Goal: Task Accomplishment & Management: Use online tool/utility

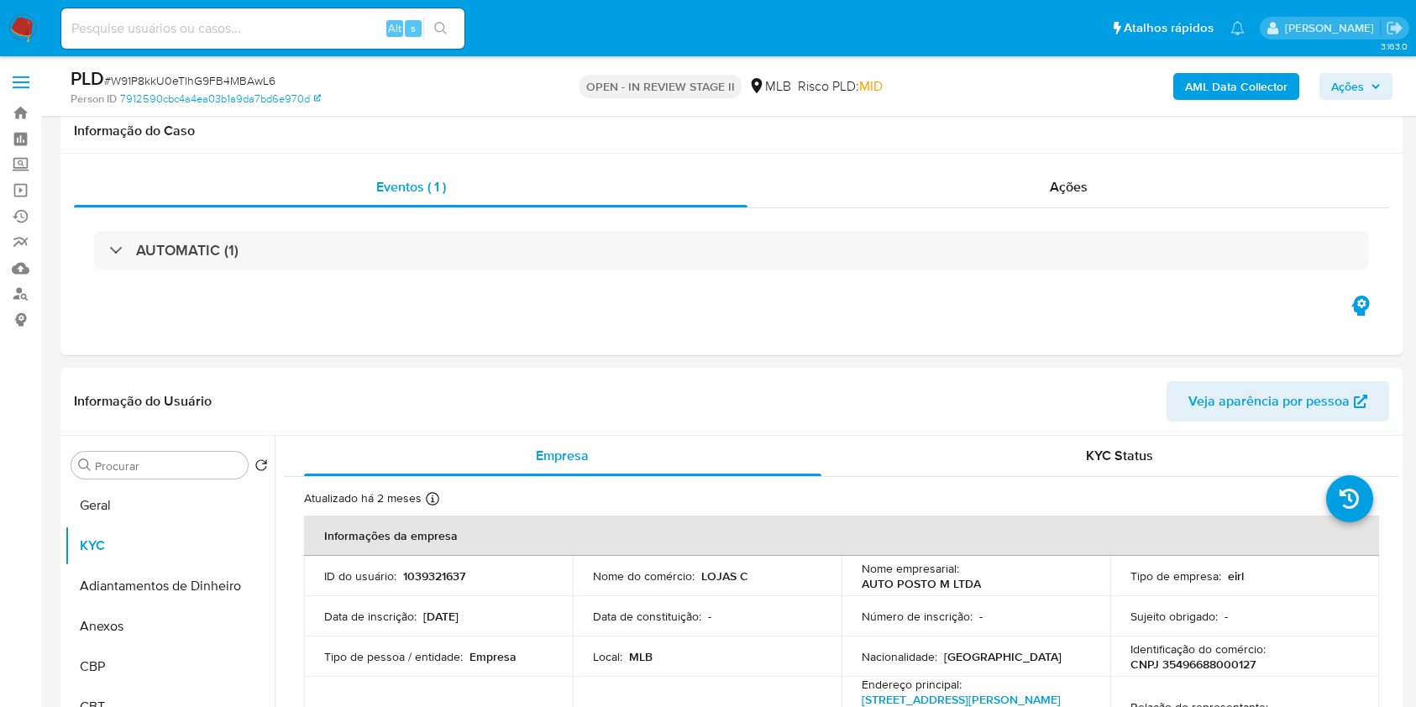
select select "10"
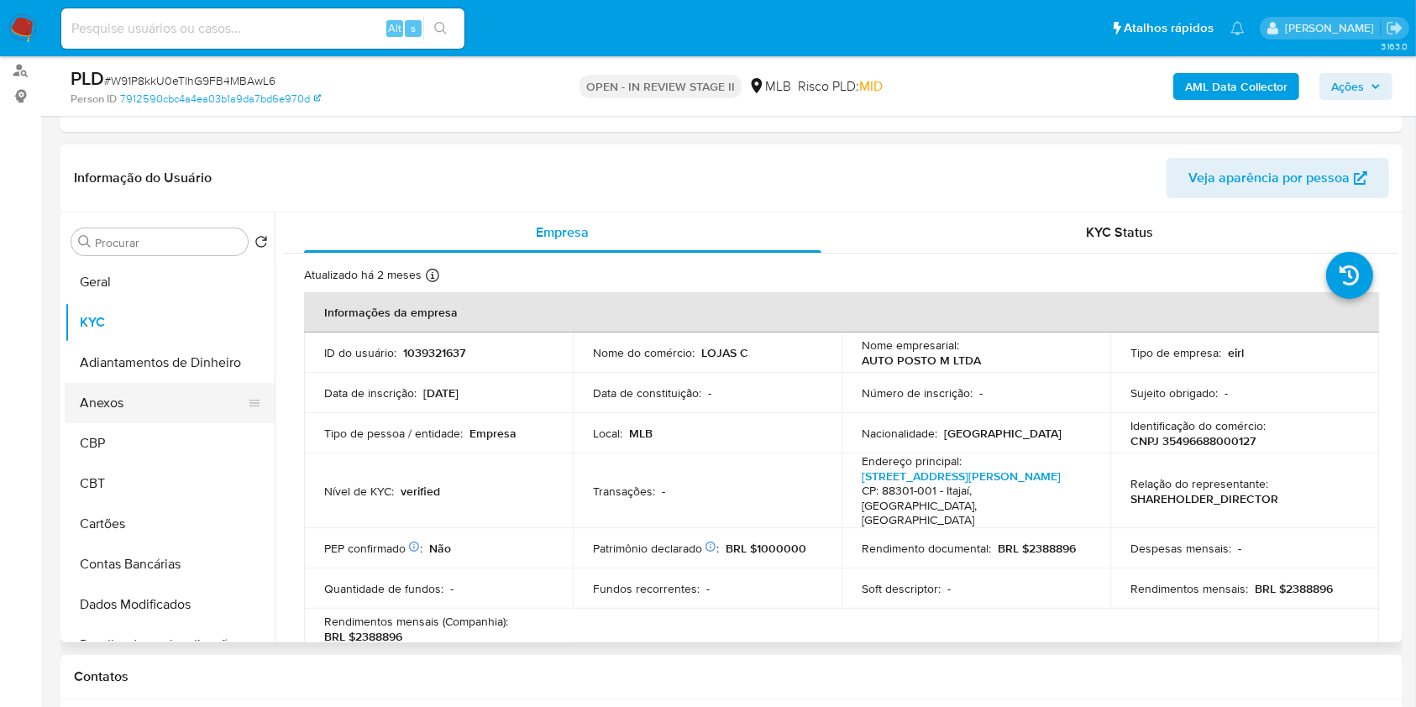
scroll to position [413, 0]
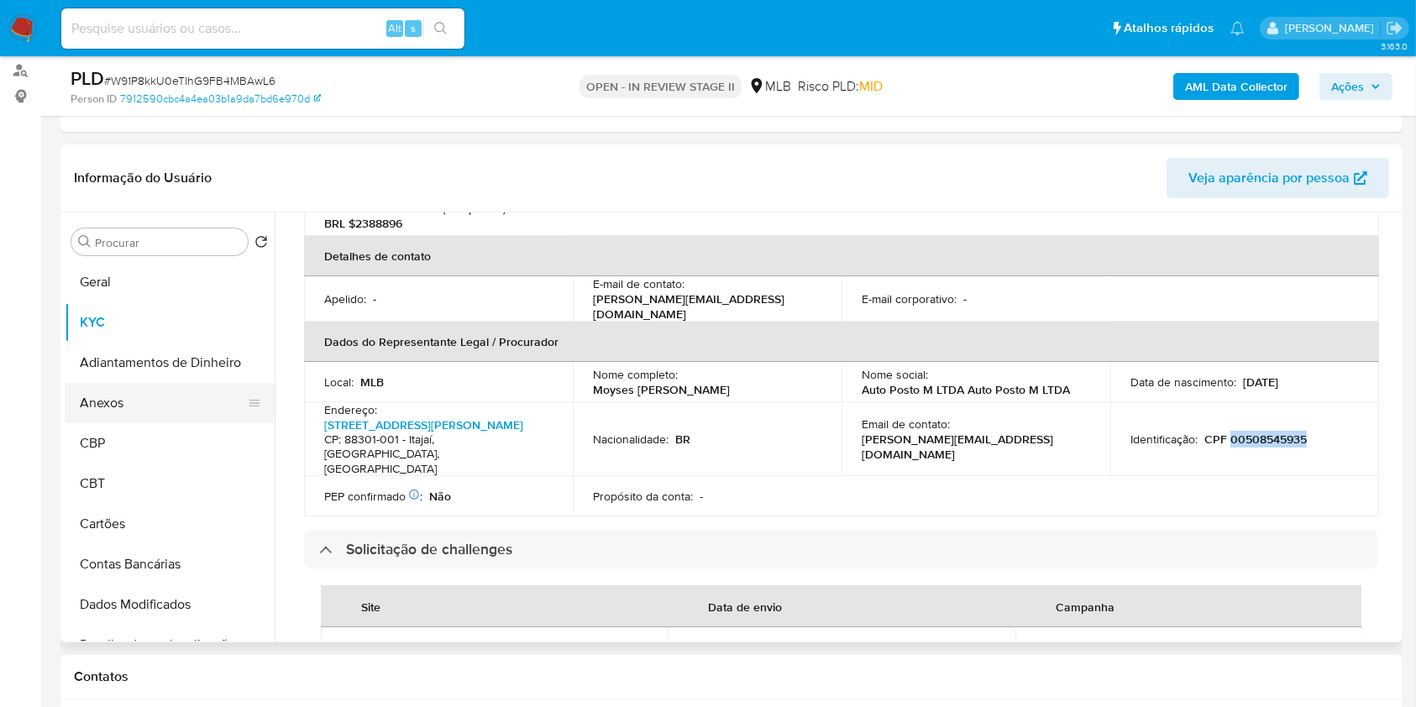
click at [170, 413] on button "Anexos" at bounding box center [163, 403] width 197 height 40
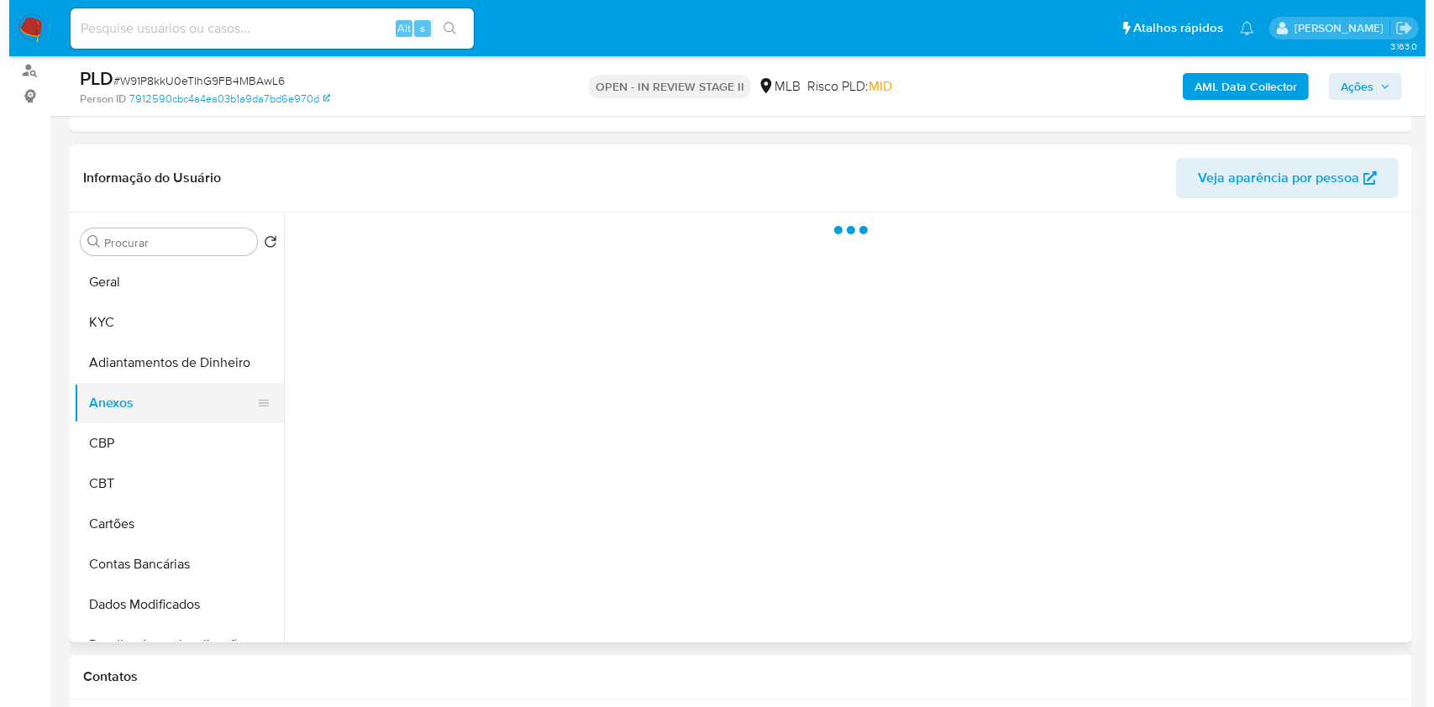
scroll to position [0, 0]
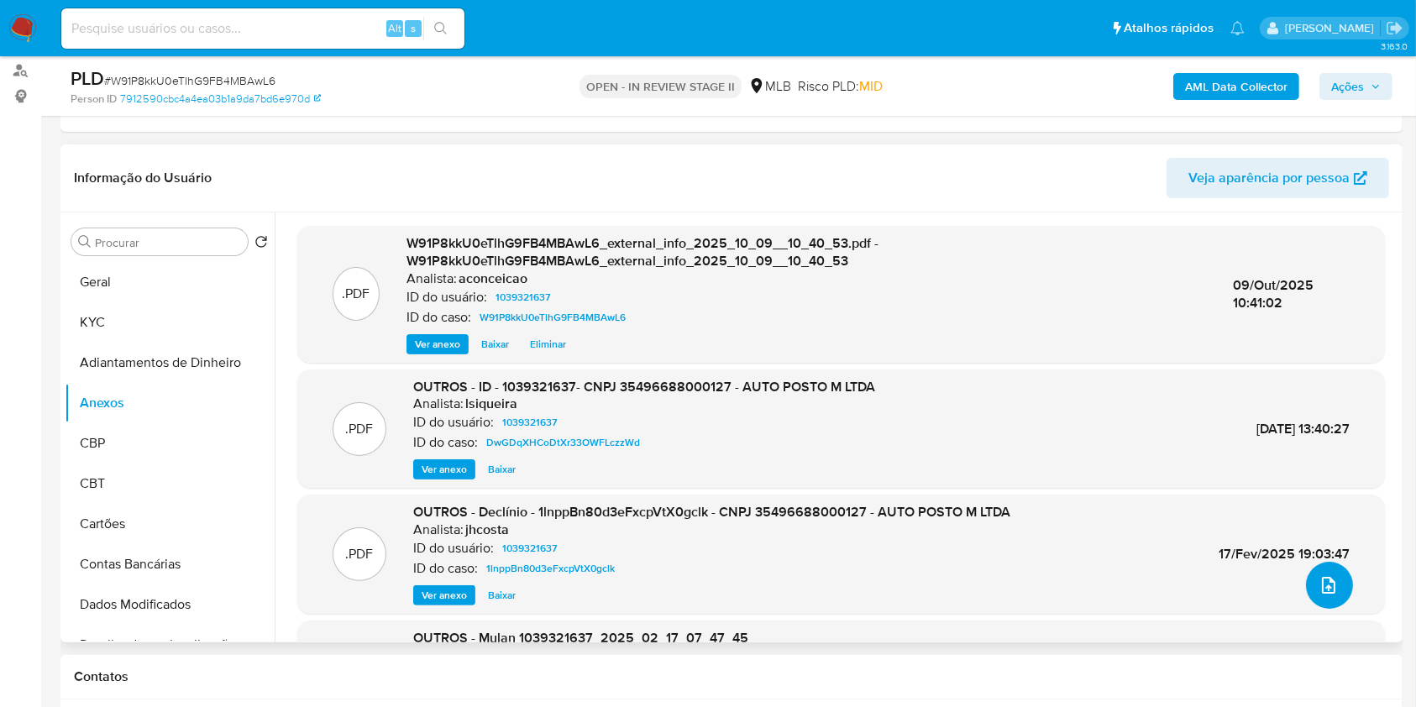
click at [1332, 588] on button "upload-file" at bounding box center [1329, 585] width 47 height 47
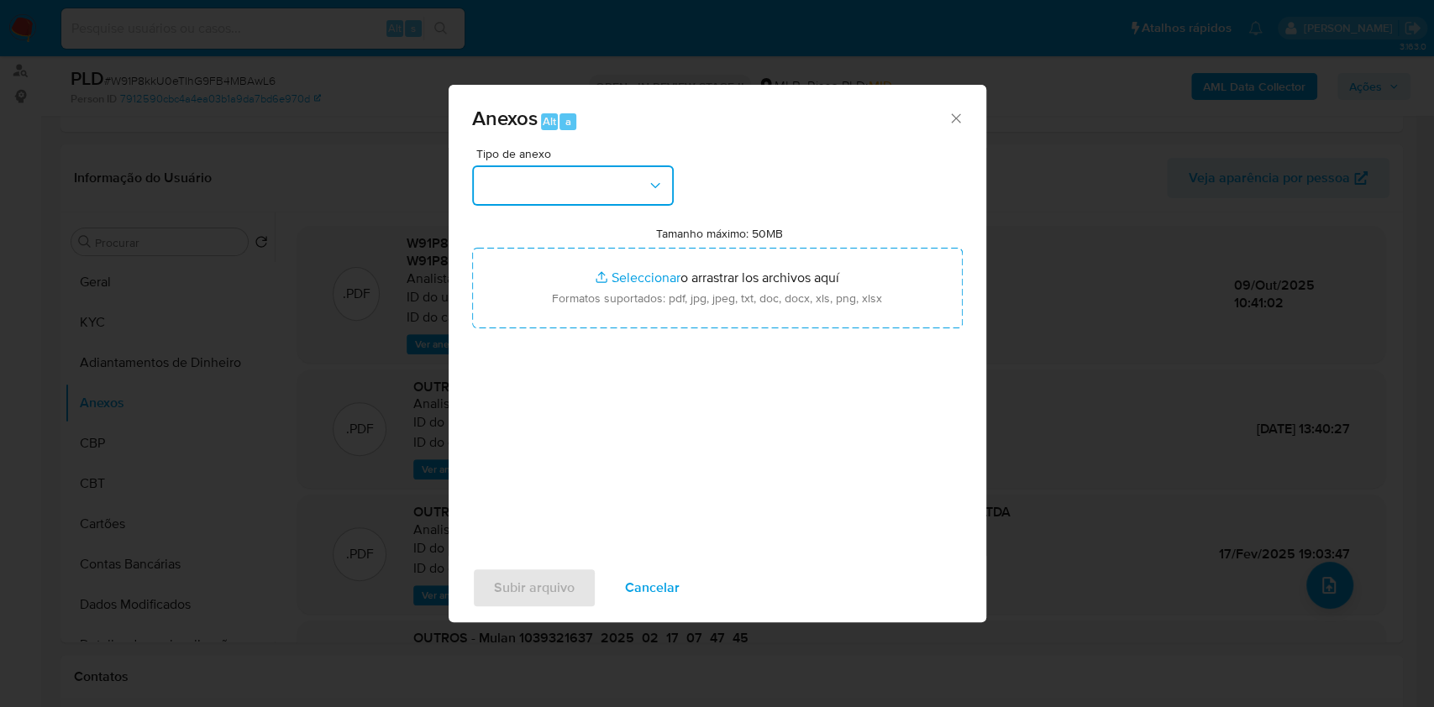
click at [638, 173] on button "button" at bounding box center [573, 185] width 202 height 40
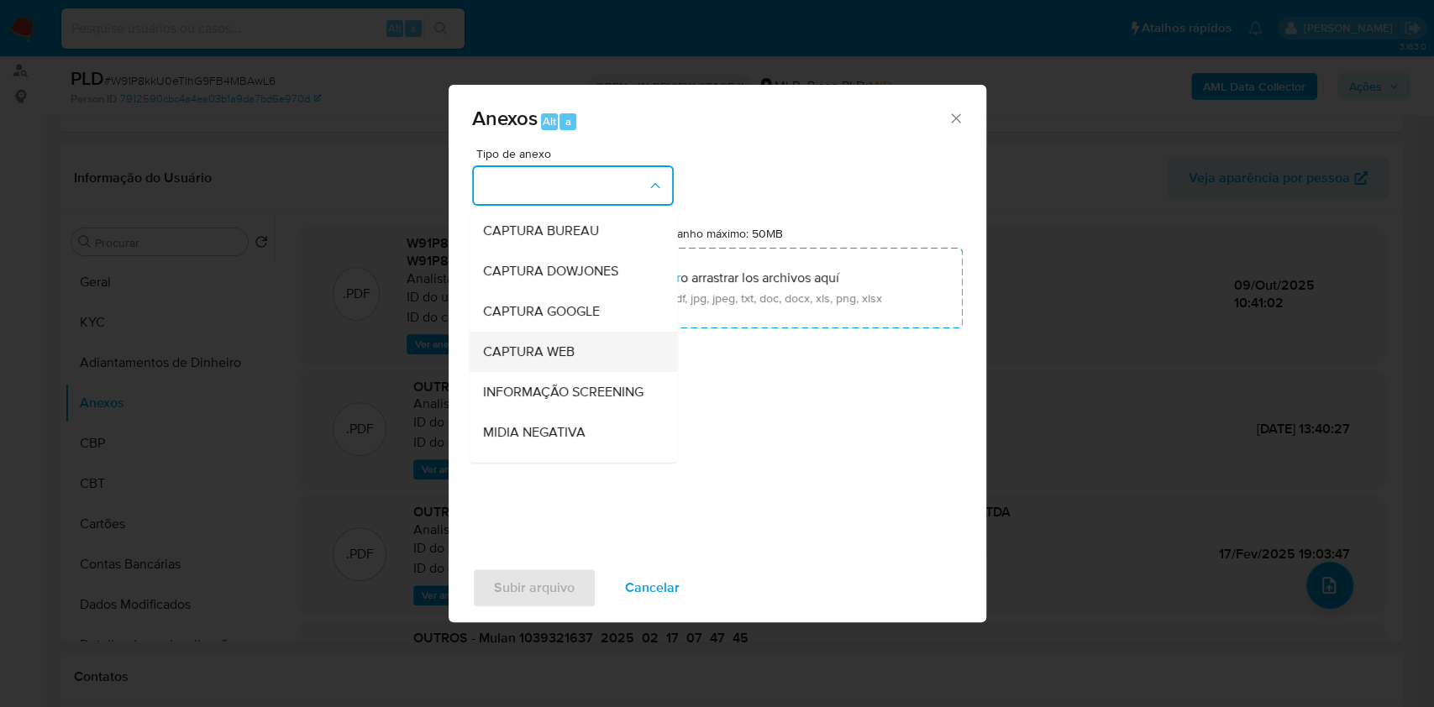
scroll to position [258, 0]
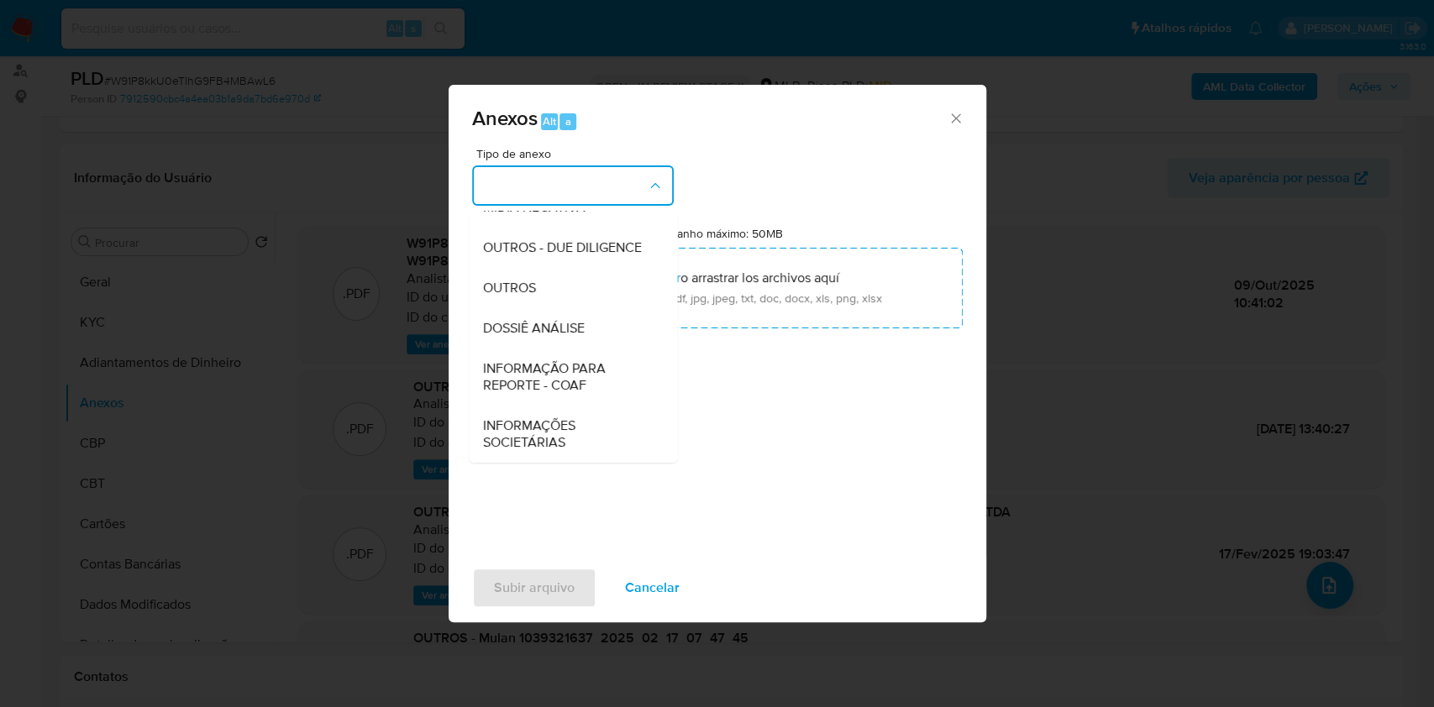
drag, startPoint x: 570, startPoint y: 325, endPoint x: 867, endPoint y: 150, distance: 344.1
click at [571, 327] on span "DOSSIÊ ANÁLISE" at bounding box center [533, 328] width 102 height 17
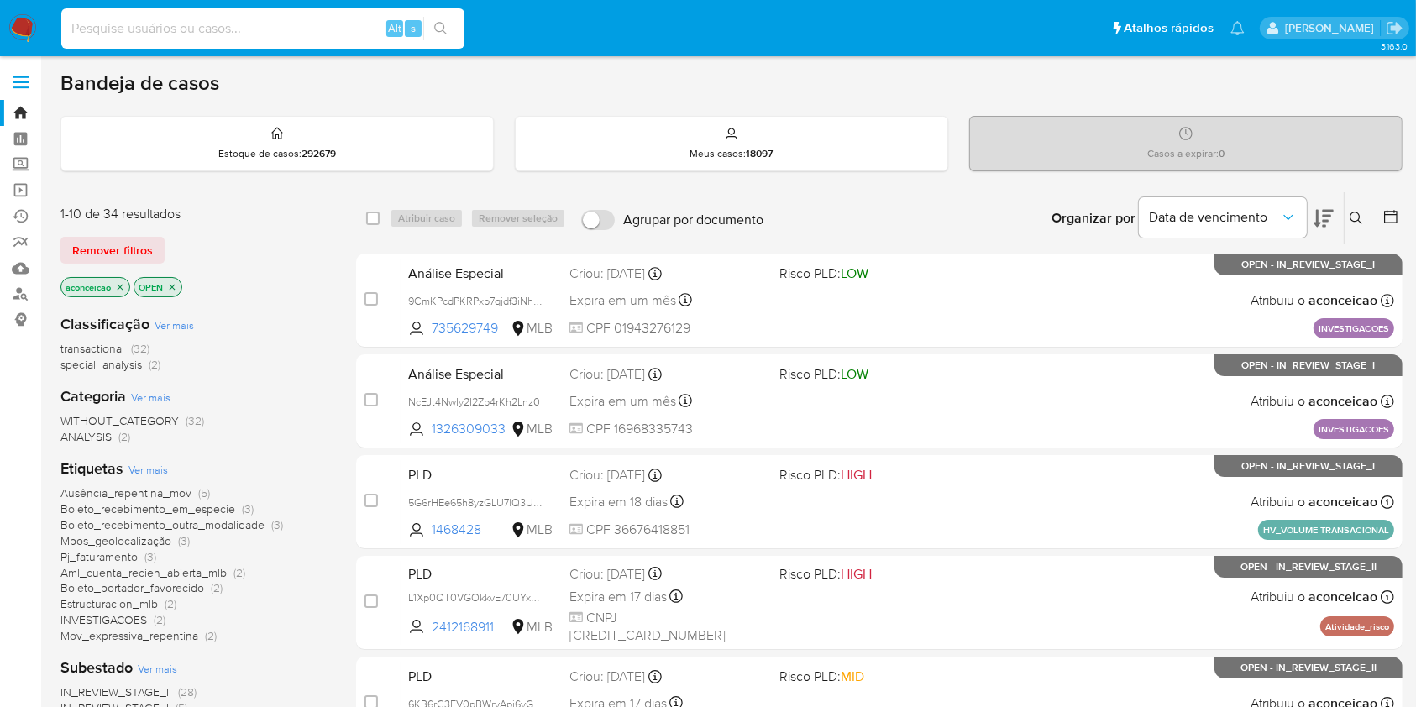
drag, startPoint x: 354, startPoint y: 18, endPoint x: 368, endPoint y: 27, distance: 16.6
click at [354, 23] on input at bounding box center [262, 29] width 403 height 22
paste input "W91P8kkU0eTlhG9FB4MBAwL6"
type input "W91P8kkU0eTlhG9FB4MBAwL6"
click at [443, 20] on button "search-icon" at bounding box center [440, 29] width 34 height 24
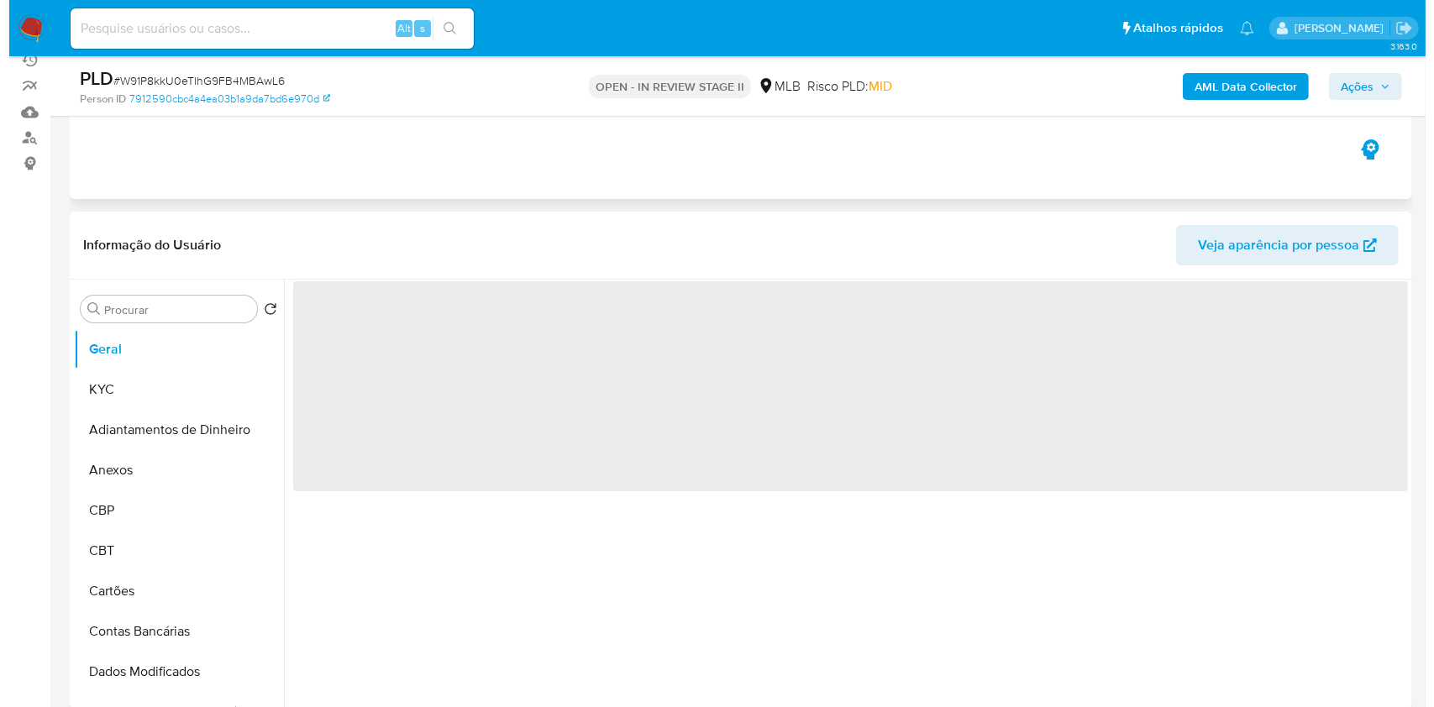
scroll to position [336, 0]
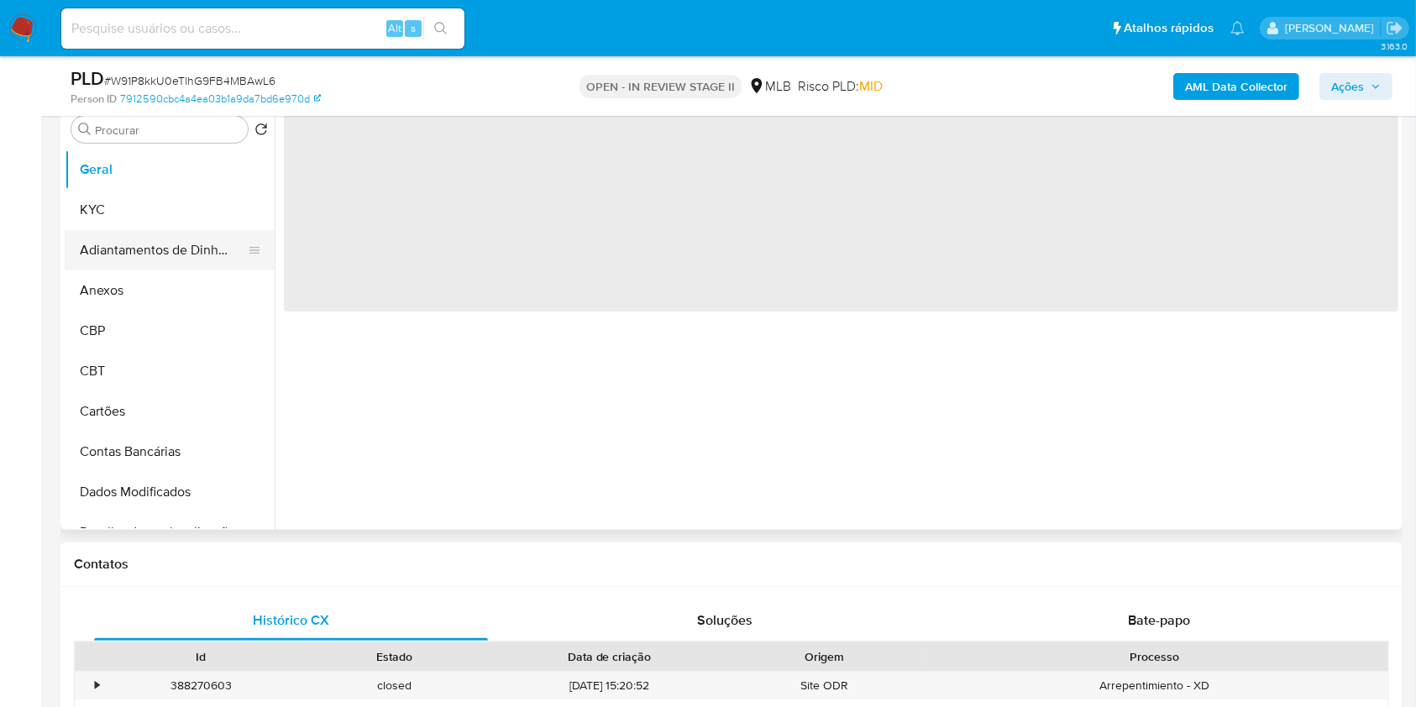
select select "10"
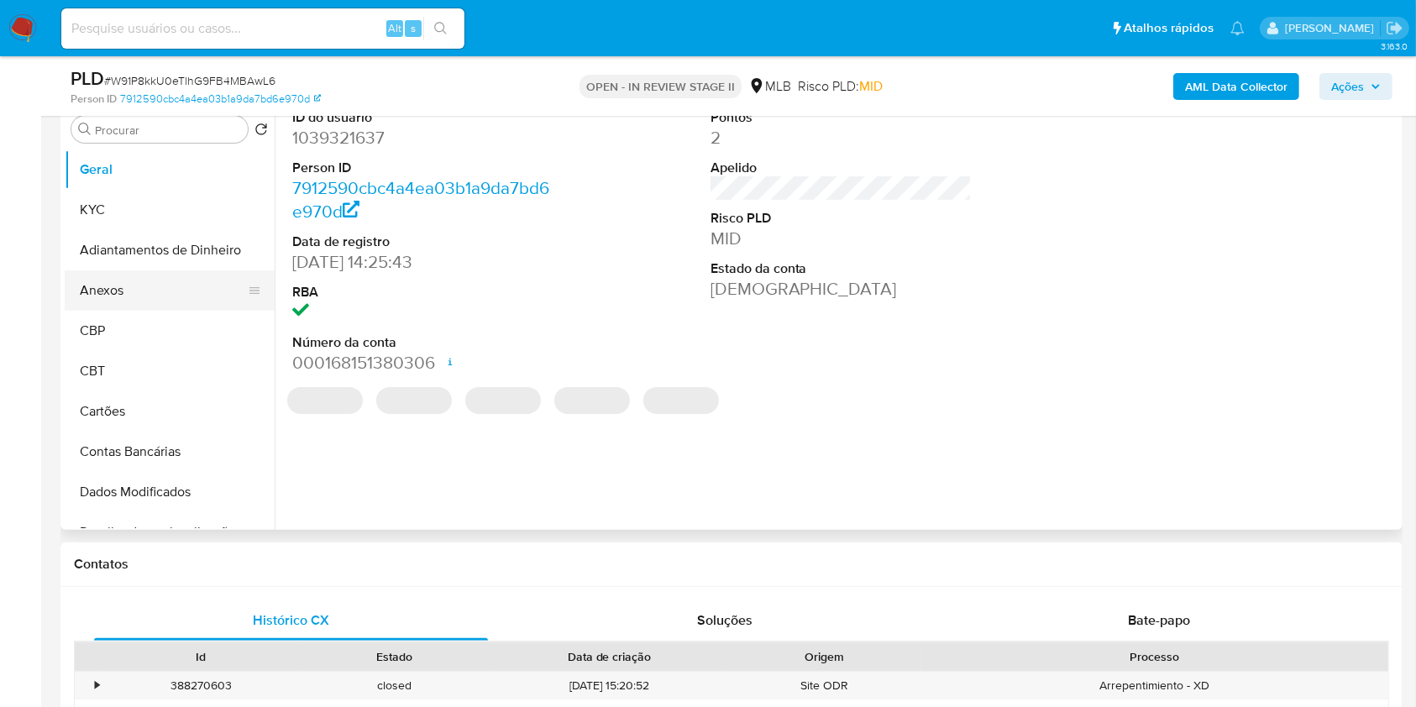
click at [181, 287] on button "Anexos" at bounding box center [163, 290] width 197 height 40
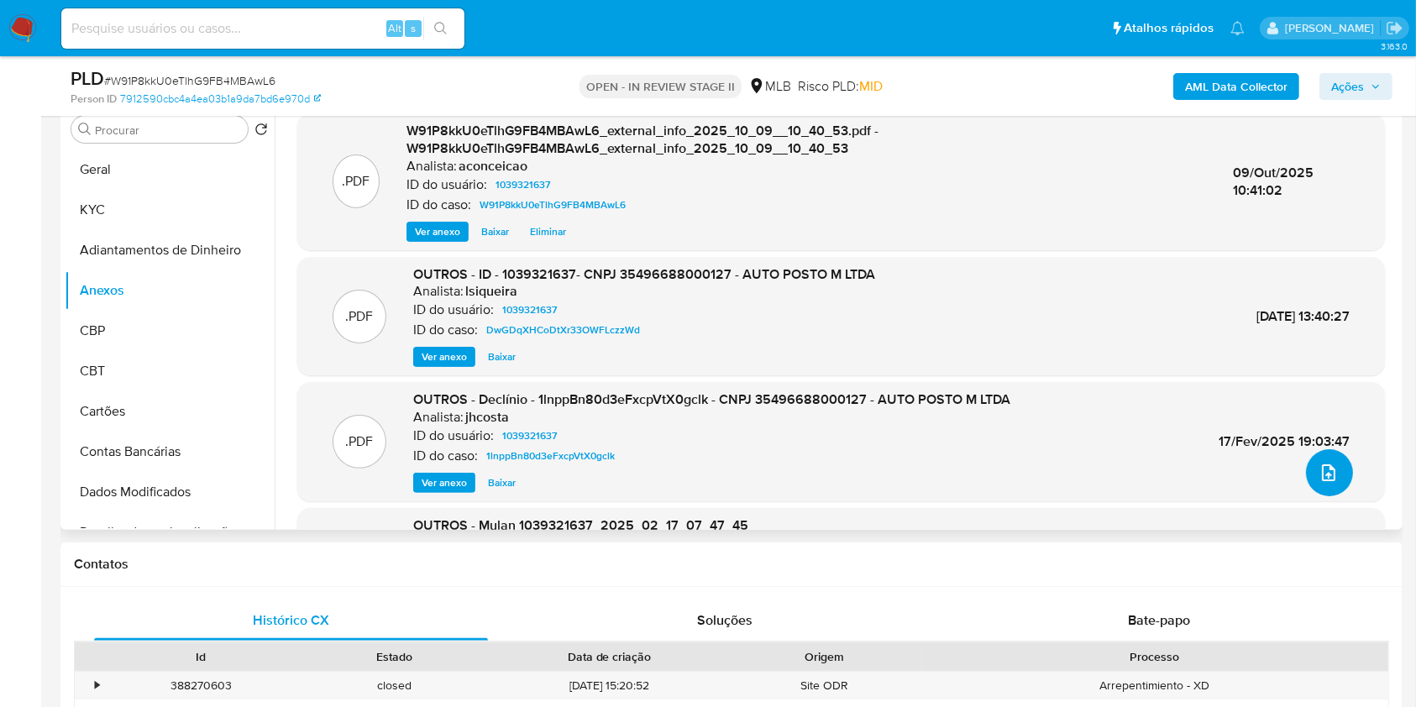
click at [1331, 474] on span "upload-file" at bounding box center [1329, 473] width 20 height 20
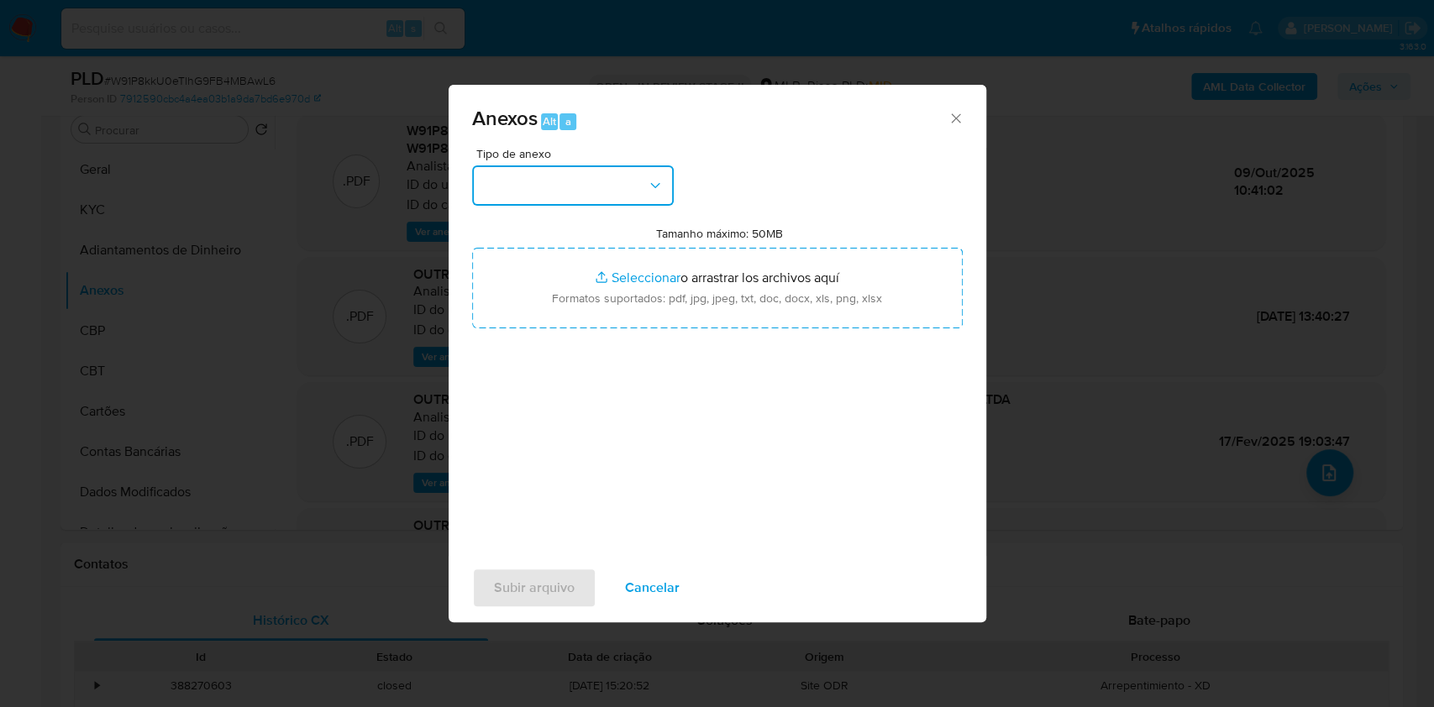
click at [611, 186] on button "button" at bounding box center [573, 185] width 202 height 40
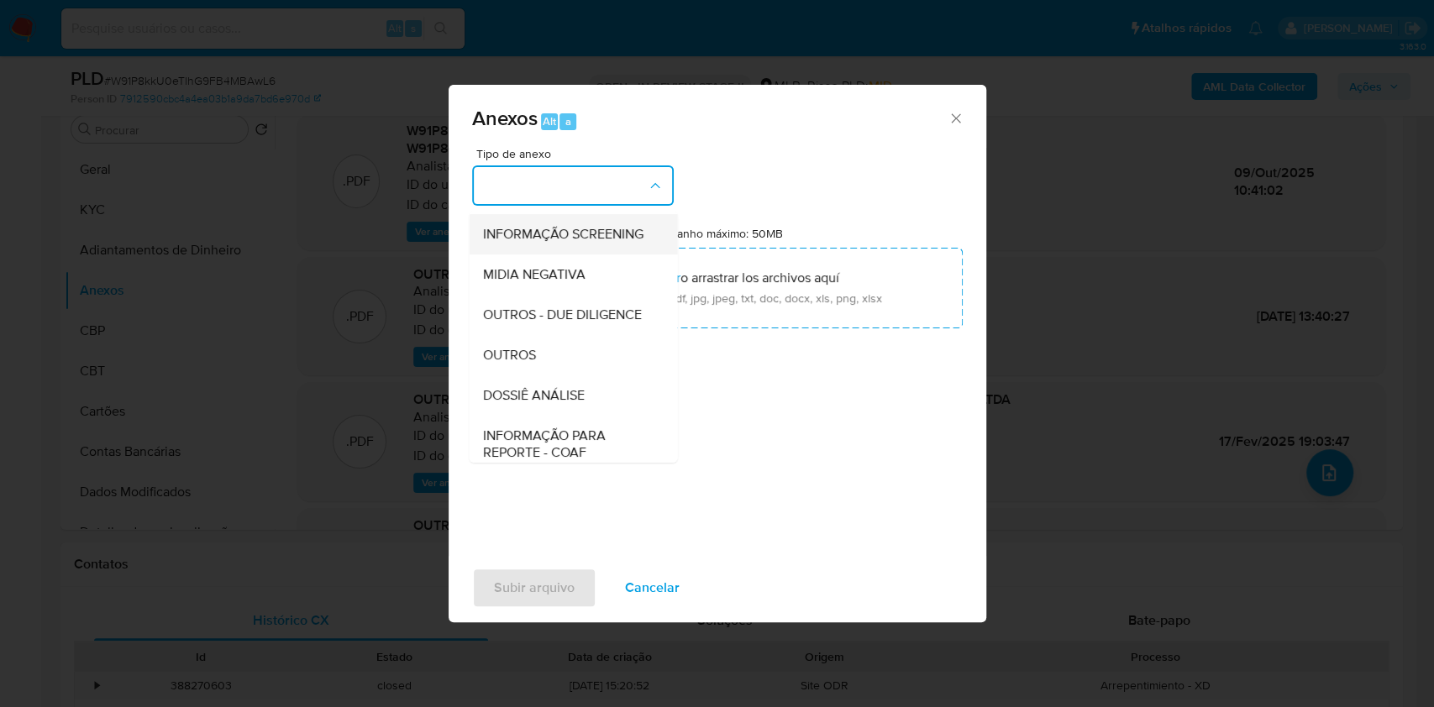
scroll to position [258, 0]
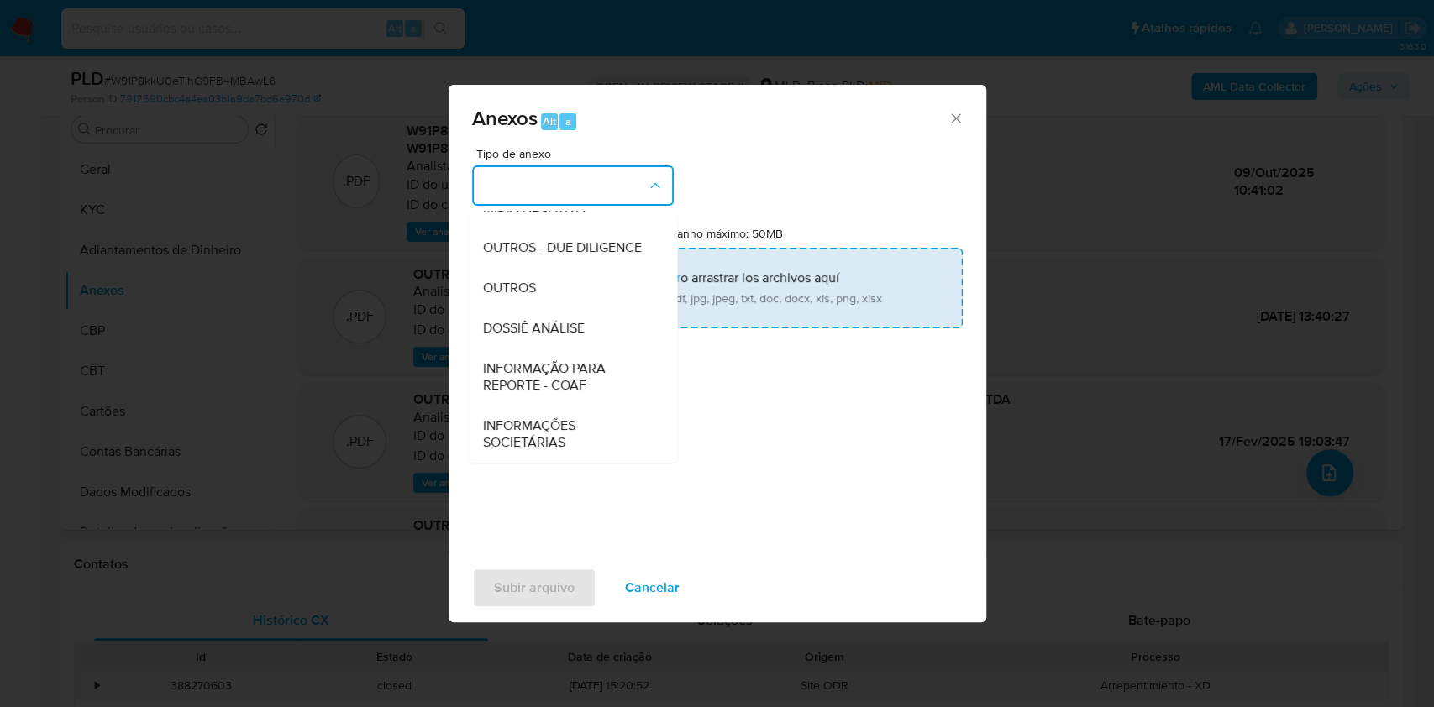
click at [580, 320] on span "DOSSIÊ ANÁLISE" at bounding box center [533, 328] width 102 height 17
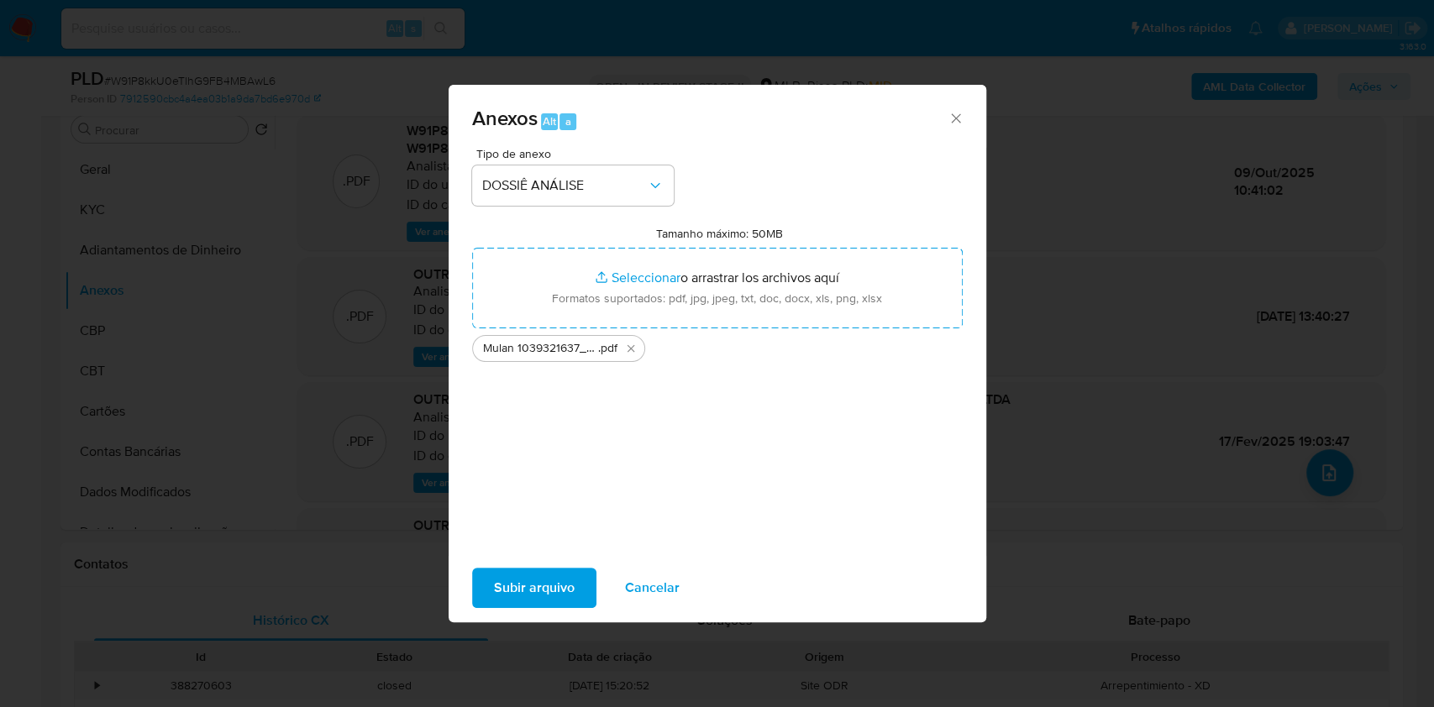
click at [554, 601] on span "Subir arquivo" at bounding box center [534, 587] width 81 height 37
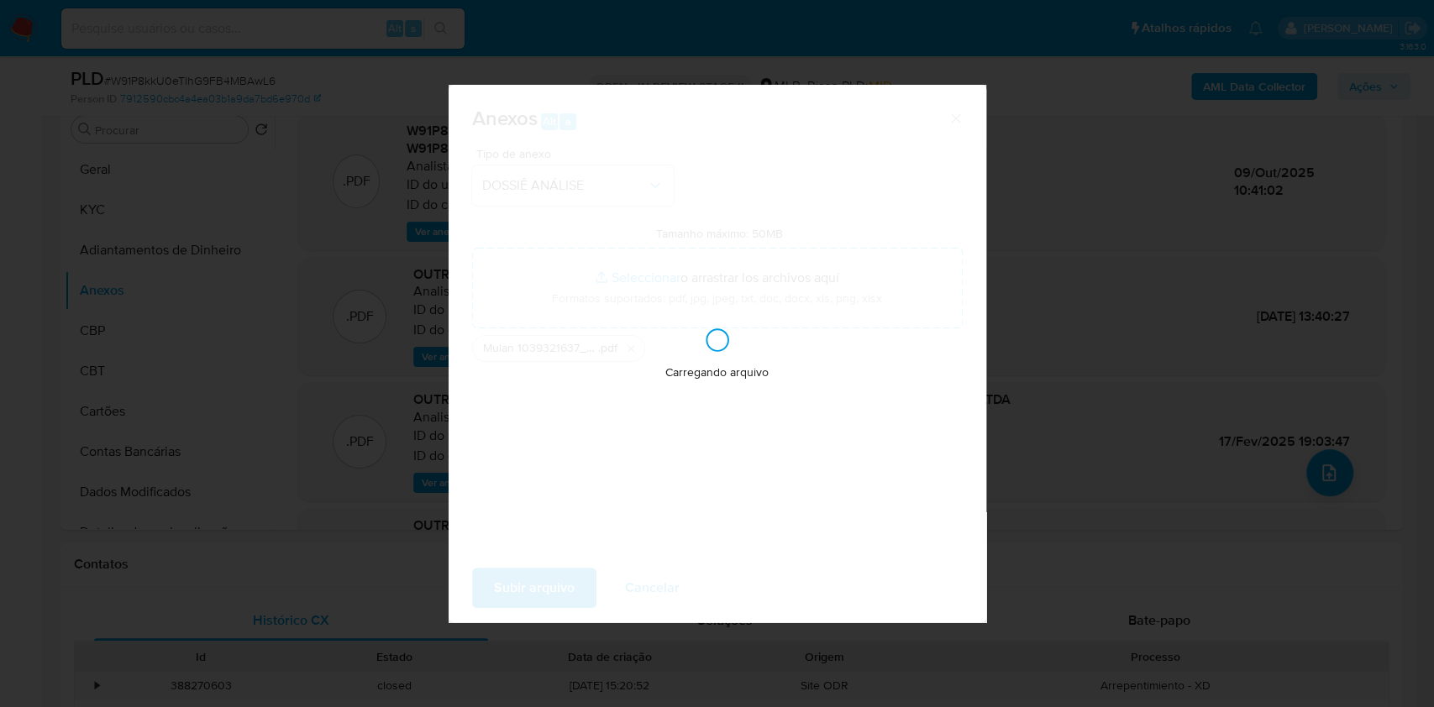
click at [1244, 538] on div "Anexos Alt a Tipo de anexo DOSSIÊ ANÁLISE Tamanho máximo: 50MB Seleccionar arch…" at bounding box center [717, 353] width 1434 height 707
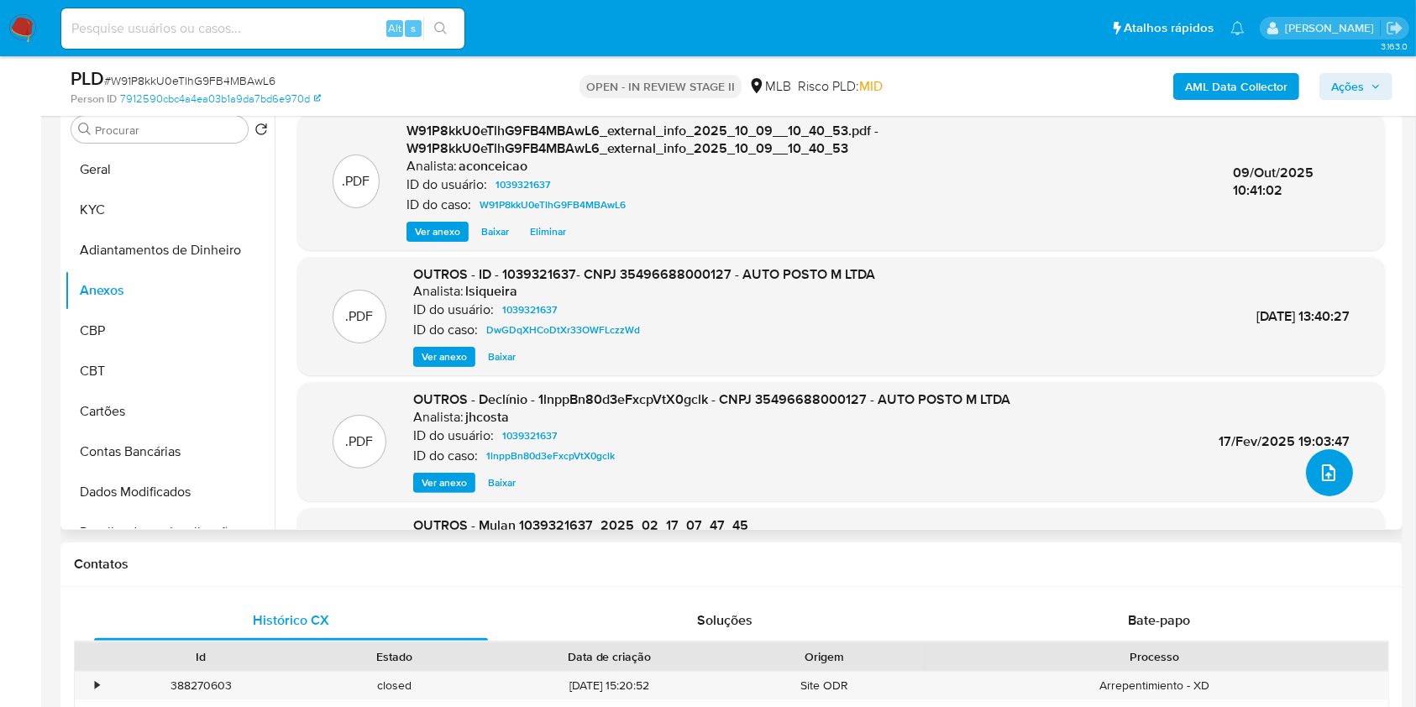
click at [1309, 468] on button "upload-file" at bounding box center [1329, 472] width 47 height 47
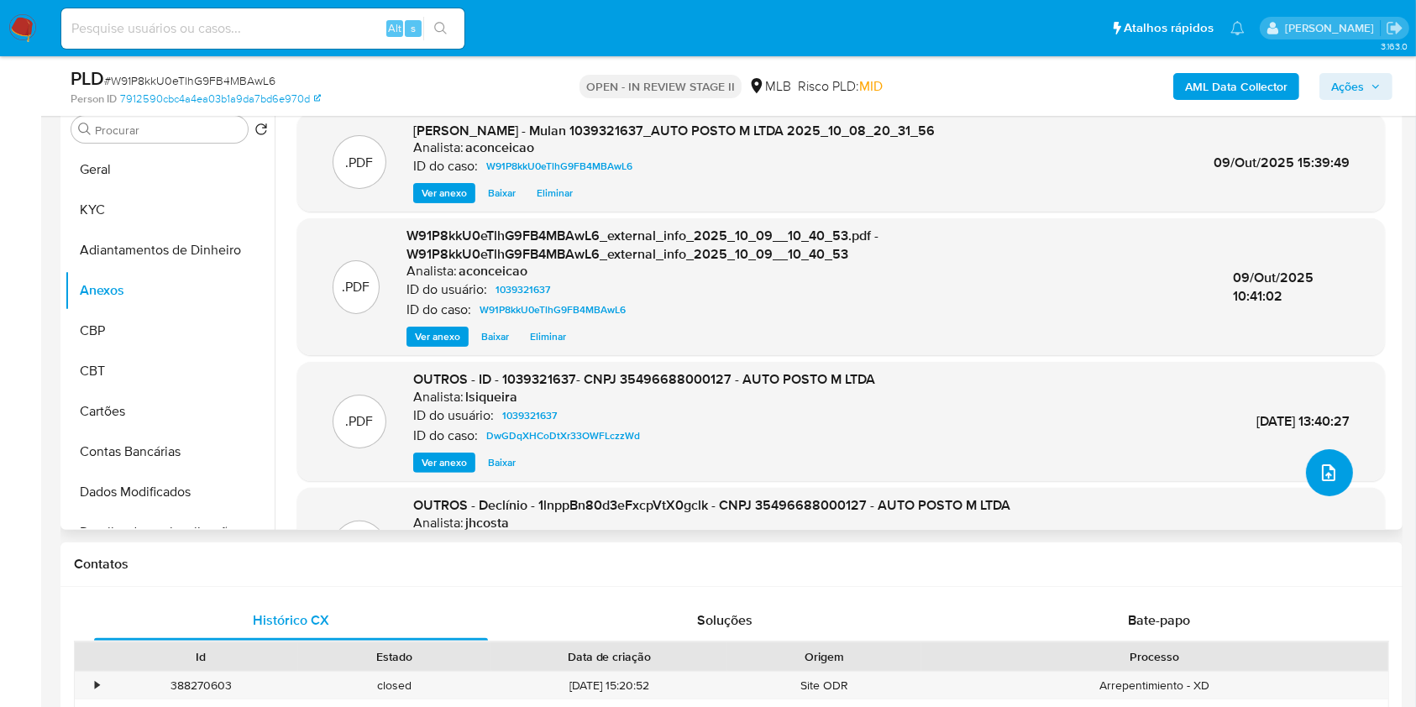
click at [1320, 468] on icon "upload-file" at bounding box center [1329, 473] width 20 height 20
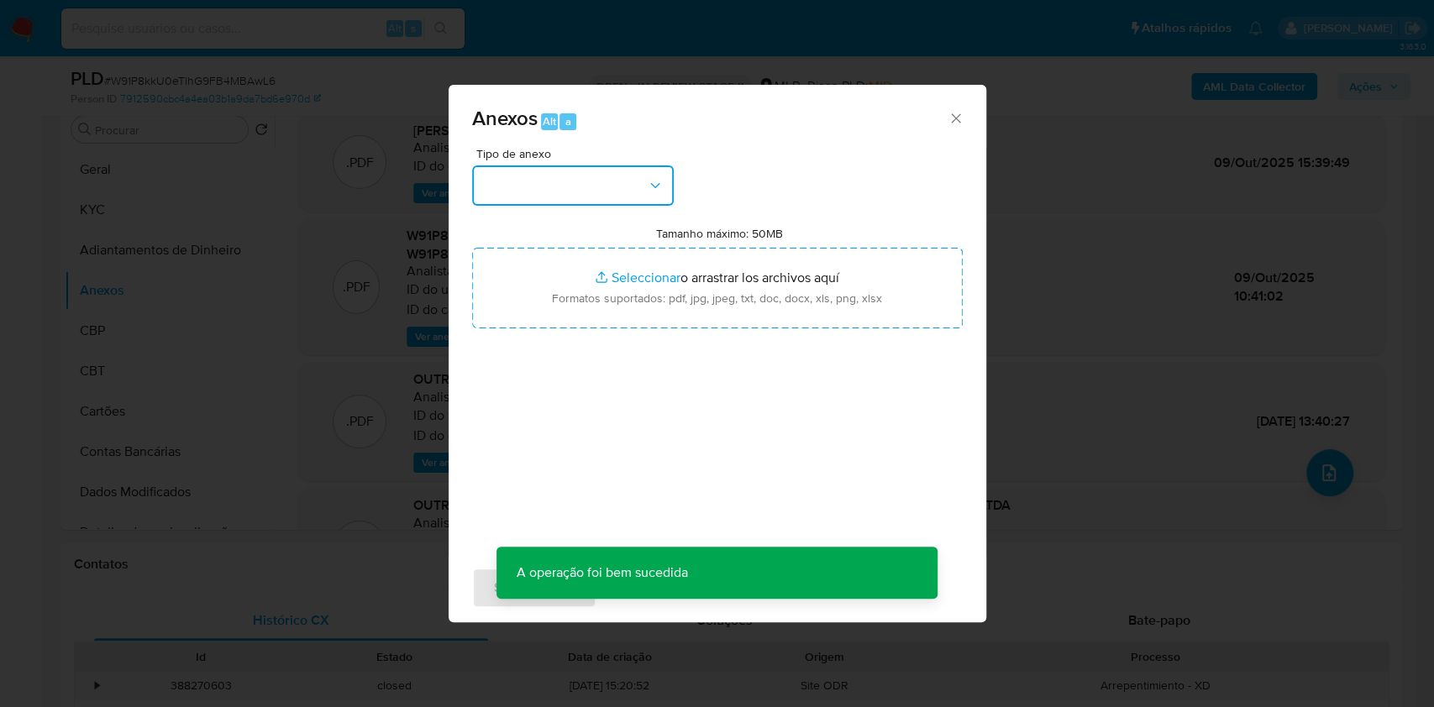
drag, startPoint x: 632, startPoint y: 189, endPoint x: 625, endPoint y: 201, distance: 13.5
click at [632, 192] on button "button" at bounding box center [573, 185] width 202 height 40
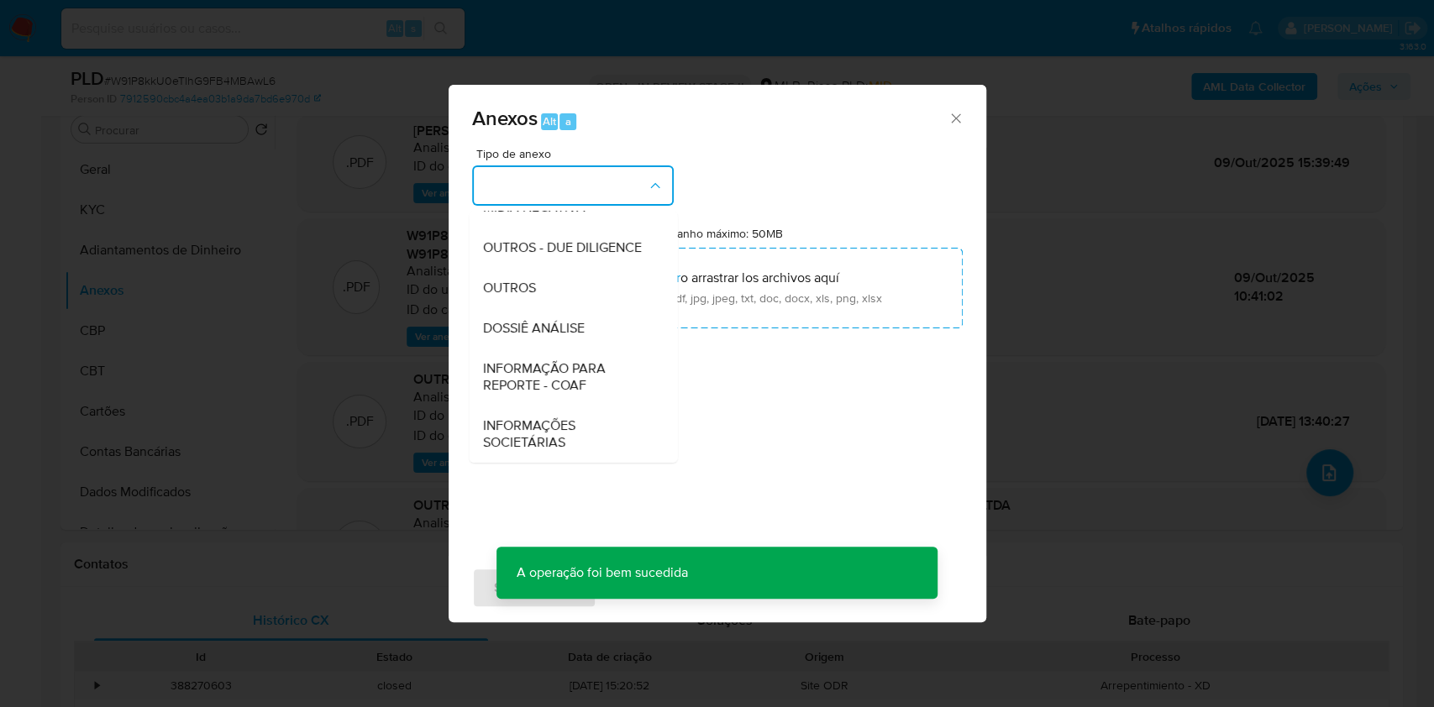
drag, startPoint x: 577, startPoint y: 318, endPoint x: 941, endPoint y: 223, distance: 375.9
click at [578, 318] on div "DOSSIÊ ANÁLISE" at bounding box center [567, 328] width 171 height 40
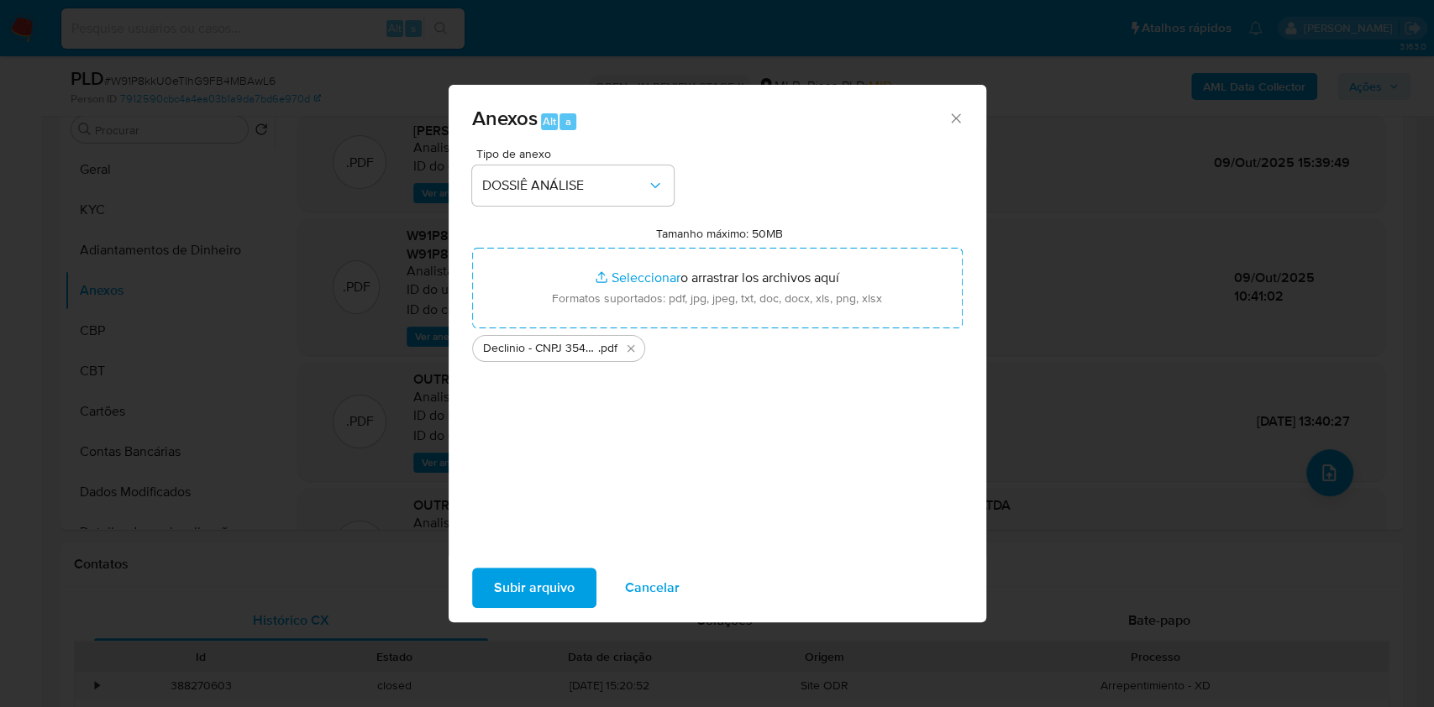
click at [544, 590] on span "Subir arquivo" at bounding box center [534, 587] width 81 height 37
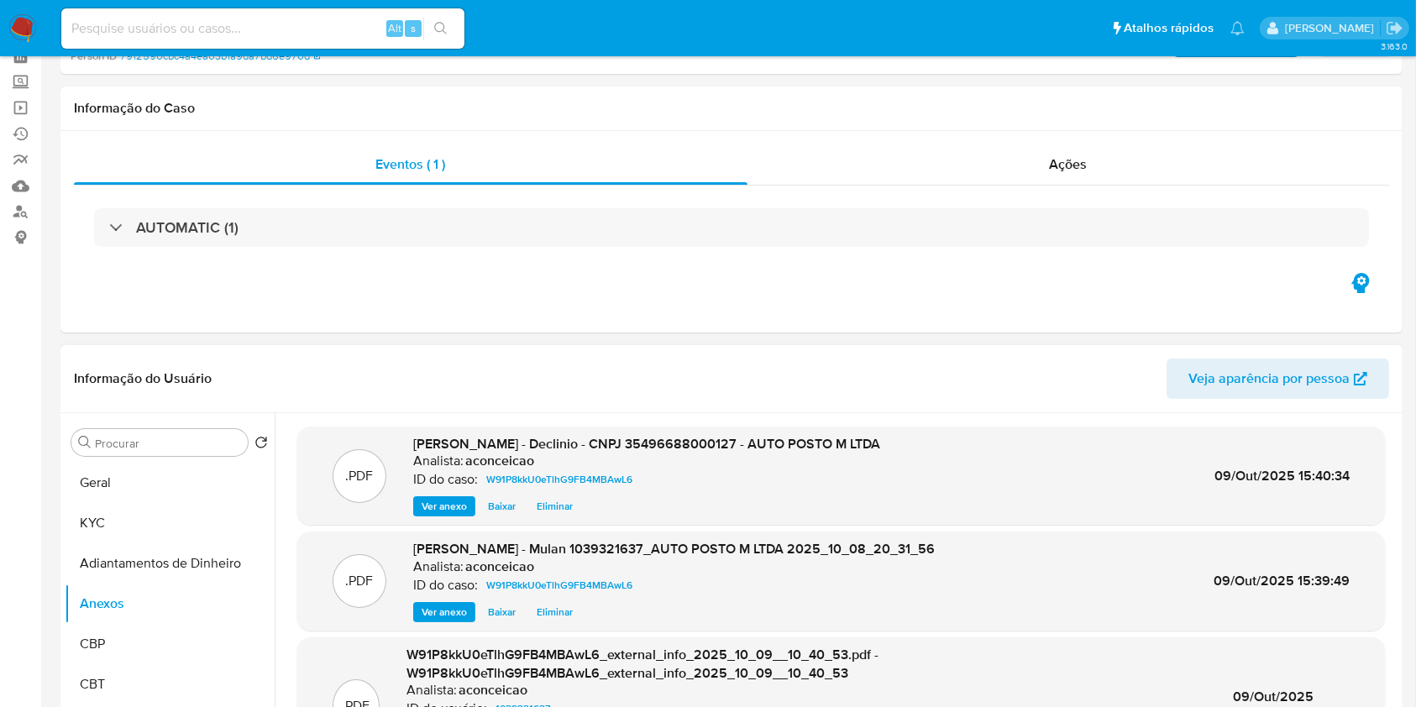
scroll to position [112, 0]
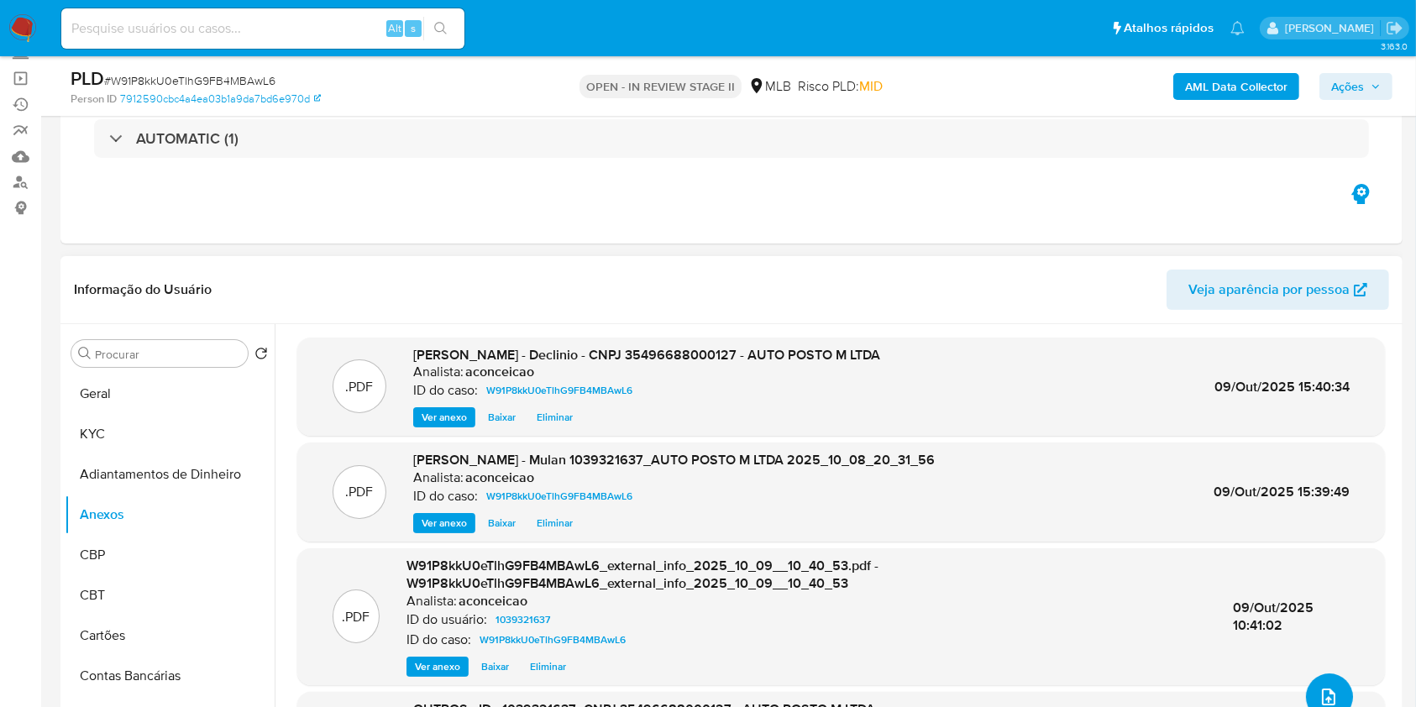
click at [1319, 688] on icon "upload-file" at bounding box center [1329, 697] width 20 height 20
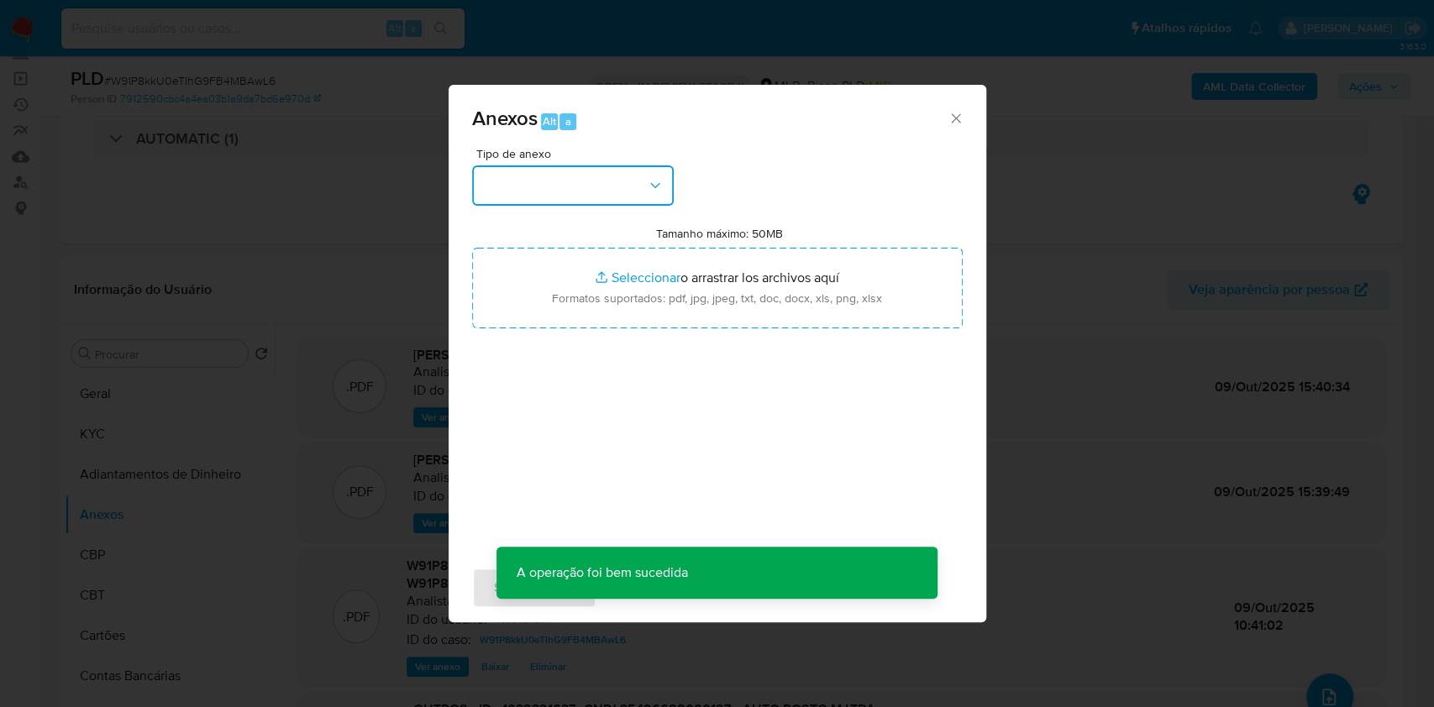
click at [585, 171] on button "button" at bounding box center [573, 185] width 202 height 40
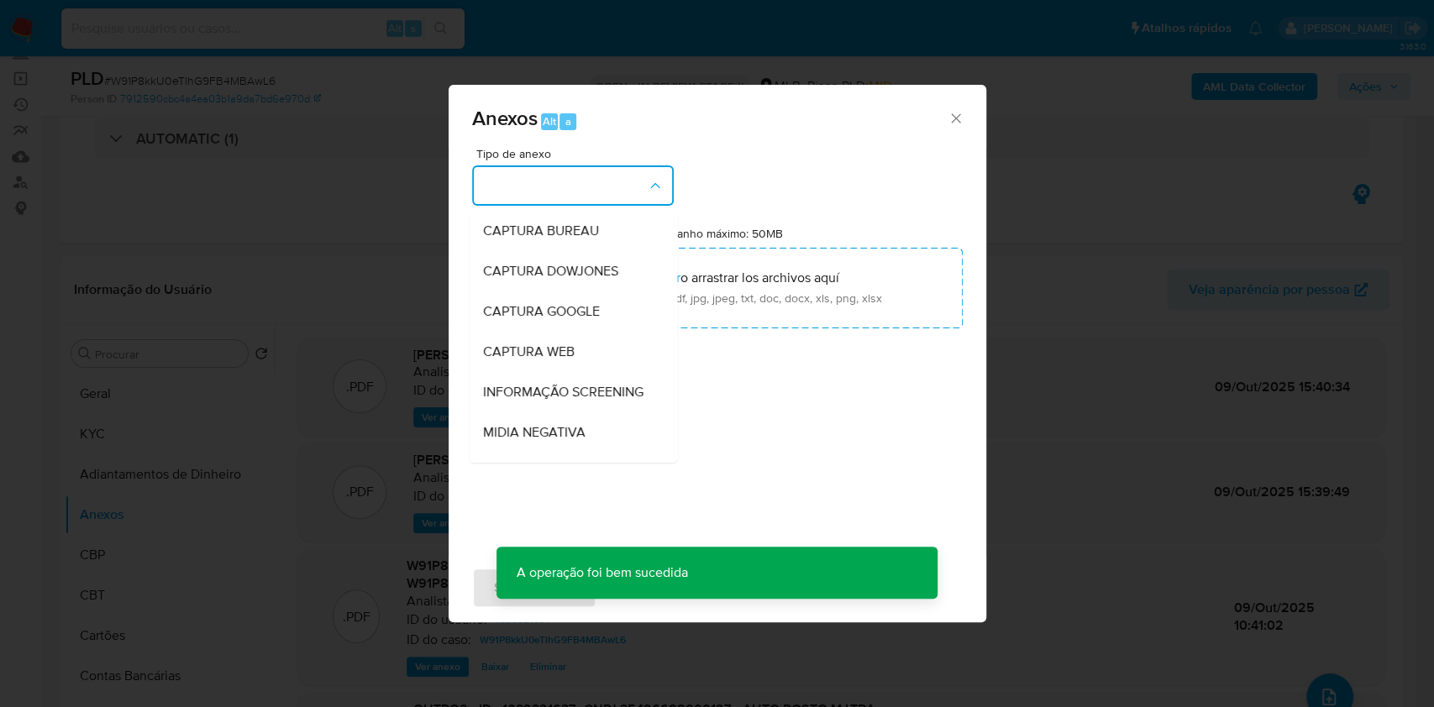
click at [954, 114] on icon "Cerrar" at bounding box center [955, 118] width 17 height 17
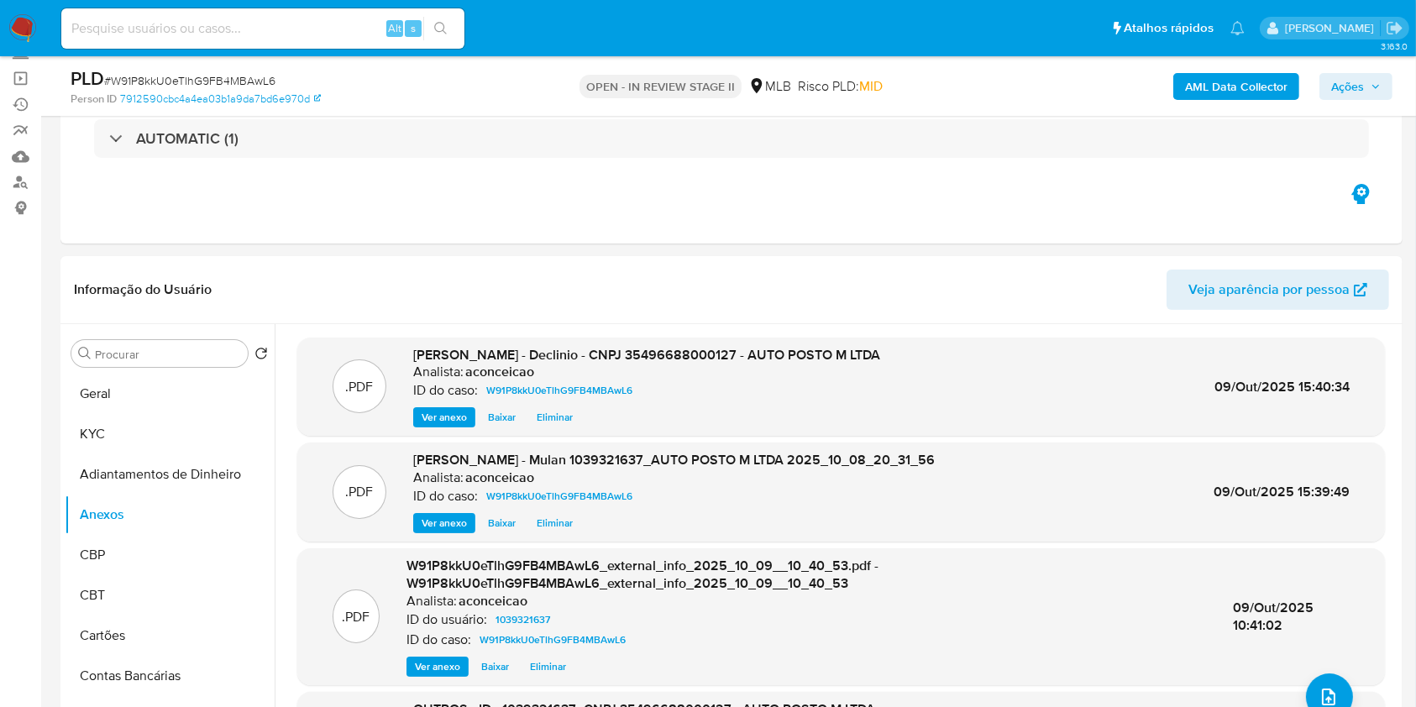
click at [1357, 77] on span "Ações" at bounding box center [1347, 86] width 33 height 27
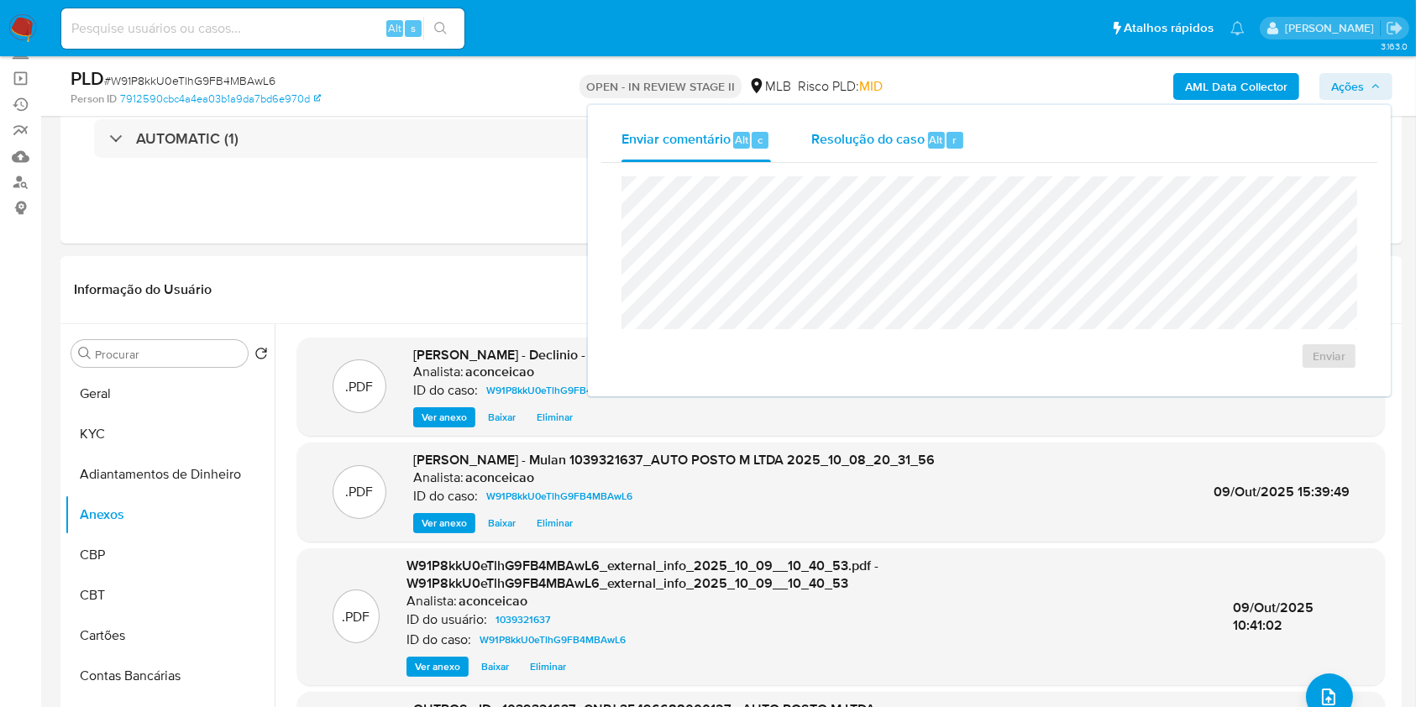
drag, startPoint x: 957, startPoint y: 134, endPoint x: 959, endPoint y: 158, distance: 23.7
click at [956, 138] on div "r" at bounding box center [955, 140] width 17 height 17
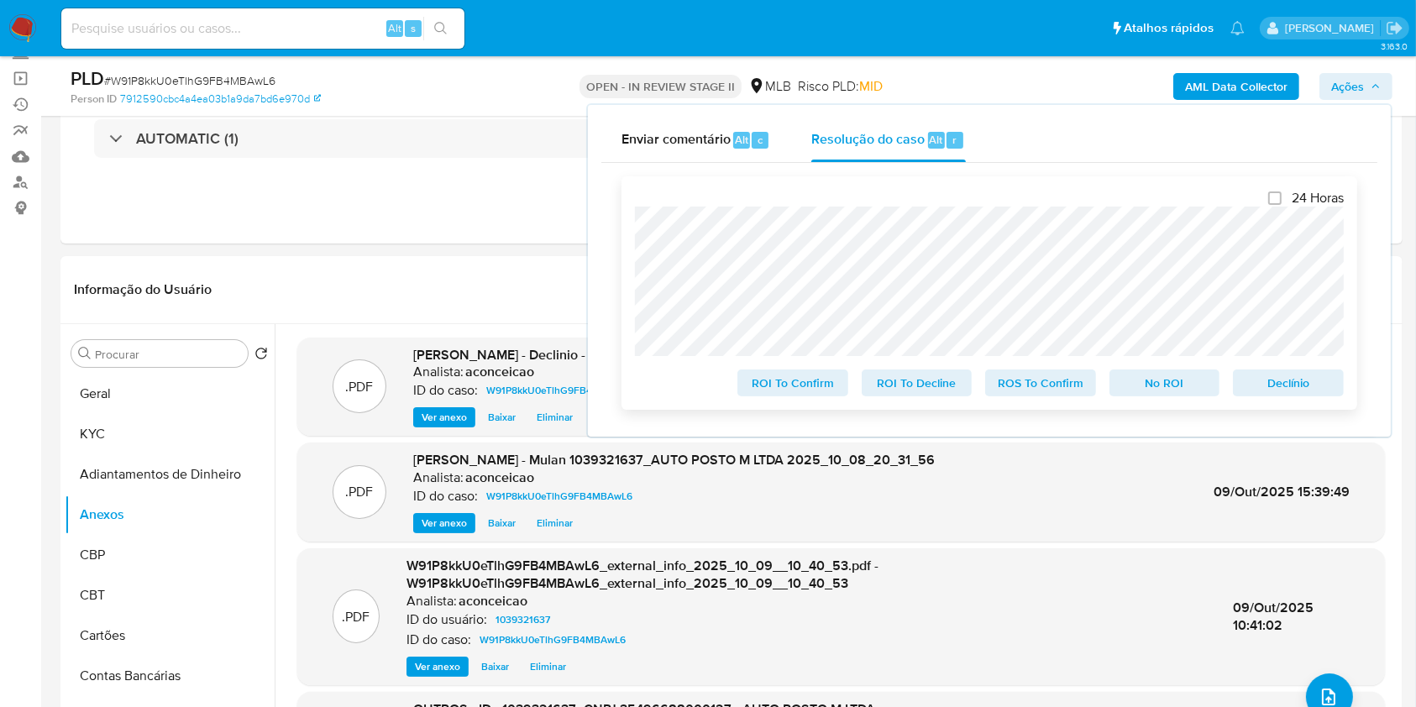
click at [1290, 389] on span "Declínio" at bounding box center [1288, 383] width 87 height 24
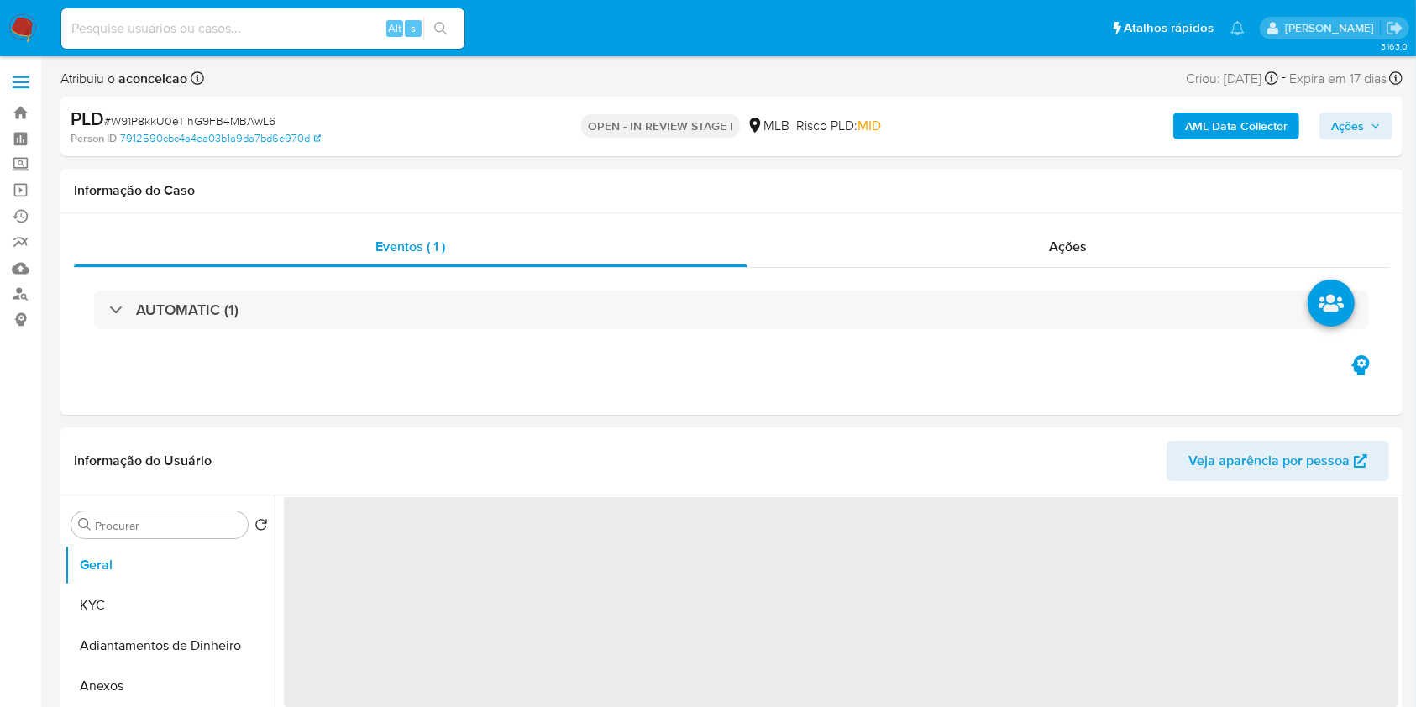
select select "10"
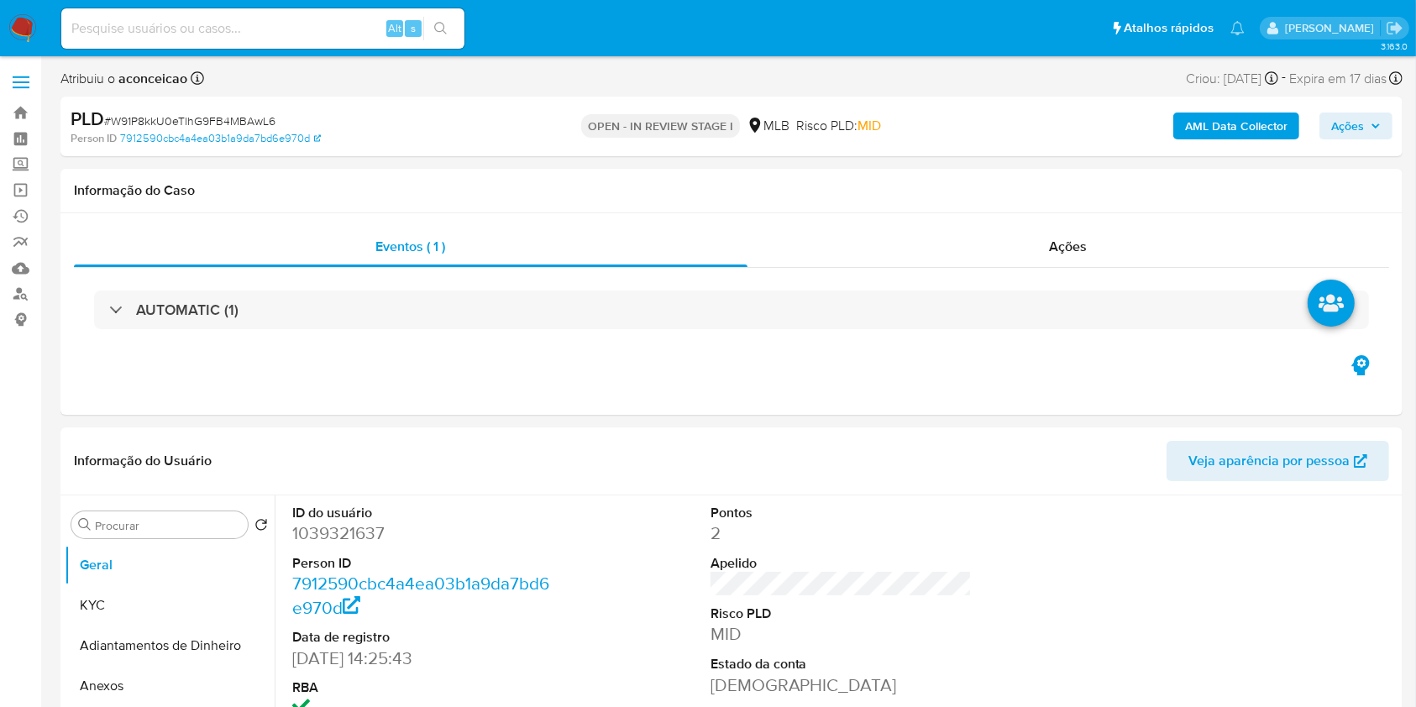
click at [1337, 133] on span "Ações" at bounding box center [1347, 126] width 33 height 27
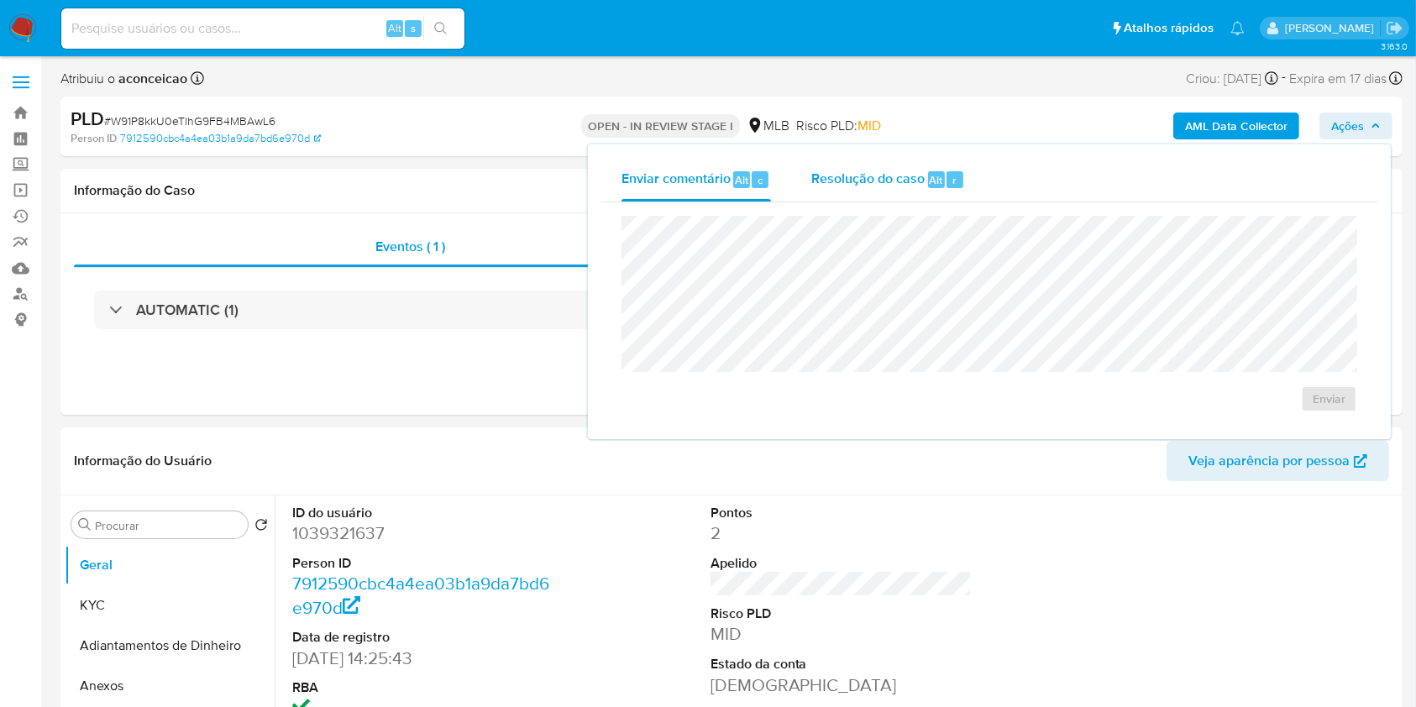
click at [901, 179] on span "Resolução do caso" at bounding box center [867, 179] width 113 height 19
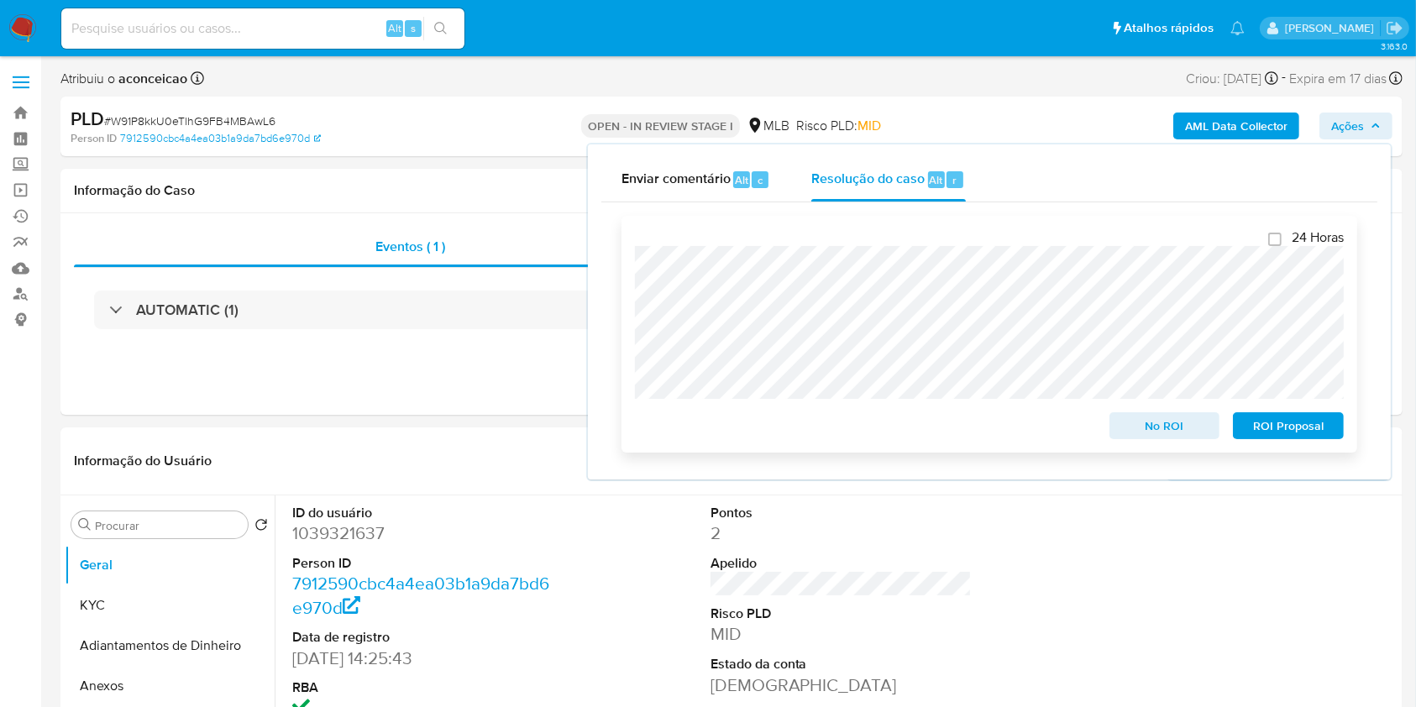
click at [1136, 422] on span "No ROI" at bounding box center [1164, 426] width 87 height 24
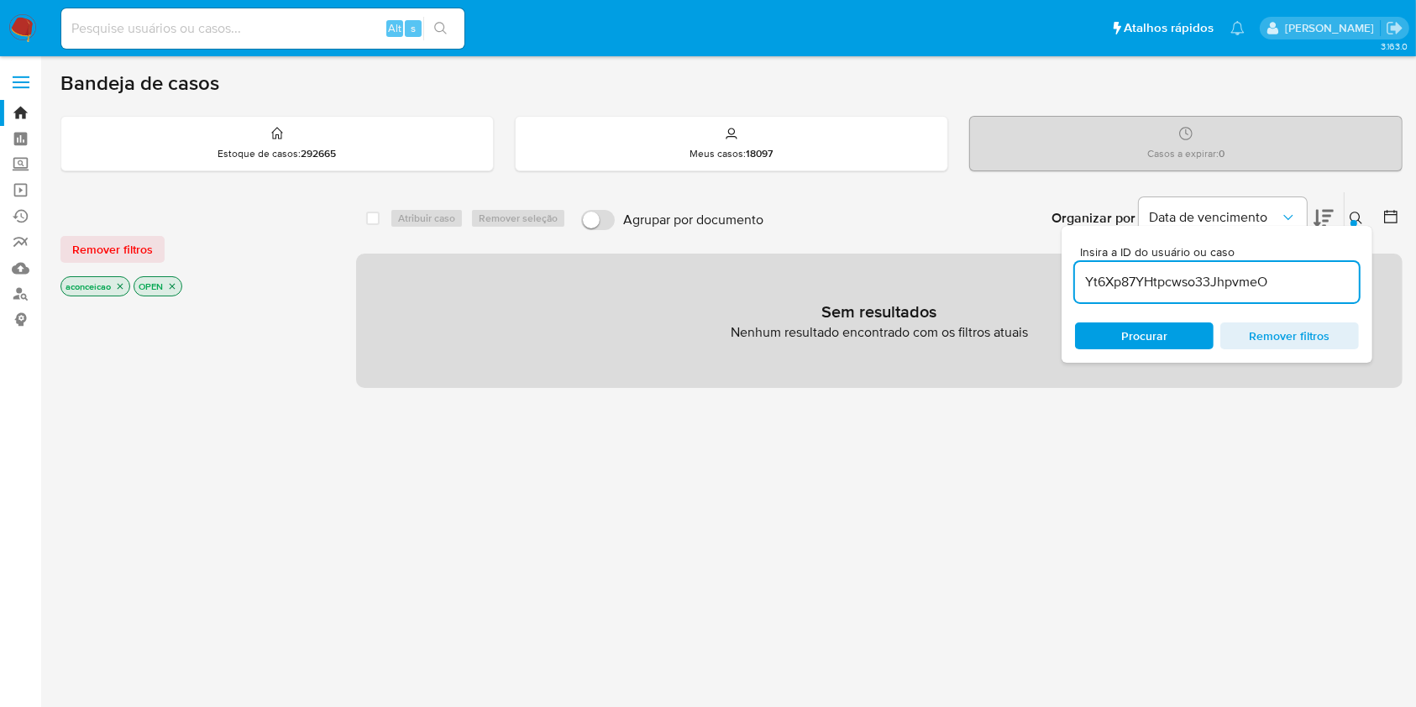
click at [1244, 286] on input "Yt6Xp87YHtpcwso33JhpvmeO" at bounding box center [1217, 282] width 284 height 22
paste input "W91P8kkU0eTlhG9FB4MBAwL6"
type input "W91P8kkU0eTlhG9FB4MBAwL6"
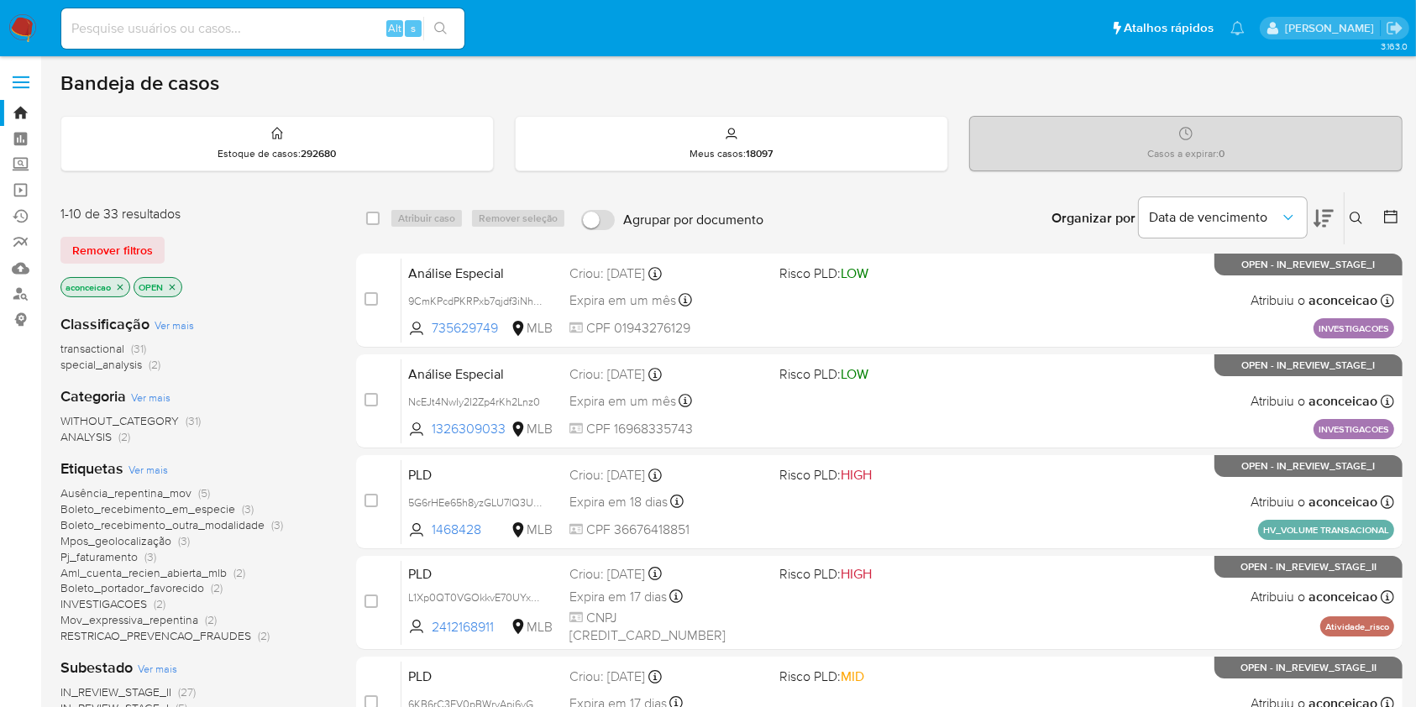
drag, startPoint x: 120, startPoint y: 284, endPoint x: 136, endPoint y: 286, distance: 16.0
click at [120, 285] on icon "close-filter" at bounding box center [120, 287] width 10 height 10
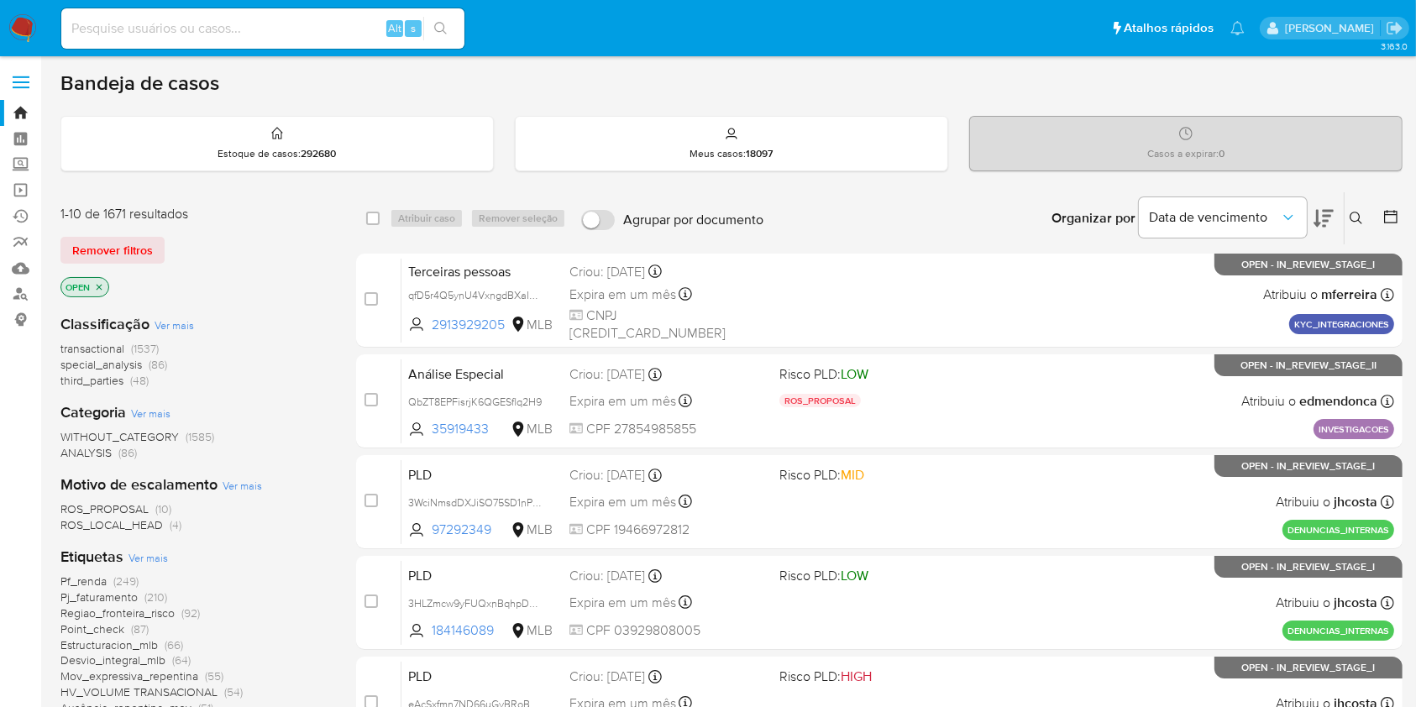
click at [1354, 208] on button at bounding box center [1359, 218] width 28 height 20
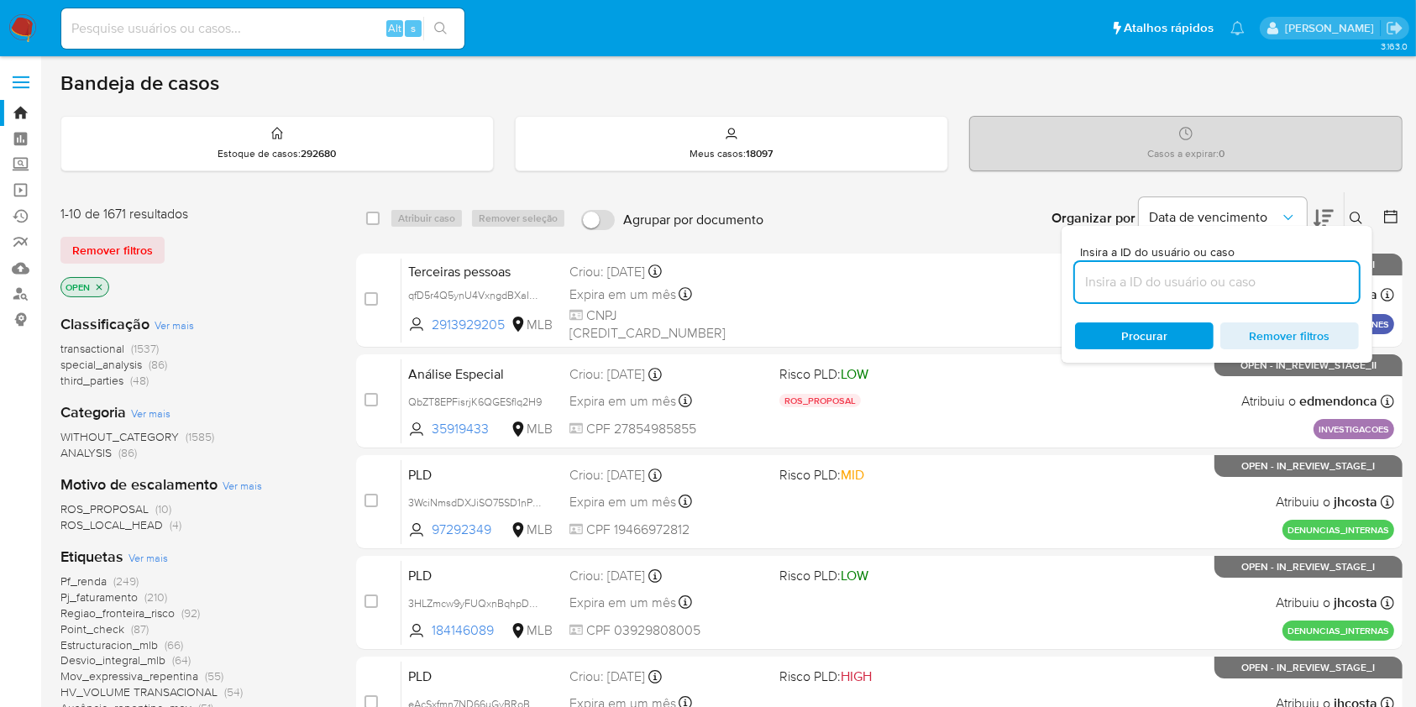
click at [1275, 286] on input at bounding box center [1217, 282] width 284 height 22
type input "W91P8kkU0eTlhG9FB4MBAwL6"
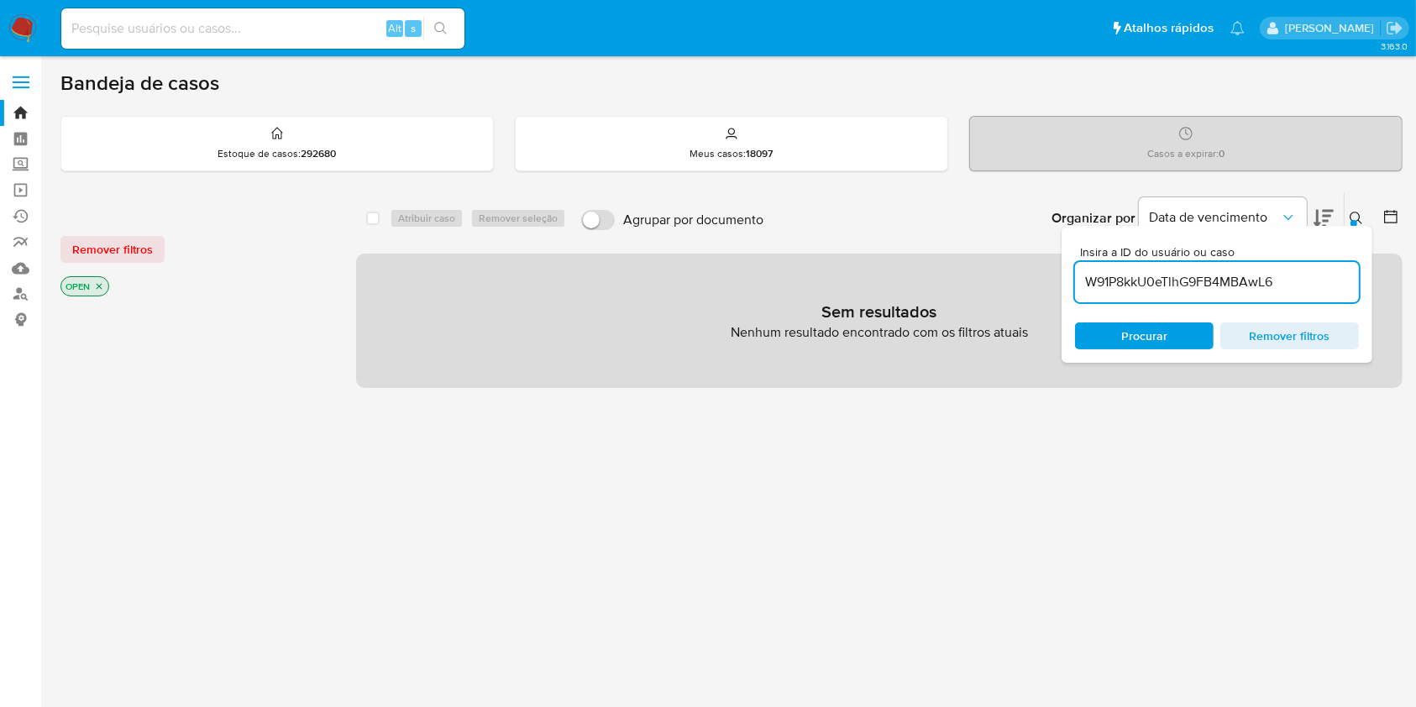
click at [1183, 289] on input "W91P8kkU0eTlhG9FB4MBAwL6" at bounding box center [1217, 282] width 284 height 22
click at [302, 17] on div "Alt s" at bounding box center [262, 28] width 403 height 40
click at [339, 15] on div "Alt s" at bounding box center [262, 28] width 403 height 40
drag, startPoint x: 325, startPoint y: 25, endPoint x: 348, endPoint y: 25, distance: 22.7
click at [324, 27] on input at bounding box center [262, 29] width 403 height 22
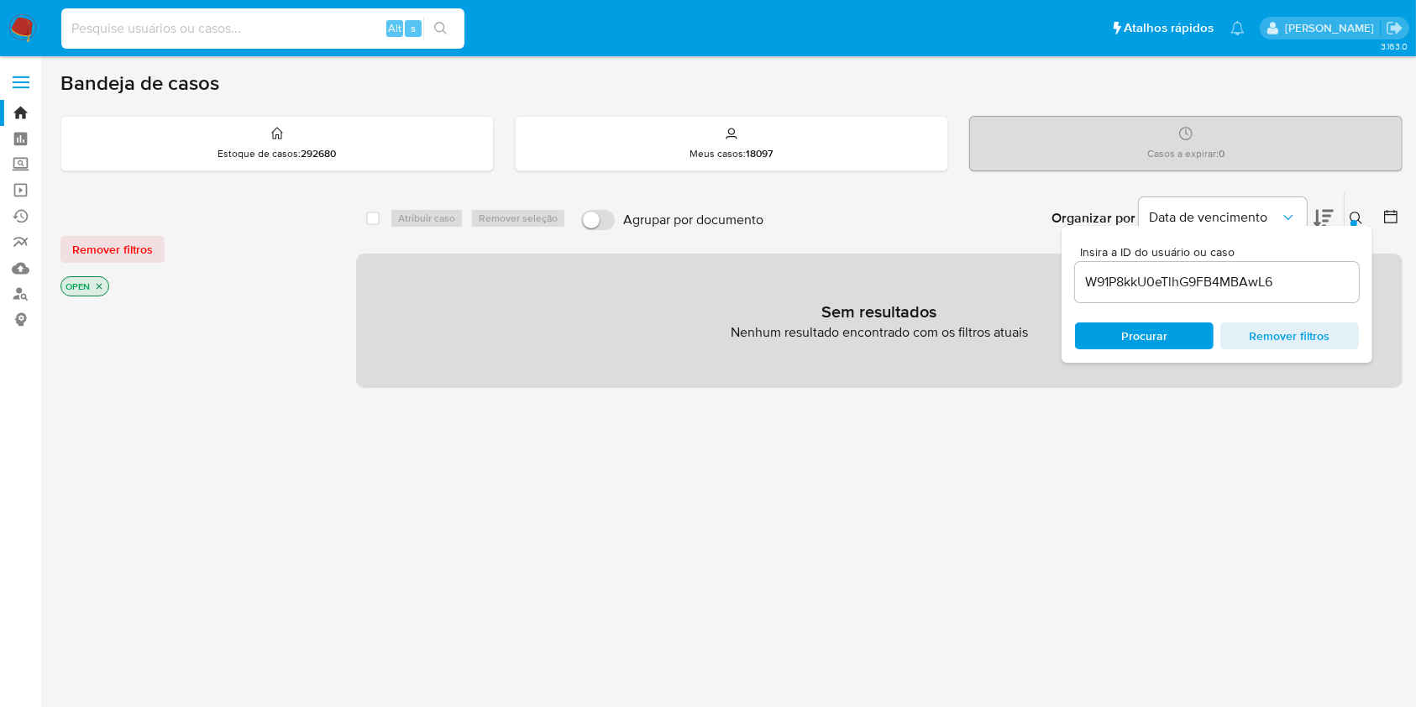
paste input "W91P8kkU0eTlhG9FB4MBAwL6"
type input "W91P8kkU0eTlhG9FB4MBAwL6"
click at [454, 34] on button "search-icon" at bounding box center [440, 29] width 34 height 24
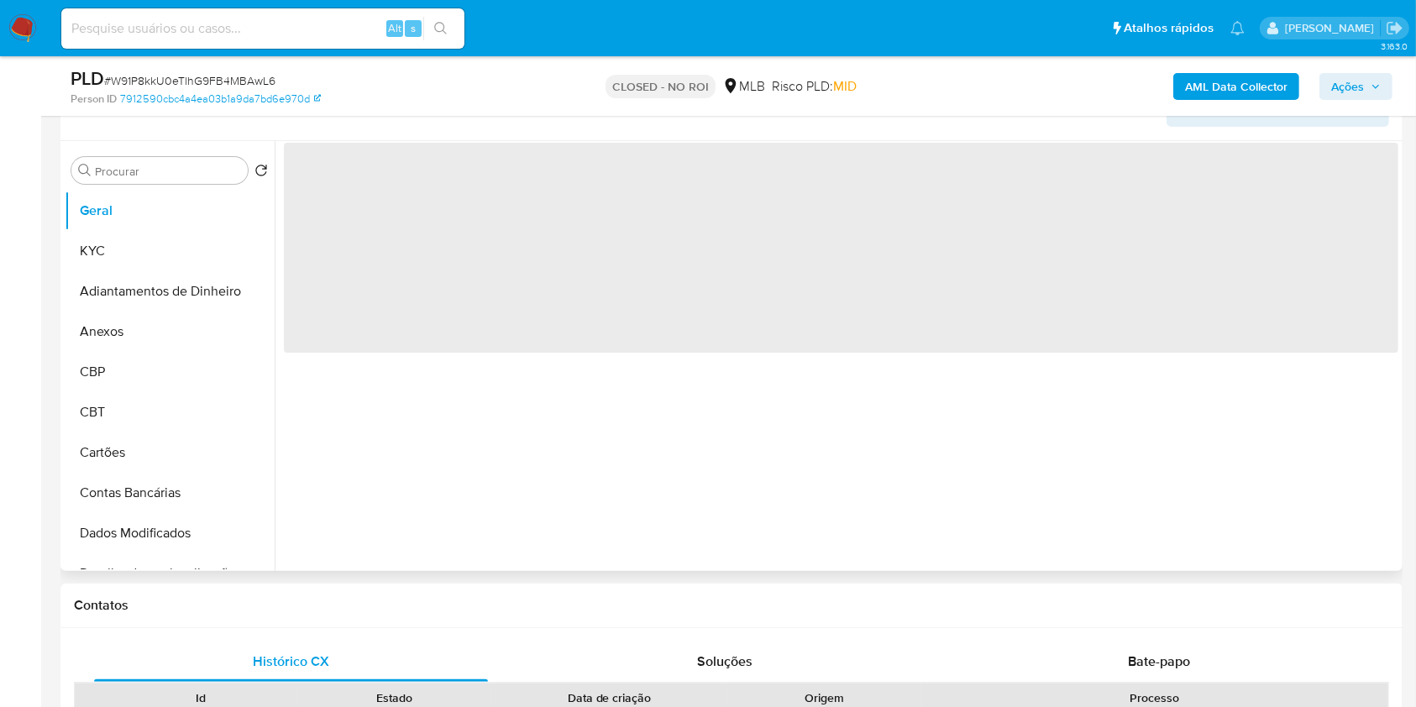
scroll to position [559, 0]
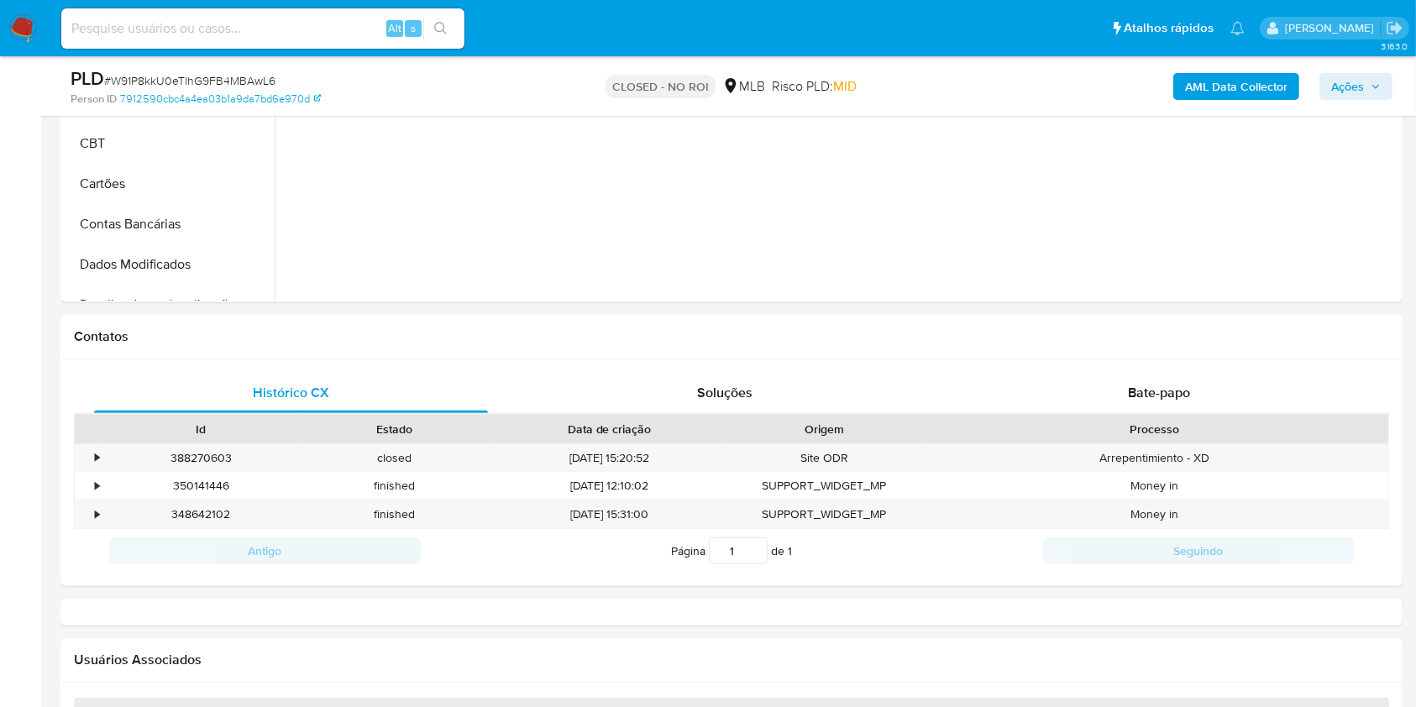
select select "10"
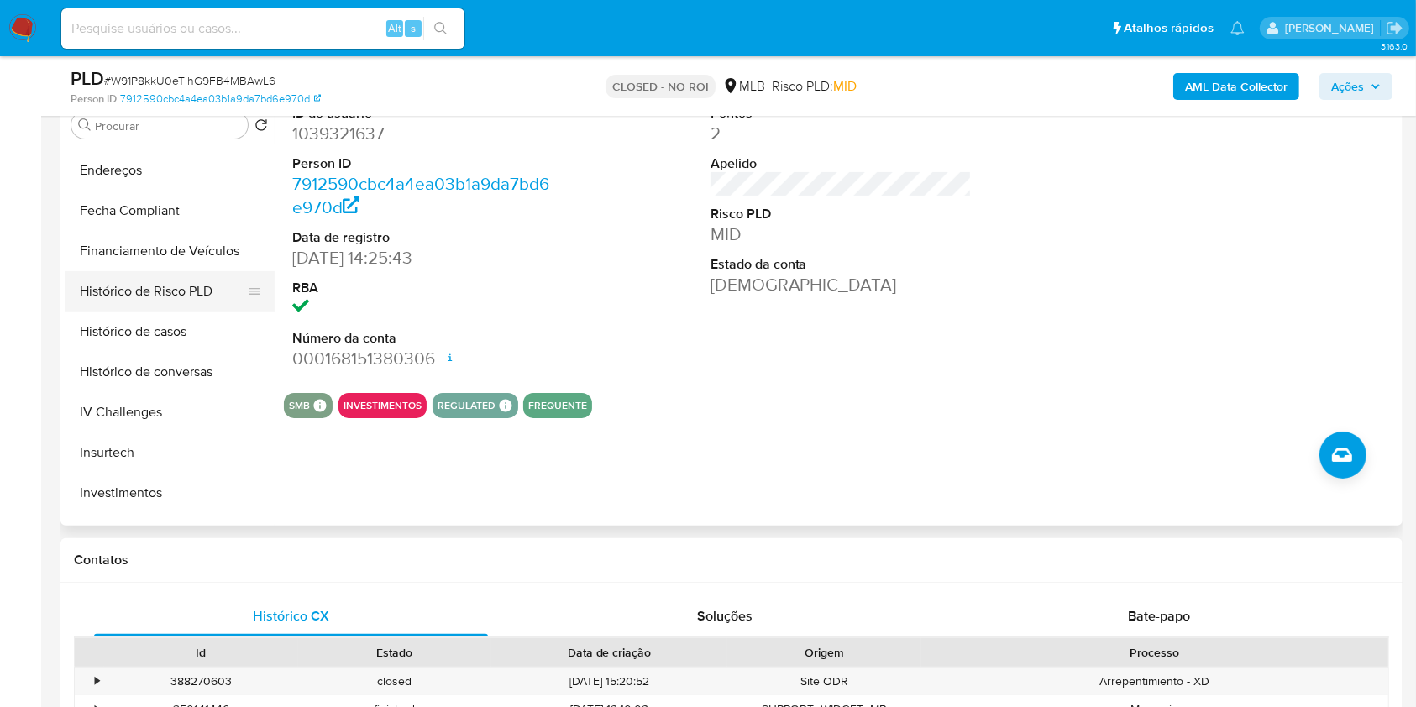
scroll to position [0, 0]
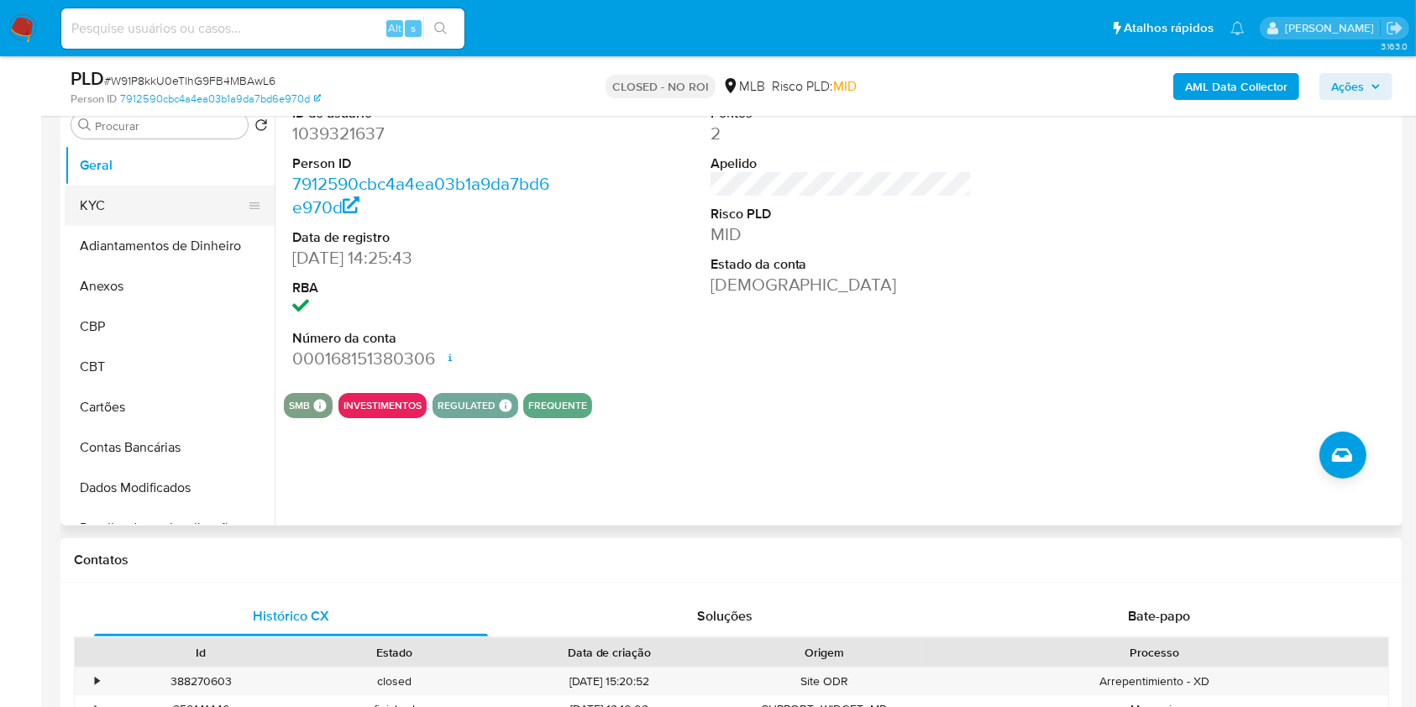
click at [144, 217] on button "KYC" at bounding box center [163, 206] width 197 height 40
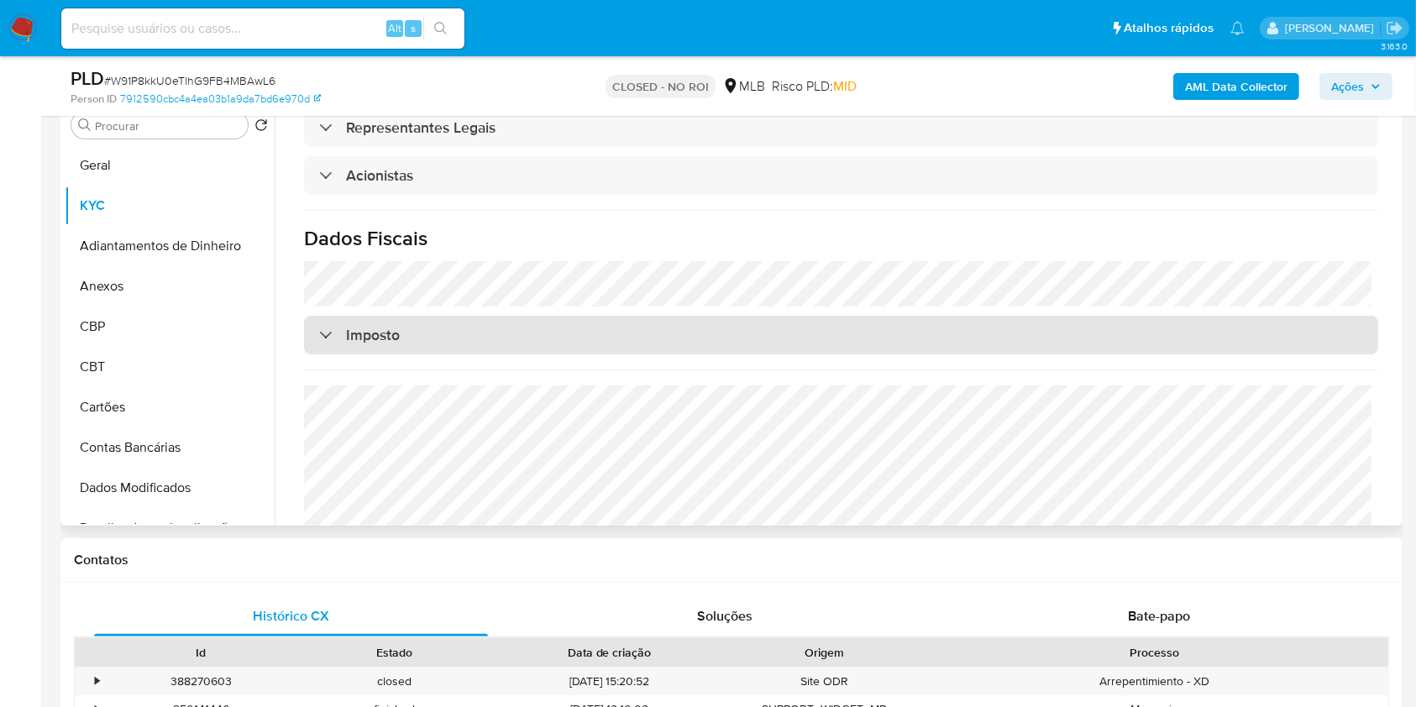
scroll to position [973, 0]
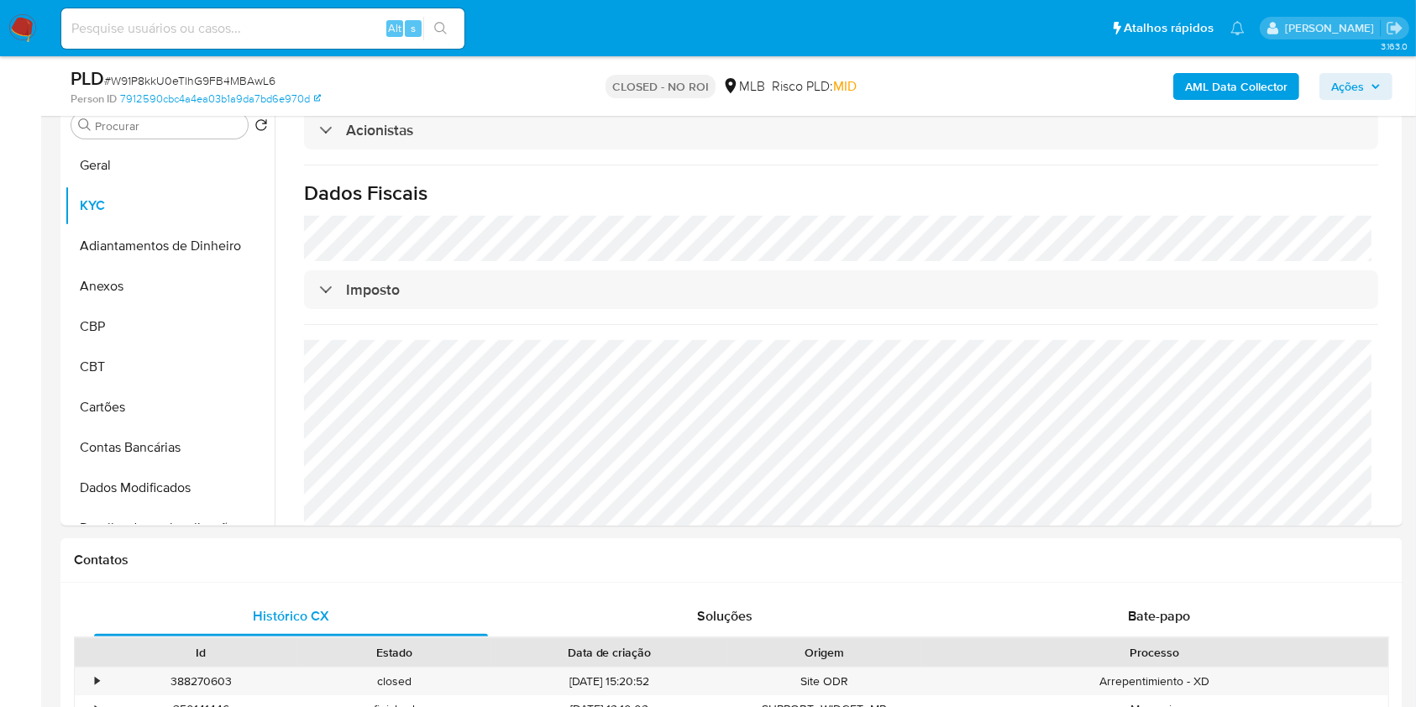
click at [319, 33] on input at bounding box center [262, 29] width 403 height 22
paste input "dJi81CjAEzG2htEpLqohSnOc"
type input "dJi81CjAEzG2htEpLqohSnOc"
click at [436, 32] on icon "search-icon" at bounding box center [440, 28] width 13 height 13
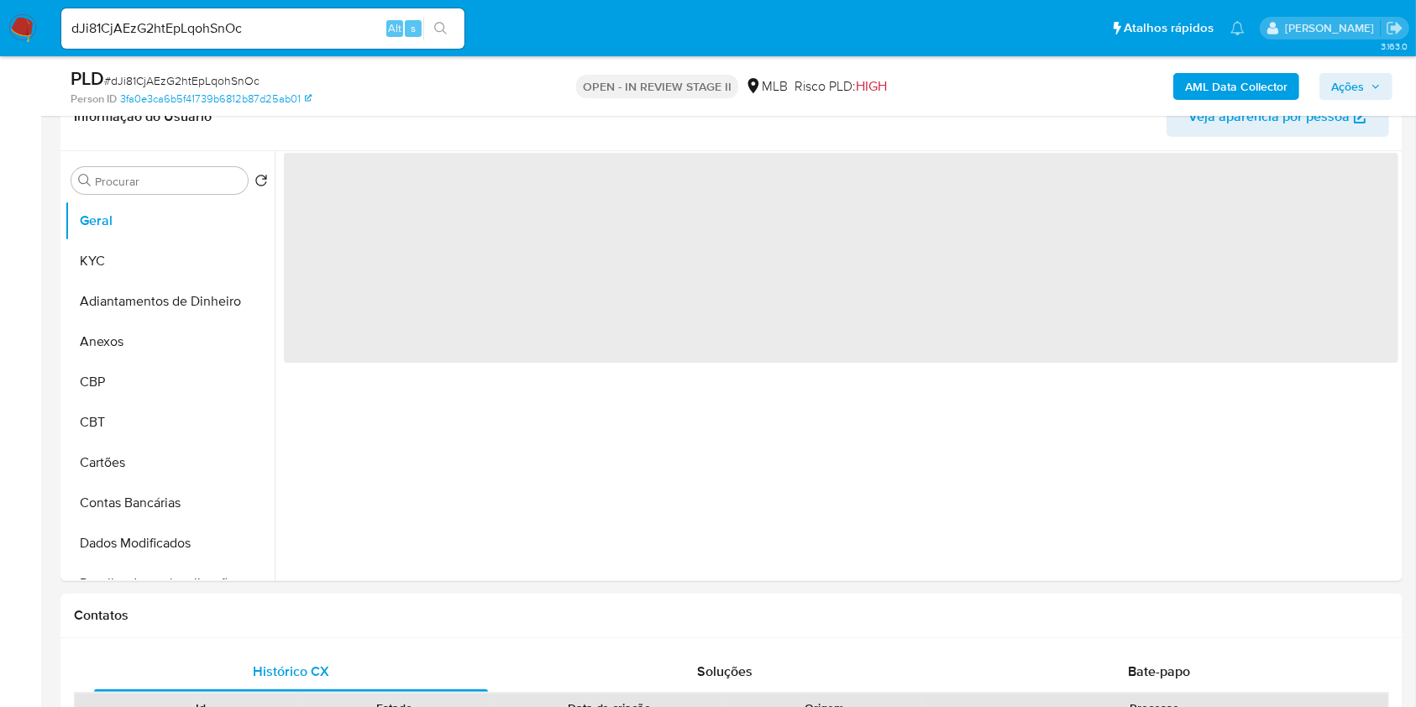
scroll to position [336, 0]
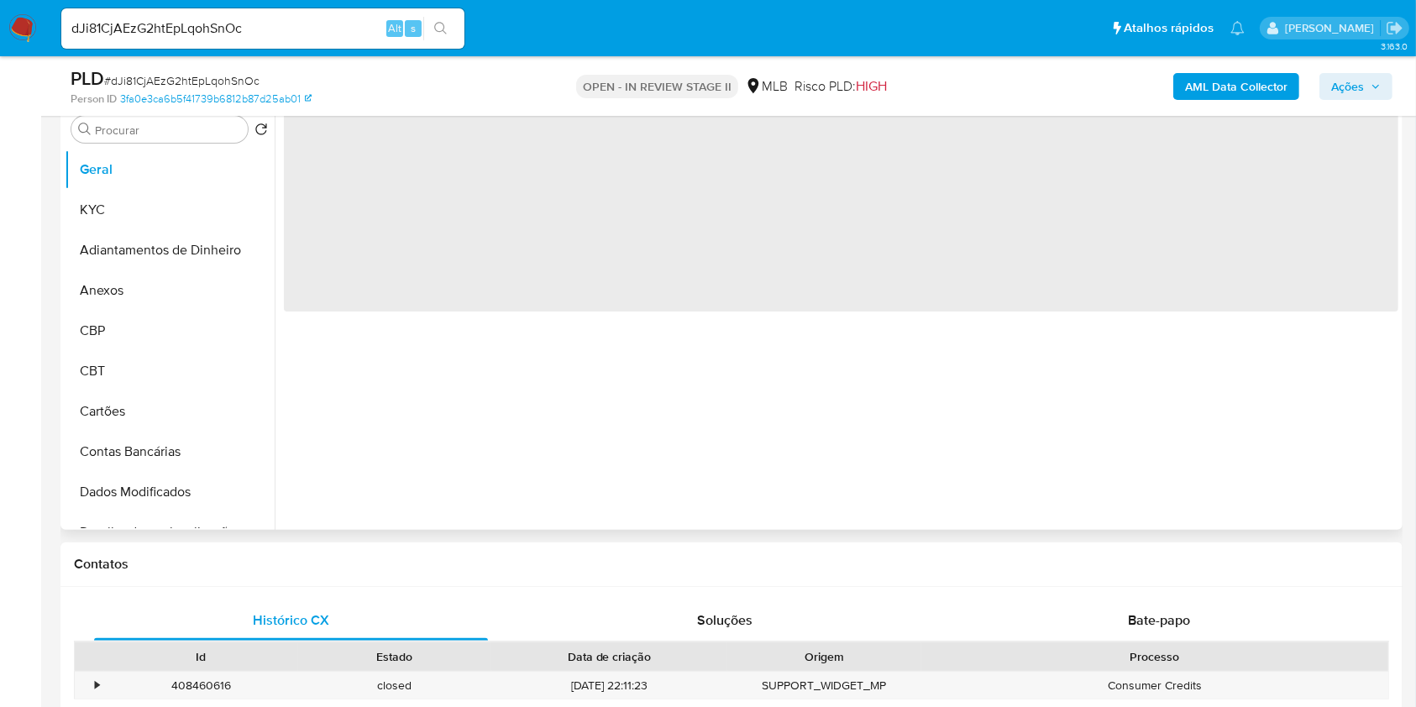
select select "10"
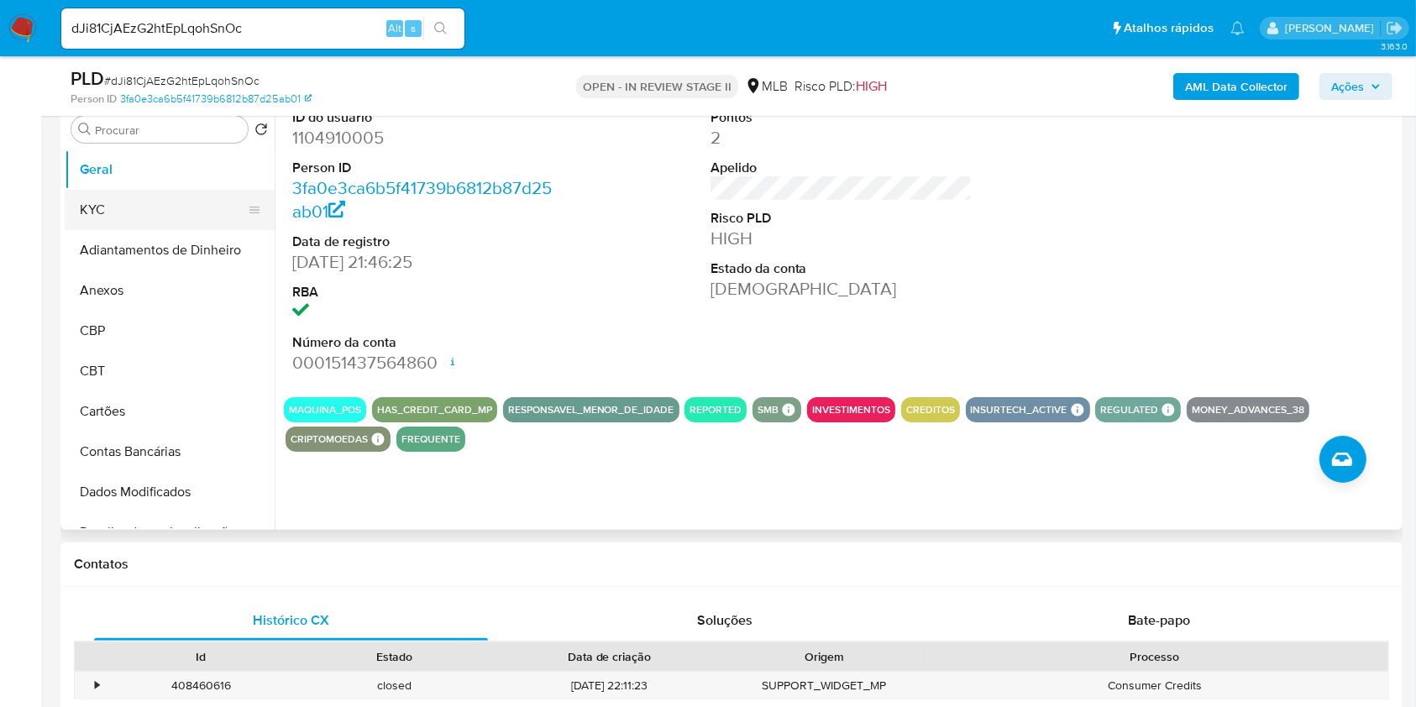
scroll to position [223, 0]
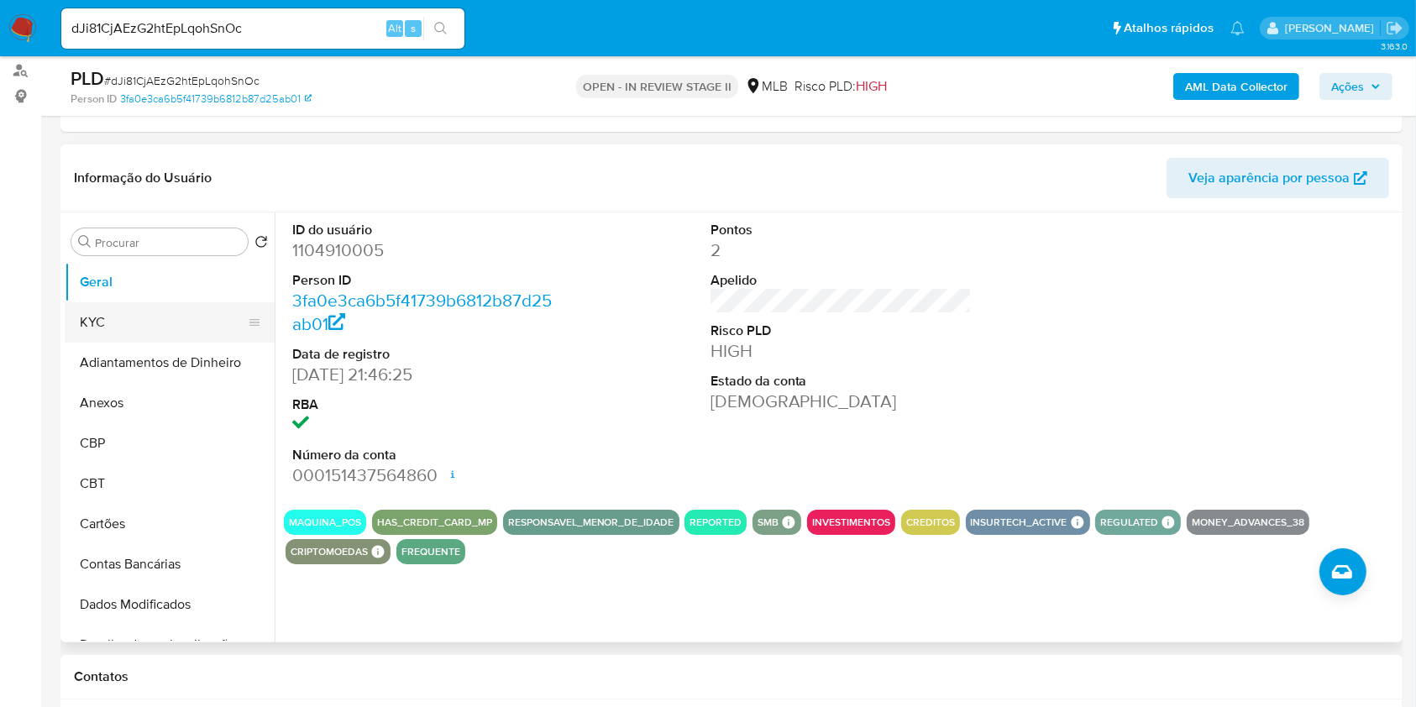
click at [188, 327] on button "KYC" at bounding box center [163, 322] width 197 height 40
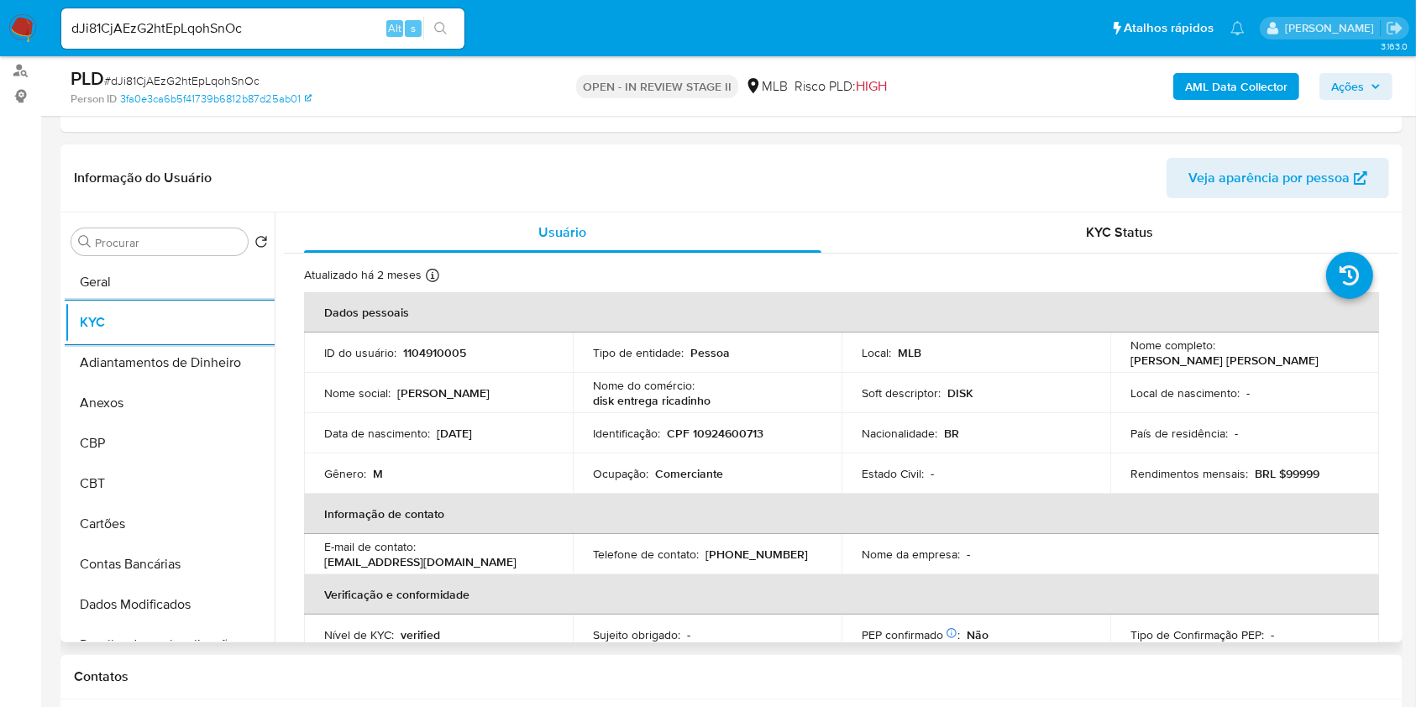
click at [703, 469] on p "Comerciante" at bounding box center [689, 473] width 68 height 15
click at [703, 470] on p "Comerciante" at bounding box center [689, 473] width 68 height 15
copy div "Ocupação : Comerciante"
click at [212, 239] on input "Procurar" at bounding box center [168, 242] width 146 height 15
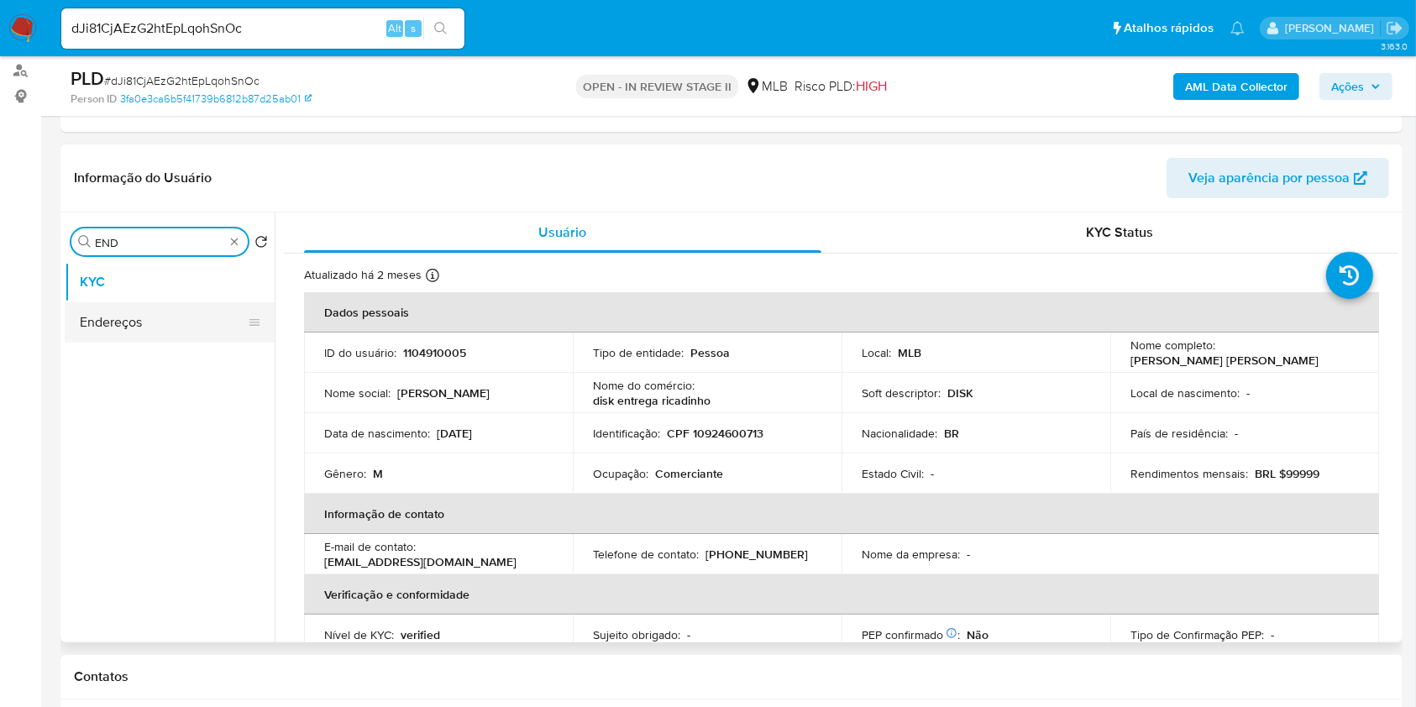
type input "END"
click at [168, 323] on button "Endereços" at bounding box center [170, 322] width 210 height 40
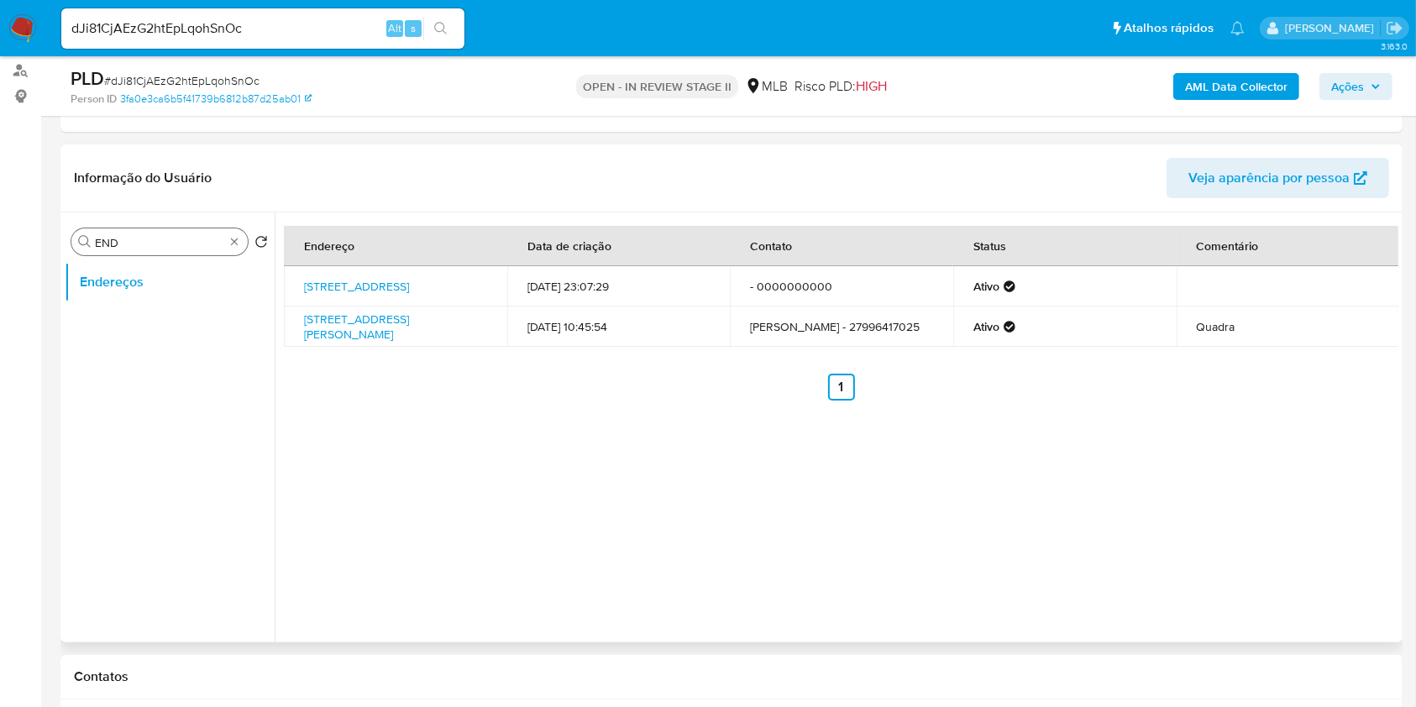
click at [234, 234] on div "Procurar END" at bounding box center [159, 241] width 176 height 27
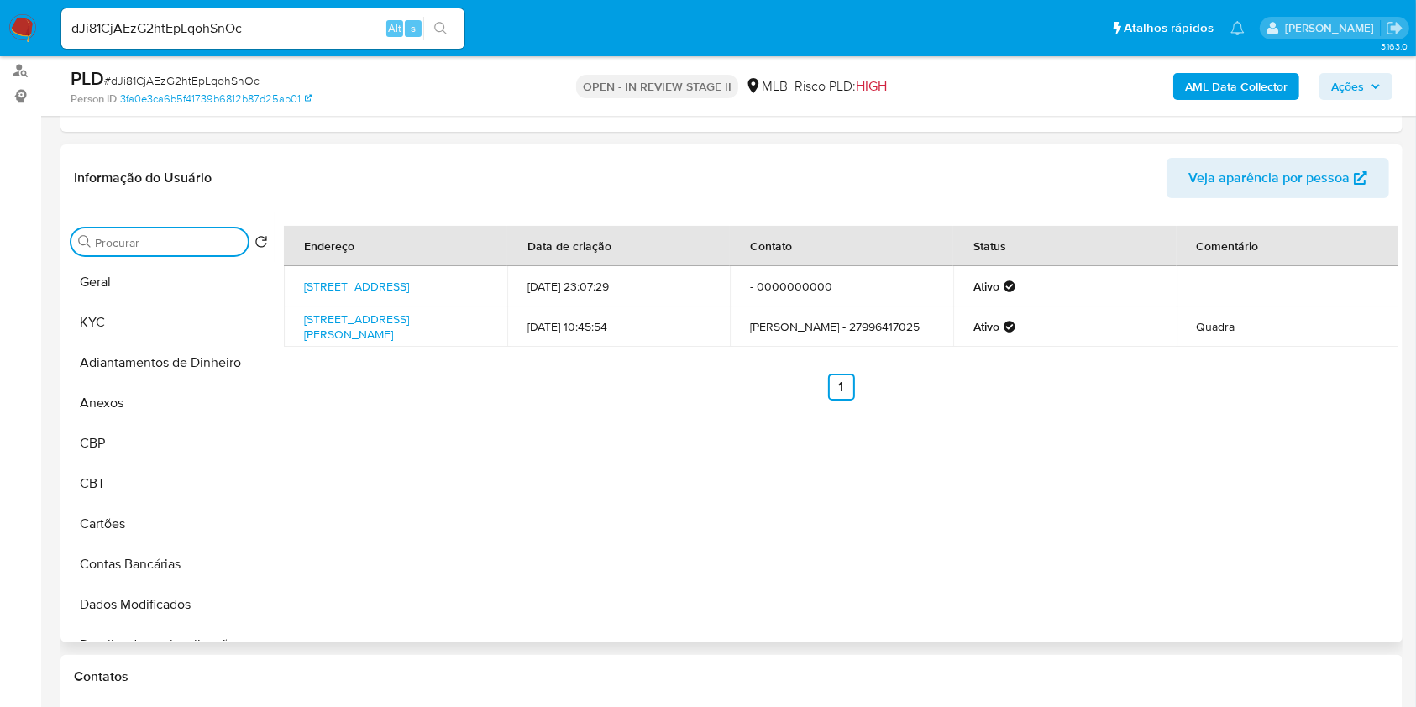
type input "H"
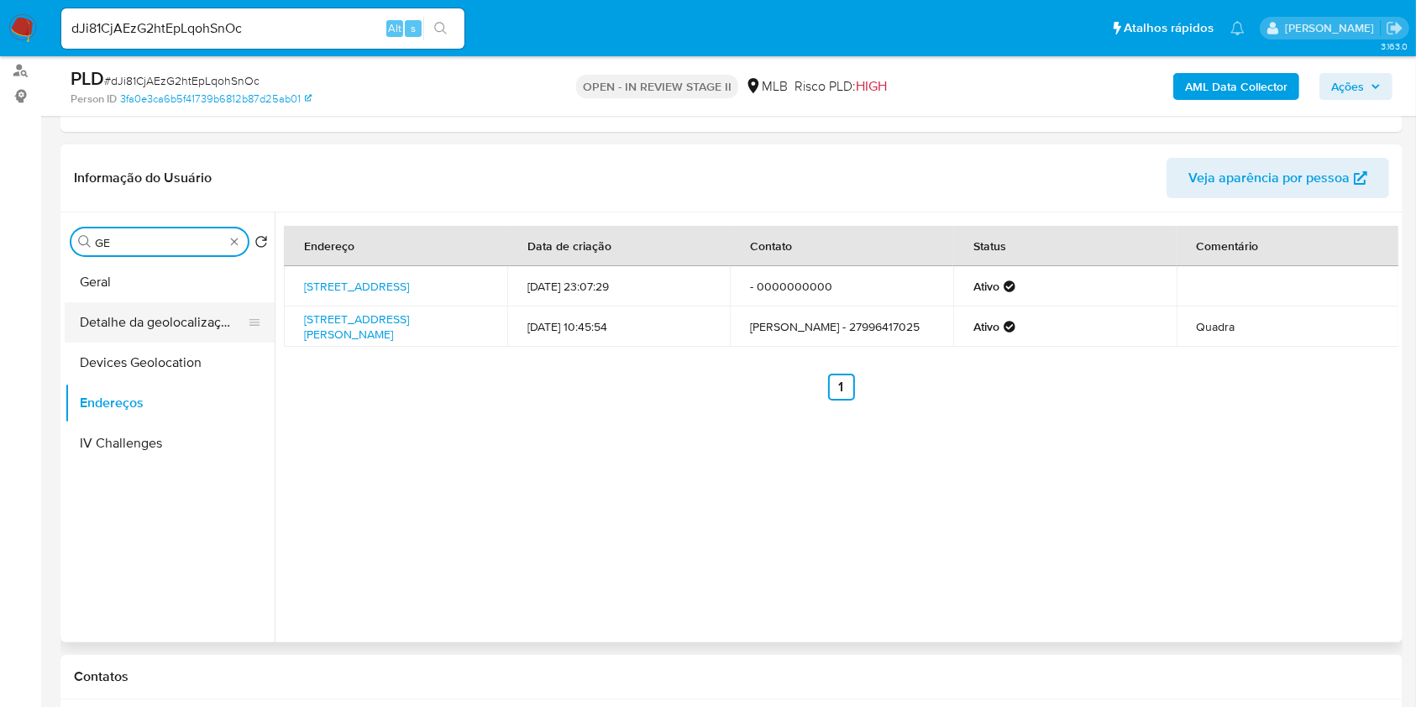
type input "GE"
click at [176, 328] on button "Detalhe da geolocalização" at bounding box center [163, 322] width 197 height 40
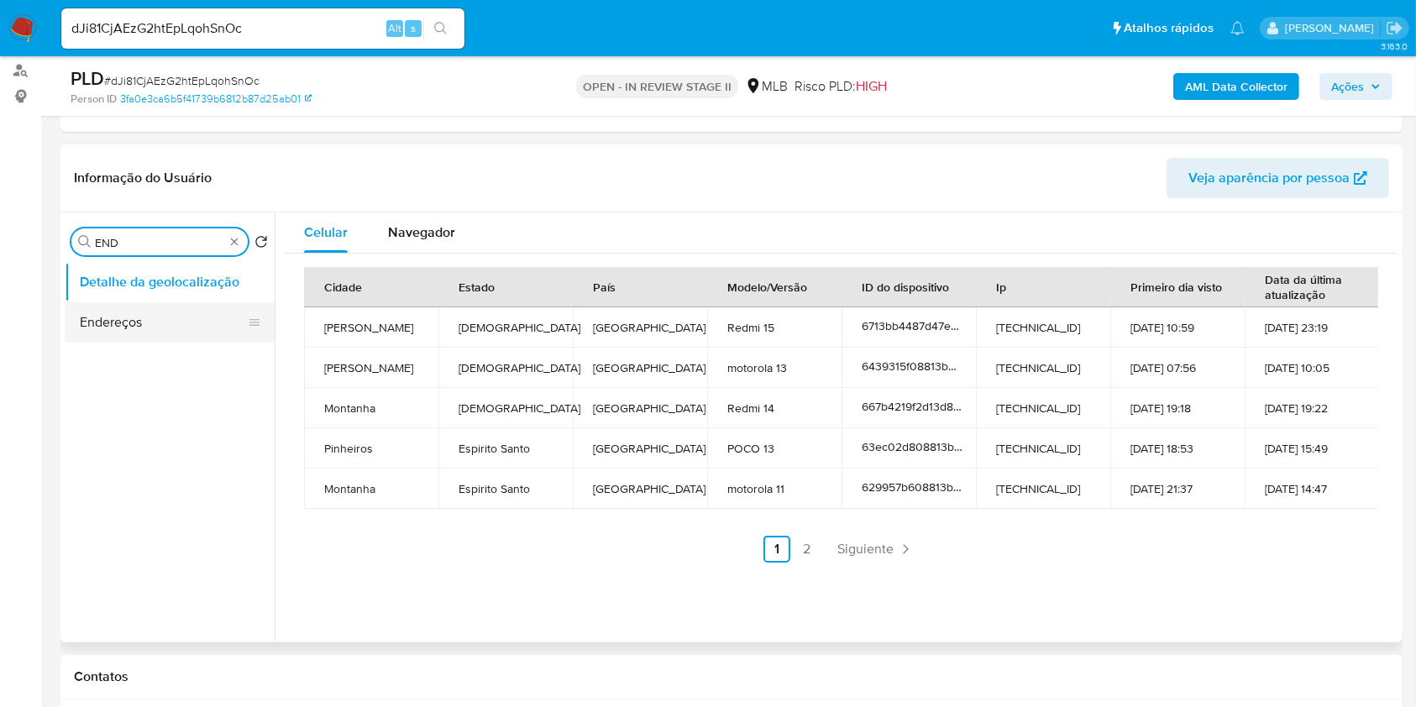
type input "END"
click at [168, 319] on button "Endereços" at bounding box center [170, 322] width 210 height 40
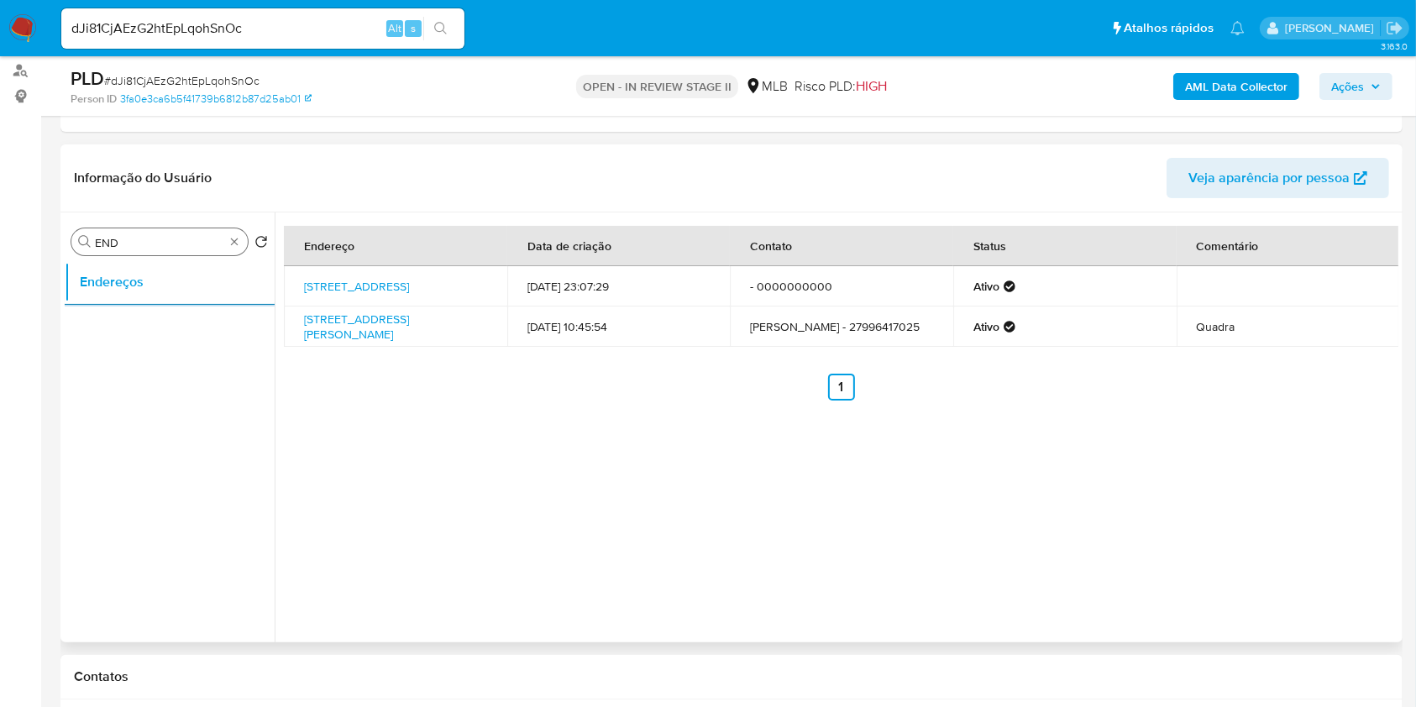
click at [151, 252] on div "Procurar END" at bounding box center [159, 241] width 176 height 27
click at [148, 239] on input "END" at bounding box center [159, 242] width 129 height 15
click at [148, 239] on input "R" at bounding box center [159, 242] width 129 height 15
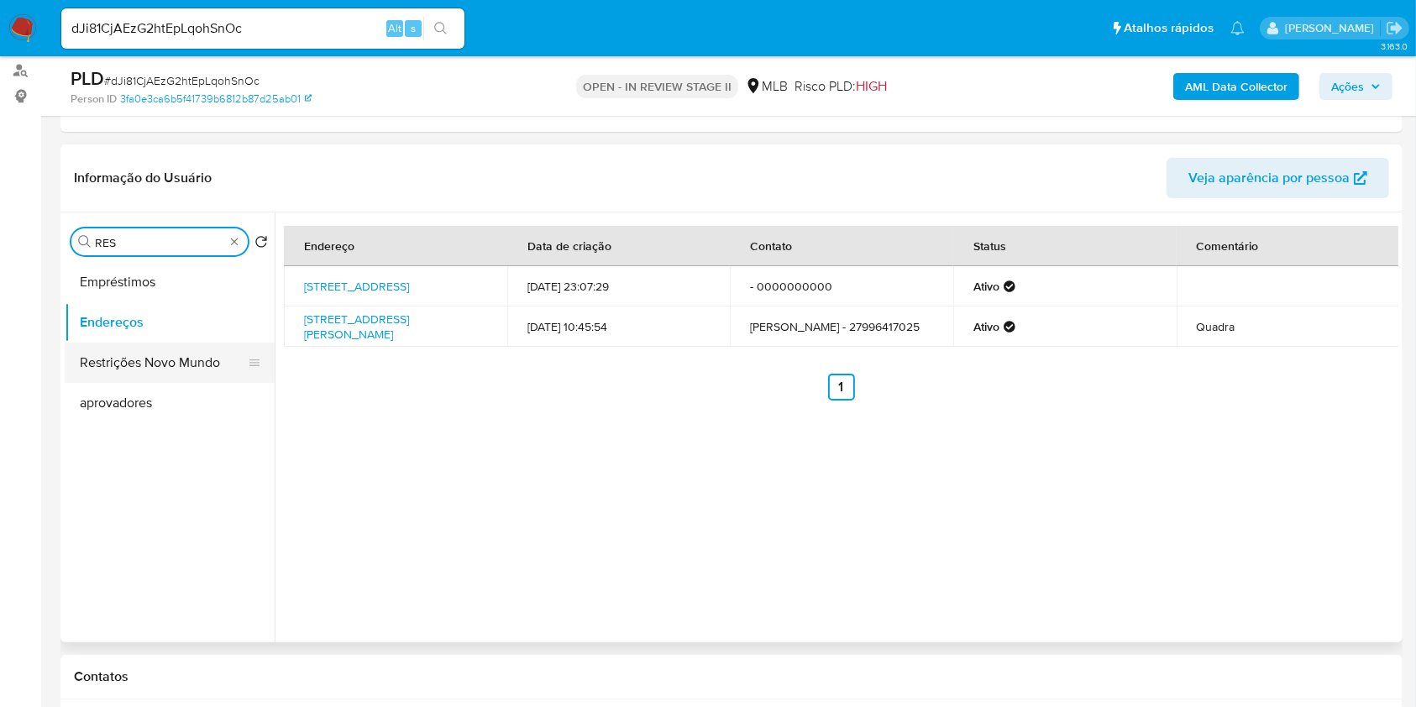
type input "RES"
click at [173, 365] on button "Restrições Novo Mundo" at bounding box center [170, 363] width 210 height 40
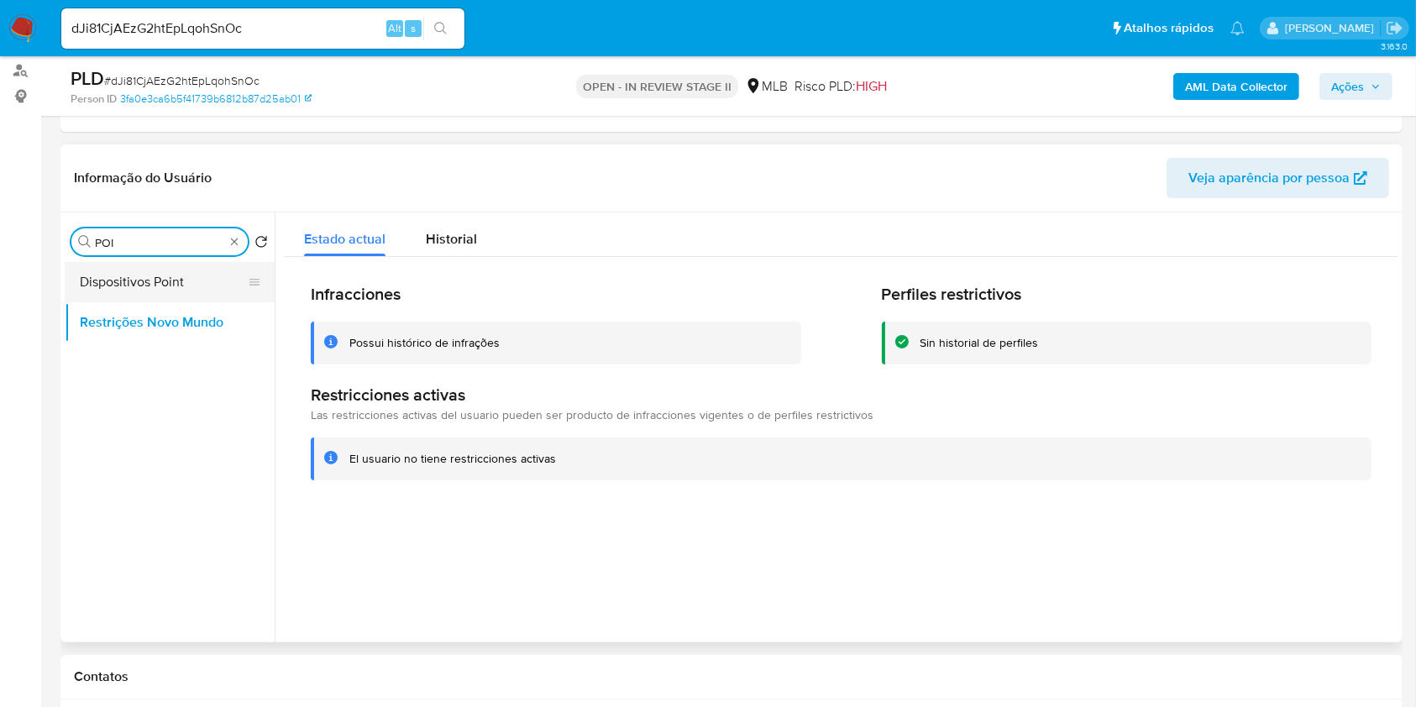
type input "POI"
click at [203, 280] on button "Dispositivos Point" at bounding box center [163, 282] width 197 height 40
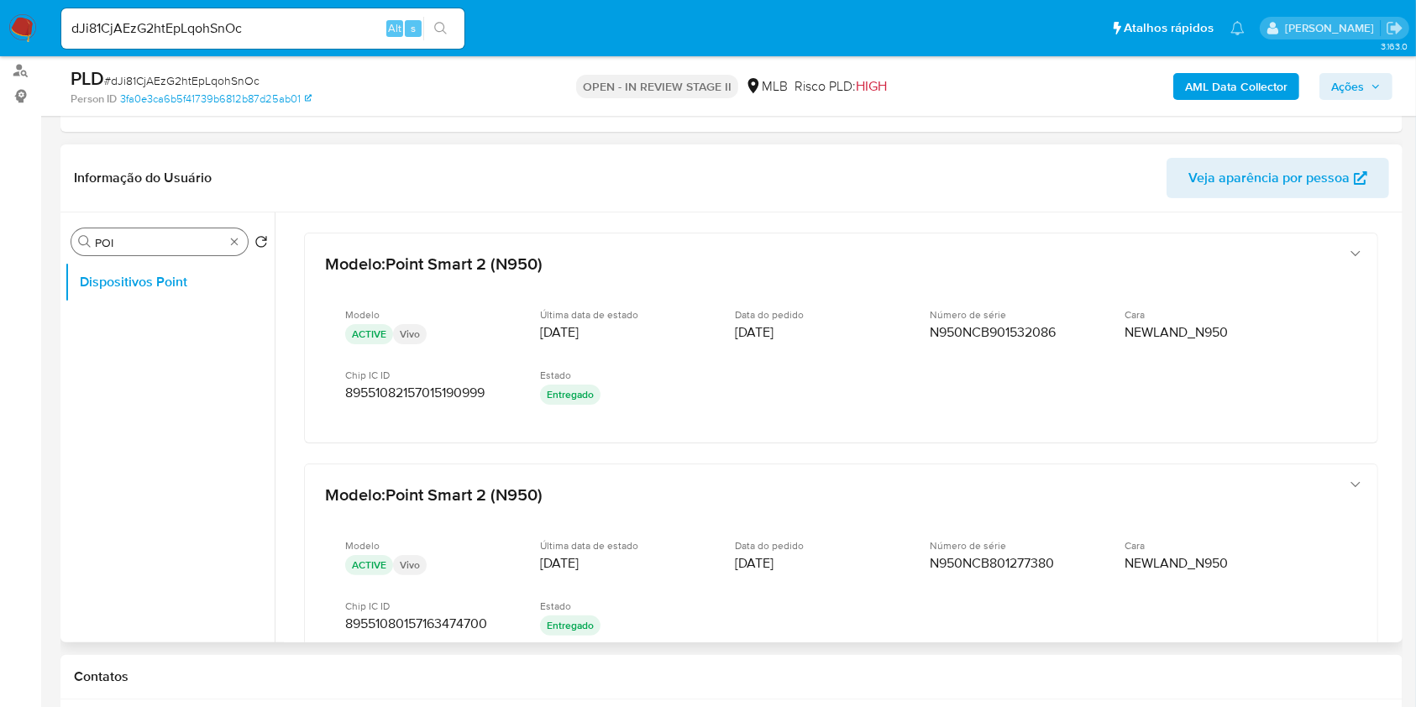
click at [243, 243] on div "Procurar POI" at bounding box center [159, 241] width 176 height 27
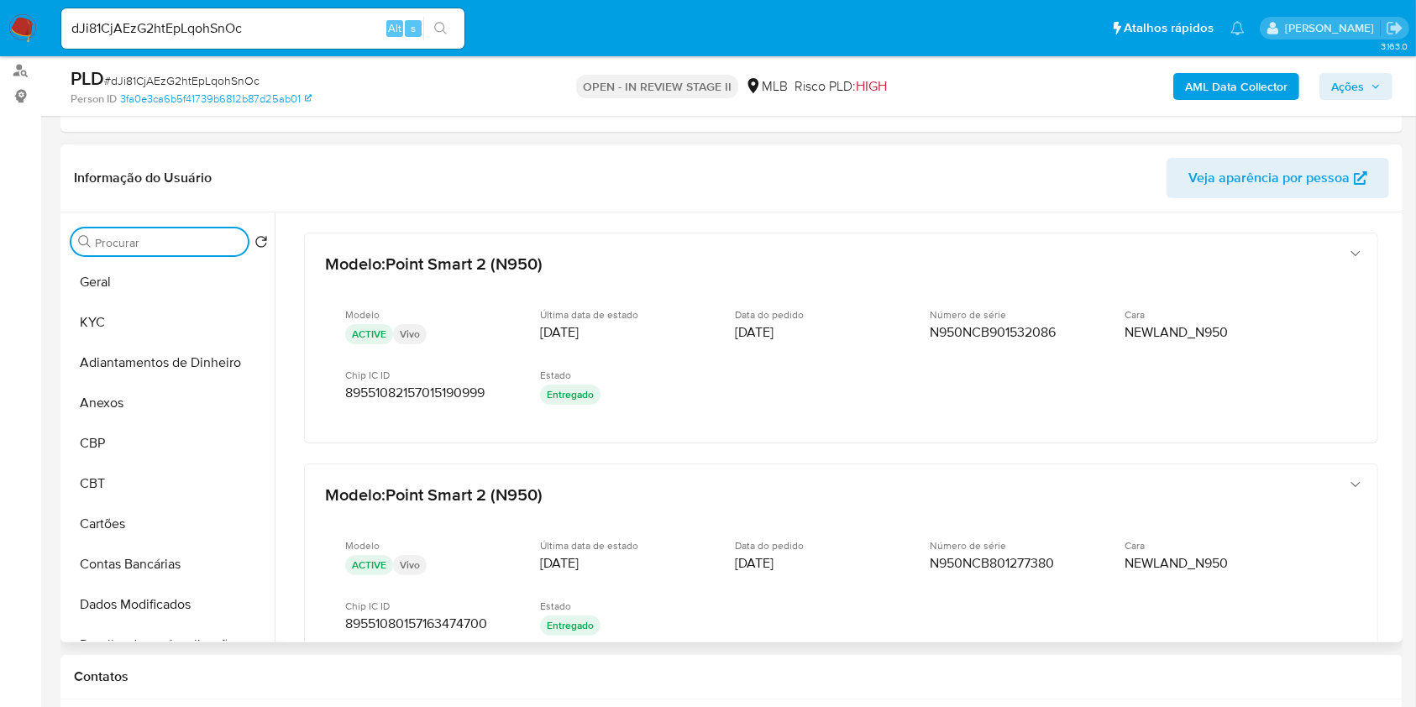
click at [232, 242] on input "Procurar" at bounding box center [168, 242] width 146 height 15
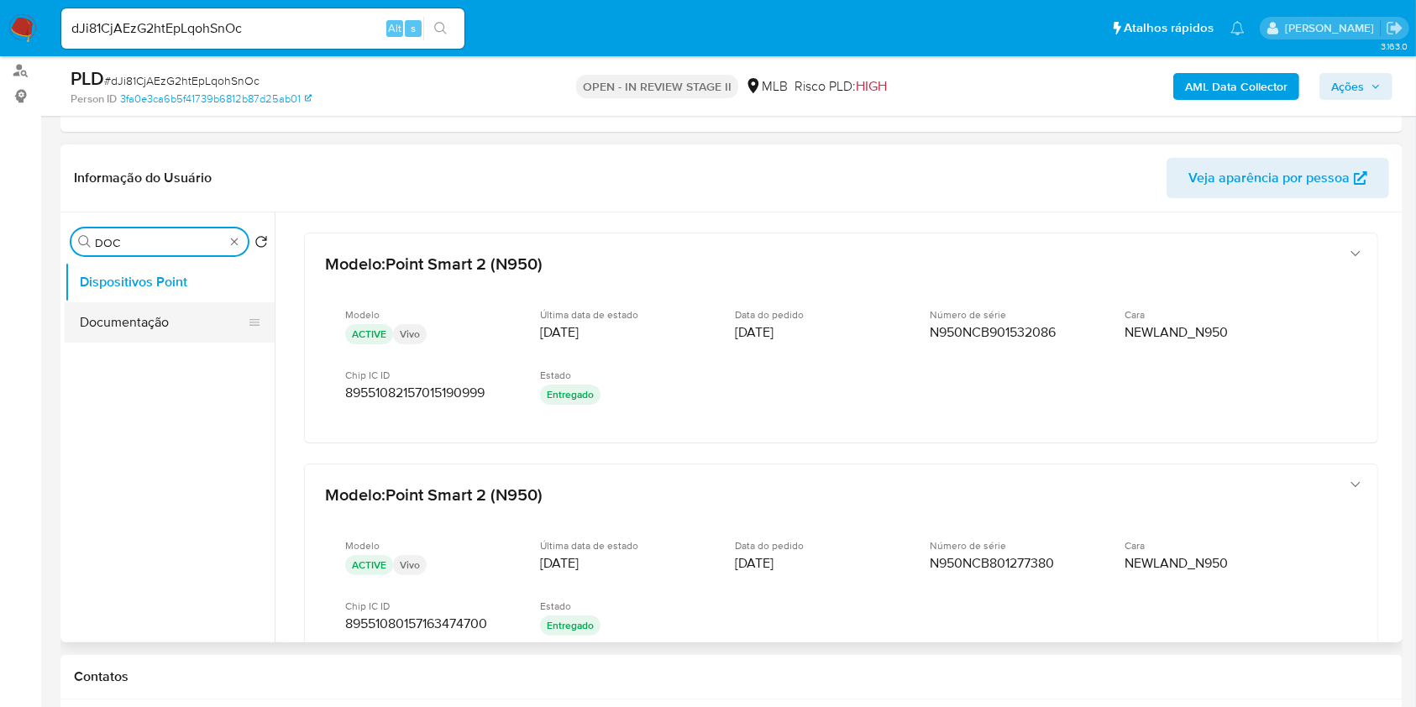
type input "DOC"
click at [118, 322] on button "Documentação" at bounding box center [163, 322] width 197 height 40
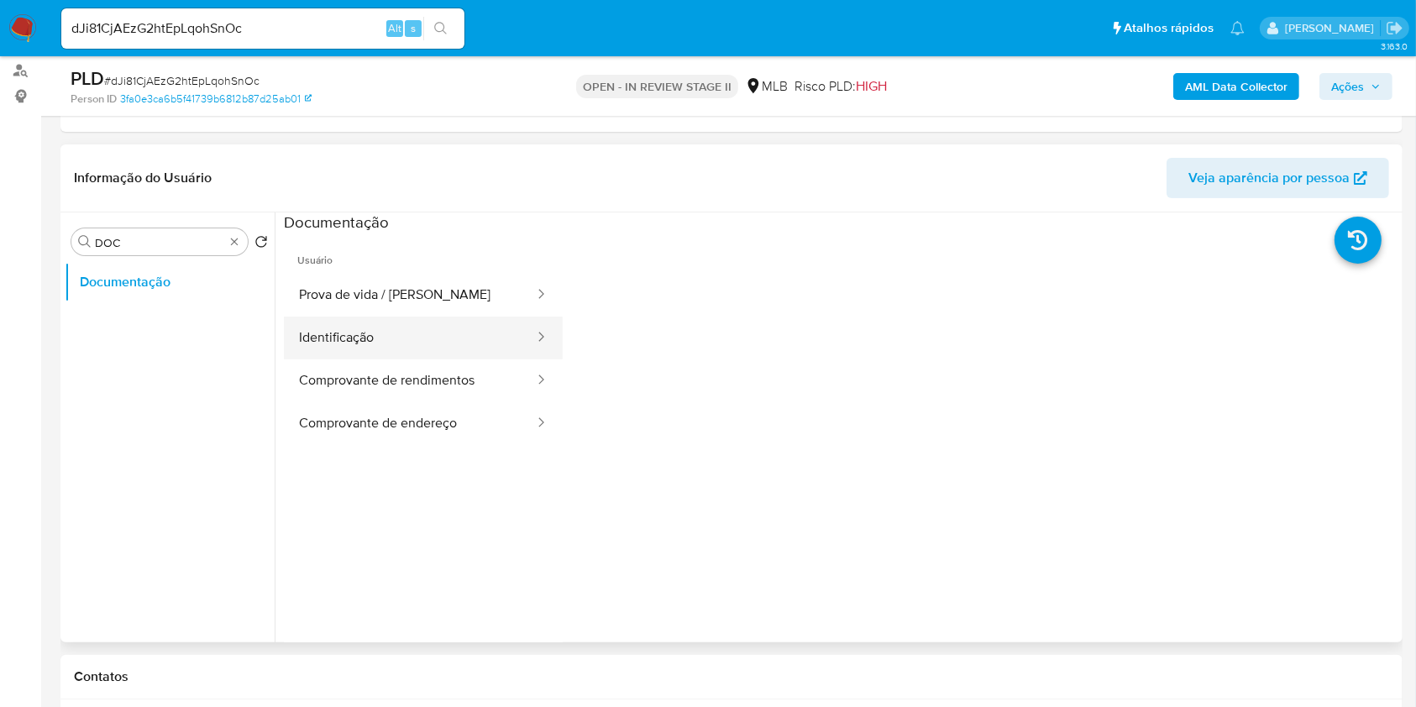
click at [403, 340] on button "Identificação" at bounding box center [410, 338] width 252 height 43
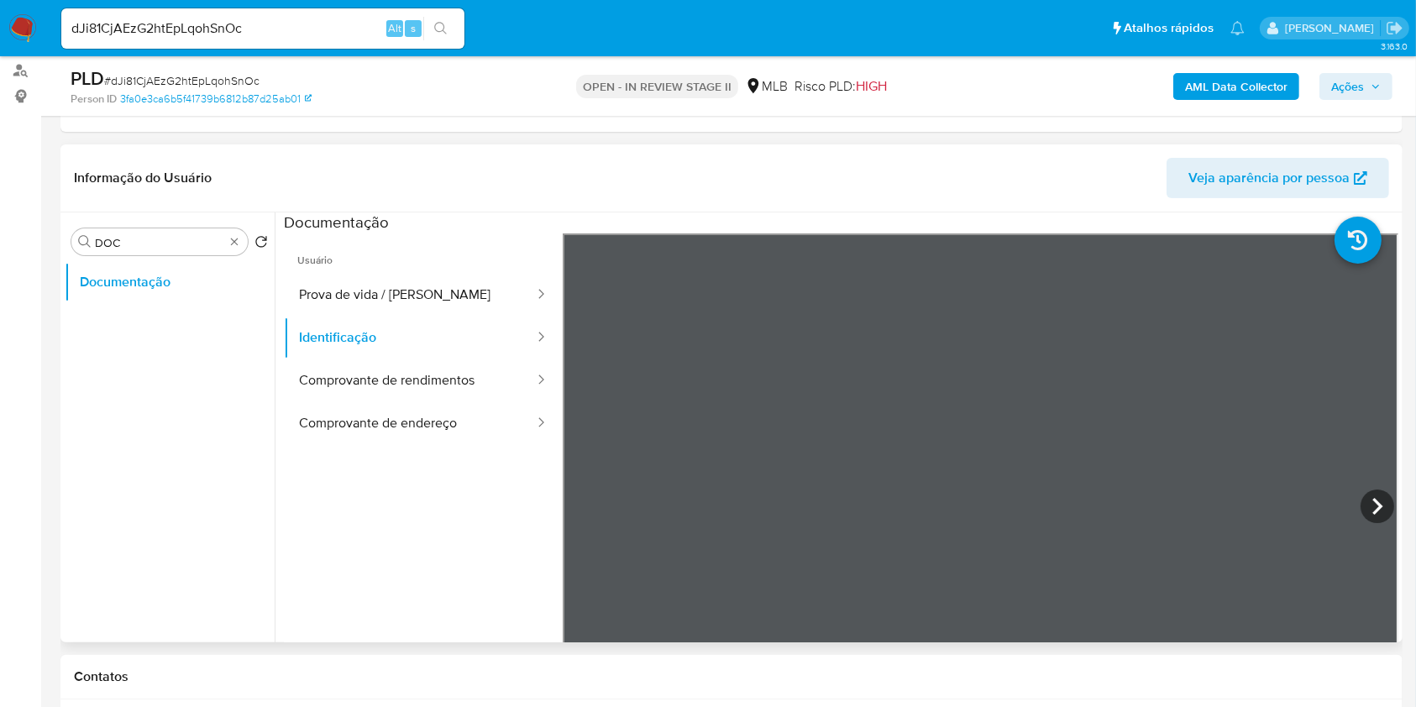
click at [1379, 498] on icon at bounding box center [1378, 507] width 34 height 34
click at [367, 283] on button "Prova de vida / [PERSON_NAME]" at bounding box center [410, 295] width 252 height 43
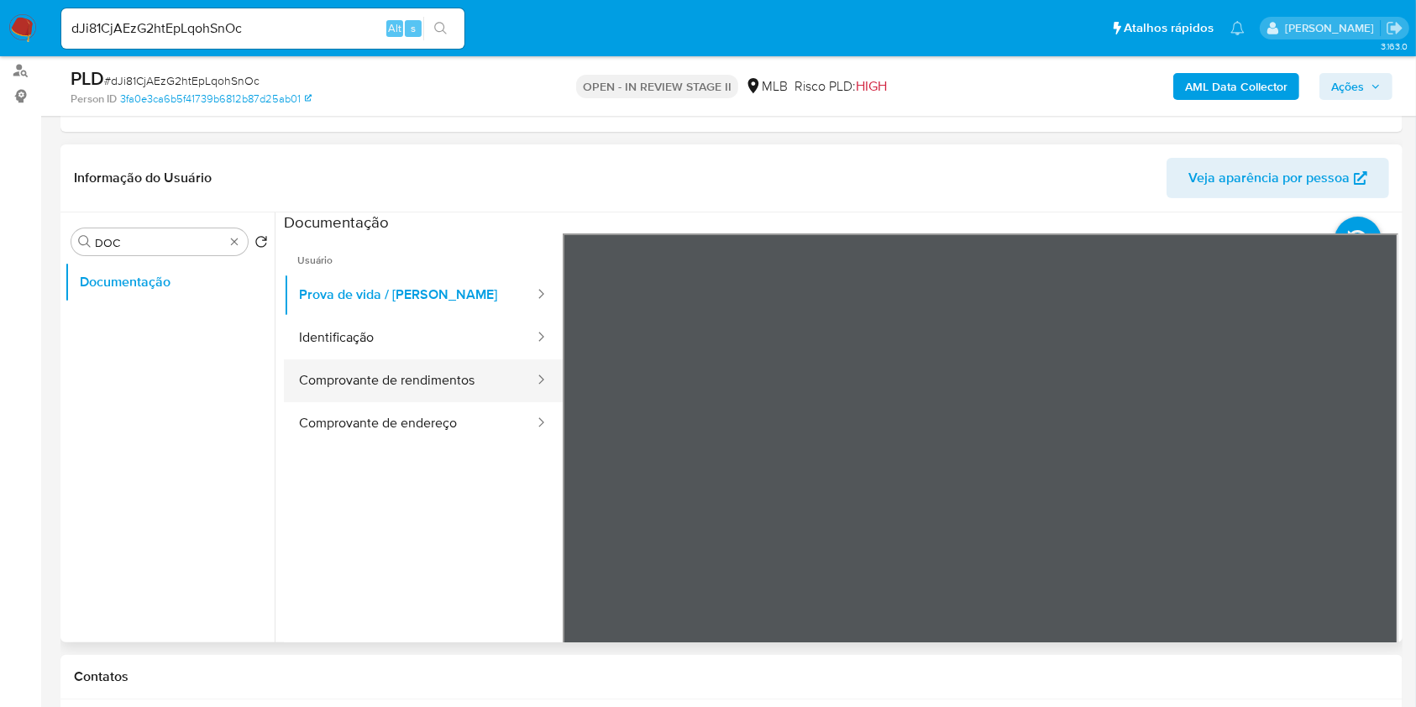
click at [435, 365] on button "Comprovante de rendimentos" at bounding box center [410, 381] width 252 height 43
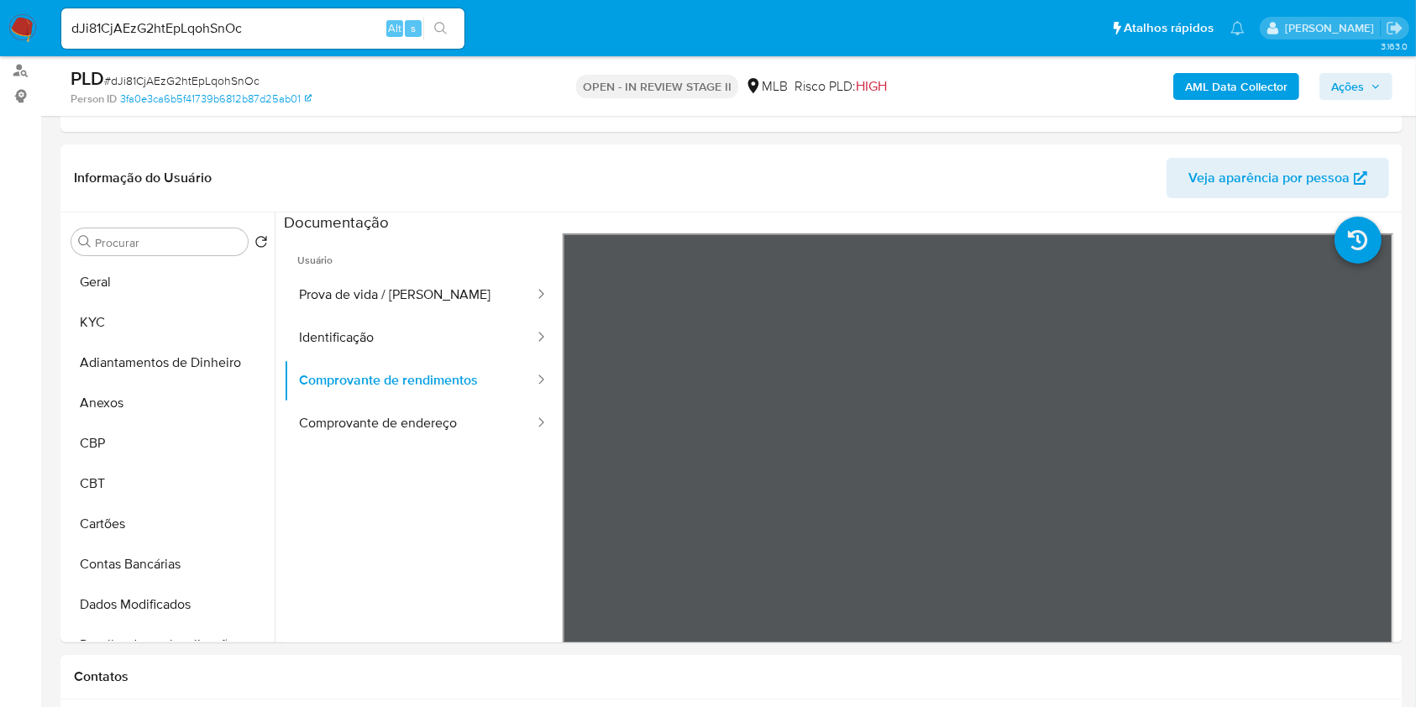
click at [1206, 87] on b "AML Data Collector" at bounding box center [1236, 86] width 102 height 27
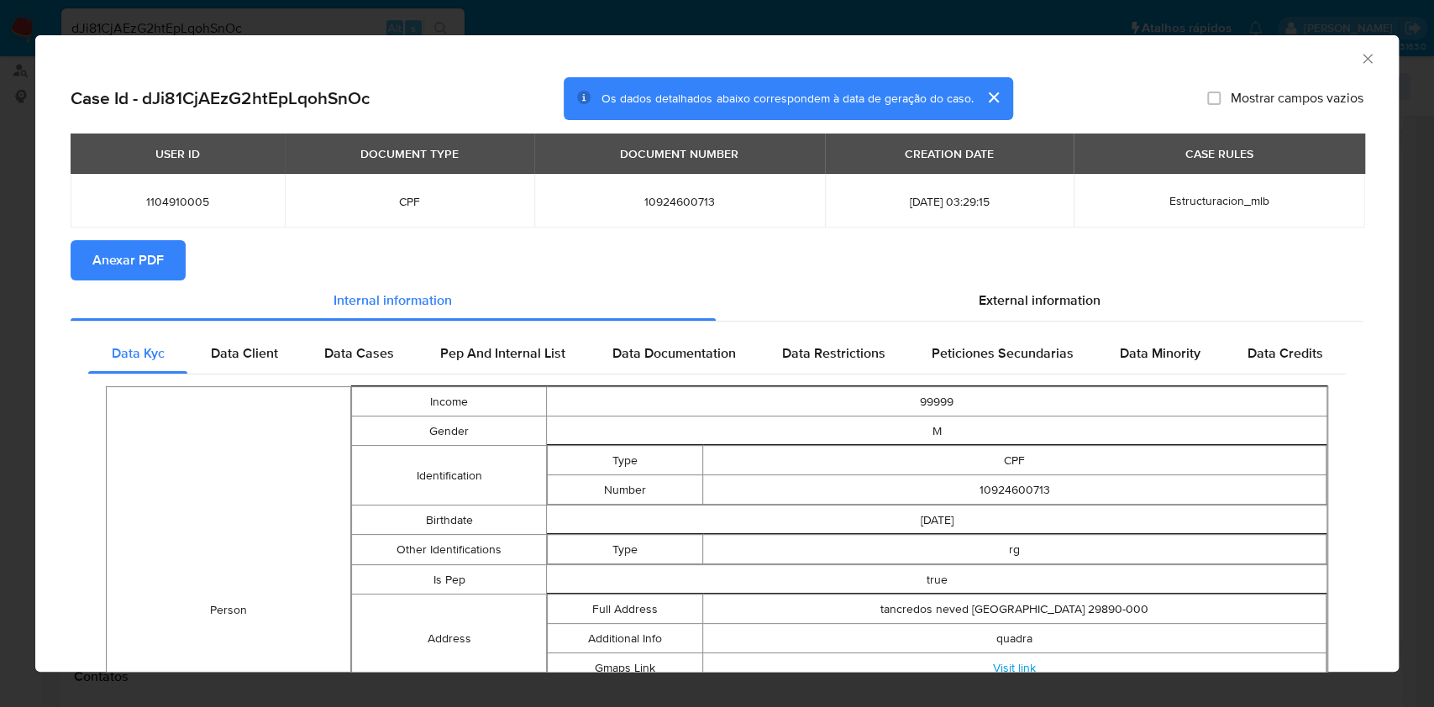
click at [638, 201] on span "10924600713" at bounding box center [679, 201] width 250 height 15
copy span "10924600713"
click at [134, 267] on span "Anexar PDF" at bounding box center [127, 260] width 71 height 37
click at [1359, 55] on icon "Fechar a janela" at bounding box center [1367, 58] width 17 height 17
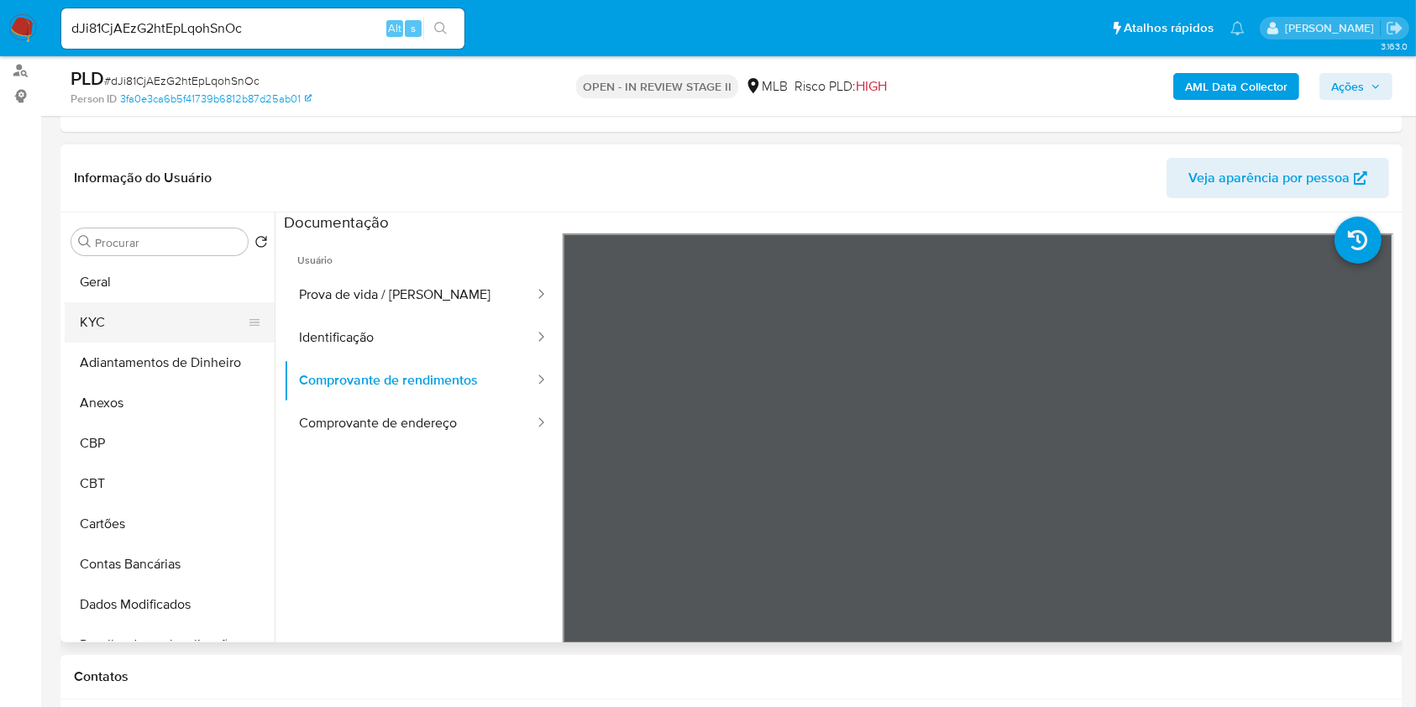
click at [157, 316] on button "KYC" at bounding box center [163, 322] width 197 height 40
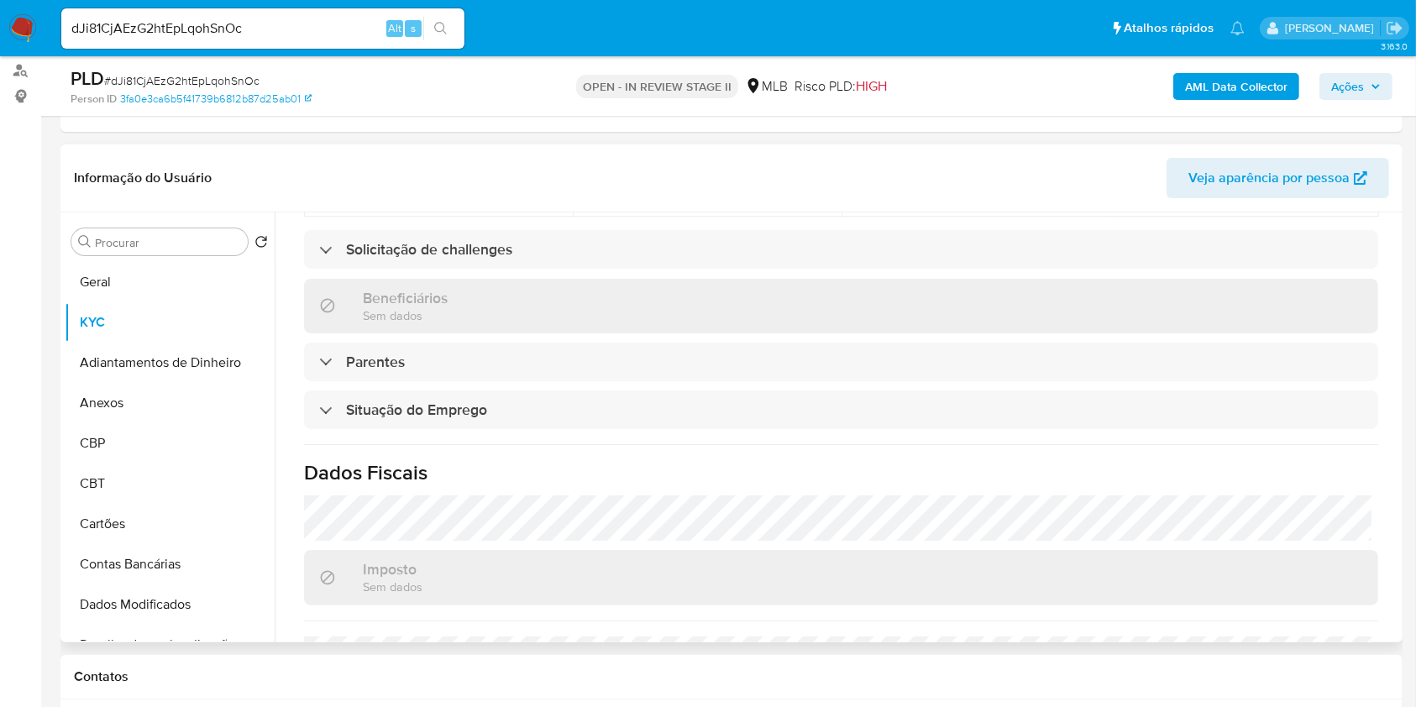
scroll to position [714, 0]
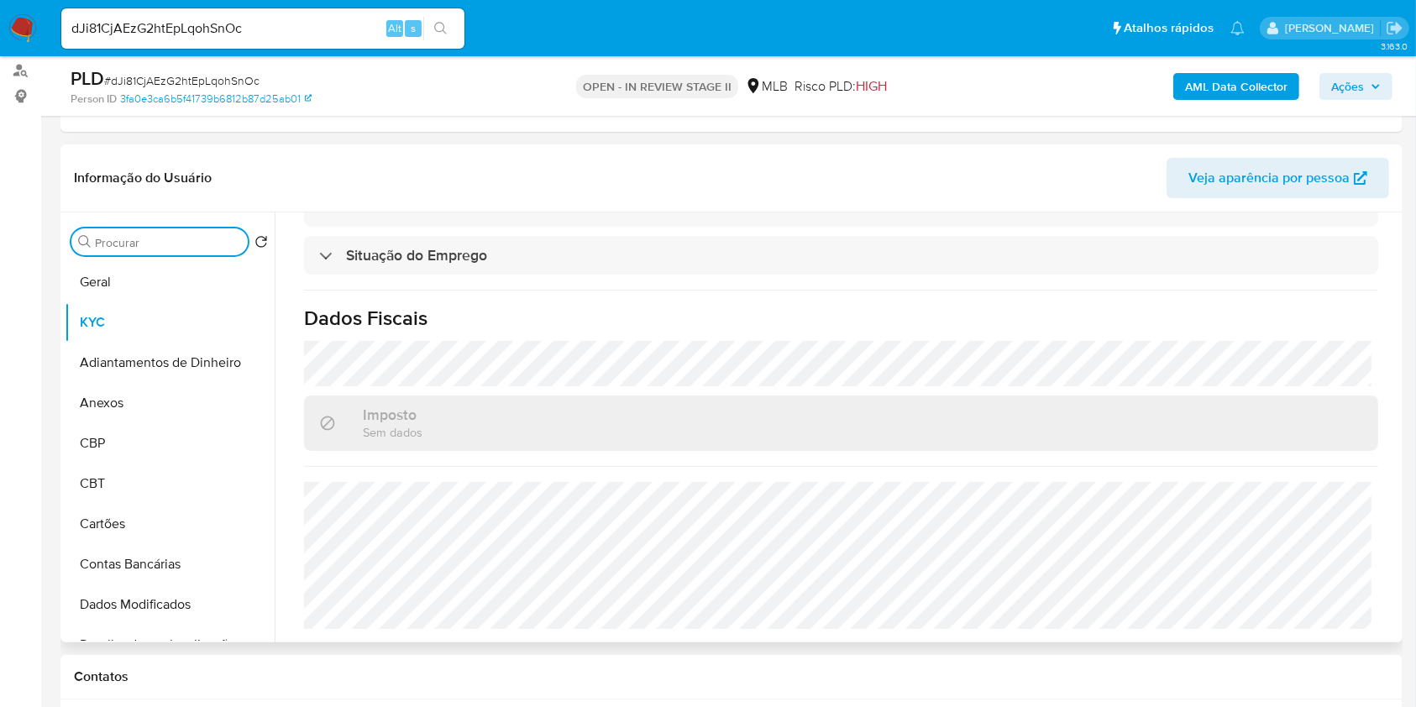
click at [208, 249] on div "Procurar" at bounding box center [159, 241] width 176 height 27
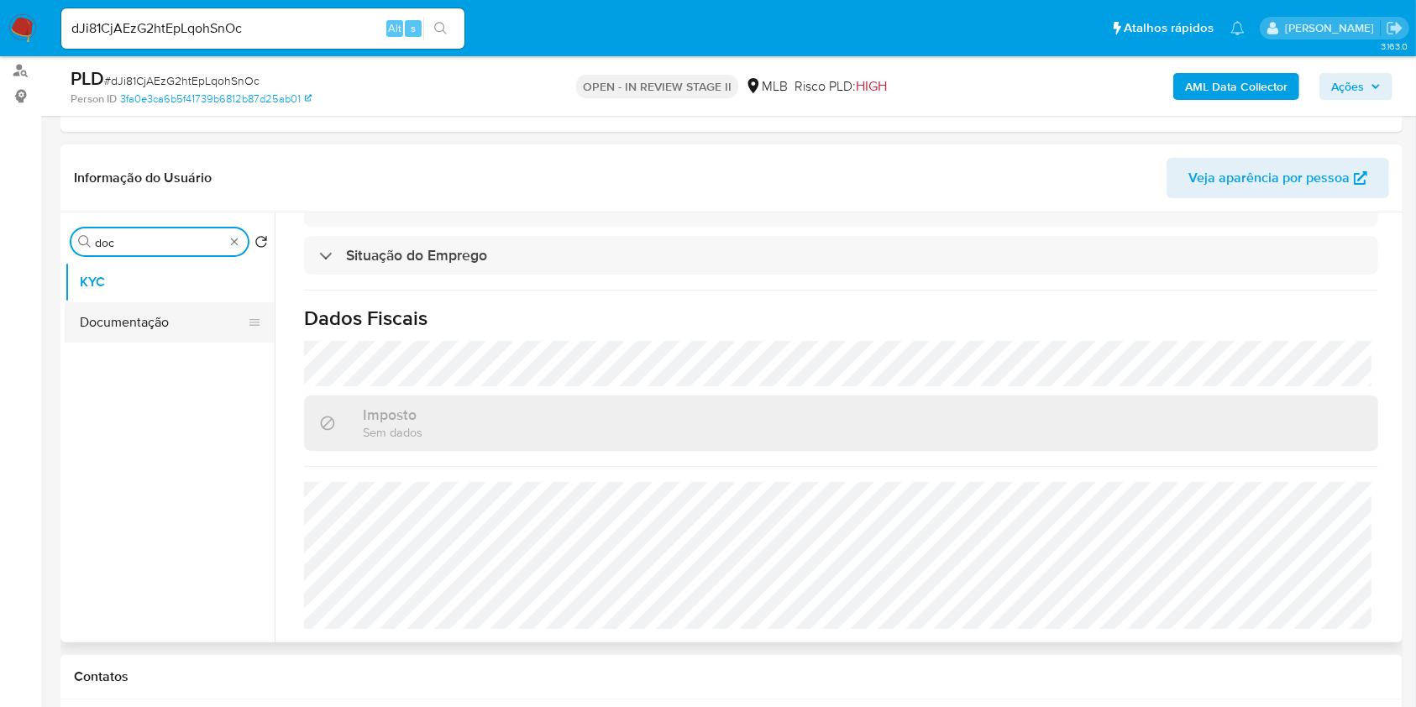
type input "doc"
drag, startPoint x: 237, startPoint y: 306, endPoint x: 218, endPoint y: 310, distance: 19.8
click at [235, 306] on button "Documentação" at bounding box center [170, 322] width 210 height 40
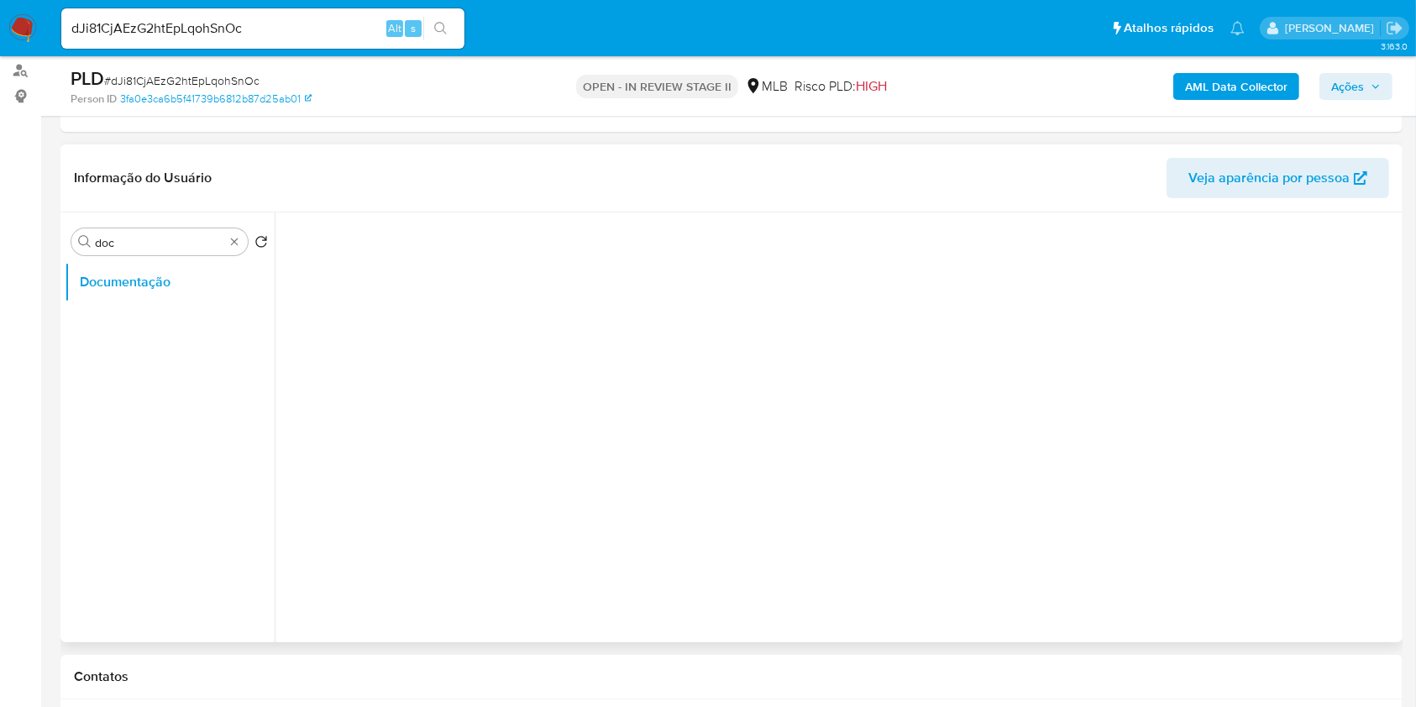
scroll to position [0, 0]
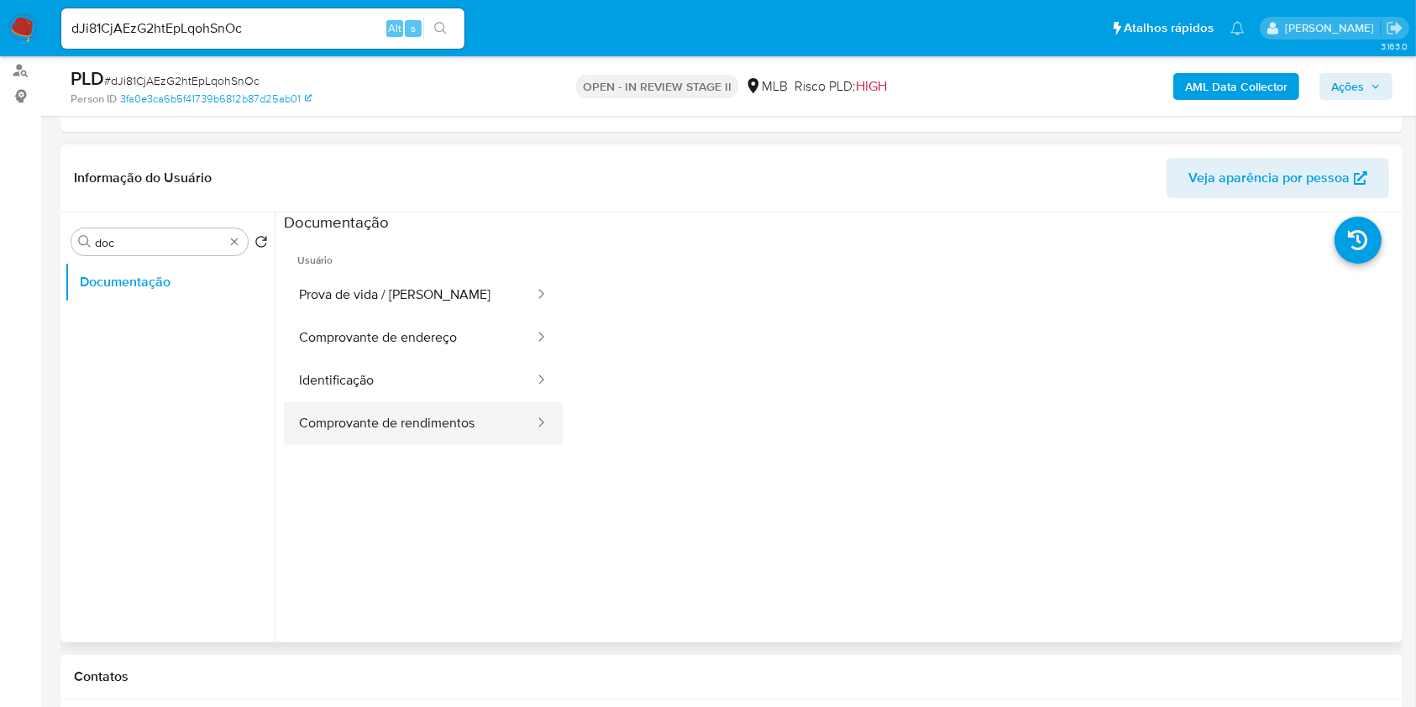
click at [438, 417] on button "Comprovante de rendimentos" at bounding box center [410, 423] width 252 height 43
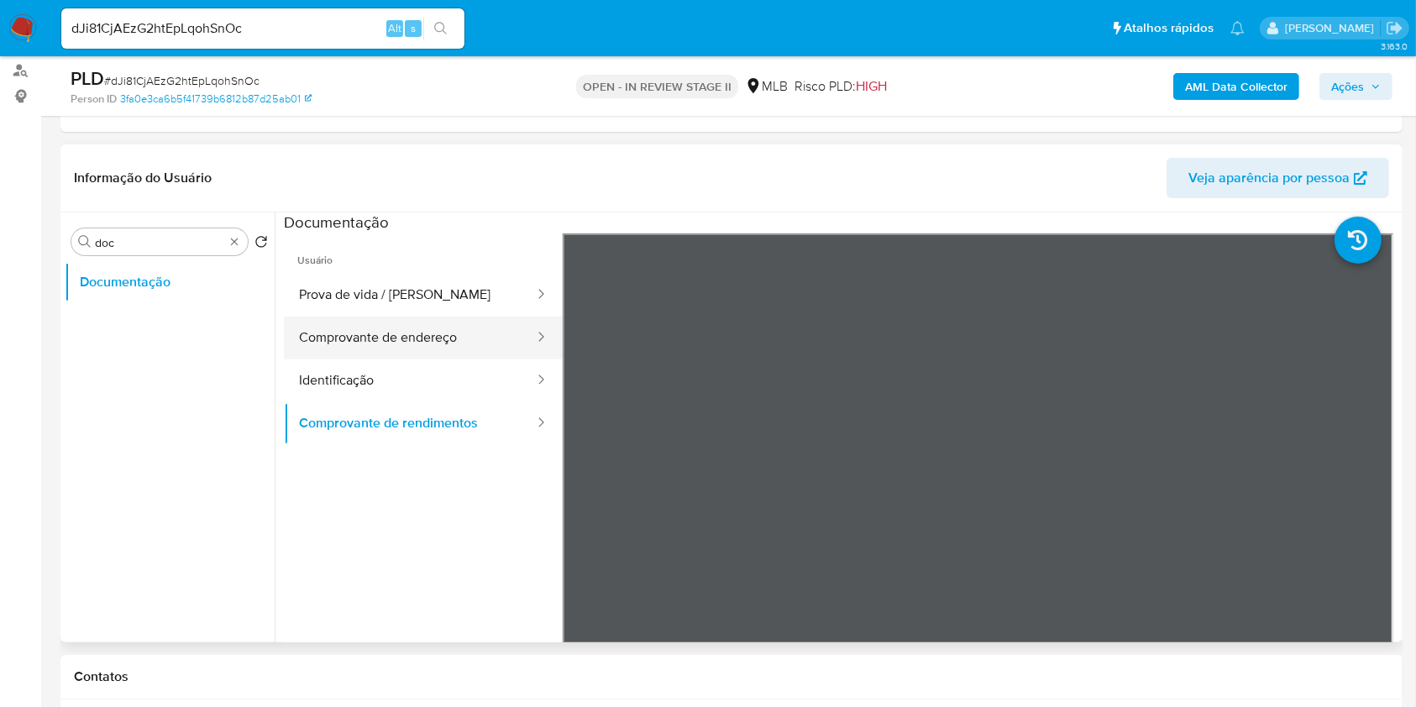
click at [401, 339] on button "Comprovante de endereço" at bounding box center [410, 338] width 252 height 43
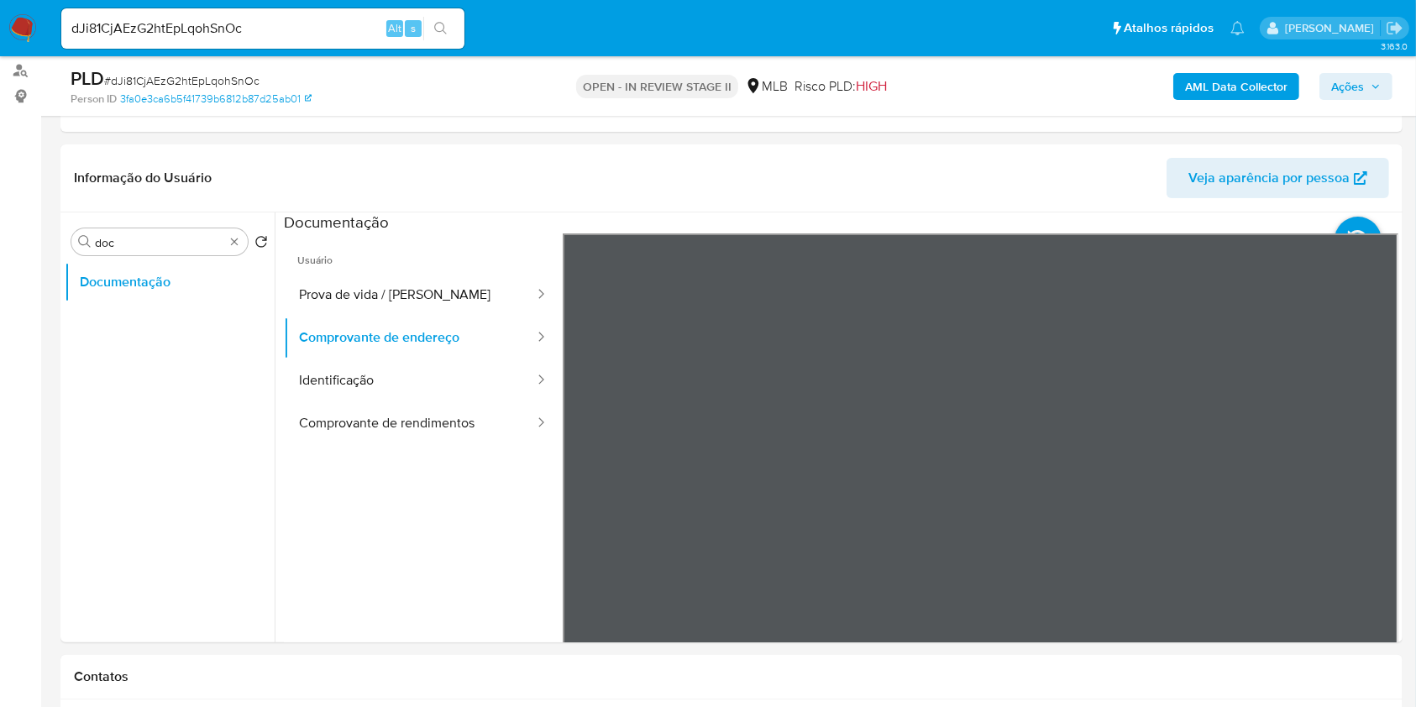
click at [251, 238] on search "Procurar doc Retornar ao pedido padrão" at bounding box center [169, 241] width 197 height 27
click at [242, 239] on div "Procurar doc" at bounding box center [159, 241] width 176 height 27
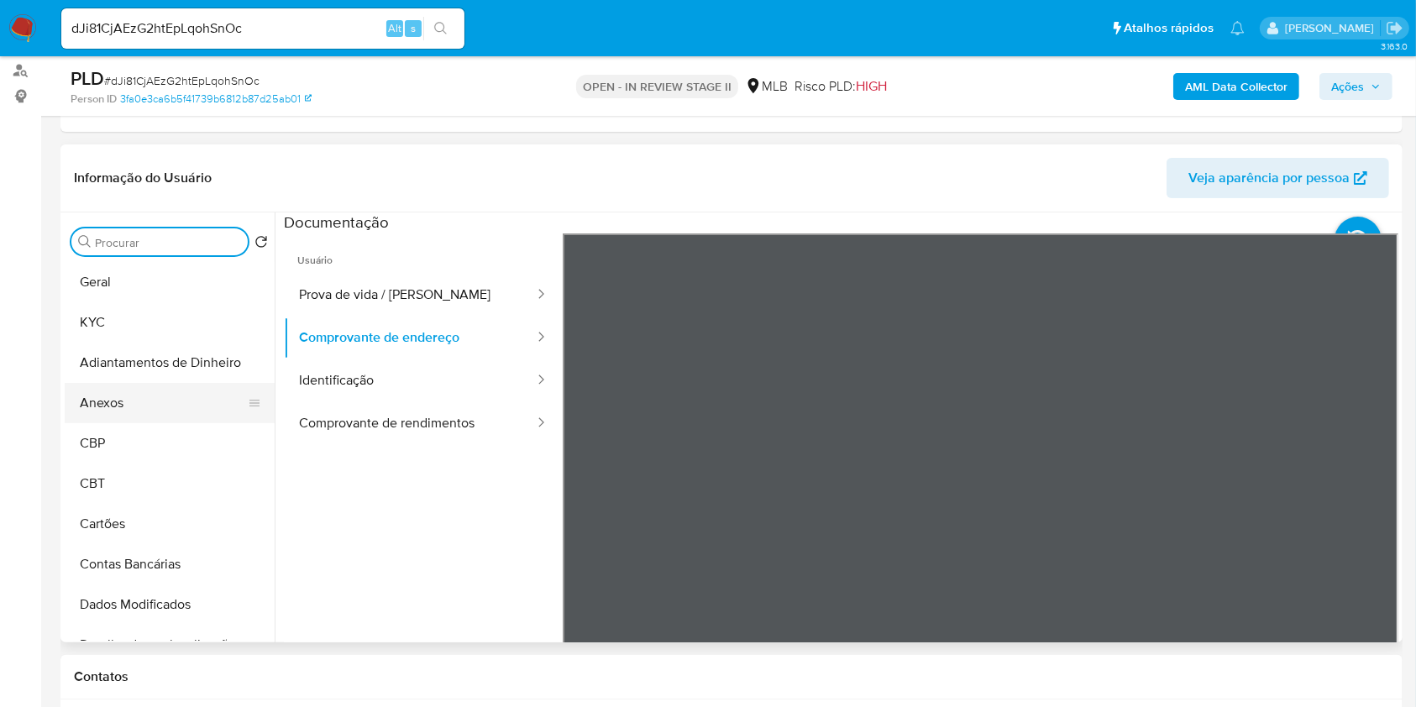
click at [168, 405] on button "Anexos" at bounding box center [163, 403] width 197 height 40
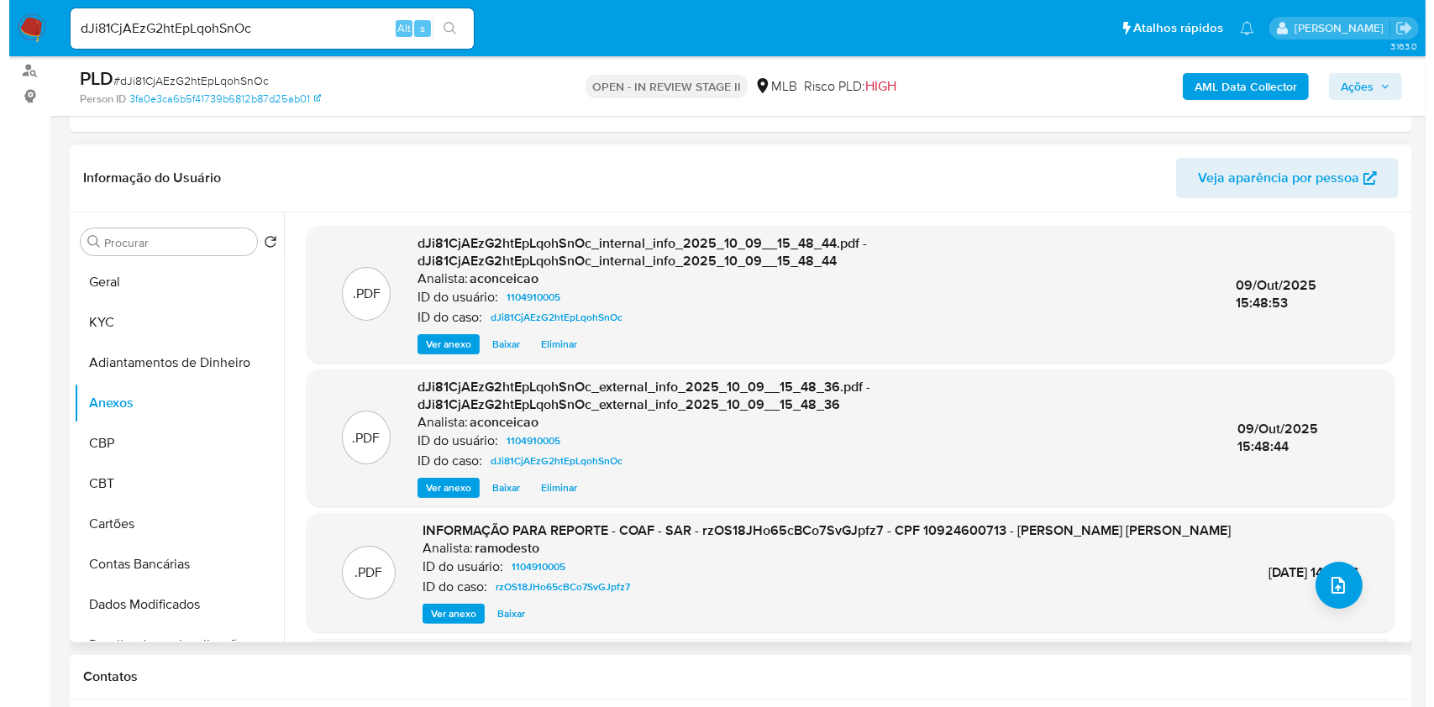
scroll to position [112, 0]
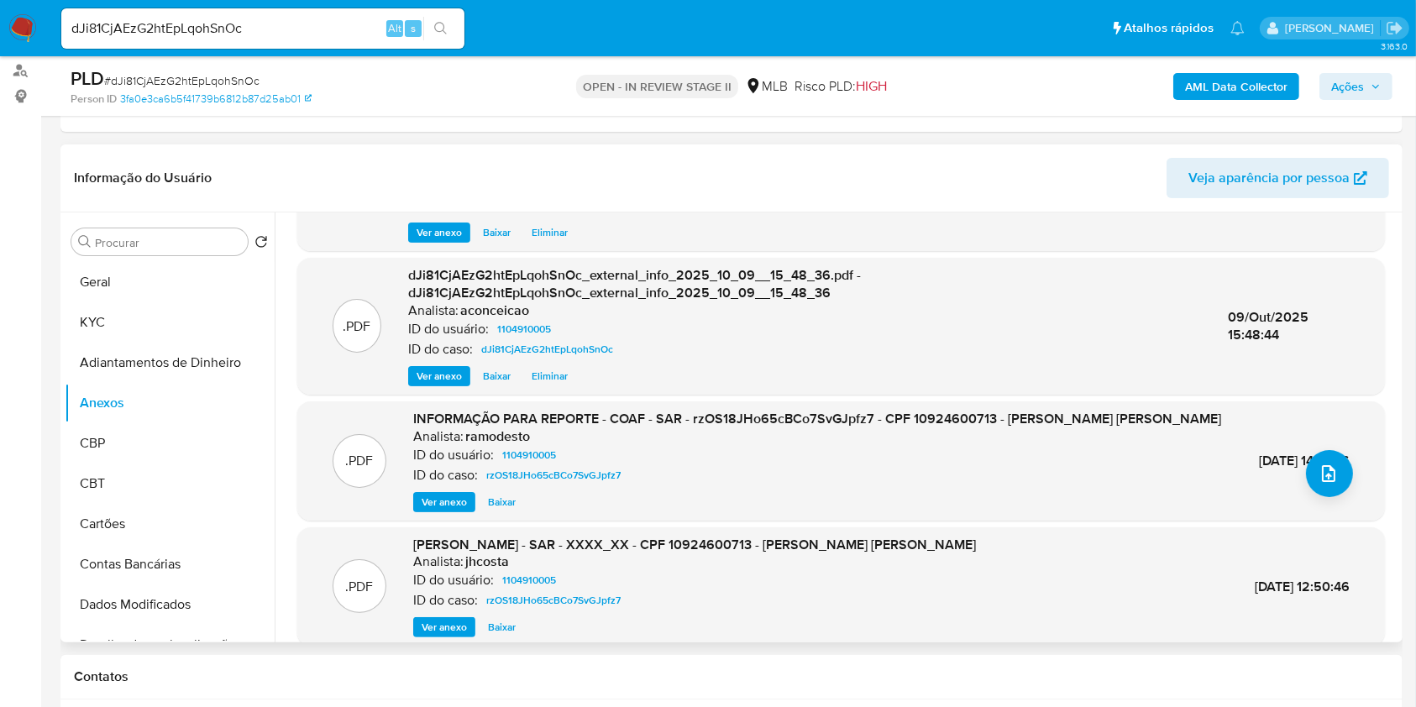
click at [842, 420] on span "INFORMAÇÃO PARA REPORTE - COAF - SAR - rzOS18JHo65cBCo7SvGJpfz7 - CPF 109246007…" at bounding box center [817, 418] width 808 height 19
copy span "rzOS18JHo65cBCo7SvGJpfz7"
click at [732, 412] on span "INFORMAÇÃO PARA REPORTE - COAF - SAR - rzOS18JHo65cBCo7SvGJpfz7 - CPF 109246007…" at bounding box center [817, 418] width 808 height 19
click at [732, 411] on span "INFORMAÇÃO PARA REPORTE - COAF - SAR - rzOS18JHo65cBCo7SvGJpfz7 - CPF 109246007…" at bounding box center [817, 418] width 808 height 19
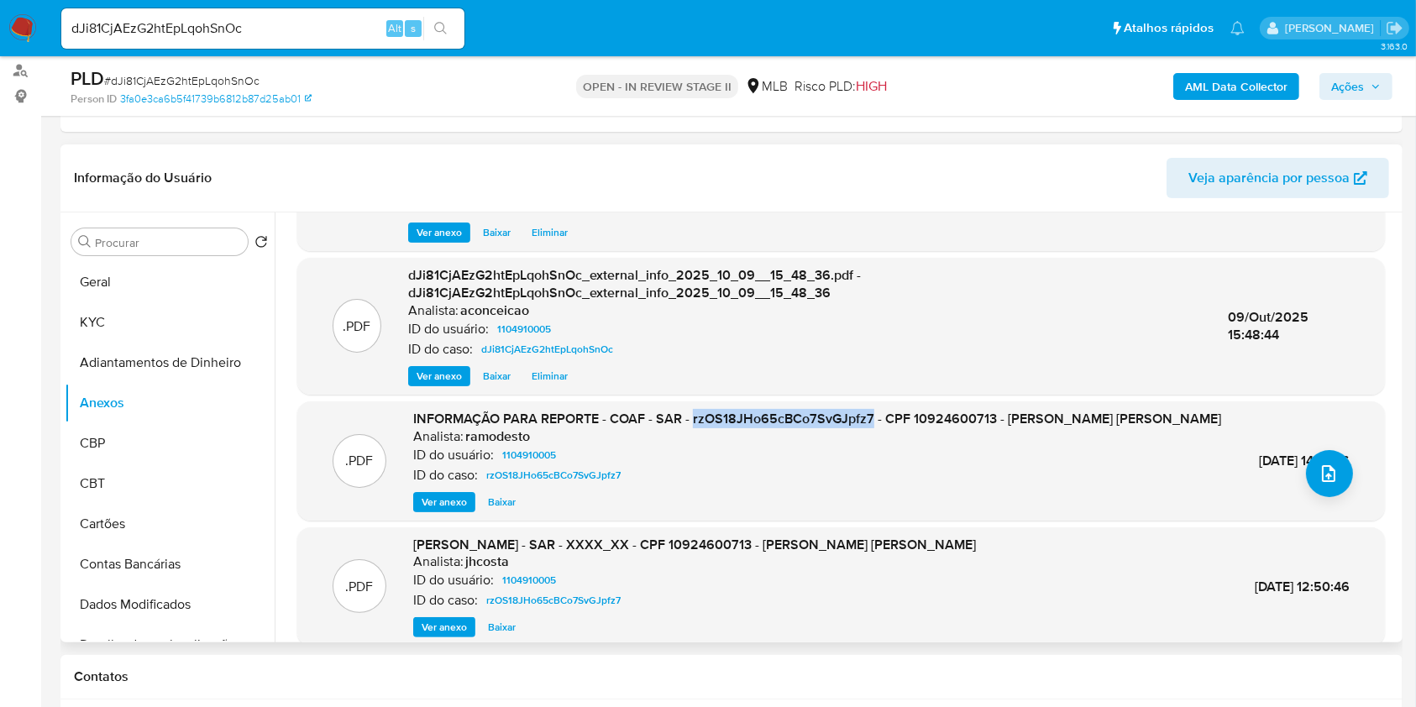
copy span "rzOS18JHo65cBCo7SvGJpfz7"
click at [732, 412] on span "INFORMAÇÃO PARA REPORTE - COAF - SAR - rzOS18JHo65cBCo7SvGJpfz7 - CPF 109246007…" at bounding box center [817, 418] width 808 height 19
click at [740, 422] on span "INFORMAÇÃO PARA REPORTE - COAF - SAR - rzOS18JHo65cBCo7SvGJpfz7 - CPF 109246007…" at bounding box center [817, 418] width 808 height 19
copy span "rzOS18JHo65cBCo7SvGJpfz7"
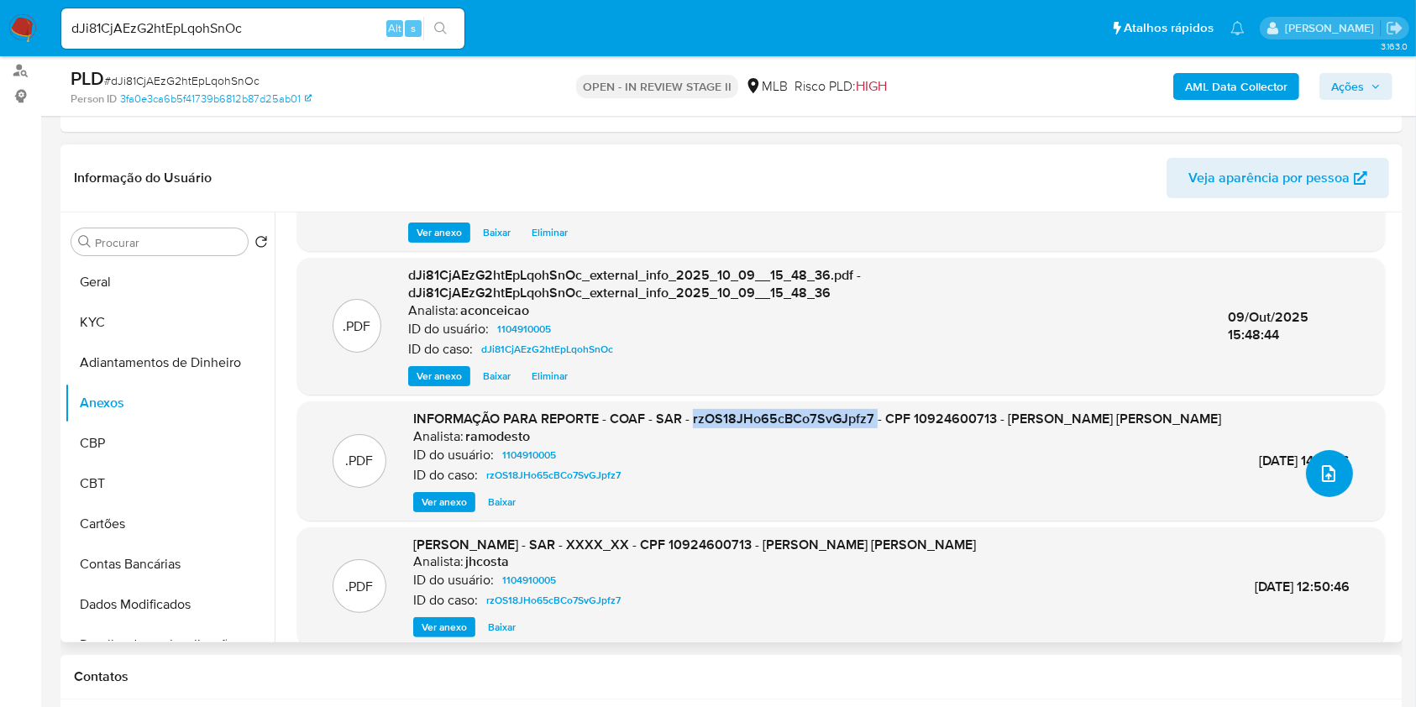
click at [1324, 474] on icon "upload-file" at bounding box center [1329, 474] width 20 height 20
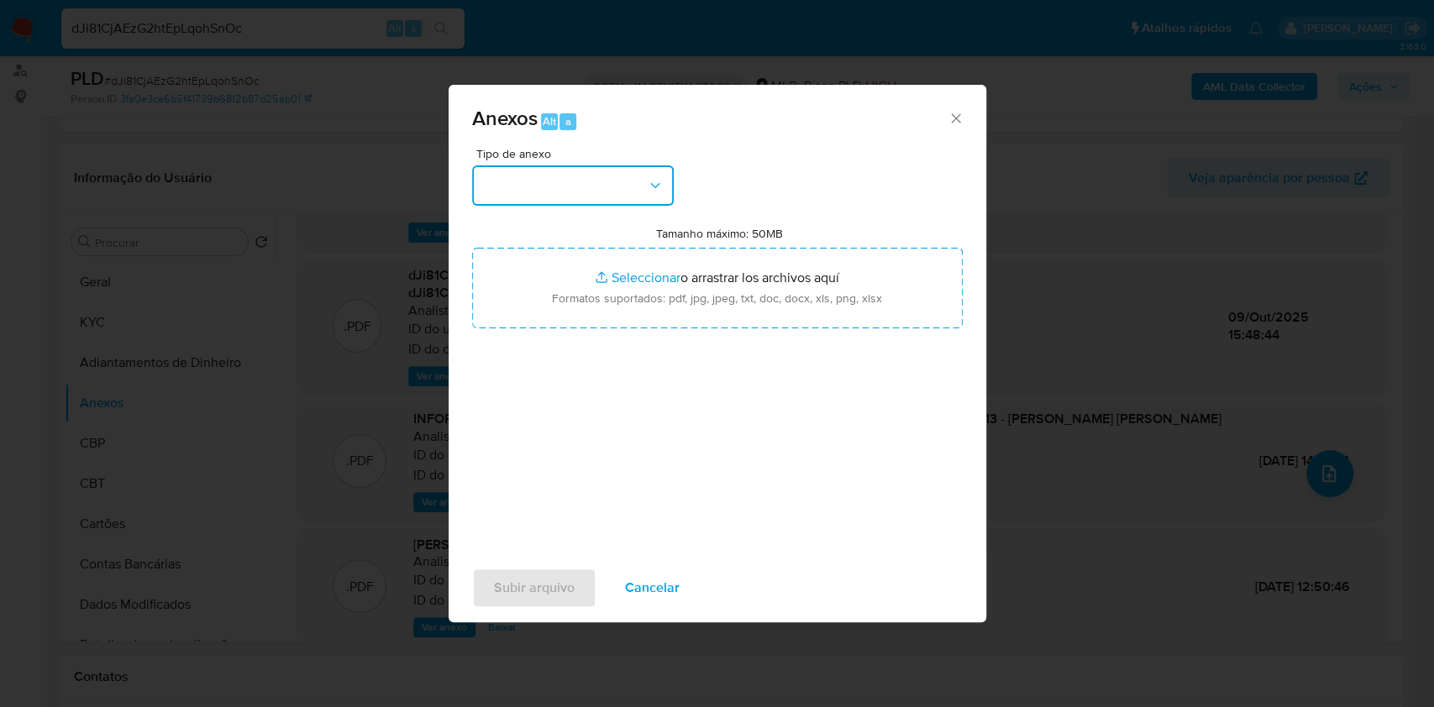
click at [653, 197] on button "button" at bounding box center [573, 185] width 202 height 40
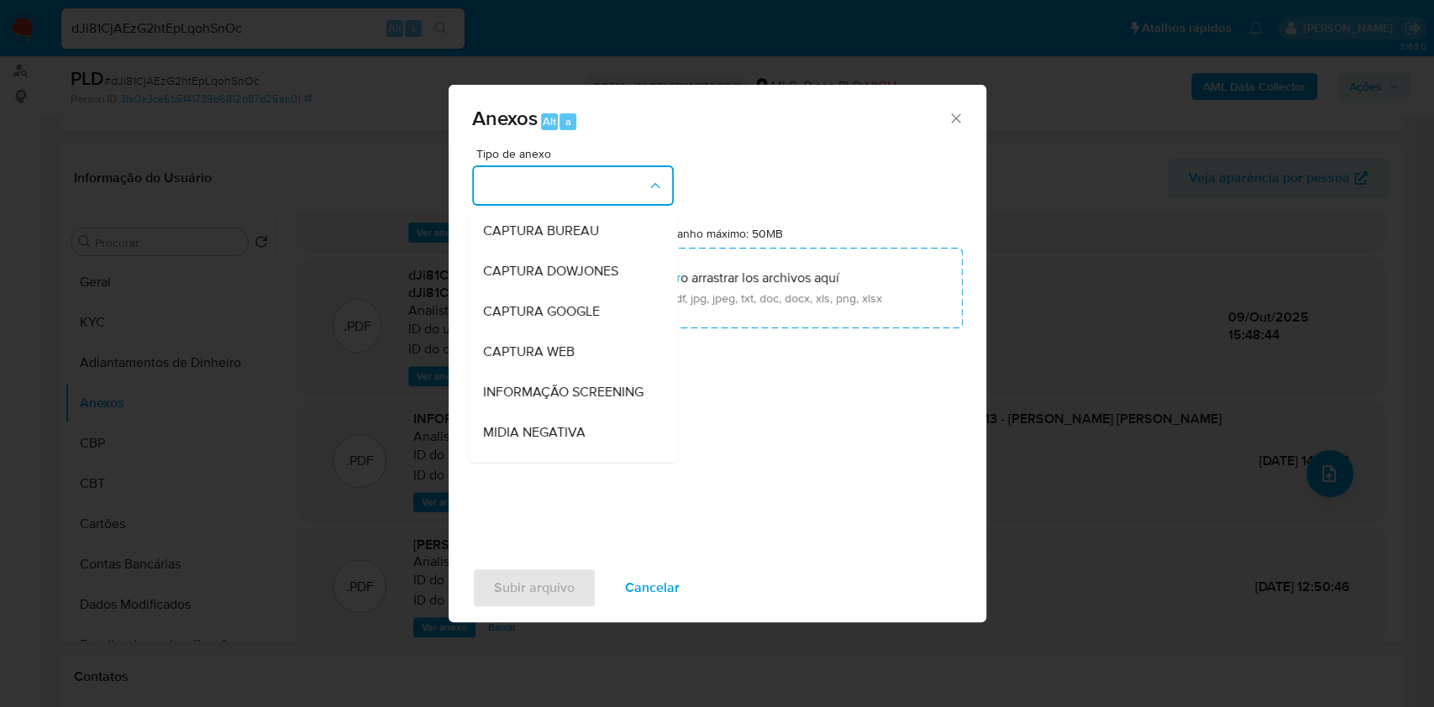
scroll to position [258, 0]
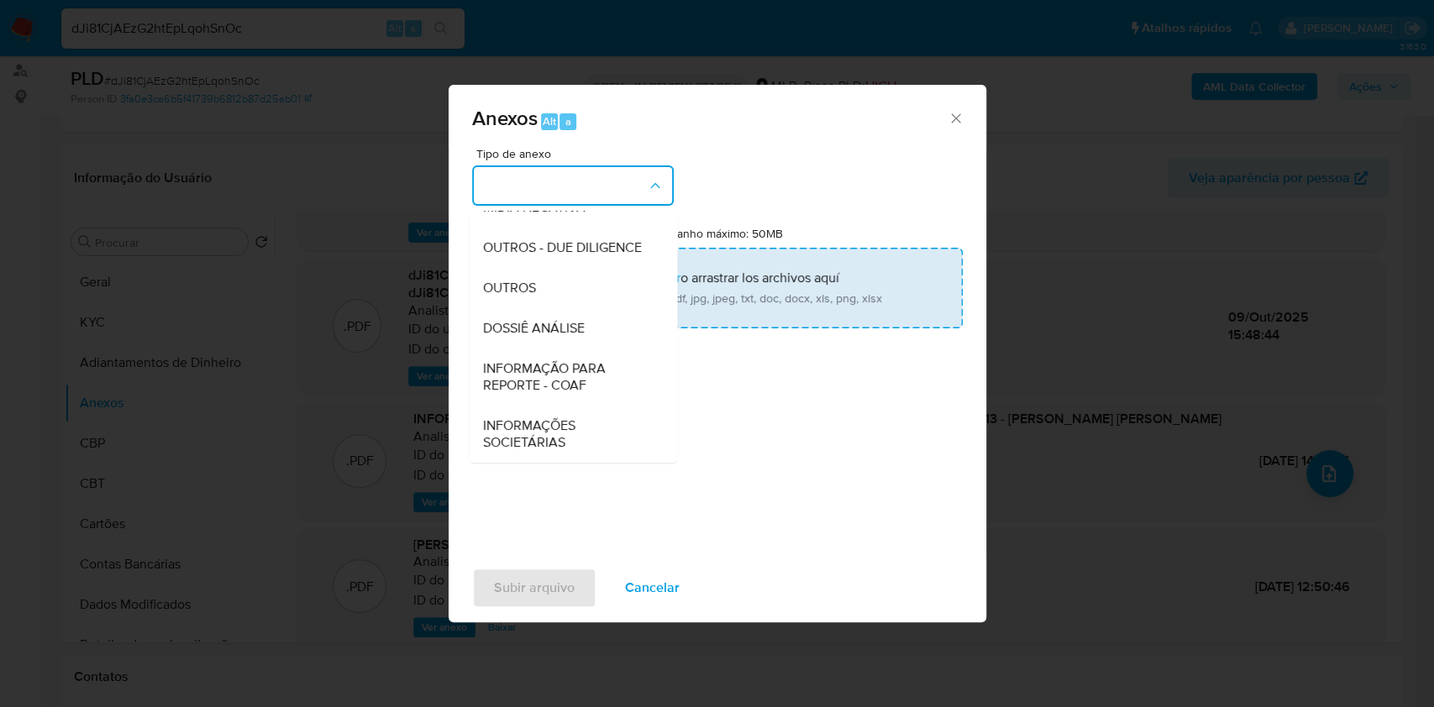
drag, startPoint x: 565, startPoint y: 373, endPoint x: 813, endPoint y: 310, distance: 255.7
click at [570, 374] on span "INFORMAÇÃO PARA REPORTE - COAF" at bounding box center [567, 377] width 171 height 34
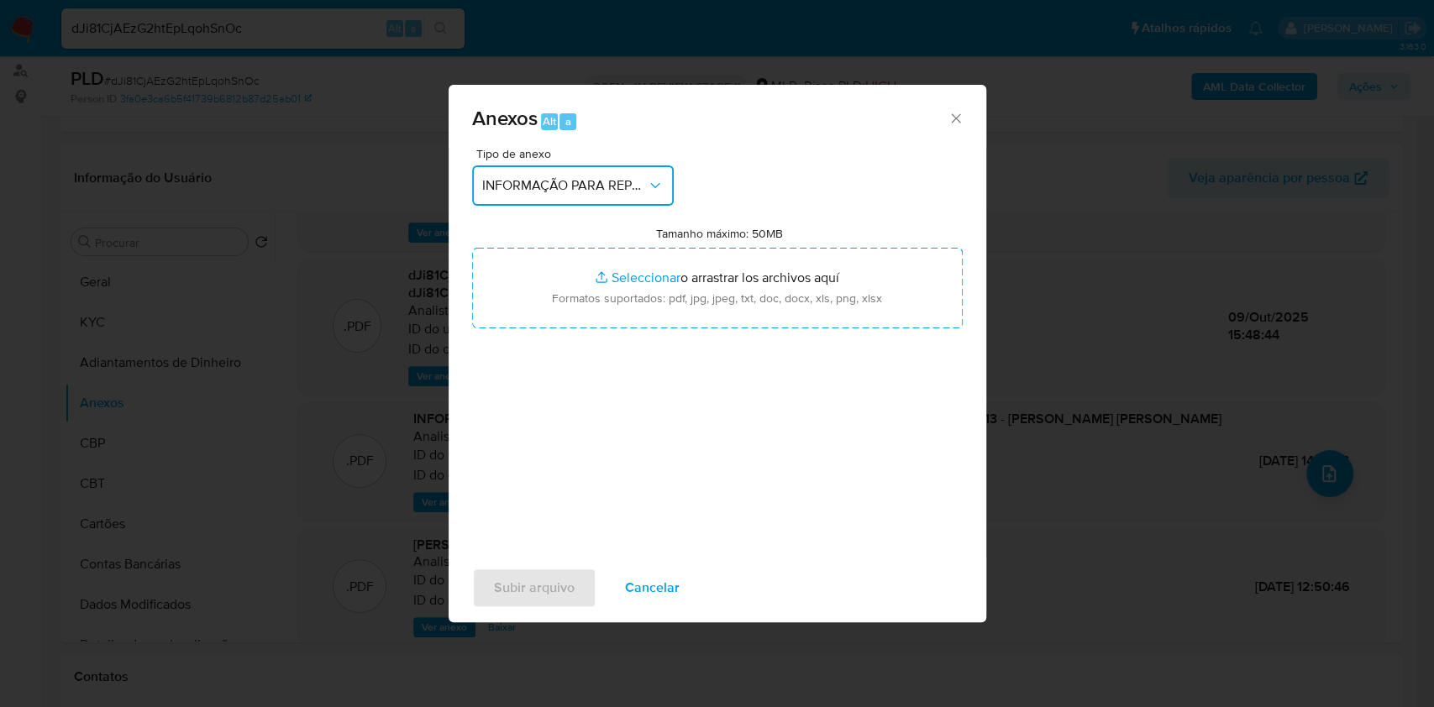
drag, startPoint x: 659, startPoint y: 181, endPoint x: 645, endPoint y: 200, distance: 23.5
click at [659, 181] on icon "button" at bounding box center [655, 185] width 17 height 17
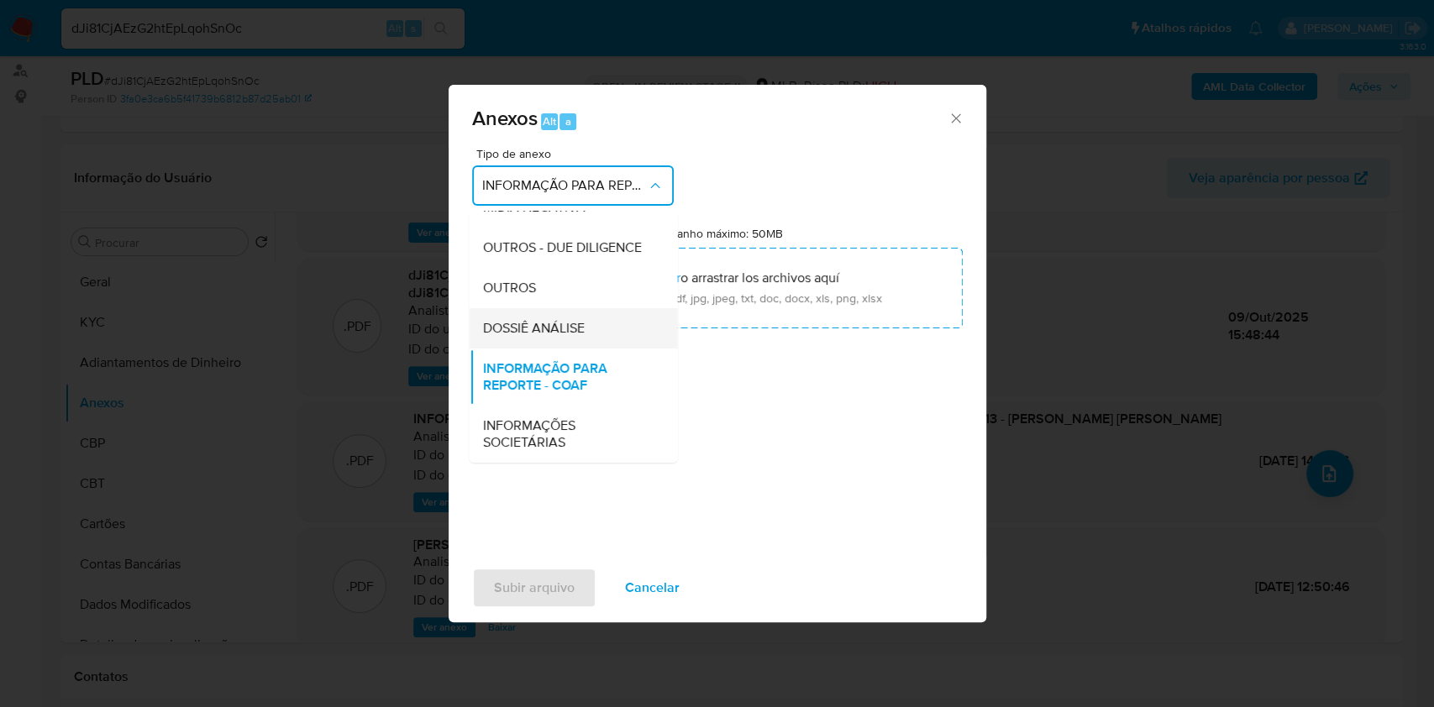
click at [564, 329] on span "DOSSIÊ ANÁLISE" at bounding box center [533, 328] width 102 height 17
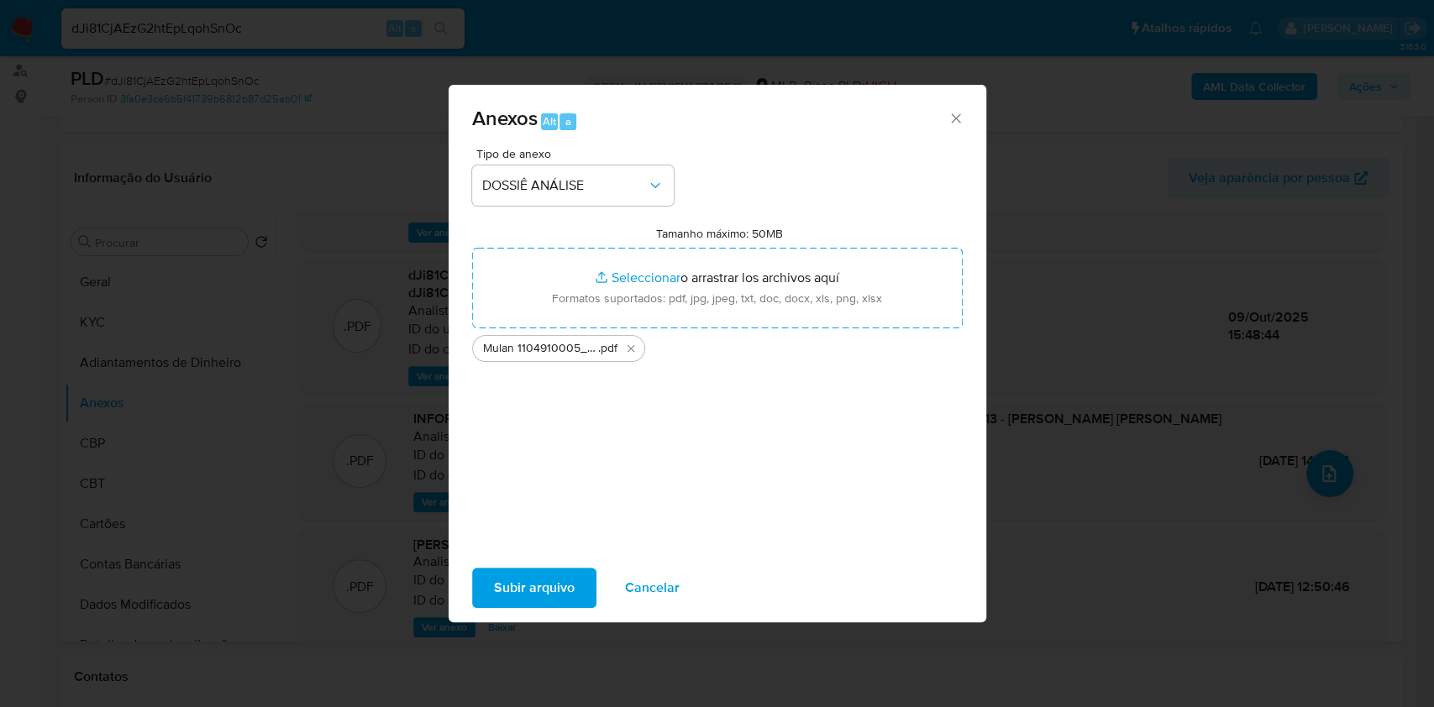
click at [518, 583] on span "Subir arquivo" at bounding box center [534, 587] width 81 height 37
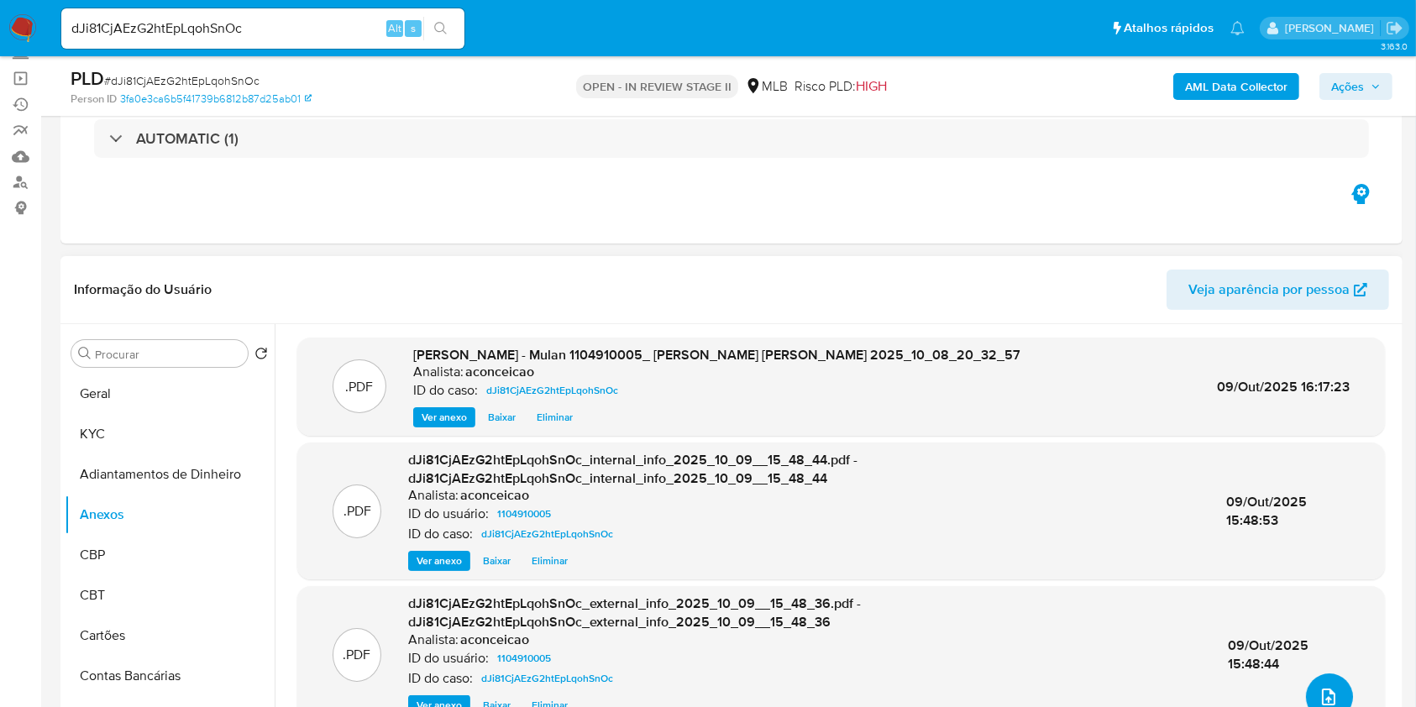
scroll to position [112, 0]
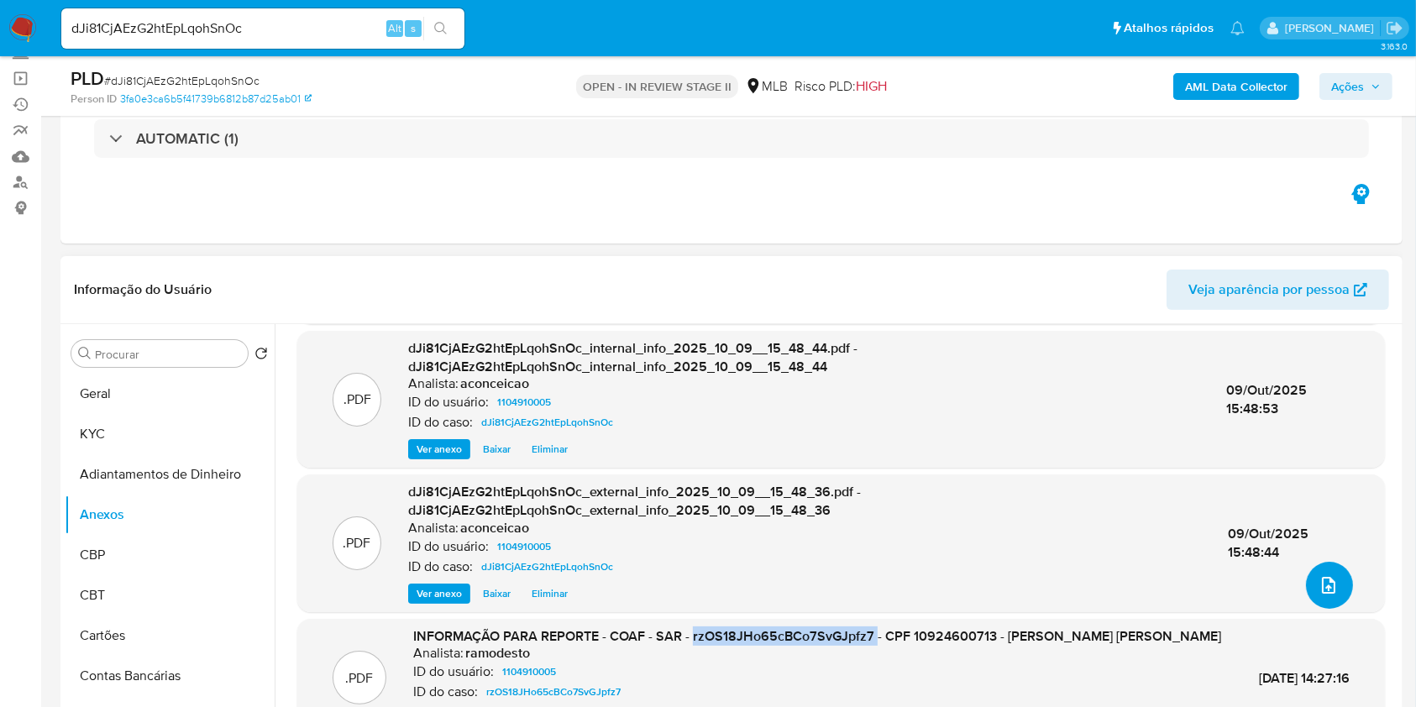
click at [1326, 589] on icon "upload-file" at bounding box center [1328, 585] width 13 height 17
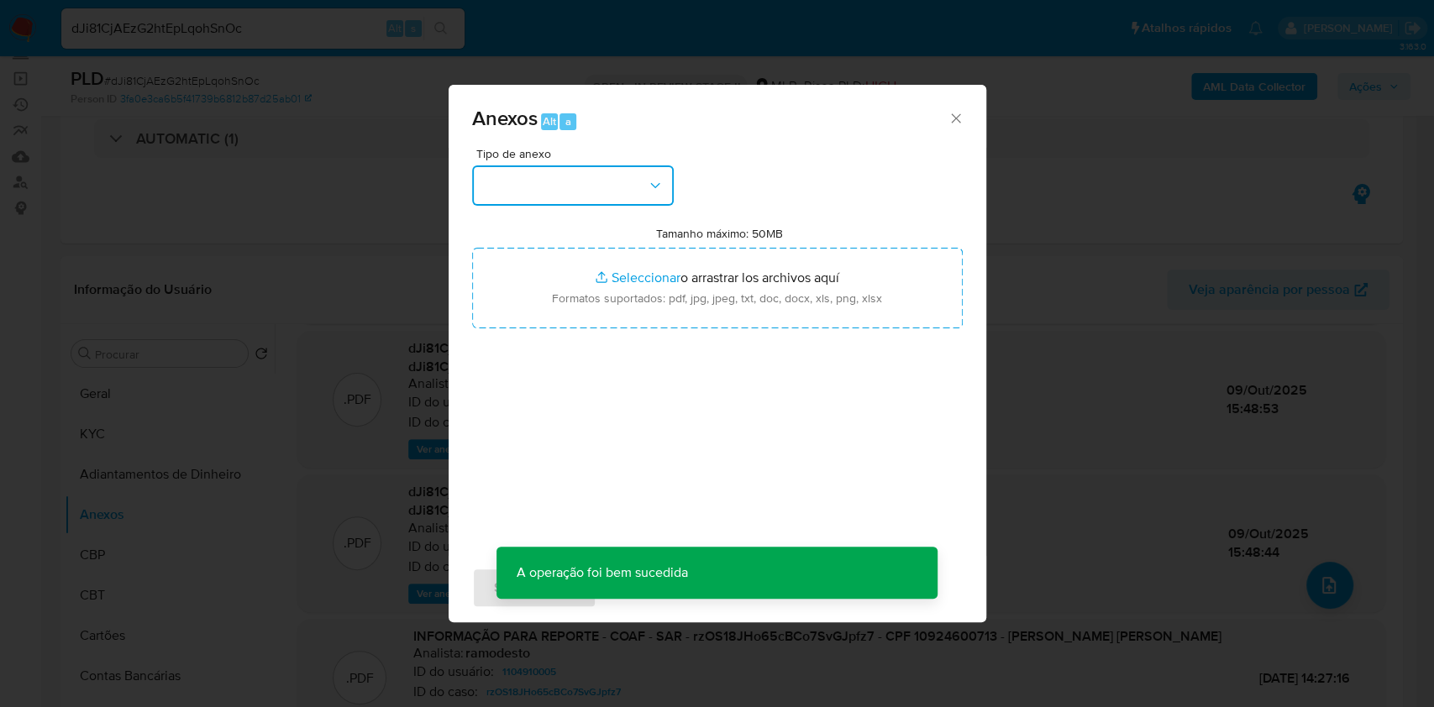
click at [592, 195] on button "button" at bounding box center [573, 185] width 202 height 40
click at [967, 113] on div "Anexos Alt a" at bounding box center [718, 116] width 538 height 63
click at [964, 118] on div "Anexos Alt a" at bounding box center [718, 116] width 538 height 63
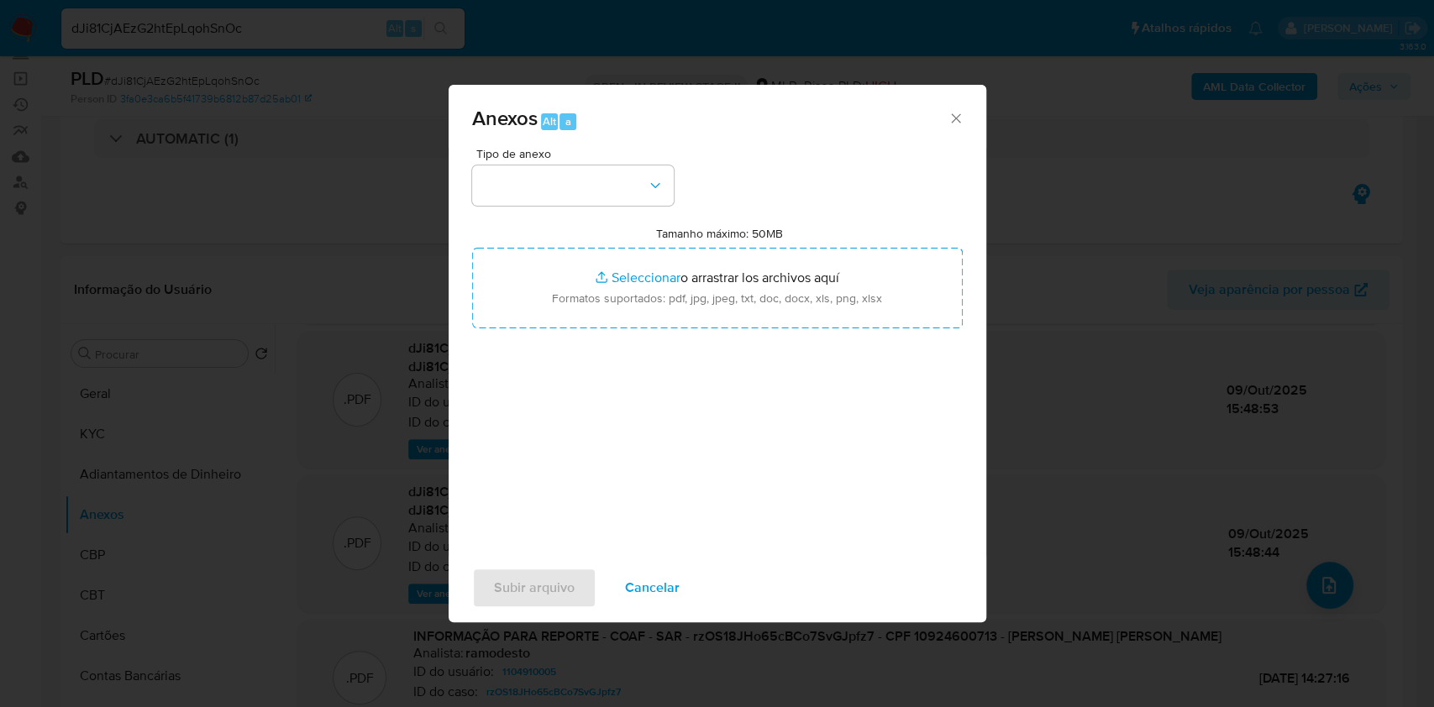
click at [958, 118] on icon "Cerrar" at bounding box center [955, 118] width 17 height 17
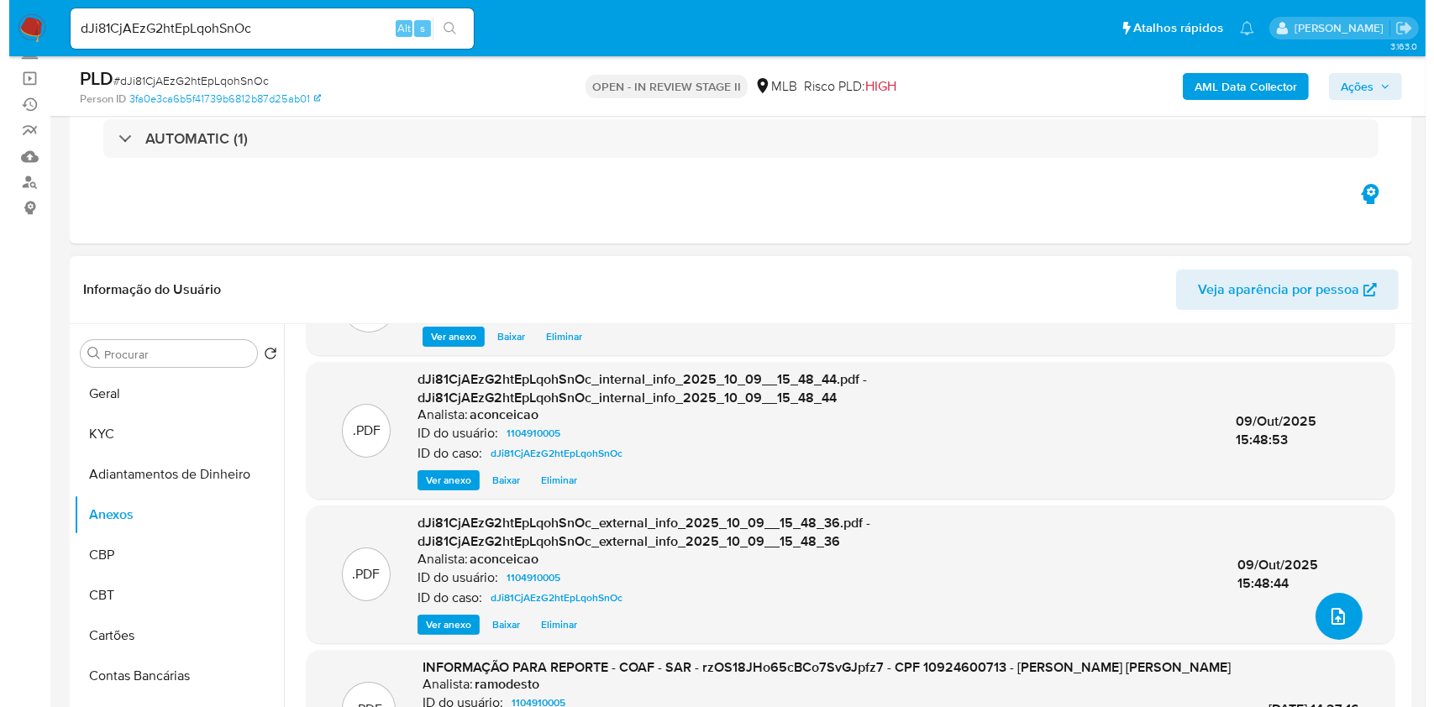
scroll to position [0, 0]
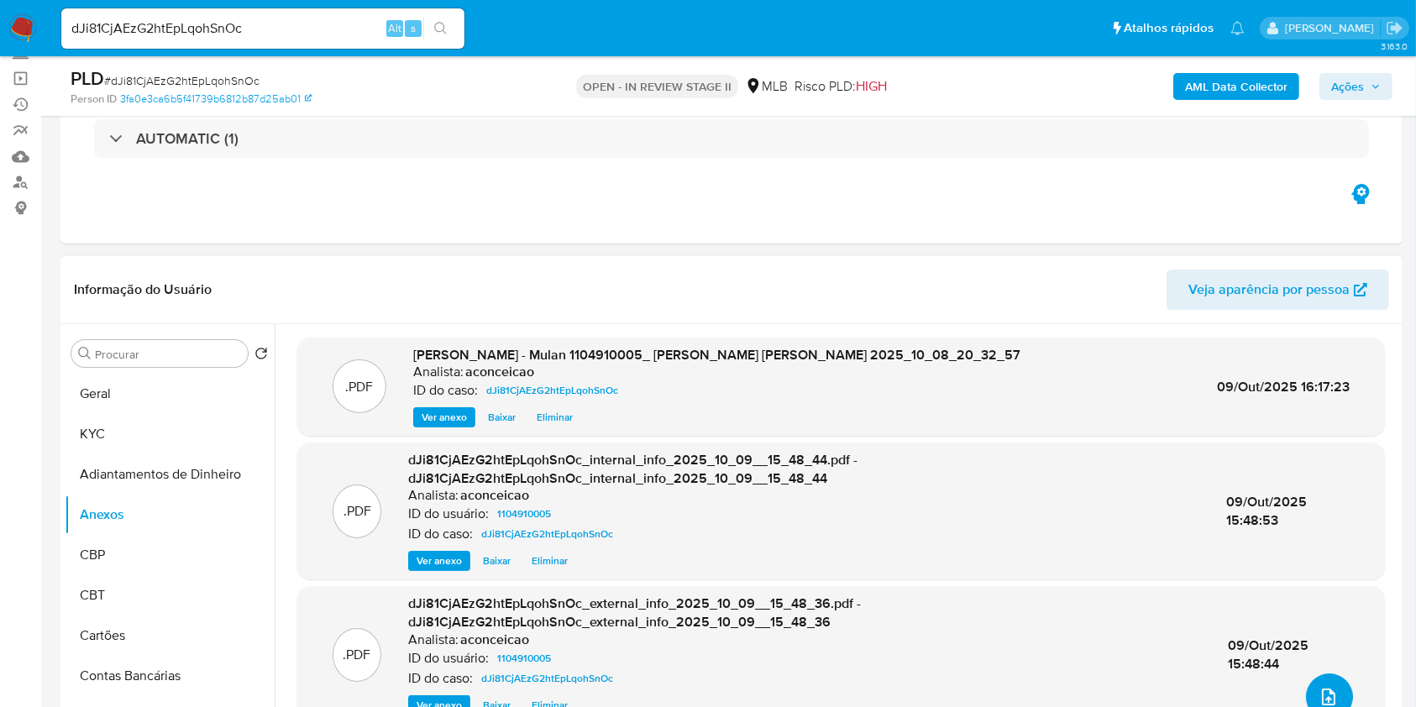
click at [1320, 690] on icon "upload-file" at bounding box center [1329, 697] width 20 height 20
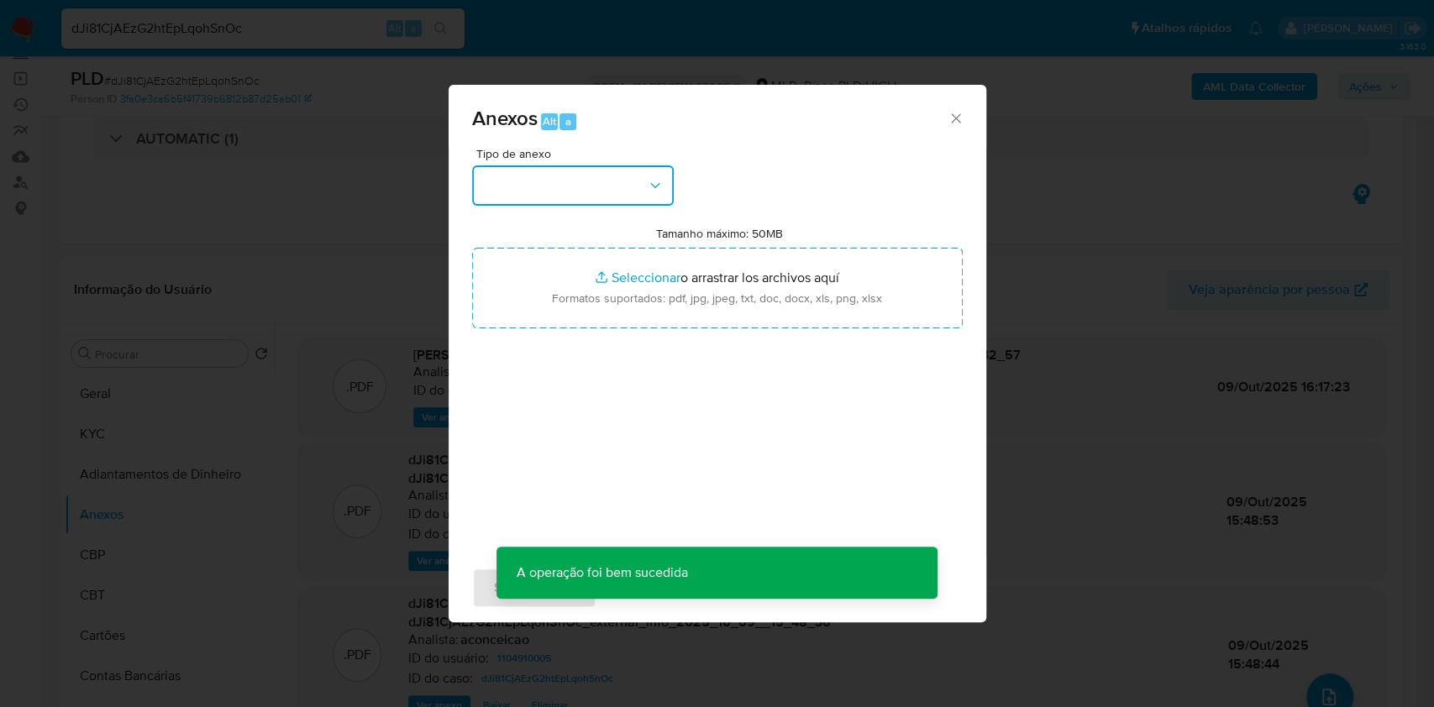
drag, startPoint x: 568, startPoint y: 182, endPoint x: 559, endPoint y: 205, distance: 24.2
click at [568, 184] on button "button" at bounding box center [573, 185] width 202 height 40
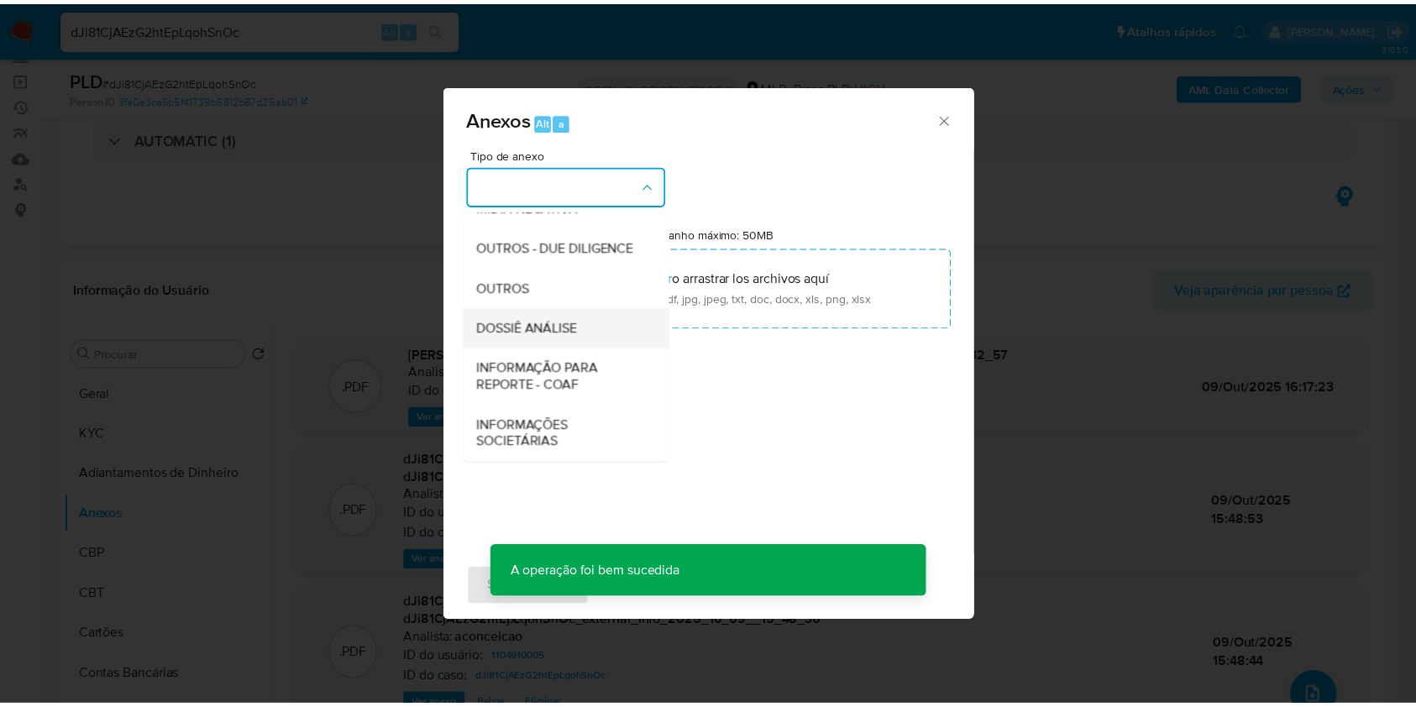
scroll to position [258, 0]
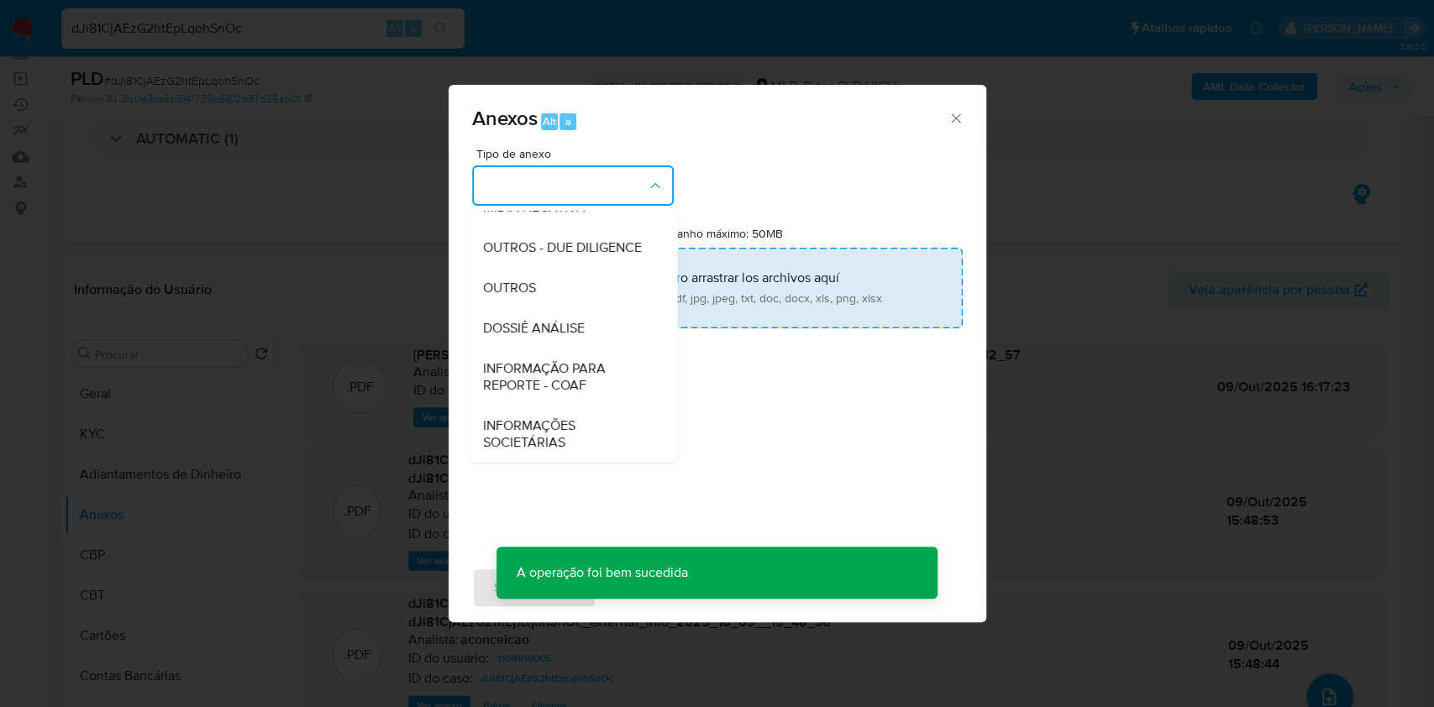
drag, startPoint x: 590, startPoint y: 329, endPoint x: 685, endPoint y: 310, distance: 96.0
click at [590, 330] on div "DOSSIÊ ANÁLISE" at bounding box center [567, 328] width 171 height 40
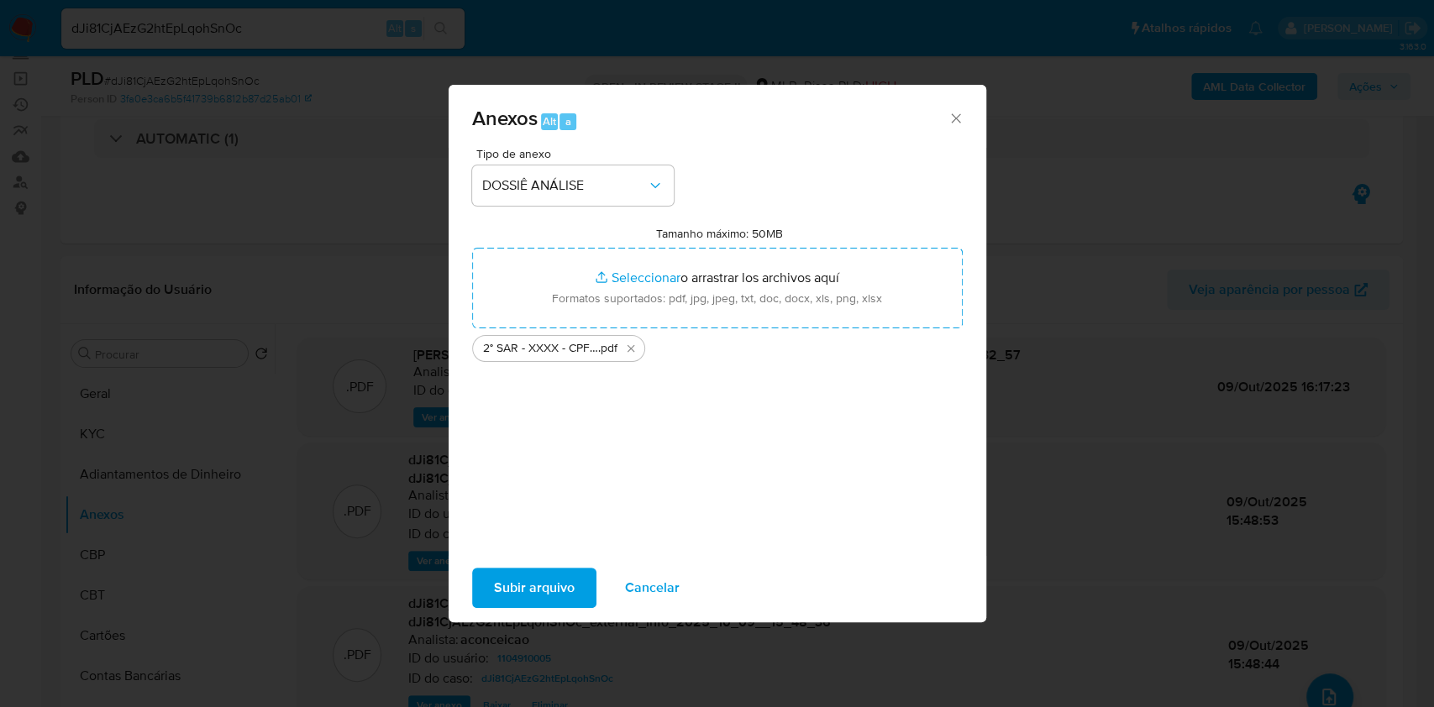
click at [520, 585] on span "Subir arquivo" at bounding box center [534, 587] width 81 height 37
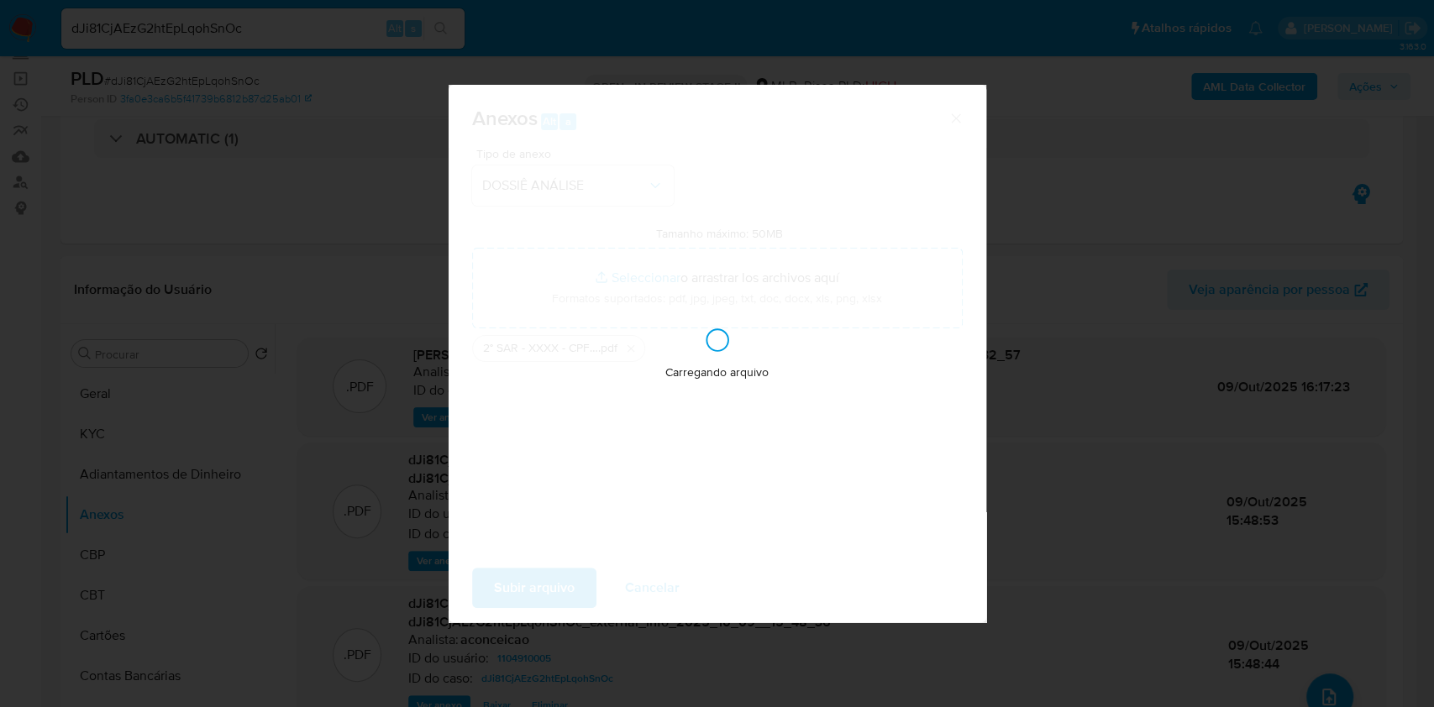
click at [1058, 264] on div "Anexos Alt a Tipo de anexo DOSSIÊ ANÁLISE Tamanho máximo: 50MB Seleccionar arch…" at bounding box center [717, 353] width 1434 height 707
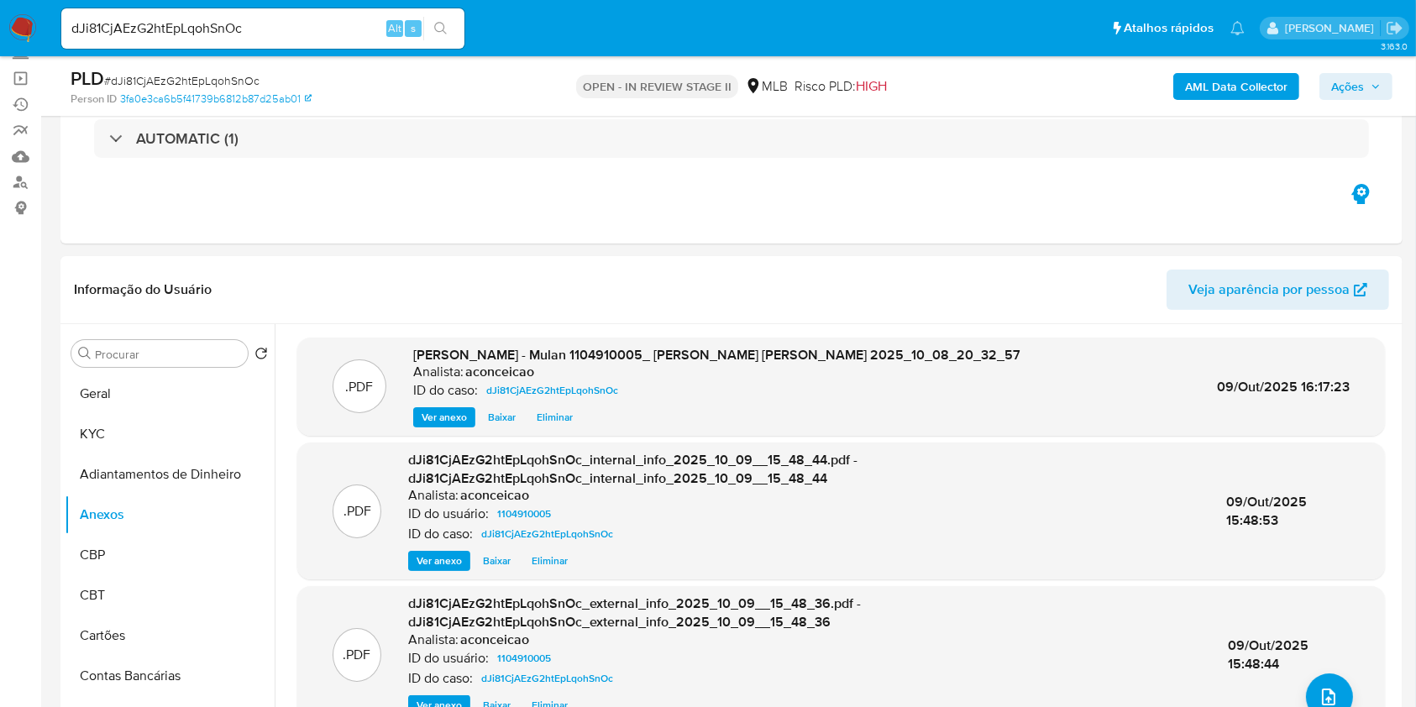
drag, startPoint x: 1338, startPoint y: 87, endPoint x: 1319, endPoint y: 99, distance: 23.1
click at [1336, 91] on span "Ações" at bounding box center [1347, 86] width 33 height 27
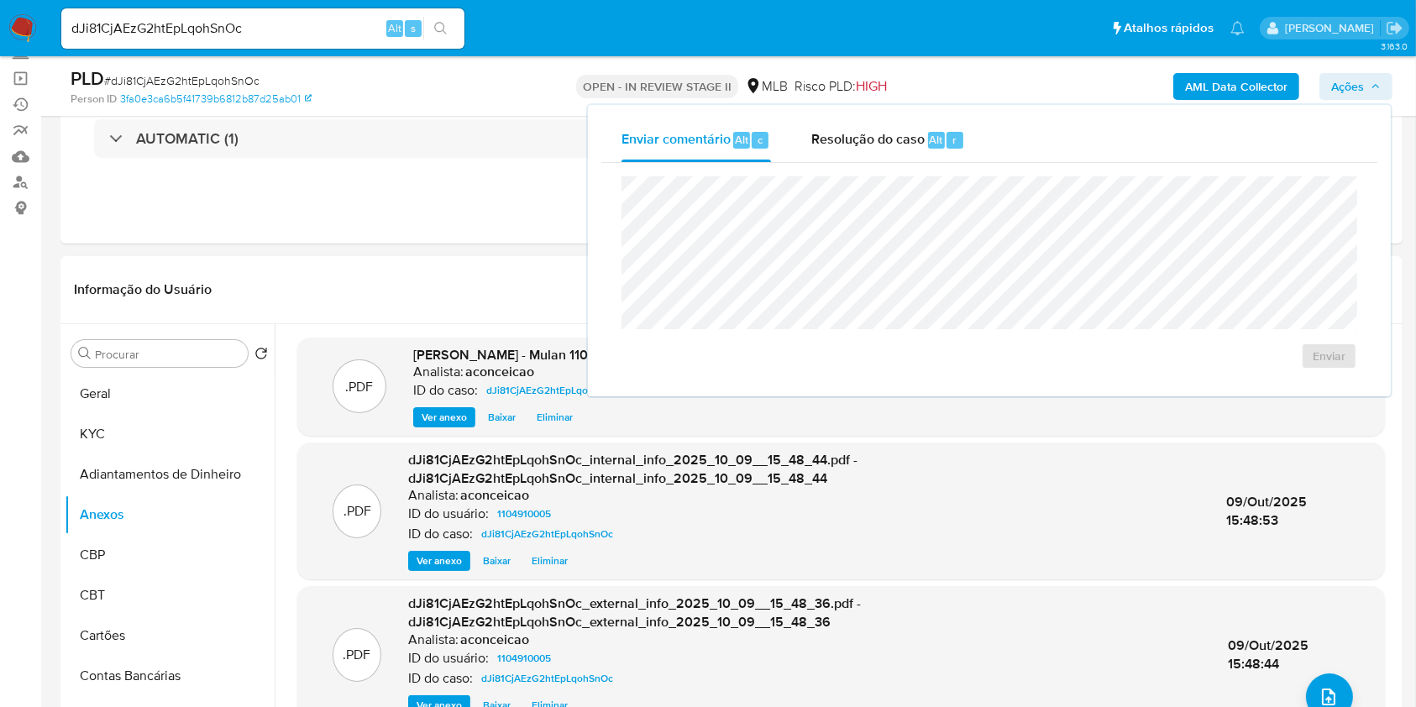
drag, startPoint x: 937, startPoint y: 134, endPoint x: 937, endPoint y: 165, distance: 30.3
click at [937, 137] on span "Alt" at bounding box center [936, 140] width 13 height 16
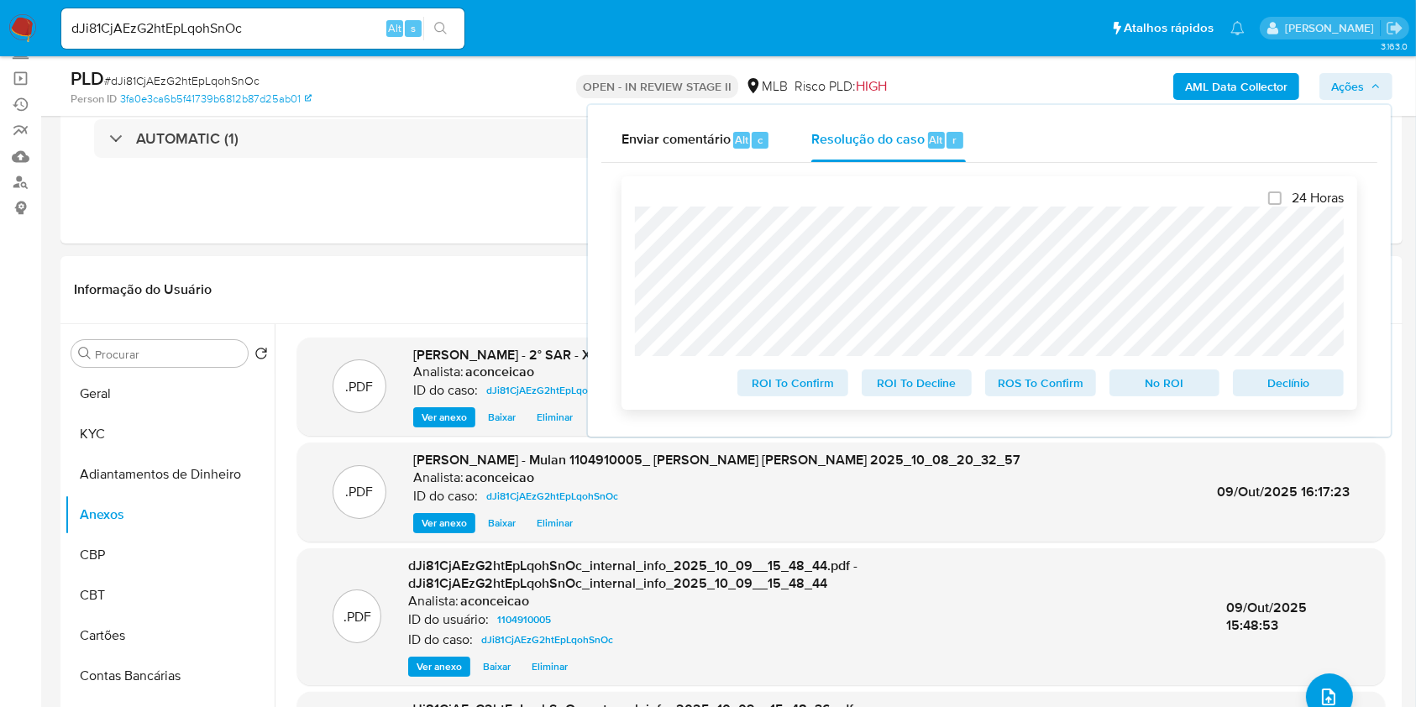
click at [1035, 379] on span "ROS To Confirm" at bounding box center [1040, 383] width 87 height 24
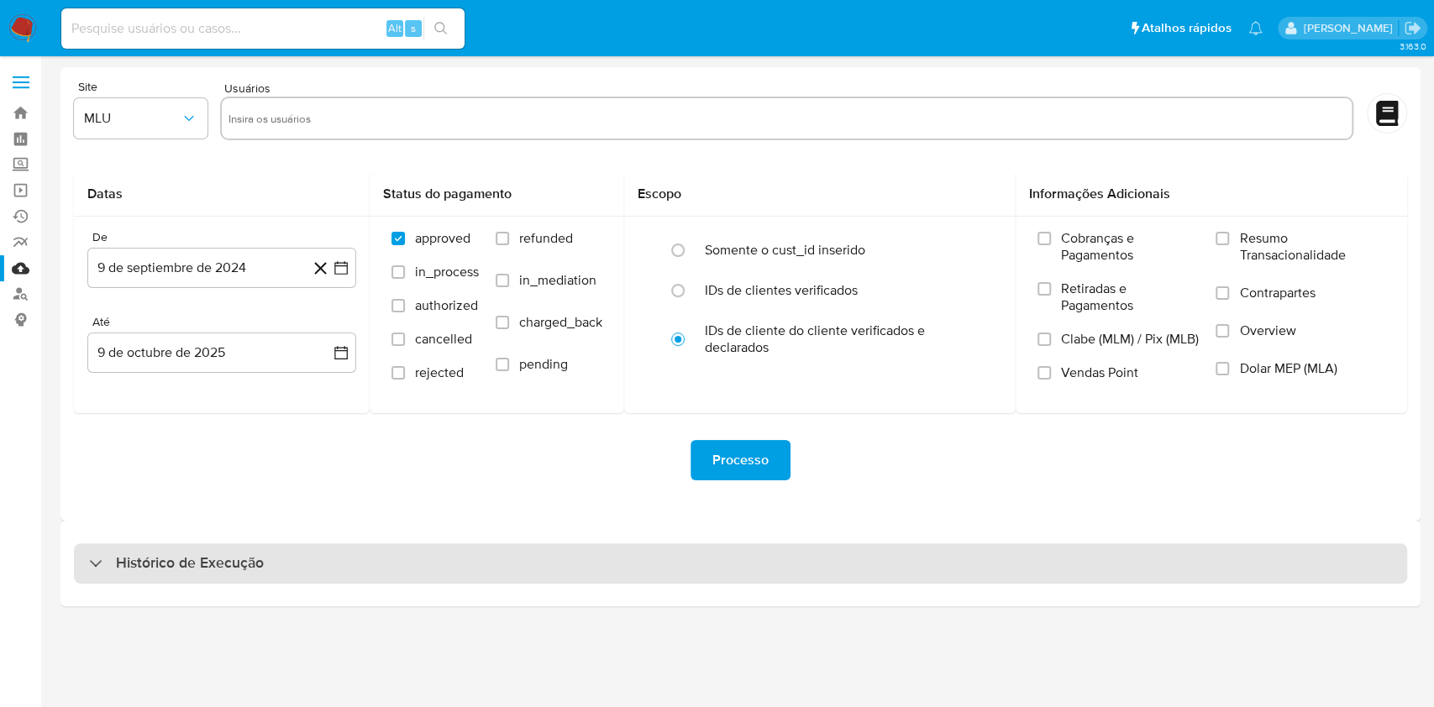
click at [772, 550] on div "Histórico de Execução" at bounding box center [740, 563] width 1333 height 40
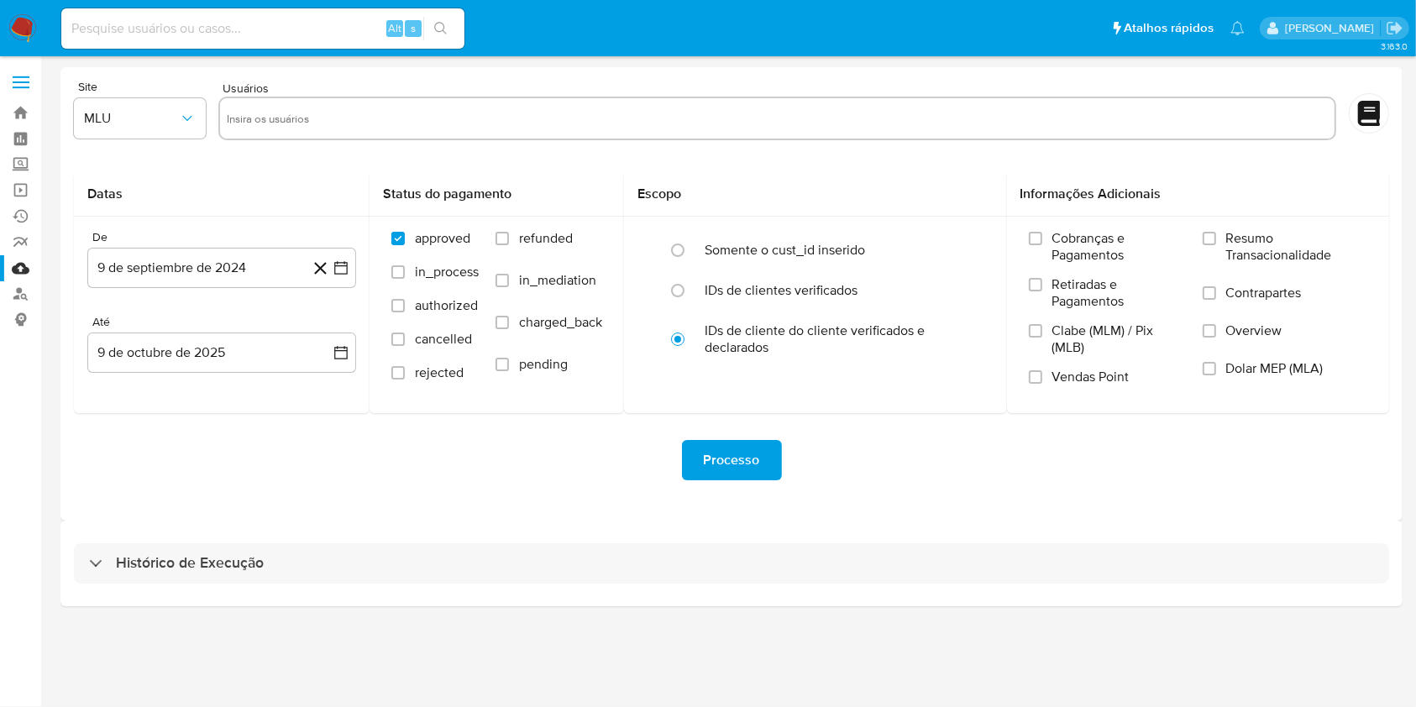
select select "10"
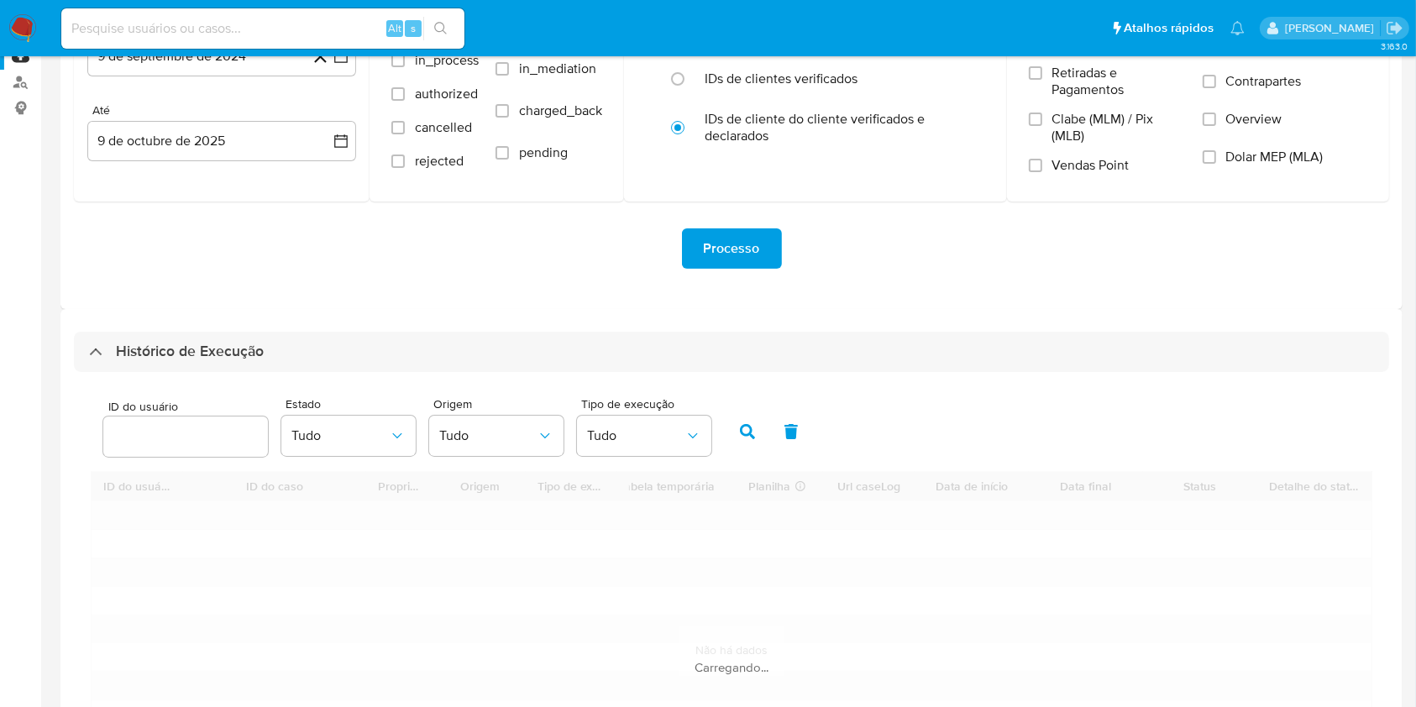
scroll to position [336, 0]
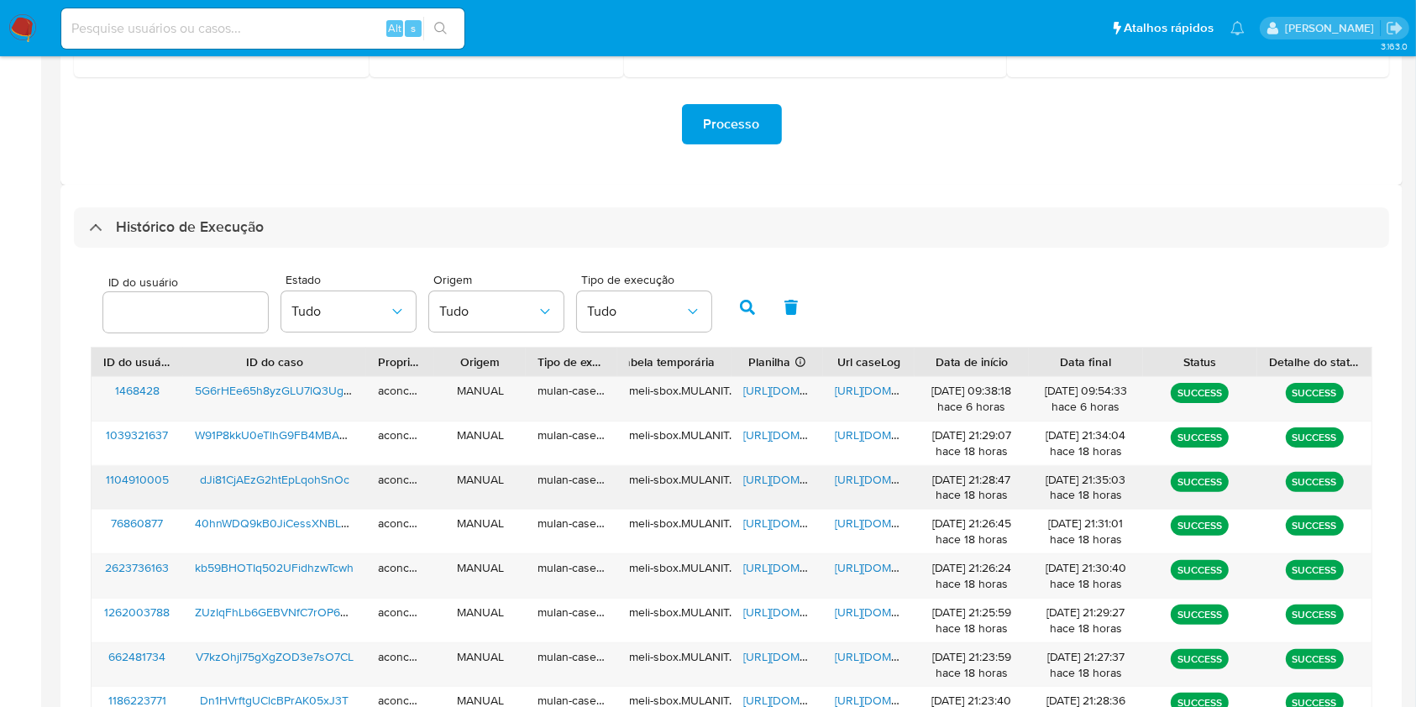
click at [776, 470] on div "https://docs.google.com/spreadsheets/d/1QzrQ2CIqpR00YhMHFc9_vFZPltL-2af3ssCcsZZ…" at bounding box center [778, 488] width 92 height 44
click at [779, 488] on div "https://docs.google.com/spreadsheets/d/1QzrQ2CIqpR00YhMHFc9_vFZPltL-2af3ssCcsZZ…" at bounding box center [778, 488] width 92 height 44
click at [769, 479] on span "https://docs.google.com/spreadsheets/d/1QzrQ2CIqpR00YhMHFc9_vFZPltL-2af3ssCcsZZ…" at bounding box center [801, 479] width 116 height 17
click at [869, 480] on span "https://docs.google.com/document/d/1X8M85u_6Si6NJbuI_azqdlzVuTgdHDGOONzv_arsHPw…" at bounding box center [893, 479] width 116 height 17
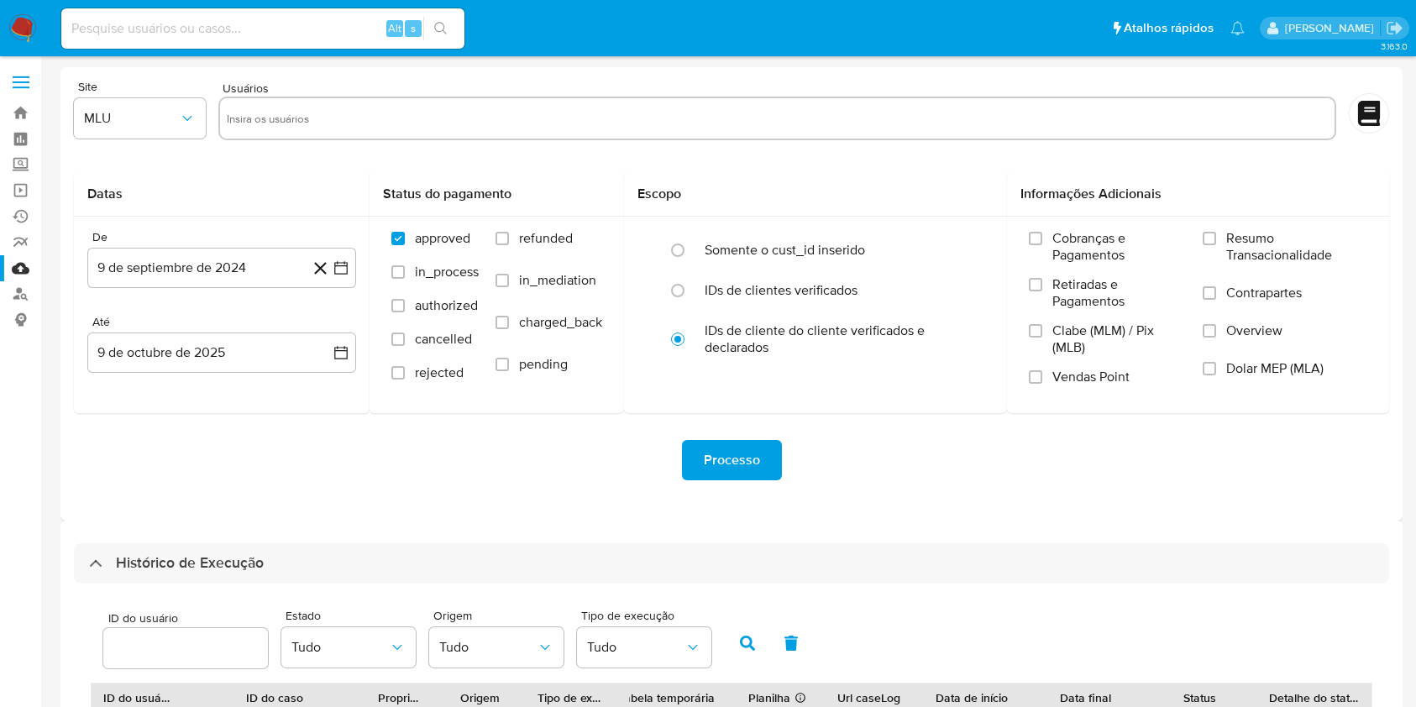
select select "10"
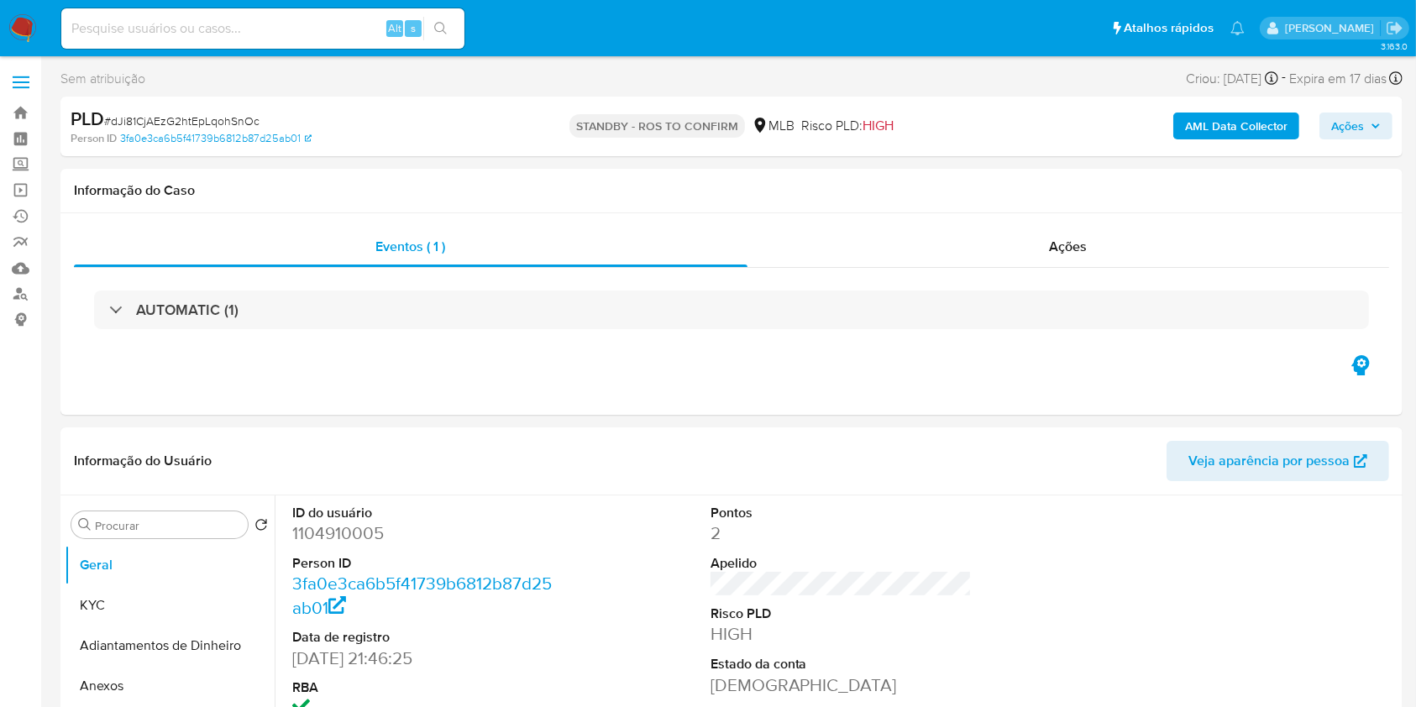
select select "10"
click at [326, 26] on input at bounding box center [262, 29] width 403 height 22
paste input "40hnWDQ9kB0JiCessXNBLUsD"
type input "40hnWDQ9kB0JiCessXNBLUsD"
click at [438, 24] on icon "search-icon" at bounding box center [440, 28] width 13 height 13
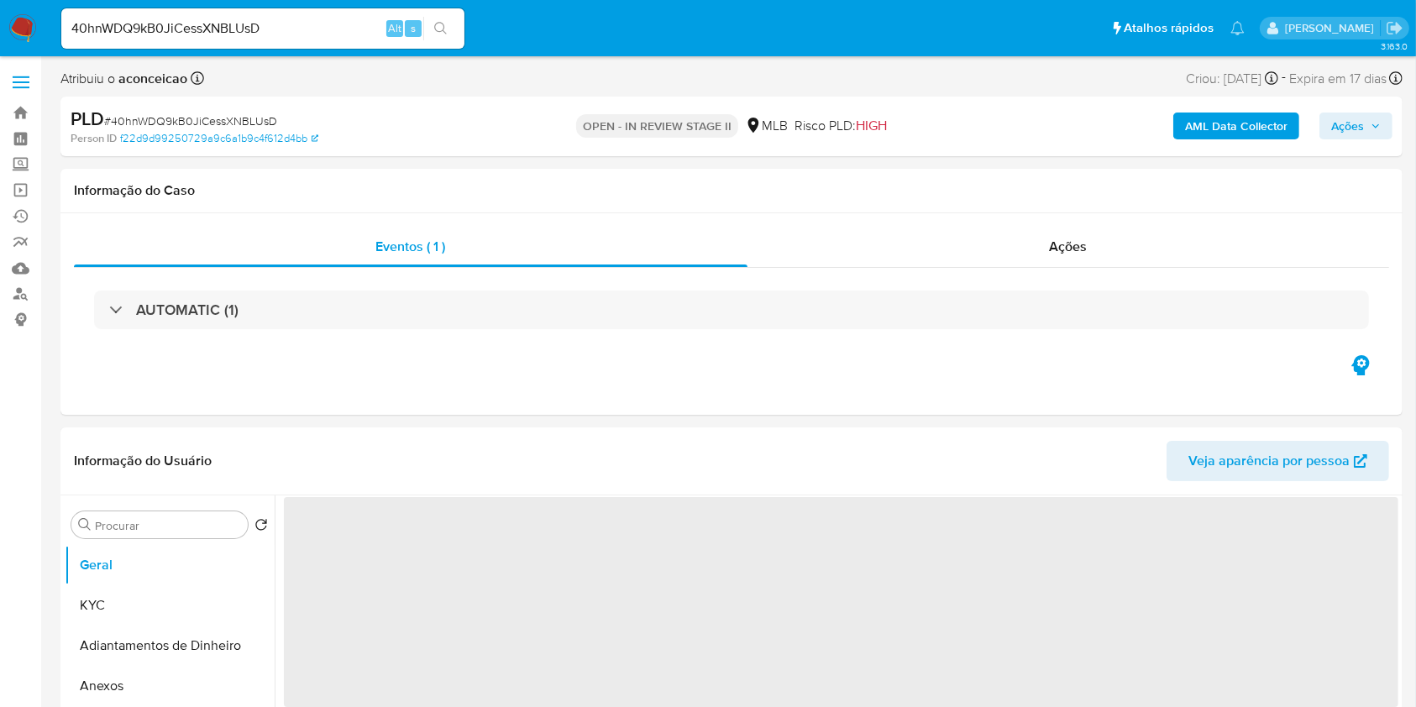
select select "10"
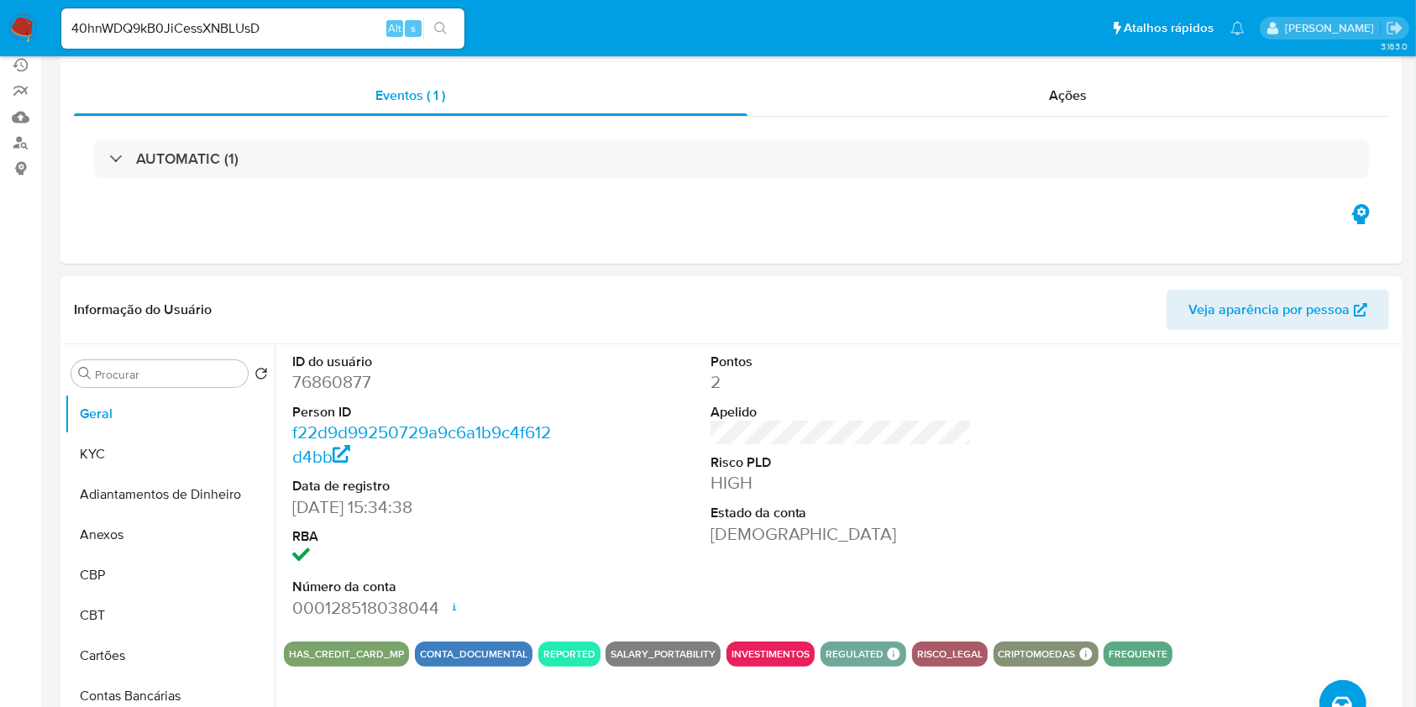
scroll to position [223, 0]
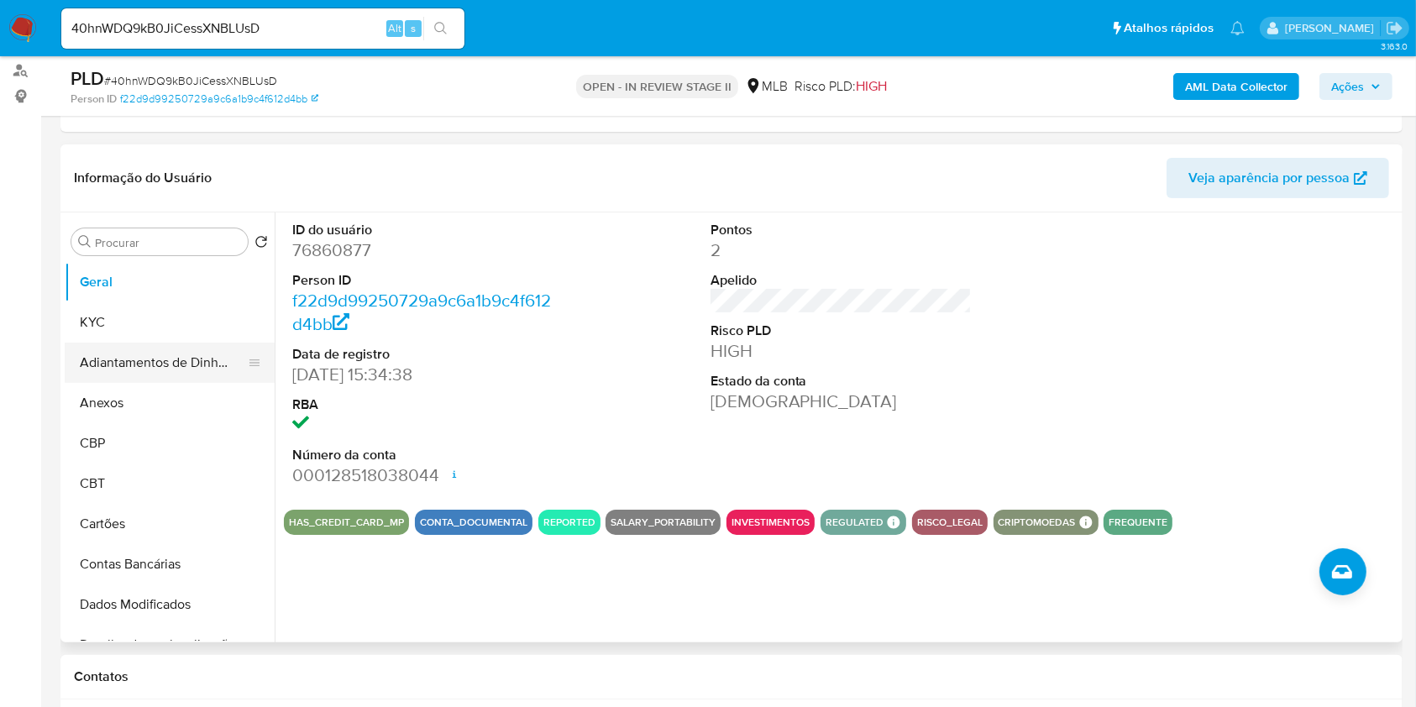
click at [170, 344] on button "Adiantamentos de Dinheiro" at bounding box center [163, 363] width 197 height 40
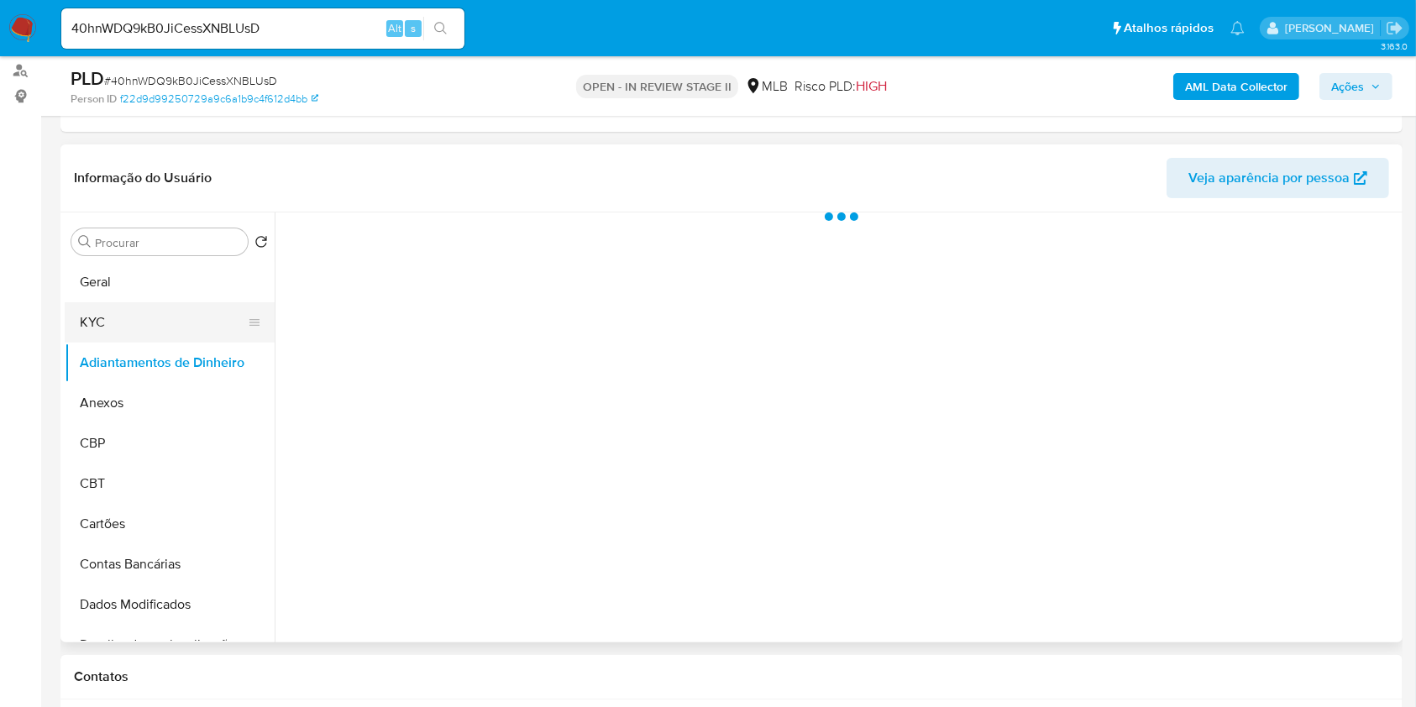
click at [150, 323] on button "KYC" at bounding box center [163, 322] width 197 height 40
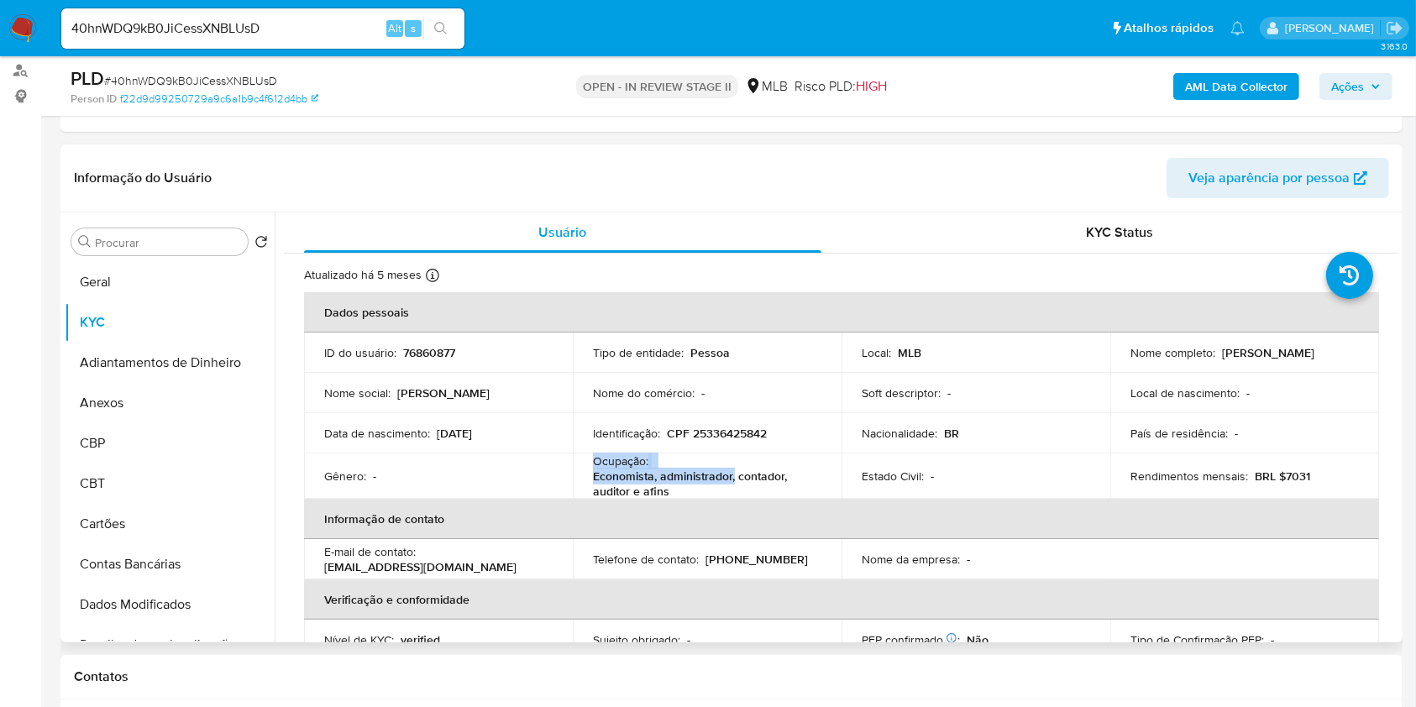
copy div "Ocupação : Economista, administrador,"
drag, startPoint x: 732, startPoint y: 473, endPoint x: 573, endPoint y: 458, distance: 160.3
click at [573, 458] on td "Ocupação : Economista, administrador, contador, auditor e afins" at bounding box center [707, 476] width 269 height 45
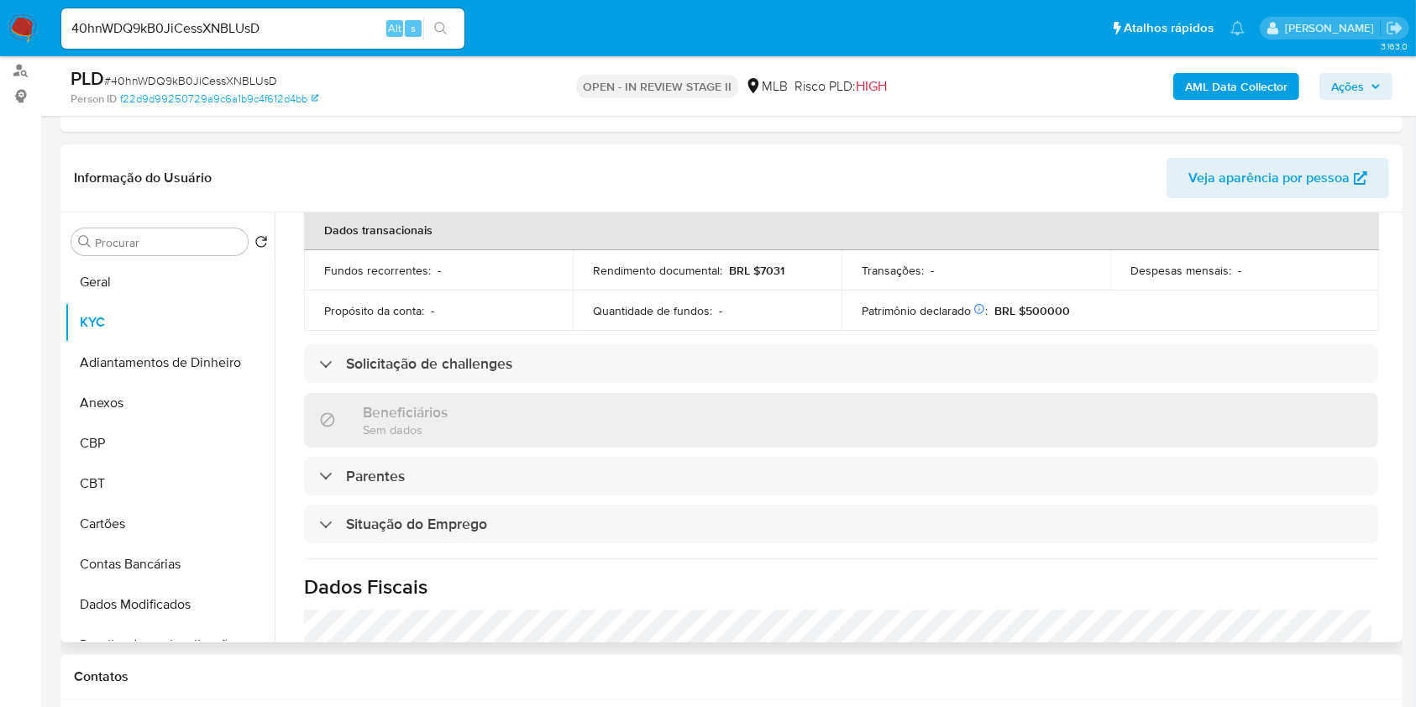
scroll to position [672, 0]
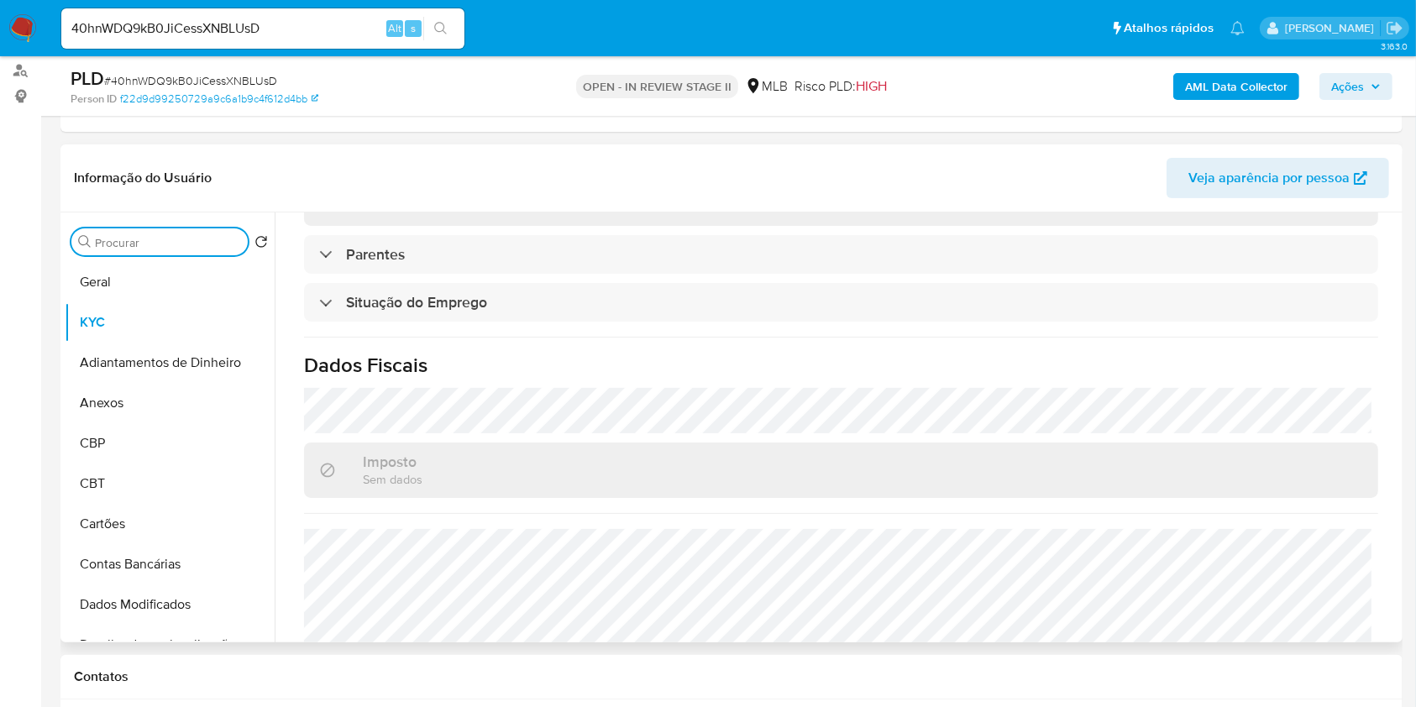
click at [192, 244] on input "Procurar" at bounding box center [168, 242] width 146 height 15
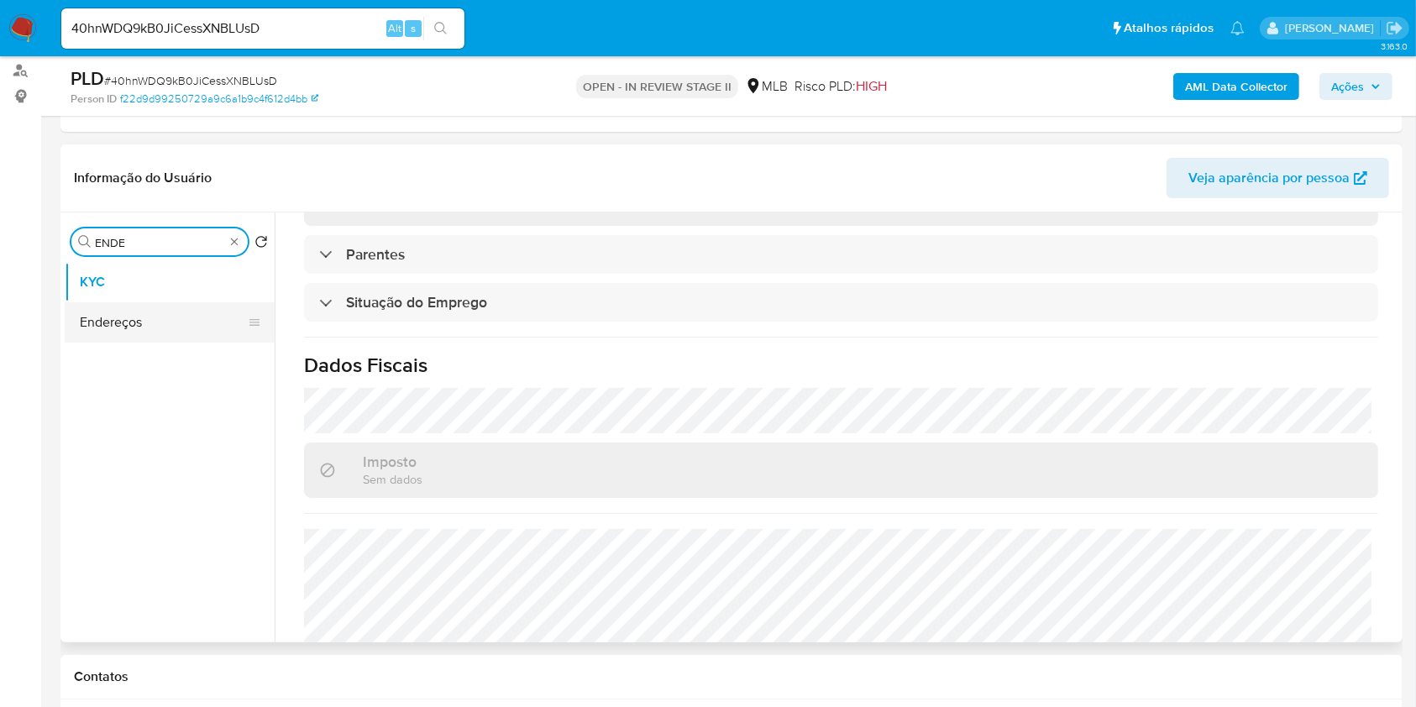
type input "ENDE"
click at [163, 319] on button "Endereços" at bounding box center [163, 322] width 197 height 40
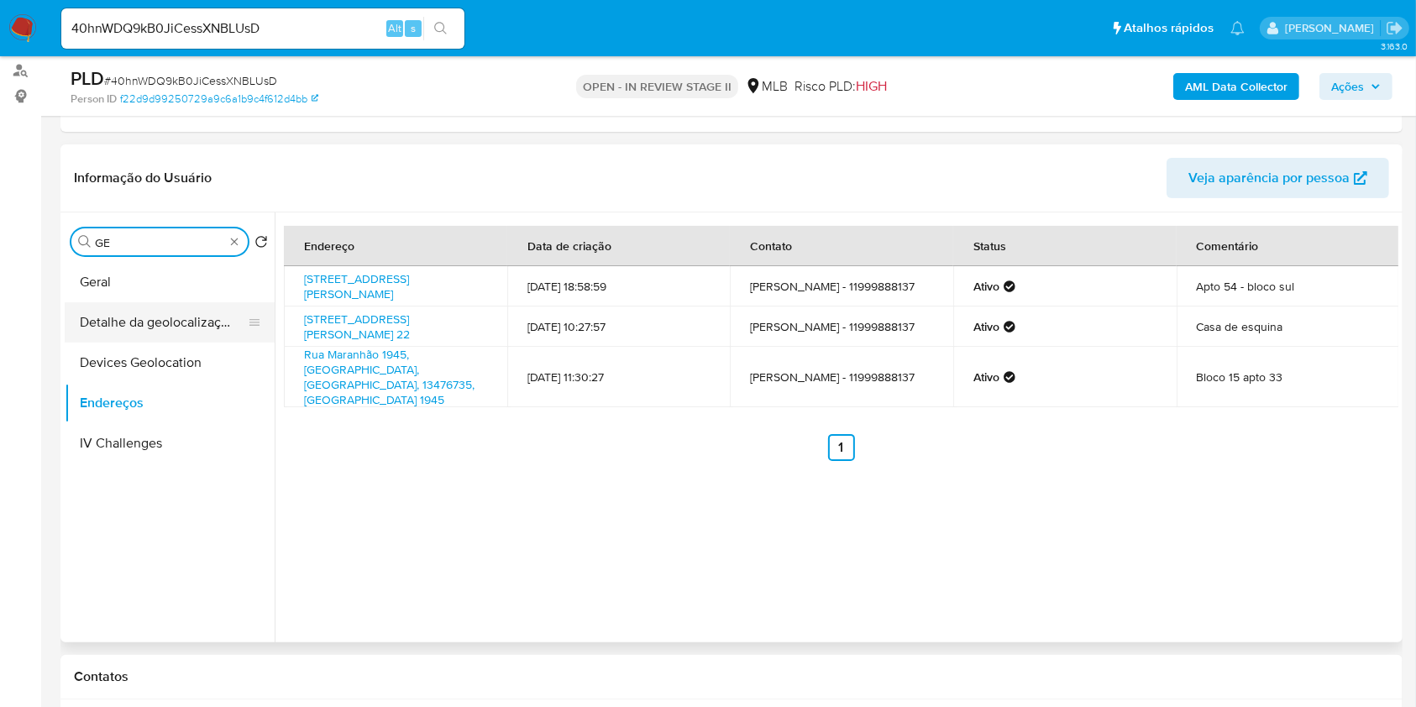
type input "GE"
click at [214, 323] on button "Detalhe da geolocalização" at bounding box center [163, 322] width 197 height 40
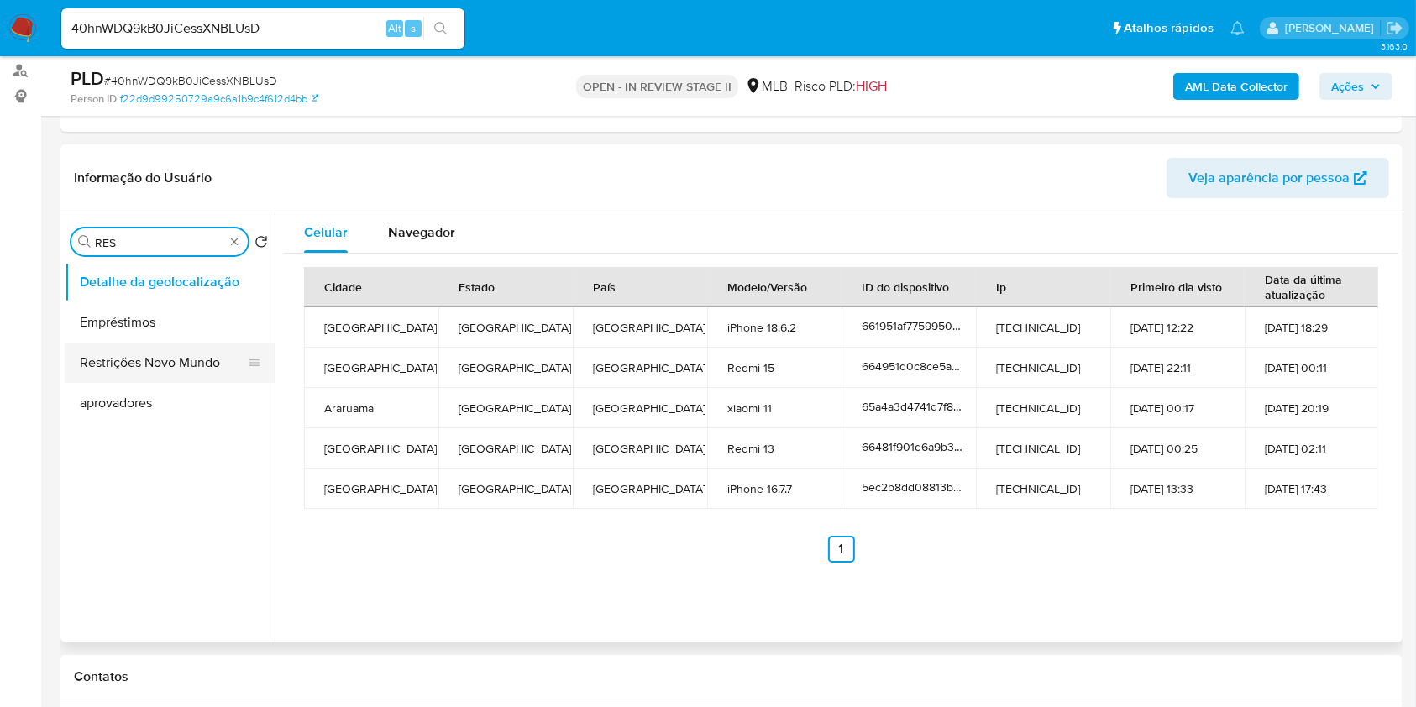
type input "RES"
click at [175, 357] on button "Restrições Novo Mundo" at bounding box center [170, 363] width 210 height 40
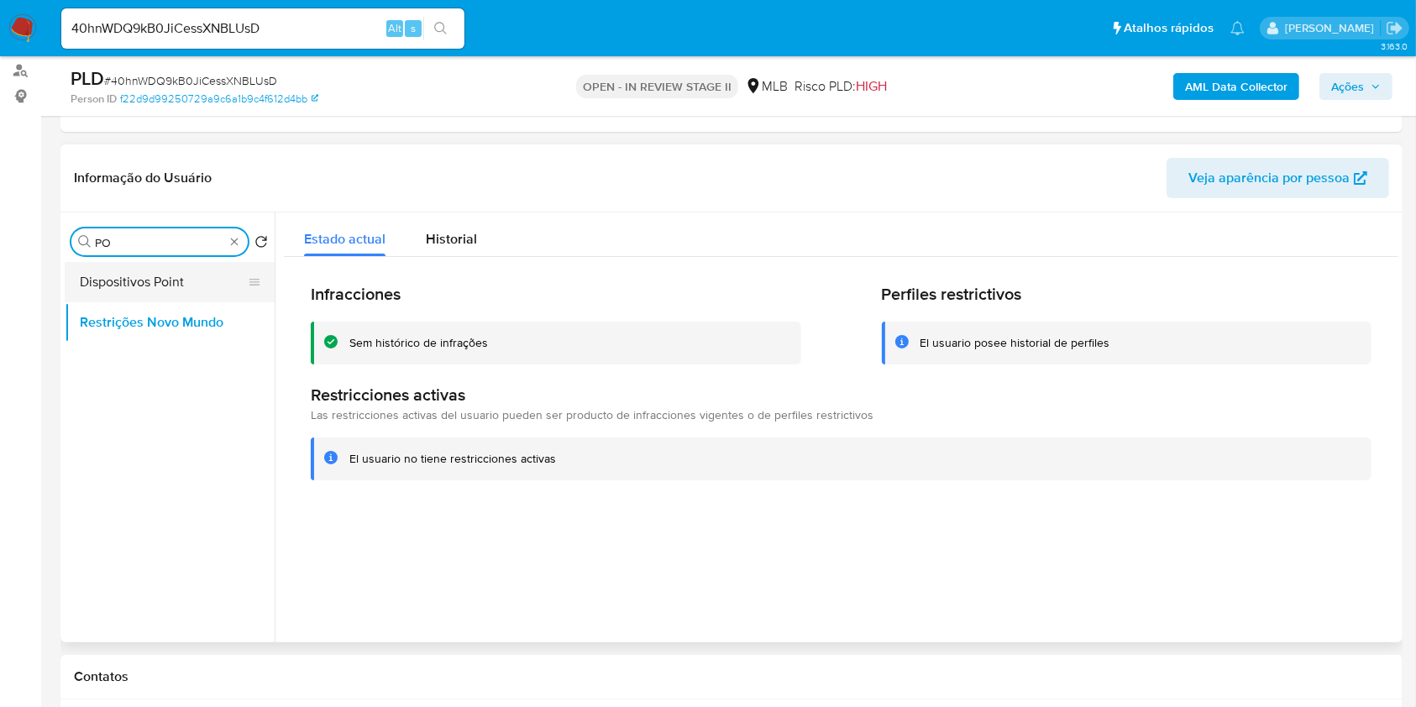
type input "PO"
click at [191, 281] on button "Dispositivos Point" at bounding box center [163, 282] width 197 height 40
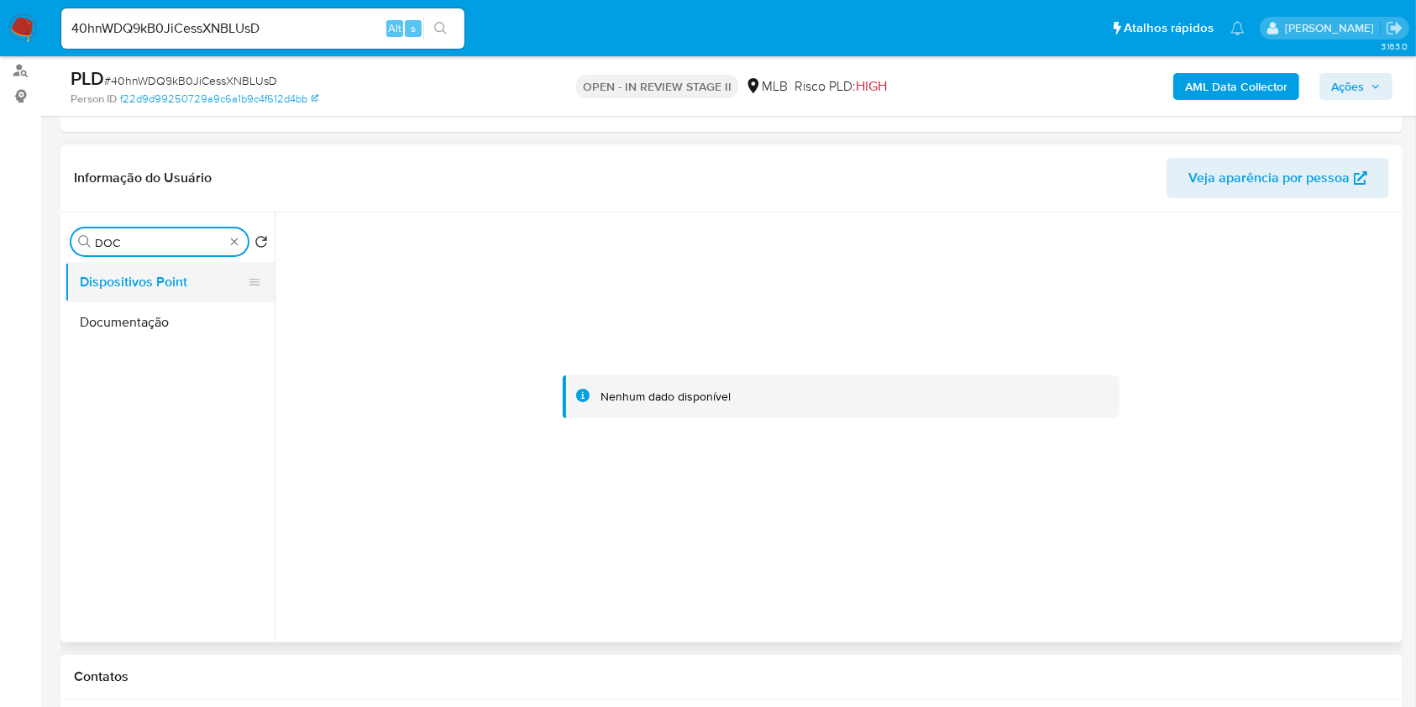
type input "DOC"
click at [191, 292] on button "Dispositivos Point" at bounding box center [163, 282] width 197 height 40
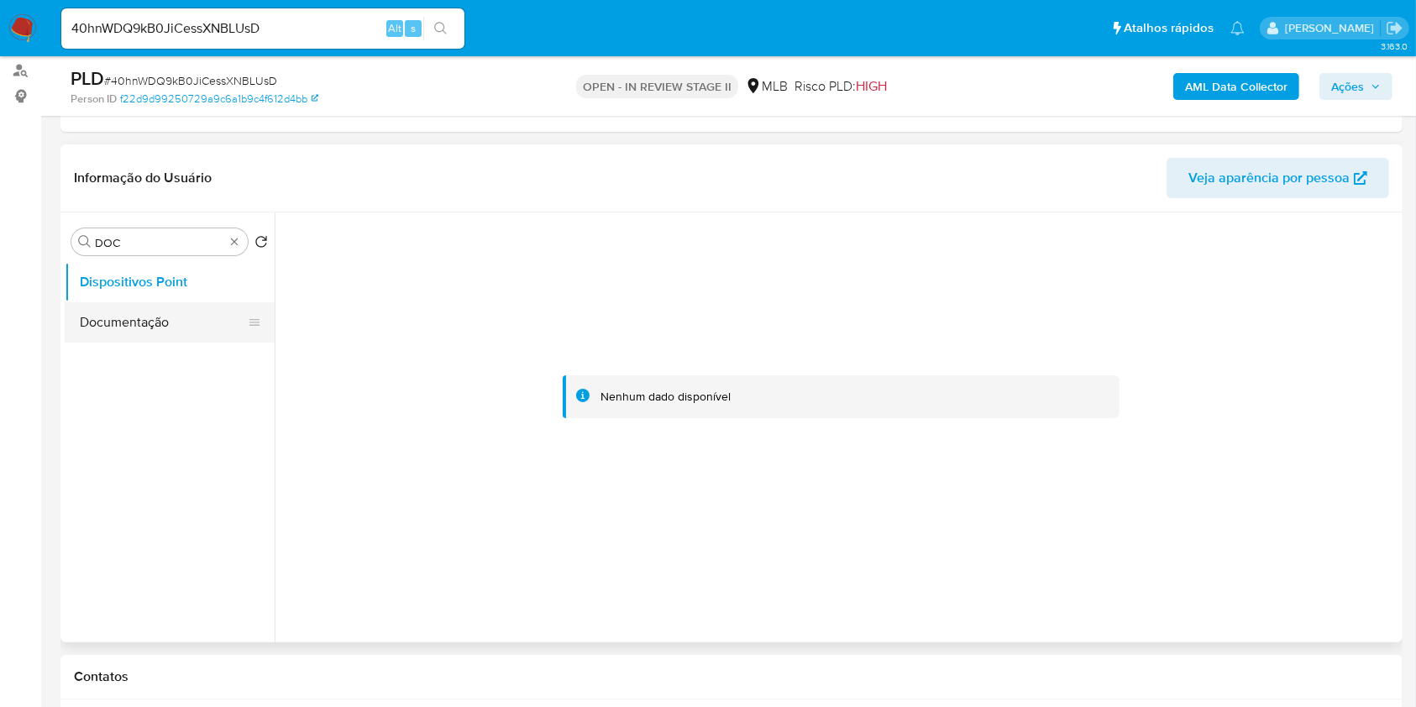
click at [166, 320] on button "Documentação" at bounding box center [163, 322] width 197 height 40
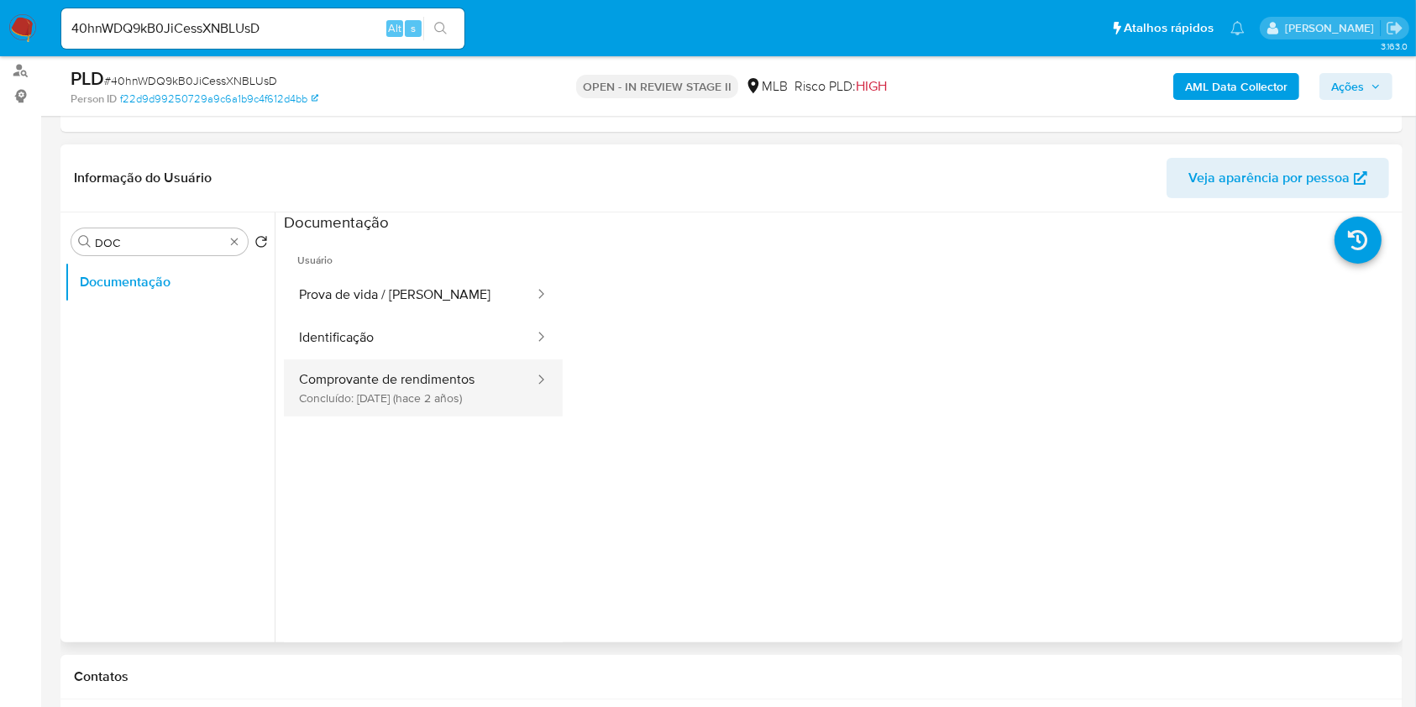
click at [428, 384] on button "Comprovante de rendimentos Concluído: 23/01/2024 (hace 2 años)" at bounding box center [410, 388] width 252 height 57
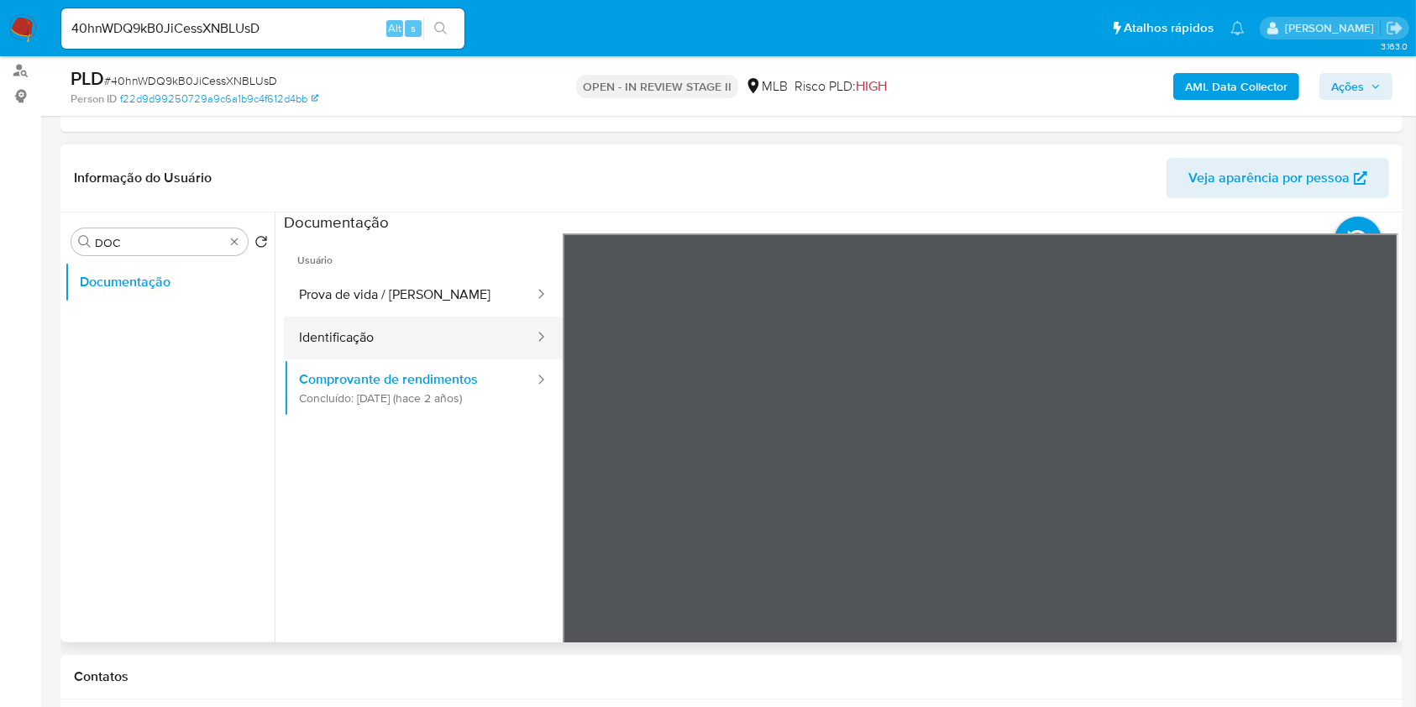
click at [394, 330] on button "Identificação" at bounding box center [410, 338] width 252 height 43
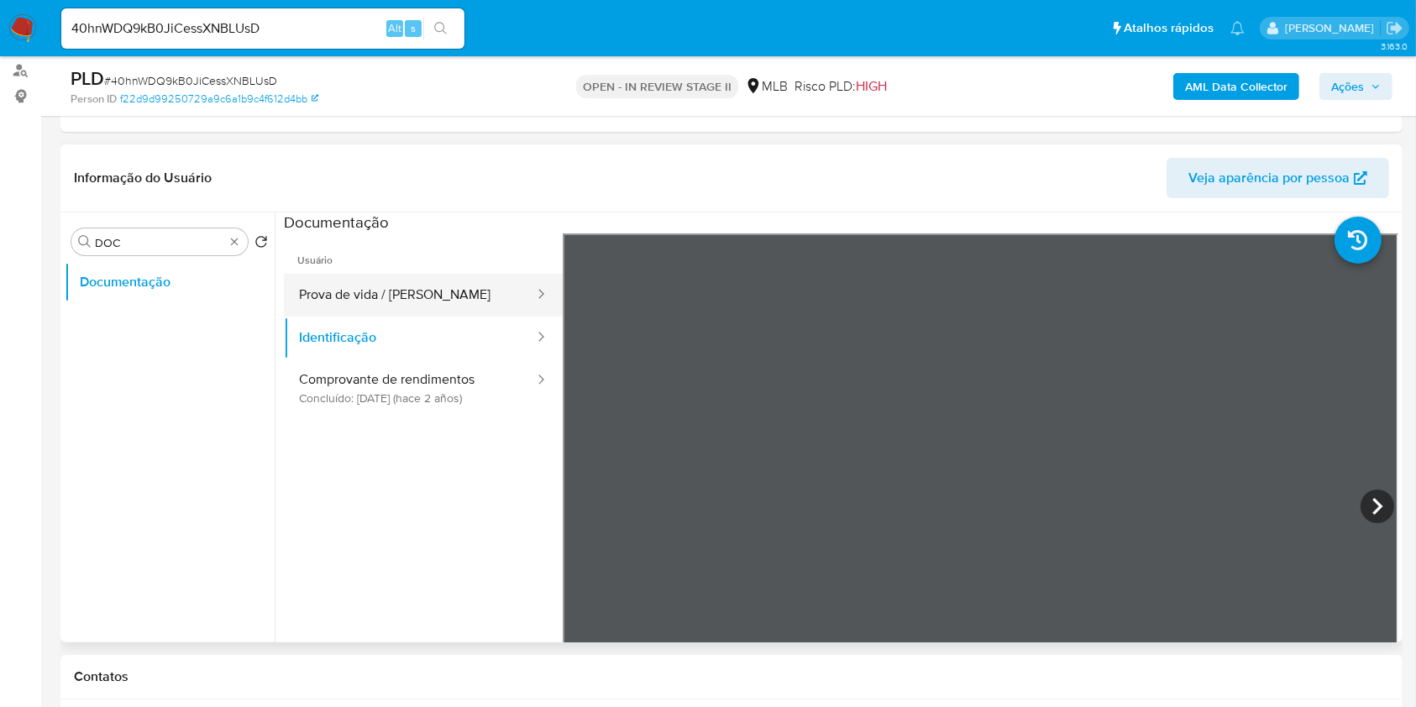
click at [356, 307] on button "Prova de vida / Selfie" at bounding box center [410, 295] width 252 height 43
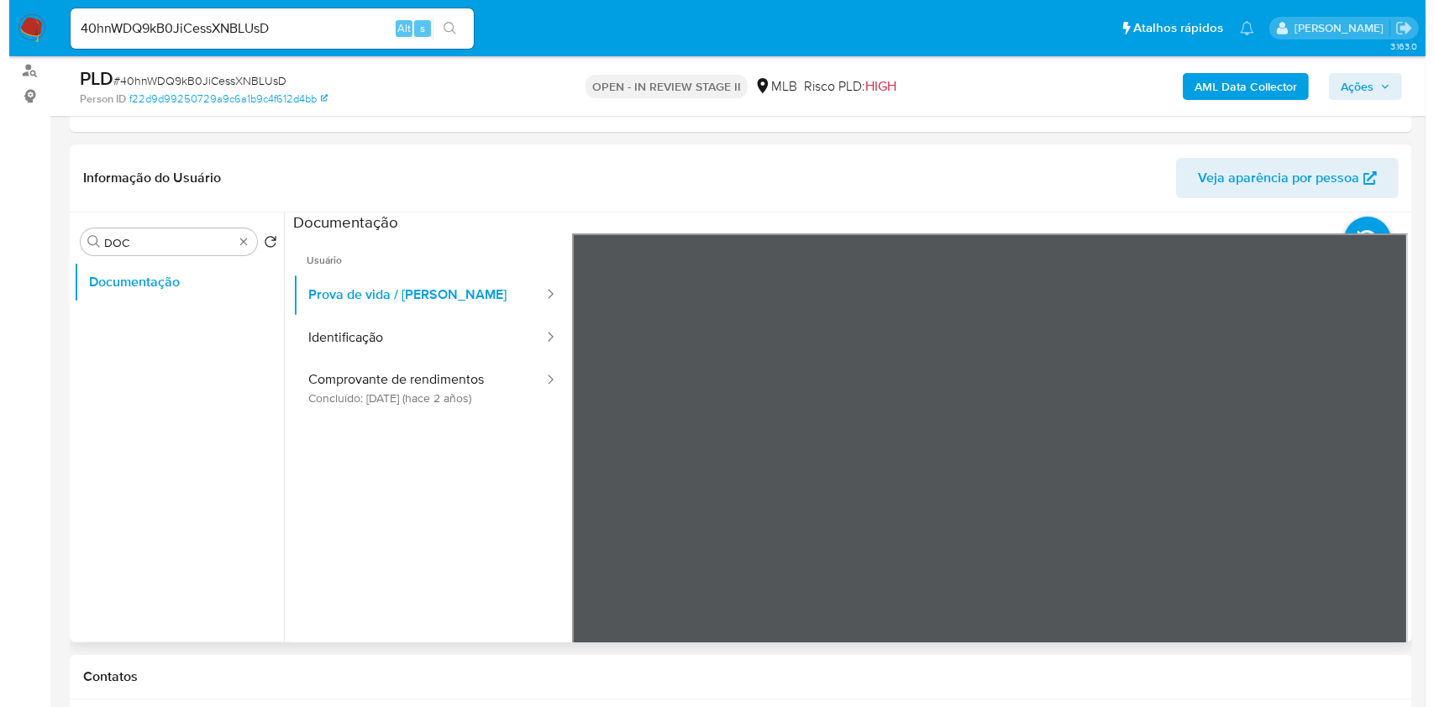
scroll to position [53, 0]
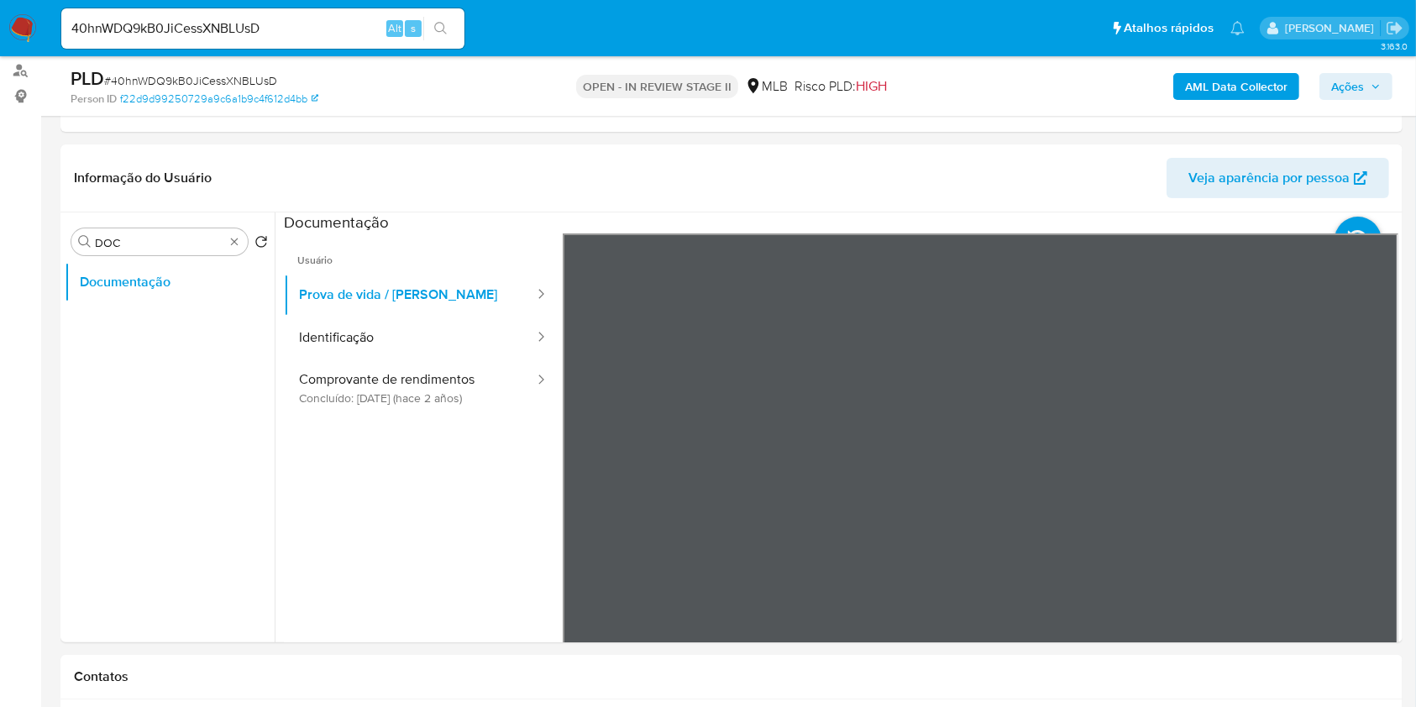
click at [1204, 73] on b "AML Data Collector" at bounding box center [1236, 86] width 102 height 27
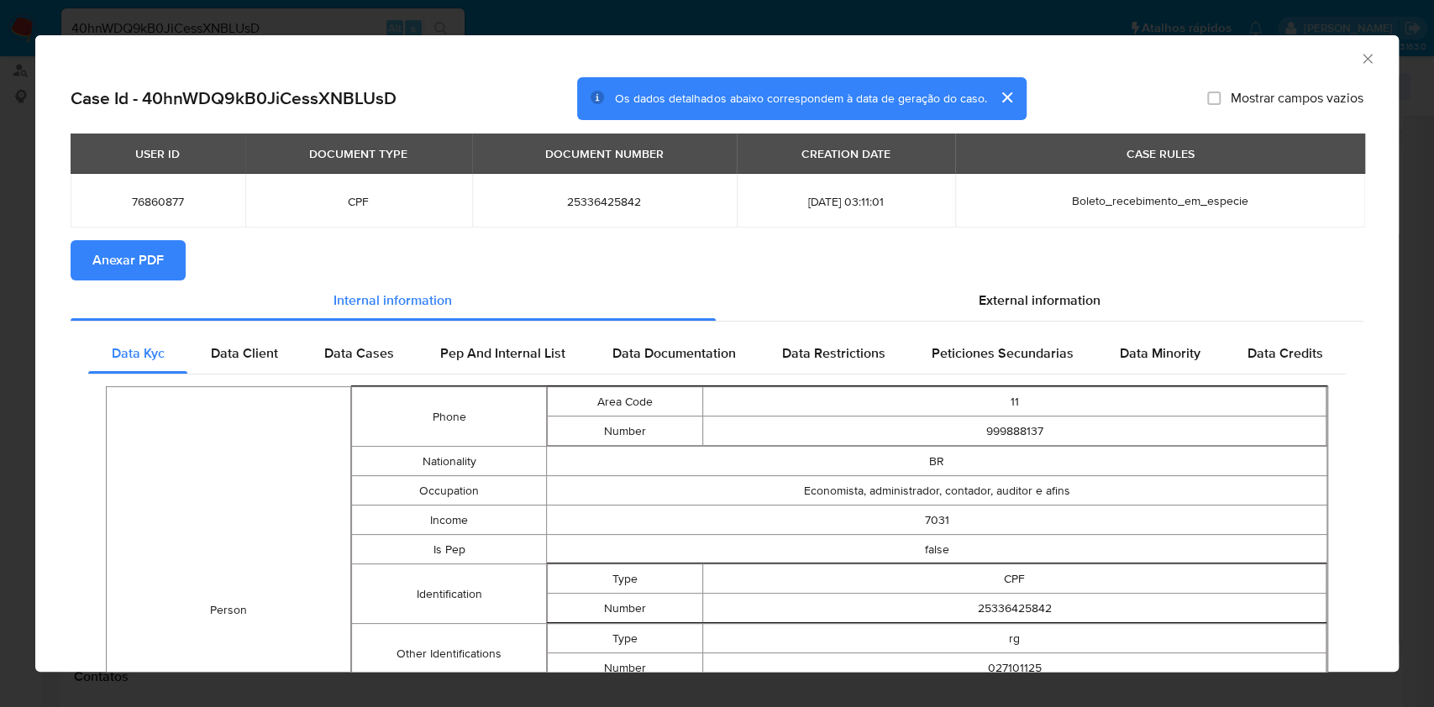
drag, startPoint x: 139, startPoint y: 277, endPoint x: 195, endPoint y: 267, distance: 56.3
click at [139, 277] on span "Anexar PDF" at bounding box center [127, 260] width 71 height 37
click at [596, 192] on td "25336425842" at bounding box center [604, 201] width 265 height 54
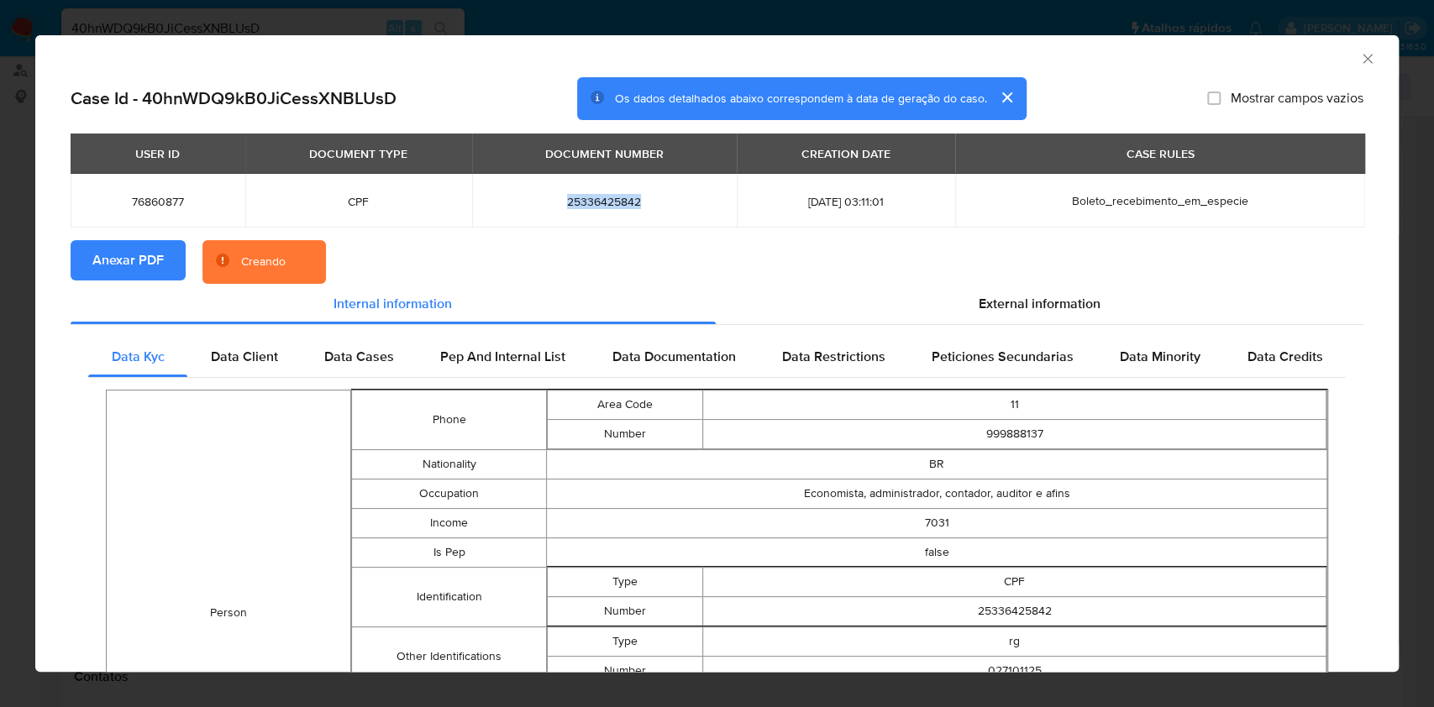
click at [596, 192] on td "25336425842" at bounding box center [604, 201] width 265 height 54
copy span "25336425842"
click at [1359, 60] on icon "Fechar a janela" at bounding box center [1367, 58] width 17 height 17
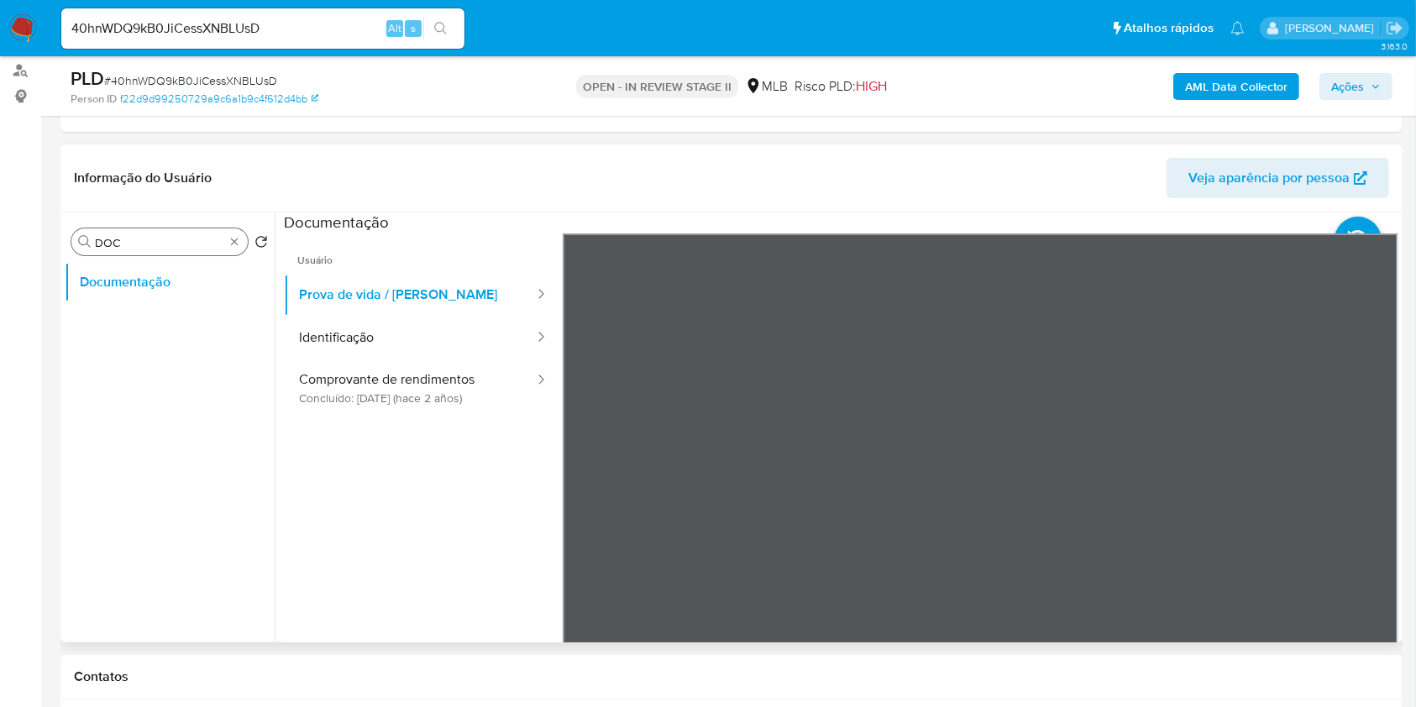
click at [242, 243] on div "Procurar DOC" at bounding box center [159, 241] width 176 height 27
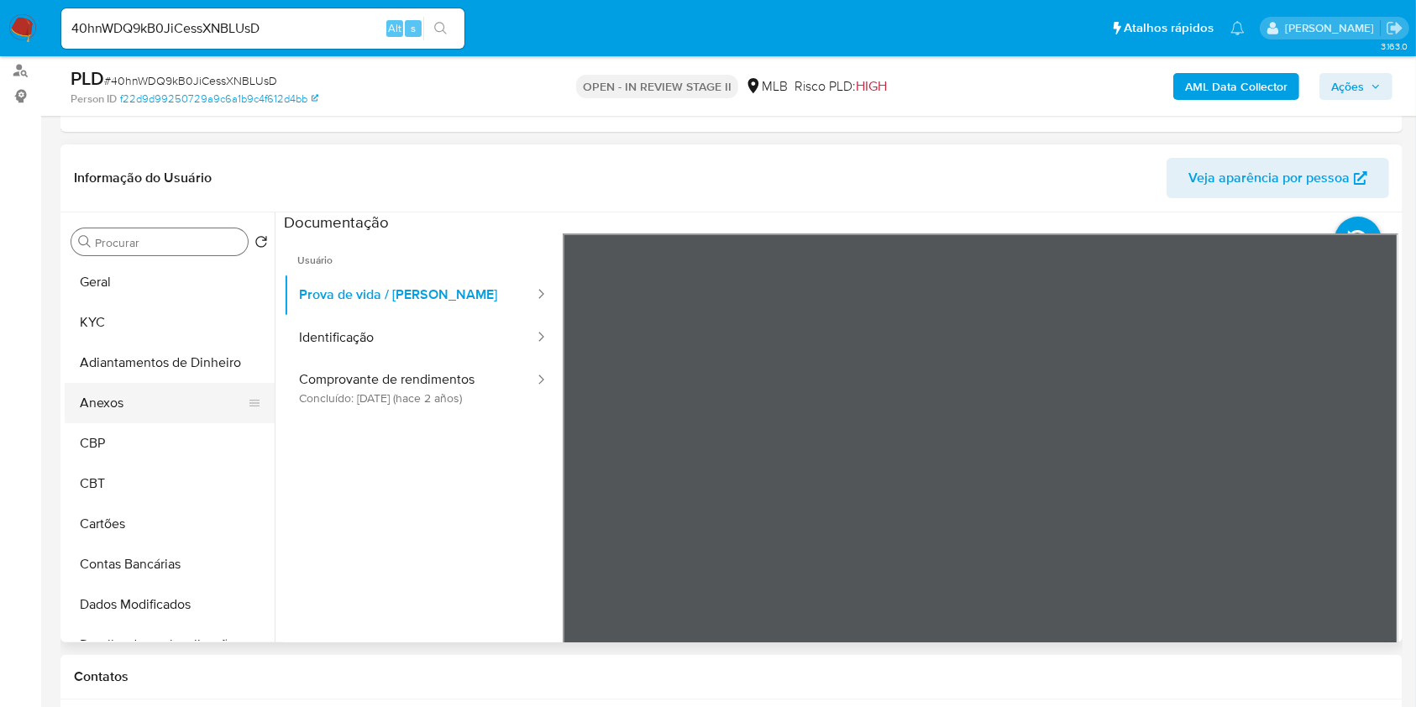
click at [144, 396] on button "Anexos" at bounding box center [163, 403] width 197 height 40
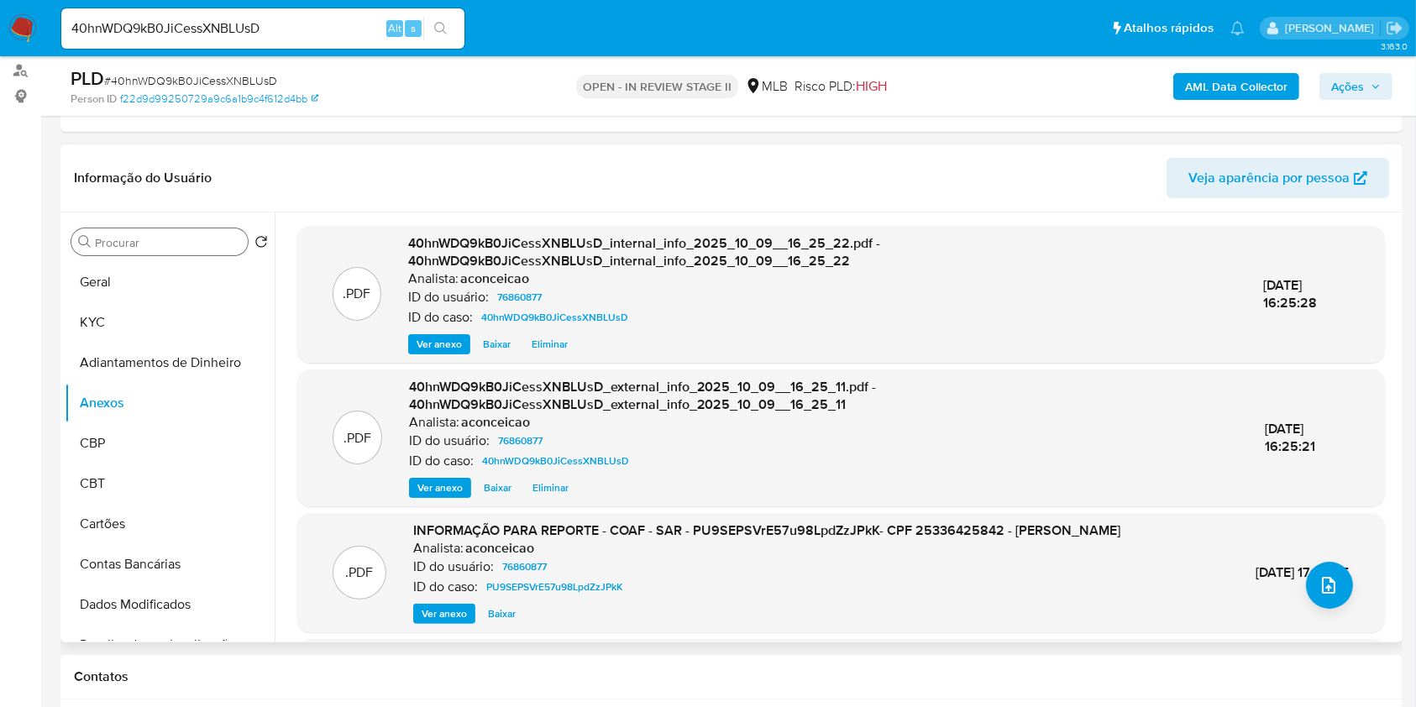
click at [789, 525] on span "INFORMAÇÃO PARA REPORTE - COAF - SAR - PU9SEPSVrE57u98LpdZzJPkK- CPF 2533642584…" at bounding box center [766, 530] width 707 height 19
copy span "PU9SEPSVrE57u98LpdZzJPkK"
click at [1311, 575] on button "upload-file" at bounding box center [1329, 585] width 47 height 47
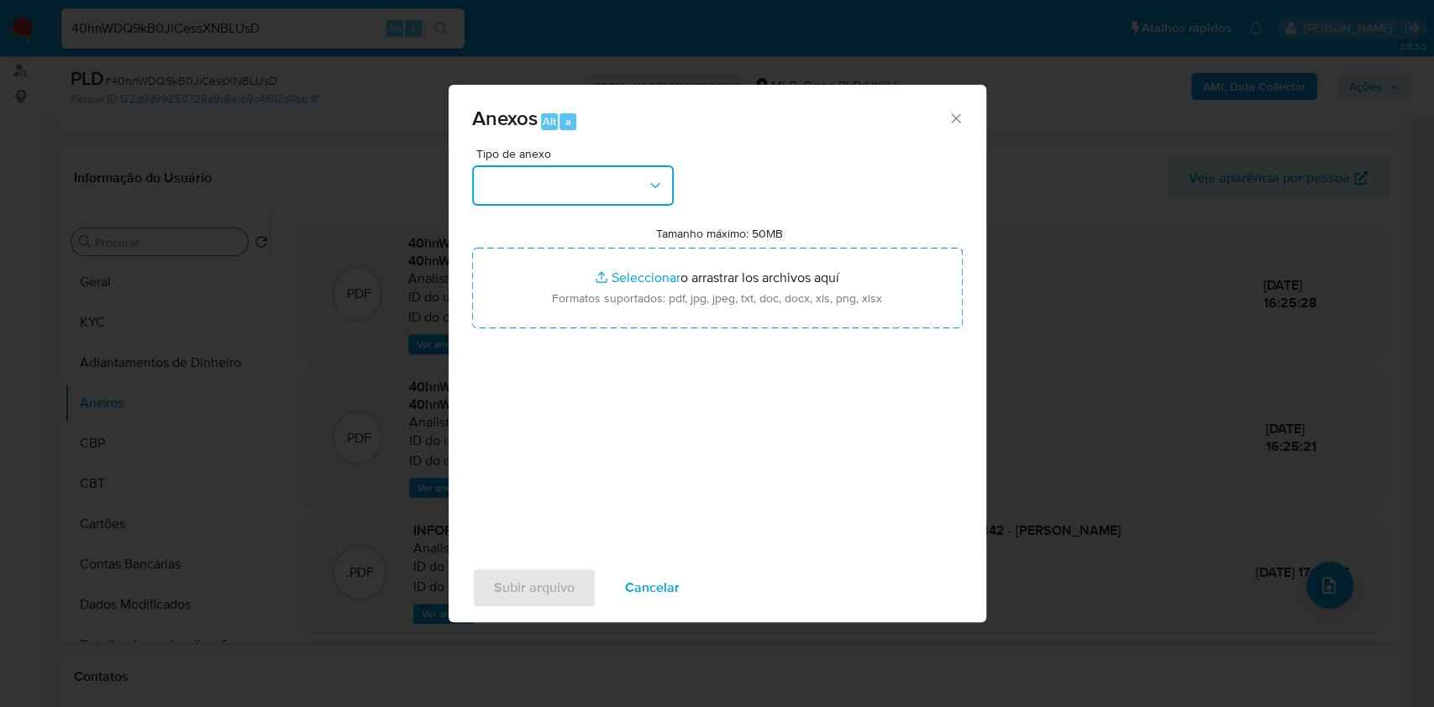
click at [569, 192] on button "button" at bounding box center [573, 185] width 202 height 40
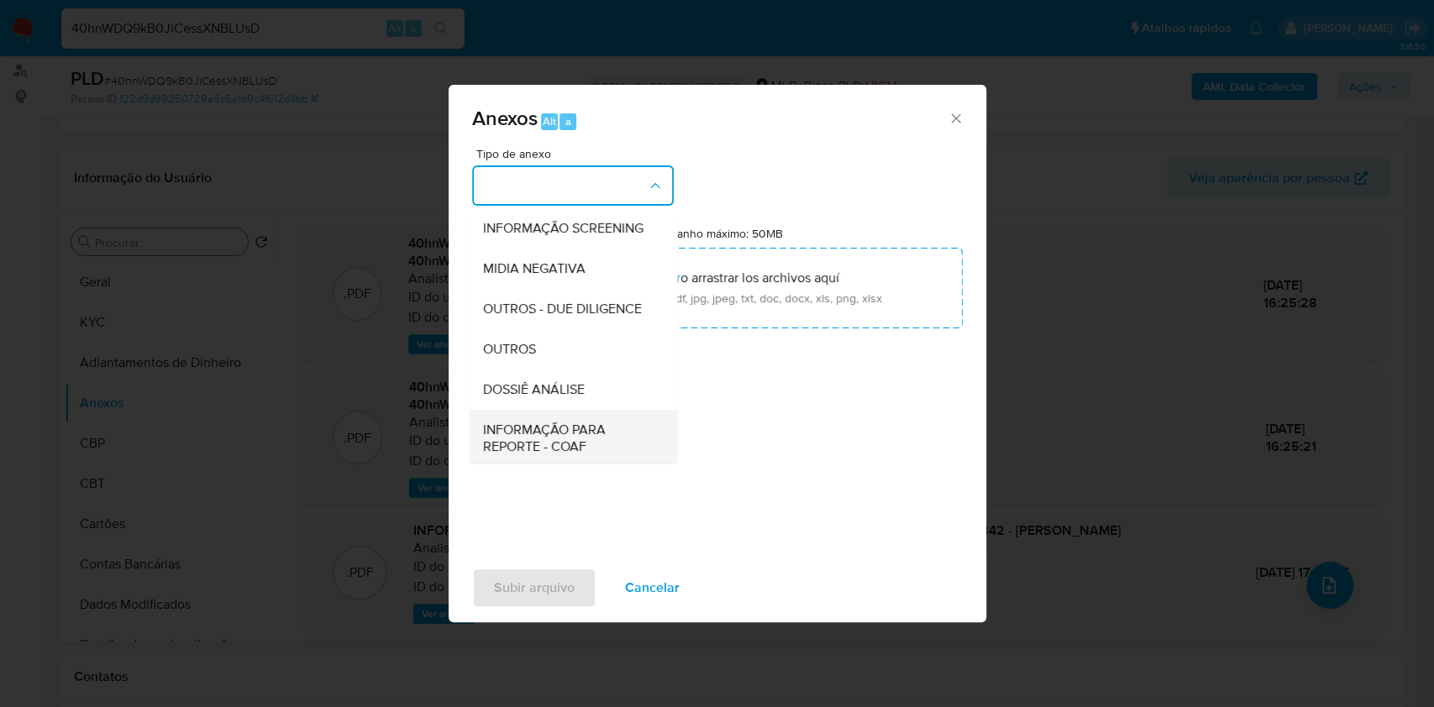
scroll to position [258, 0]
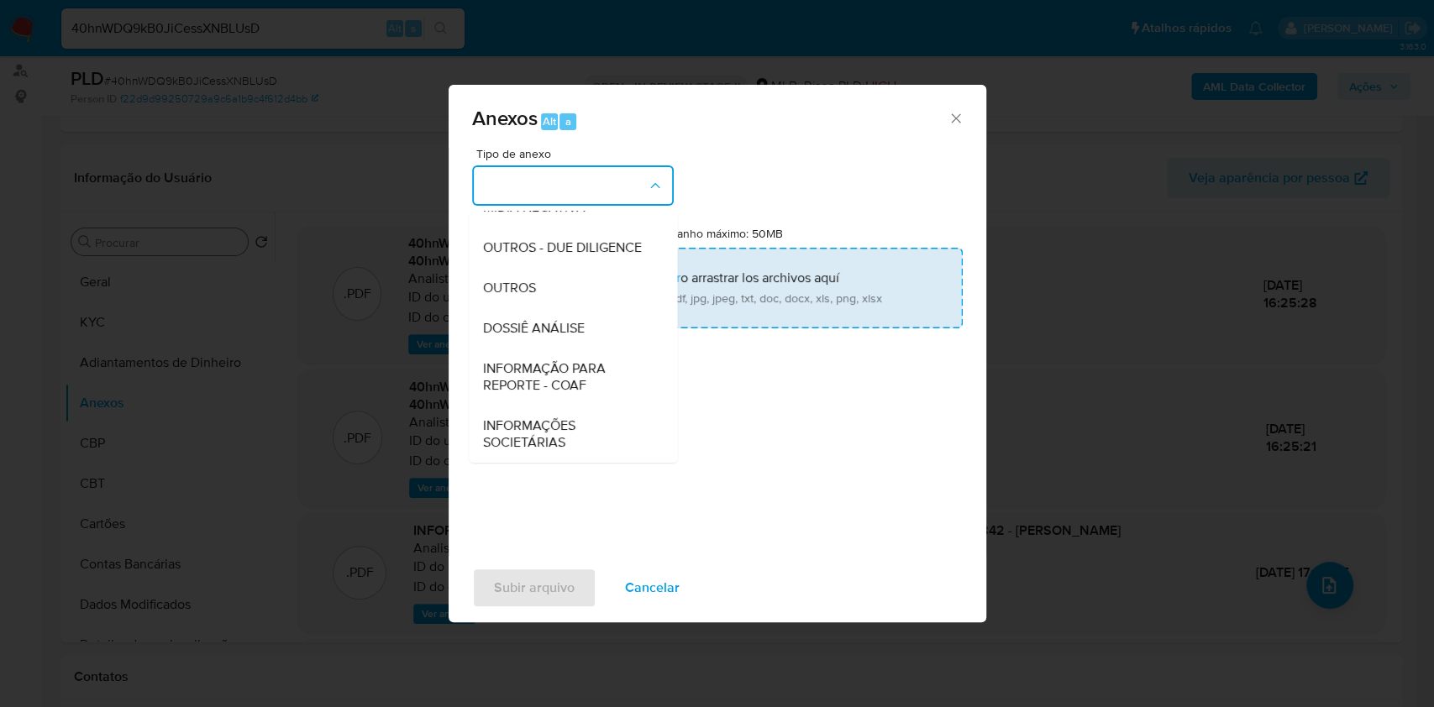
drag, startPoint x: 544, startPoint y: 325, endPoint x: 809, endPoint y: 260, distance: 272.6
click at [547, 323] on span "DOSSIÊ ANÁLISE" at bounding box center [533, 328] width 102 height 17
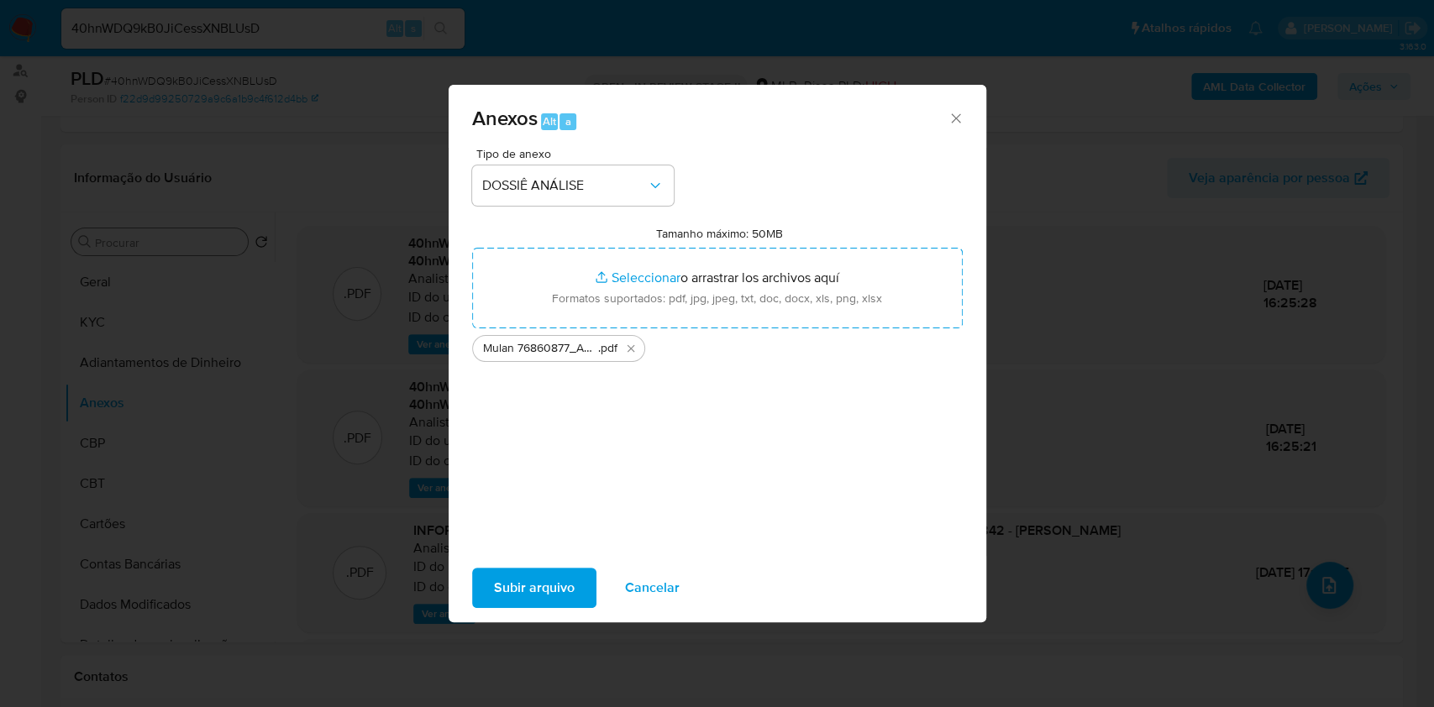
click at [549, 576] on span "Subir arquivo" at bounding box center [534, 587] width 81 height 37
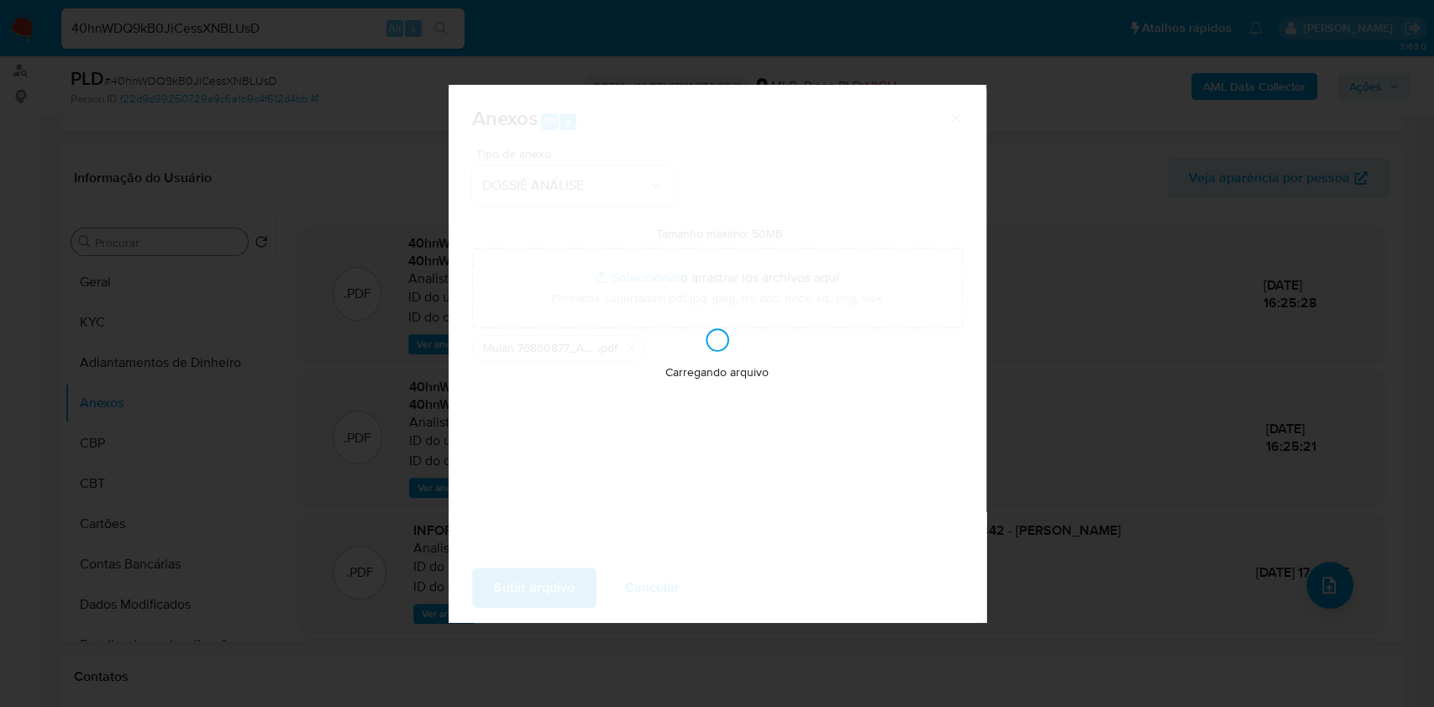
click at [1248, 473] on div "Anexos Alt a Tipo de anexo DOSSIÊ ANÁLISE Tamanho máximo: 50MB Seleccionar arch…" at bounding box center [717, 353] width 1434 height 707
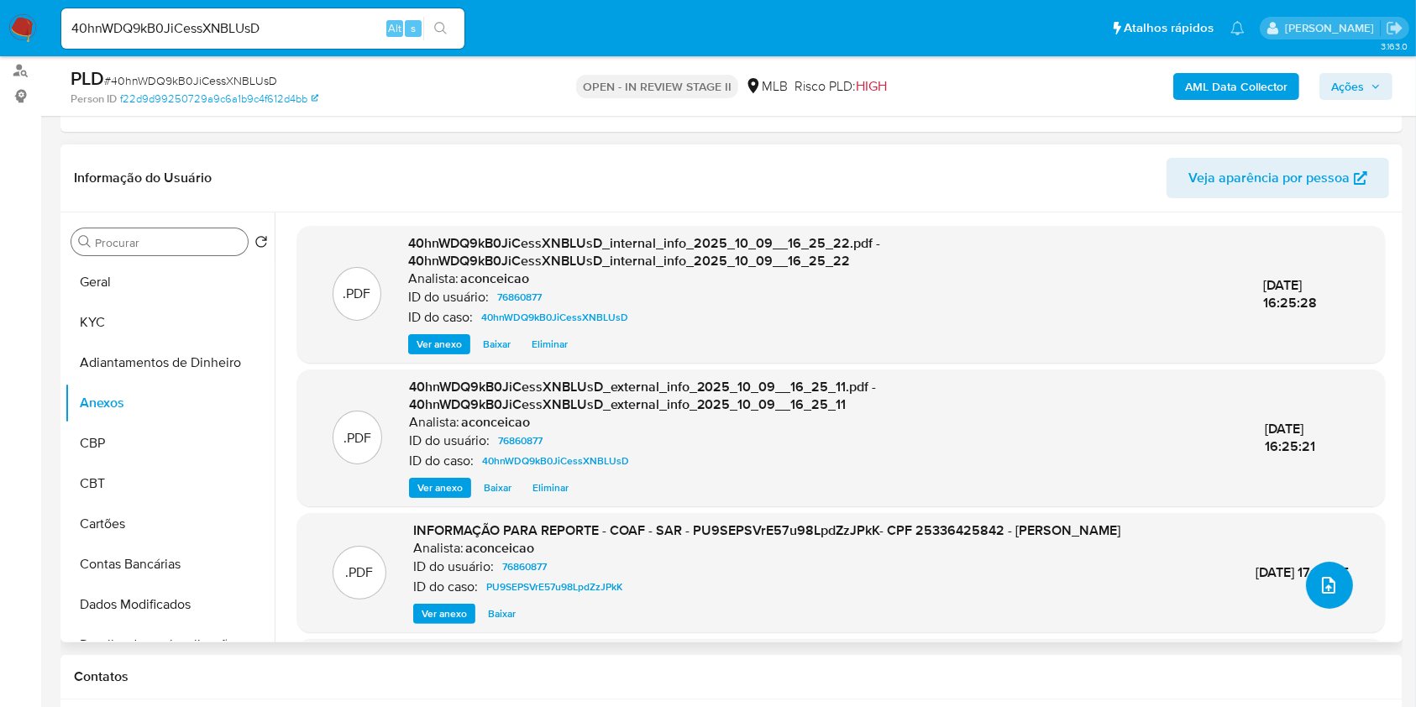
click at [1324, 582] on icon "upload-file" at bounding box center [1329, 585] width 20 height 20
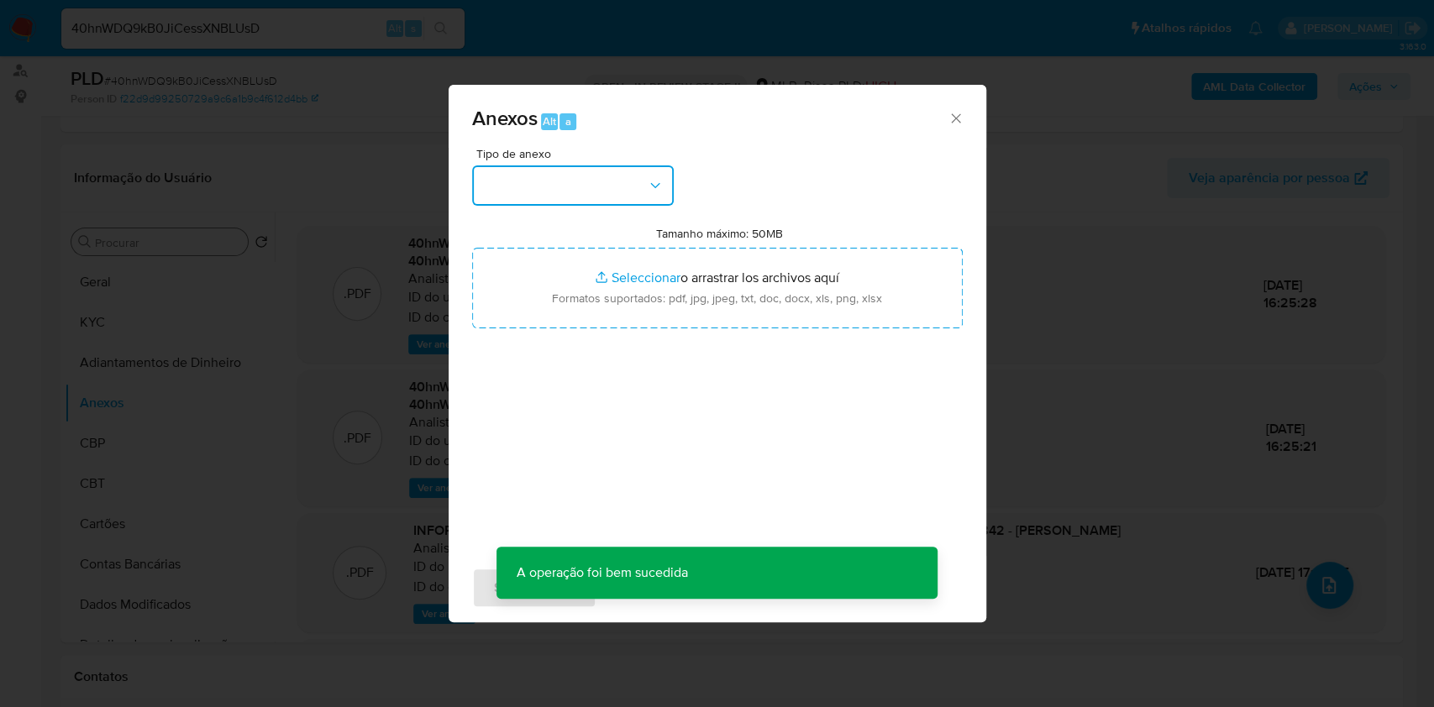
click at [599, 192] on button "button" at bounding box center [573, 185] width 202 height 40
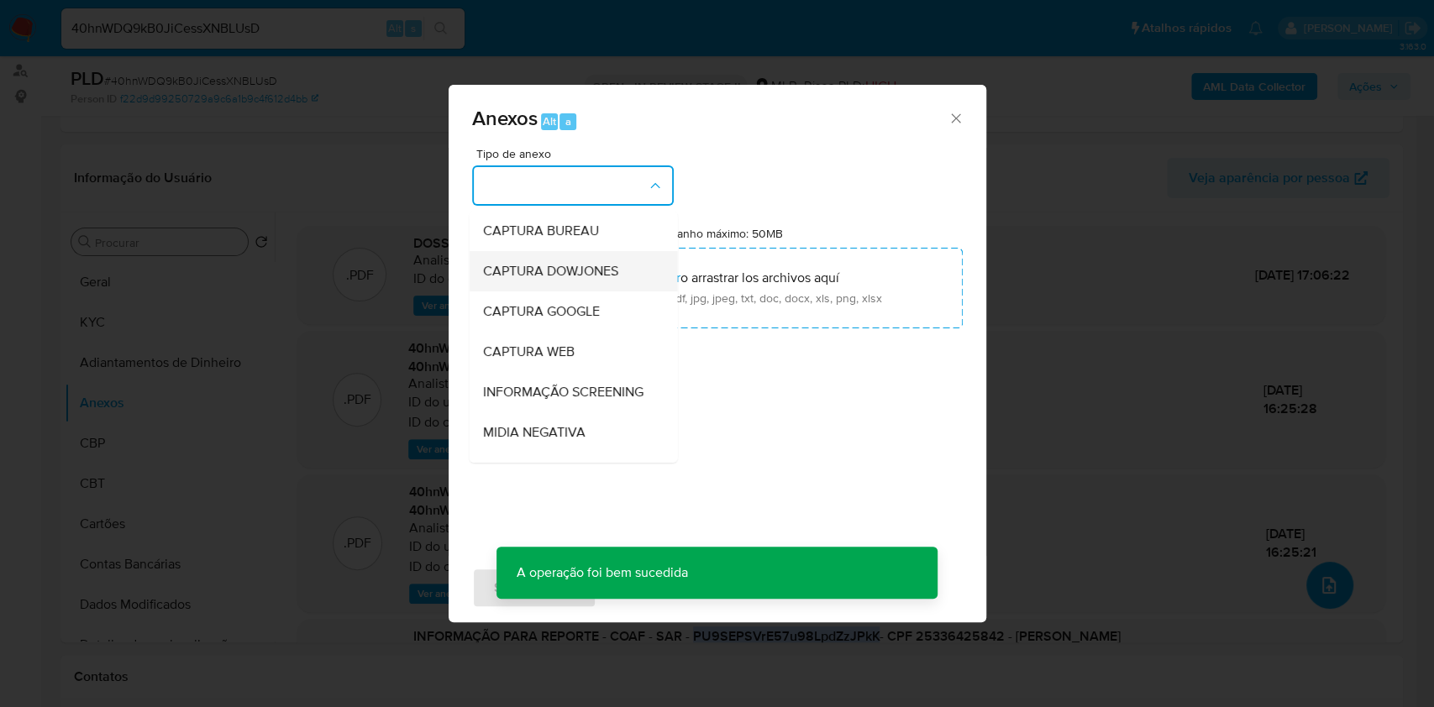
scroll to position [0, 0]
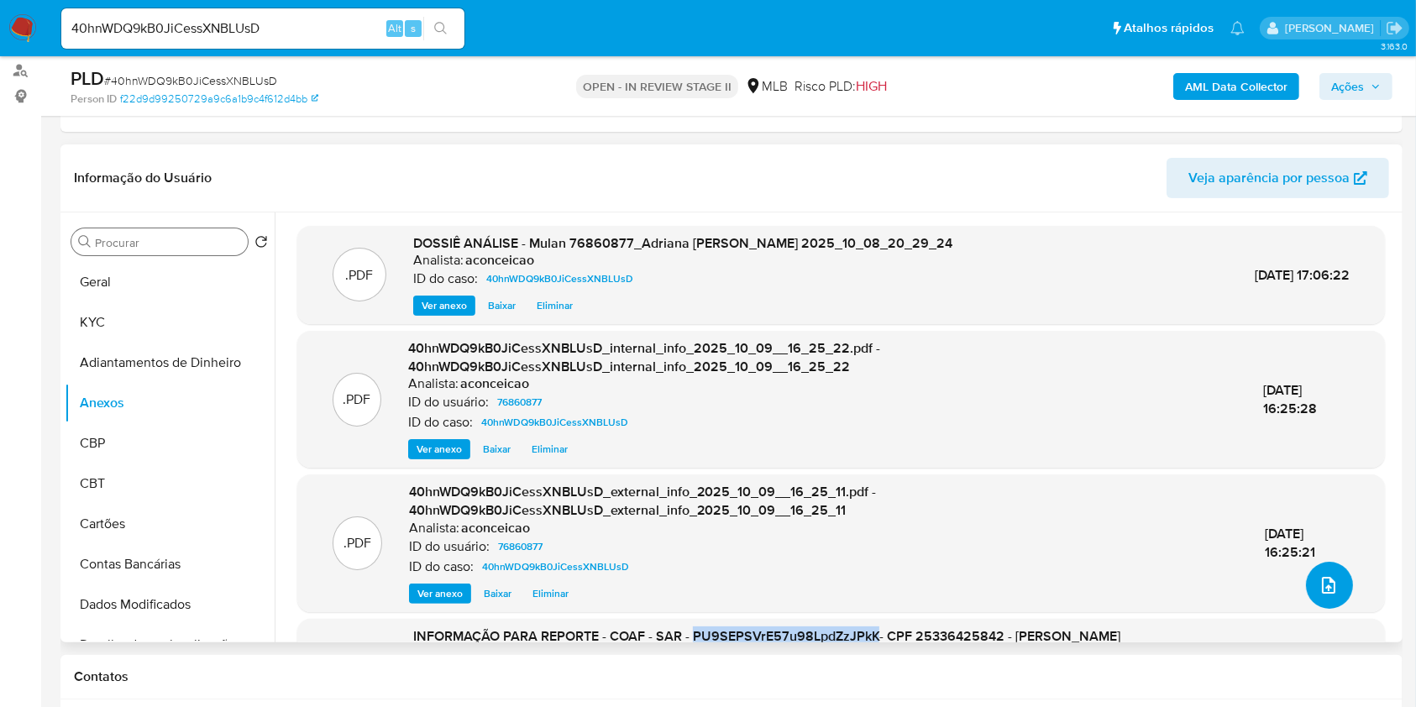
click at [1336, 580] on button "upload-file" at bounding box center [1329, 585] width 47 height 47
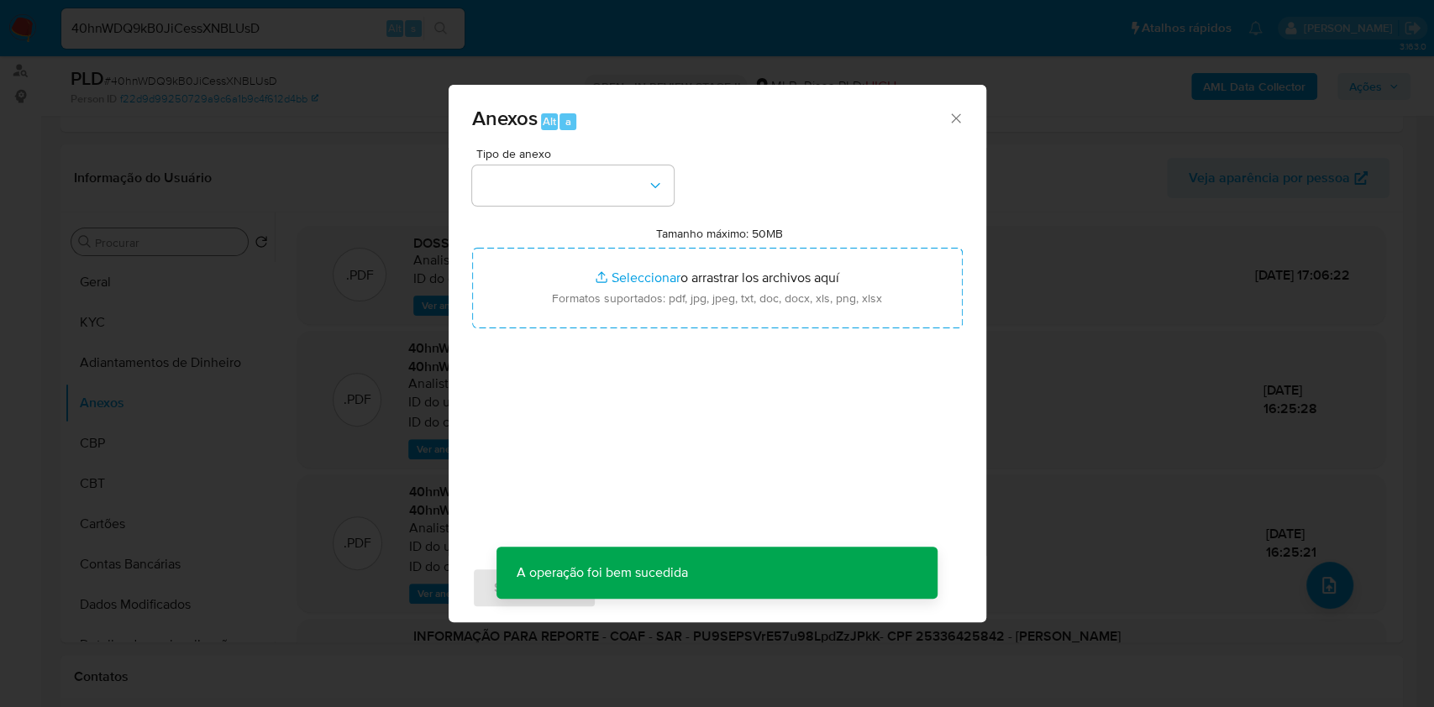
click at [588, 211] on div "Tipo de anexo Tamanho máximo: 50MB Seleccionar archivos Seleccionar o arrastrar…" at bounding box center [717, 346] width 491 height 396
click at [596, 204] on button "button" at bounding box center [573, 185] width 202 height 40
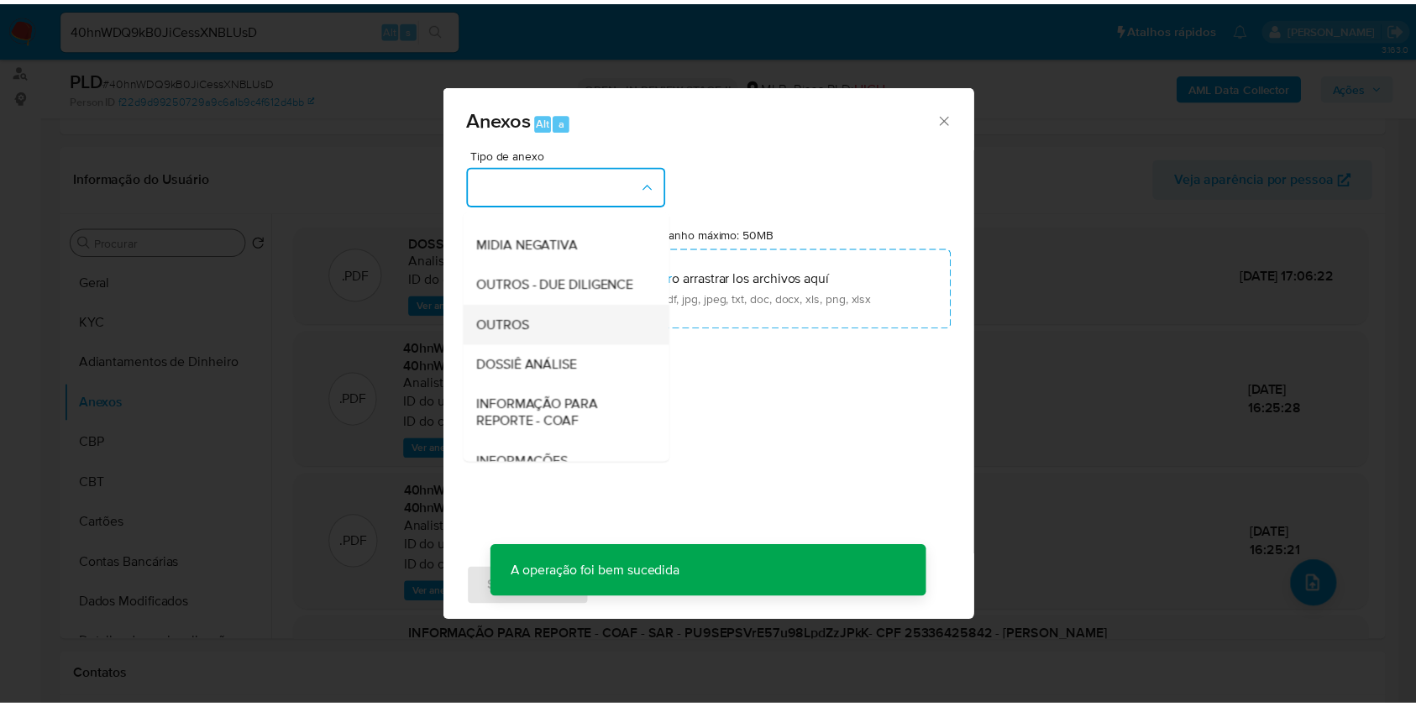
scroll to position [258, 0]
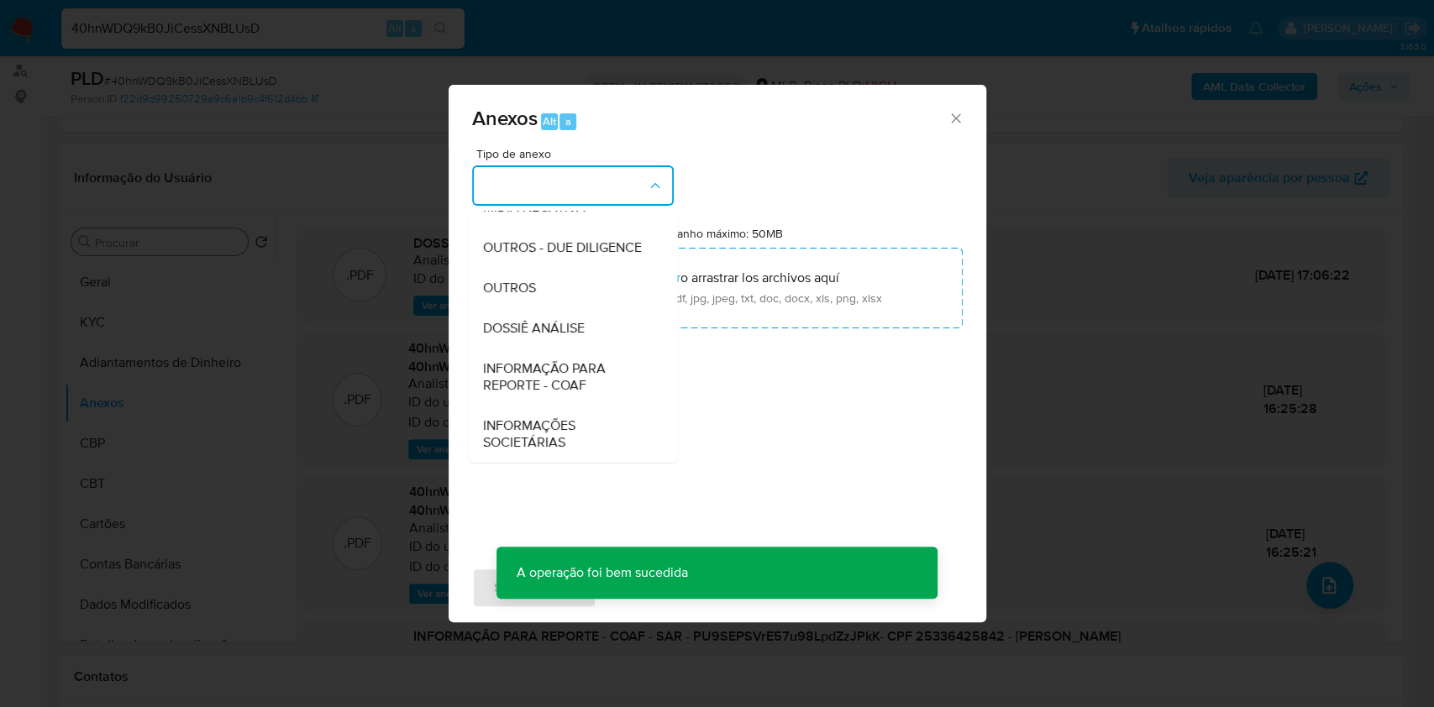
drag, startPoint x: 595, startPoint y: 330, endPoint x: 921, endPoint y: 170, distance: 363.2
click at [596, 324] on div "DOSSIÊ ANÁLISE" at bounding box center [567, 328] width 171 height 40
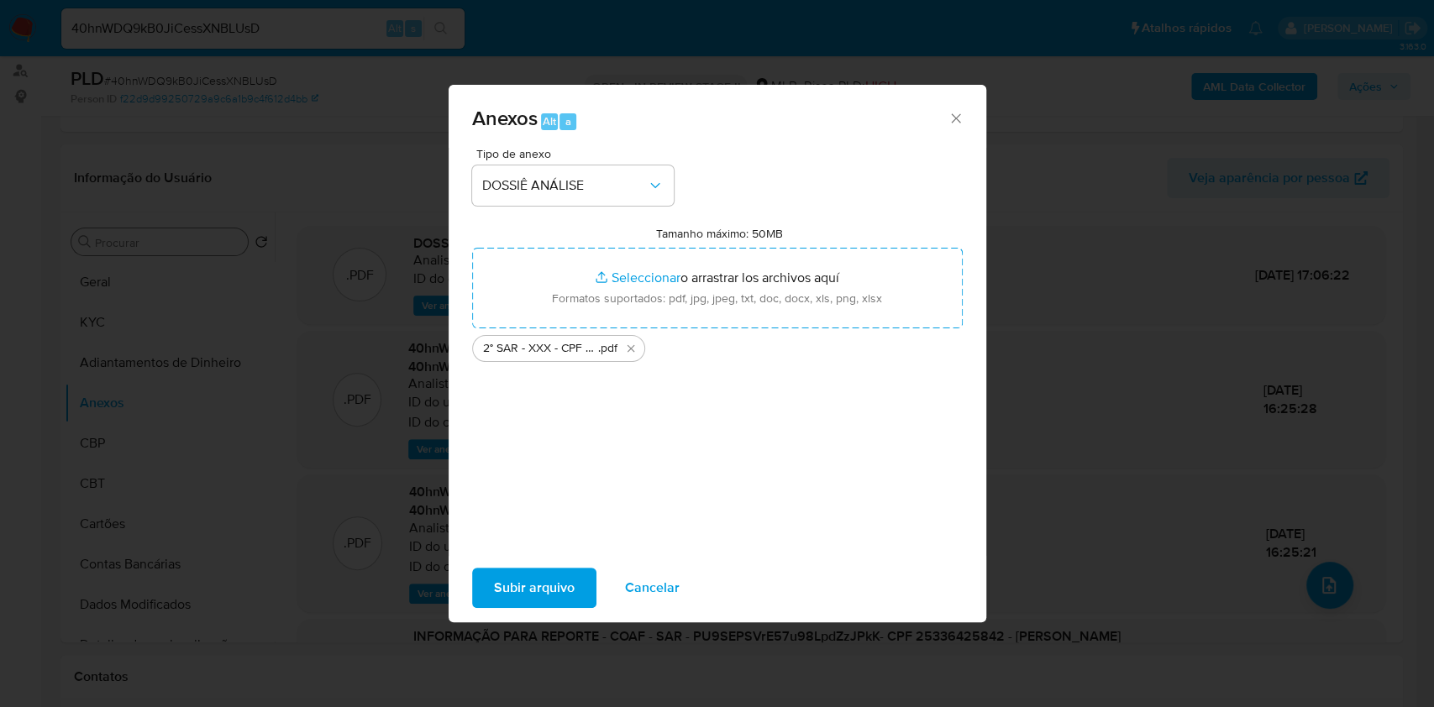
click at [548, 579] on span "Subir arquivo" at bounding box center [534, 587] width 81 height 37
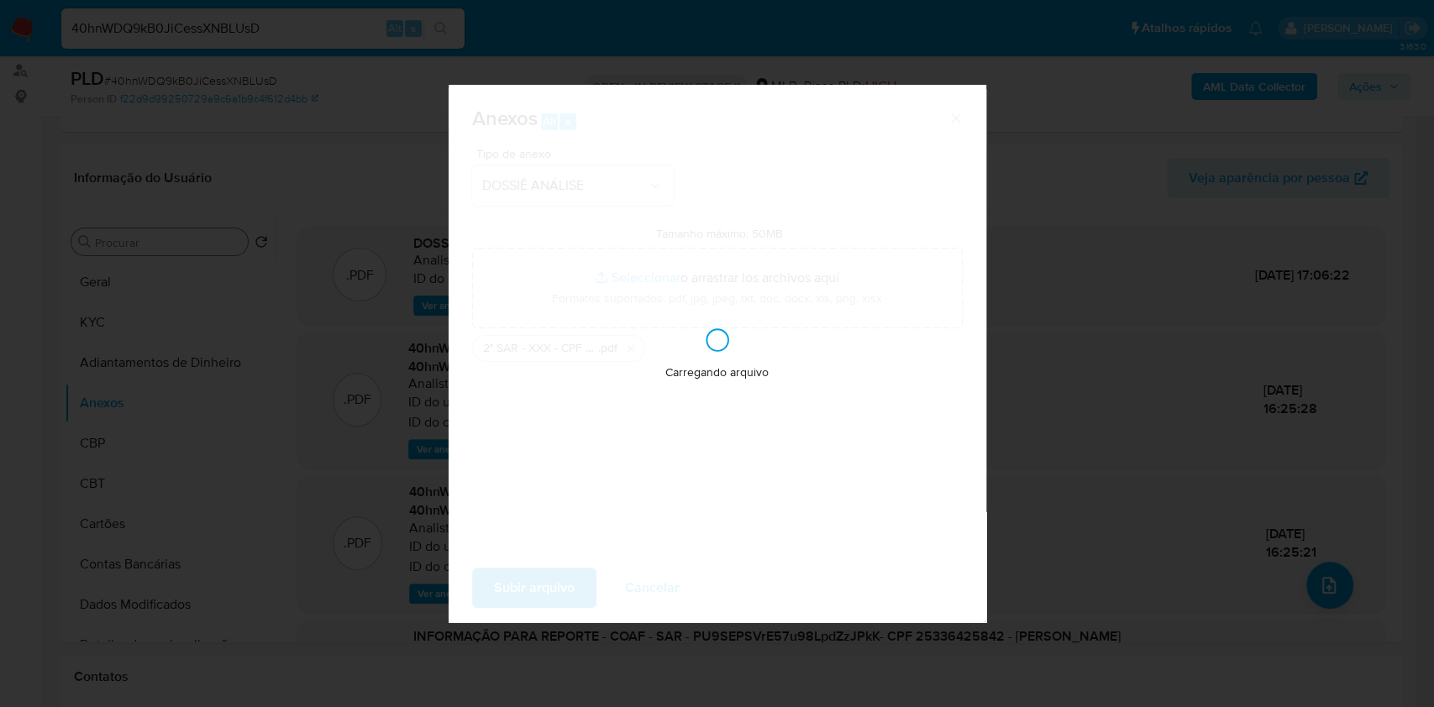
click at [1162, 249] on div "Anexos Alt a Tipo de anexo DOSSIÊ ANÁLISE Tamanho máximo: 50MB Seleccionar arch…" at bounding box center [717, 353] width 1434 height 707
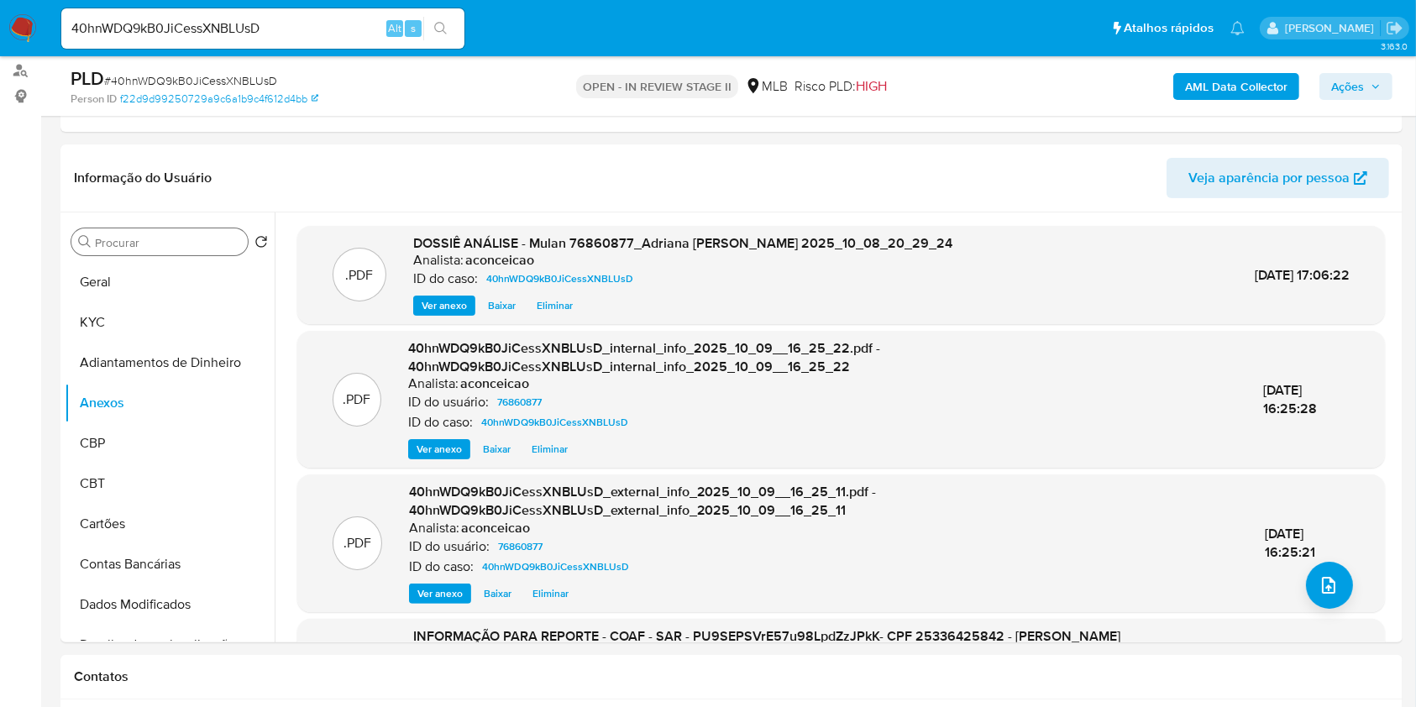
click at [1330, 91] on button "Ações" at bounding box center [1356, 86] width 73 height 27
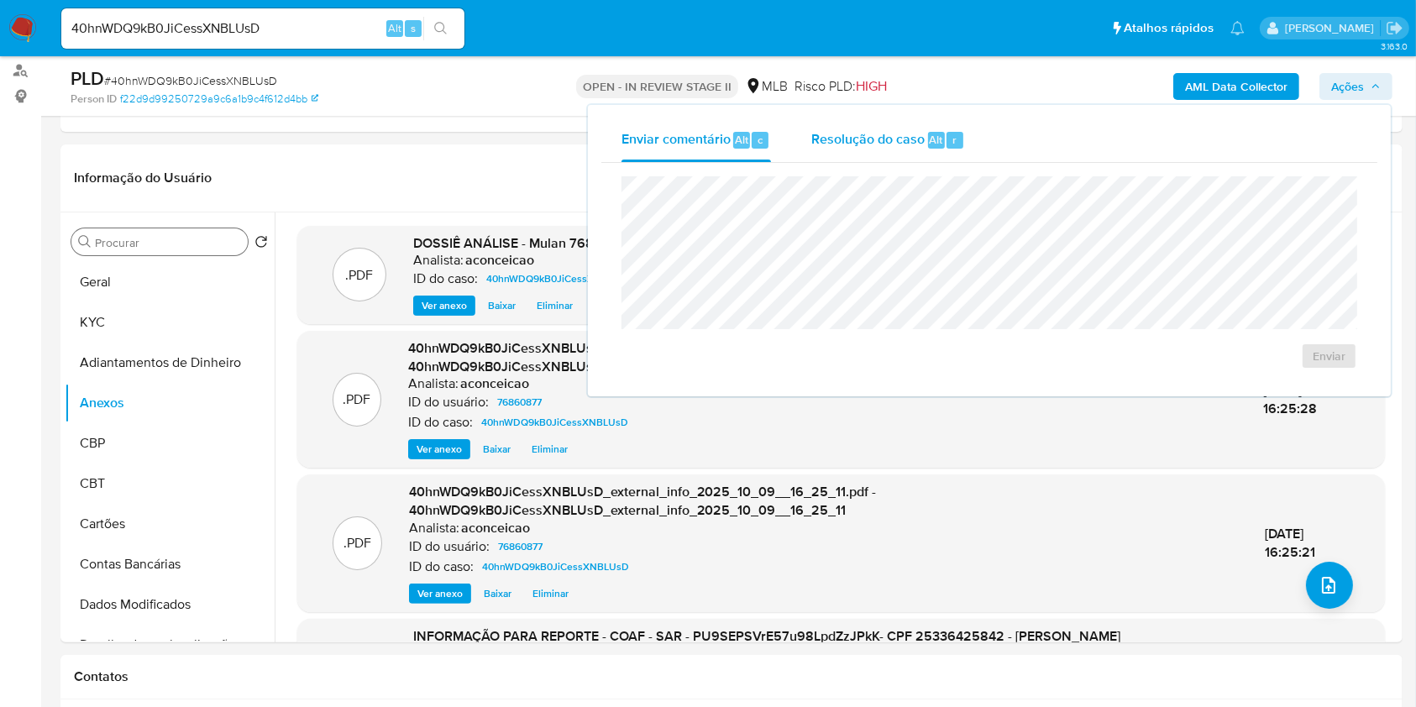
click at [916, 144] on span "Resolução do caso" at bounding box center [867, 138] width 113 height 19
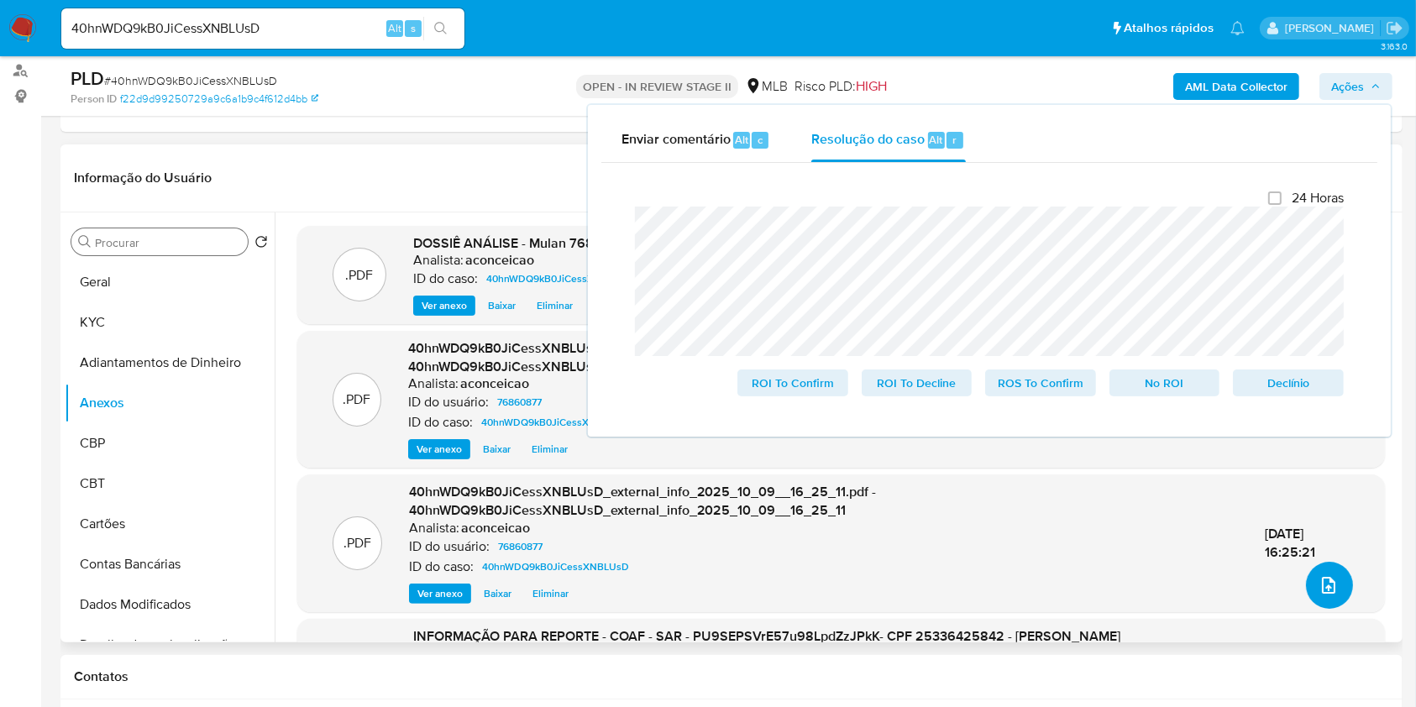
click at [1332, 570] on button "upload-file" at bounding box center [1329, 585] width 47 height 47
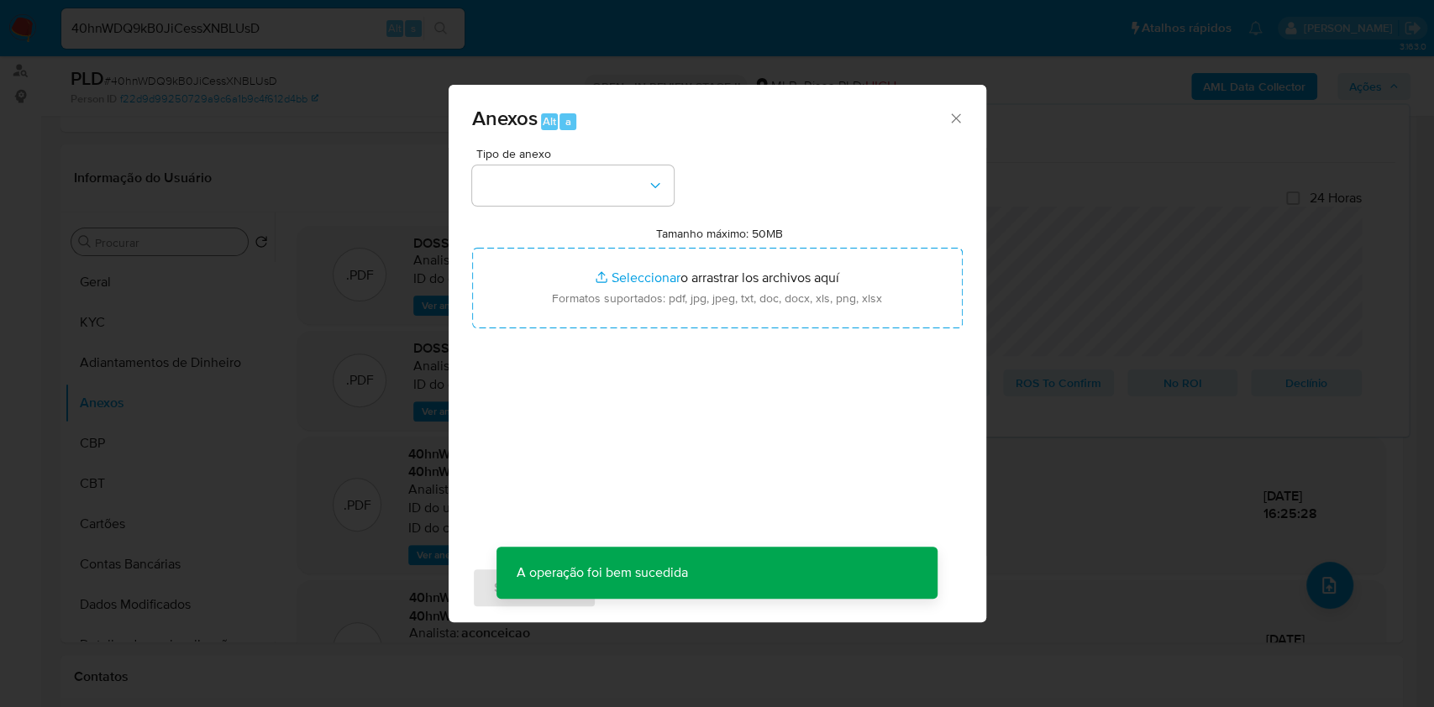
click at [1090, 432] on div "Anexos Alt a Tipo de anexo Tamanho máximo: 50MB Seleccionar archivos Selecciona…" at bounding box center [717, 353] width 1434 height 707
click at [955, 118] on icon "Cerrar" at bounding box center [955, 117] width 9 height 9
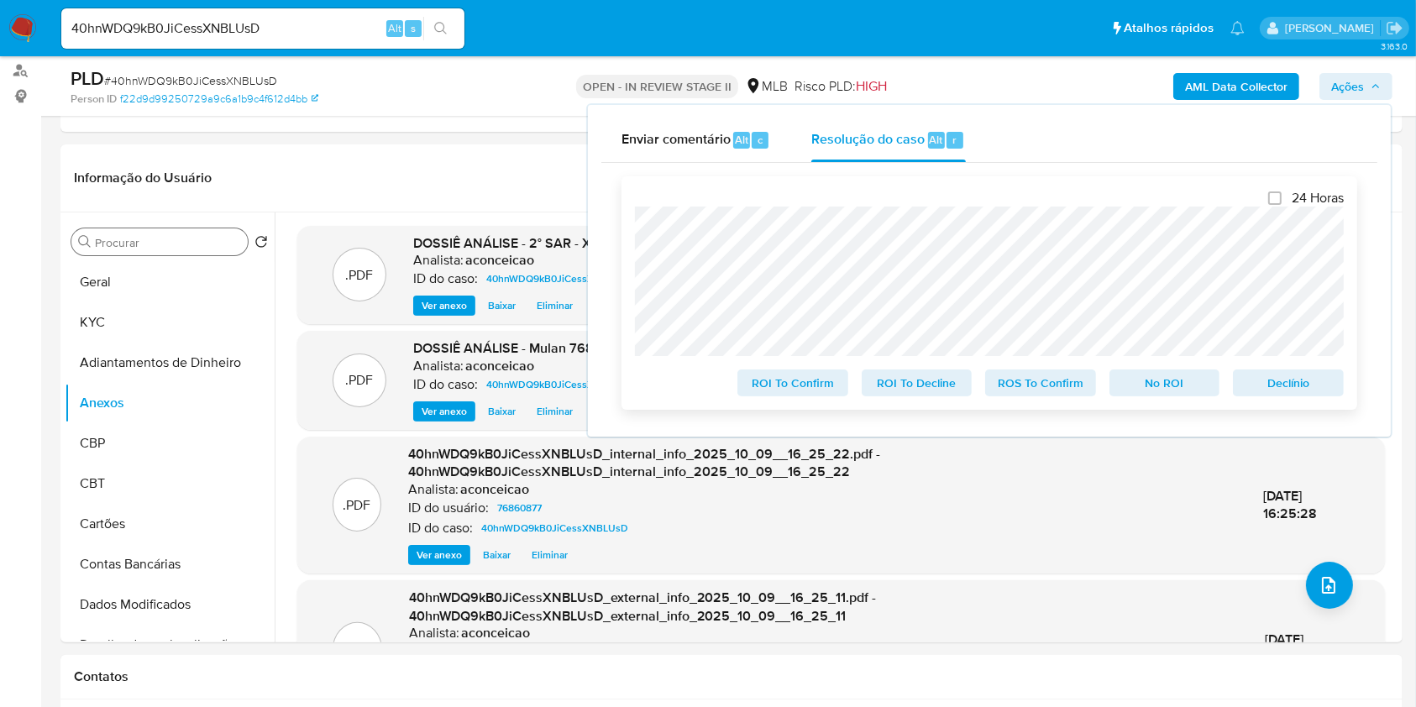
click at [1060, 380] on span "ROS To Confirm" at bounding box center [1040, 383] width 87 height 24
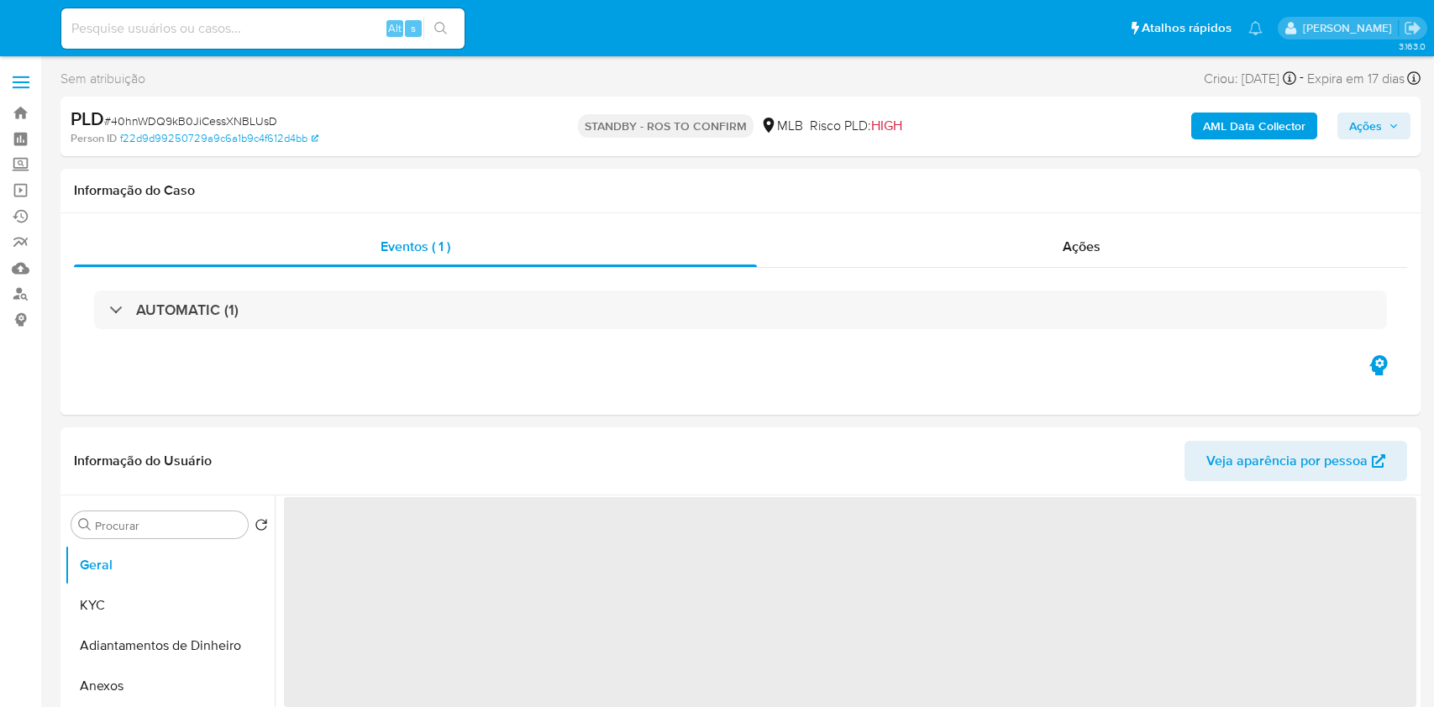
select select "10"
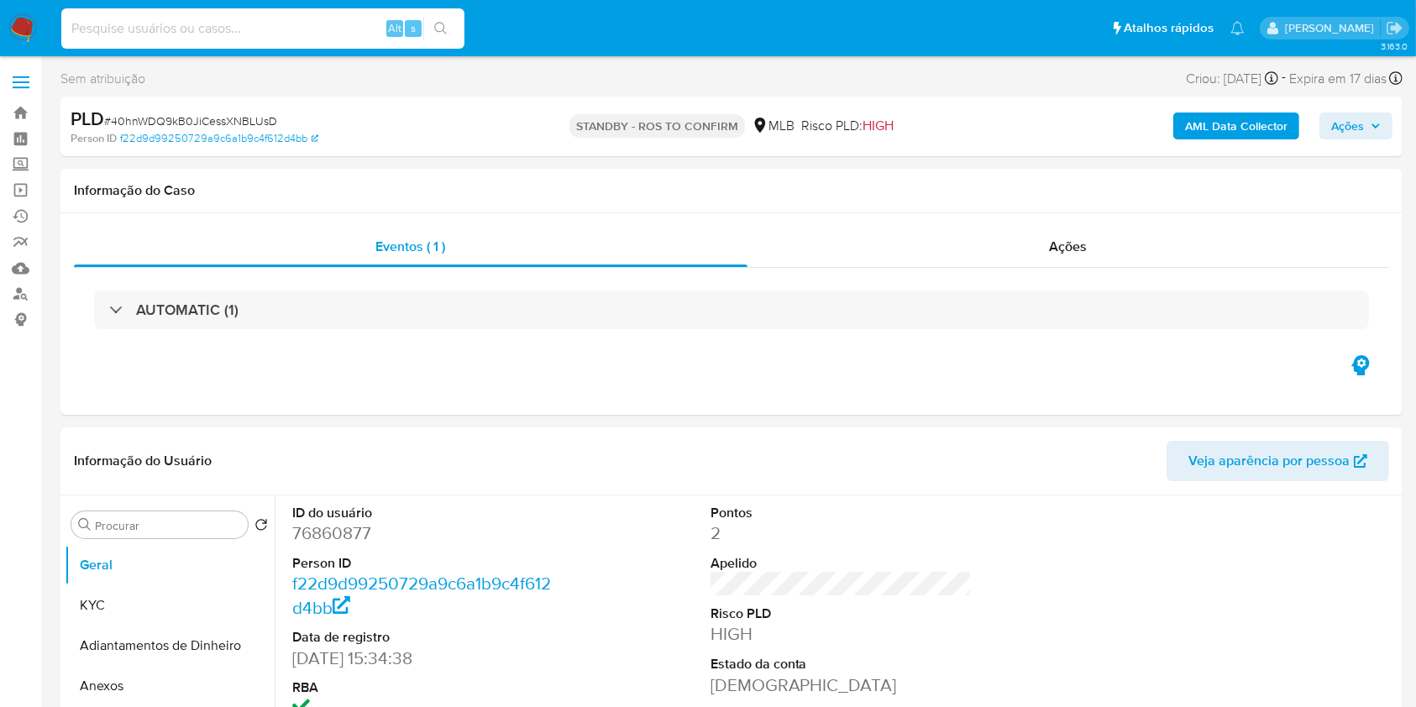
click at [333, 24] on input at bounding box center [262, 29] width 403 height 22
paste input "kb59BHOTIq502UFidhzwTcwh"
type input "kb59BHOTIq502UFidhzwTcwh"
click at [441, 30] on icon "search-icon" at bounding box center [440, 28] width 13 height 13
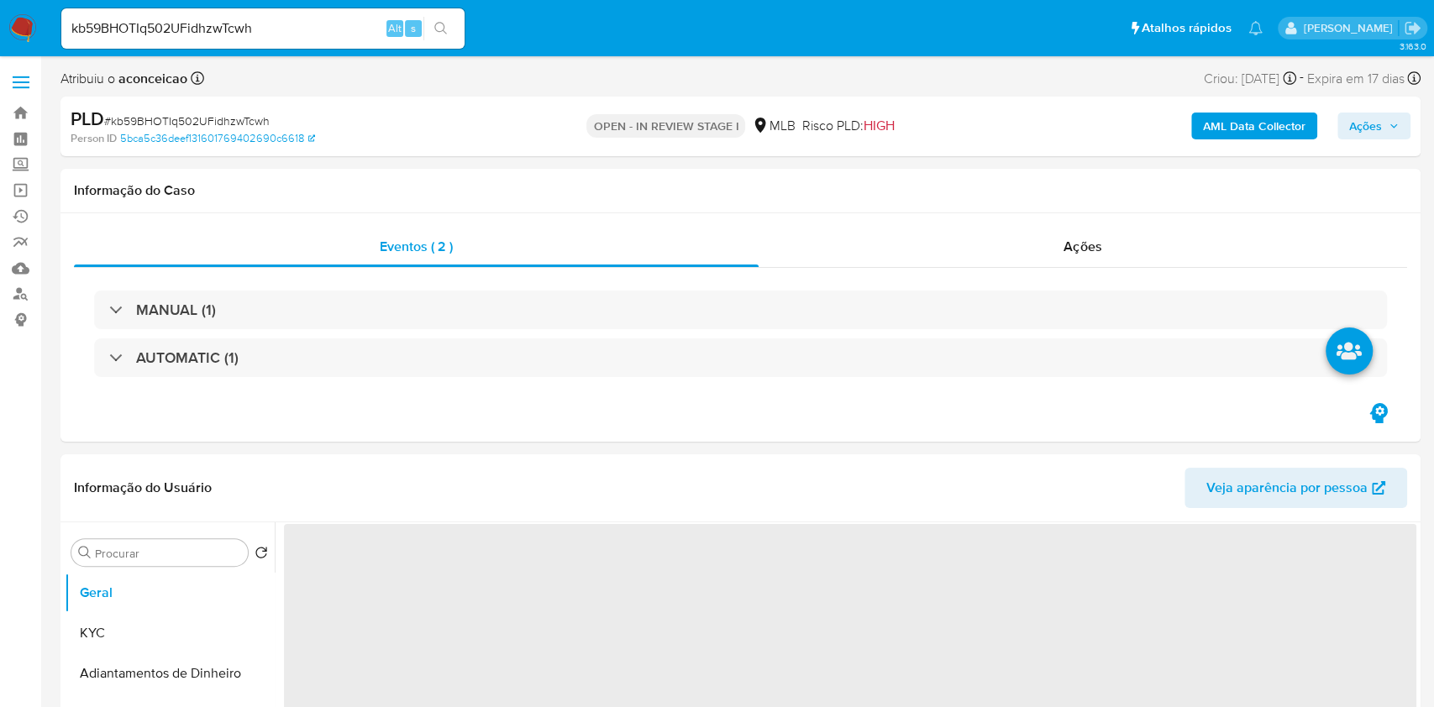
select select "10"
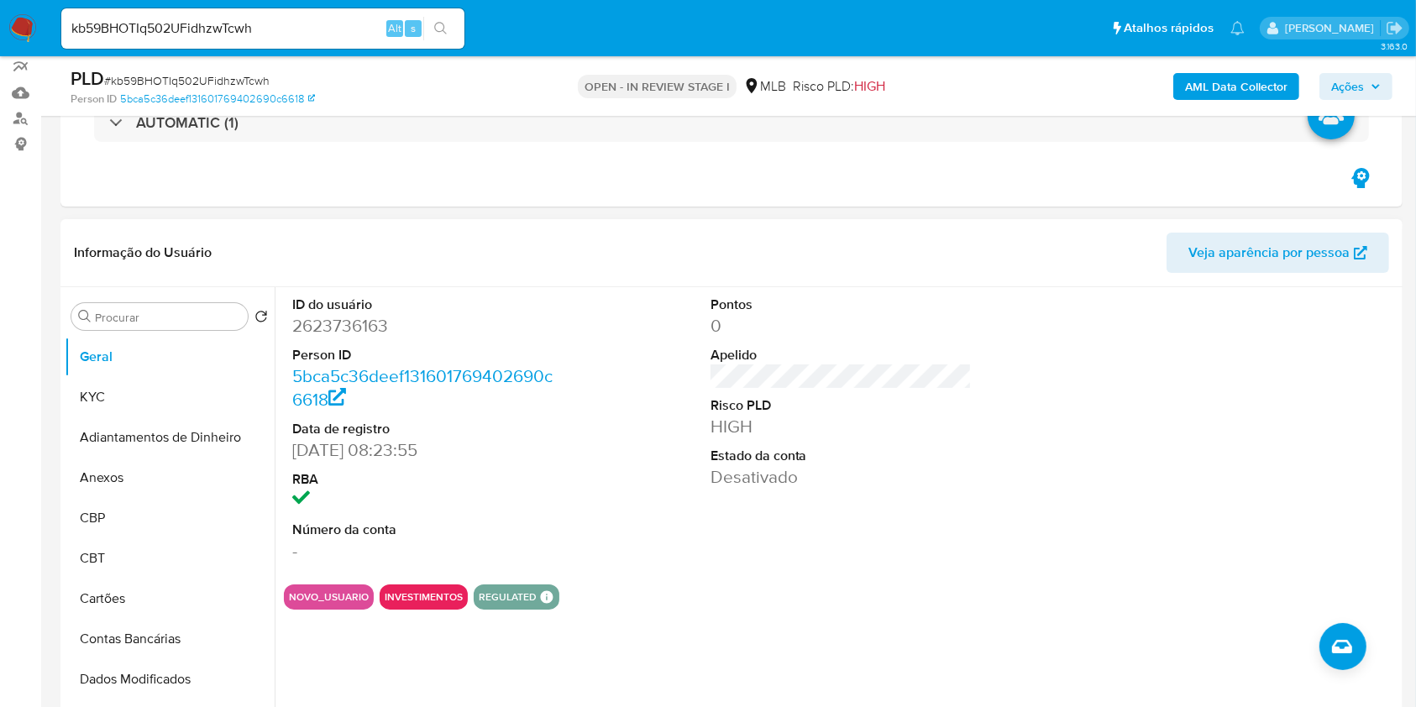
scroll to position [223, 0]
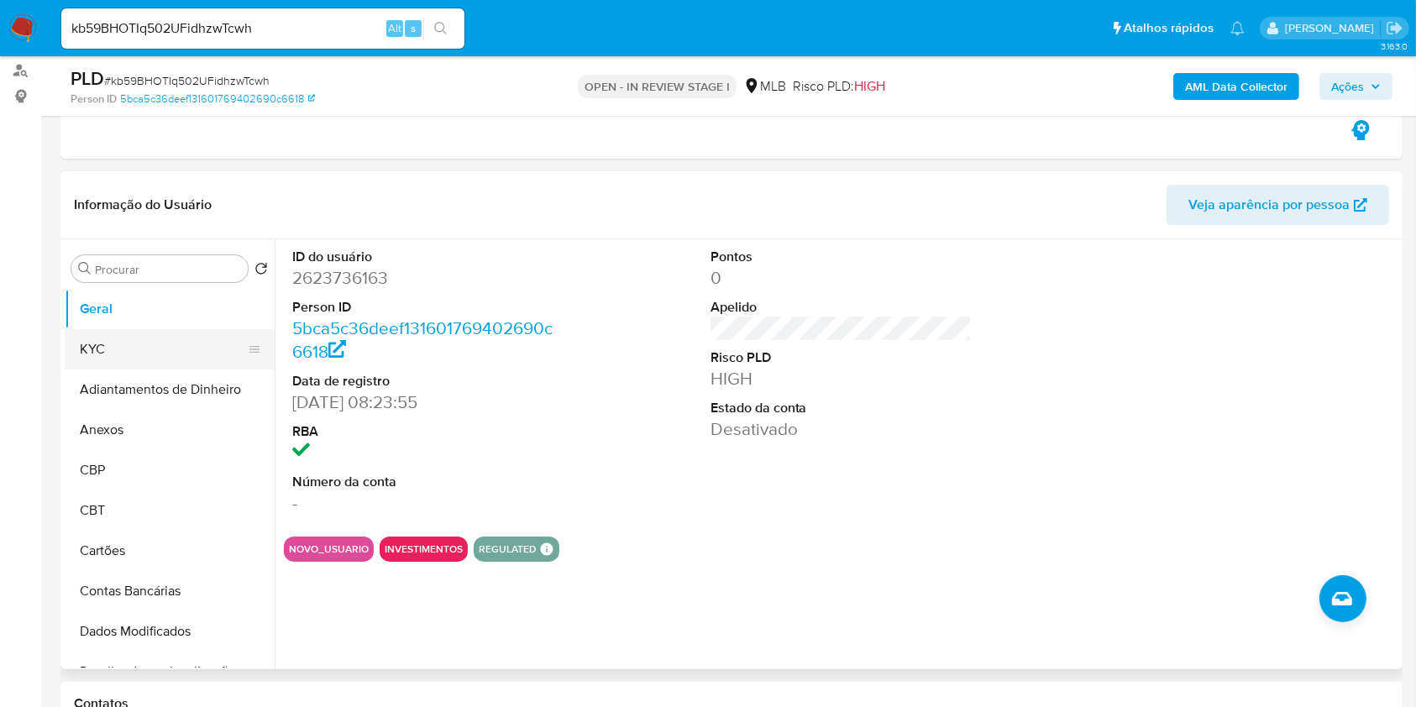
click at [174, 341] on button "KYC" at bounding box center [163, 349] width 197 height 40
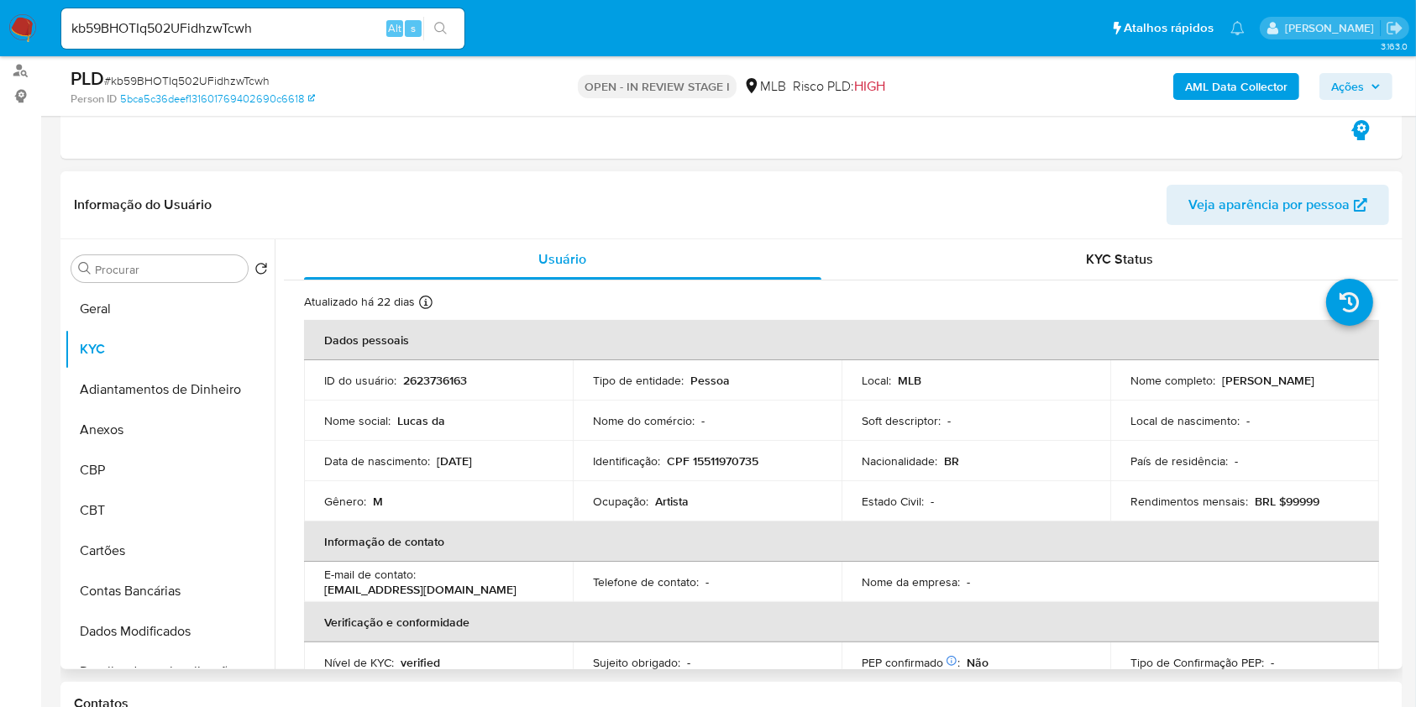
click at [662, 507] on p "Artista" at bounding box center [672, 501] width 34 height 15
copy div "Ocupação : Artista"
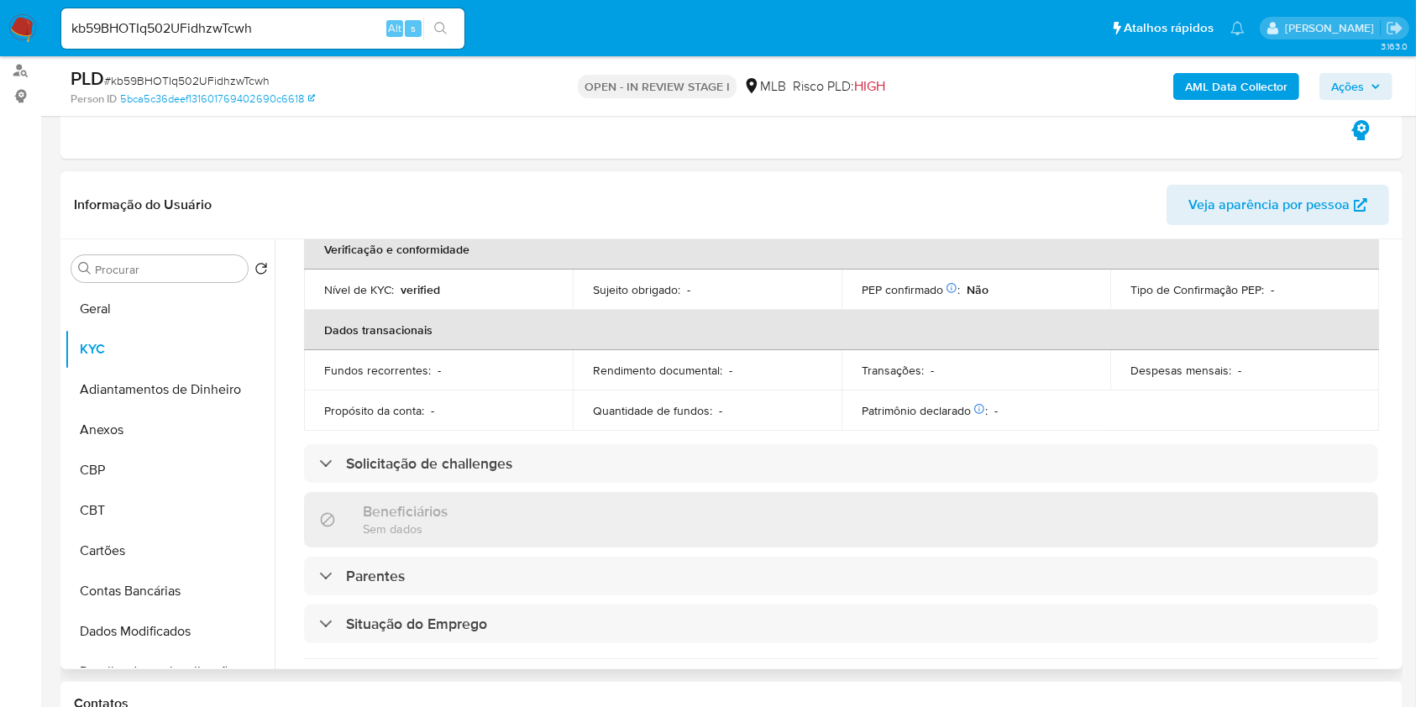
scroll to position [672, 0]
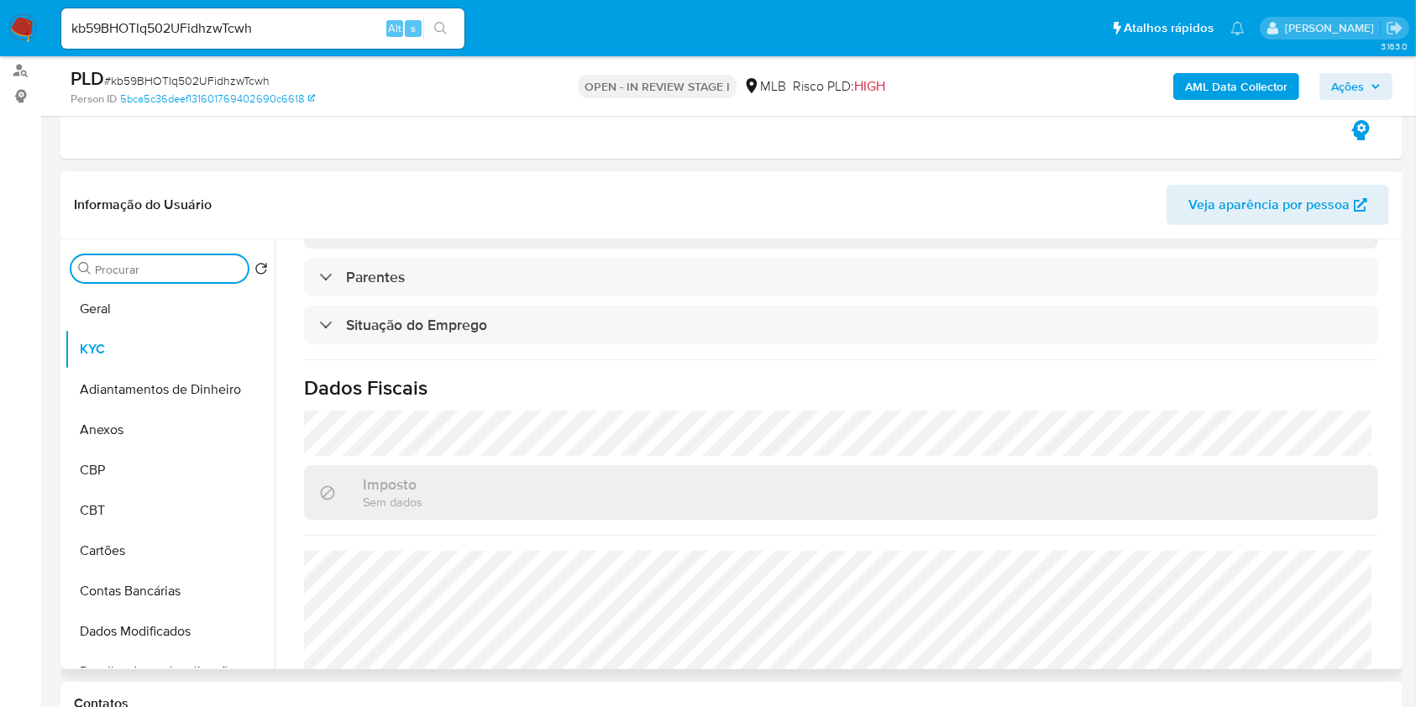
click at [206, 264] on input "Procurar" at bounding box center [168, 269] width 146 height 15
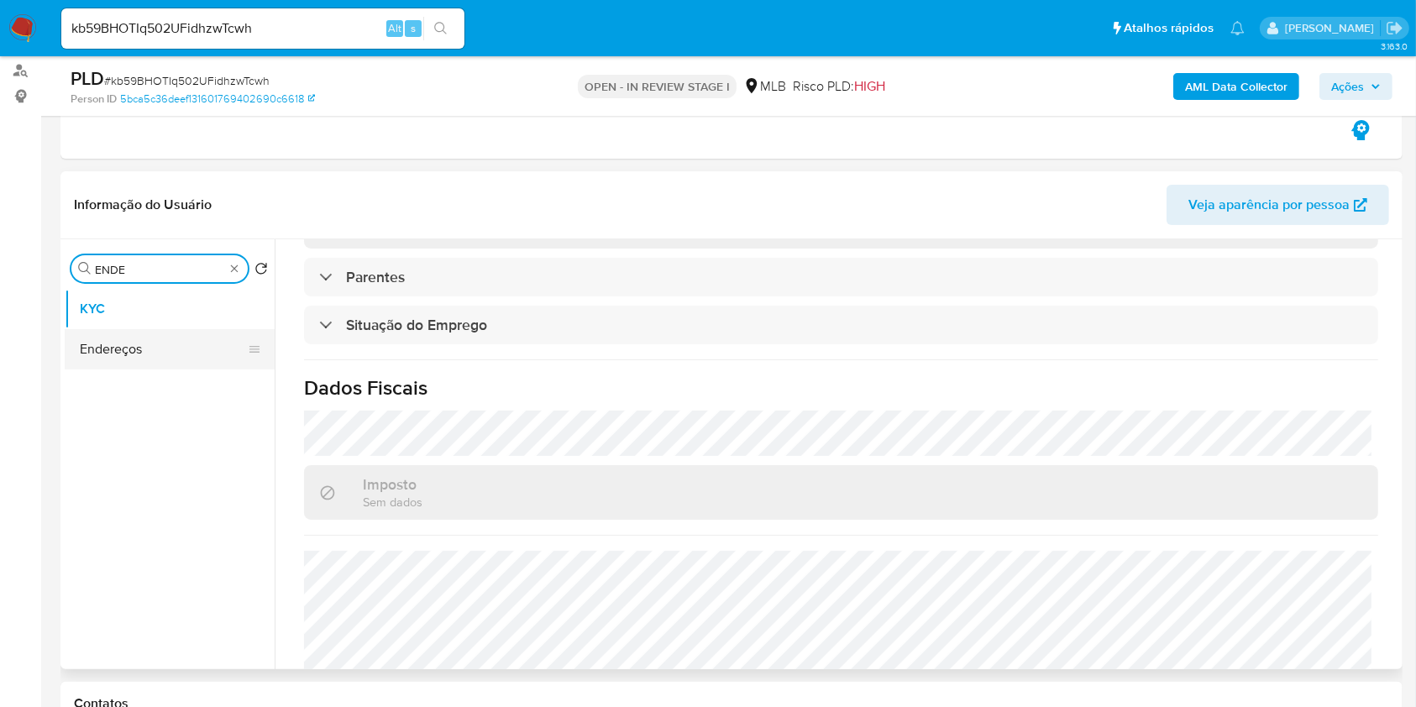
type input "ENDE"
click at [161, 336] on button "Endereços" at bounding box center [163, 349] width 197 height 40
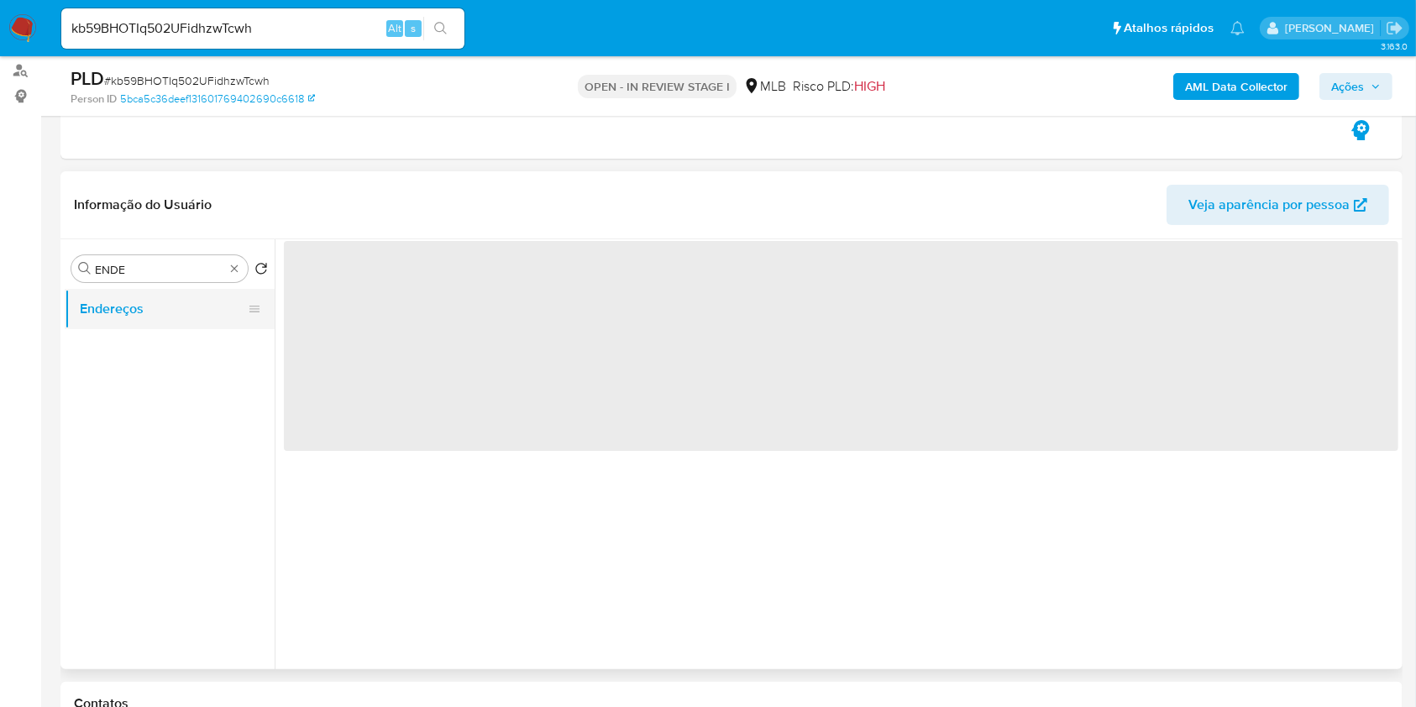
scroll to position [0, 0]
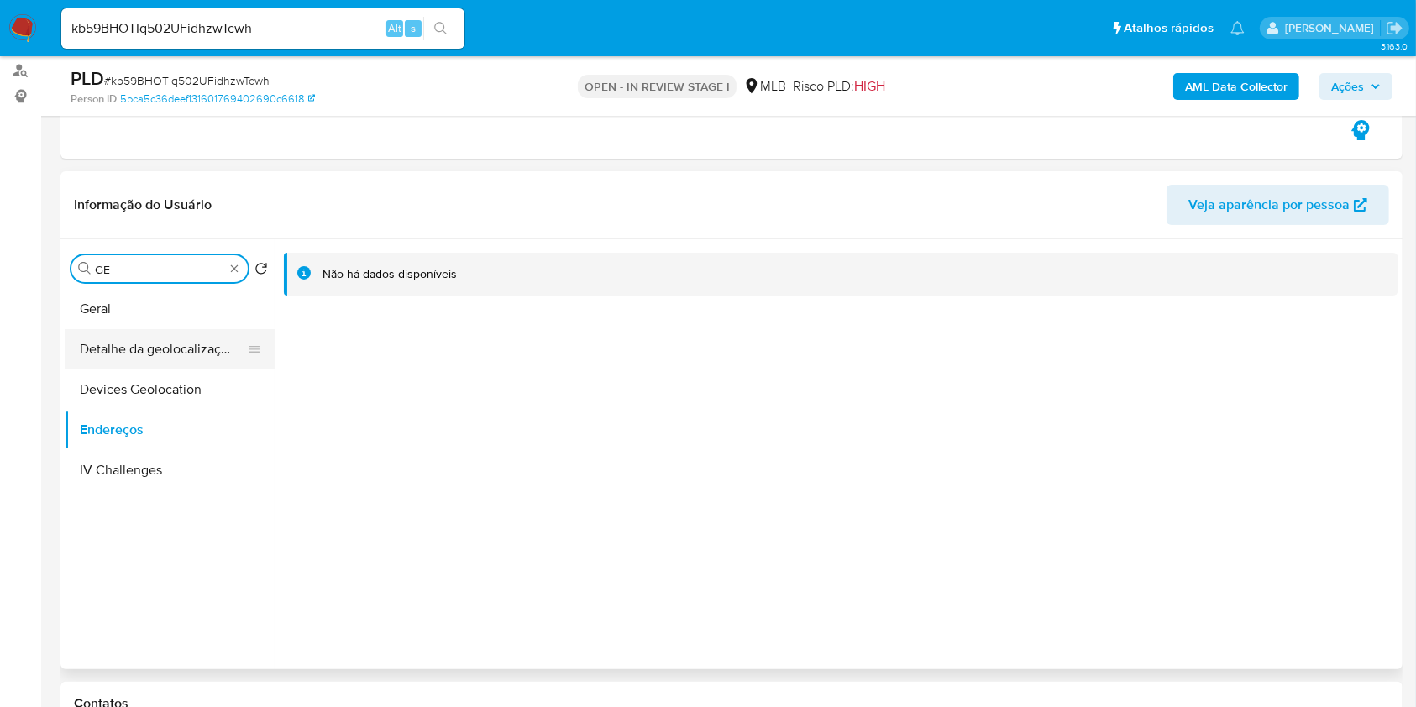
type input "GE"
click at [194, 352] on button "Detalhe da geolocalização" at bounding box center [163, 349] width 197 height 40
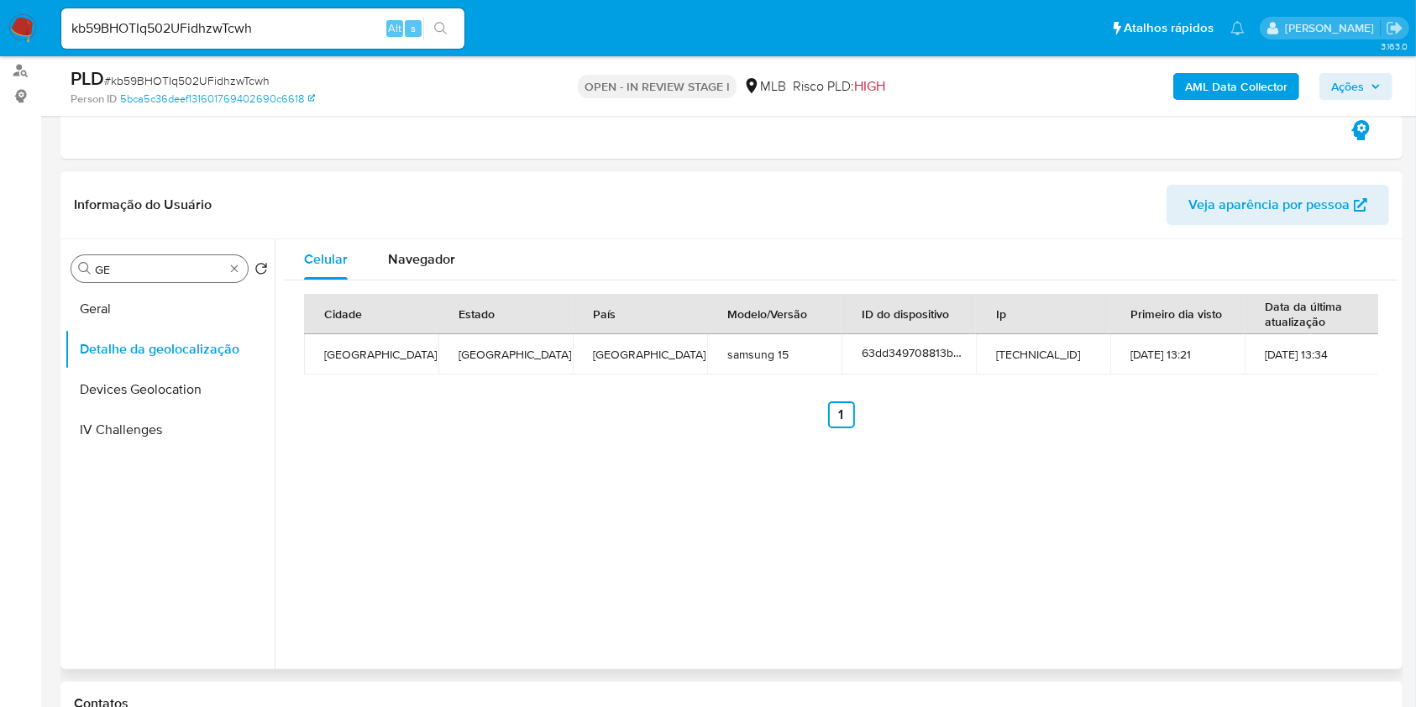
click at [624, 540] on div "Celular Navegador Cidade Estado País Modelo/Versão ID do dispositivo Ip Primeir…" at bounding box center [837, 454] width 1124 height 430
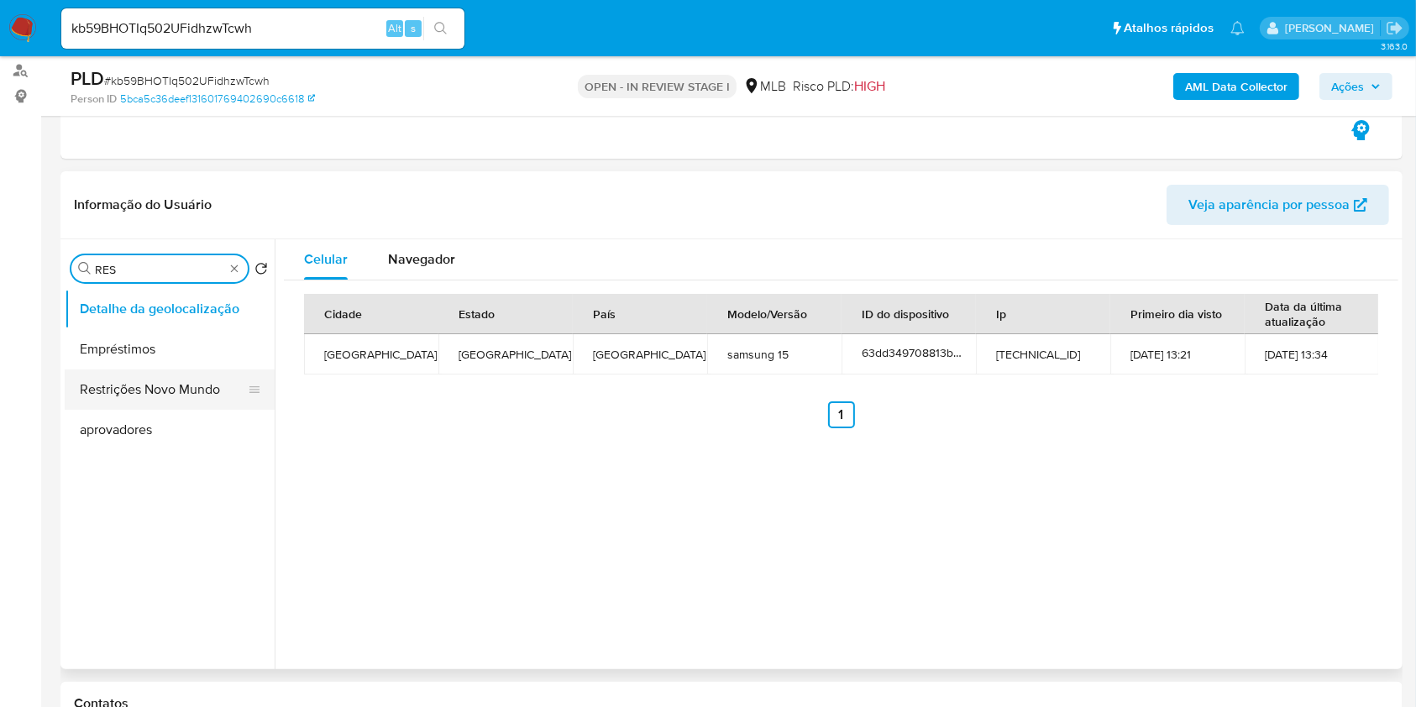
type input "RES"
click at [175, 377] on button "Restrições Novo Mundo" at bounding box center [163, 390] width 197 height 40
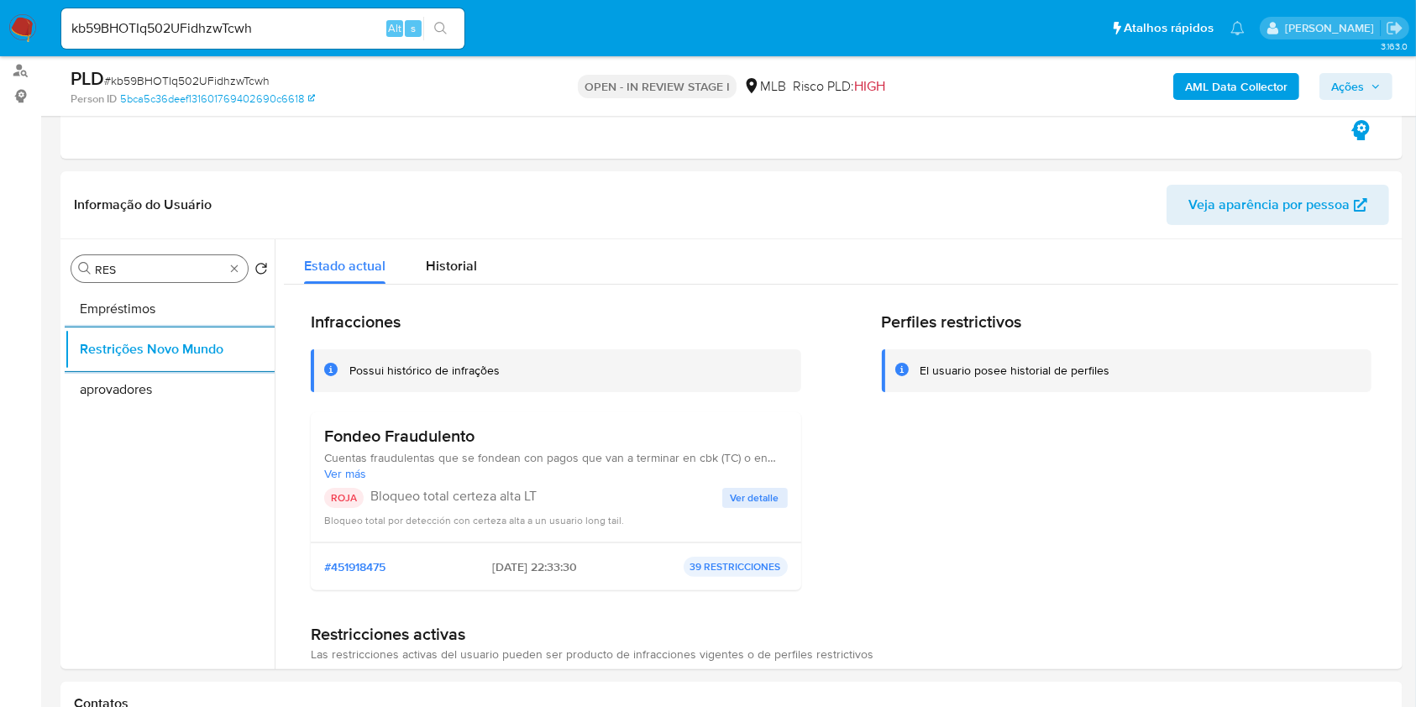
click at [242, 268] on div "Procurar RES" at bounding box center [159, 268] width 176 height 27
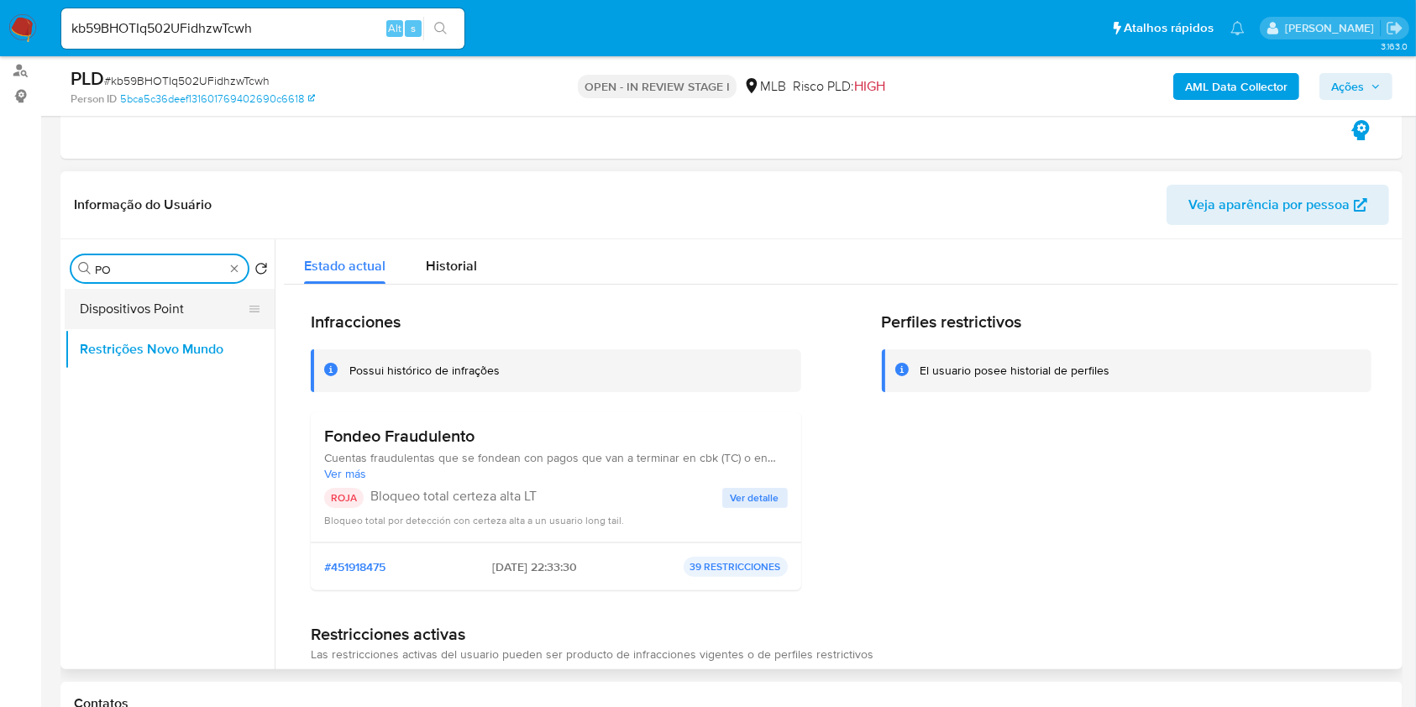
type input "PO"
click at [207, 302] on button "Dispositivos Point" at bounding box center [163, 309] width 197 height 40
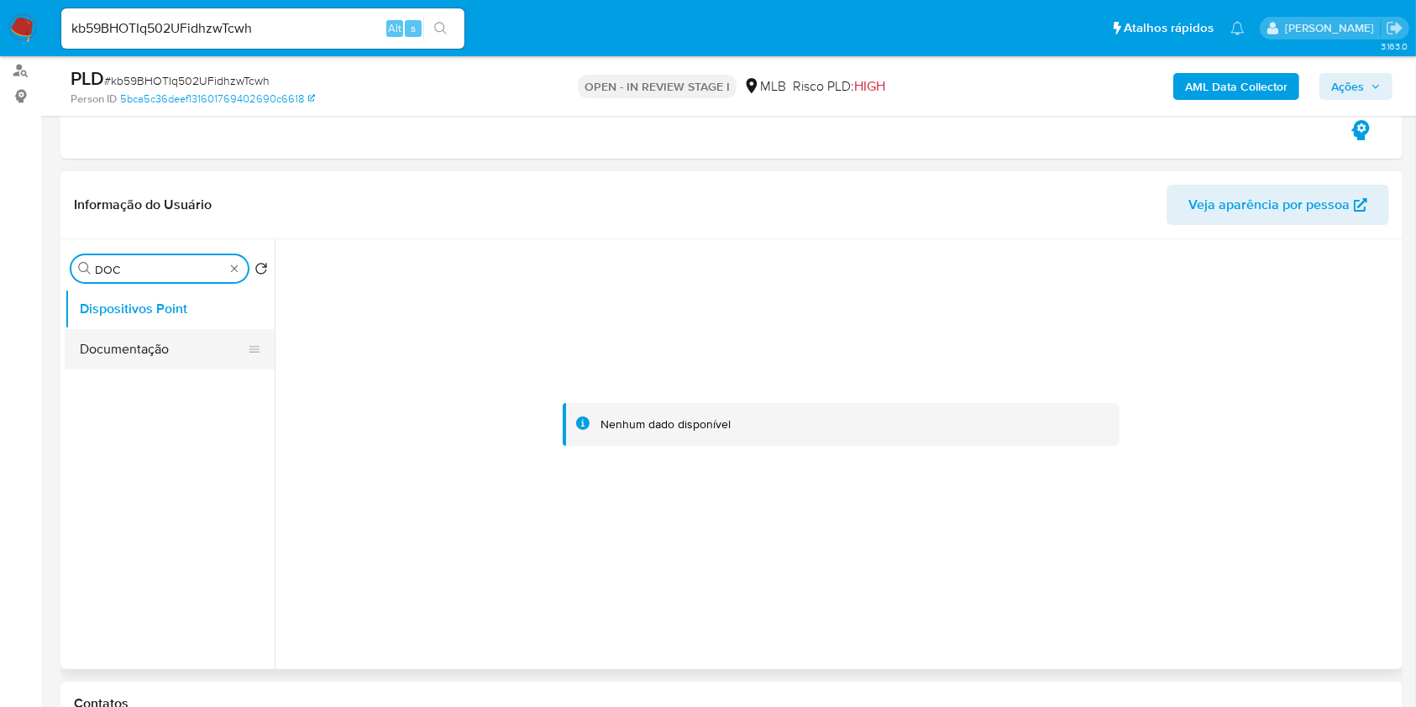
type input "DOC"
click at [185, 347] on button "Documentação" at bounding box center [163, 349] width 197 height 40
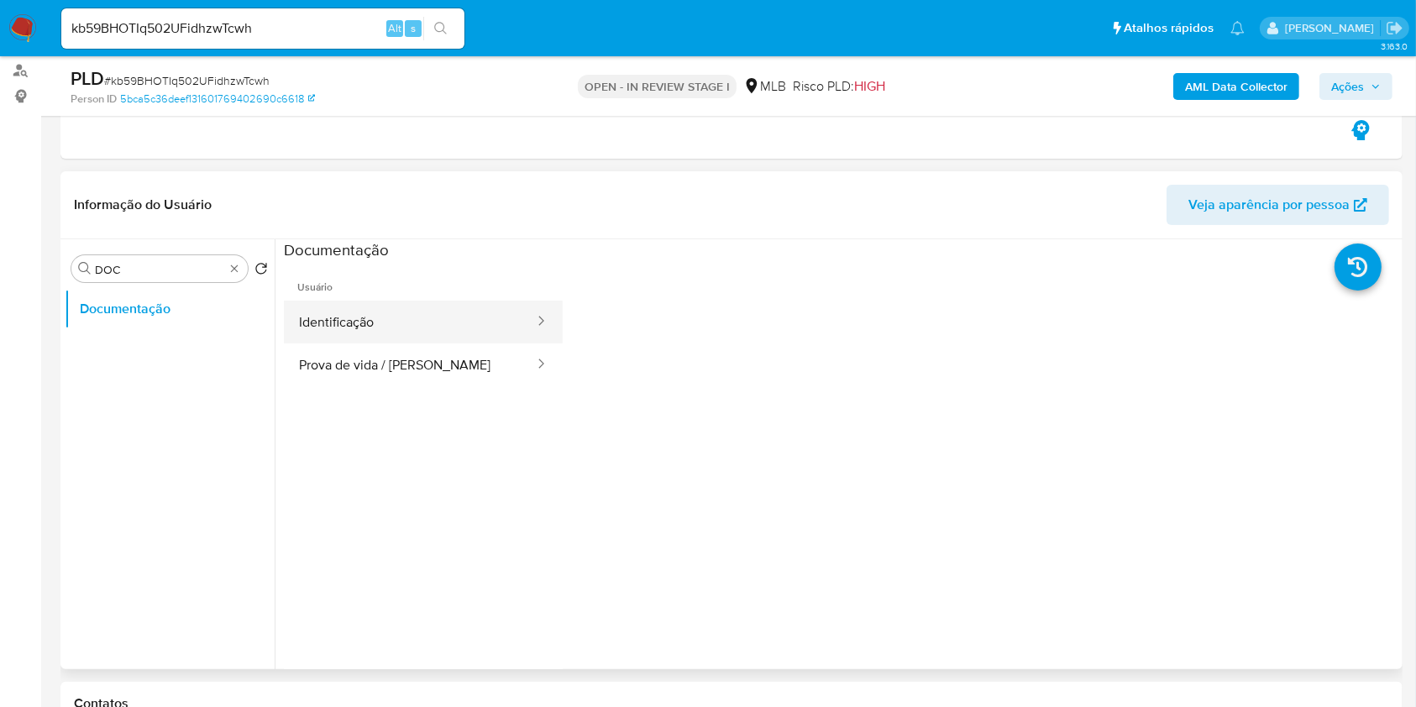
click at [458, 332] on button "Identificação" at bounding box center [410, 322] width 252 height 43
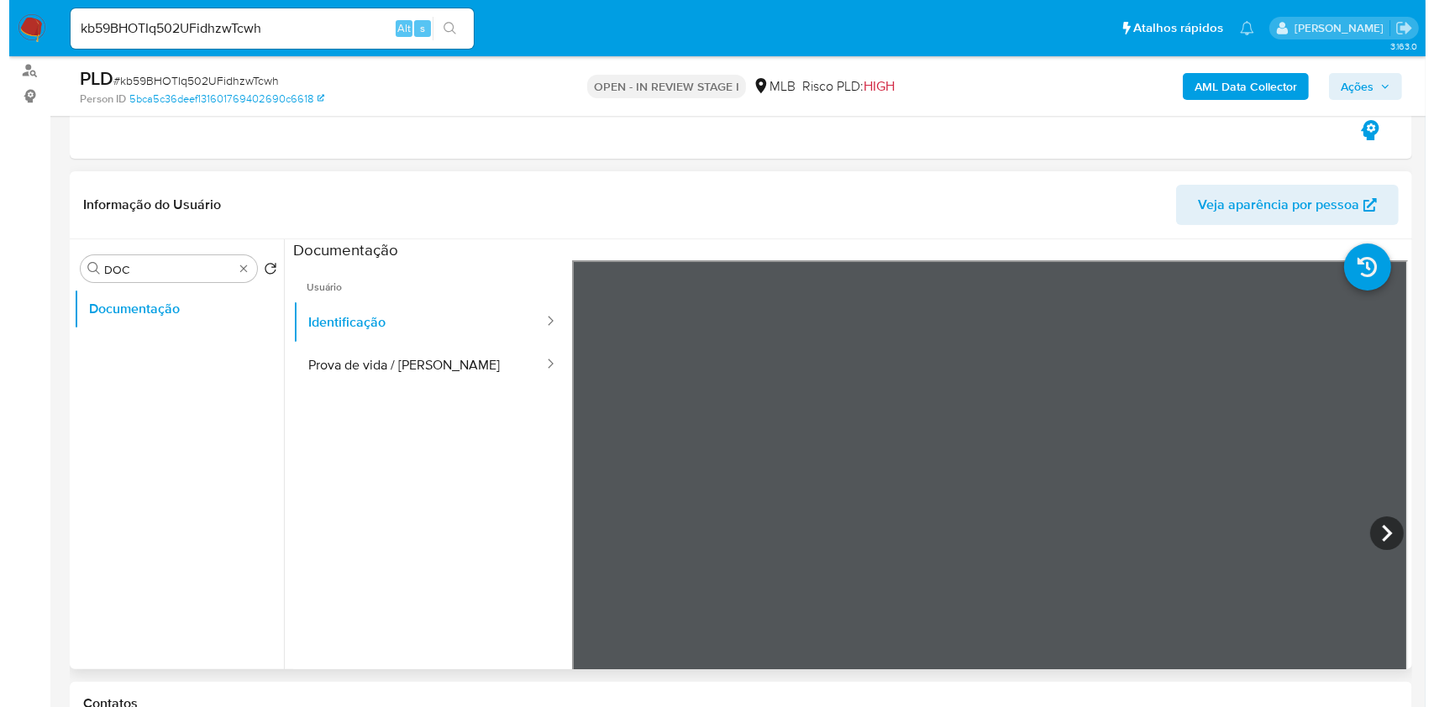
scroll to position [112, 0]
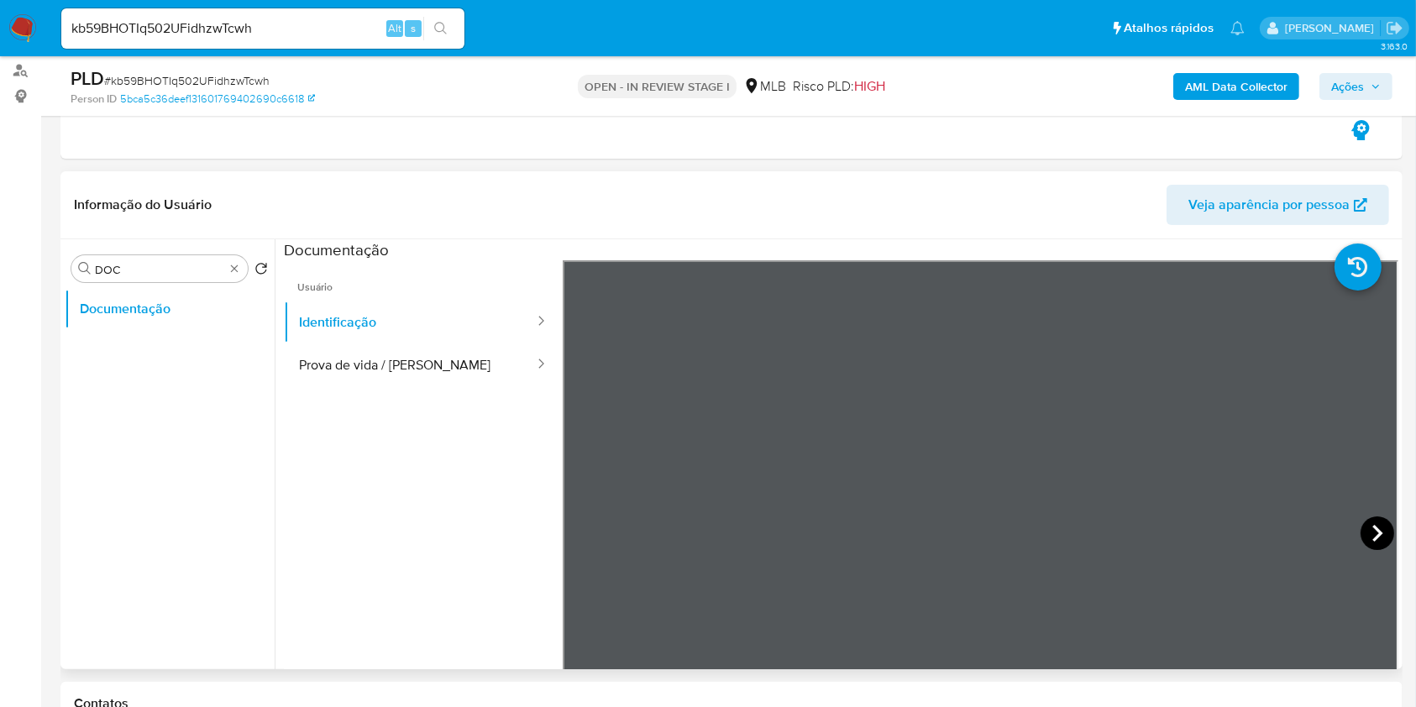
click at [1363, 529] on icon at bounding box center [1378, 534] width 34 height 34
click at [454, 353] on button "Prova de vida / [PERSON_NAME]" at bounding box center [410, 365] width 252 height 43
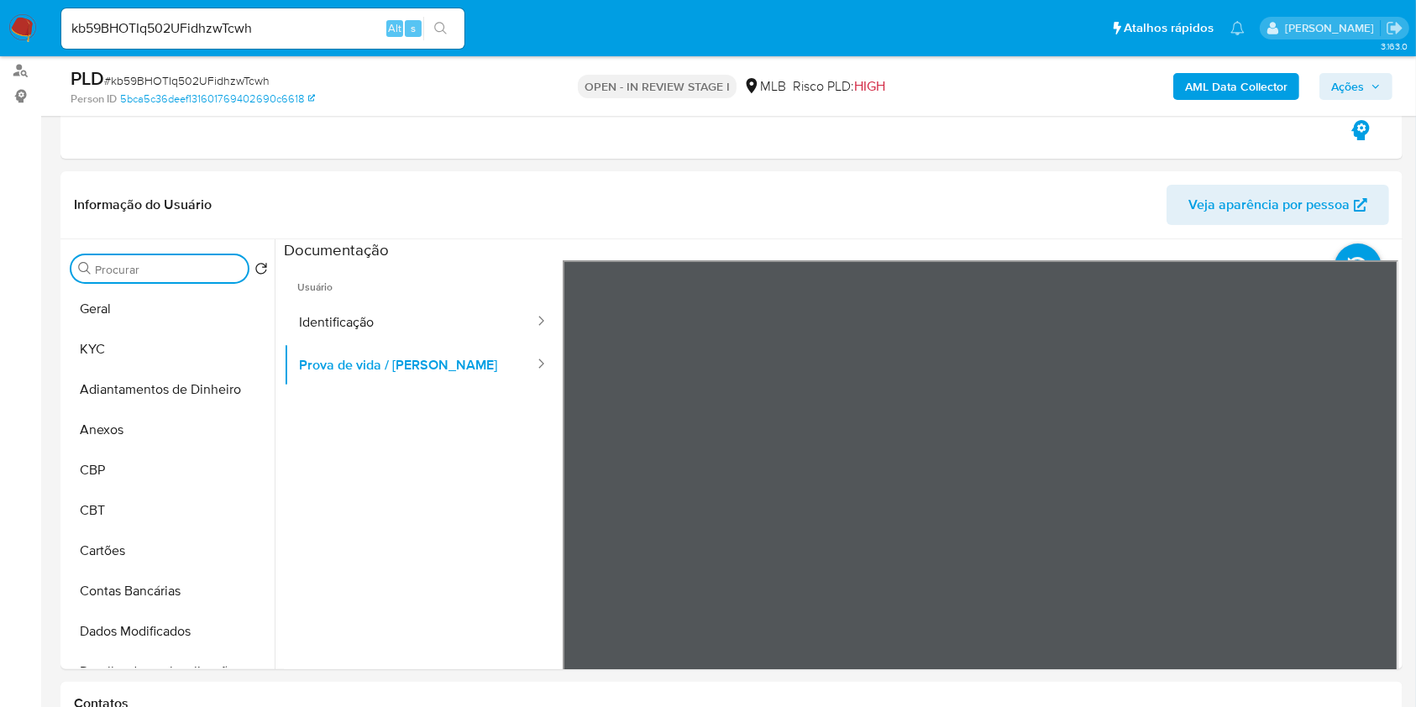
click at [1213, 108] on div "PLD # kb59BHOTIq502UFidhzwTcwh Person ID 5bca5c36deef131601769402690c6618 OPEN …" at bounding box center [731, 86] width 1342 height 60
click at [1209, 98] on div "AML Data Collector Ações" at bounding box center [1175, 85] width 436 height 39
click at [1207, 96] on b "AML Data Collector" at bounding box center [1236, 86] width 102 height 27
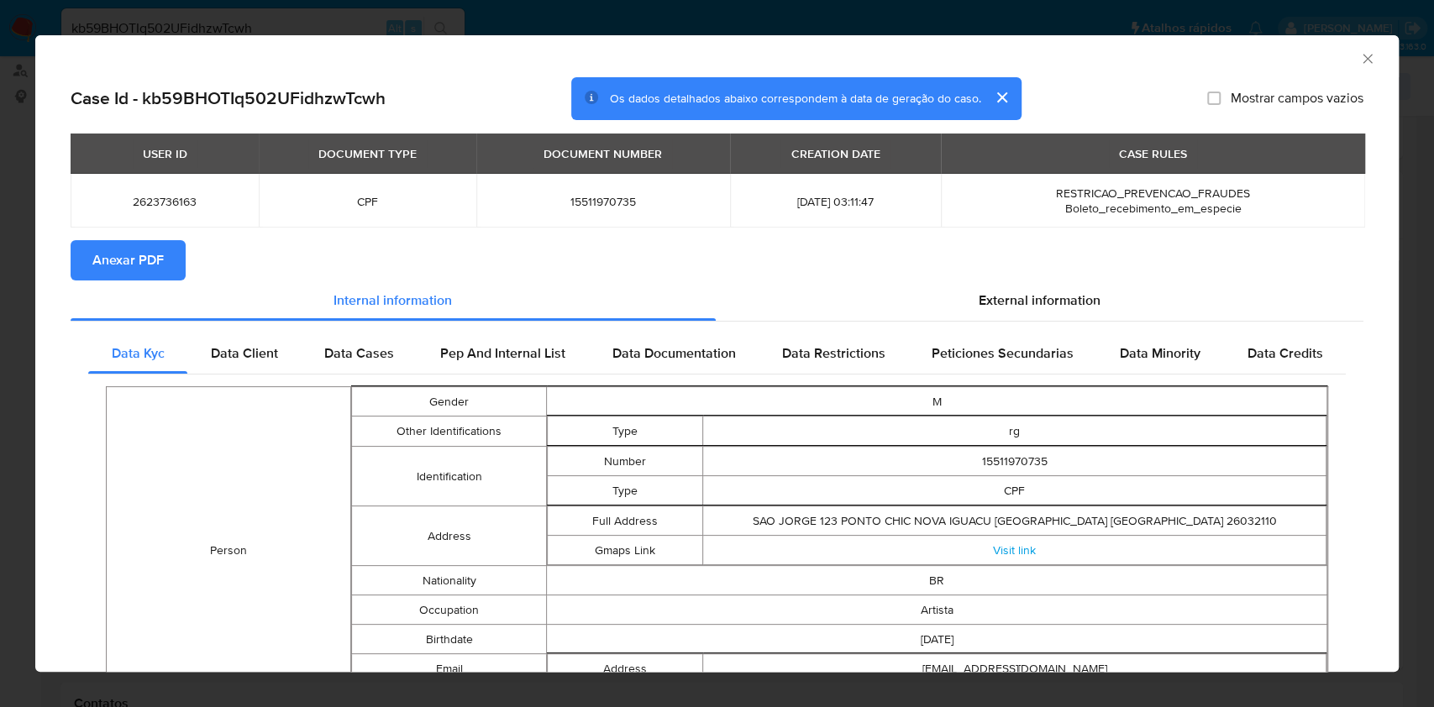
click at [152, 271] on span "Anexar PDF" at bounding box center [127, 260] width 71 height 37
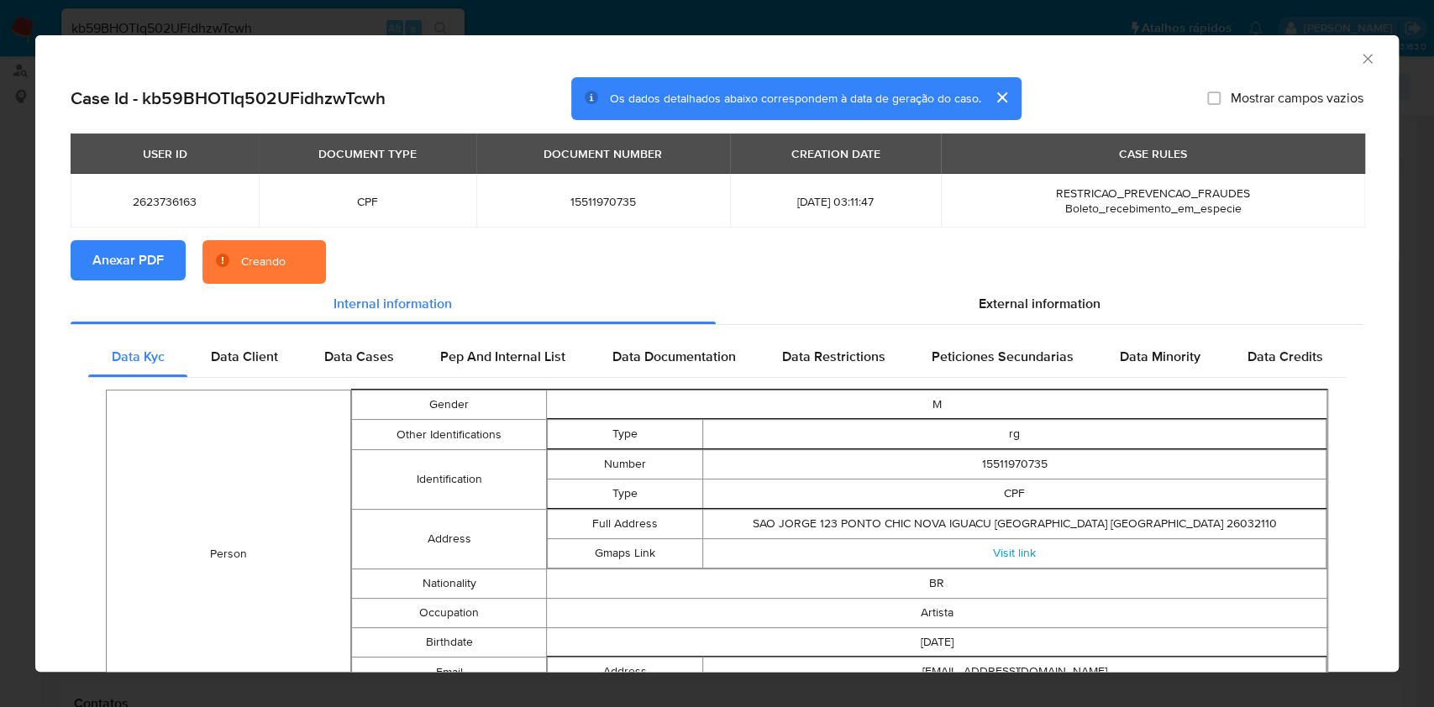
click at [562, 204] on span "15511970735" at bounding box center [602, 201] width 213 height 15
copy span "15511970735"
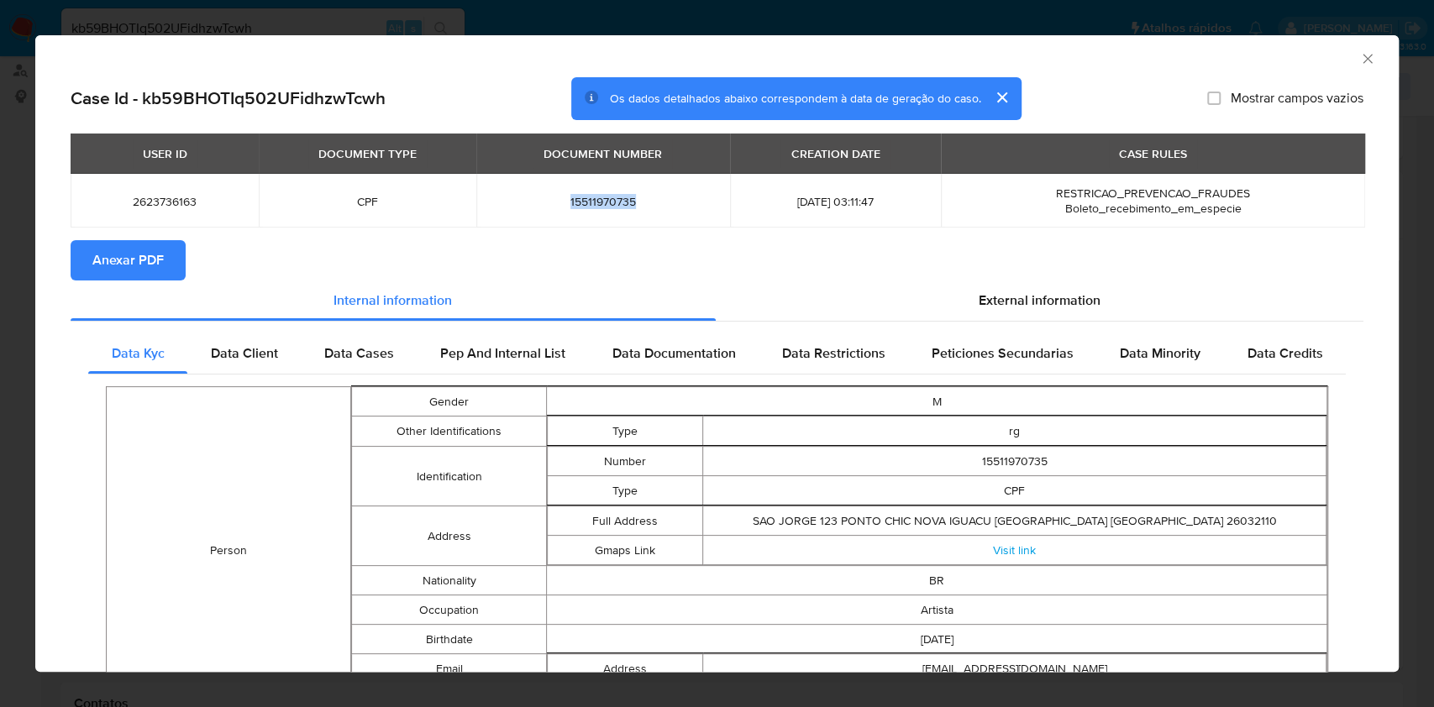
click at [1359, 57] on icon "Fechar a janela" at bounding box center [1367, 58] width 17 height 17
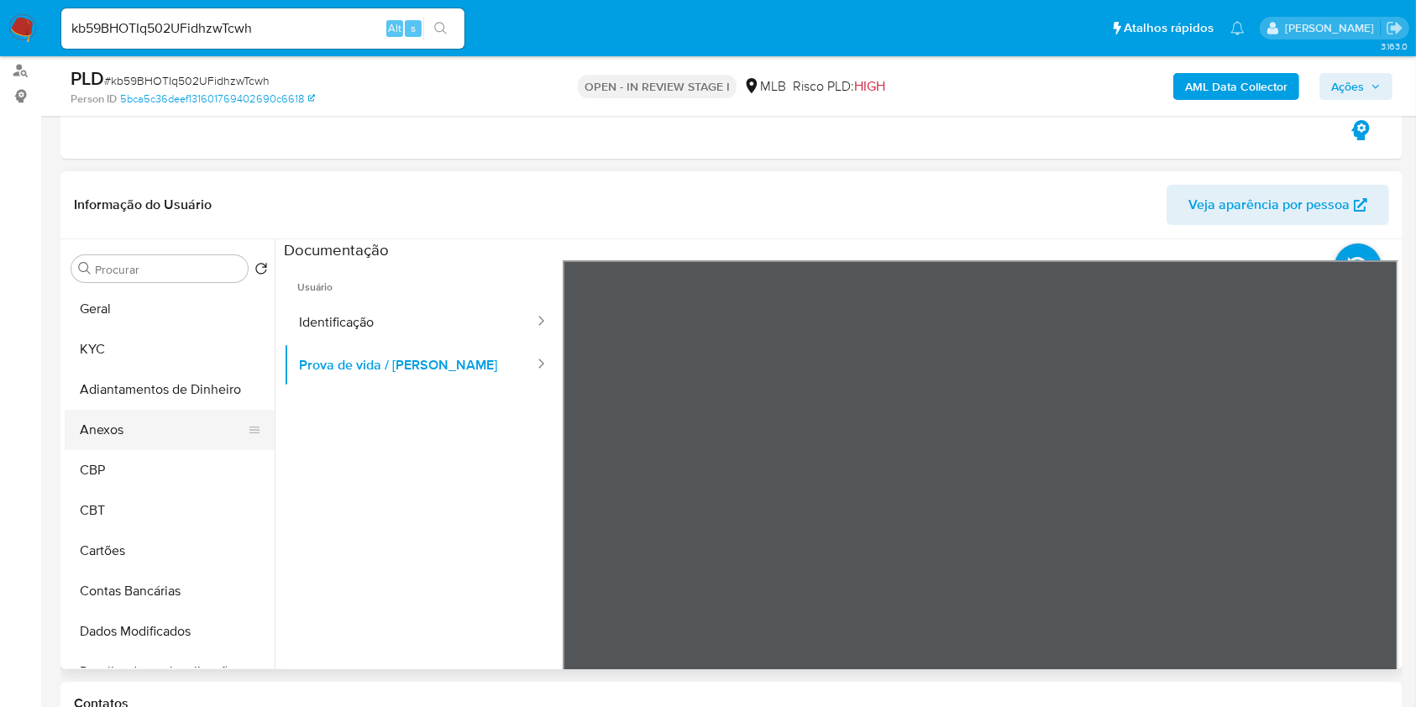
click at [197, 432] on button "Anexos" at bounding box center [163, 430] width 197 height 40
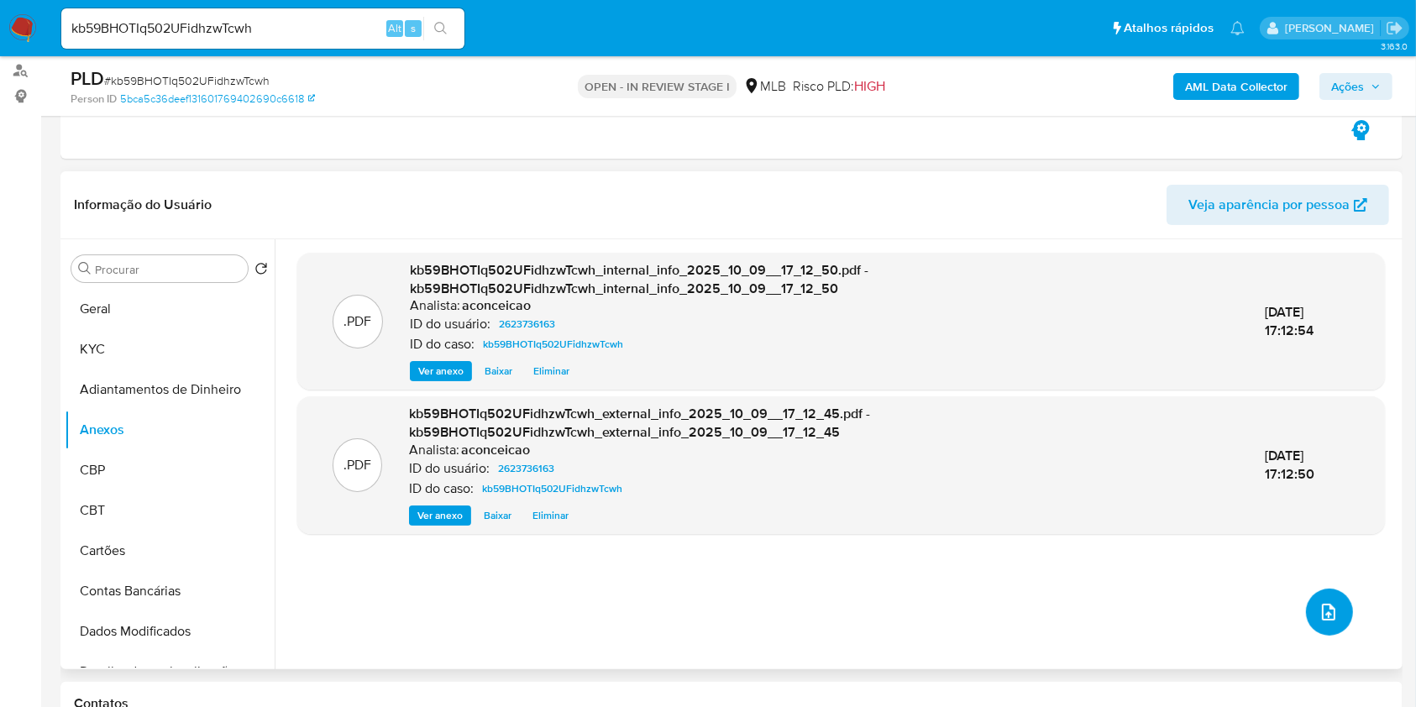
click at [1330, 602] on span "upload-file" at bounding box center [1329, 612] width 20 height 20
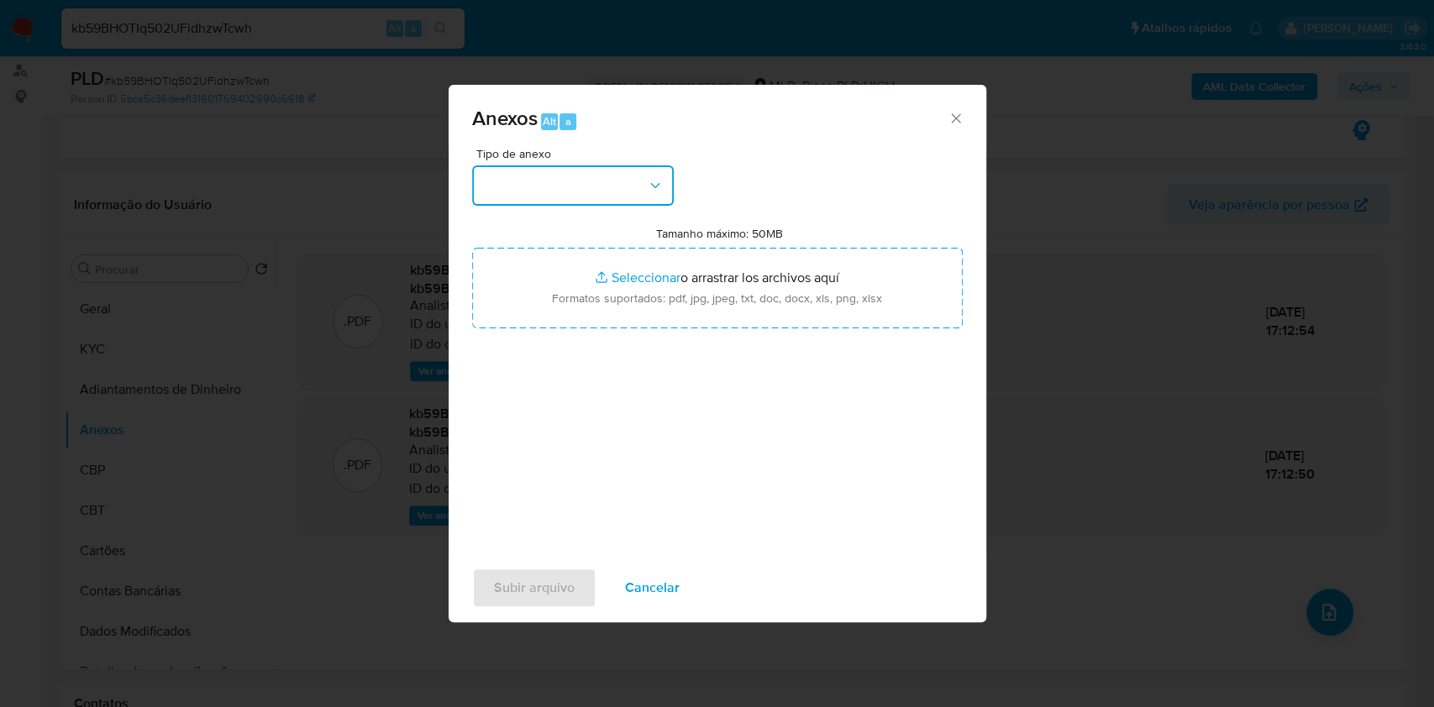
click at [591, 186] on button "button" at bounding box center [573, 185] width 202 height 40
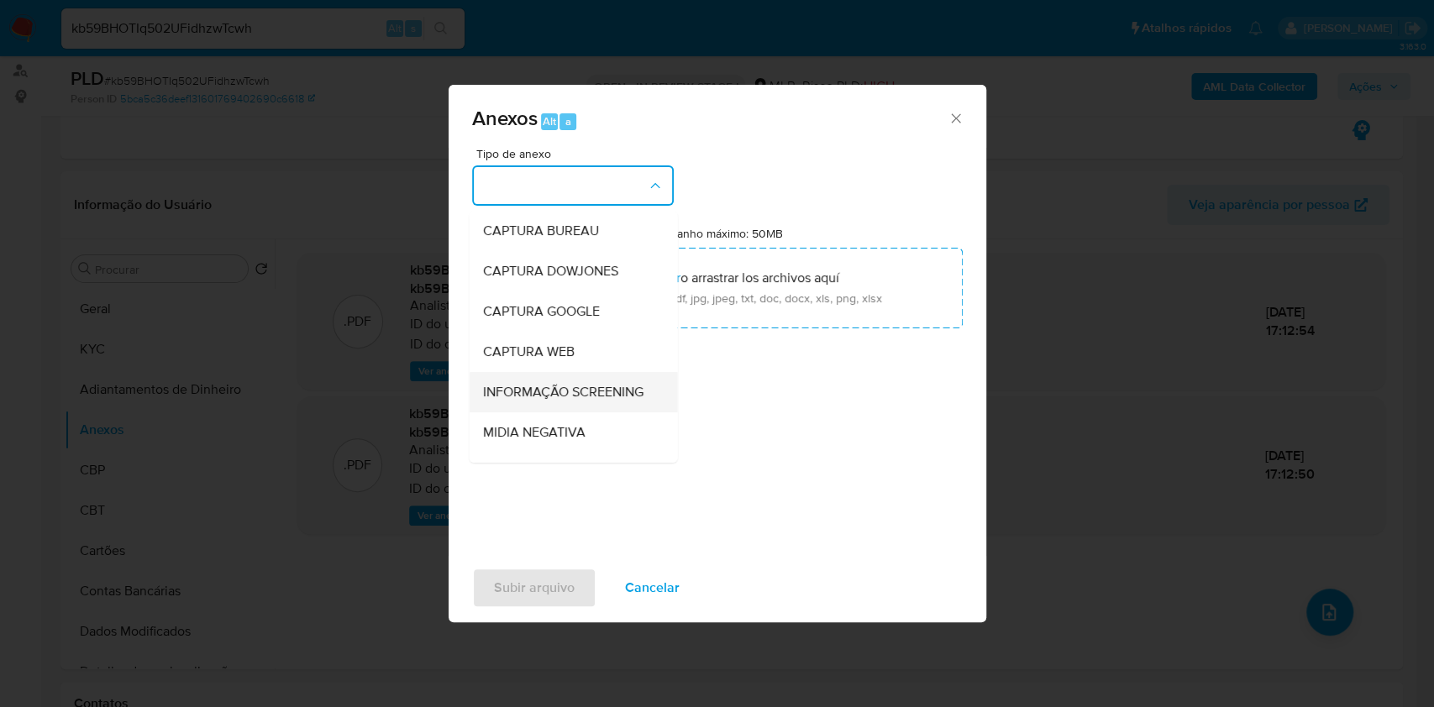
scroll to position [258, 0]
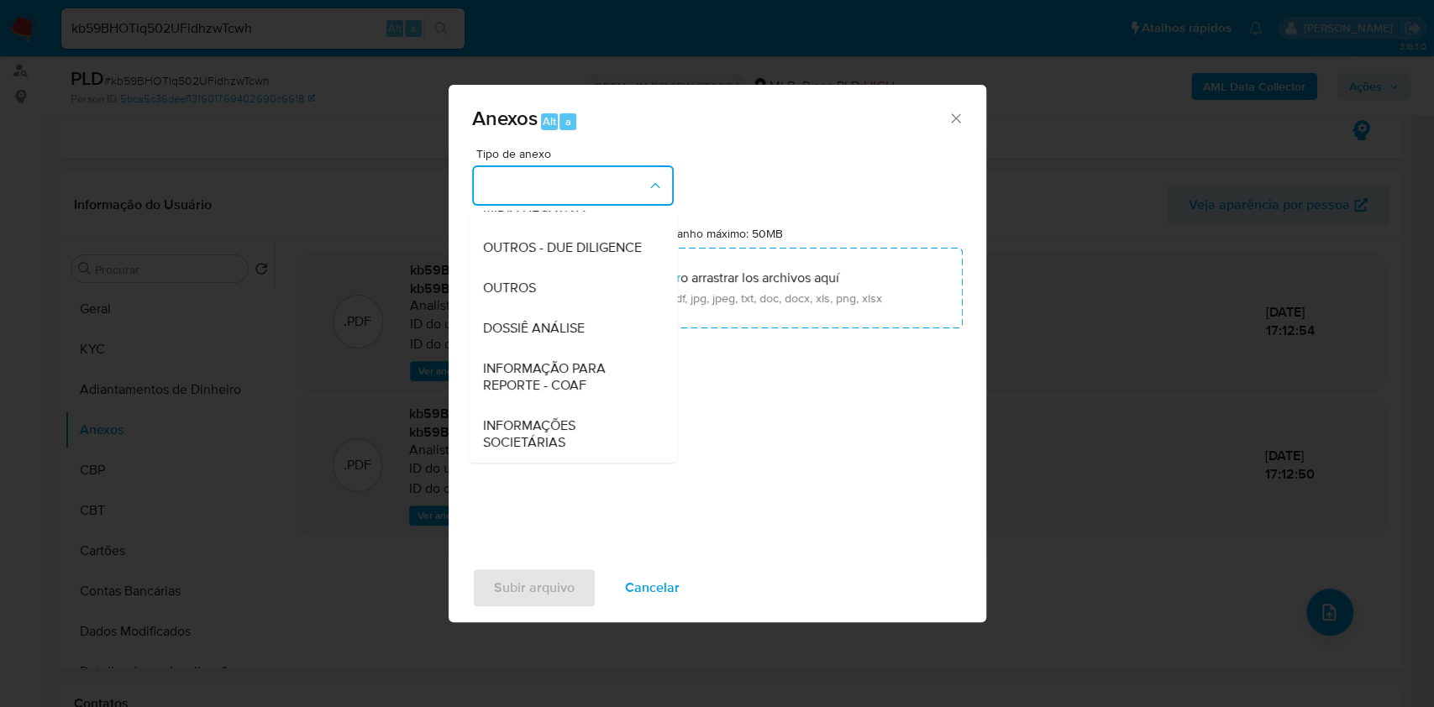
drag, startPoint x: 543, startPoint y: 284, endPoint x: 811, endPoint y: 213, distance: 277.1
click at [543, 279] on div "OUTROS" at bounding box center [567, 288] width 171 height 40
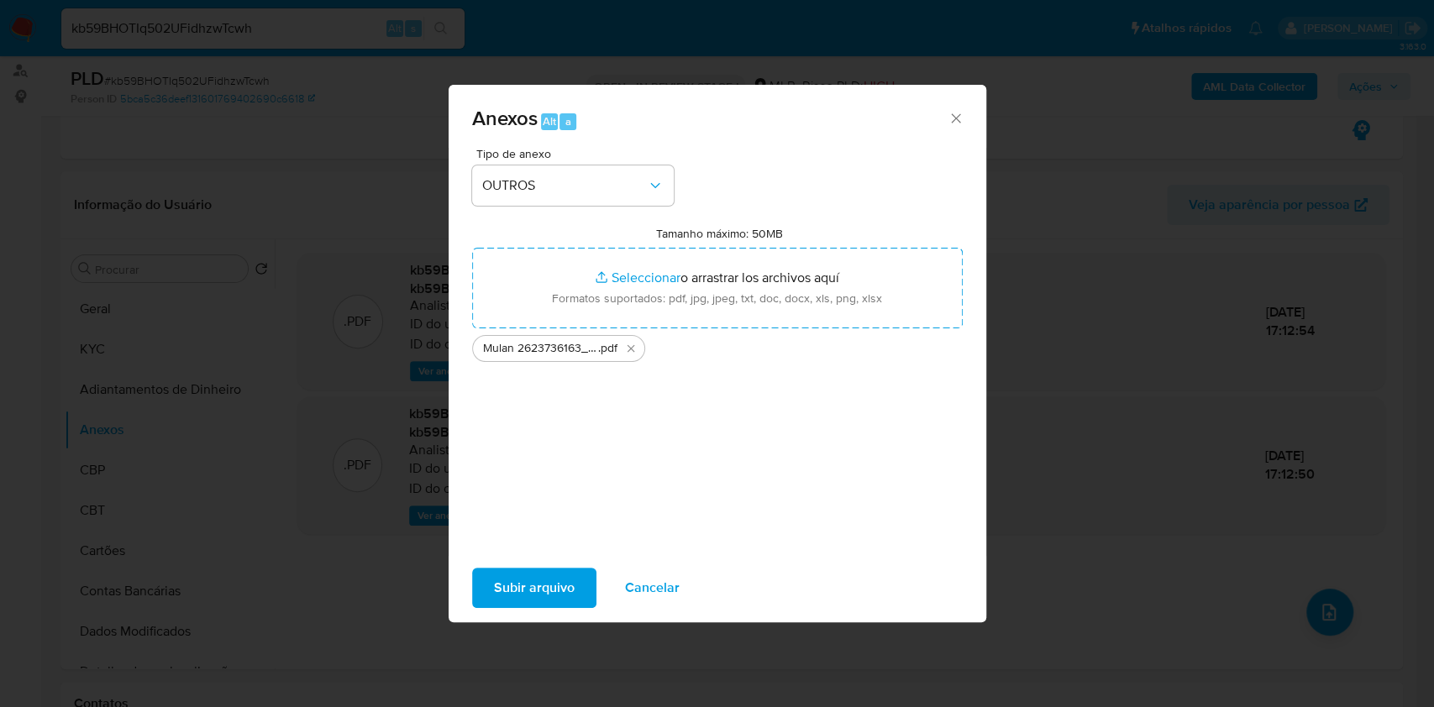
click at [540, 587] on span "Subir arquivo" at bounding box center [534, 587] width 81 height 37
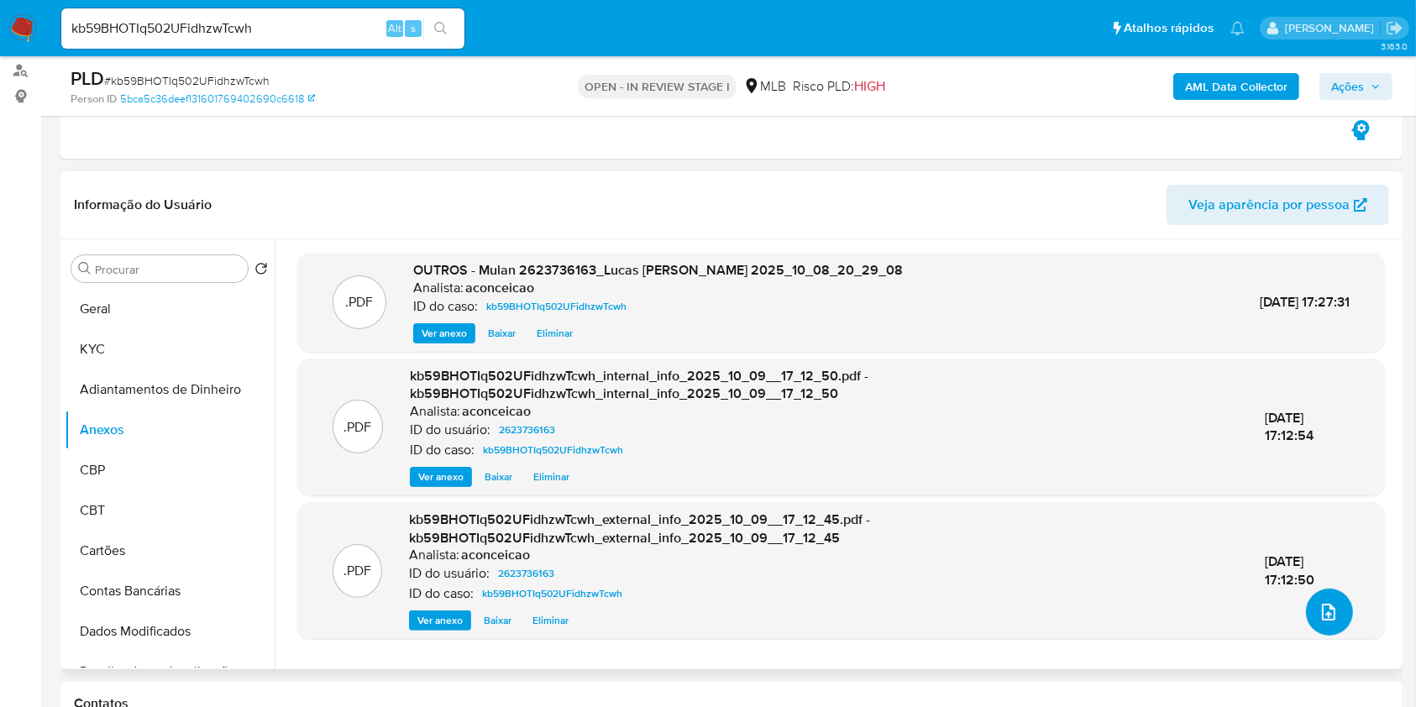
click at [1330, 611] on icon "upload-file" at bounding box center [1329, 612] width 20 height 20
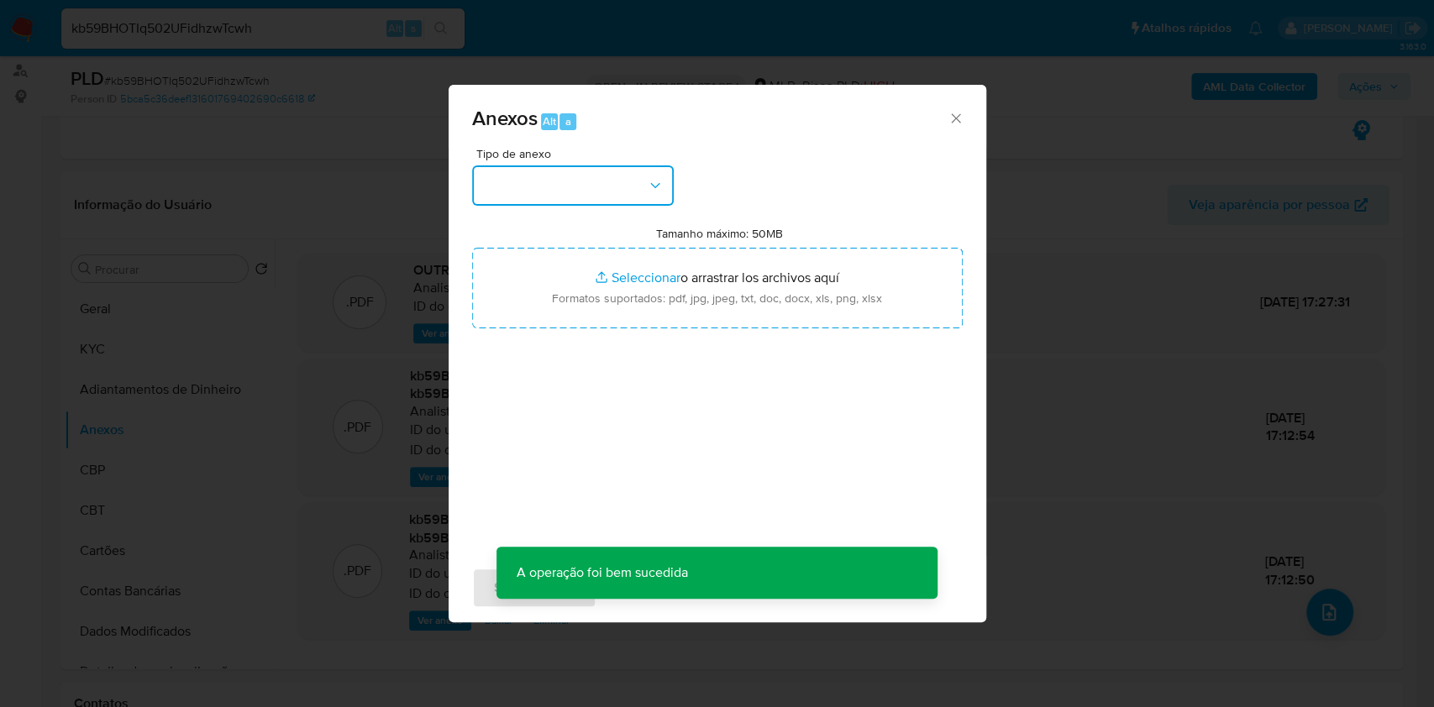
click at [599, 197] on button "button" at bounding box center [573, 185] width 202 height 40
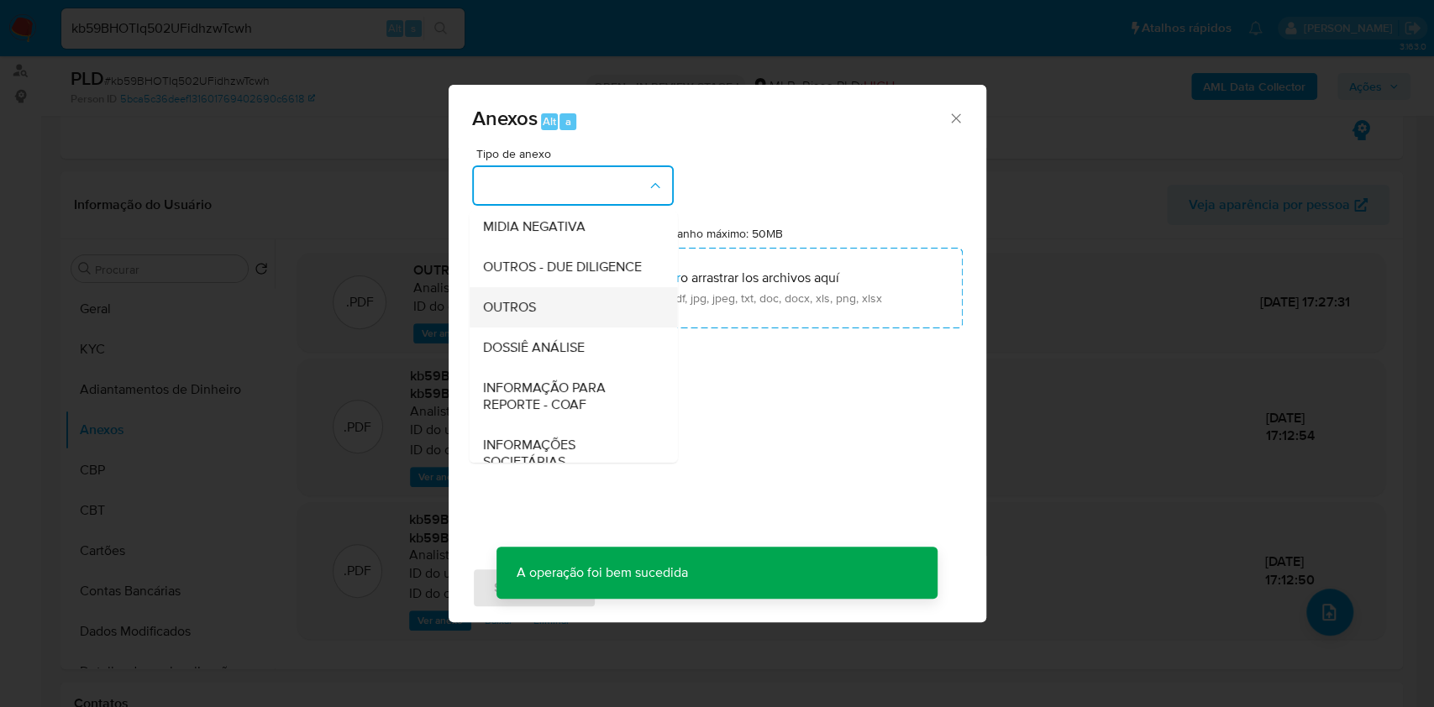
scroll to position [223, 0]
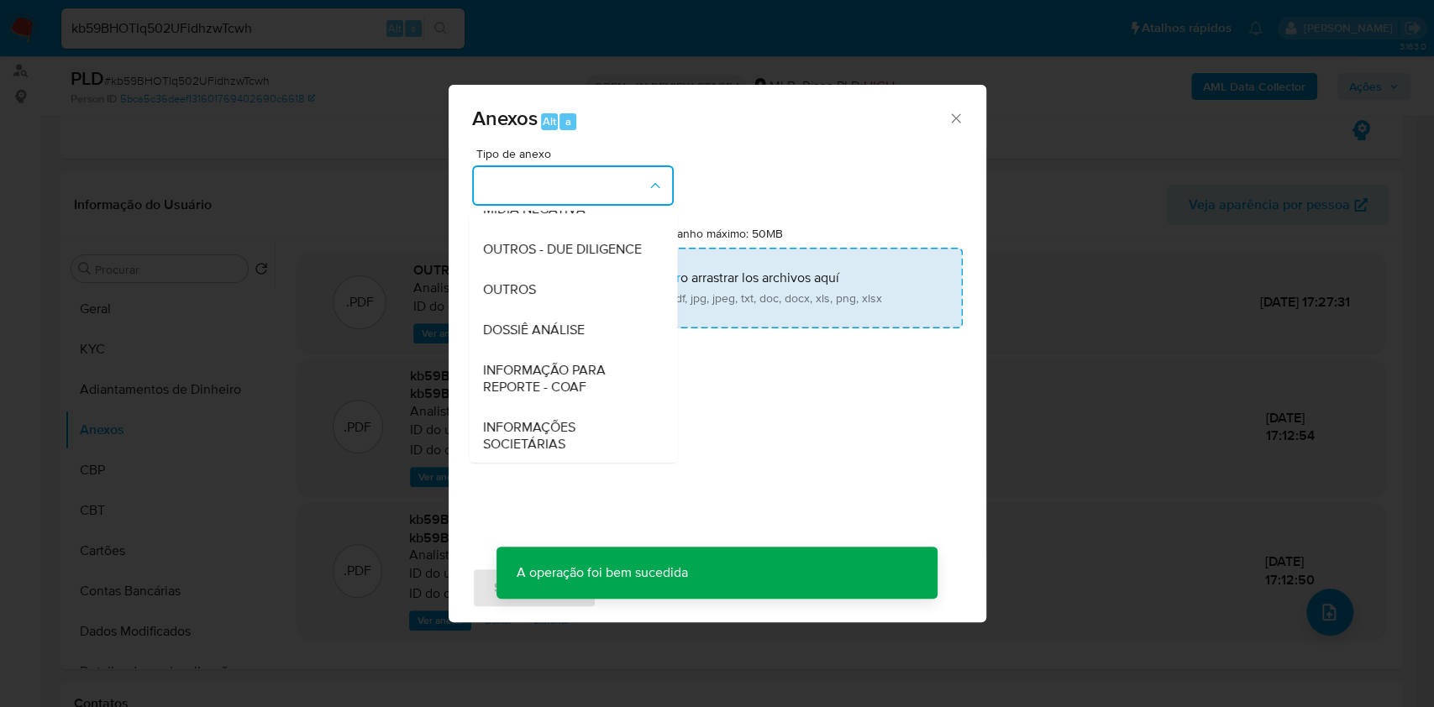
drag, startPoint x: 551, startPoint y: 363, endPoint x: 800, endPoint y: 299, distance: 257.5
click at [561, 339] on span "DOSSIÊ ANÁLISE" at bounding box center [533, 330] width 102 height 17
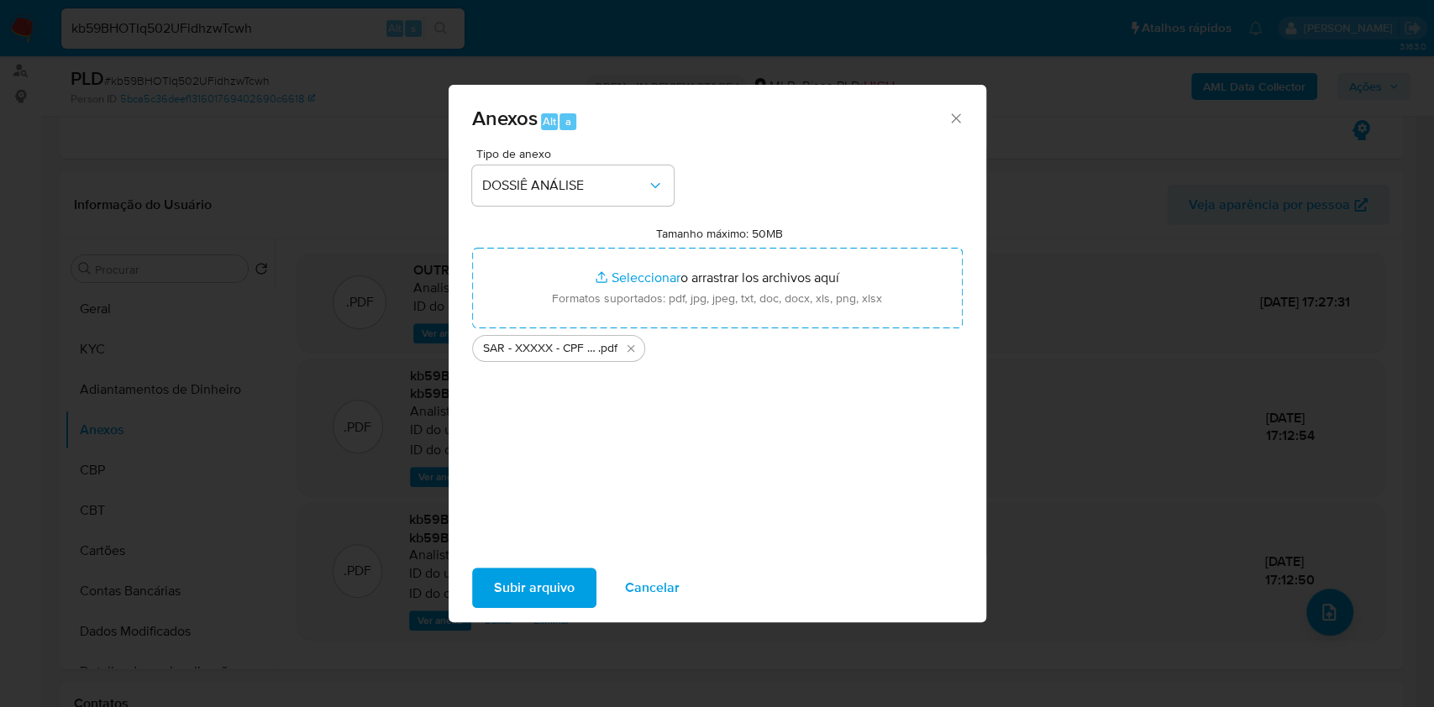
click at [653, 586] on span "Cancelar" at bounding box center [652, 587] width 55 height 37
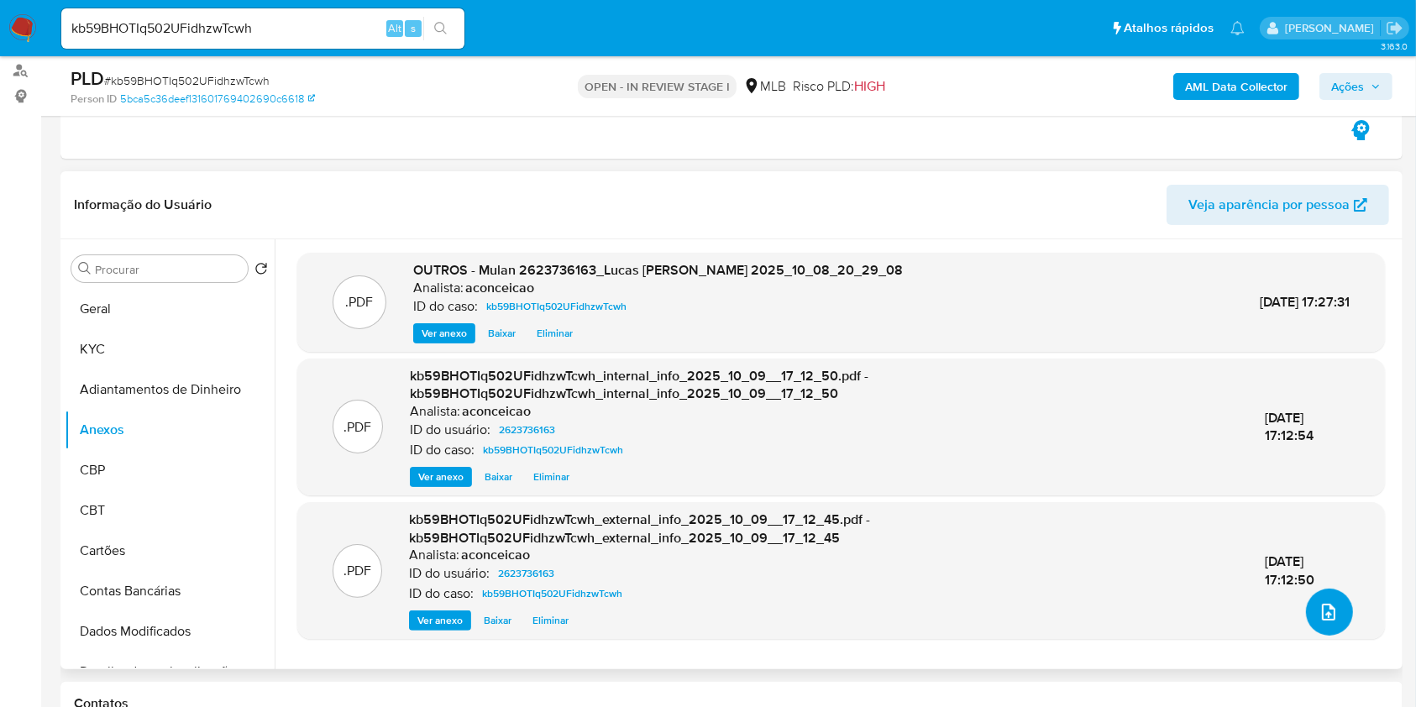
click at [1329, 601] on button "upload-file" at bounding box center [1329, 612] width 47 height 47
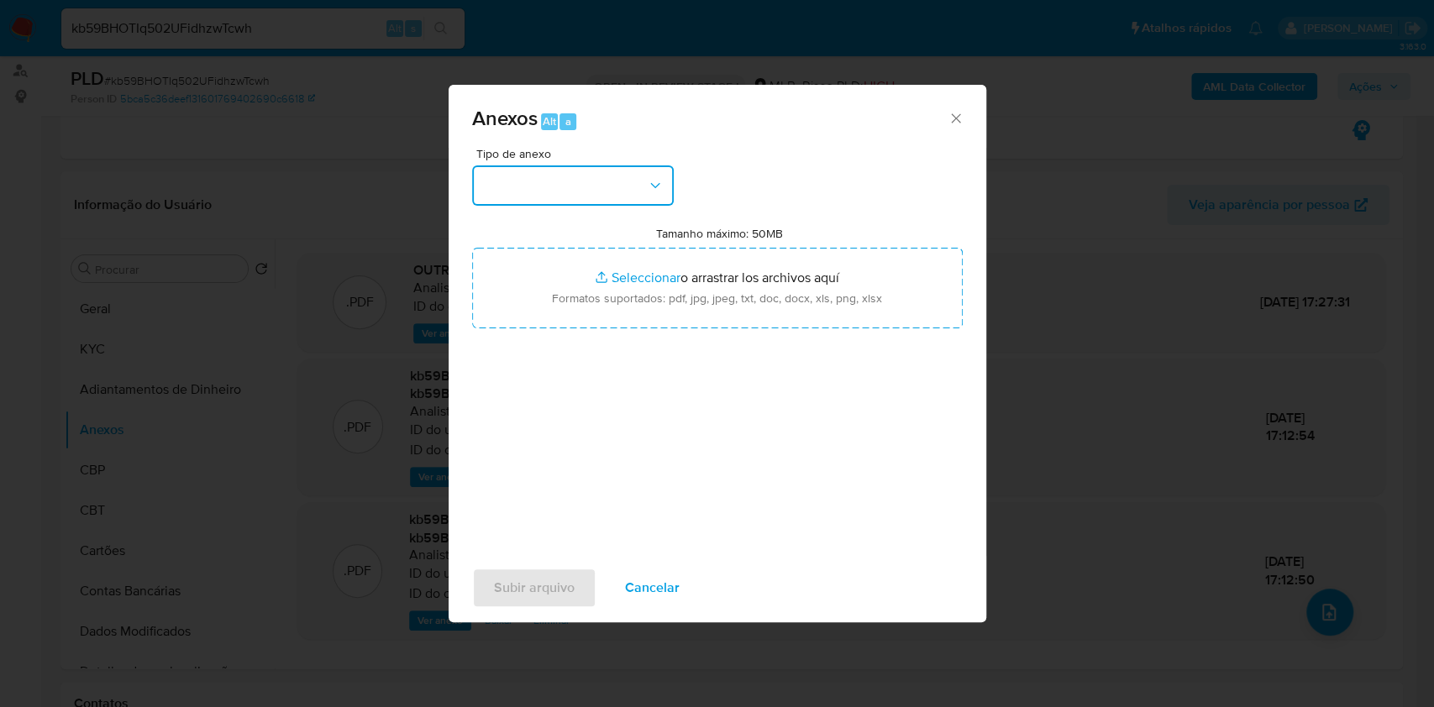
click at [596, 201] on button "button" at bounding box center [573, 185] width 202 height 40
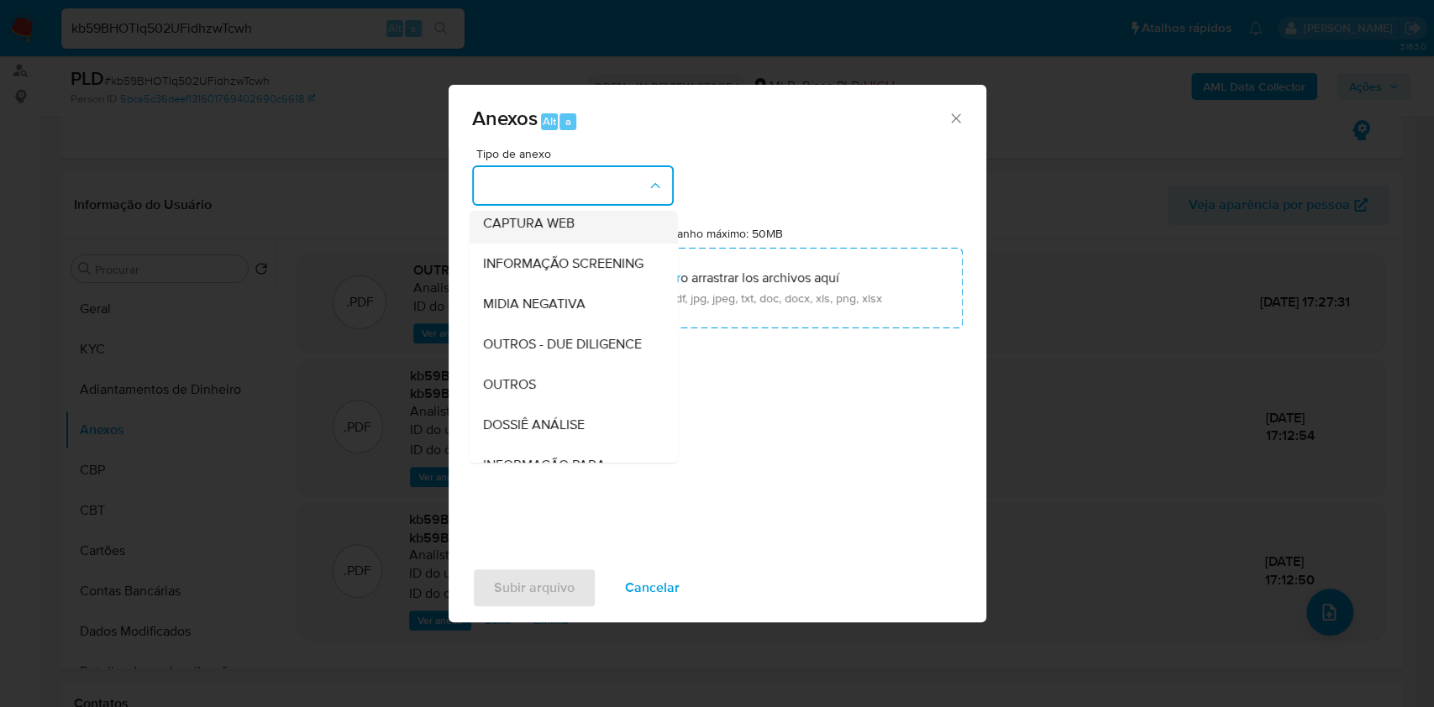
scroll to position [258, 0]
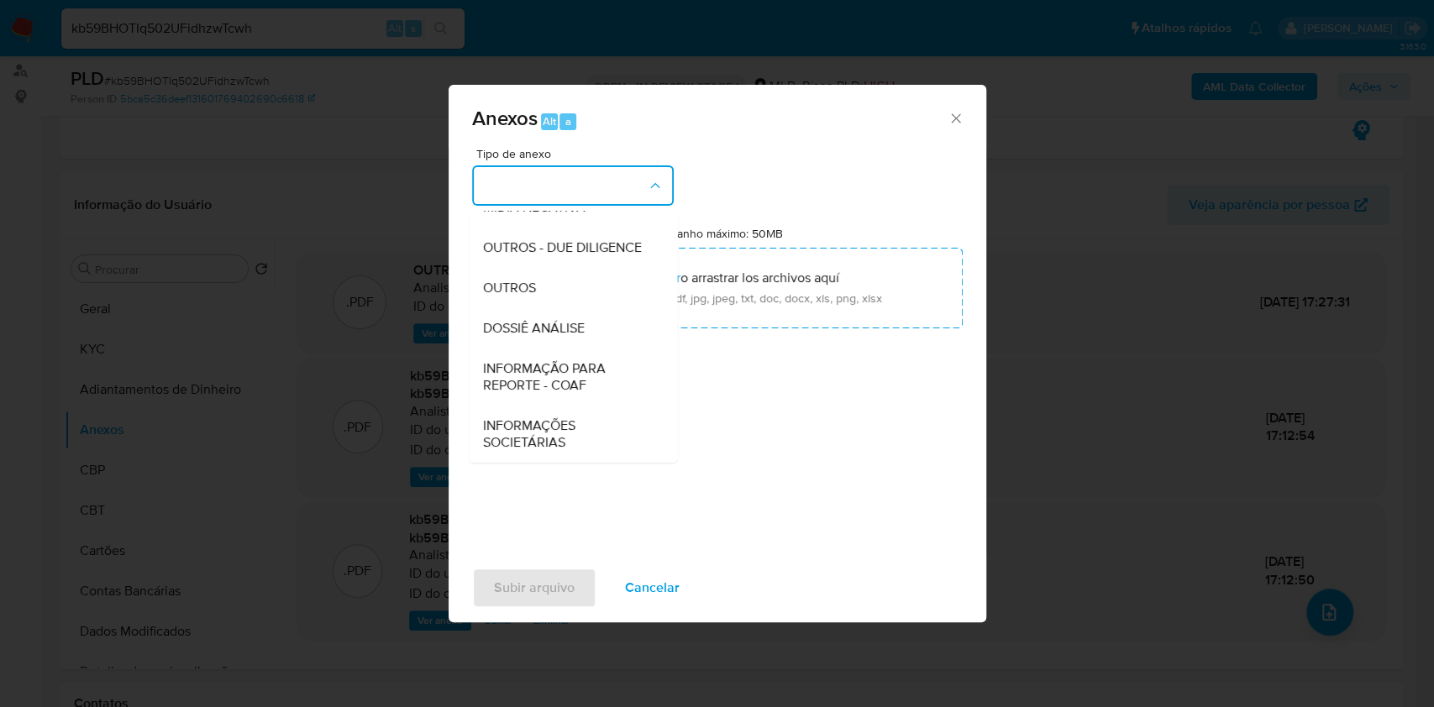
drag, startPoint x: 575, startPoint y: 375, endPoint x: 961, endPoint y: 167, distance: 438.6
click at [575, 375] on span "INFORMAÇÃO PARA REPORTE - COAF" at bounding box center [567, 377] width 171 height 34
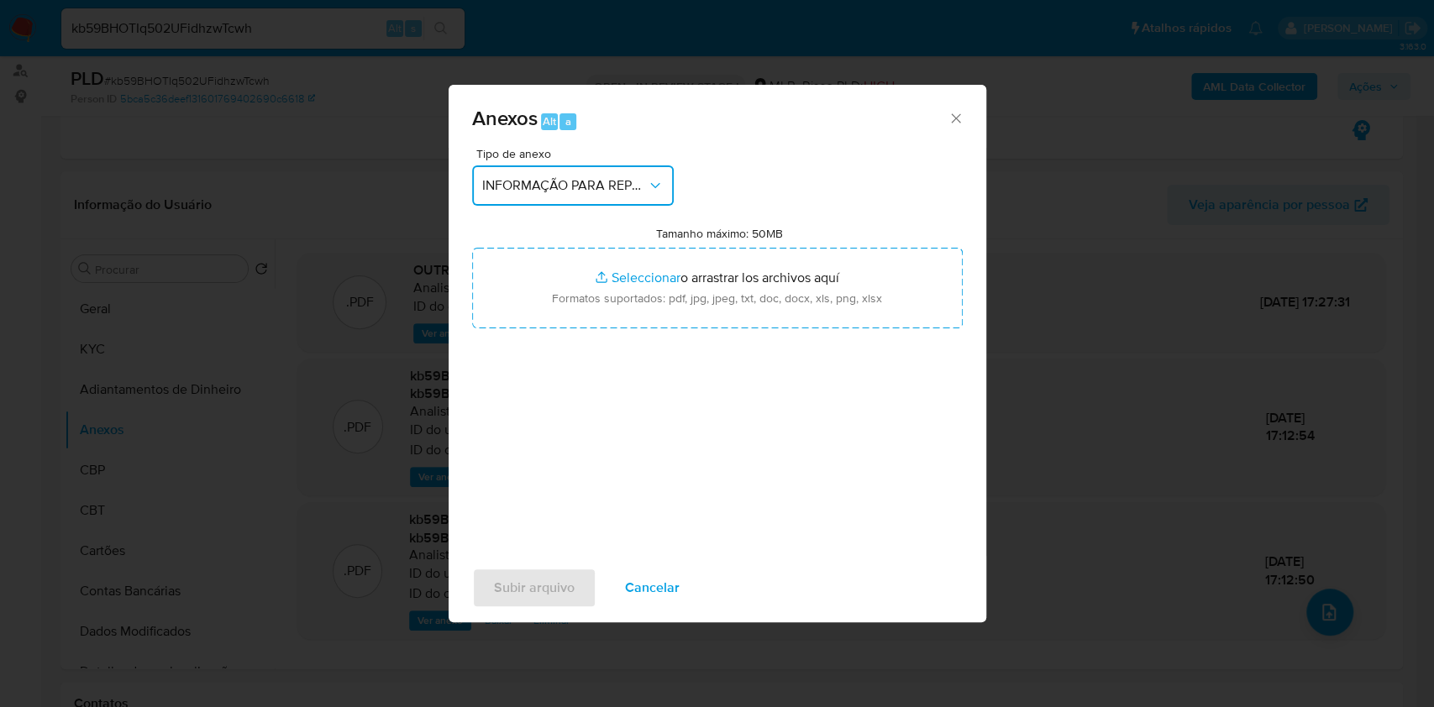
click at [641, 175] on button "INFORMAÇÃO PARA REPORTE - COAF" at bounding box center [573, 185] width 202 height 40
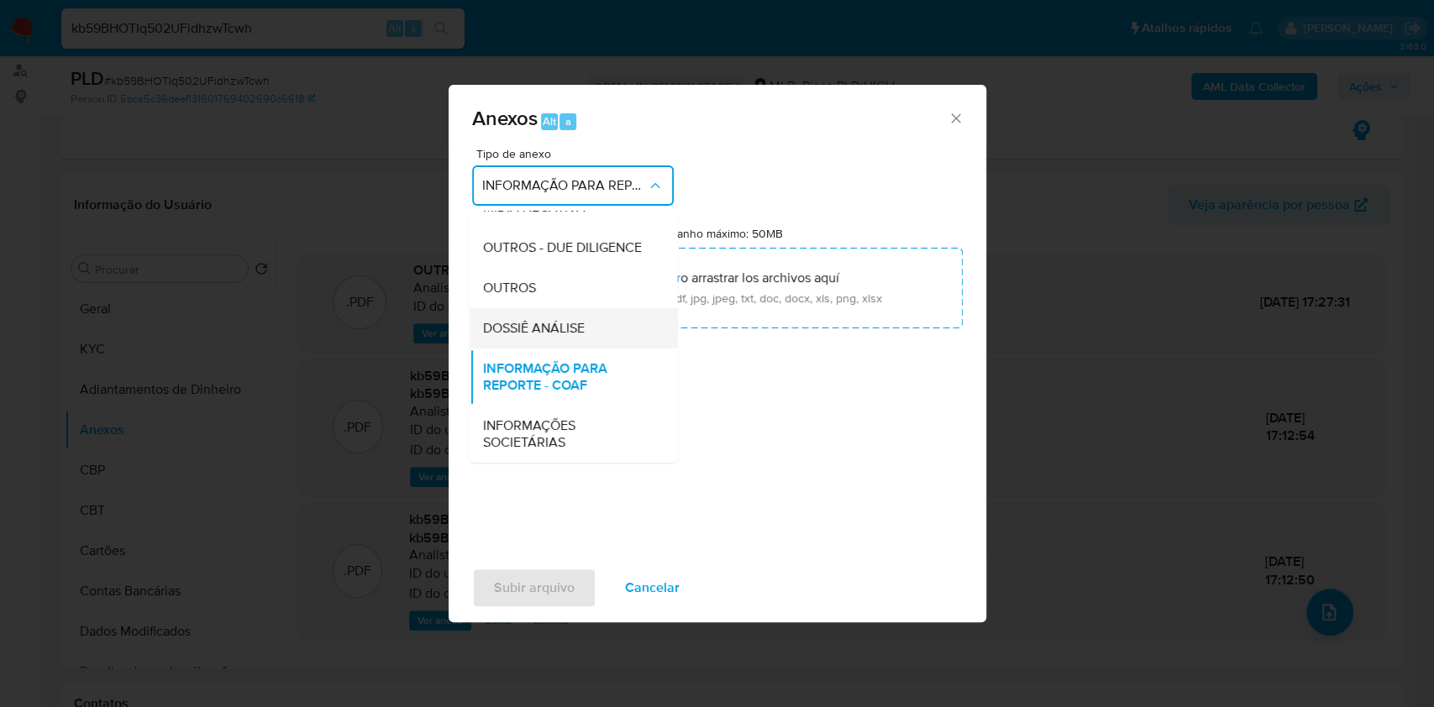
click at [556, 334] on span "DOSSIÊ ANÁLISE" at bounding box center [533, 328] width 102 height 17
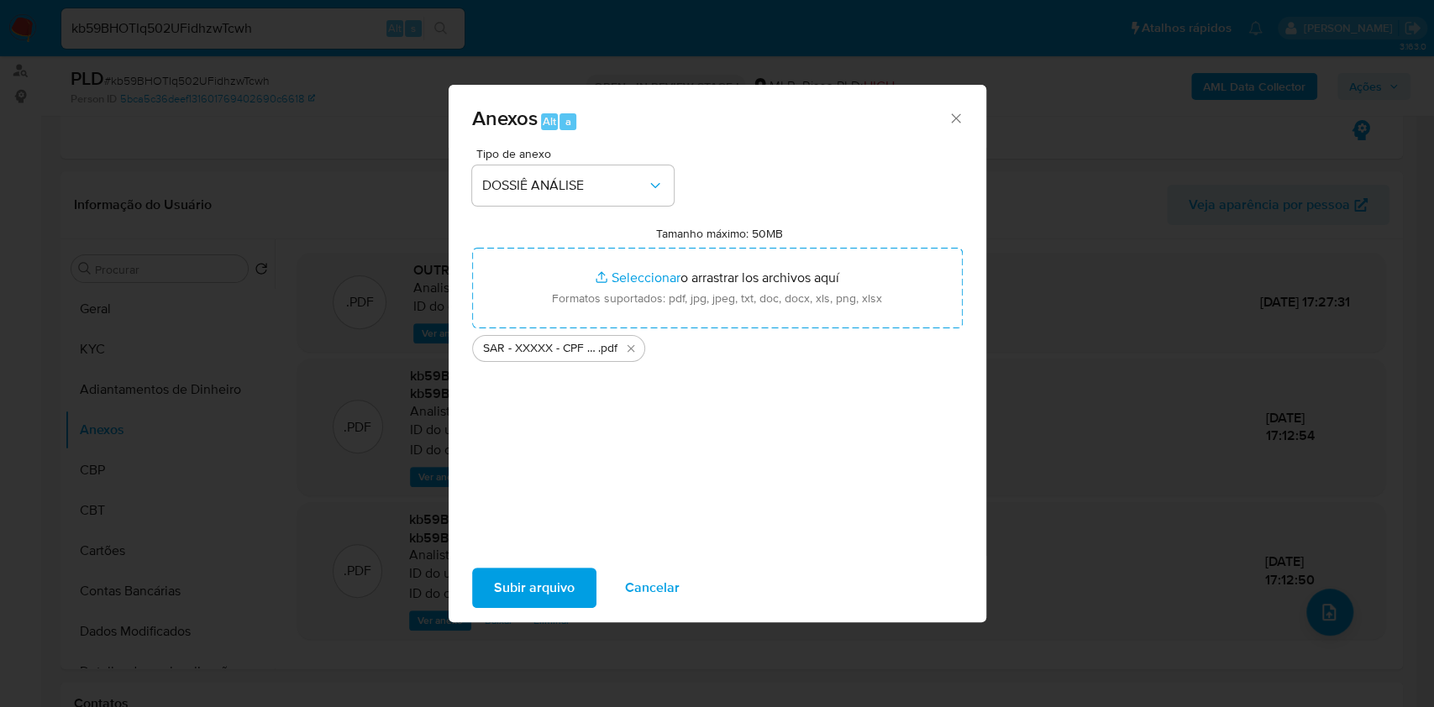
click at [533, 585] on span "Subir arquivo" at bounding box center [534, 587] width 81 height 37
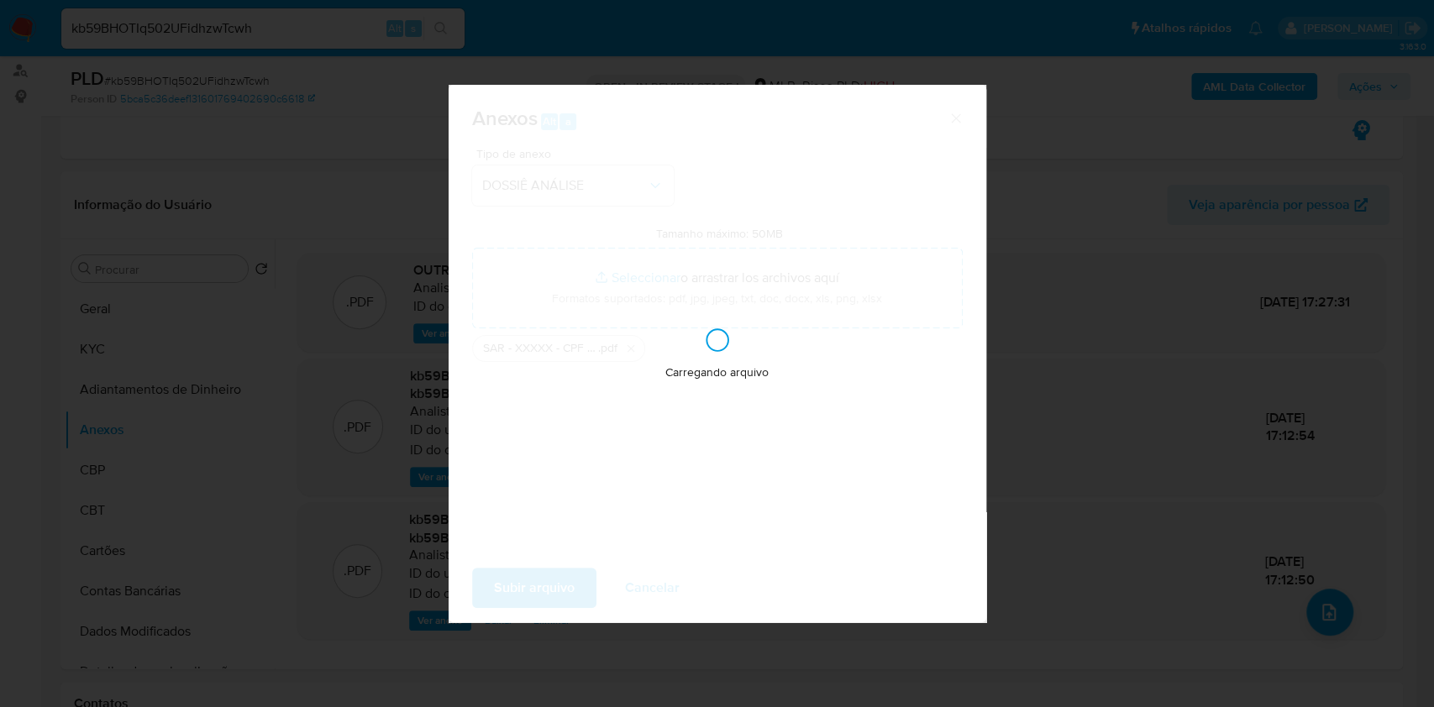
click at [1283, 232] on div "Anexos Alt a Tipo de anexo DOSSIÊ ANÁLISE Tamanho máximo: 50MB Seleccionar arch…" at bounding box center [717, 353] width 1434 height 707
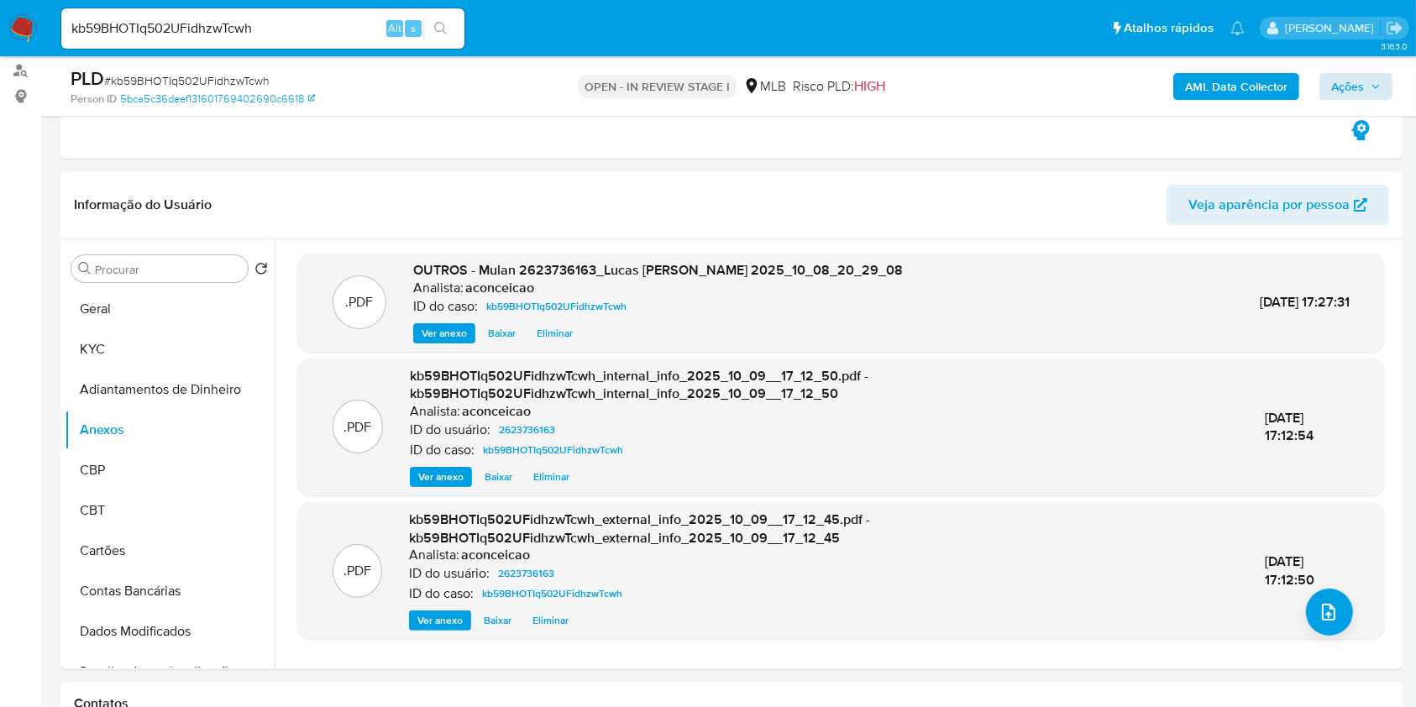
drag, startPoint x: 1348, startPoint y: 101, endPoint x: 1344, endPoint y: 89, distance: 12.5
click at [1347, 97] on div "AML Data Collector Ações" at bounding box center [1175, 85] width 436 height 39
click at [1344, 89] on span "Ações" at bounding box center [1347, 86] width 33 height 27
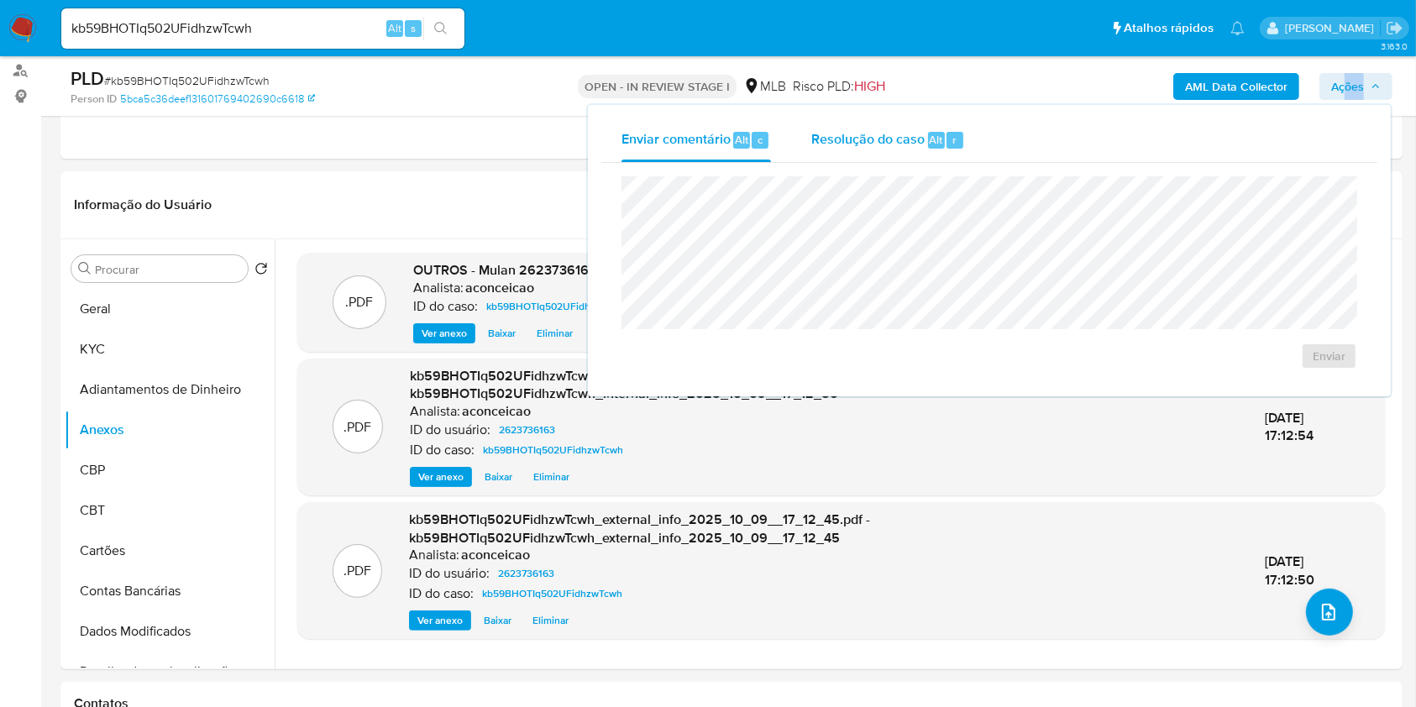
click at [905, 153] on div "Resolução do caso Alt r" at bounding box center [888, 140] width 154 height 44
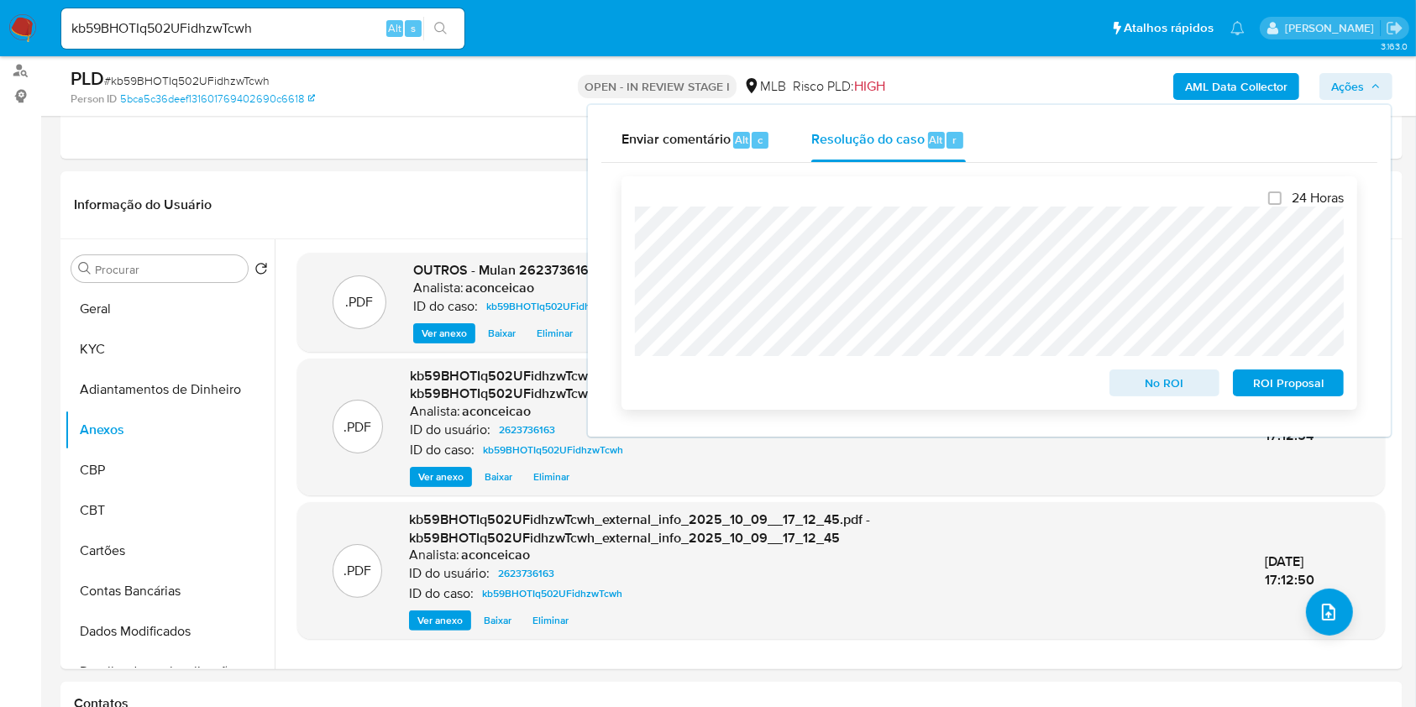
click at [1299, 391] on span "ROI Proposal" at bounding box center [1288, 383] width 87 height 24
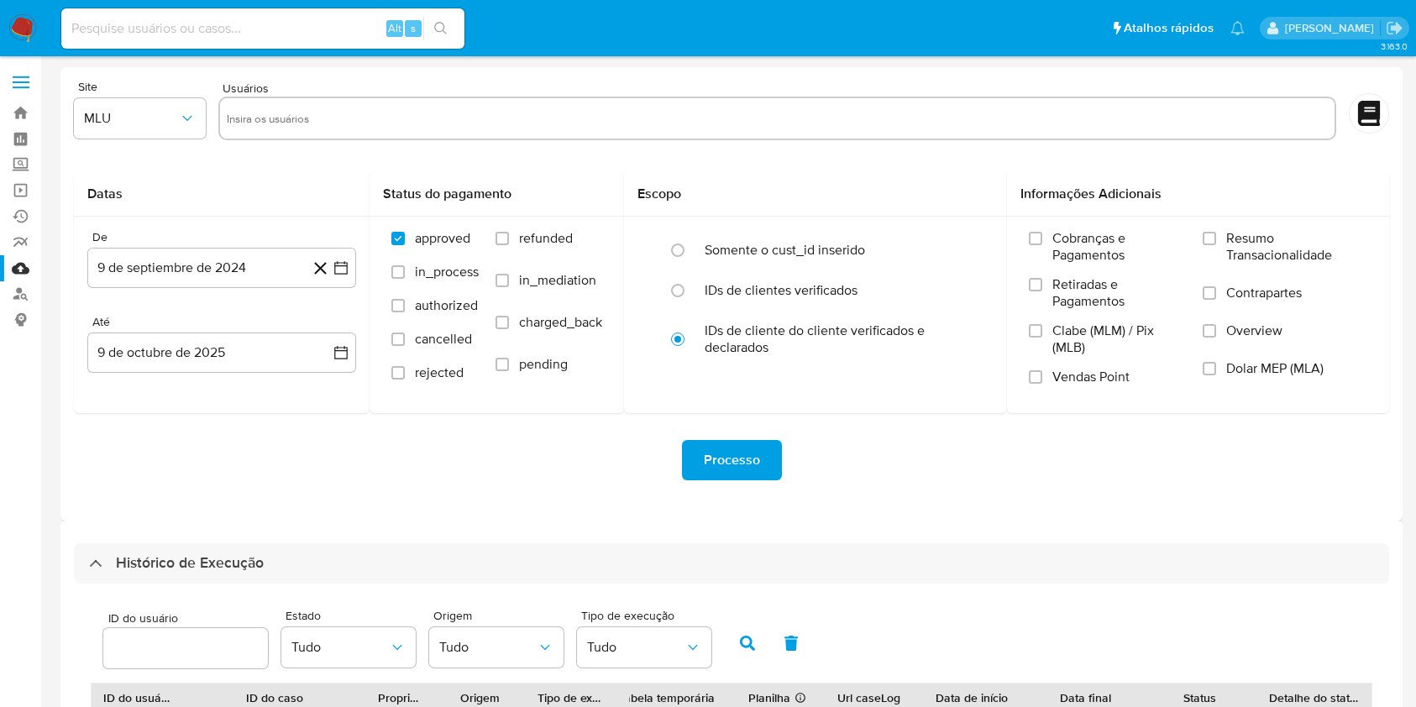
select select "10"
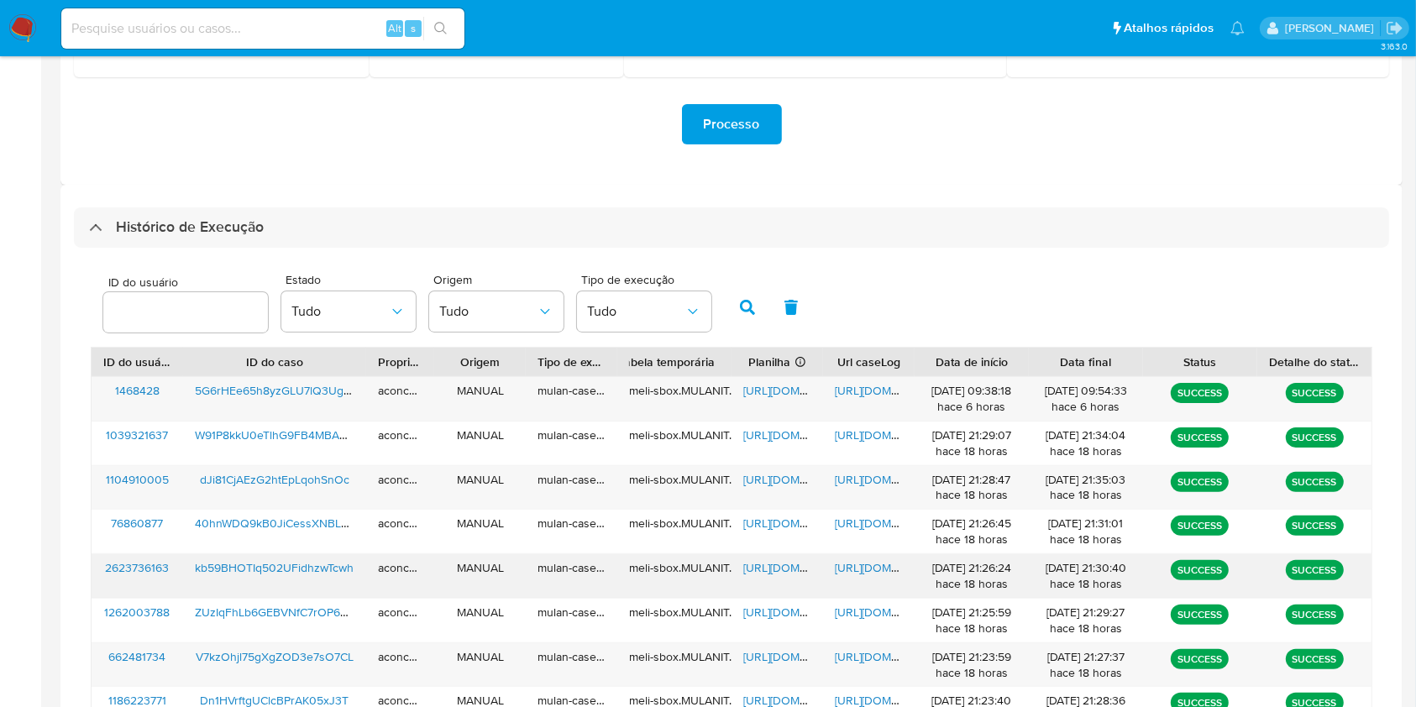
click at [788, 565] on span "[URL][DOMAIN_NAME]" at bounding box center [801, 567] width 116 height 17
click at [854, 568] on span "[URL][DOMAIN_NAME]" at bounding box center [893, 567] width 116 height 17
click at [858, 561] on span "[URL][DOMAIN_NAME]" at bounding box center [893, 567] width 116 height 17
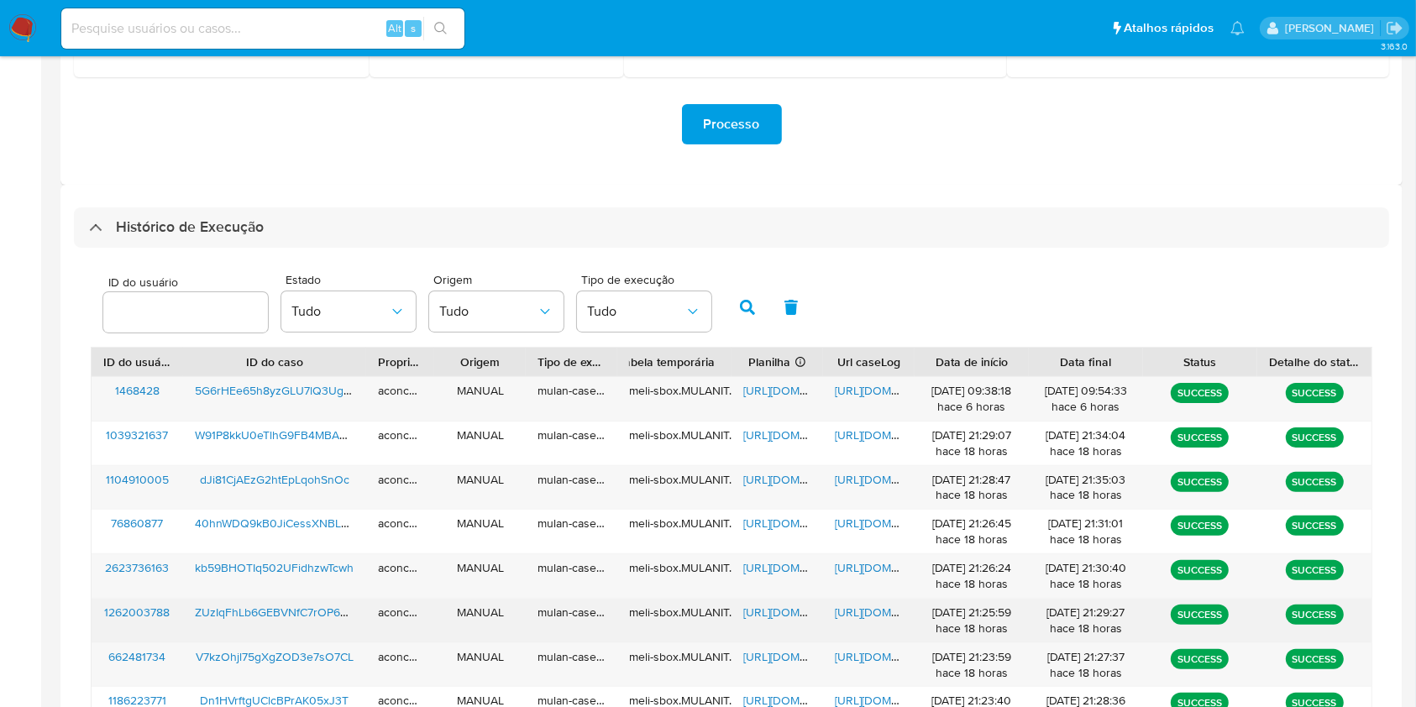
click at [764, 611] on span "[URL][DOMAIN_NAME]" at bounding box center [801, 612] width 116 height 17
click at [848, 611] on span "[URL][DOMAIN_NAME]" at bounding box center [893, 612] width 116 height 17
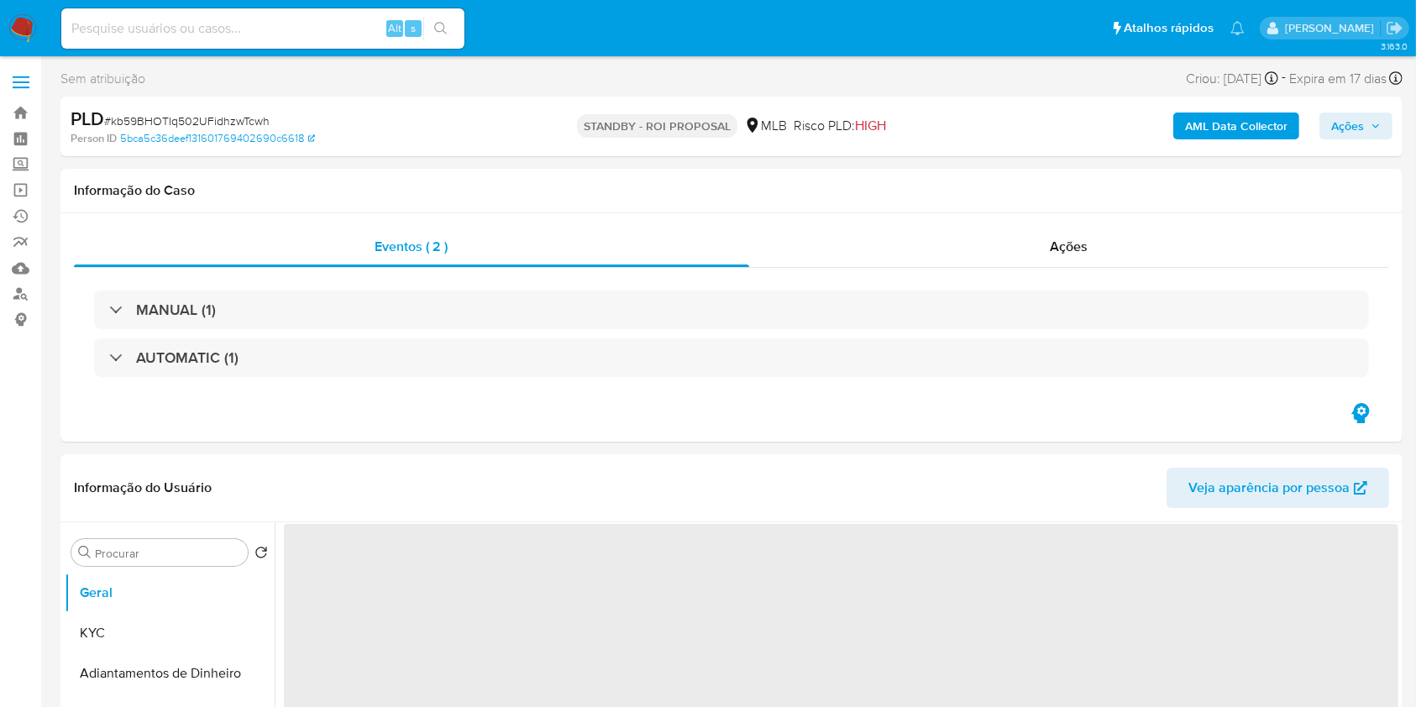
click at [259, 34] on input at bounding box center [262, 29] width 403 height 22
paste input "ZUzIqFhLb6GEBVNfC7rOP6DZ"
type input "ZUzIqFhLb6GEBVNfC7rOP6DZ"
click at [439, 27] on icon "search-icon" at bounding box center [440, 28] width 13 height 13
select select "10"
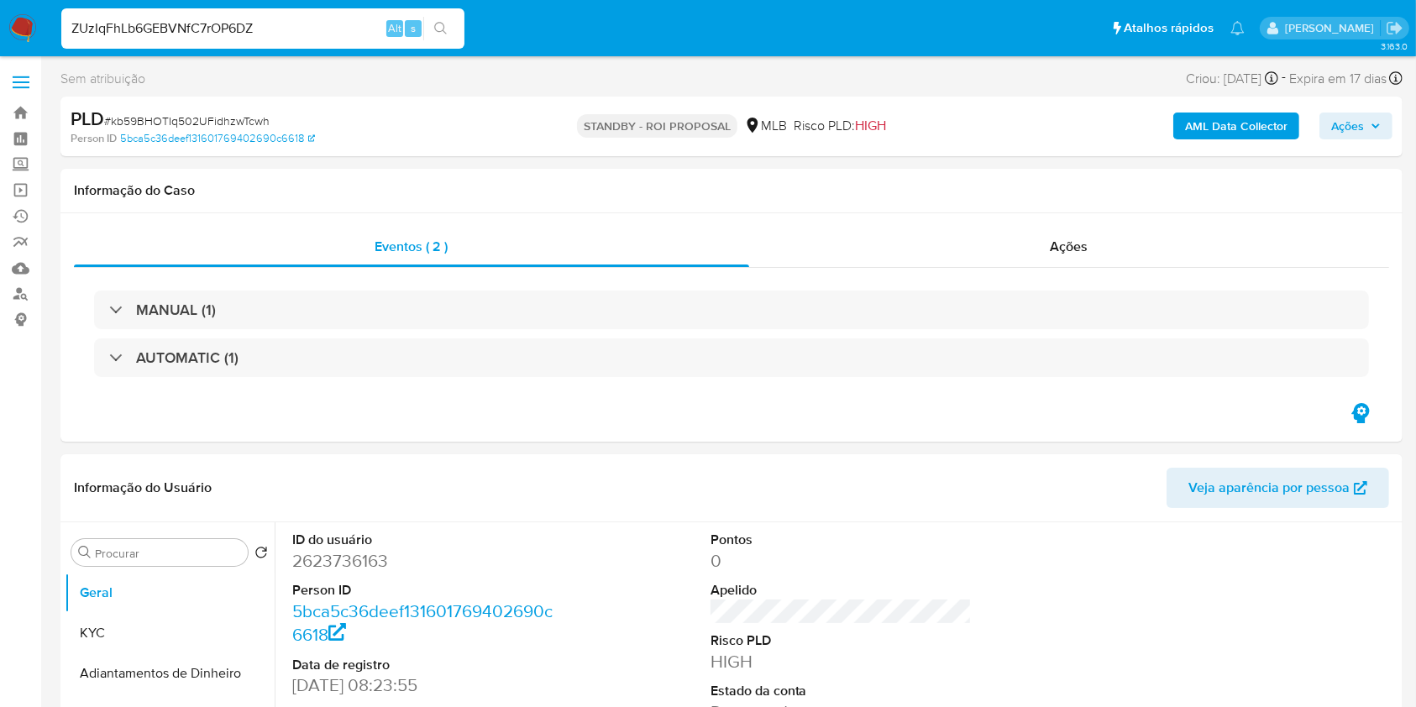
click at [337, 24] on input "ZUzIqFhLb6GEBVNfC7rOP6DZ" at bounding box center [262, 29] width 403 height 22
click at [319, 29] on input "ZUzIqFhLb6GEBVNfC7rOP6DZ" at bounding box center [262, 29] width 403 height 22
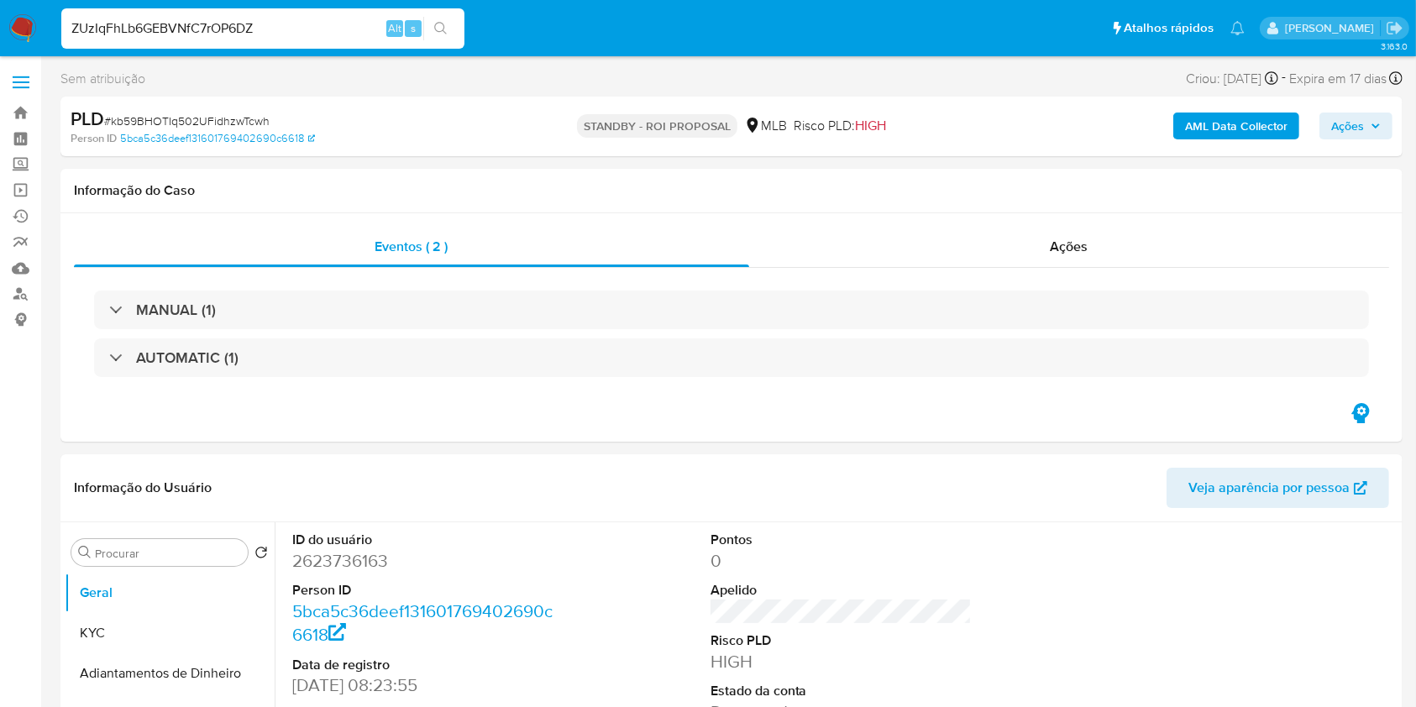
click at [319, 29] on input "ZUzIqFhLb6GEBVNfC7rOP6DZ" at bounding box center [262, 29] width 403 height 22
click at [435, 26] on icon "search-icon" at bounding box center [440, 28] width 13 height 13
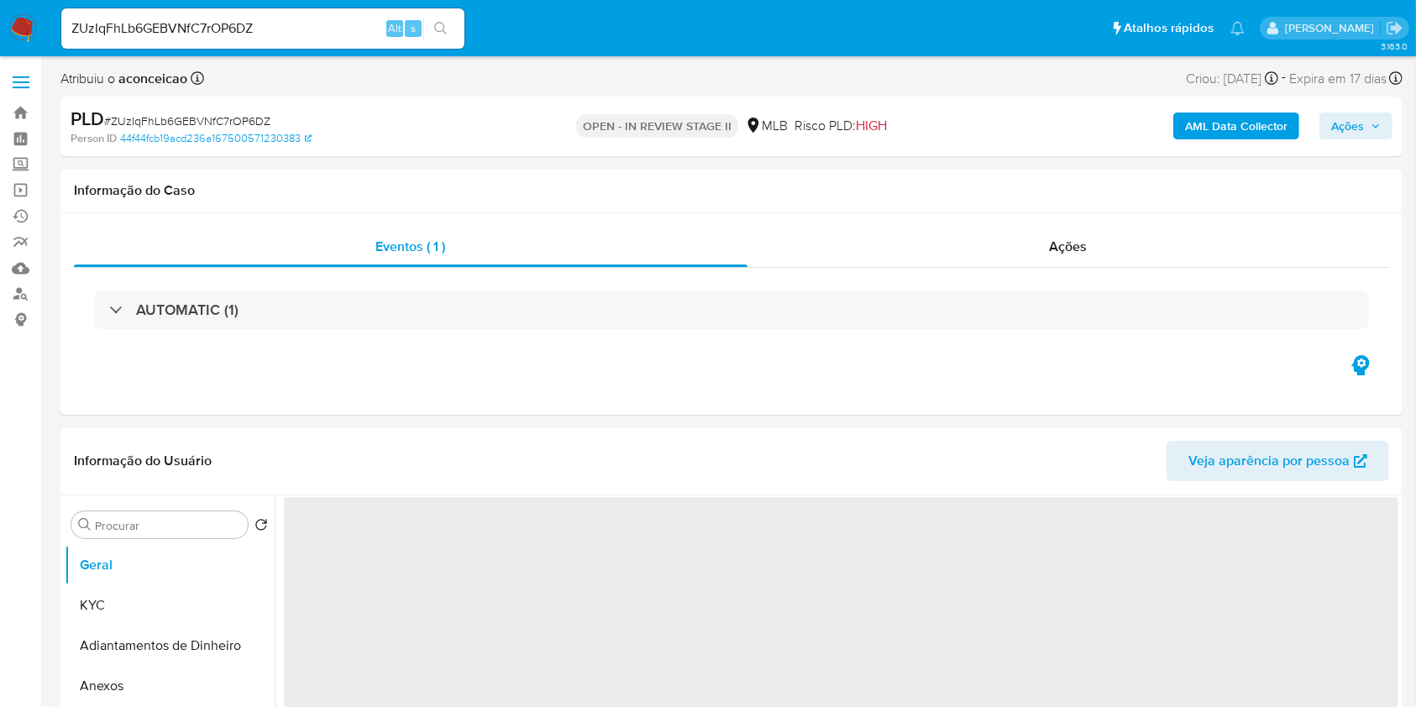
select select "10"
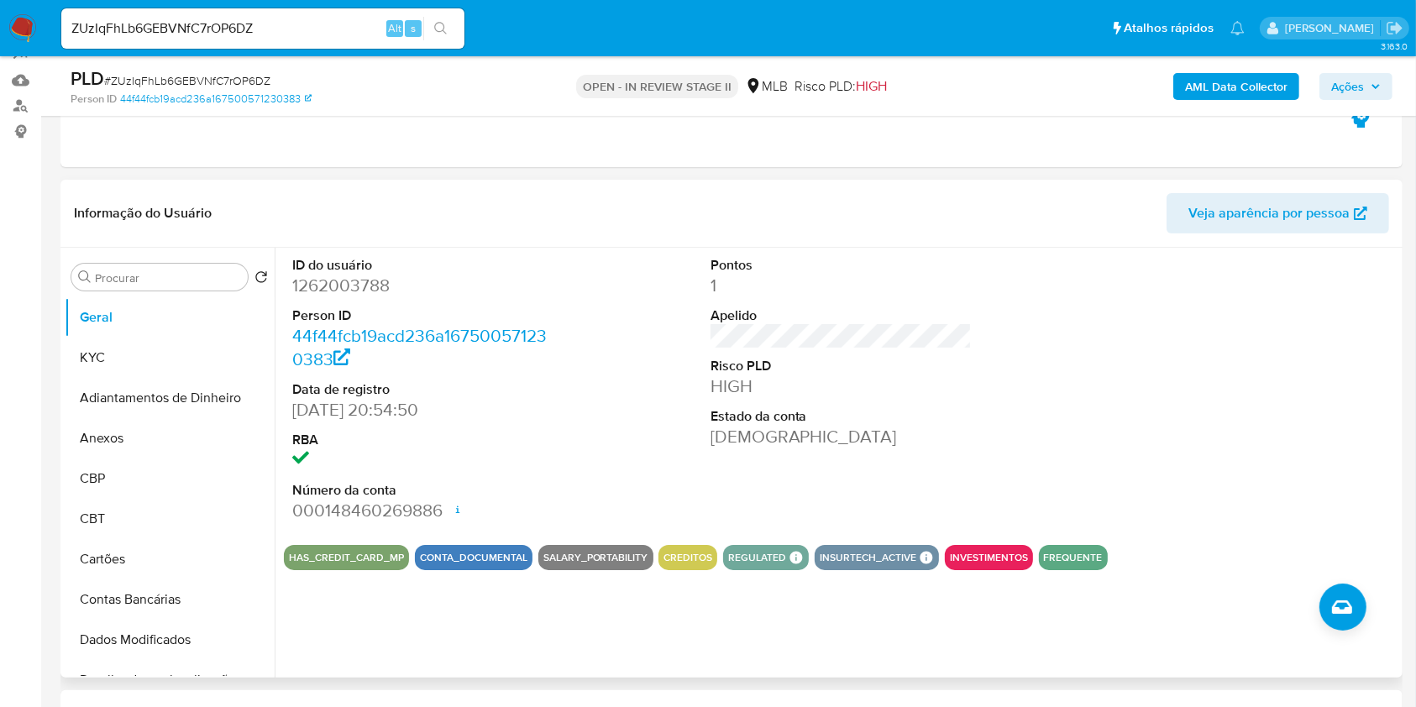
scroll to position [223, 0]
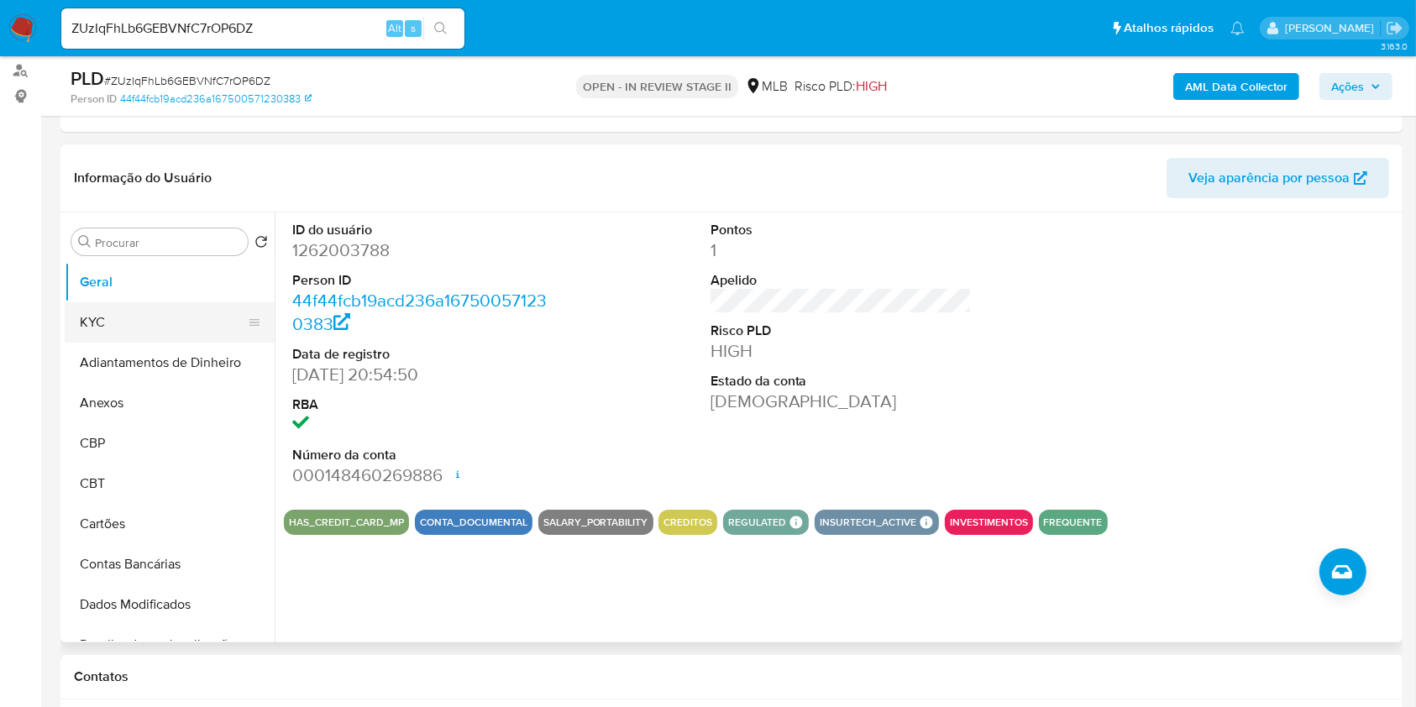
click at [168, 313] on button "KYC" at bounding box center [163, 322] width 197 height 40
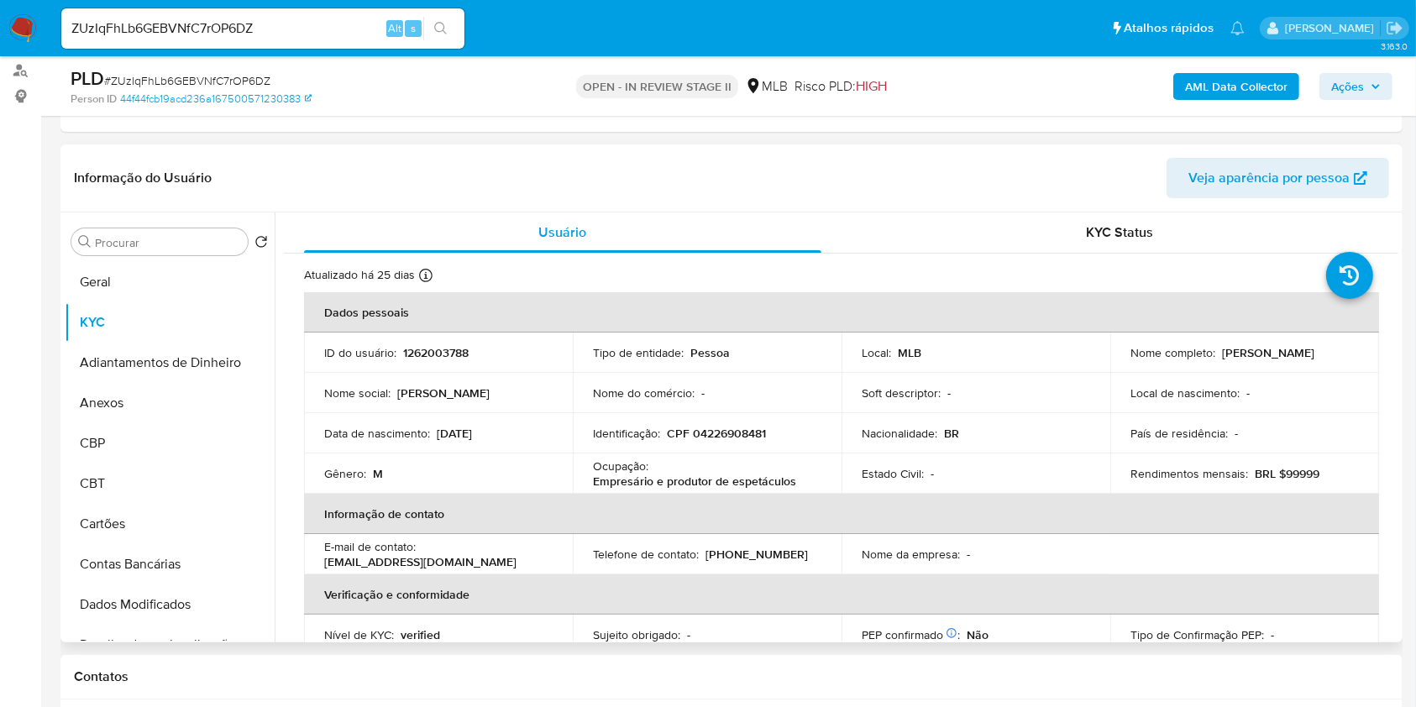
click at [699, 475] on p "Empresário e produtor de espetáculos" at bounding box center [694, 481] width 203 height 15
copy div "Ocupação : Empresário e produtor de espetáculos"
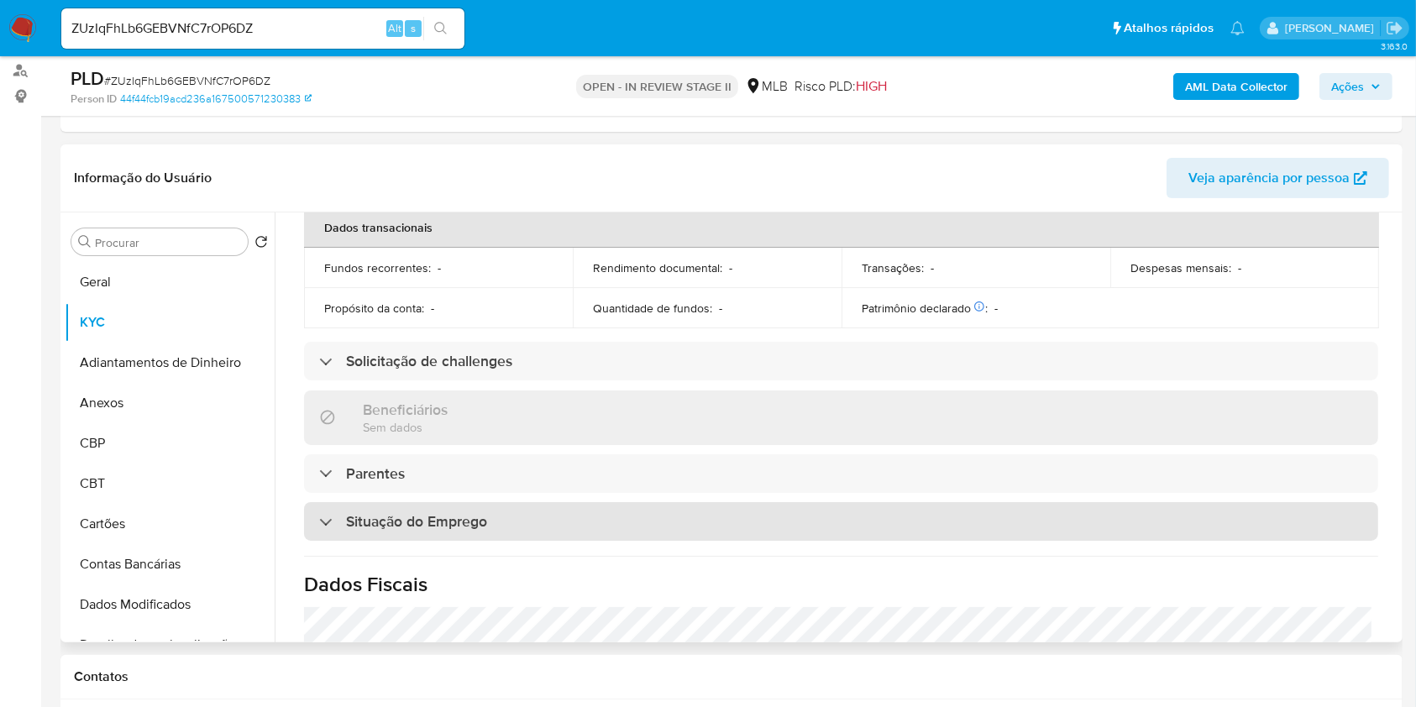
scroll to position [714, 0]
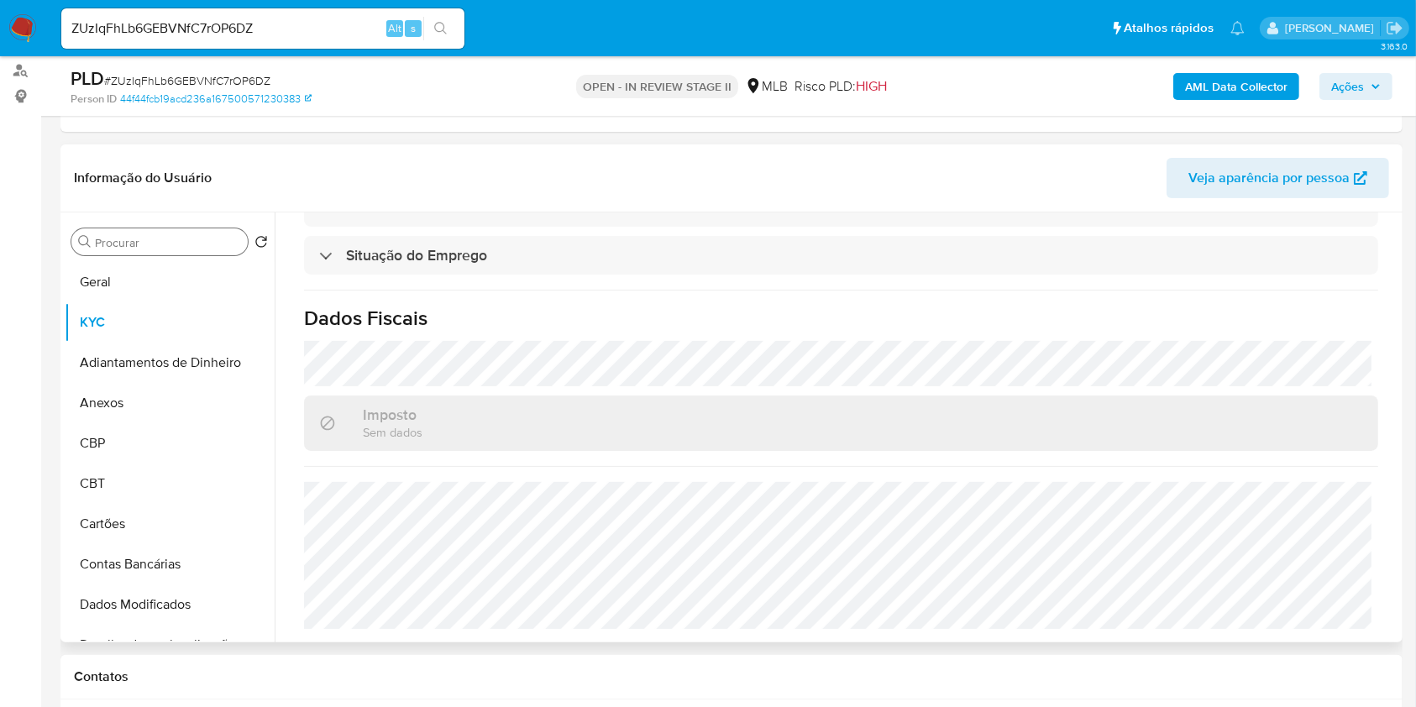
click at [165, 240] on input "Procurar" at bounding box center [168, 242] width 146 height 15
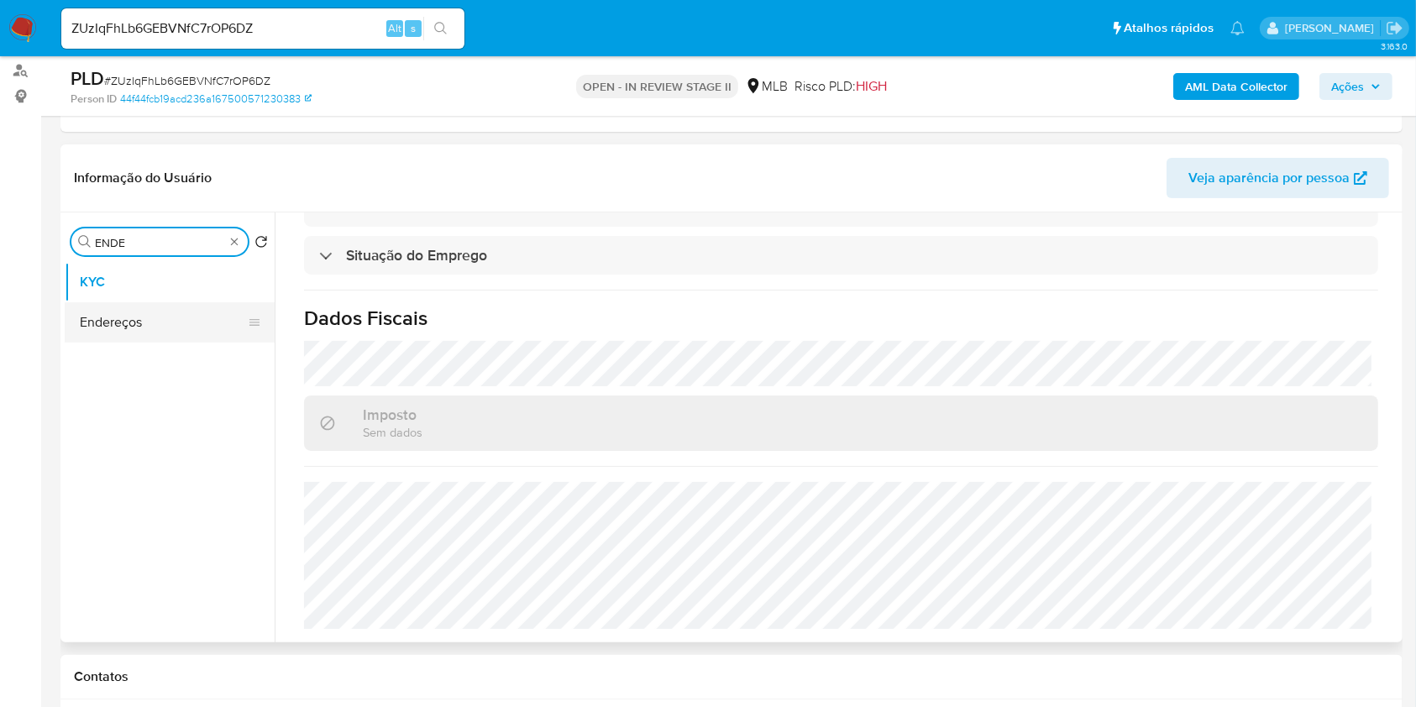
type input "ENDE"
click at [198, 307] on button "Endereços" at bounding box center [170, 322] width 210 height 40
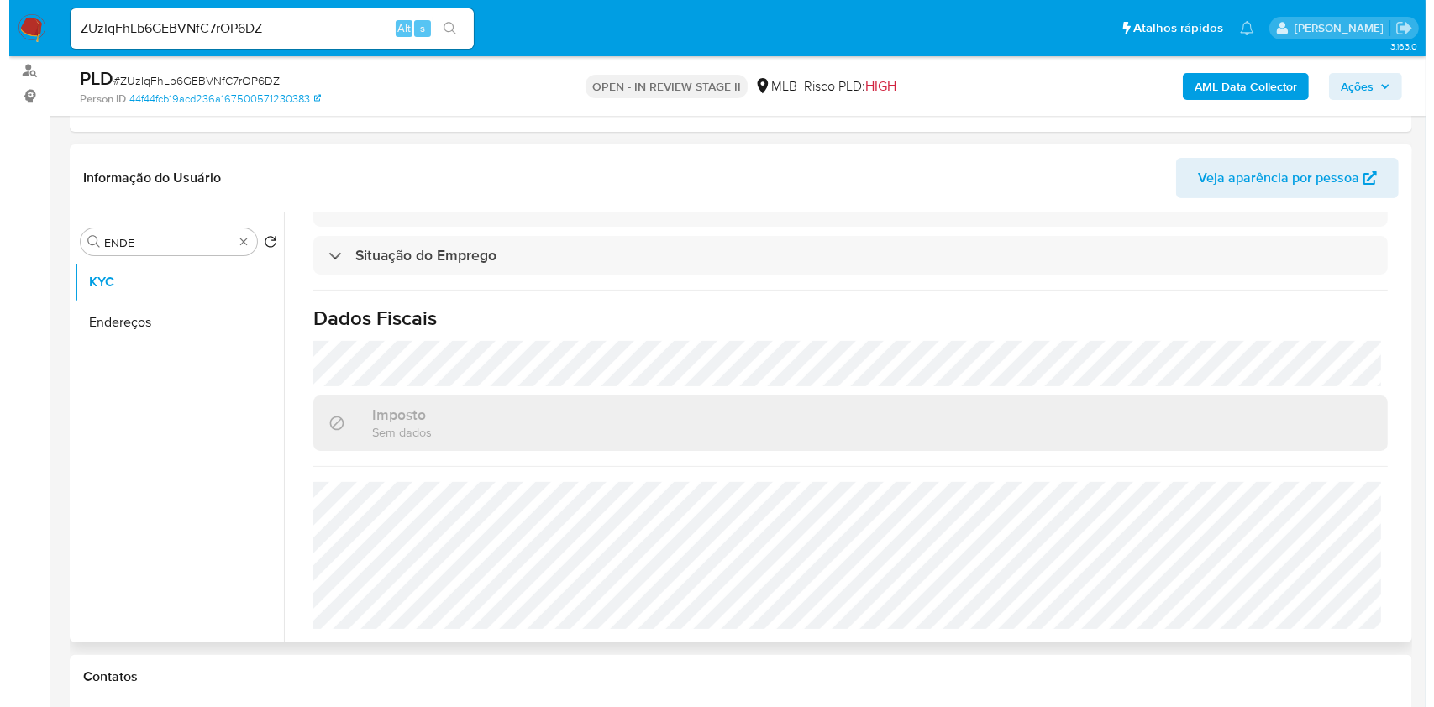
scroll to position [0, 0]
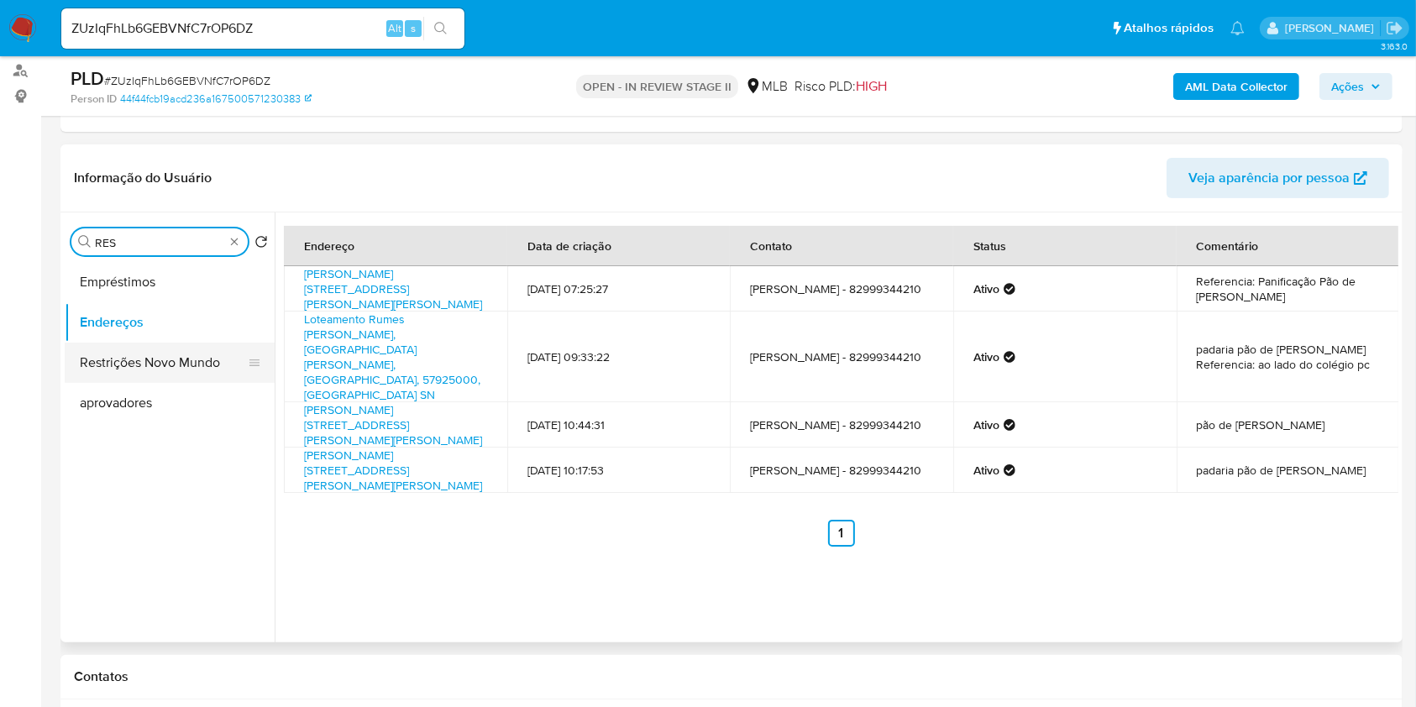
type input "RES"
click at [192, 352] on button "Restrições Novo Mundo" at bounding box center [170, 363] width 210 height 40
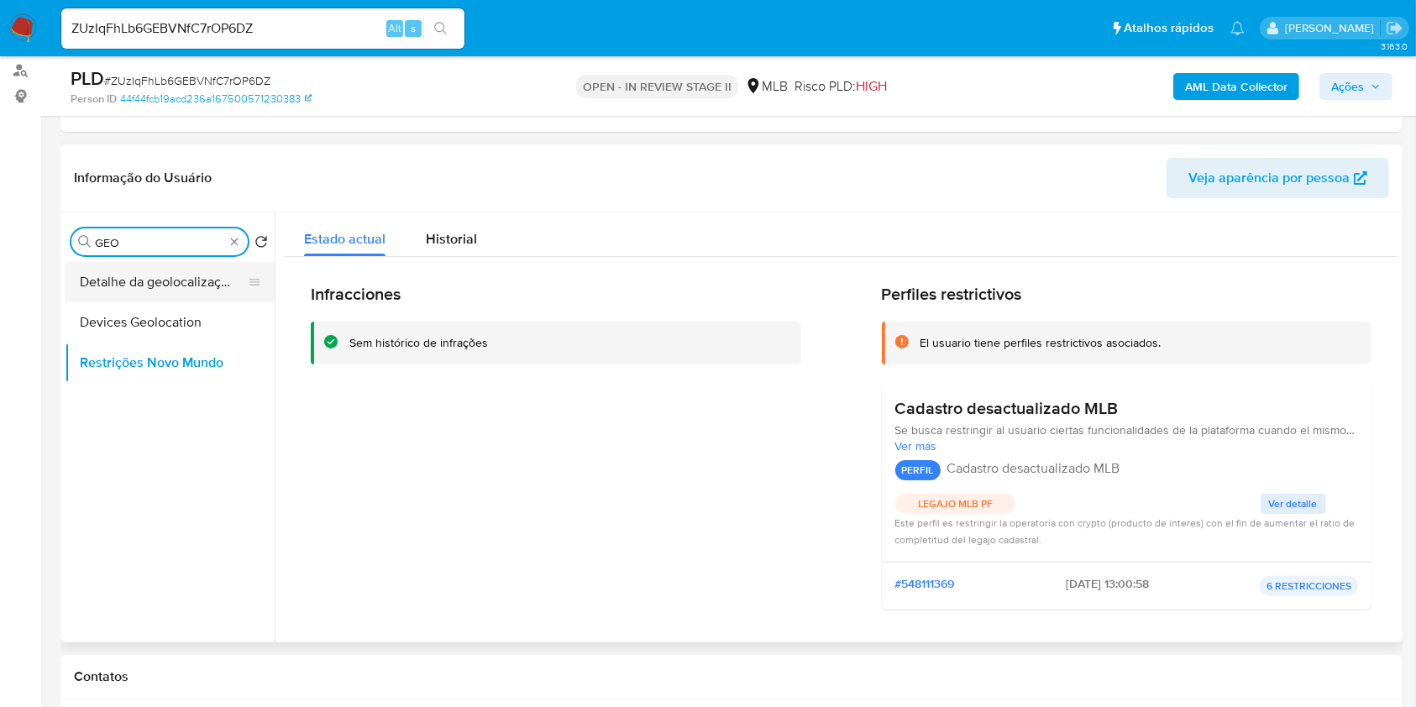
type input "GEO"
click at [186, 290] on button "Detalhe da geolocalização" at bounding box center [163, 282] width 197 height 40
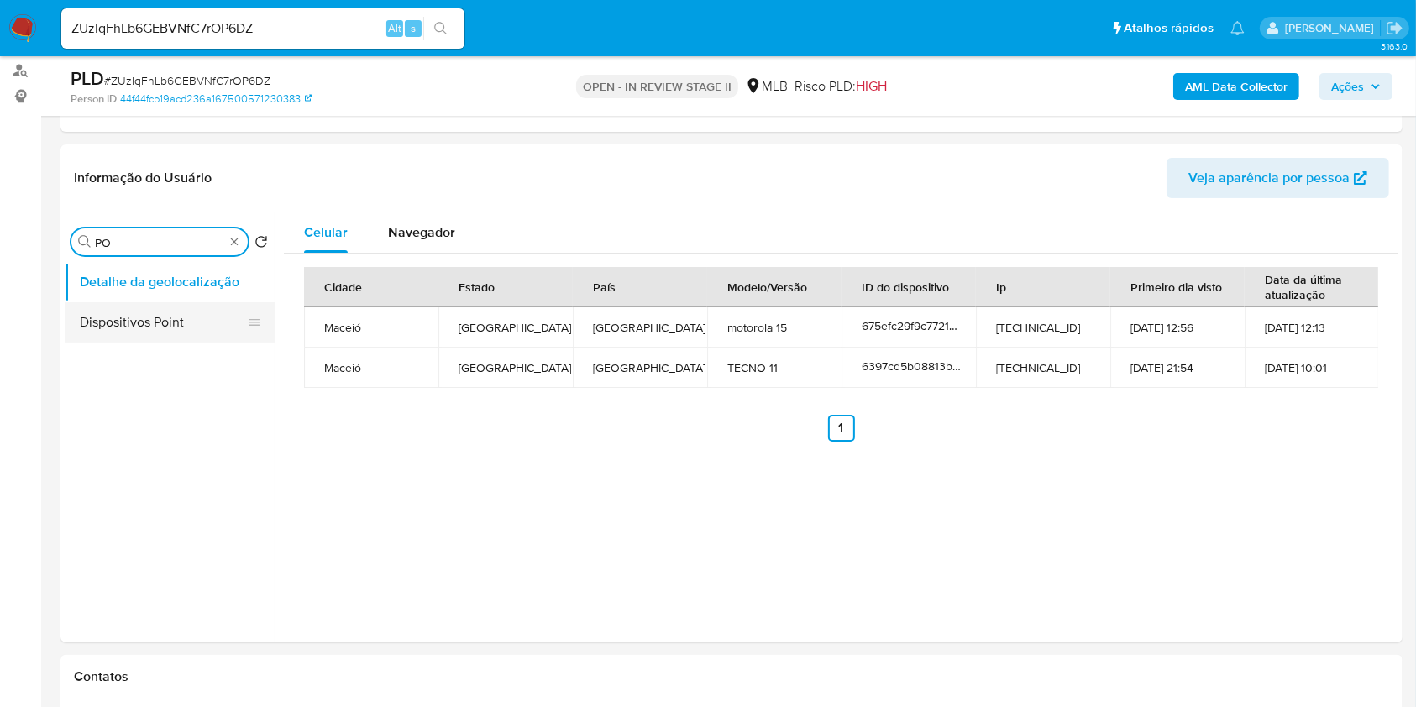
type input "PO"
click at [181, 316] on button "Dispositivos Point" at bounding box center [163, 322] width 197 height 40
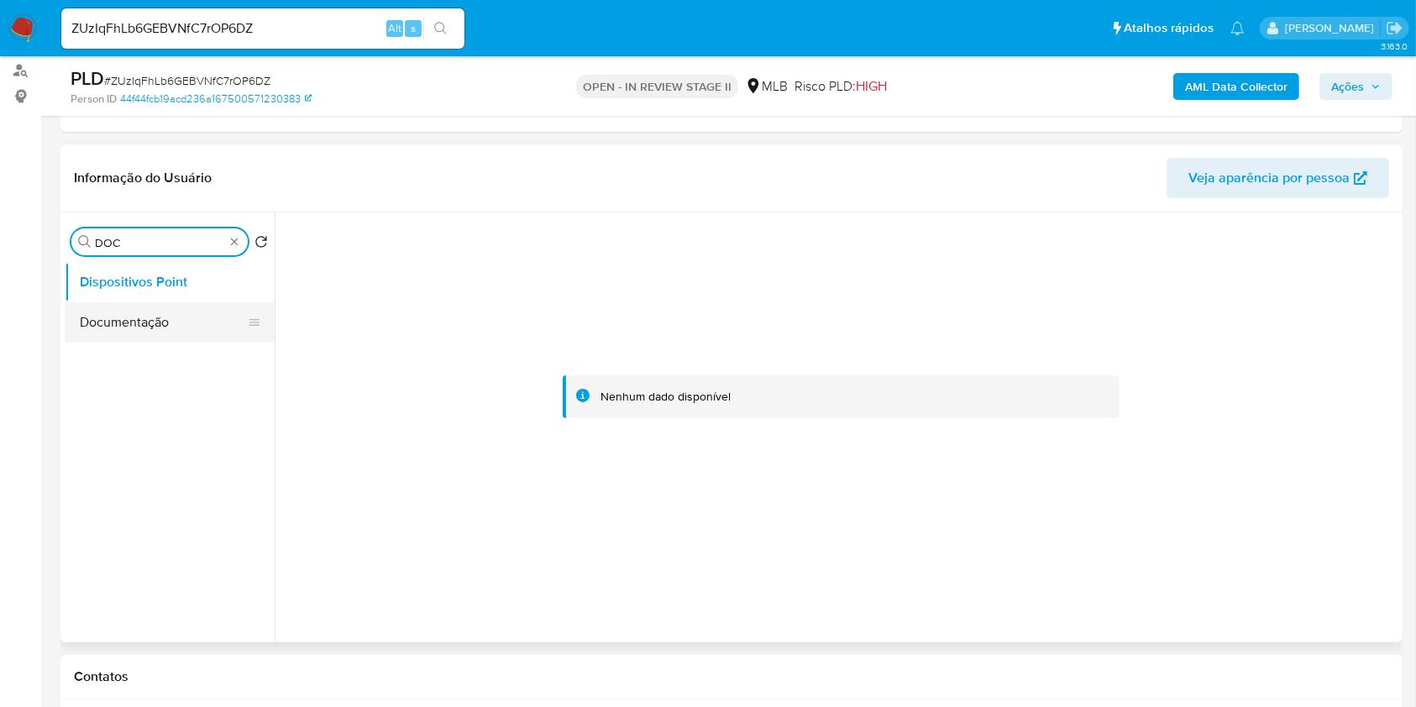
type input "DOC"
click at [203, 319] on button "Documentação" at bounding box center [163, 322] width 197 height 40
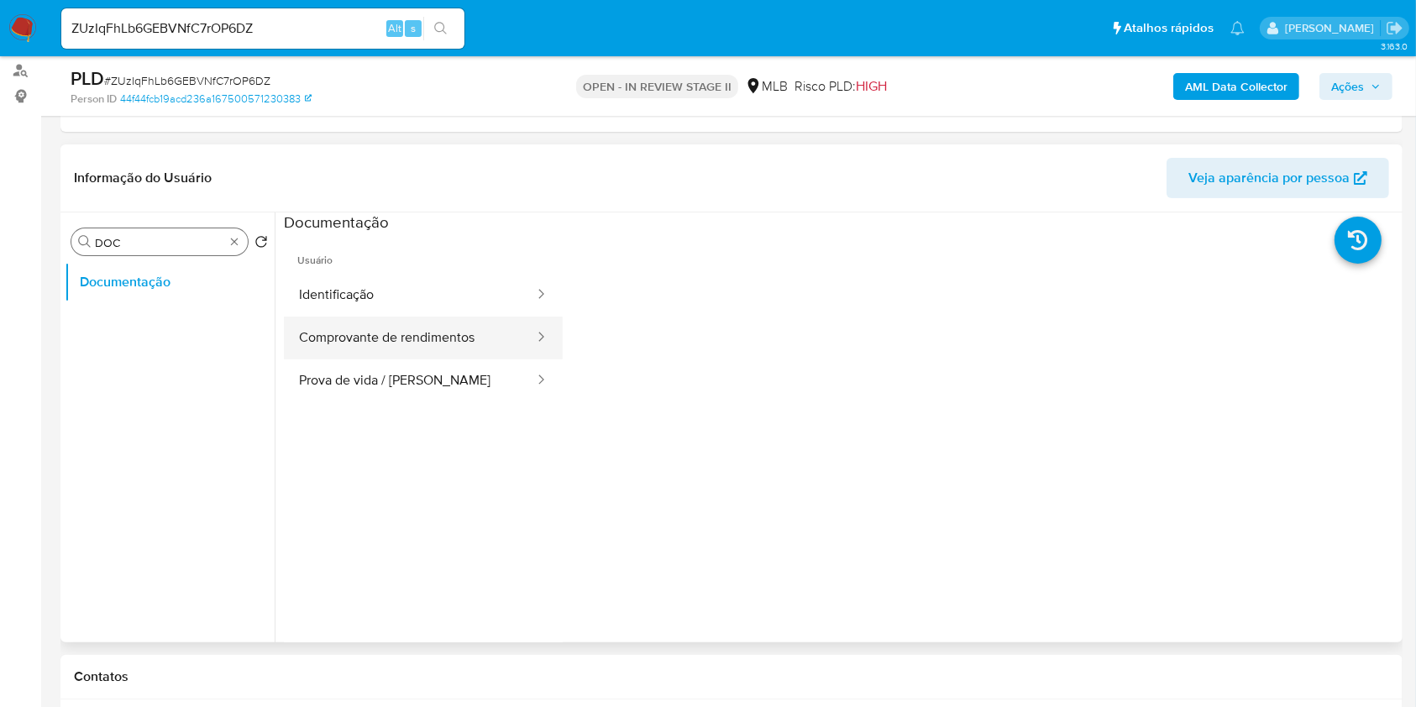
click at [467, 338] on button "Comprovante de rendimentos" at bounding box center [410, 338] width 252 height 43
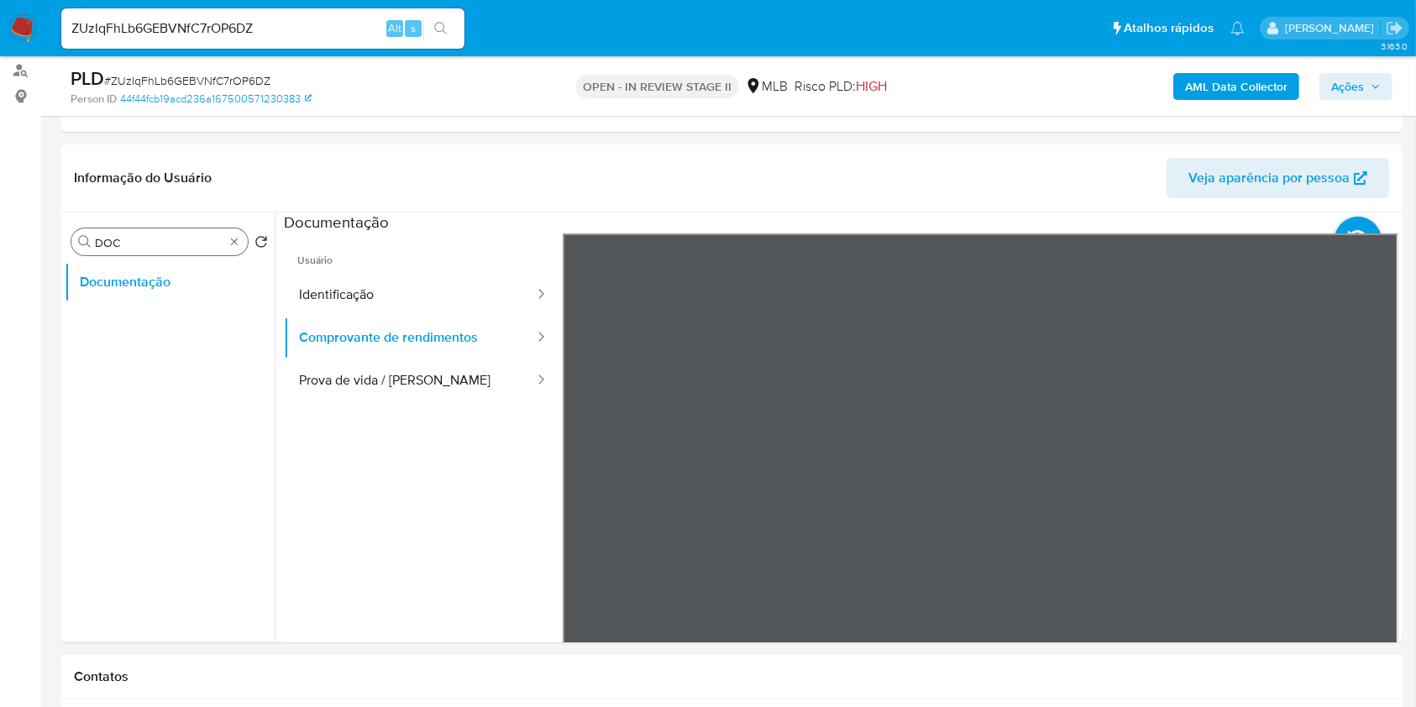
click at [397, 284] on button "Identificação" at bounding box center [410, 295] width 252 height 43
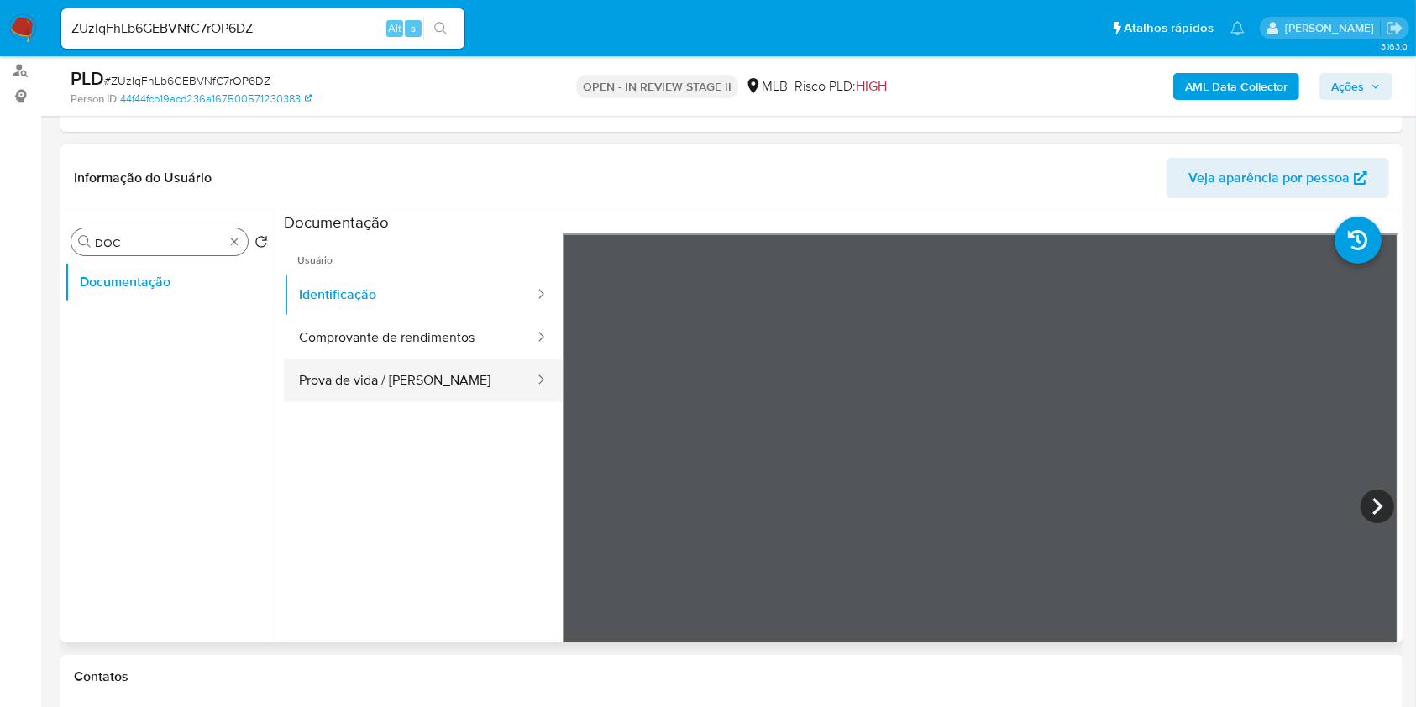
click at [392, 380] on button "Prova de vida / Selfie" at bounding box center [410, 381] width 252 height 43
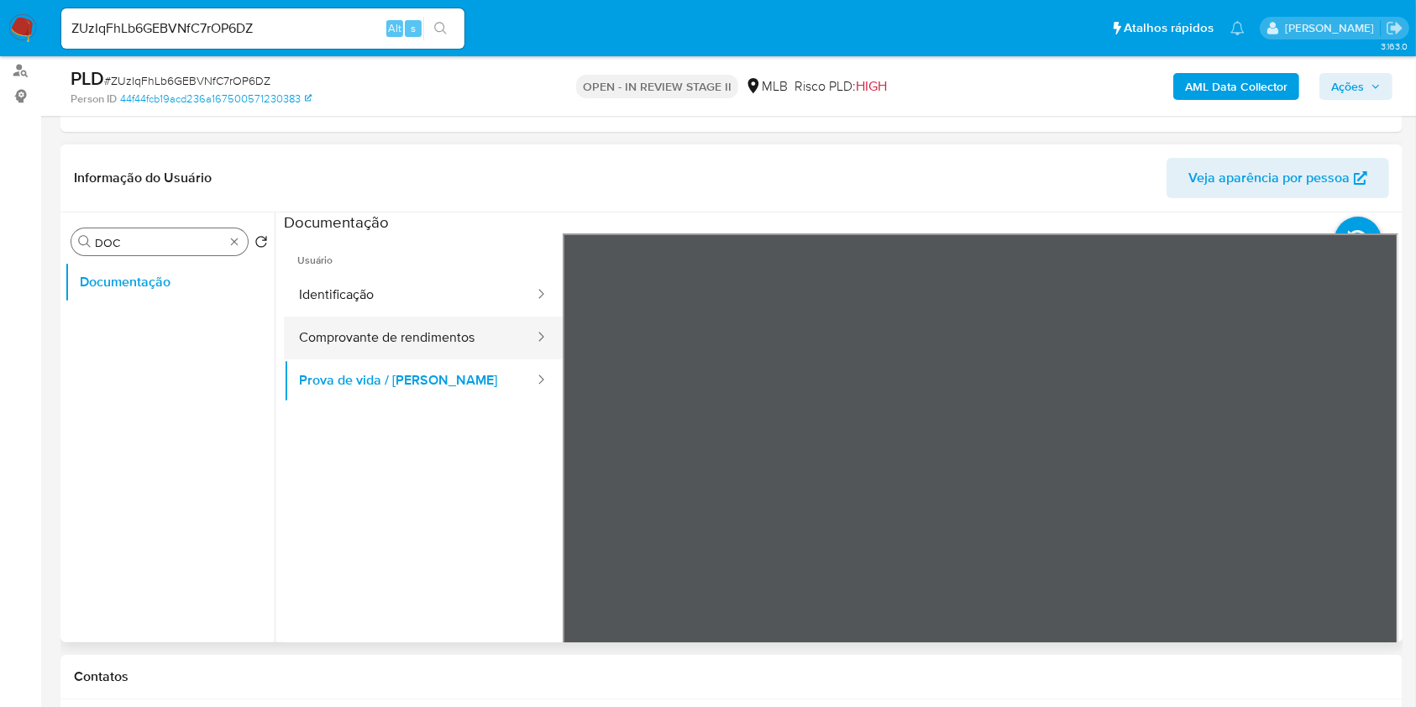
click at [470, 326] on button "Comprovante de rendimentos" at bounding box center [410, 338] width 252 height 43
click at [1203, 94] on b "AML Data Collector" at bounding box center [1236, 86] width 102 height 27
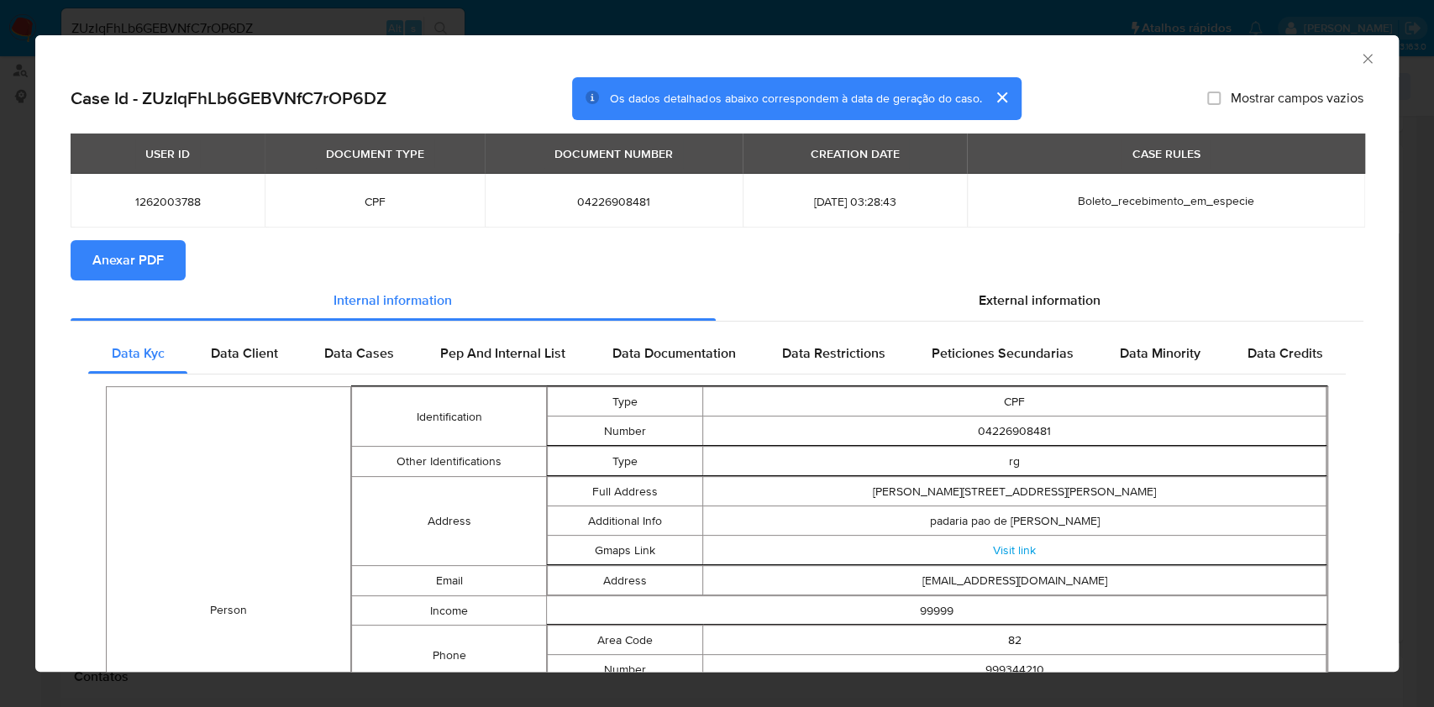
click at [98, 257] on span "Anexar PDF" at bounding box center [127, 260] width 71 height 37
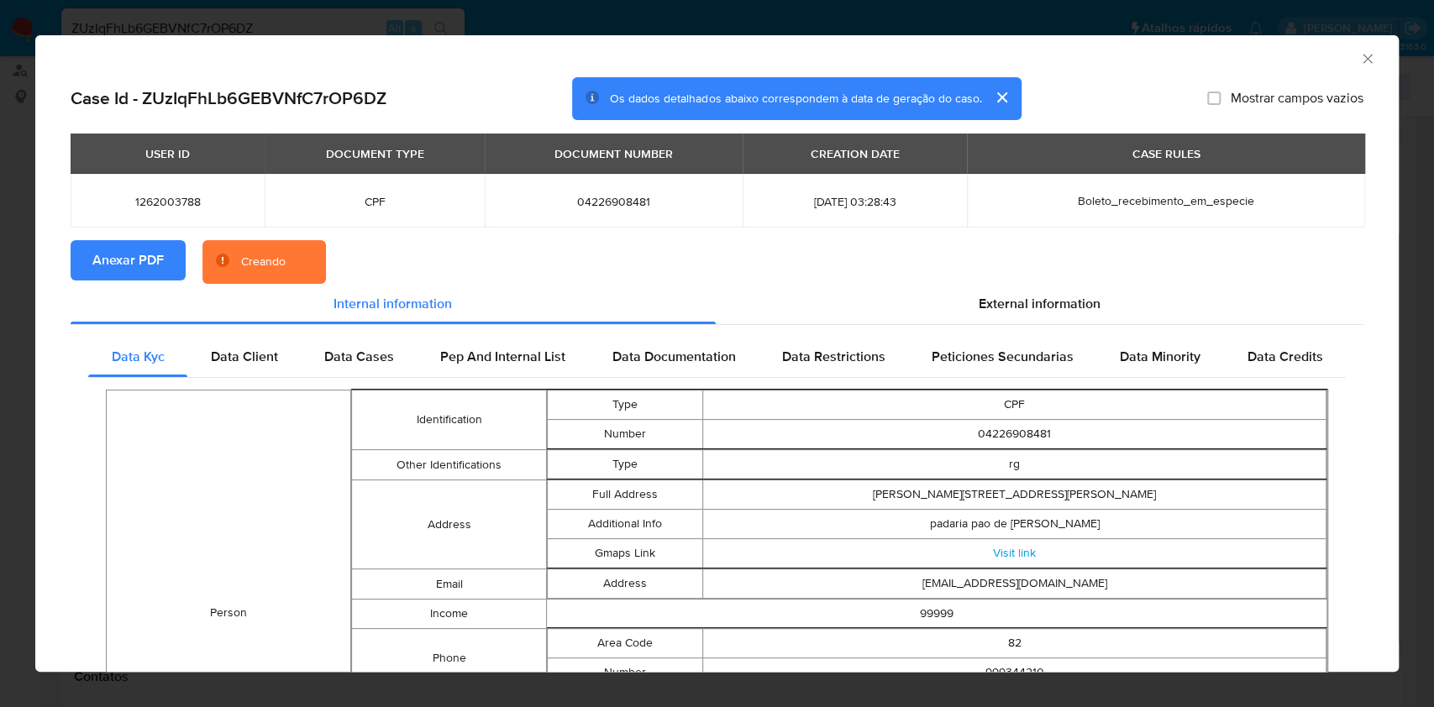
drag, startPoint x: 1344, startPoint y: 39, endPoint x: 1346, endPoint y: 52, distance: 12.8
click at [1344, 40] on div "AML Data Collector" at bounding box center [716, 56] width 1363 height 42
click at [1359, 62] on icon "Fechar a janela" at bounding box center [1367, 58] width 17 height 17
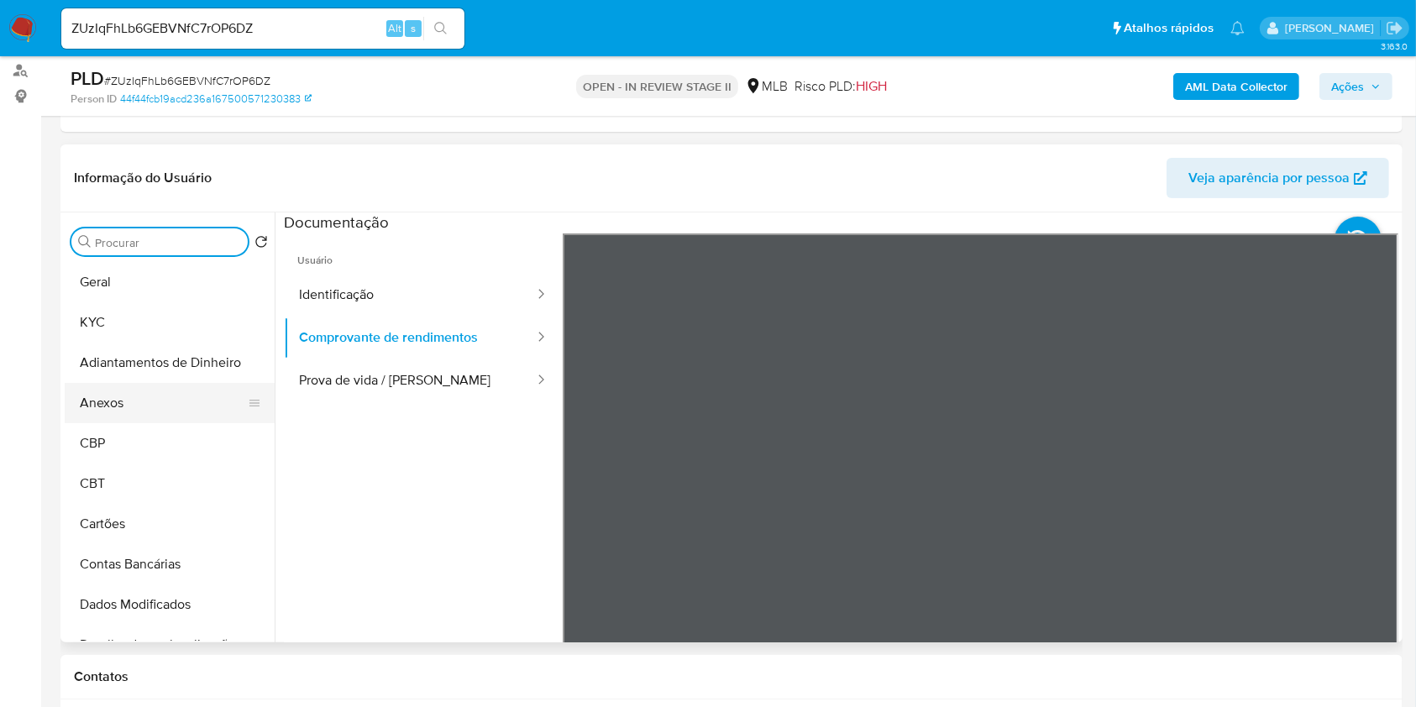
click at [154, 412] on button "Anexos" at bounding box center [163, 403] width 197 height 40
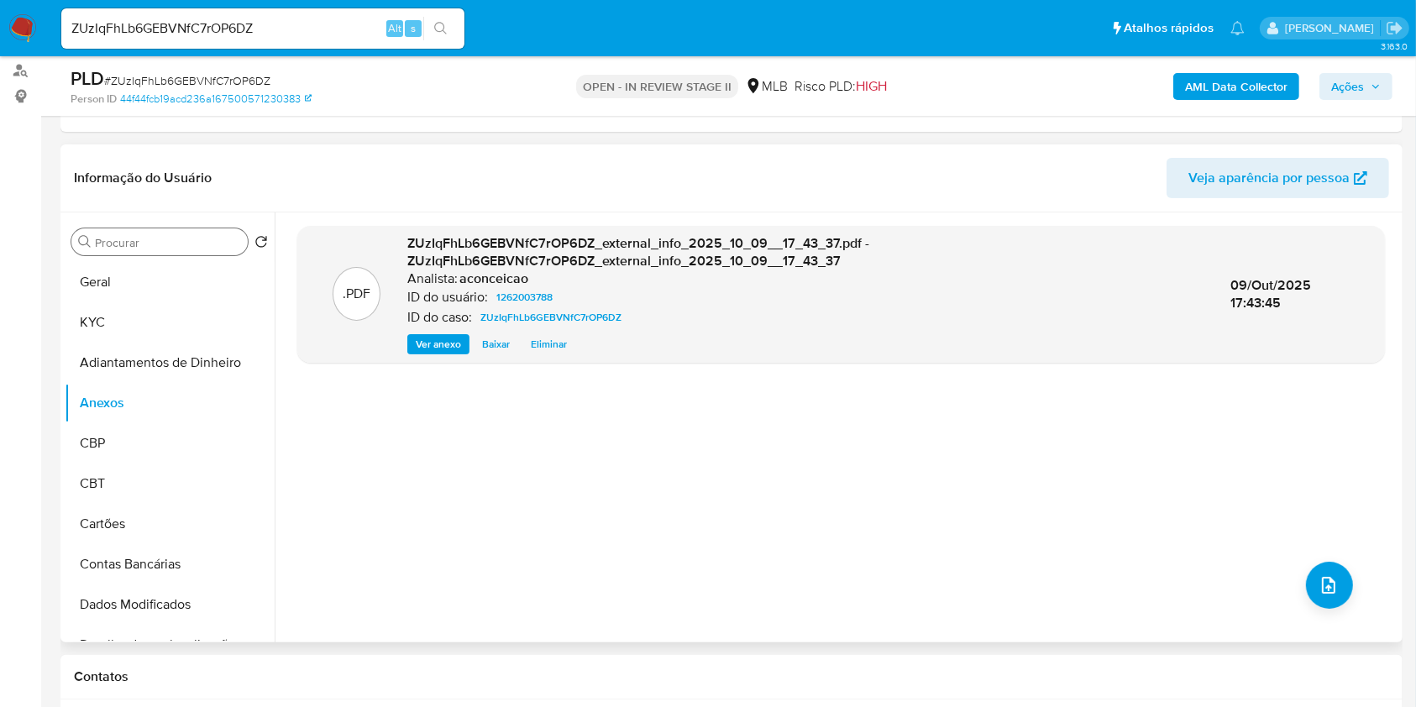
click at [1344, 605] on div ".PDF ZUzIqFhLb6GEBVNfC7rOP6DZ_external_info_2025_10_09__17_43_37.pdf - ZUzIqFhL…" at bounding box center [841, 427] width 1088 height 403
click at [1325, 586] on icon "upload-file" at bounding box center [1328, 585] width 13 height 17
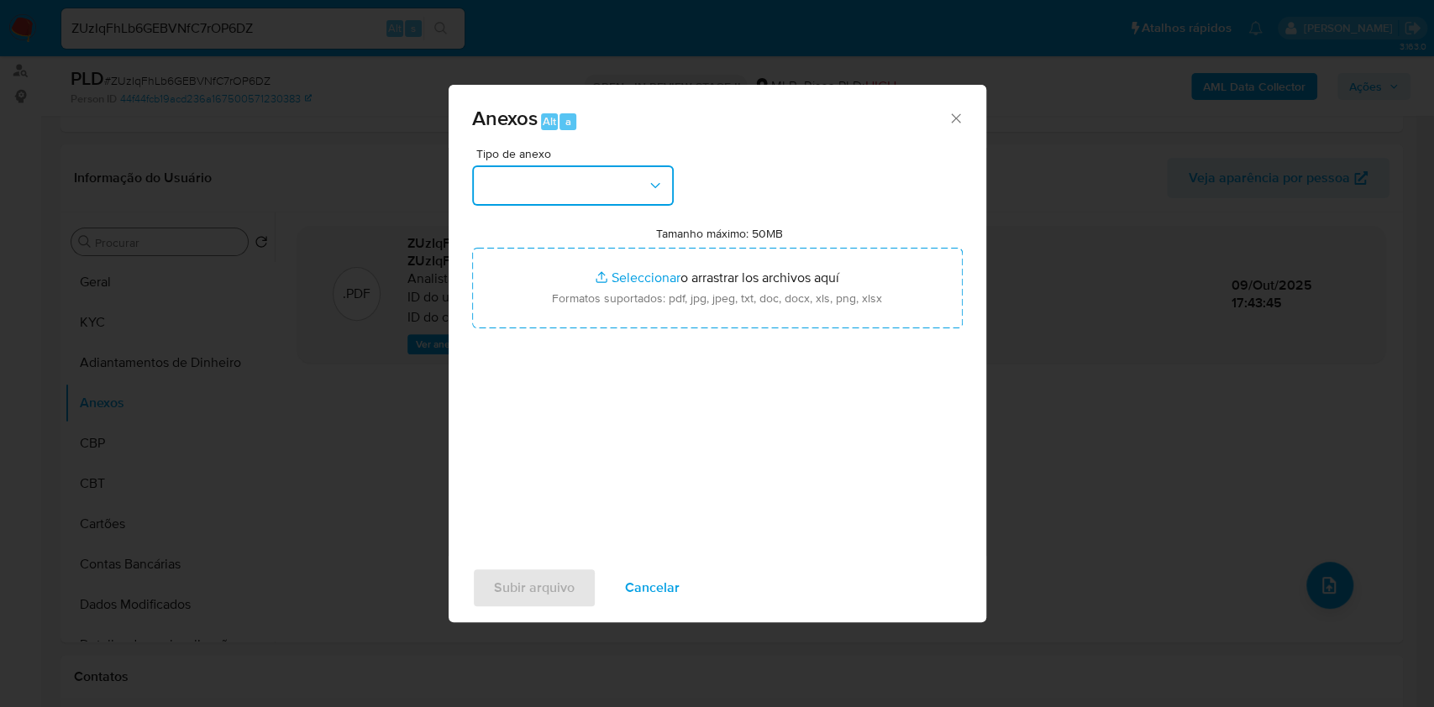
click at [539, 184] on button "button" at bounding box center [573, 185] width 202 height 40
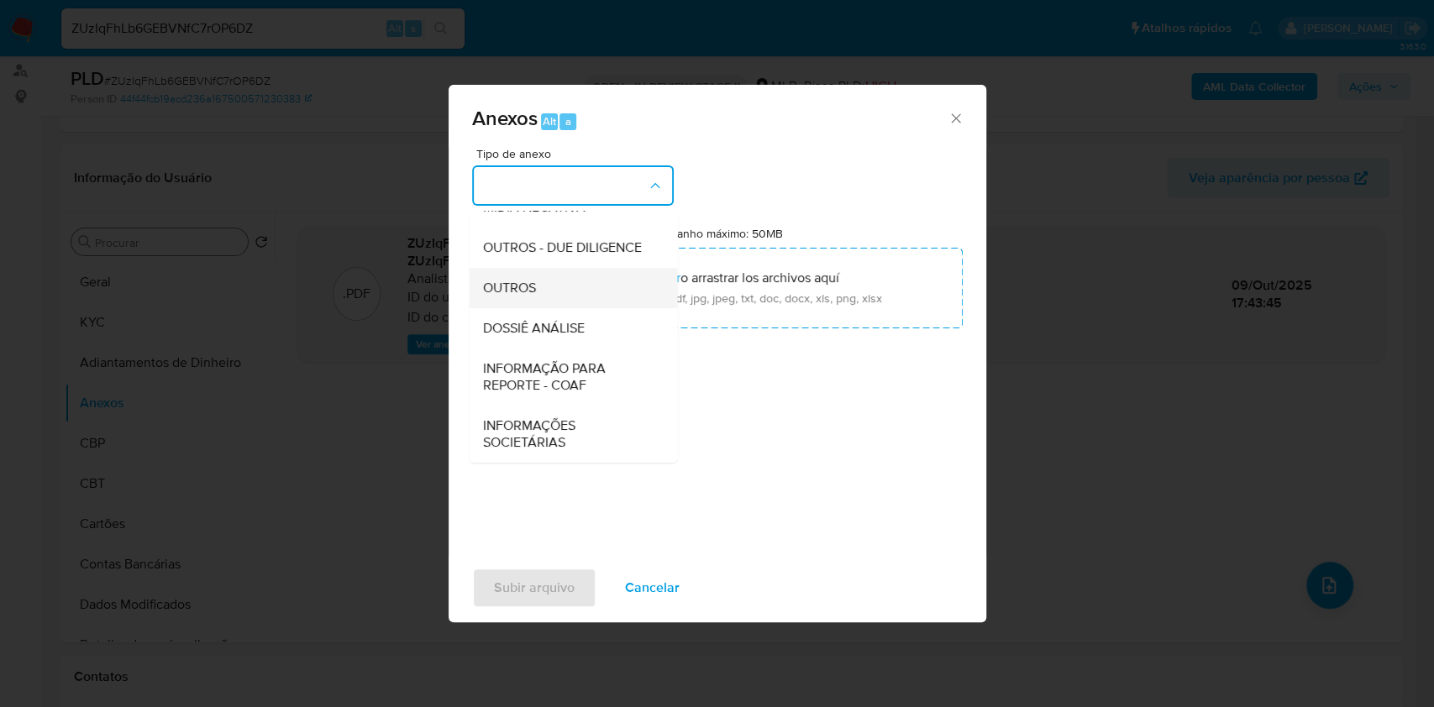
scroll to position [258, 0]
click at [575, 333] on span "DOSSIÊ ANÁLISE" at bounding box center [533, 328] width 102 height 17
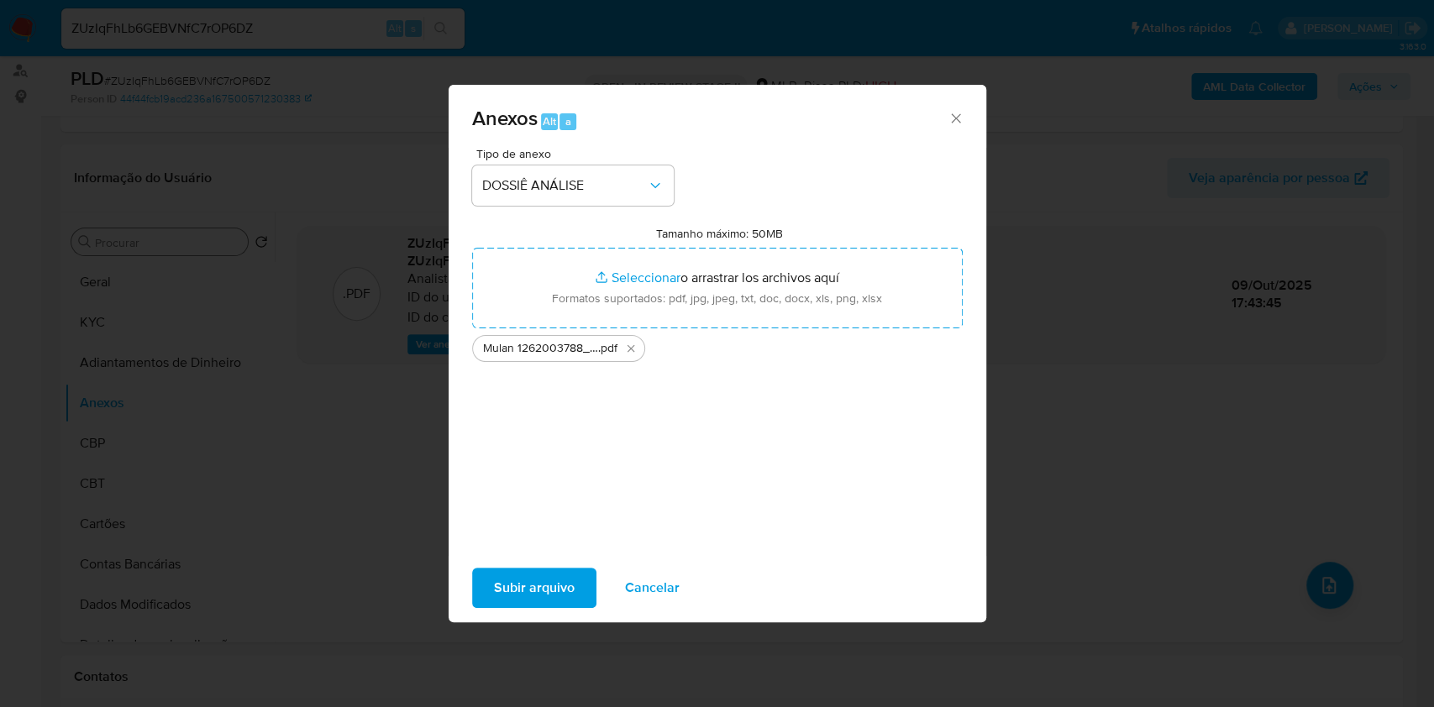
click at [554, 610] on div "Subir arquivo Cancelar" at bounding box center [718, 588] width 538 height 64
click at [559, 602] on span "Subir arquivo" at bounding box center [534, 587] width 81 height 37
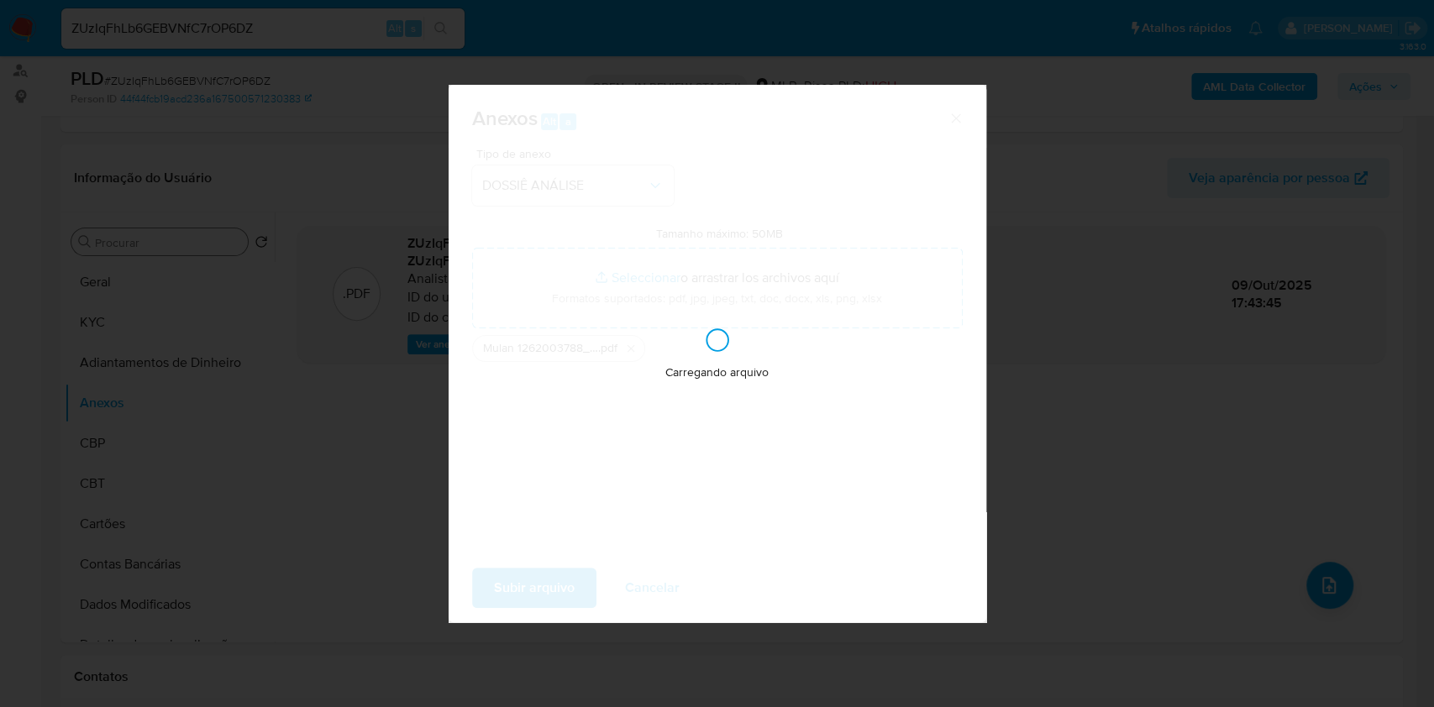
click at [1294, 581] on div "Anexos Alt a Tipo de anexo DOSSIÊ ANÁLISE Tamanho máximo: 50MB Seleccionar arch…" at bounding box center [717, 353] width 1434 height 707
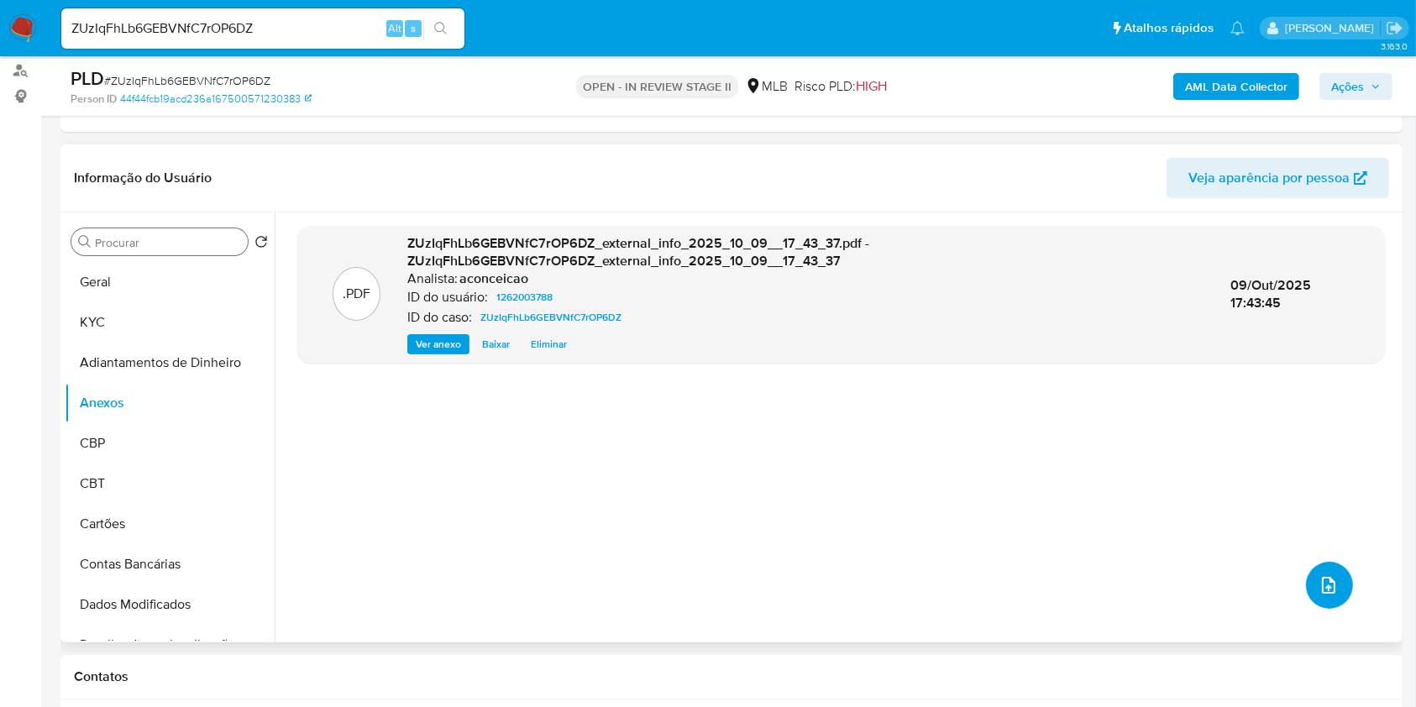
click at [1322, 587] on icon "upload-file" at bounding box center [1328, 585] width 13 height 17
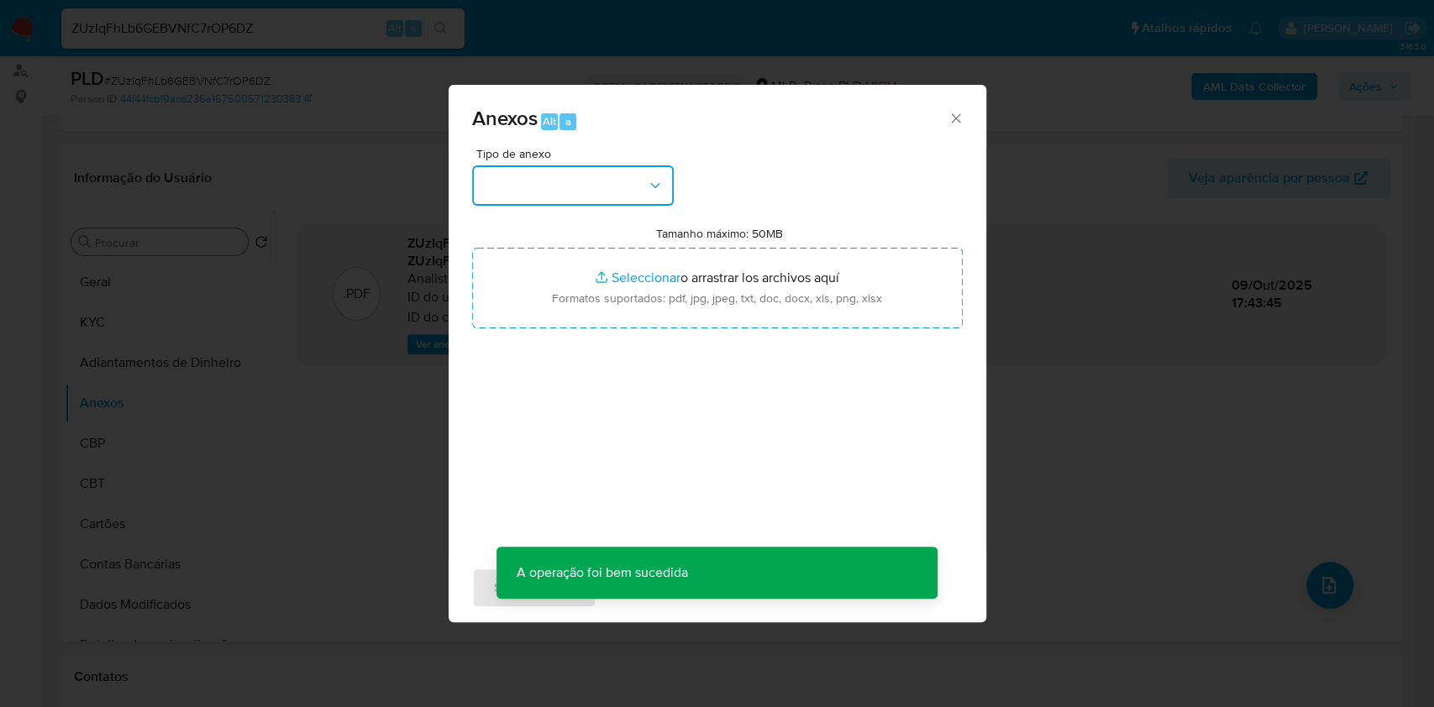
click at [607, 201] on button "button" at bounding box center [573, 185] width 202 height 40
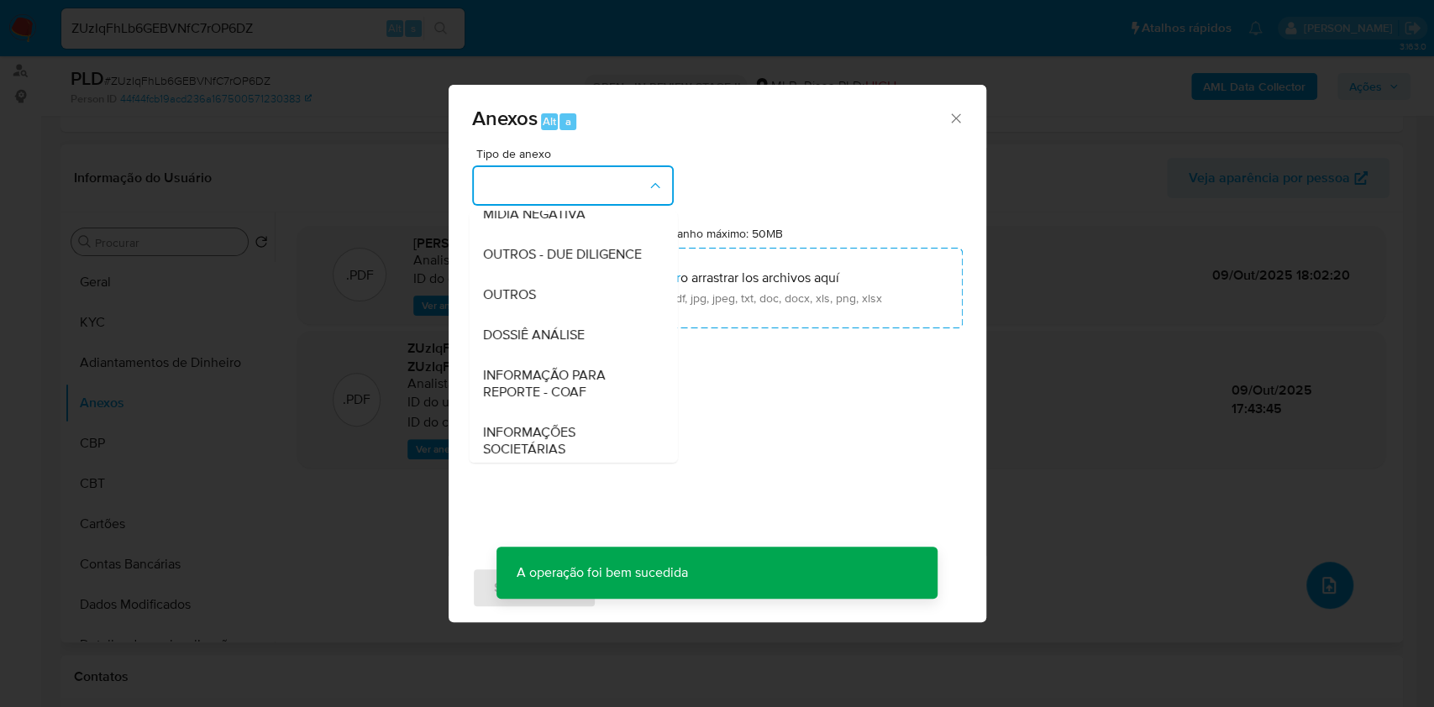
scroll to position [0, 0]
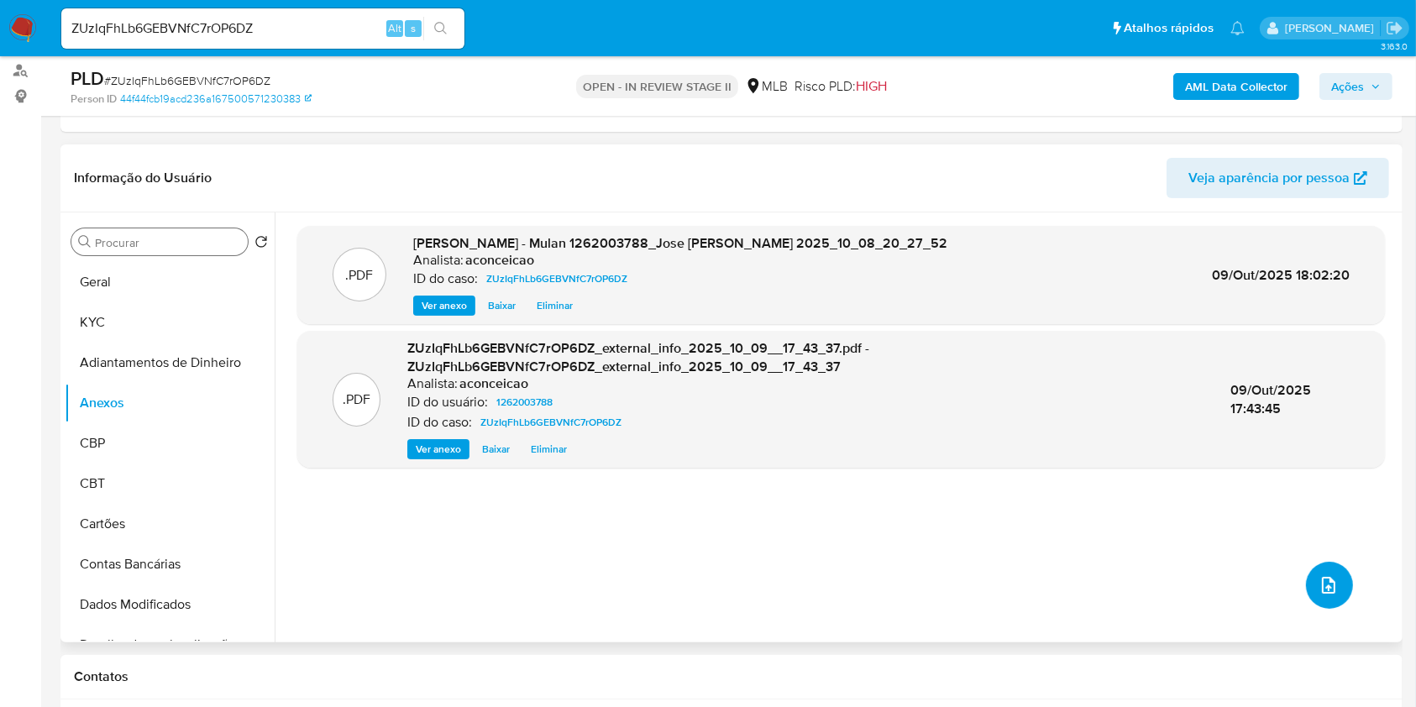
click at [1309, 569] on button "upload-file" at bounding box center [1329, 585] width 47 height 47
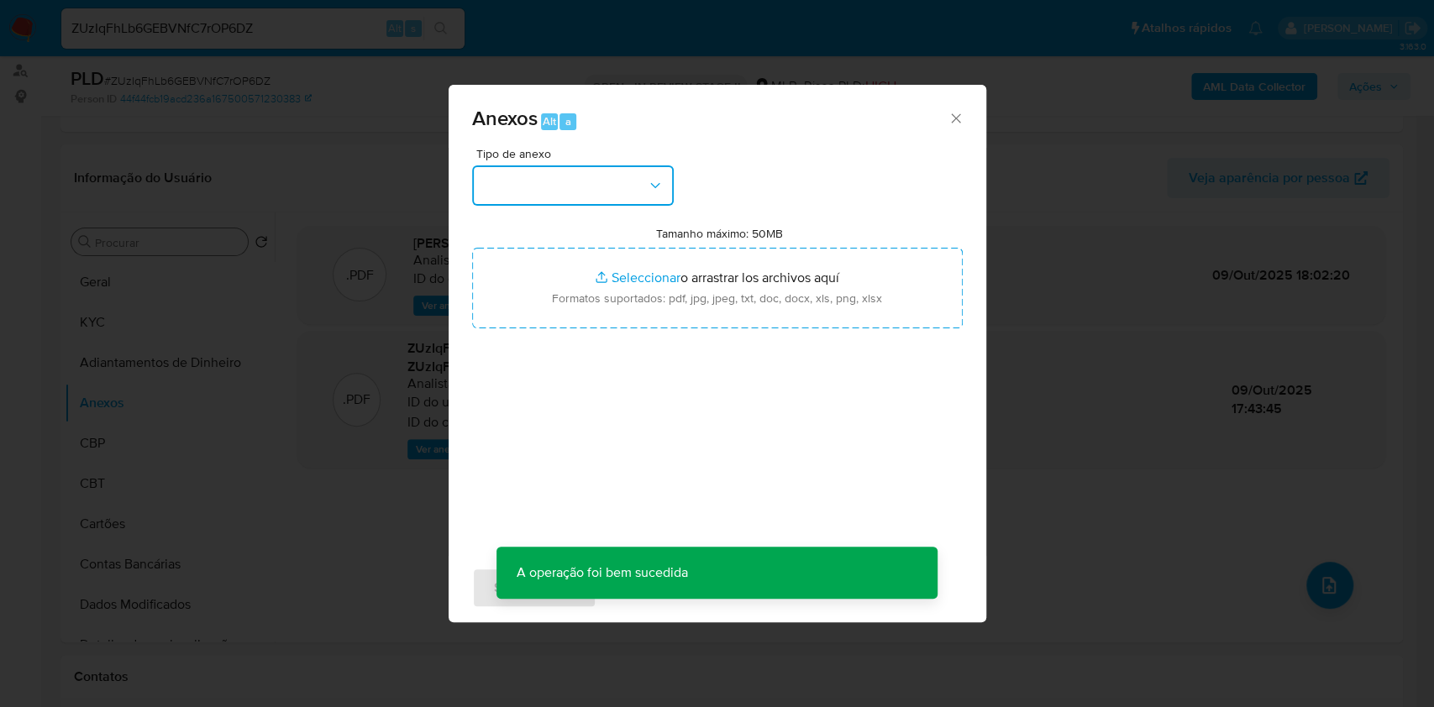
click at [545, 165] on button "button" at bounding box center [573, 185] width 202 height 40
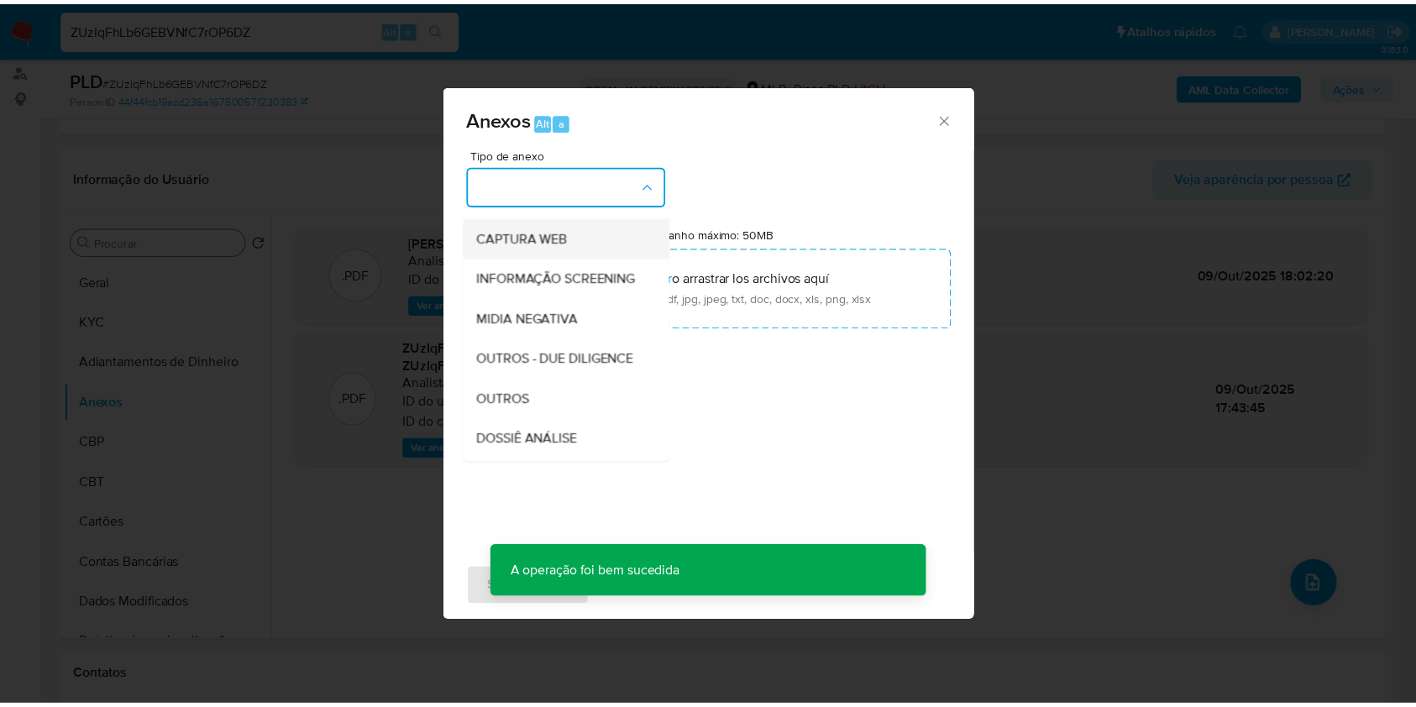
scroll to position [258, 0]
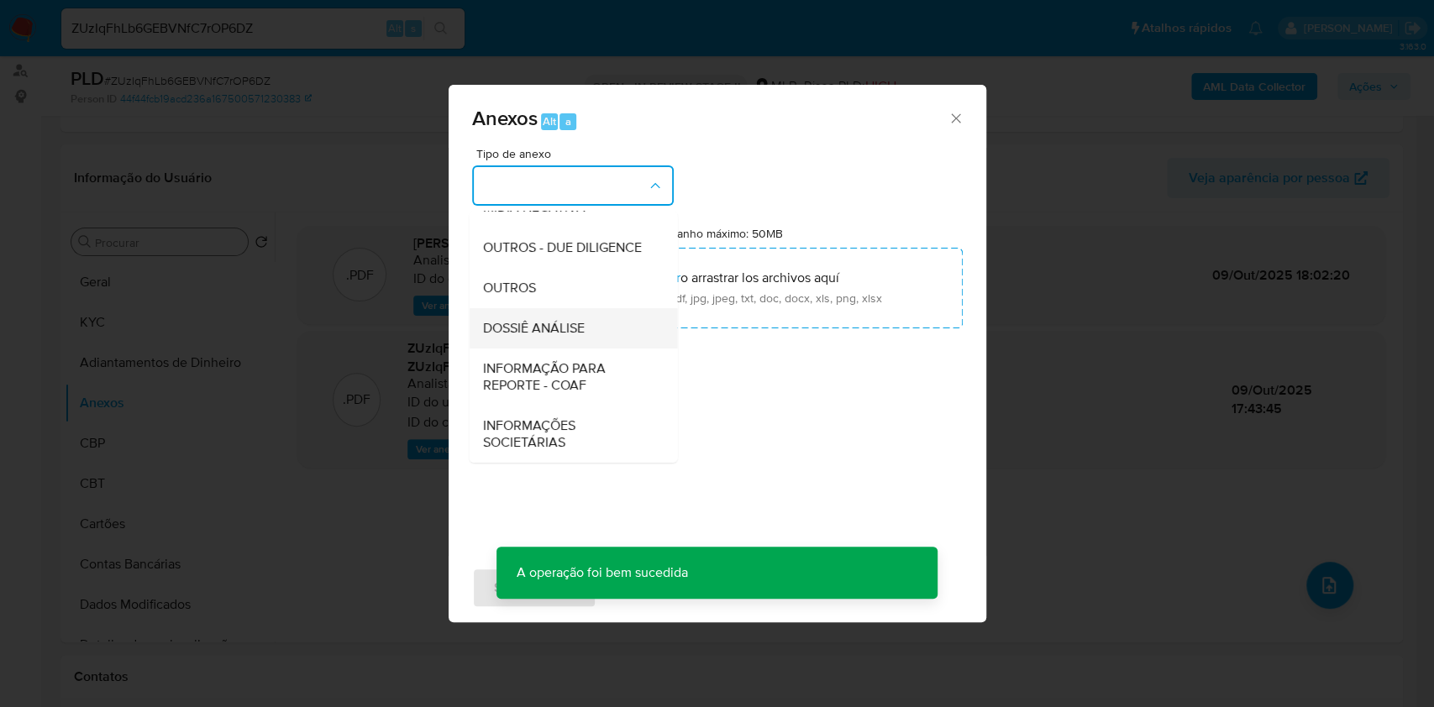
click at [568, 325] on span "DOSSIÊ ANÁLISE" at bounding box center [533, 328] width 102 height 17
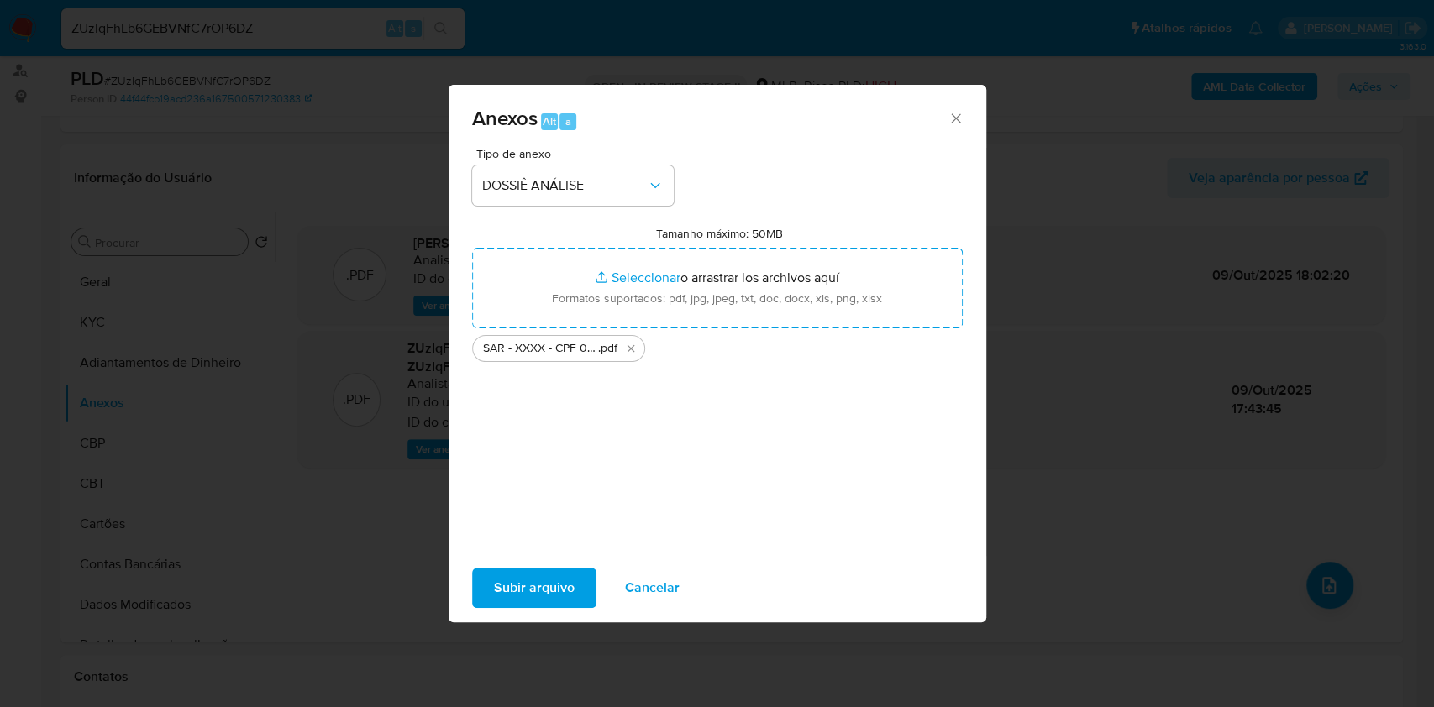
click at [568, 596] on span "Subir arquivo" at bounding box center [534, 587] width 81 height 37
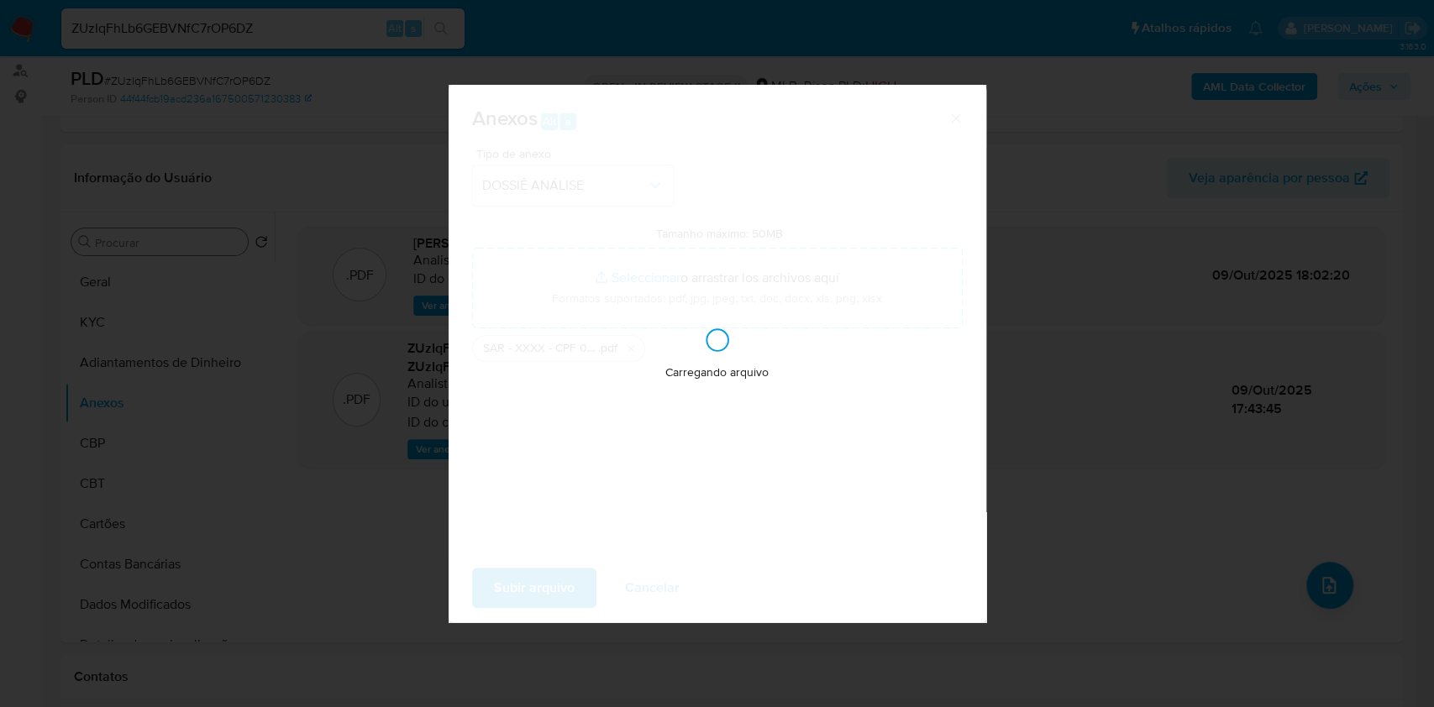
click at [1158, 399] on div "Anexos Alt a Tipo de anexo DOSSIÊ ANÁLISE Tamanho máximo: 50MB Seleccionar arch…" at bounding box center [717, 353] width 1434 height 707
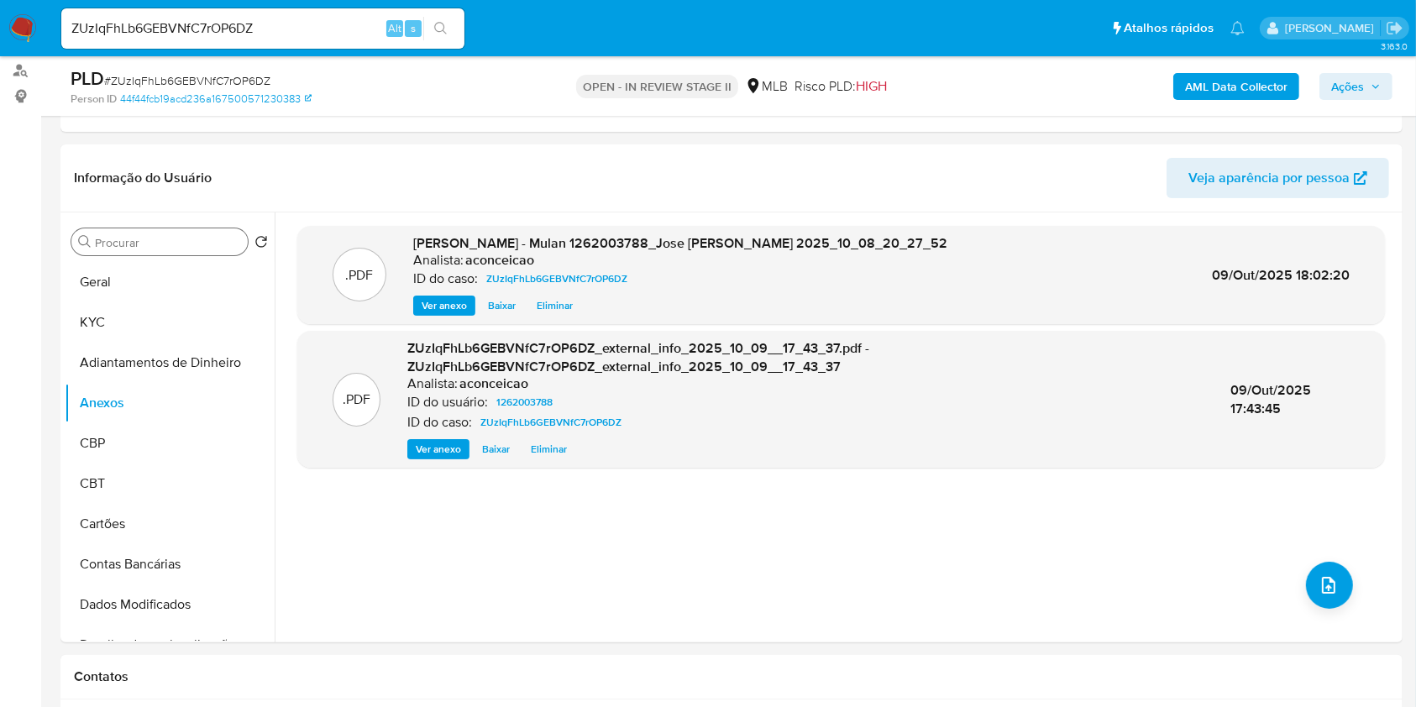
click at [1338, 81] on span "Ações" at bounding box center [1347, 86] width 33 height 27
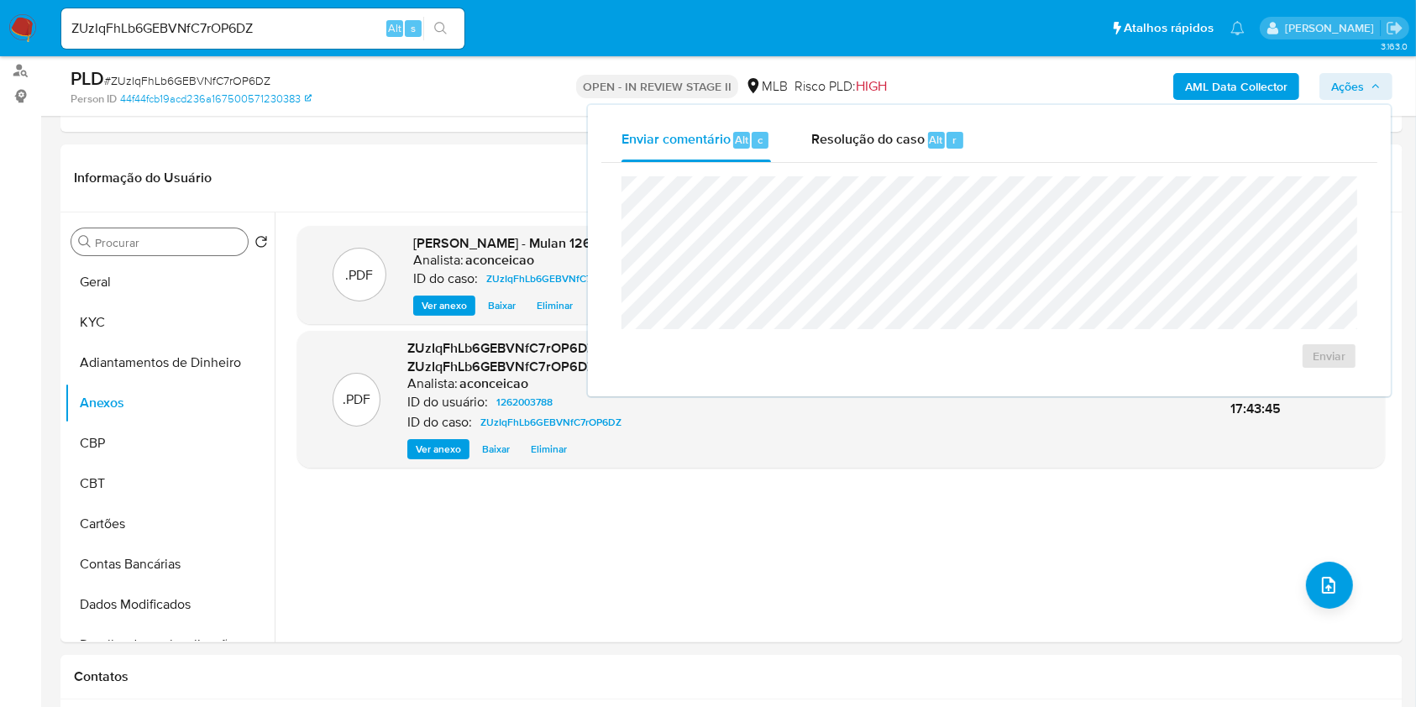
drag, startPoint x: 937, startPoint y: 133, endPoint x: 935, endPoint y: 165, distance: 32.8
click at [937, 134] on span "Alt" at bounding box center [936, 140] width 13 height 16
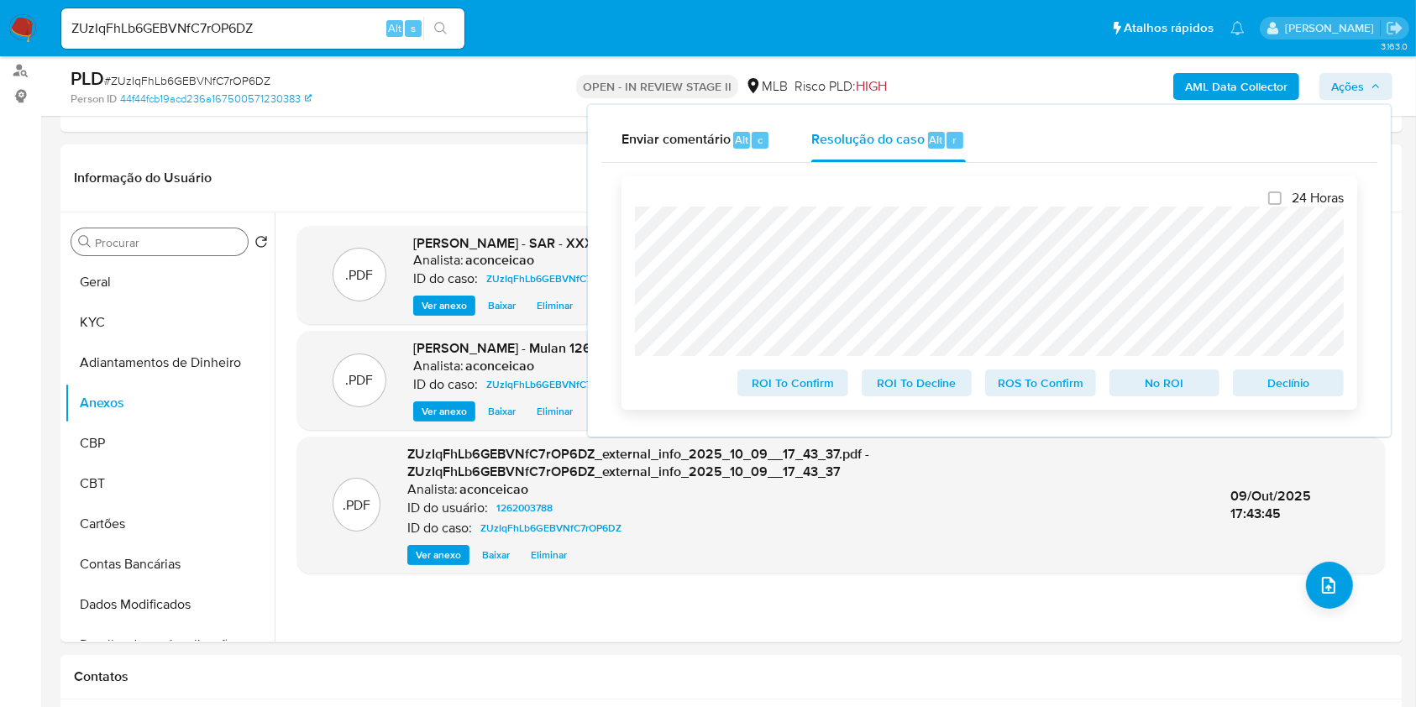
click at [1069, 386] on span "ROS To Confirm" at bounding box center [1040, 383] width 87 height 24
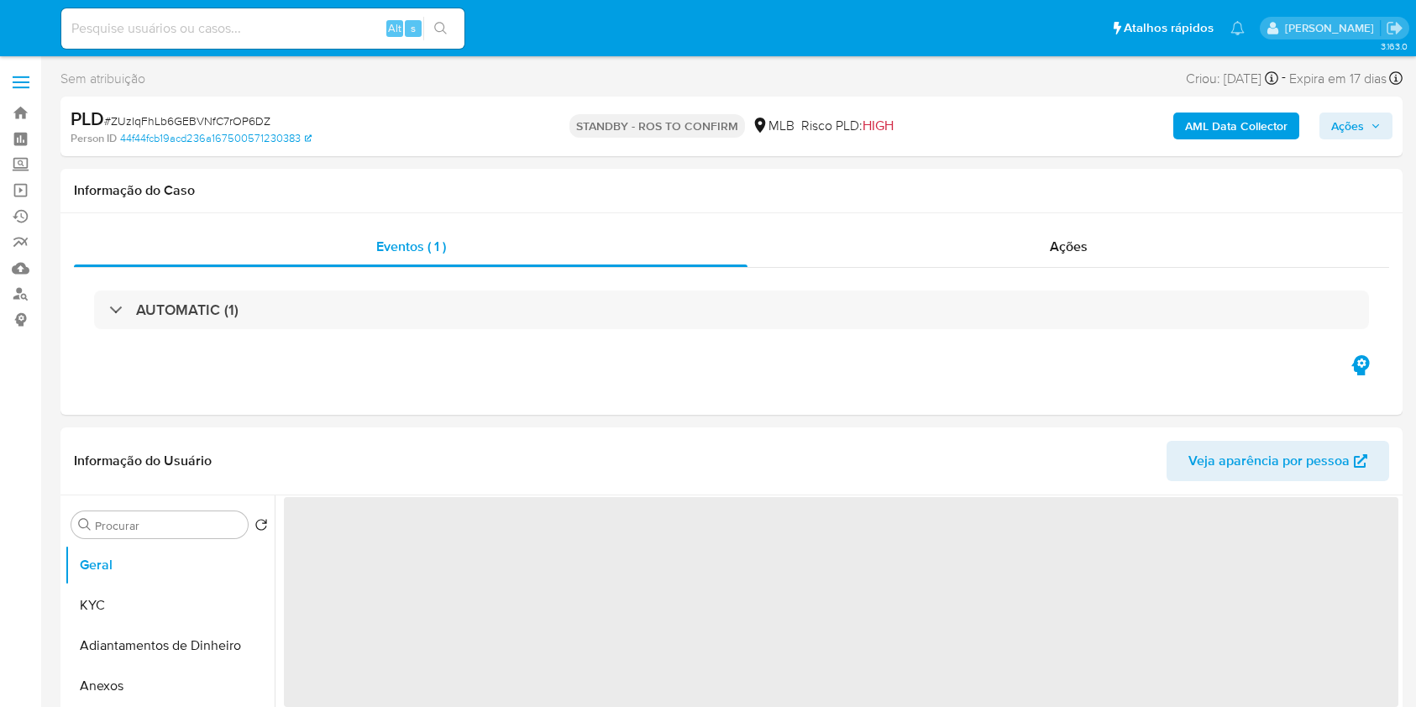
select select "10"
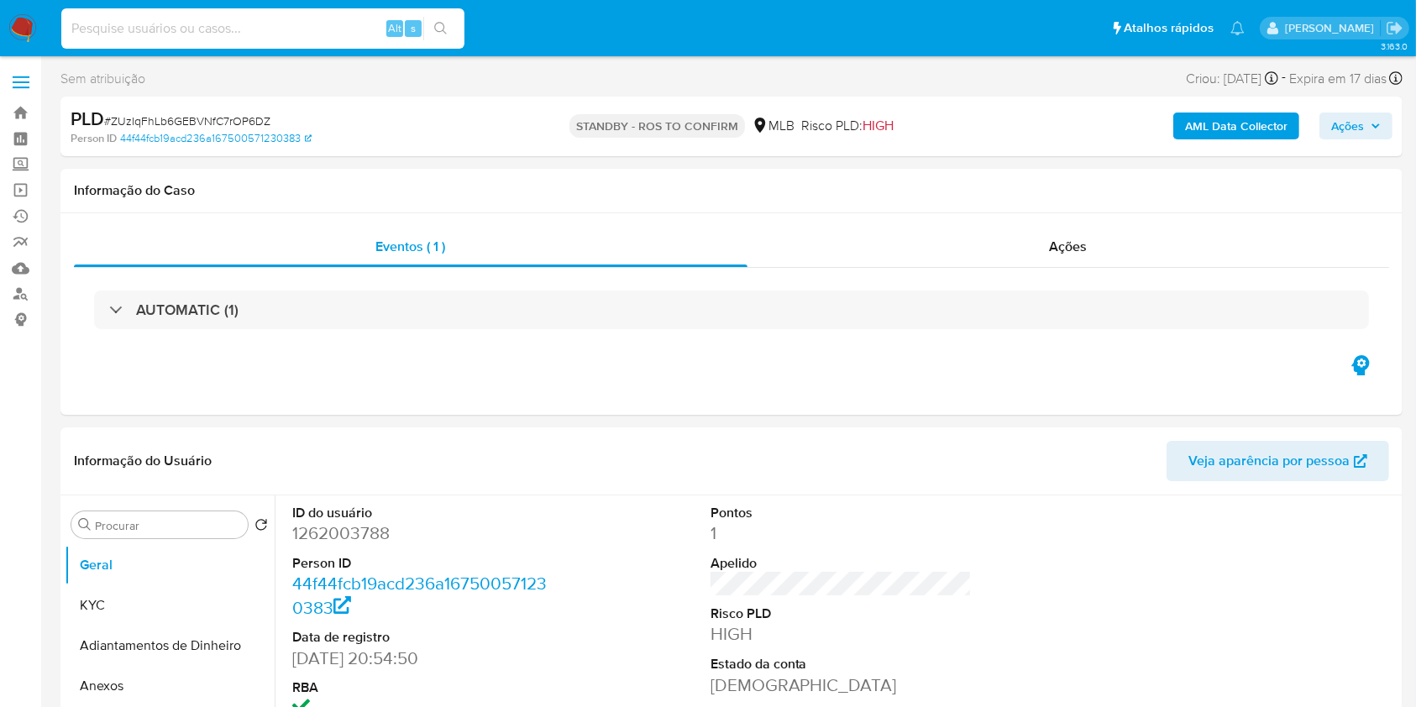
click at [301, 26] on input at bounding box center [262, 29] width 403 height 22
paste input "V7kzOhjl75gXgZOD3e7sO7CL"
type input "V7kzOhjl75gXgZOD3e7sO7CL"
click at [443, 39] on button "search-icon" at bounding box center [440, 29] width 34 height 24
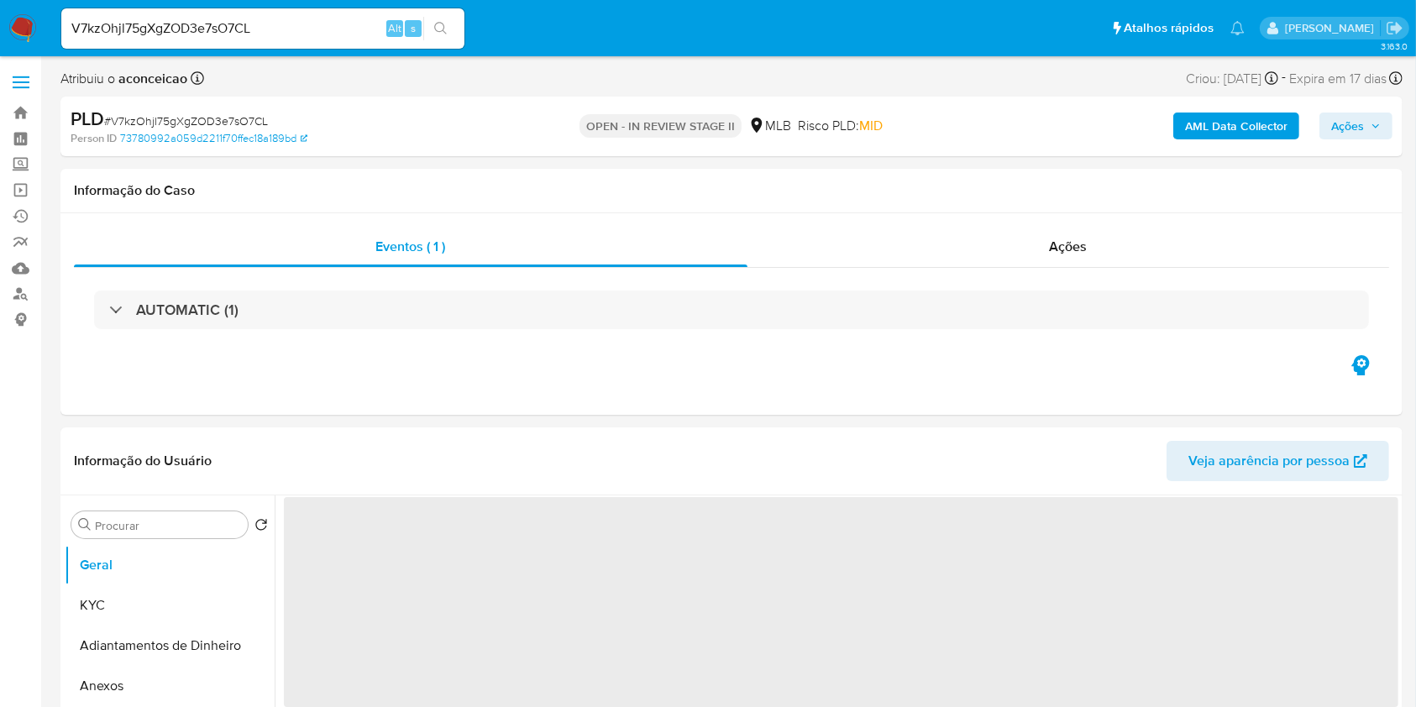
select select "10"
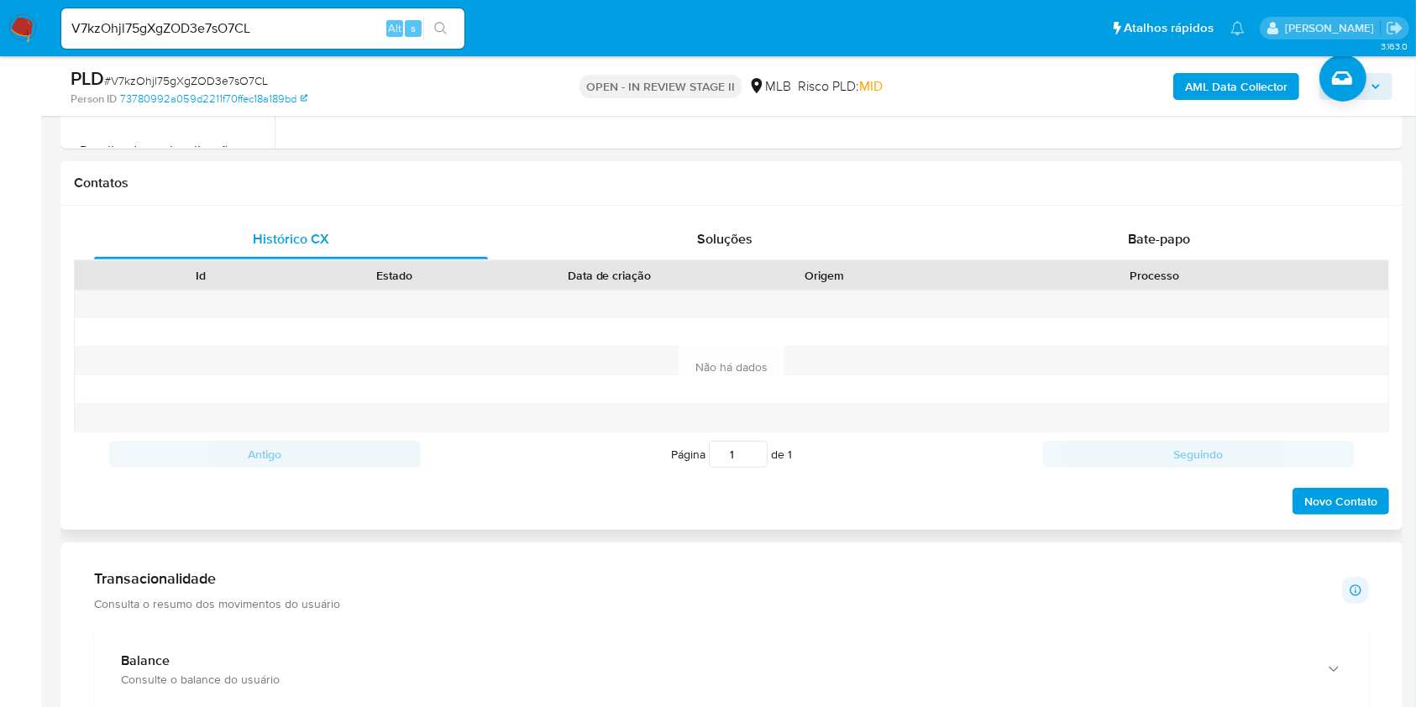
scroll to position [895, 0]
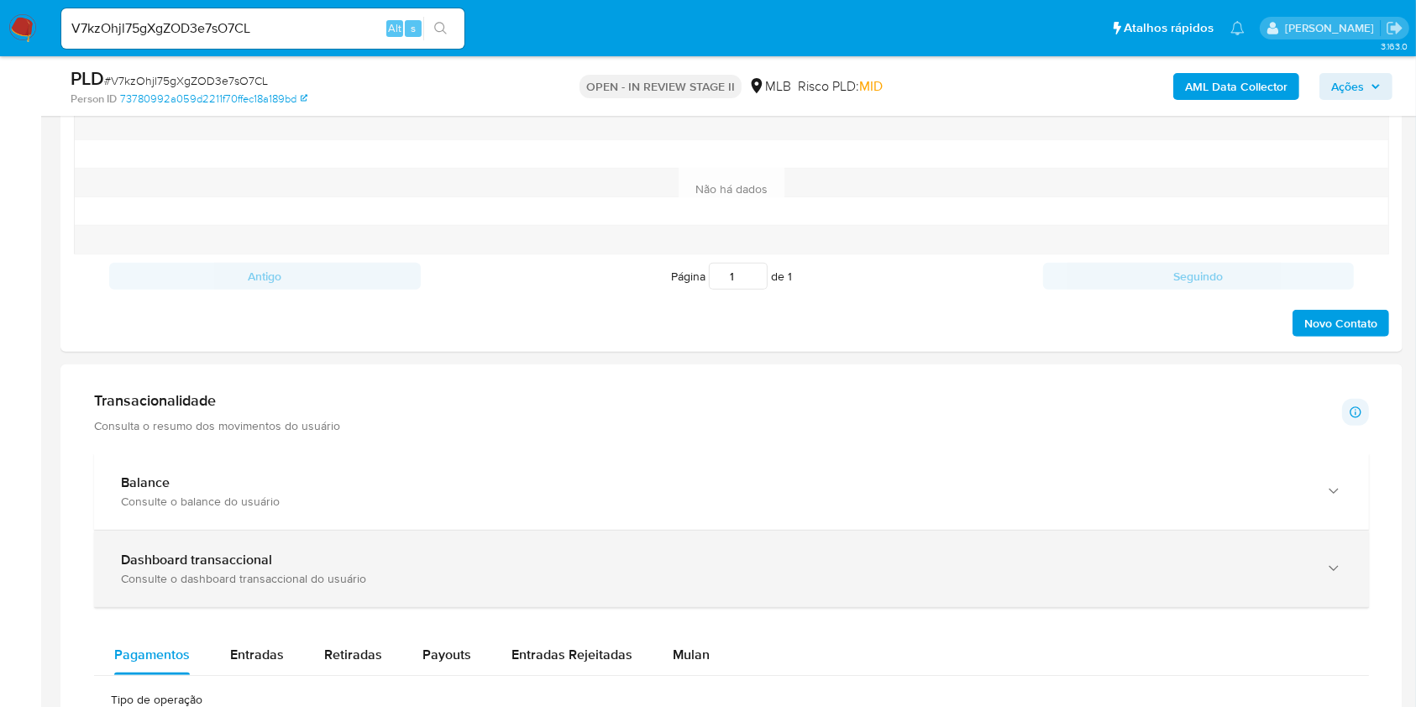
click at [321, 564] on div "Dashboard transaccional" at bounding box center [715, 560] width 1188 height 17
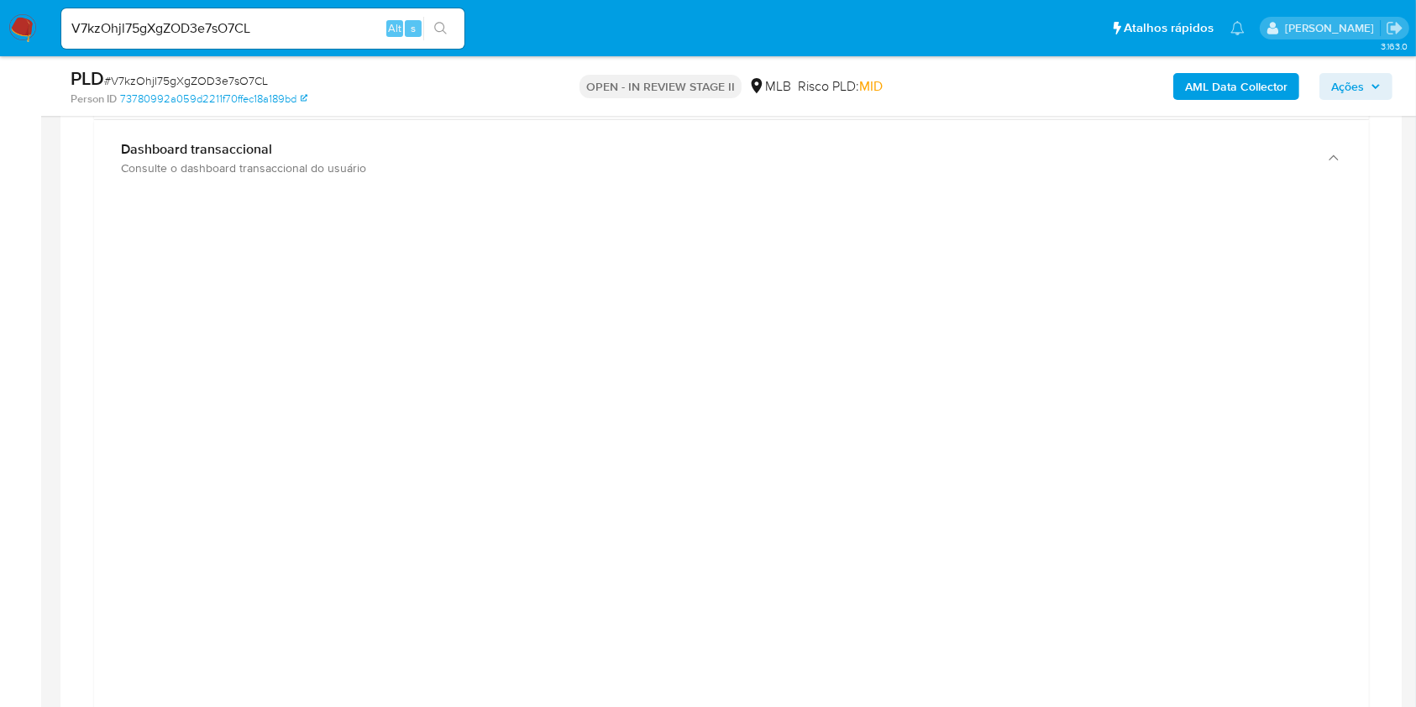
scroll to position [1344, 0]
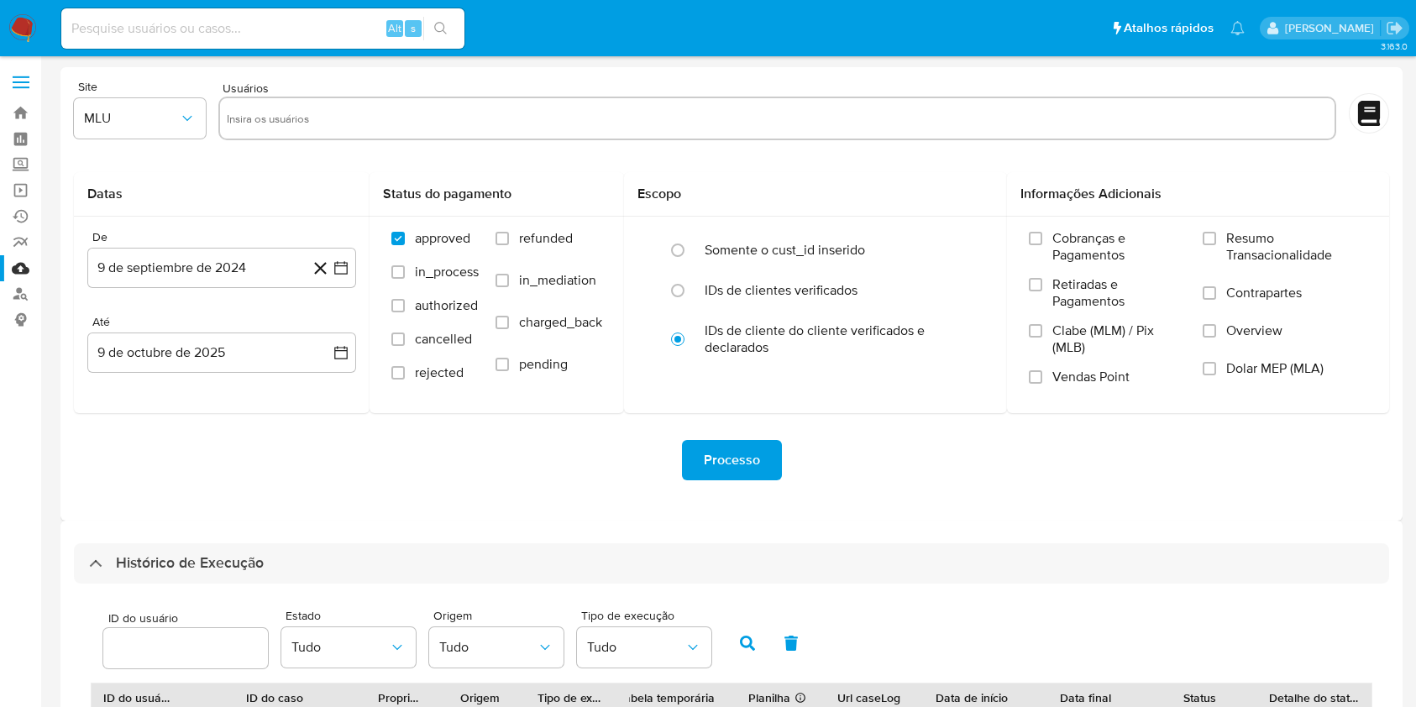
select select "10"
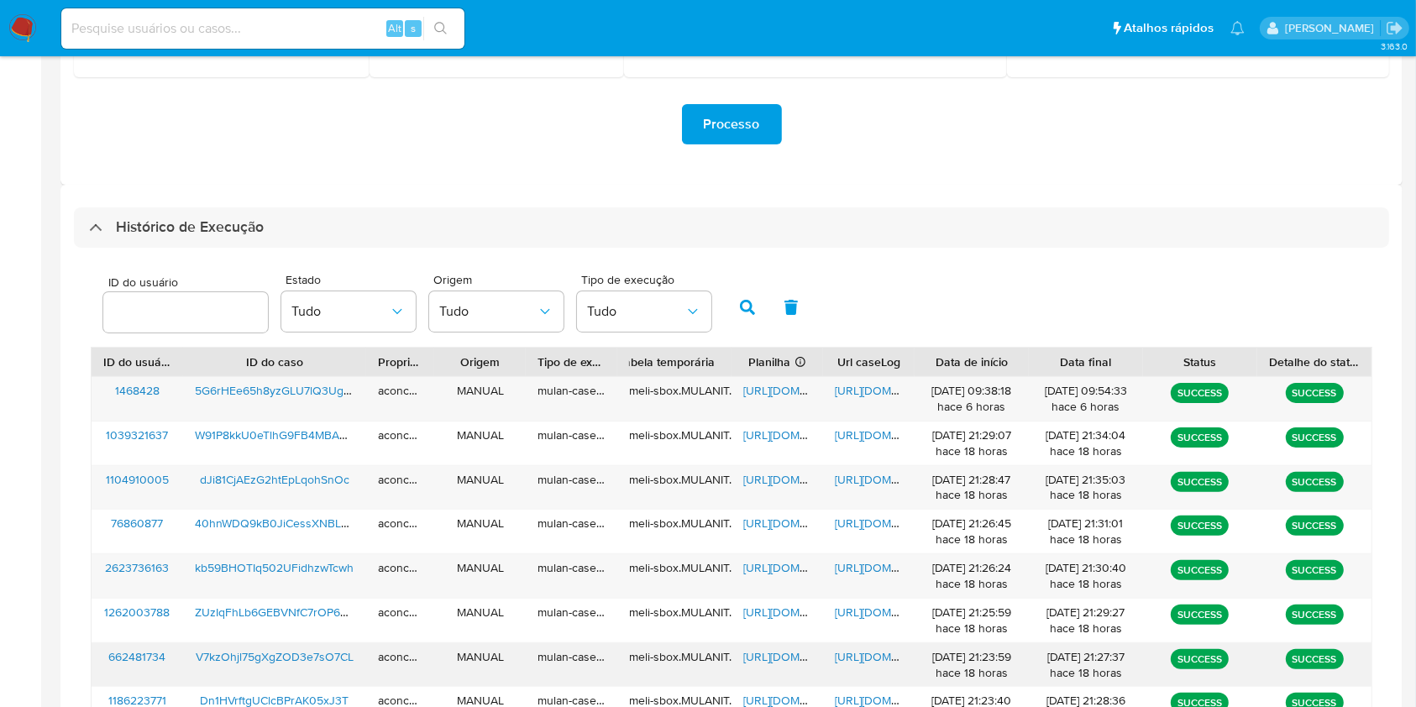
click at [773, 649] on span "[URL][DOMAIN_NAME]" at bounding box center [801, 656] width 116 height 17
click at [869, 653] on span "[URL][DOMAIN_NAME]" at bounding box center [893, 656] width 116 height 17
click at [341, 24] on input at bounding box center [262, 29] width 403 height 22
paste input "Dn1HVrftgUClcBPrAK05xJ3T"
type input "Dn1HVrftgUClcBPrAK05xJ3T"
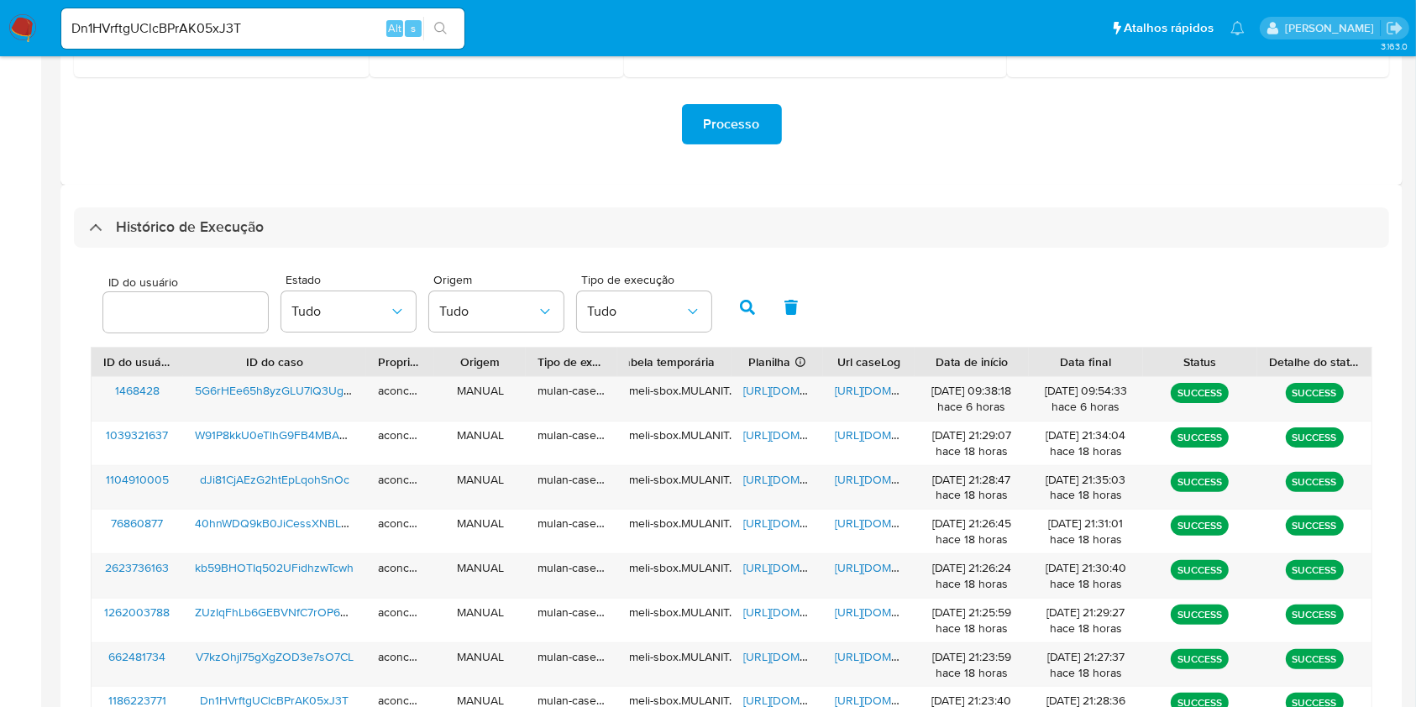
click at [475, 21] on ul "Pausado Ver notificaciones Dn1HVrftgUClcBPrAK05xJ3T Alt s Atalhos rápidos Presi…" at bounding box center [653, 28] width 1200 height 42
click at [449, 25] on button "search-icon" at bounding box center [440, 29] width 34 height 24
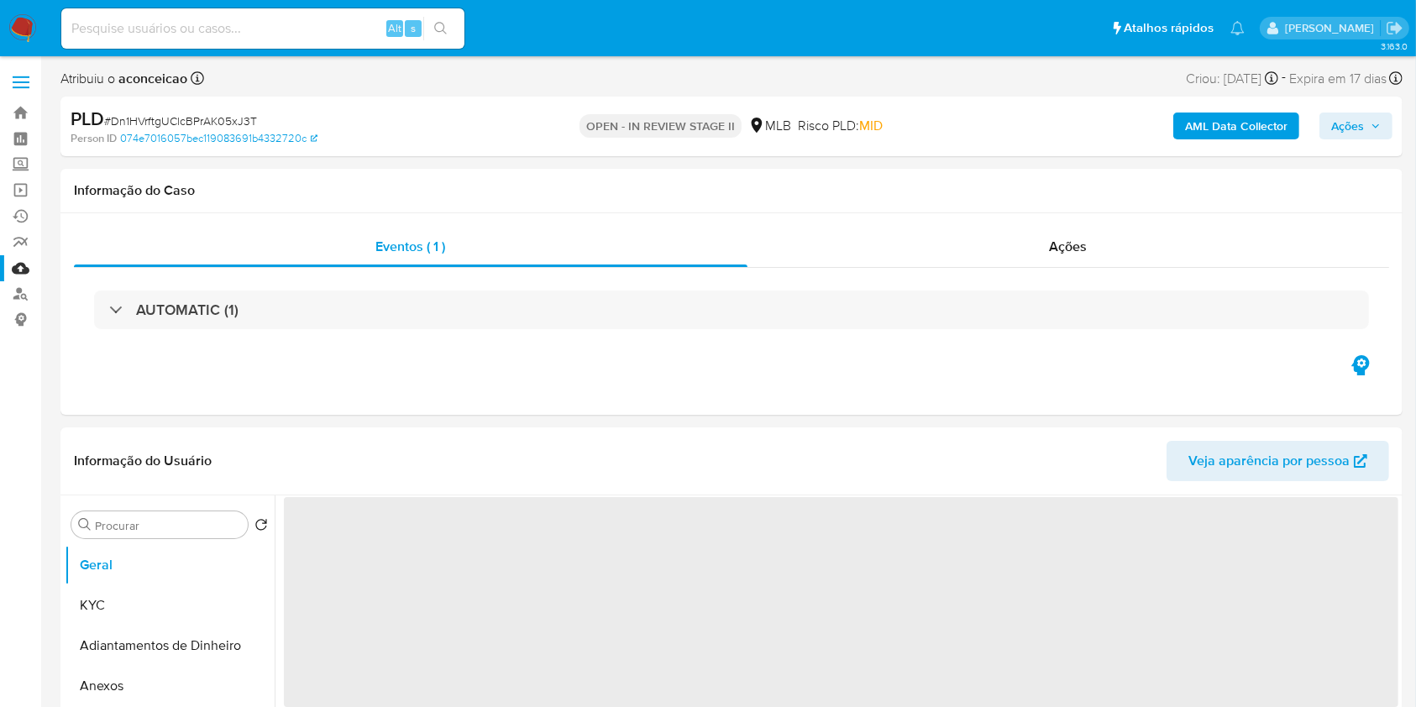
select select "10"
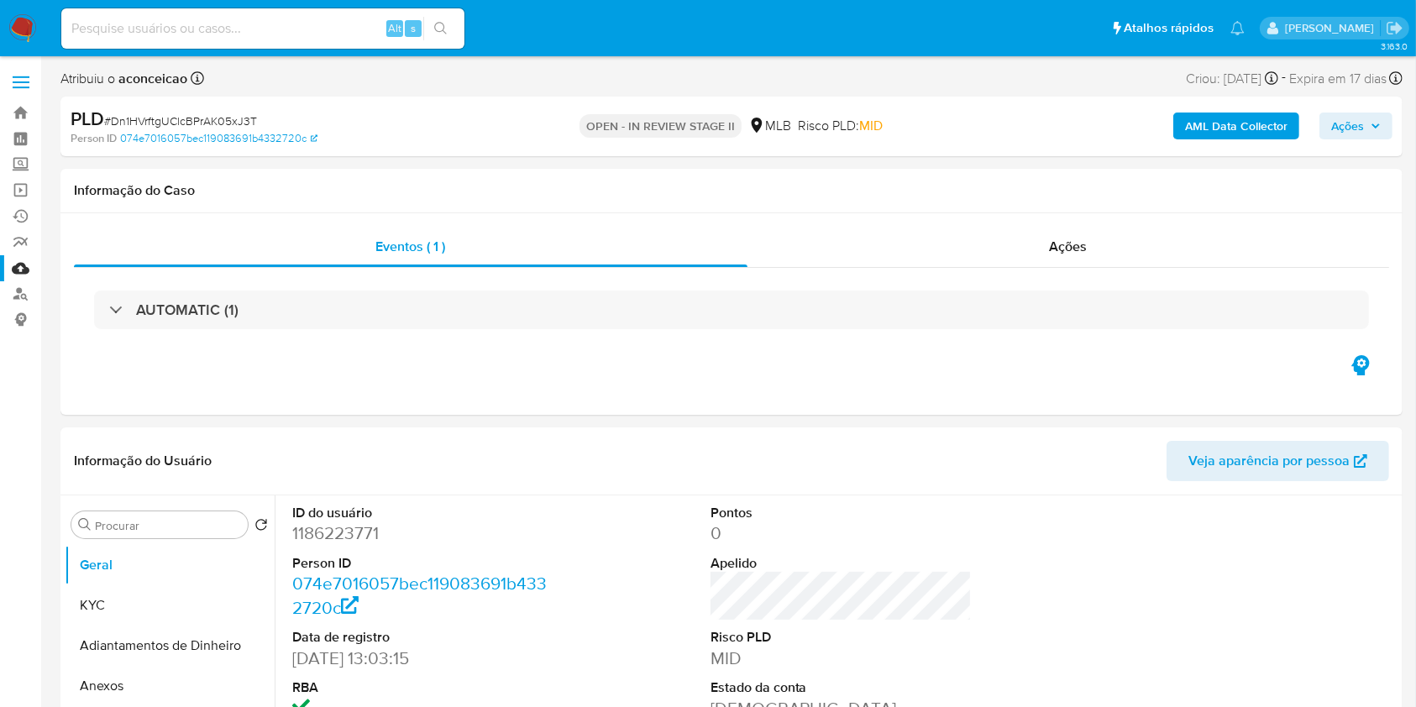
click at [24, 255] on link "Mulan" at bounding box center [100, 268] width 200 height 26
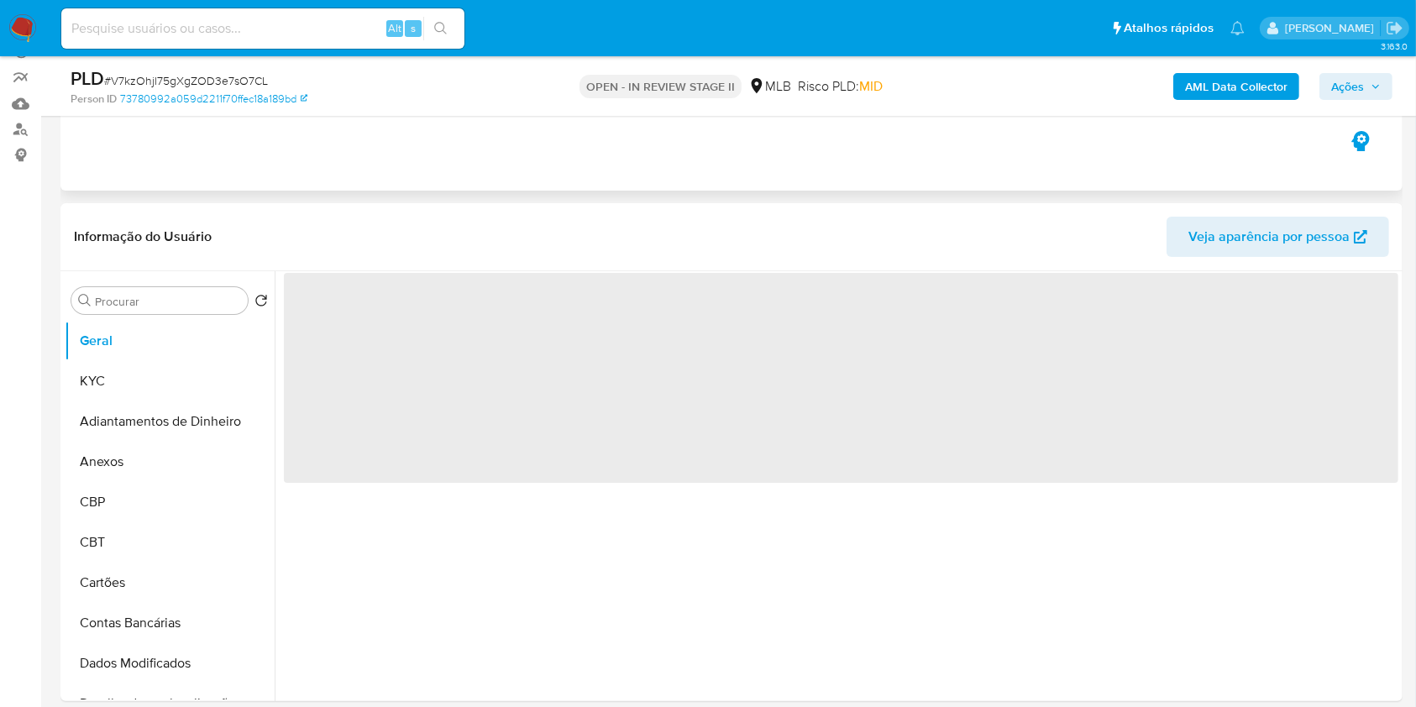
scroll to position [336, 0]
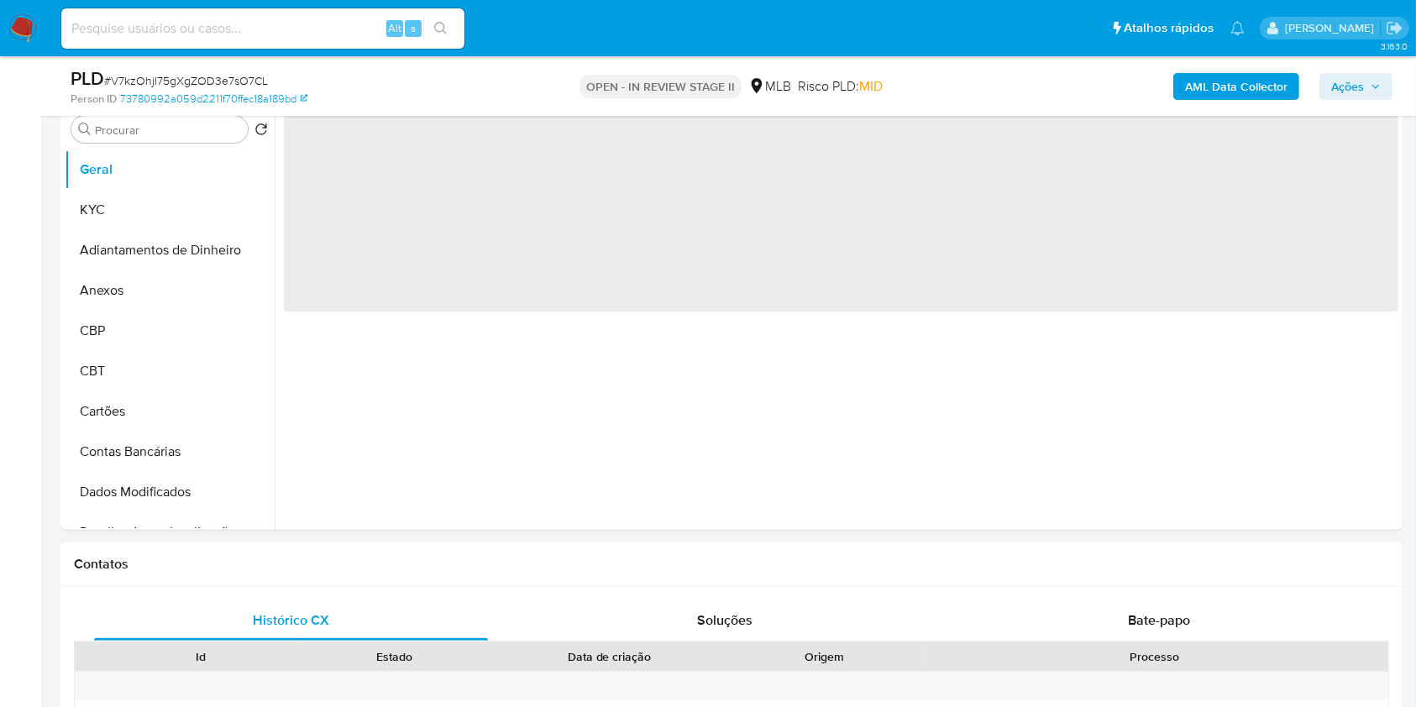
select select "10"
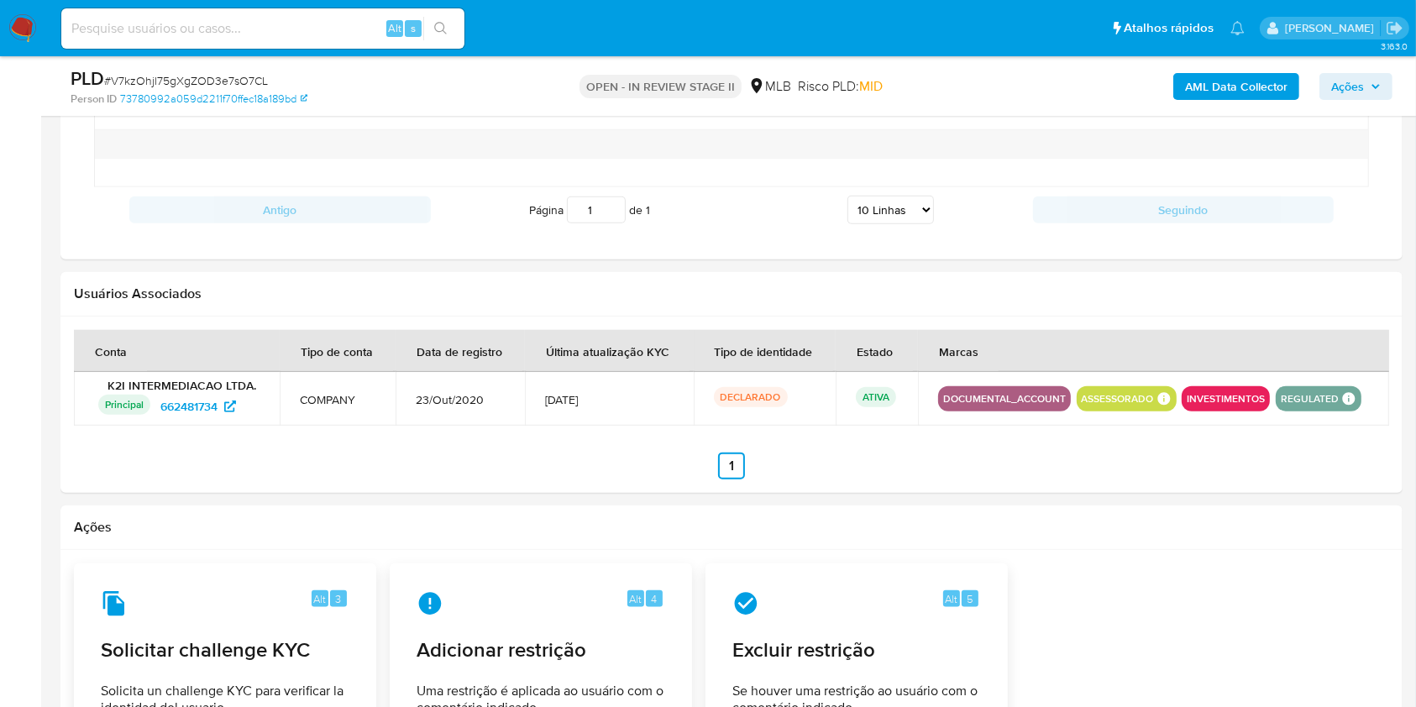
scroll to position [1231, 0]
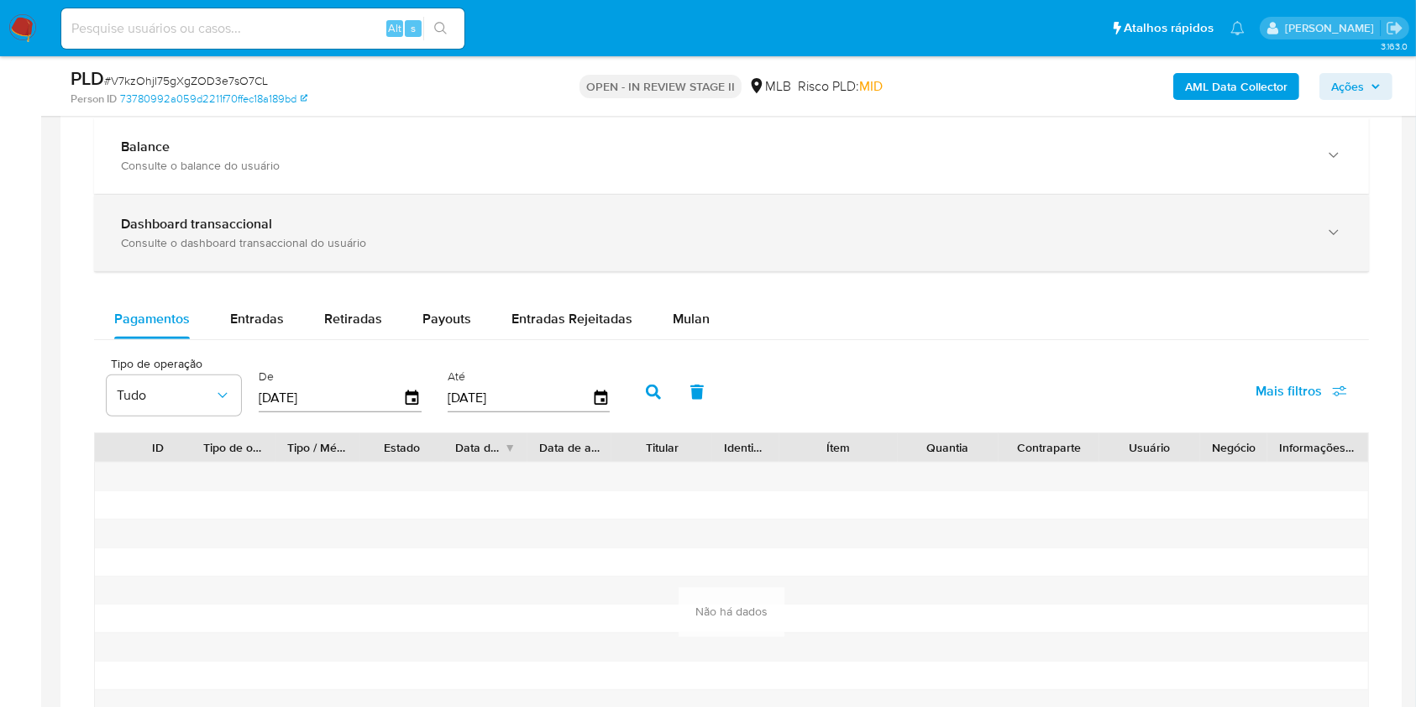
click at [247, 218] on b "Dashboard transaccional" at bounding box center [196, 223] width 151 height 19
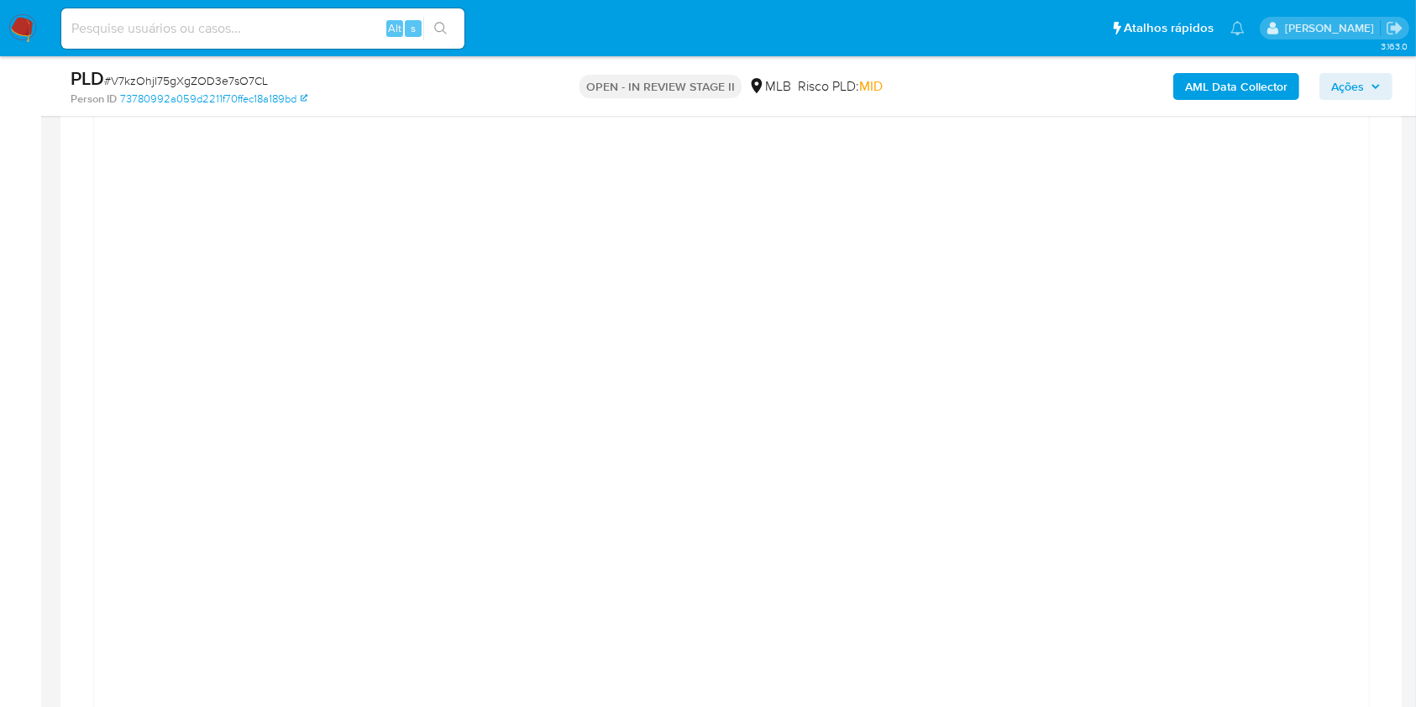
scroll to position [1344, 0]
click at [329, 21] on input at bounding box center [262, 29] width 403 height 22
paste input "Dn1HVrftgUClcBPrAK05xJ3T"
click at [458, 29] on input "Dn1HVrftgUClcBPrAK05xJ3T" at bounding box center [262, 29] width 403 height 22
type input "Dn1HVrftgUClcBPrAK05xJ3T"
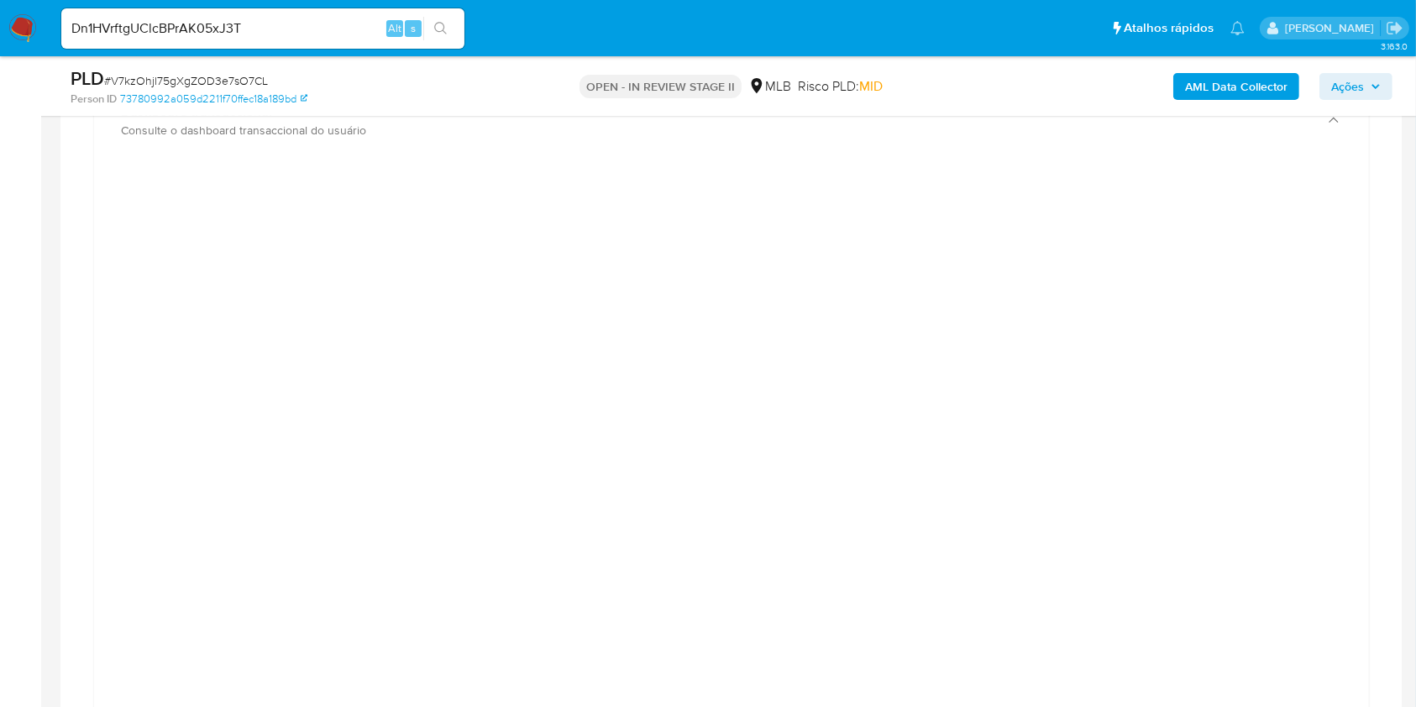
click at [449, 29] on button "search-icon" at bounding box center [440, 29] width 34 height 24
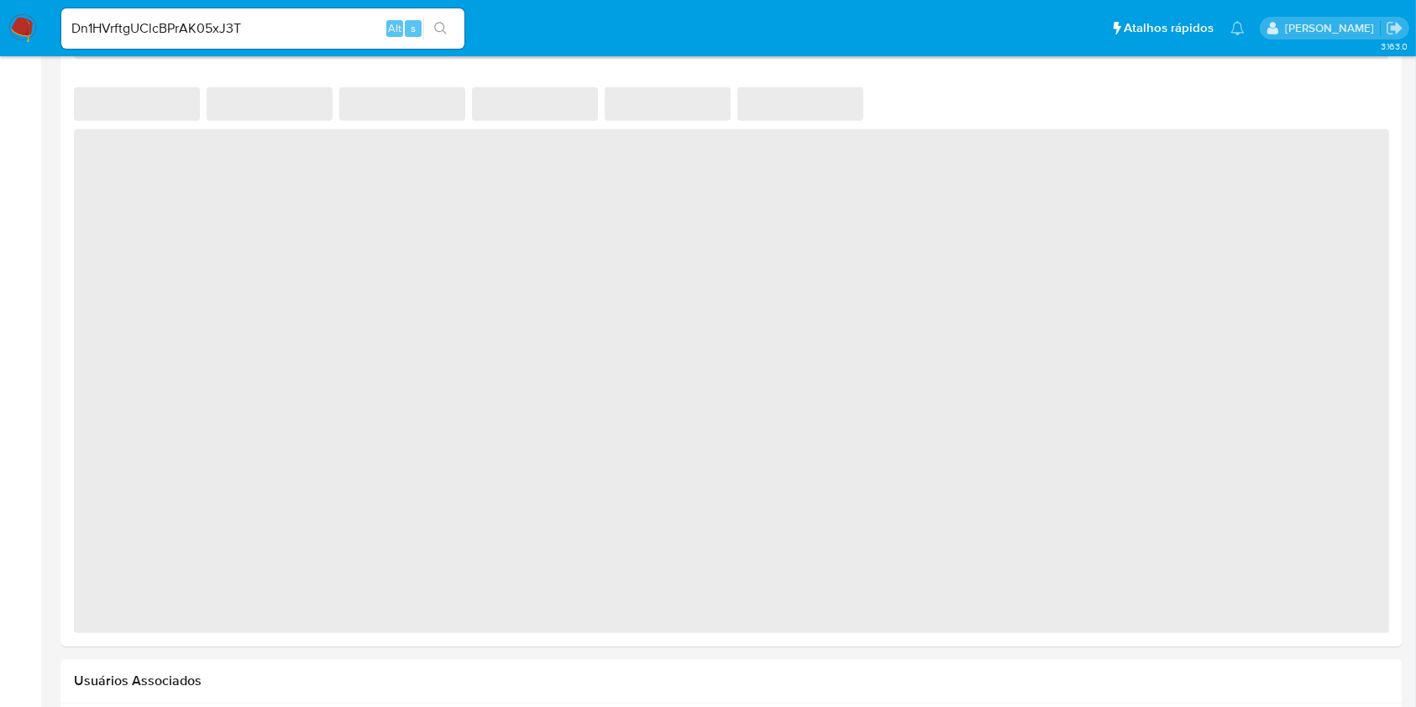
select select "10"
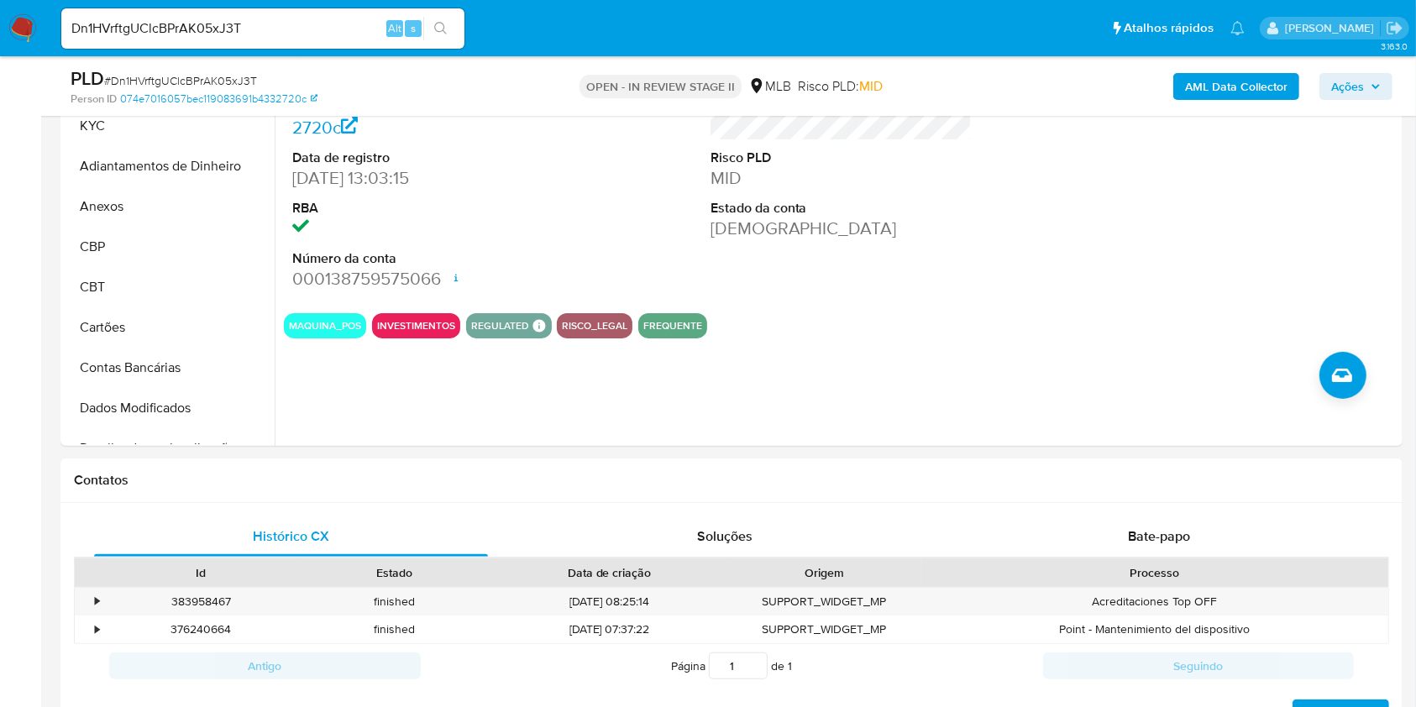
scroll to position [223, 0]
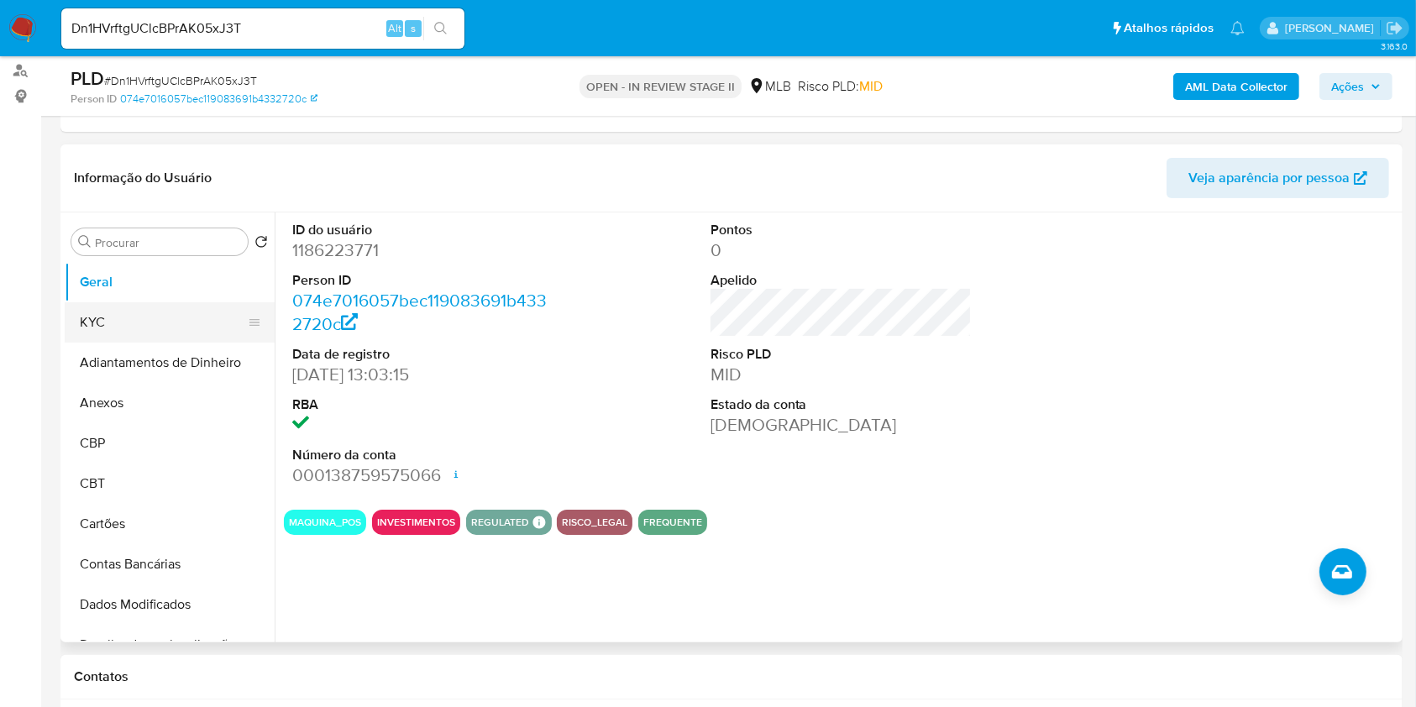
click at [181, 309] on button "KYC" at bounding box center [163, 322] width 197 height 40
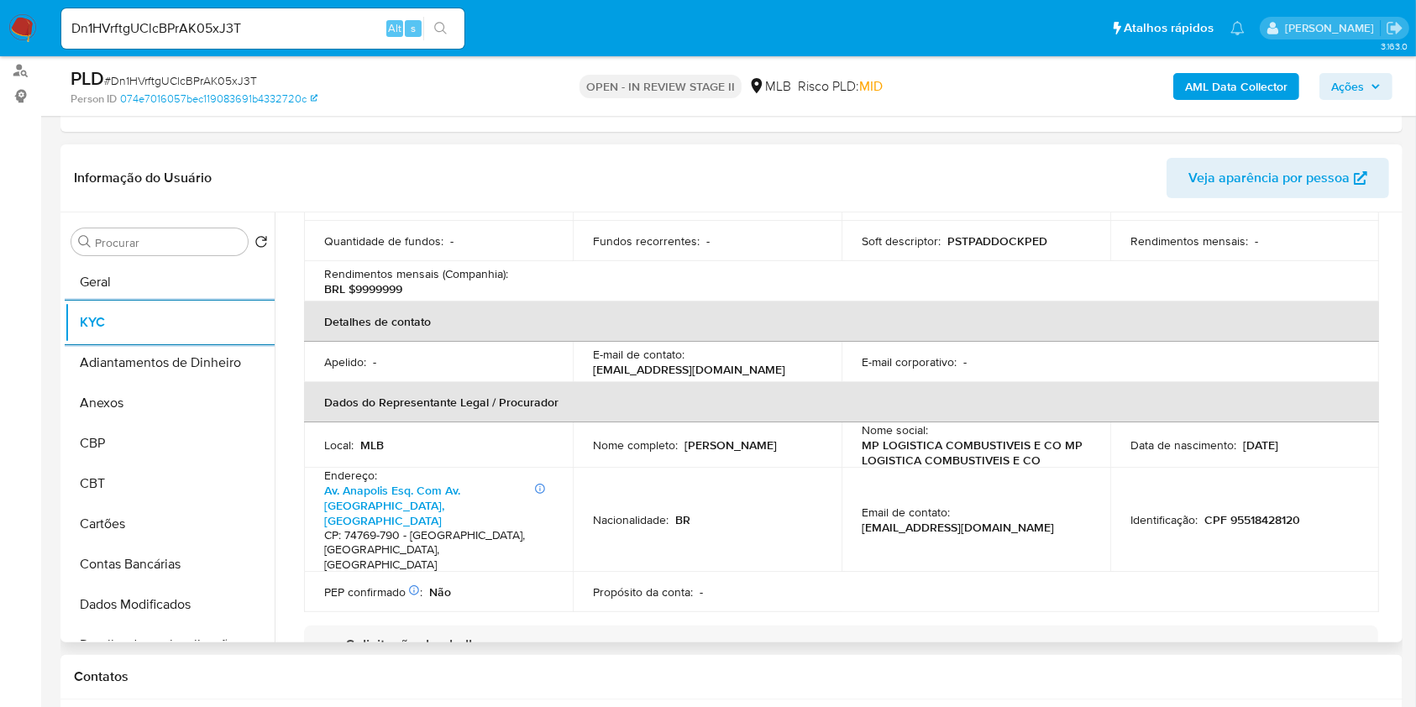
scroll to position [559, 0]
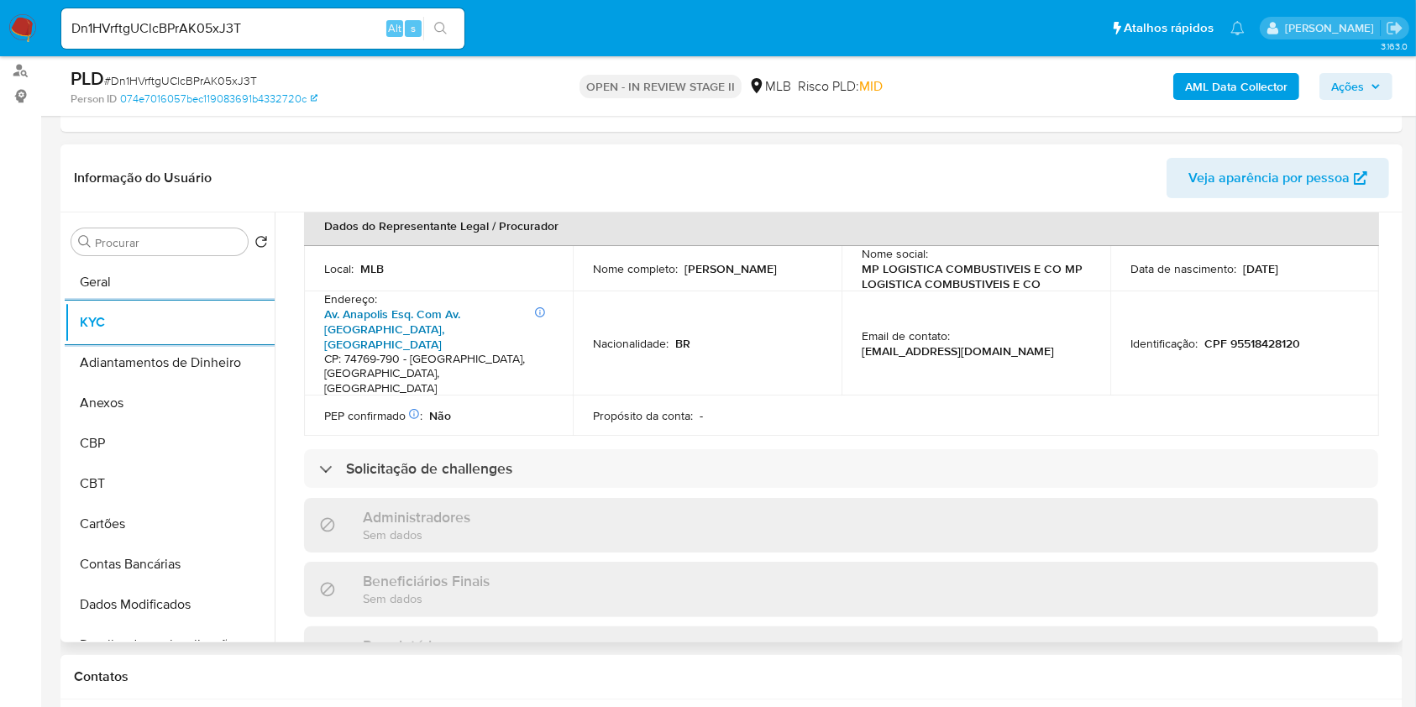
click at [405, 306] on link "Av. Anapolis Esq. Com Av. Firenze, Jardim Maria Helena" at bounding box center [392, 329] width 136 height 47
click at [157, 241] on input "Procurar" at bounding box center [168, 242] width 146 height 15
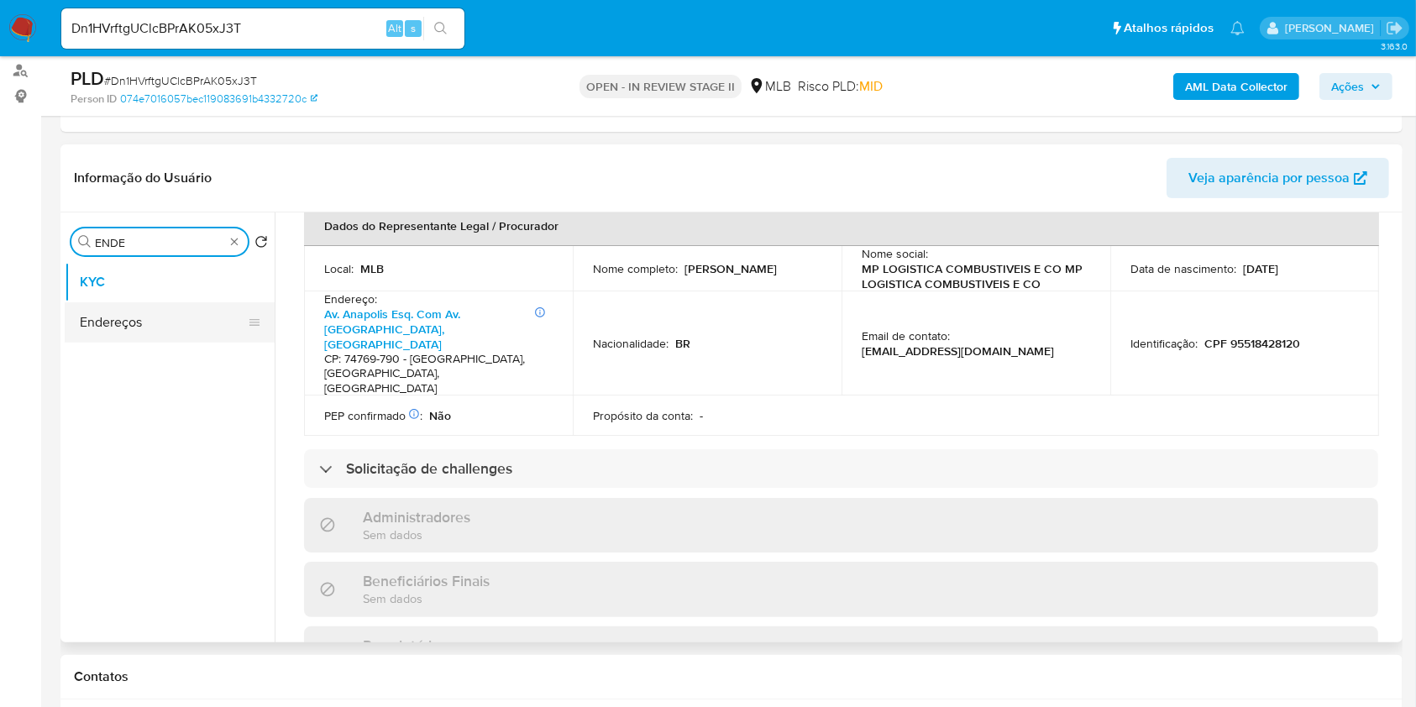
type input "ENDE"
click at [167, 325] on button "Endereços" at bounding box center [163, 322] width 197 height 40
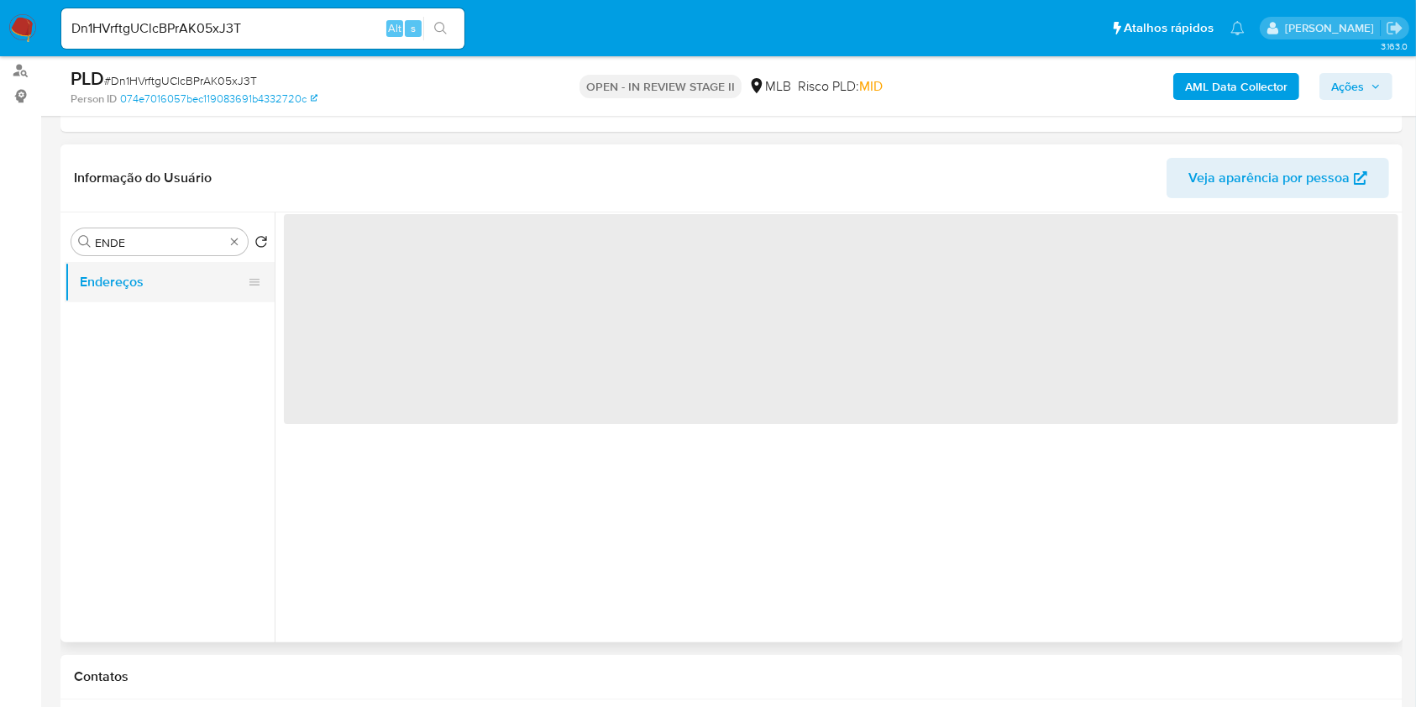
scroll to position [0, 0]
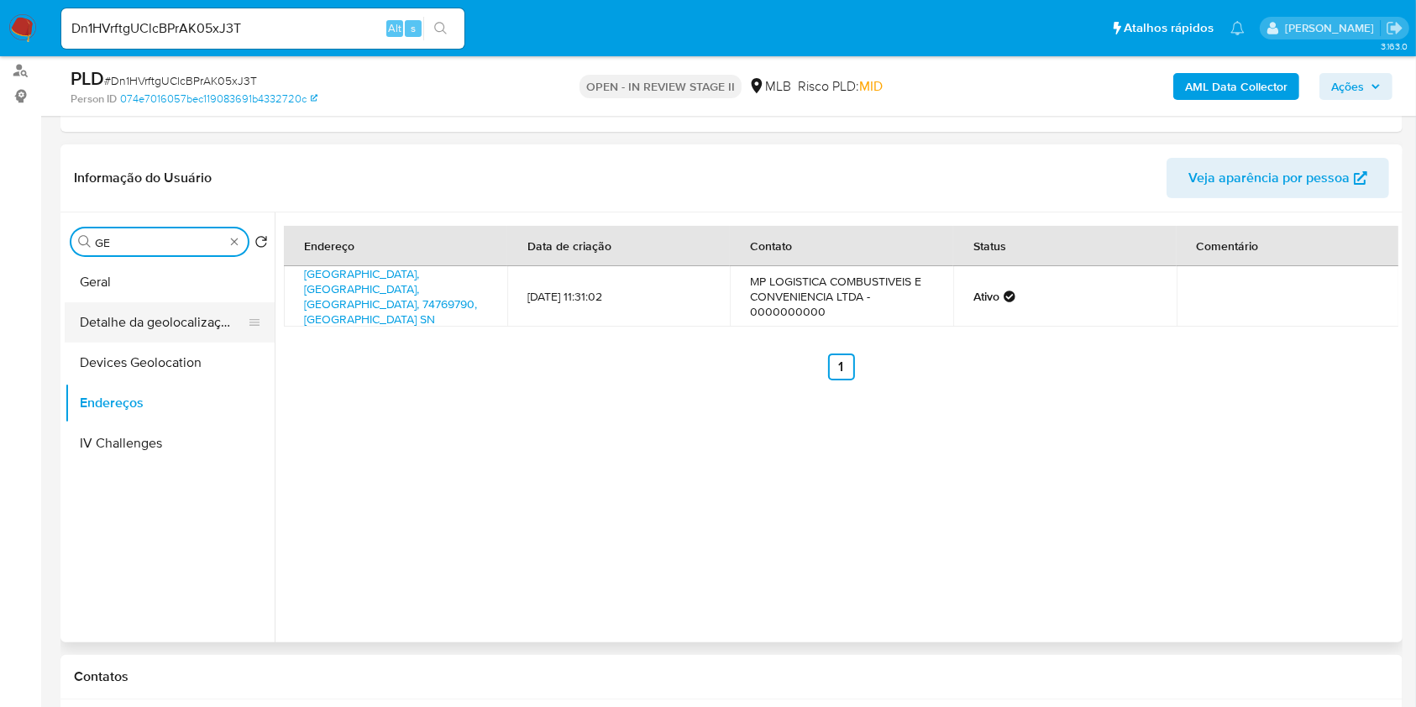
type input "GE"
click at [219, 302] on button "Detalhe da geolocalização" at bounding box center [163, 322] width 197 height 40
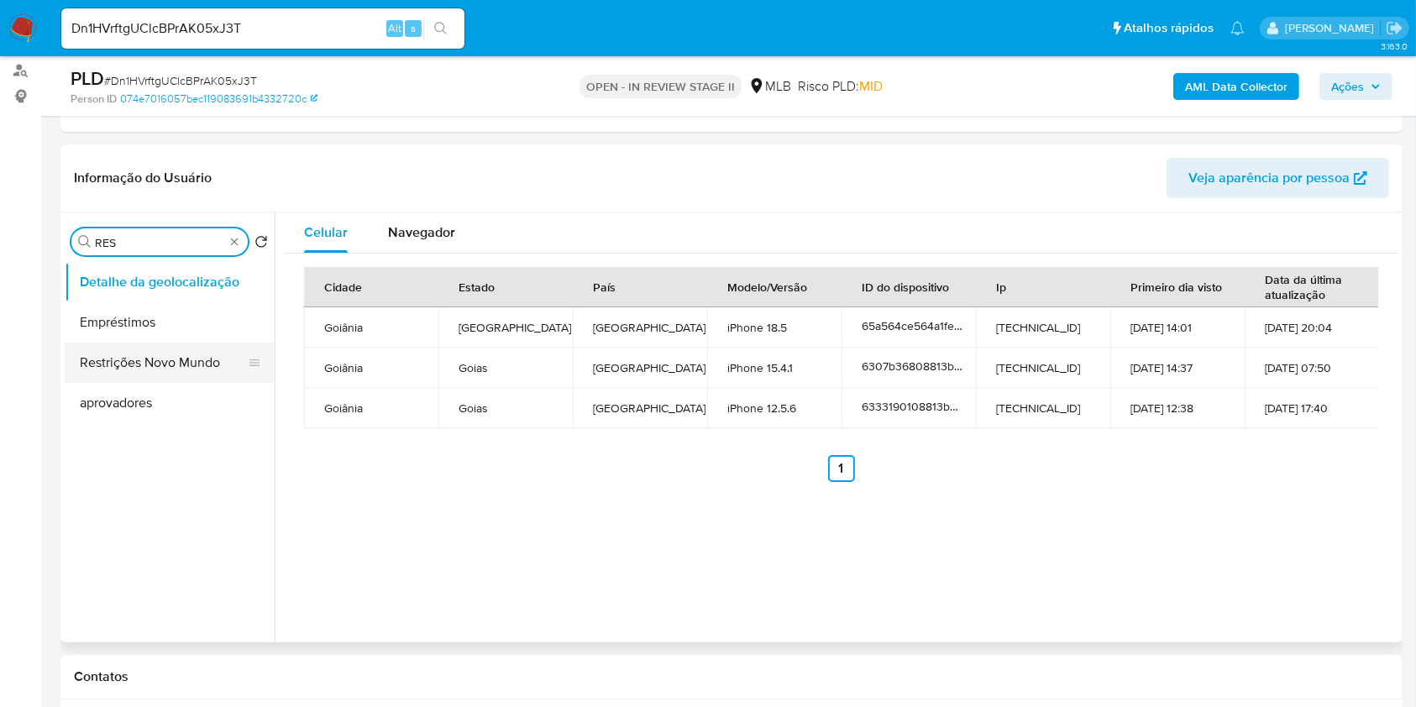
type input "RES"
click at [175, 354] on button "Restrições Novo Mundo" at bounding box center [163, 363] width 197 height 40
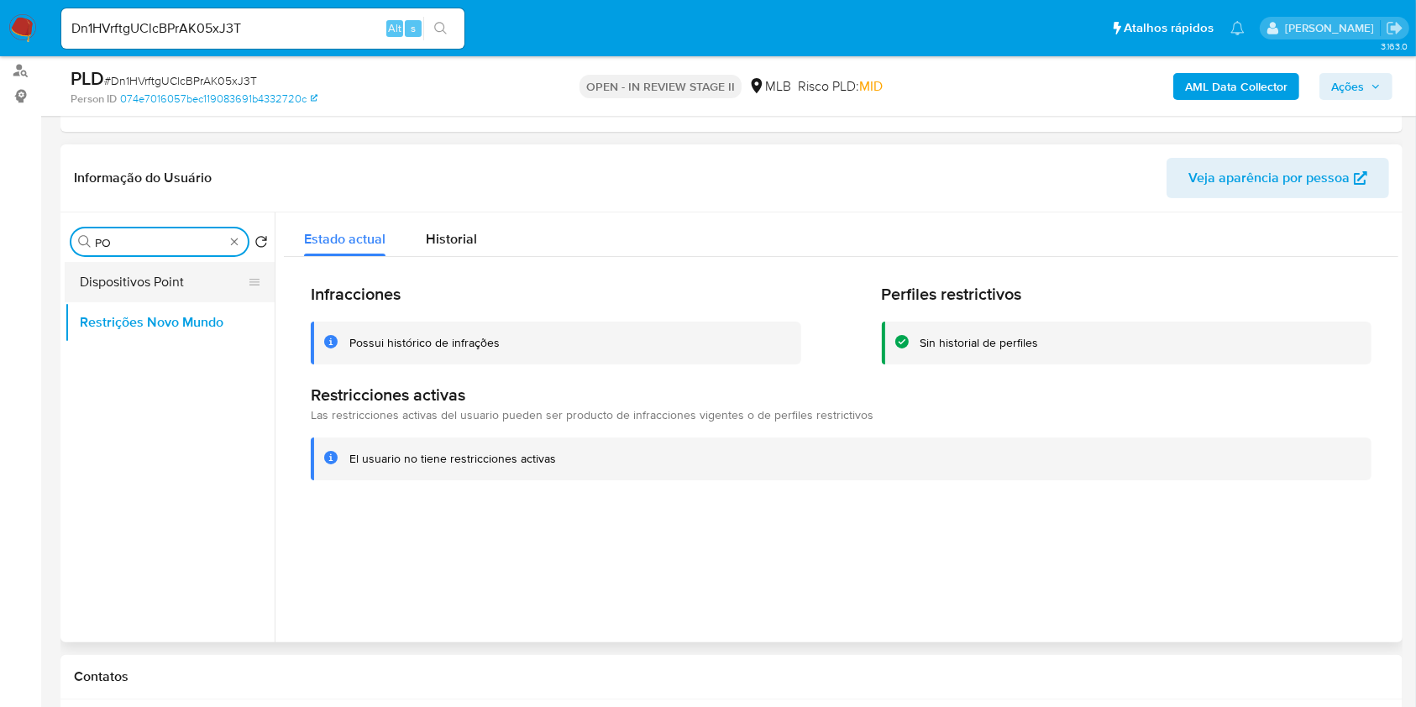
type input "PO"
click at [202, 278] on button "Dispositivos Point" at bounding box center [163, 282] width 197 height 40
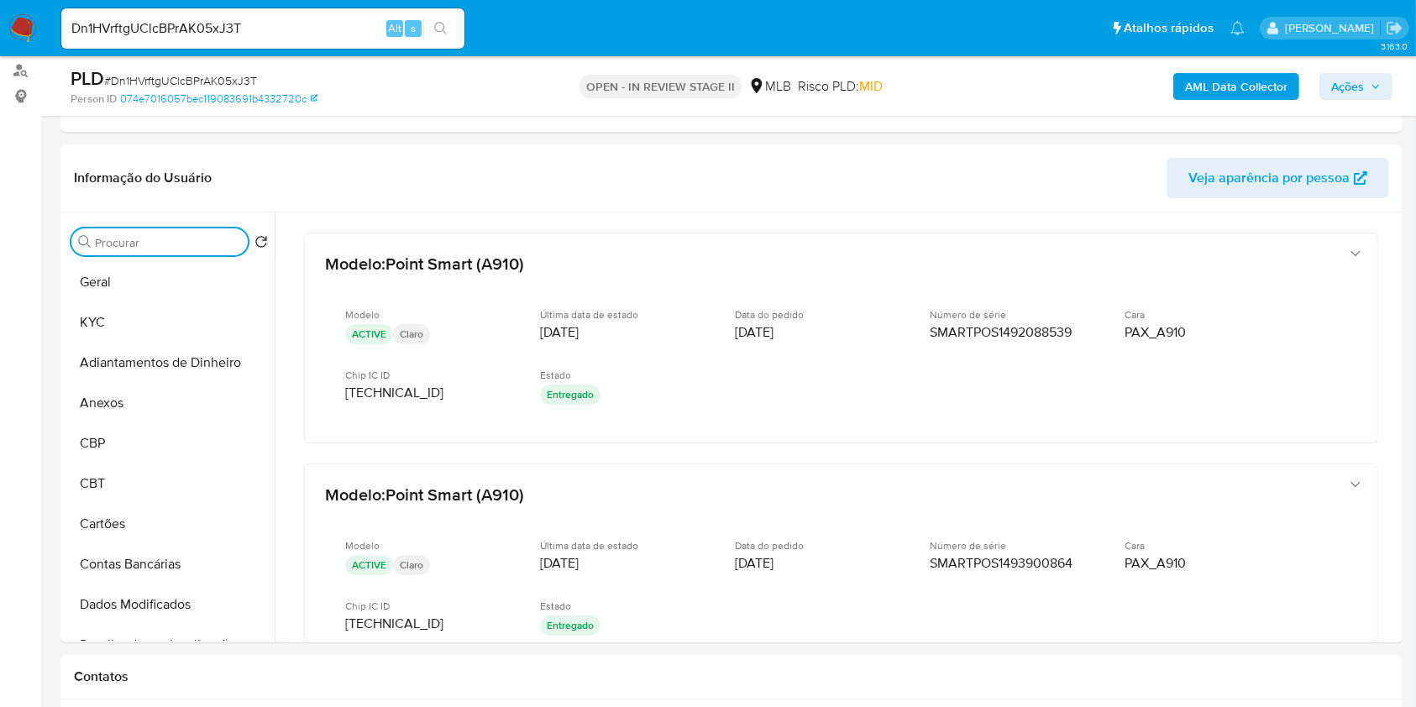
click at [215, 242] on input "Procurar" at bounding box center [168, 242] width 146 height 15
type input "D"
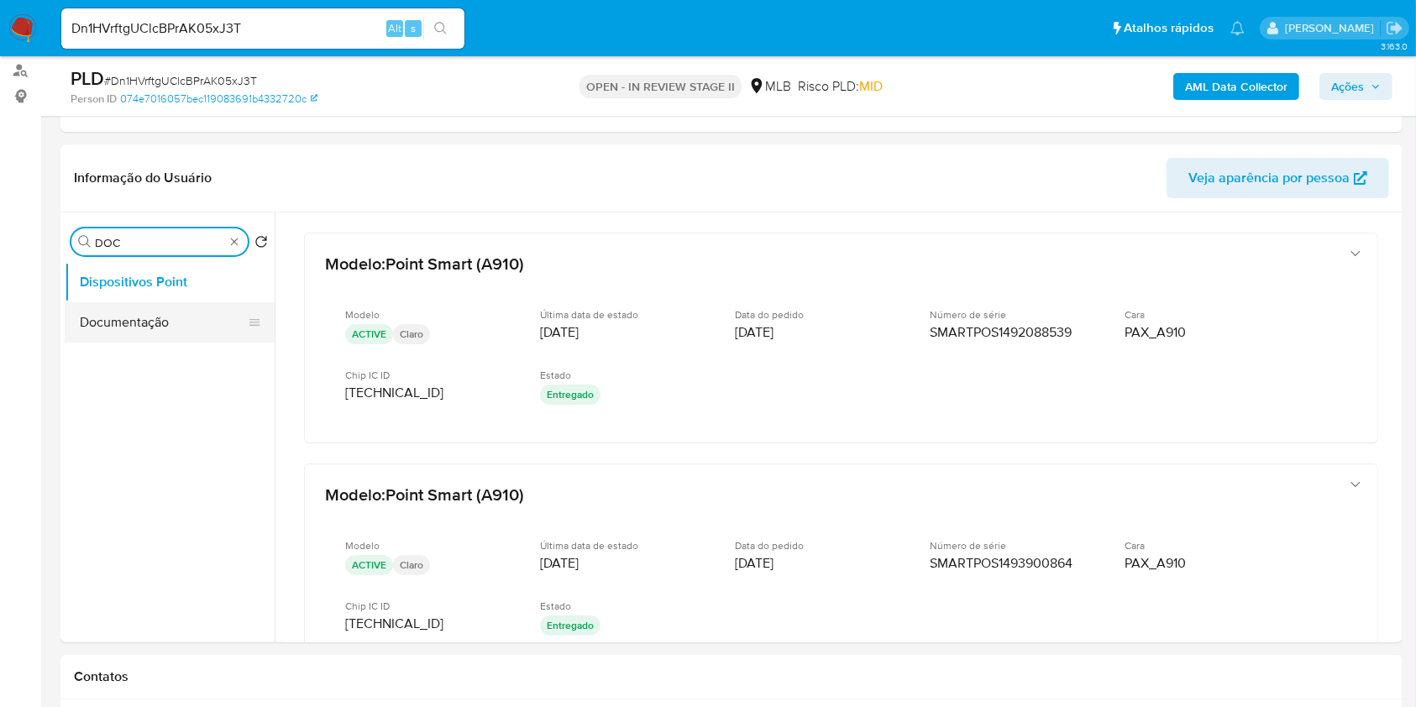
type input "DOC"
click at [139, 325] on button "Documentação" at bounding box center [163, 322] width 197 height 40
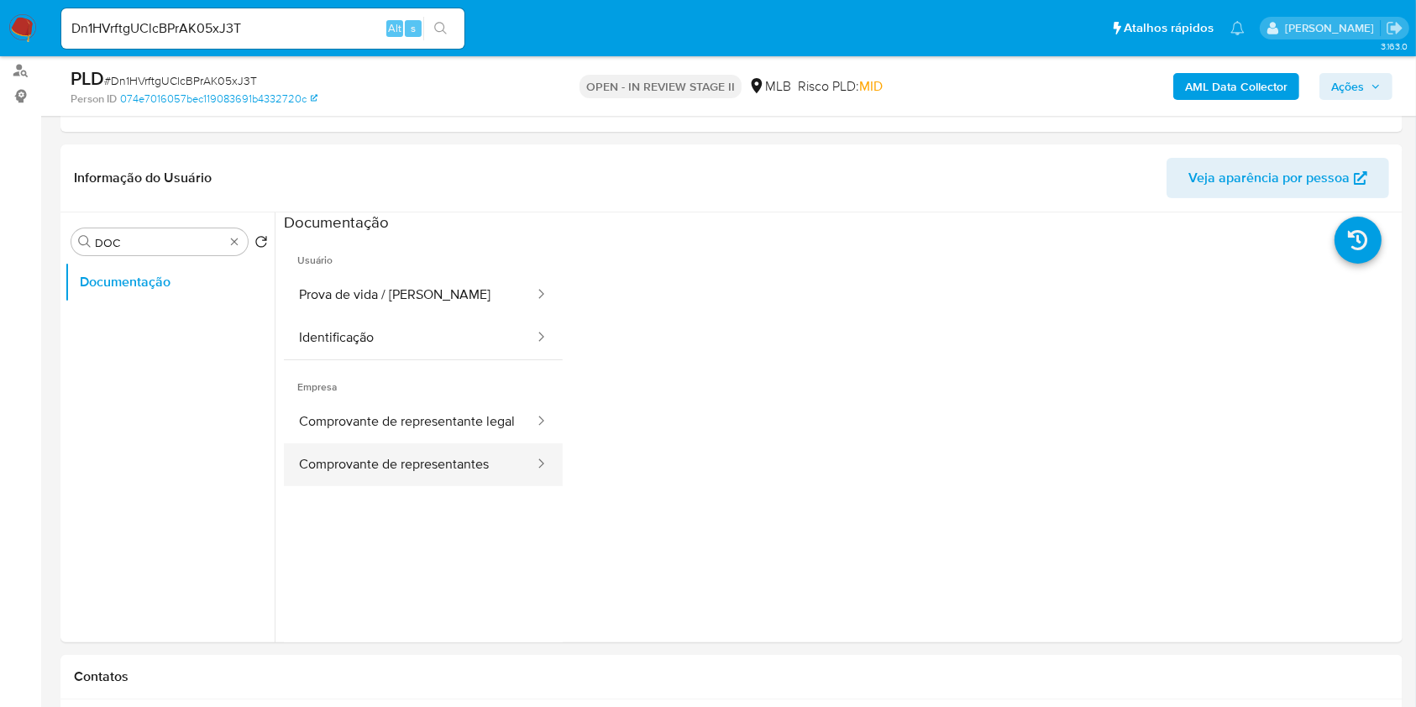
click at [404, 470] on button "Comprovante de representantes" at bounding box center [410, 464] width 252 height 43
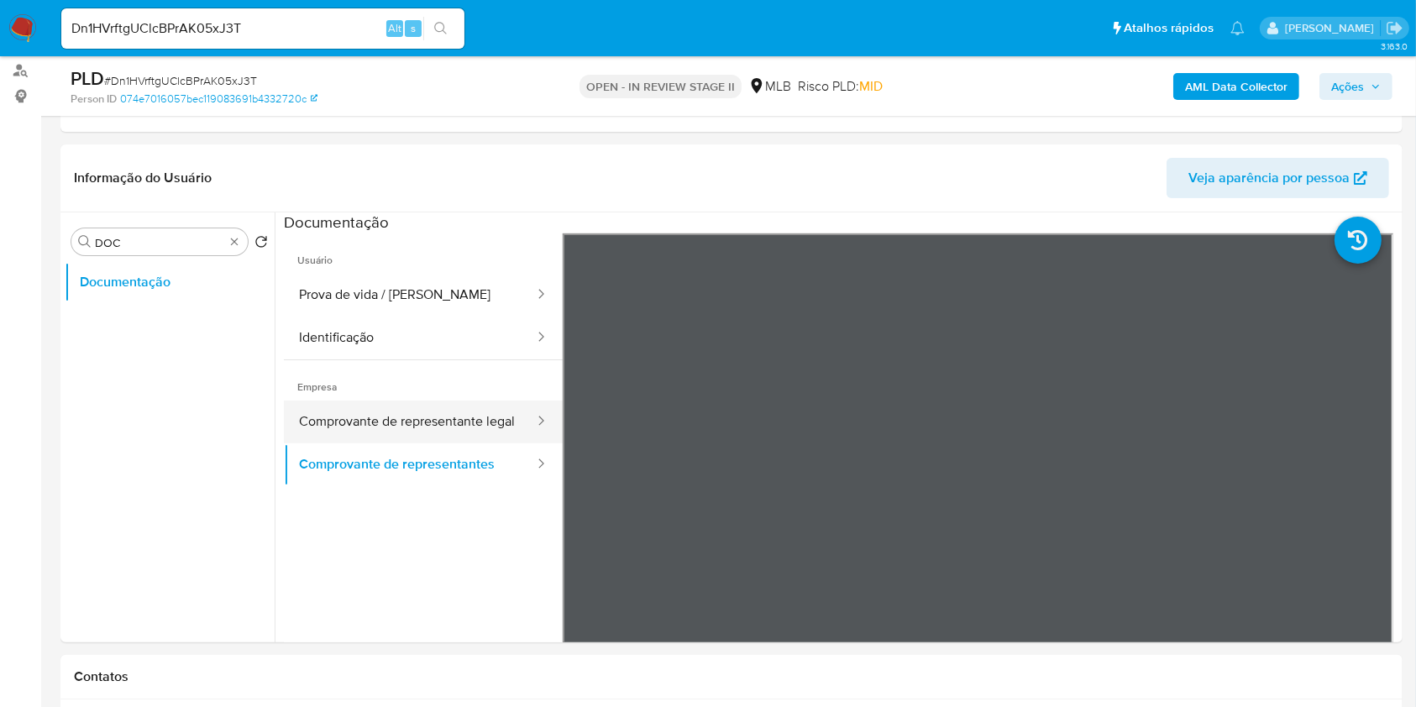
click at [424, 410] on button "Comprovante de representante legal" at bounding box center [410, 422] width 252 height 43
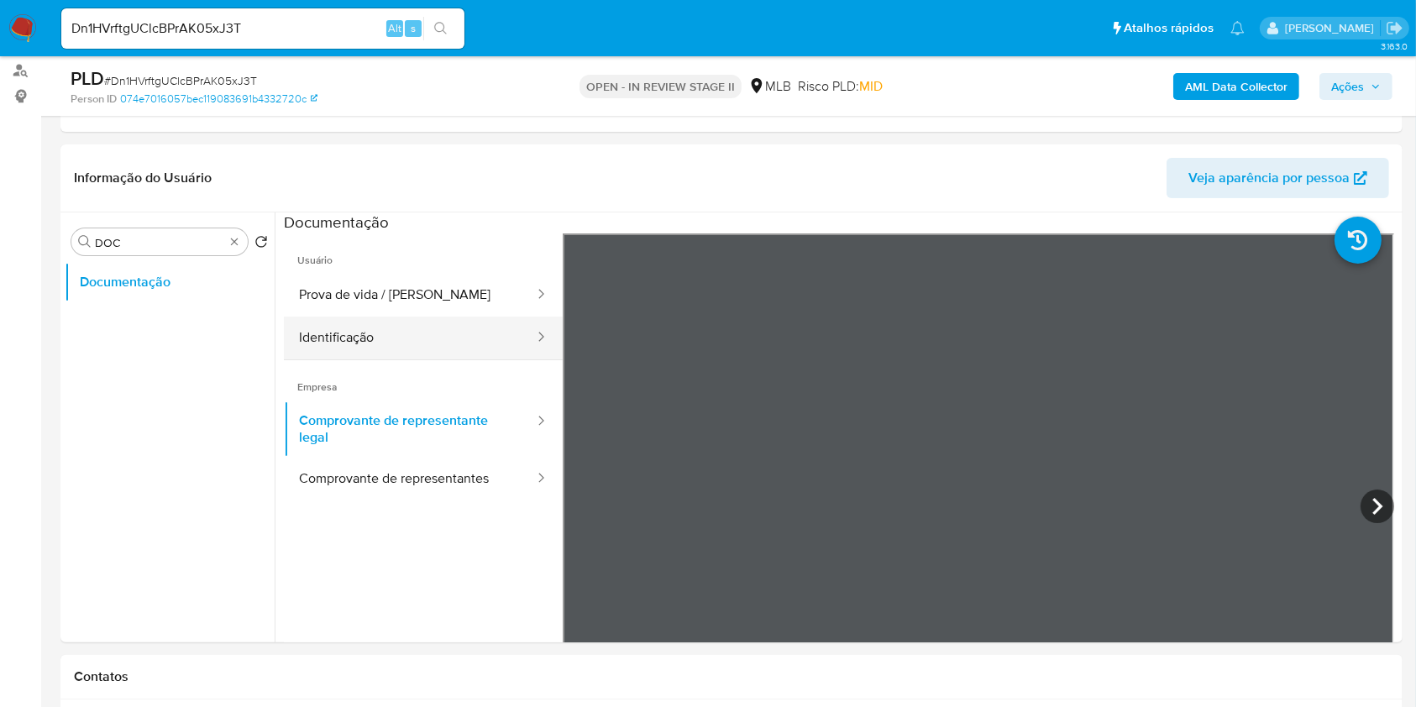
click at [386, 335] on button "Identificação" at bounding box center [410, 338] width 252 height 43
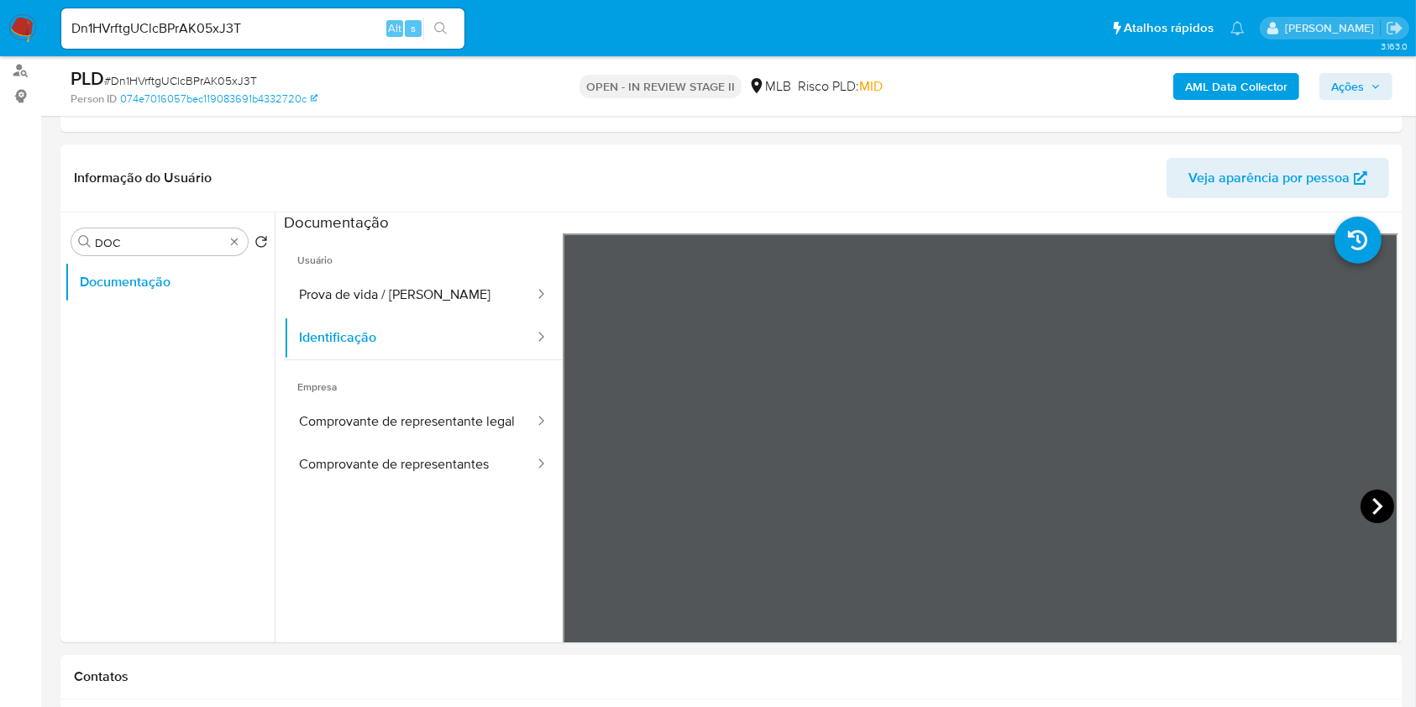
click at [1372, 501] on icon at bounding box center [1377, 506] width 10 height 17
click at [377, 297] on button "Prova de vida / Selfie" at bounding box center [410, 295] width 252 height 43
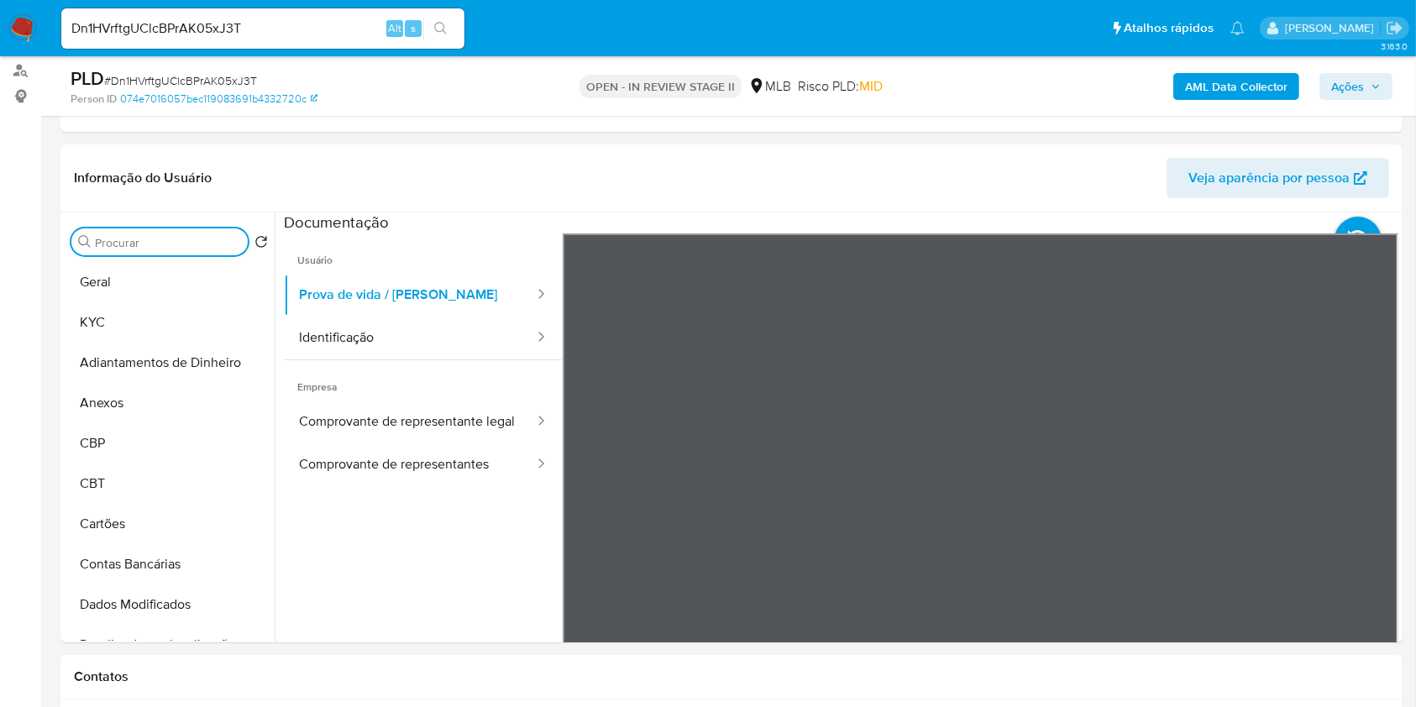
click at [1204, 97] on b "AML Data Collector" at bounding box center [1236, 86] width 102 height 27
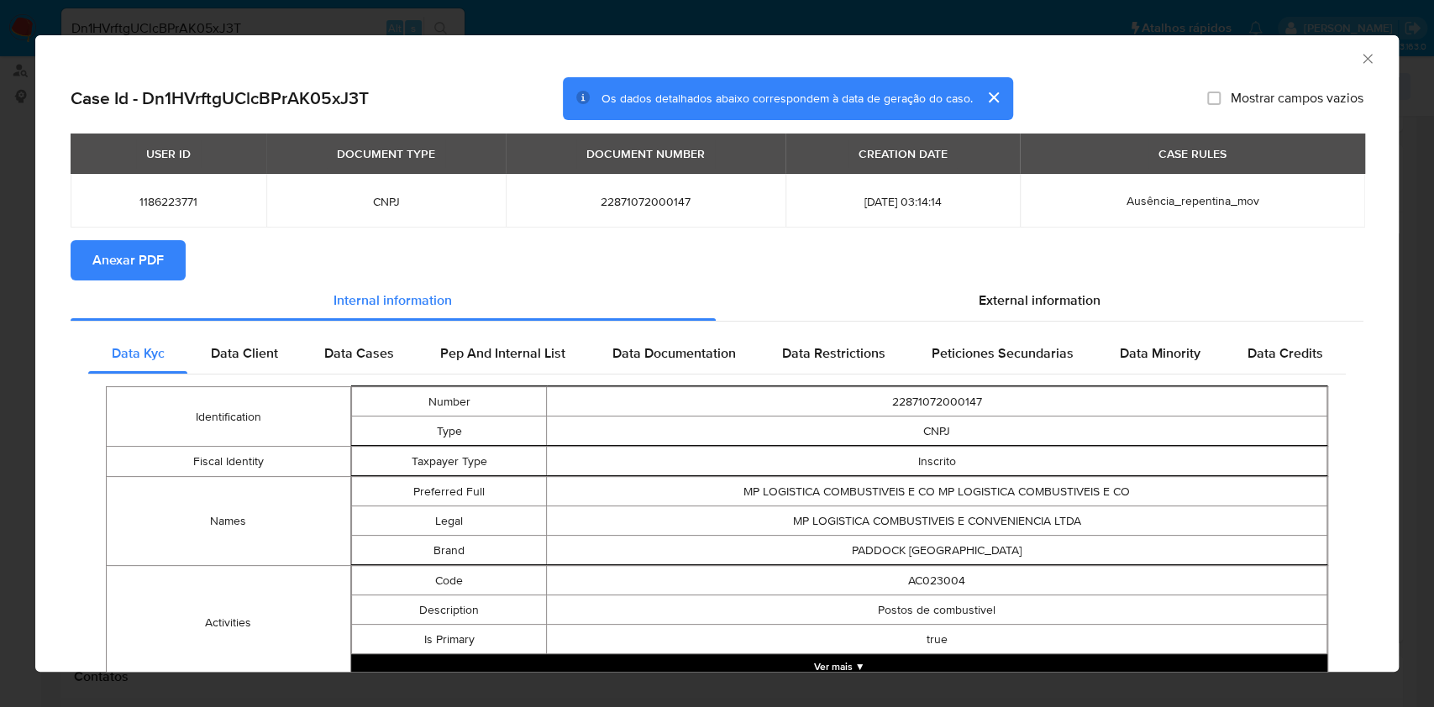
click at [163, 246] on button "Anexar PDF" at bounding box center [128, 260] width 115 height 40
click at [1359, 59] on icon "Fechar a janela" at bounding box center [1367, 58] width 17 height 17
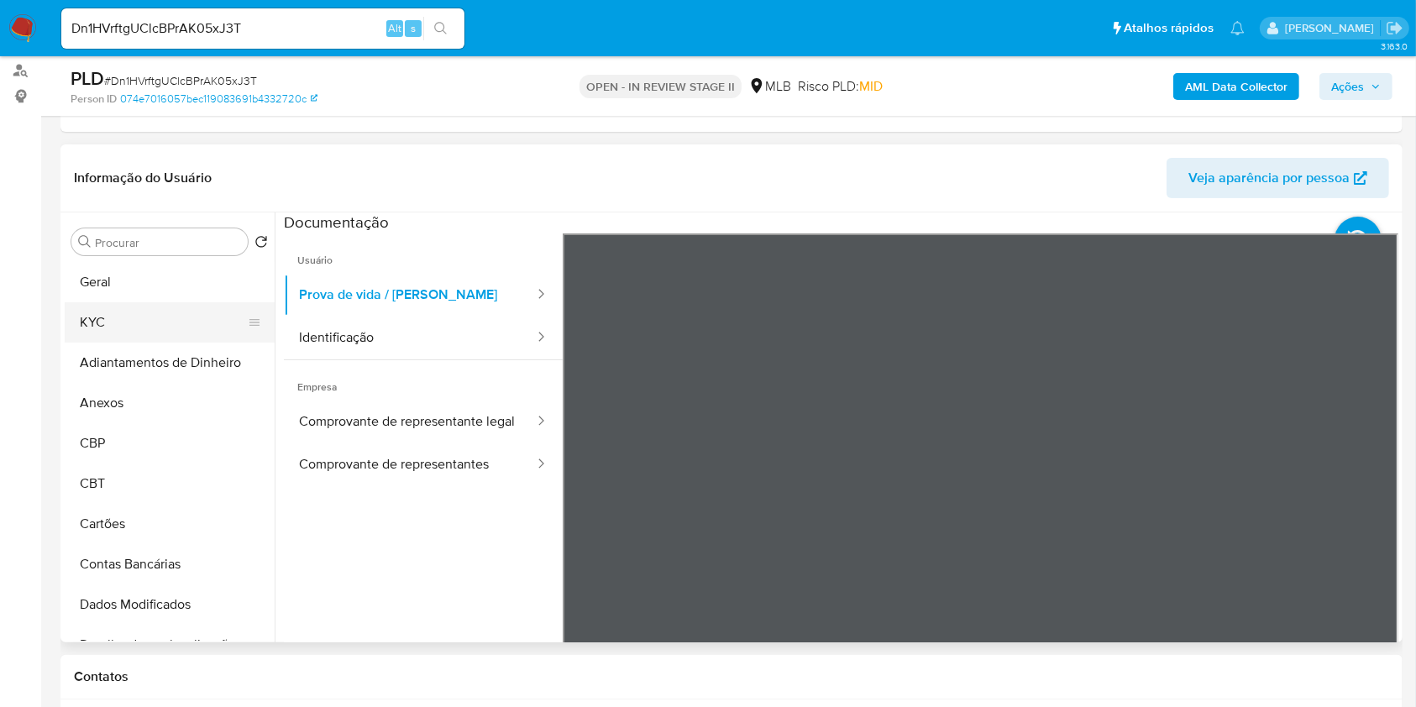
click at [163, 335] on button "KYC" at bounding box center [163, 322] width 197 height 40
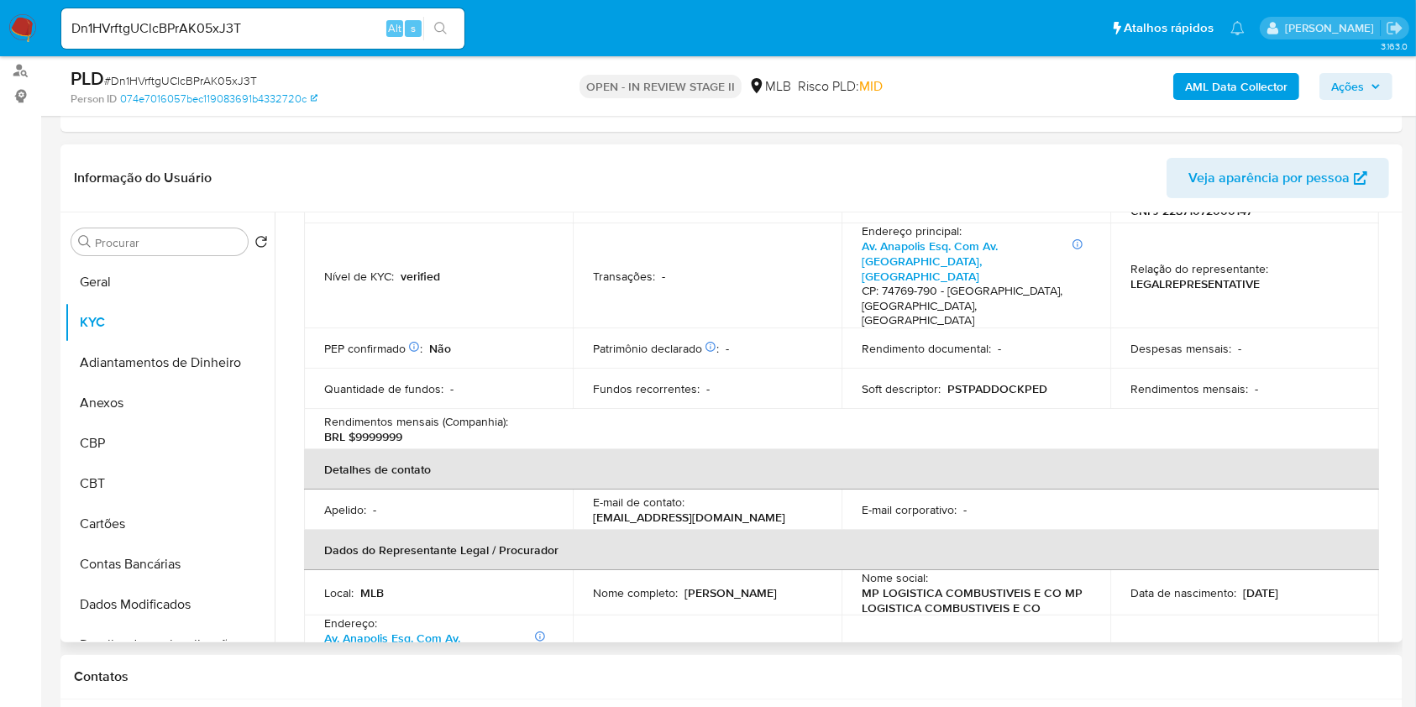
scroll to position [448, 0]
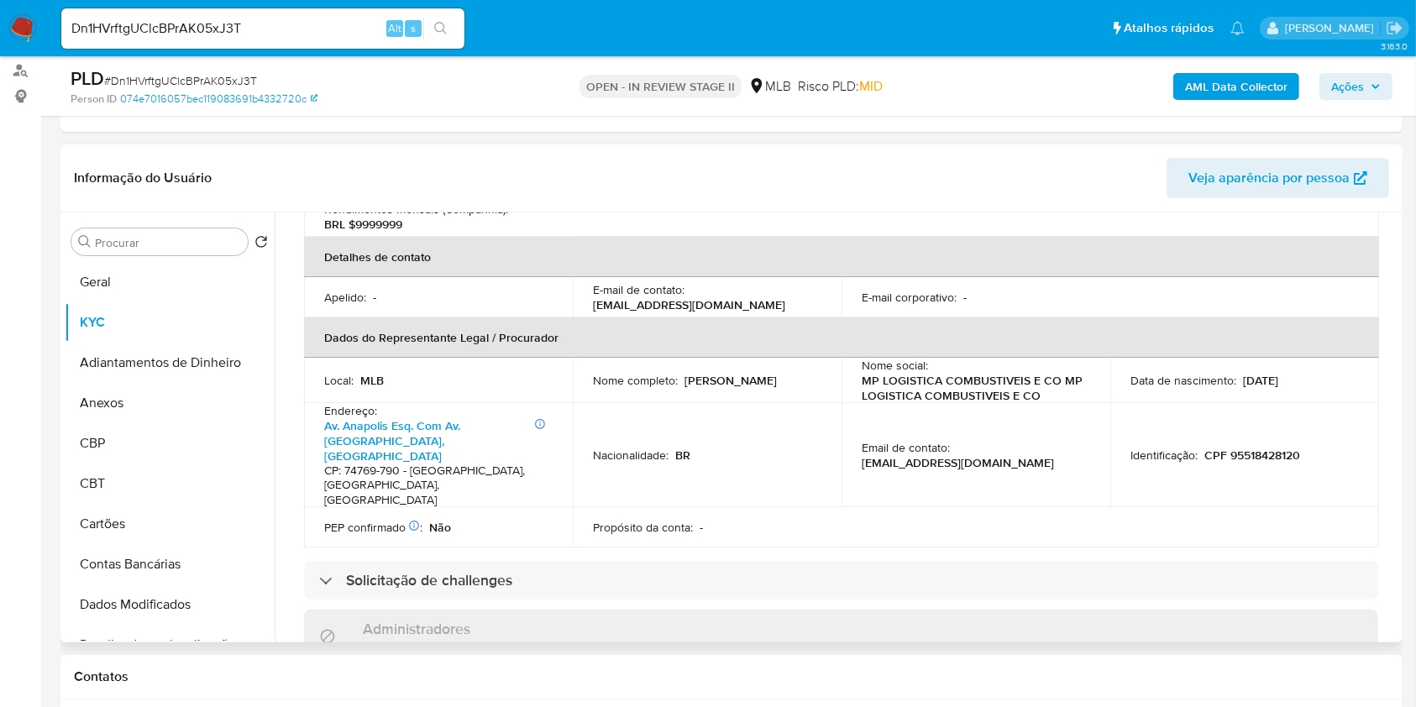
copy div "Decio Pimentel Neto"
drag, startPoint x: 681, startPoint y: 335, endPoint x: 807, endPoint y: 337, distance: 126.0
click at [807, 373] on div "Nome completo : Decio Pimentel Neto" at bounding box center [707, 380] width 228 height 15
click at [576, 507] on td "Propósito da conta : -" at bounding box center [707, 527] width 269 height 40
click at [1236, 448] on p "CPF 95518428120" at bounding box center [1252, 455] width 96 height 15
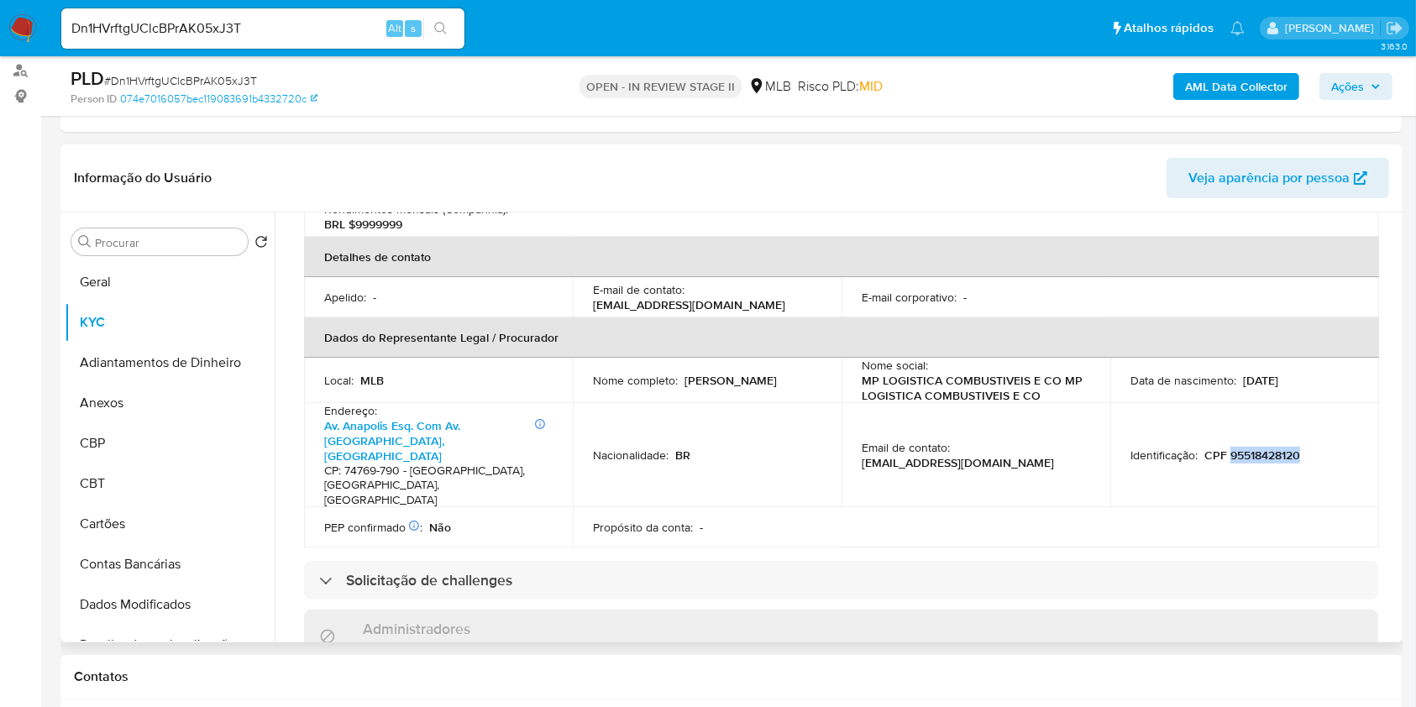
click at [1236, 448] on p "CPF 95518428120" at bounding box center [1252, 455] width 96 height 15
copy p "95518428120"
click at [176, 249] on div "Procurar" at bounding box center [159, 241] width 176 height 27
click at [175, 248] on input "Procurar" at bounding box center [168, 242] width 146 height 15
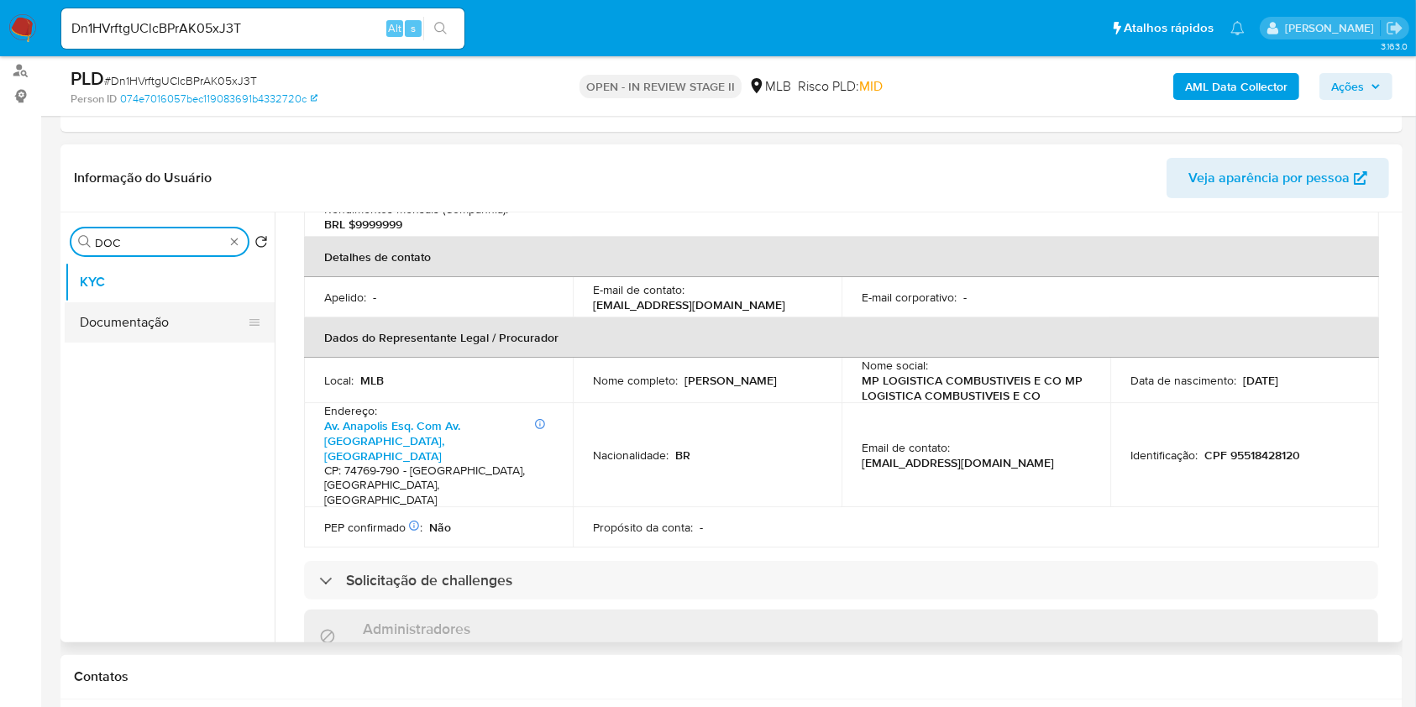
type input "DOC"
click at [159, 319] on button "Documentação" at bounding box center [163, 322] width 197 height 40
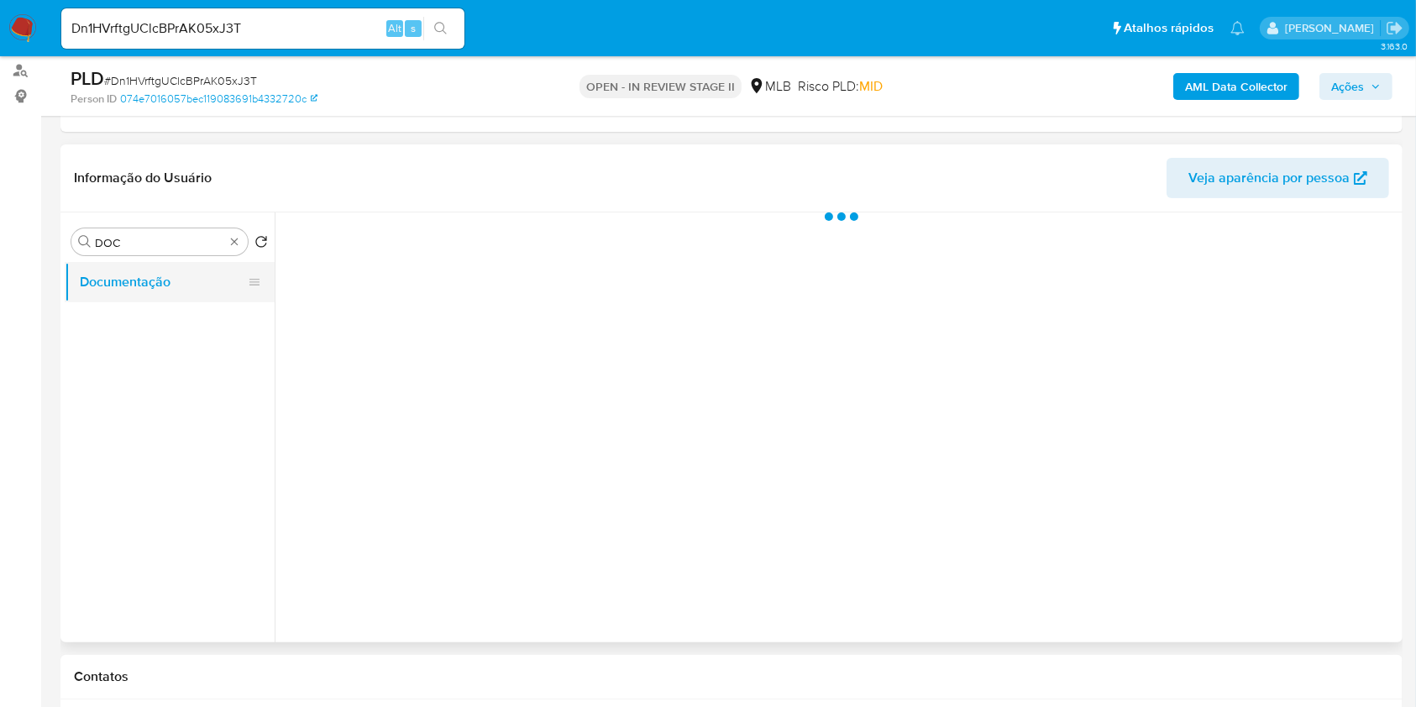
scroll to position [0, 0]
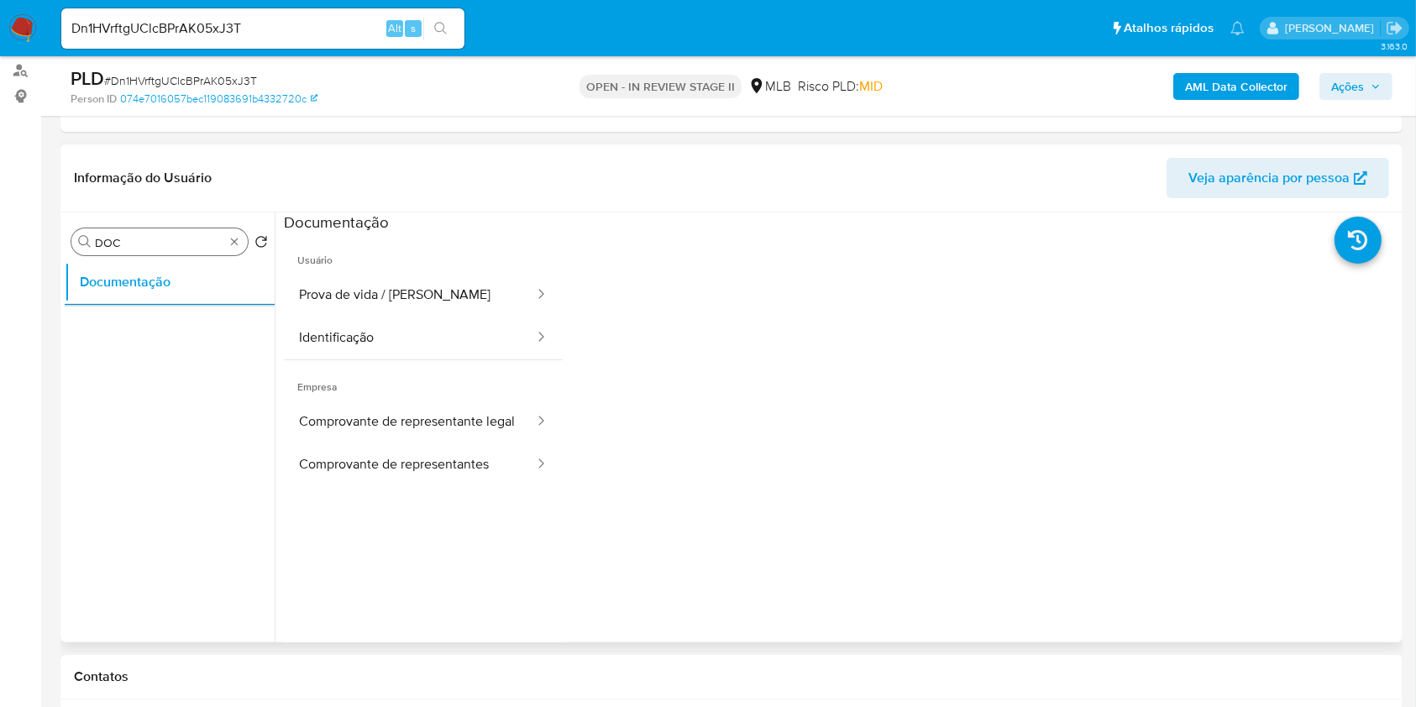
click at [242, 239] on div "Procurar DOC" at bounding box center [159, 241] width 176 height 27
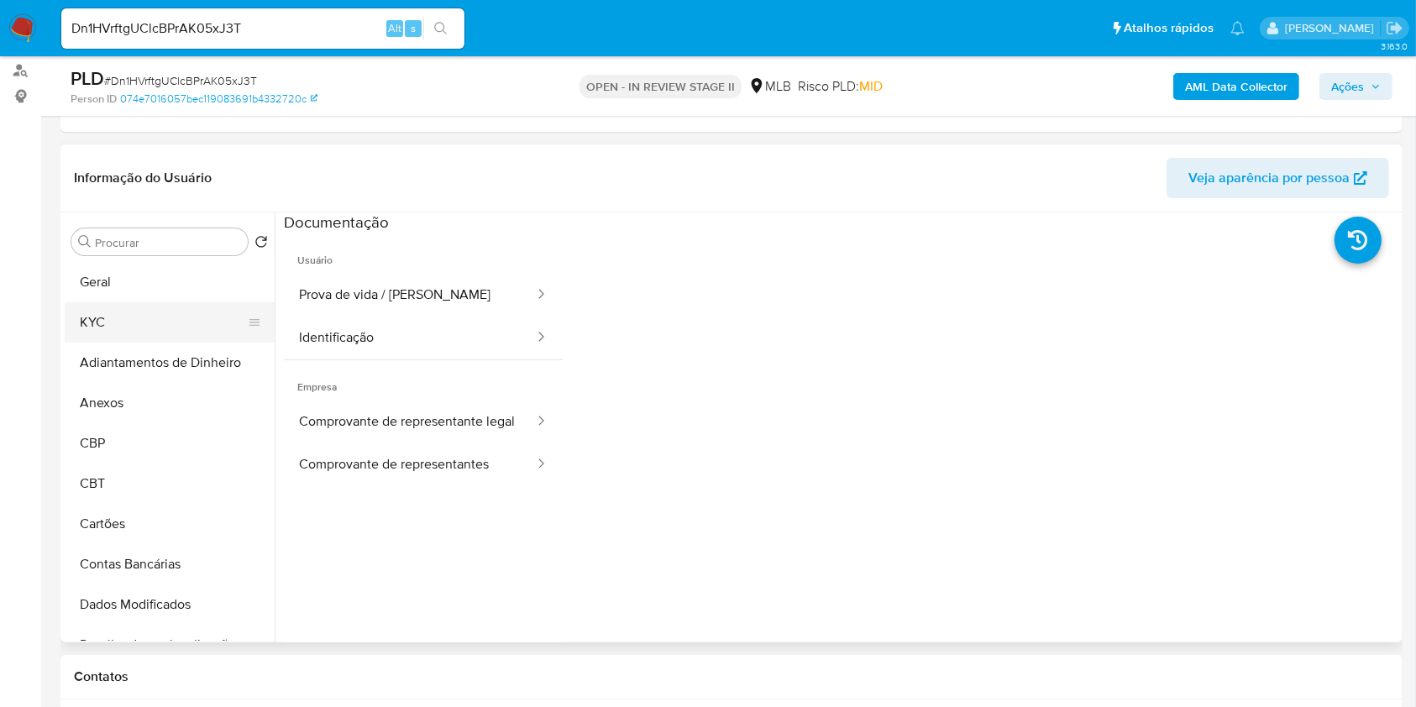
click at [184, 326] on button "KYC" at bounding box center [163, 322] width 197 height 40
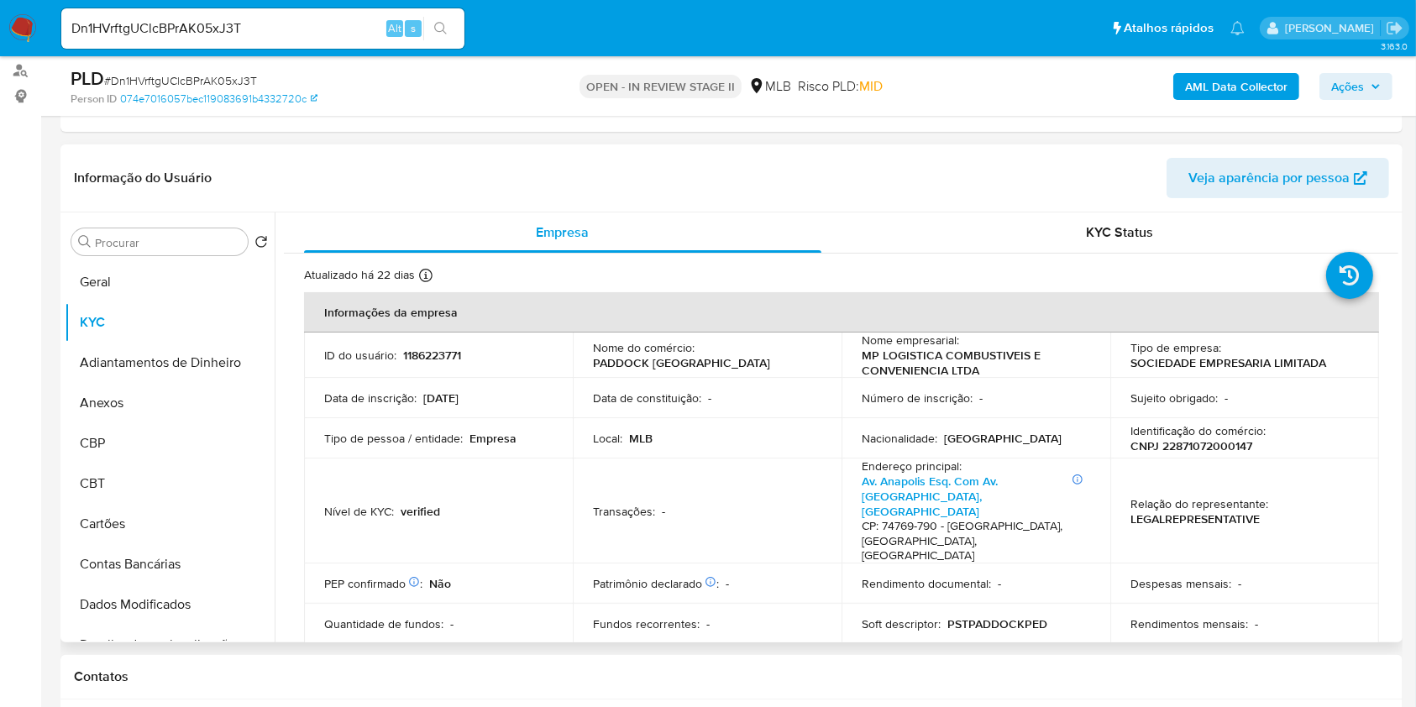
click at [721, 362] on p "PADDOCK VILA PEDROSO" at bounding box center [681, 362] width 177 height 15
click at [727, 366] on p "PADDOCK VILA PEDROSO" at bounding box center [681, 362] width 177 height 15
click at [746, 365] on div "Nome do comércio : PADDOCK VILA PEDROSO" at bounding box center [707, 355] width 228 height 30
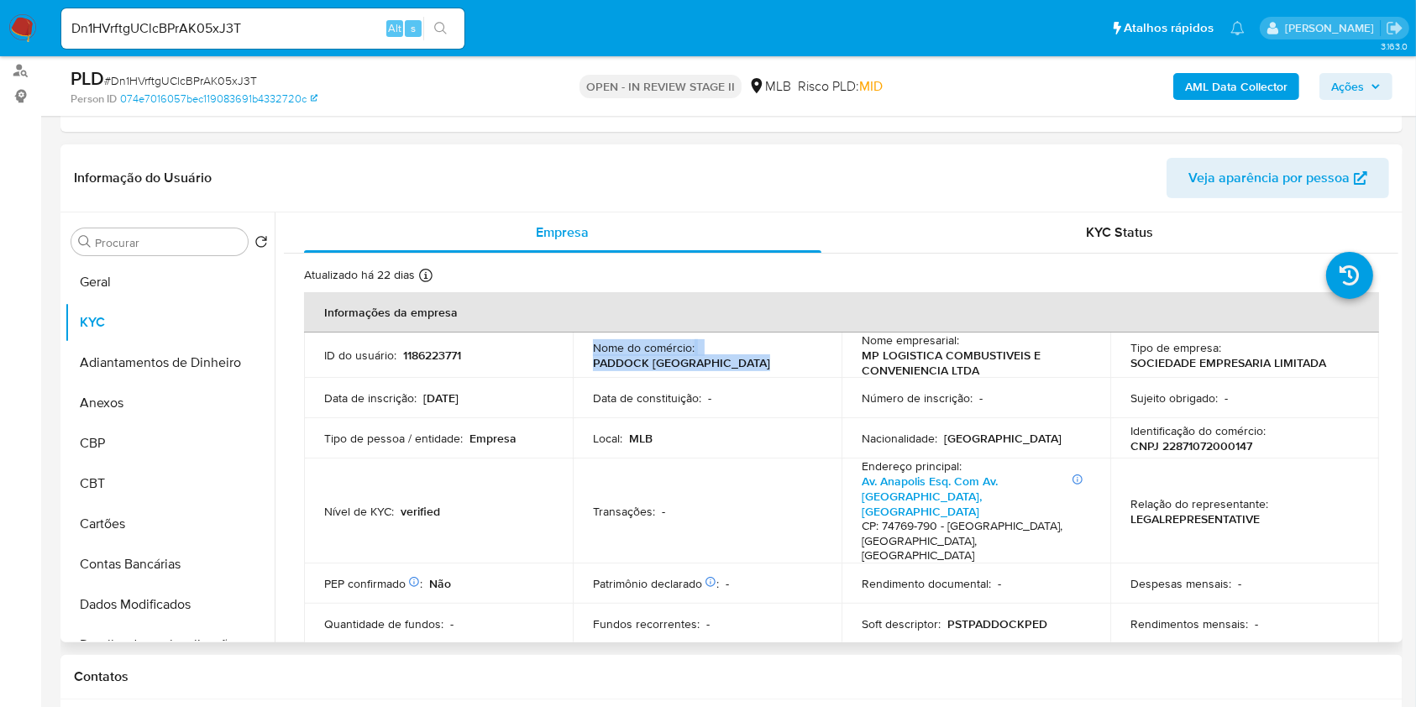
click at [732, 361] on div "Nome do comércio : PADDOCK VILA PEDROSO" at bounding box center [707, 355] width 228 height 30
click at [744, 365] on div "Nome do comércio : PADDOCK VILA PEDROSO" at bounding box center [707, 355] width 228 height 30
click at [943, 489] on link "Av. Anapolis Esq. Com Av. Firenze, Jardim Maria Helena" at bounding box center [930, 496] width 136 height 47
click at [156, 400] on button "Anexos" at bounding box center [163, 403] width 197 height 40
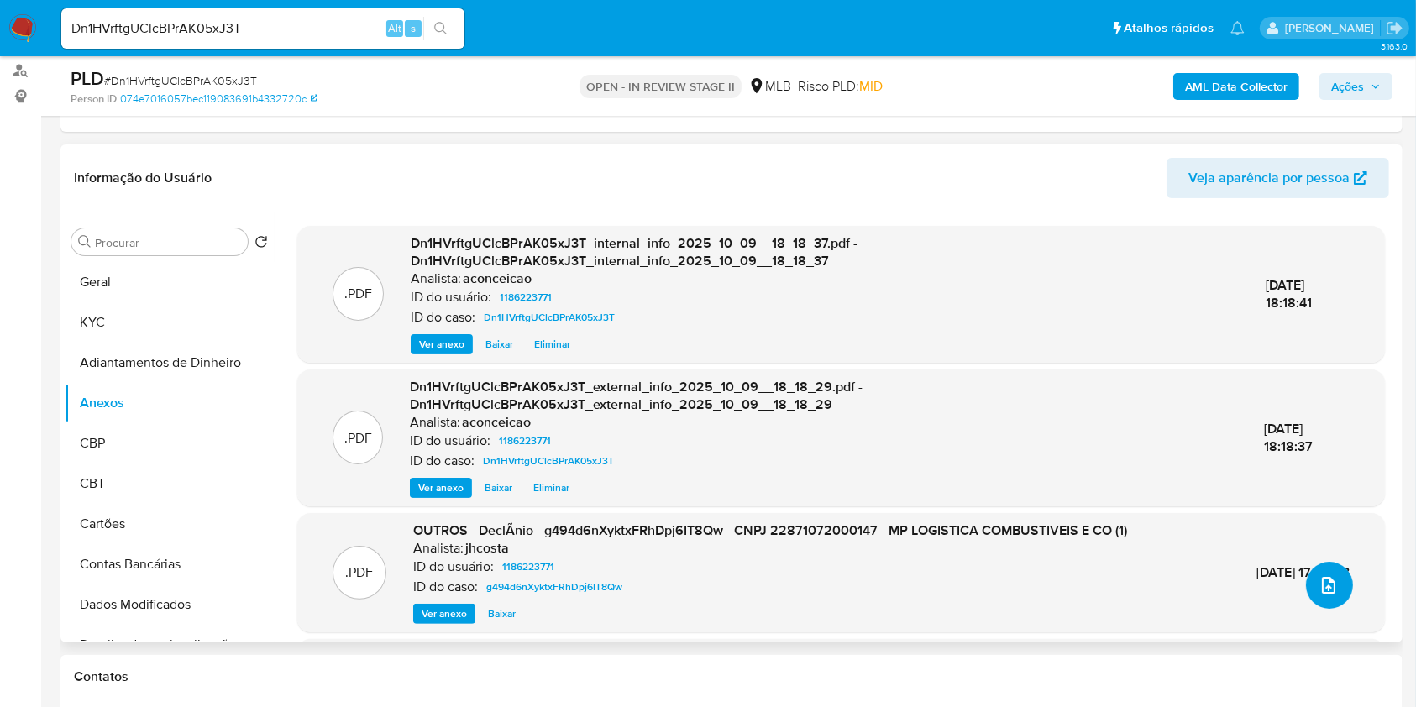
click at [1329, 589] on icon "upload-file" at bounding box center [1329, 585] width 20 height 20
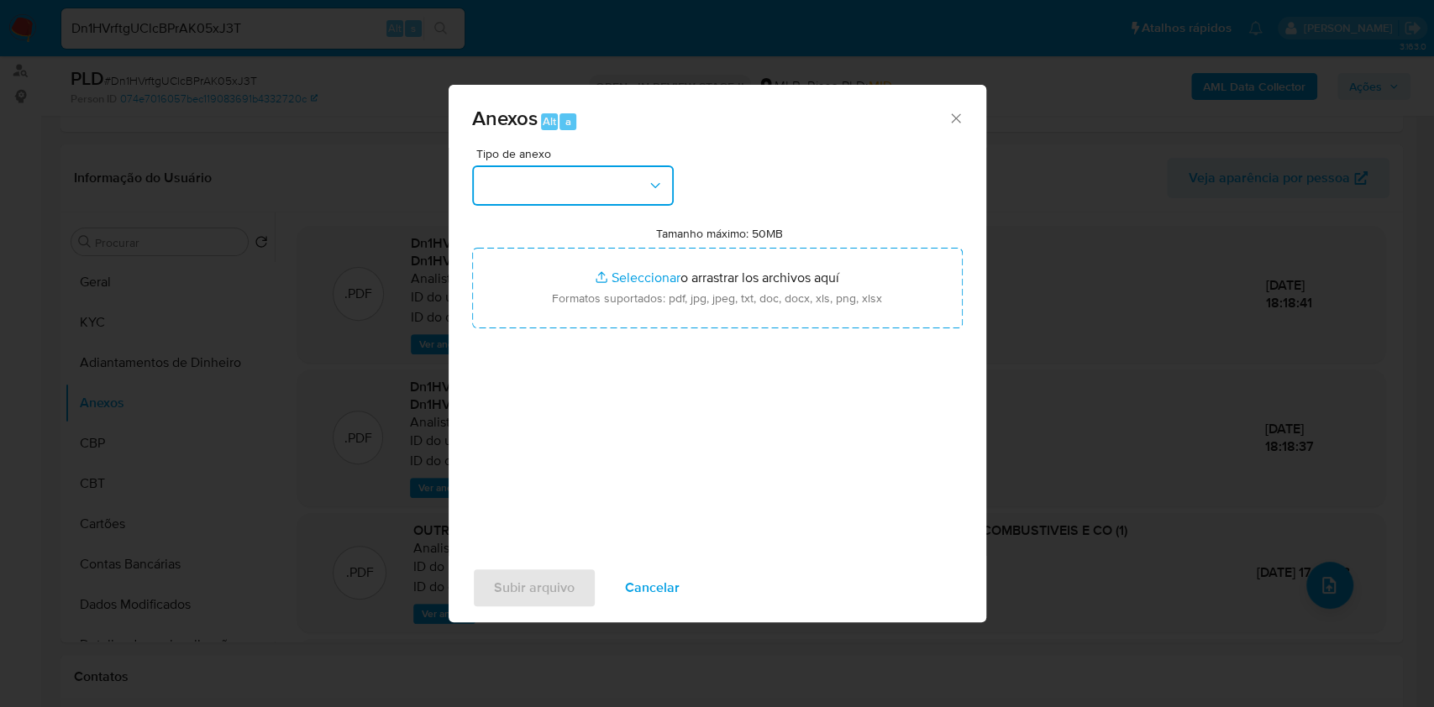
click at [600, 168] on button "button" at bounding box center [573, 185] width 202 height 40
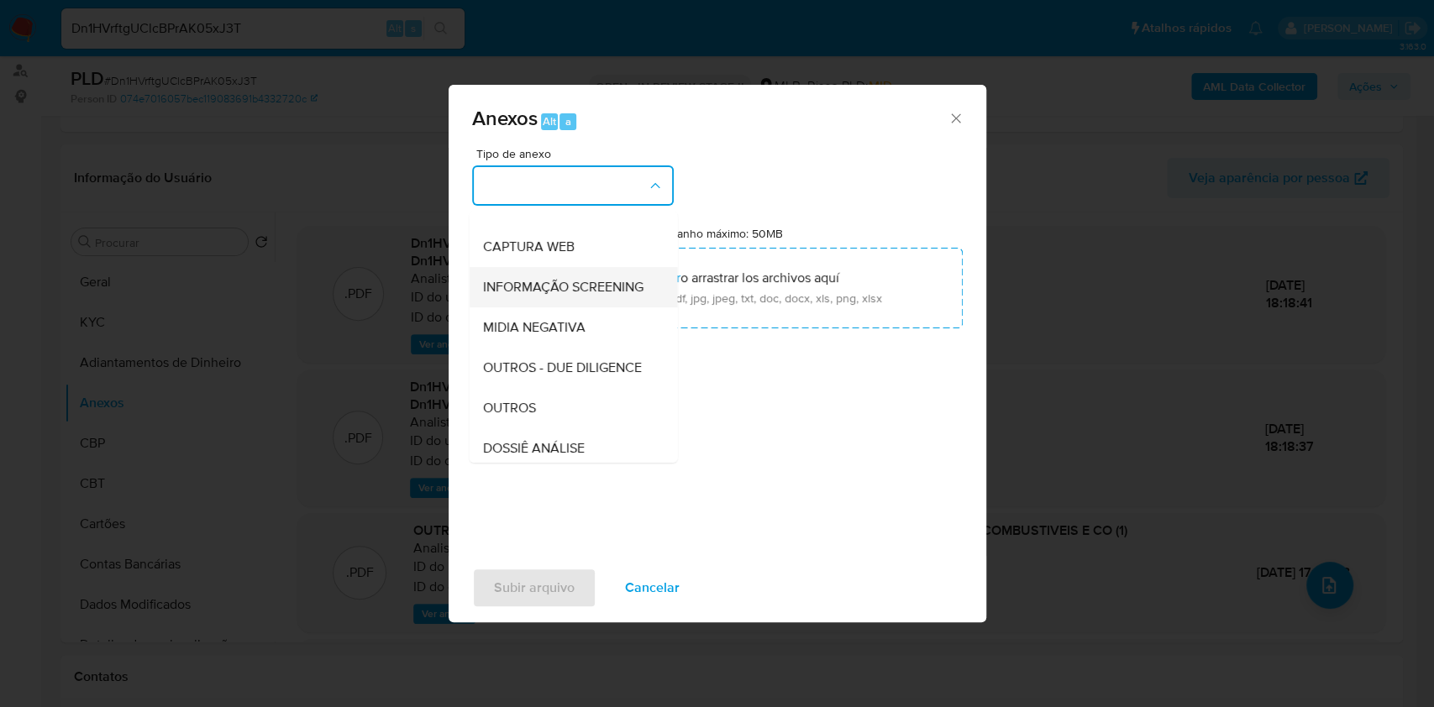
scroll to position [258, 0]
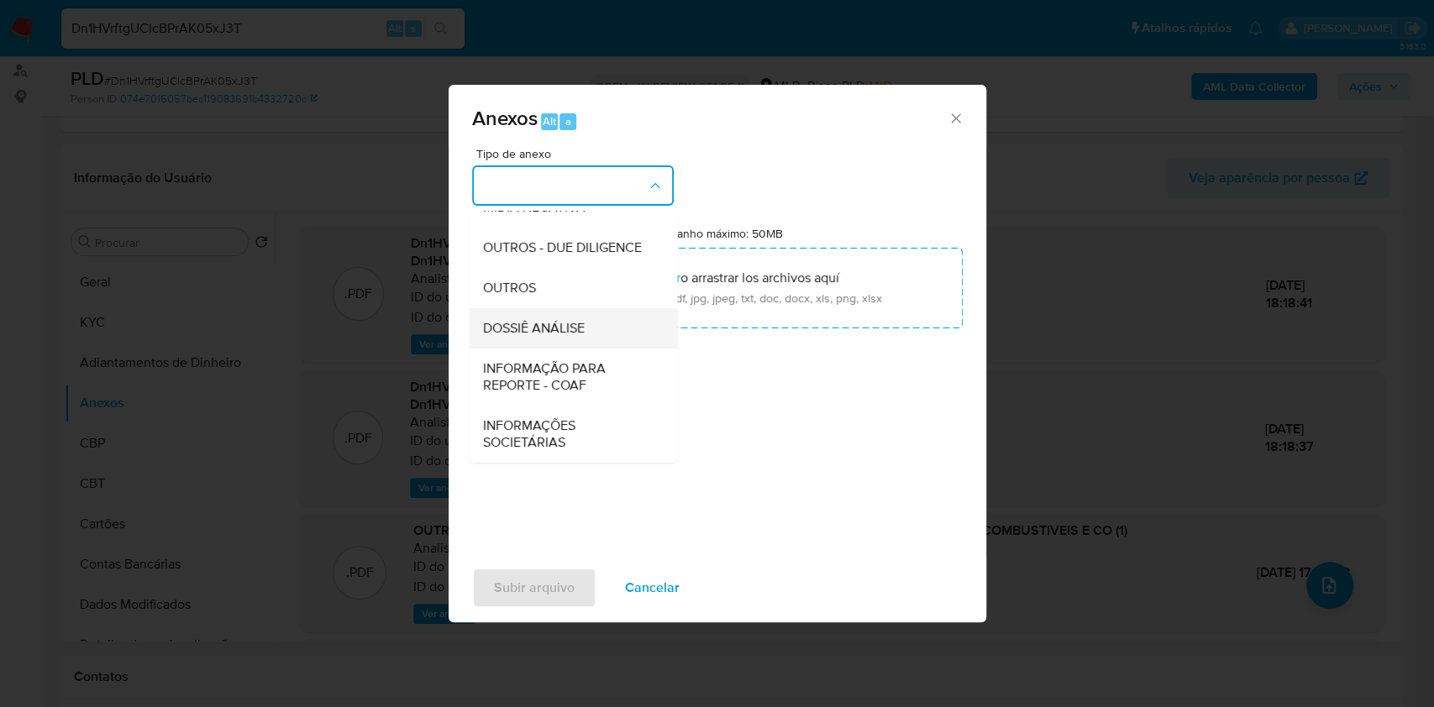
click at [563, 328] on span "DOSSIÊ ANÁLISE" at bounding box center [533, 328] width 102 height 17
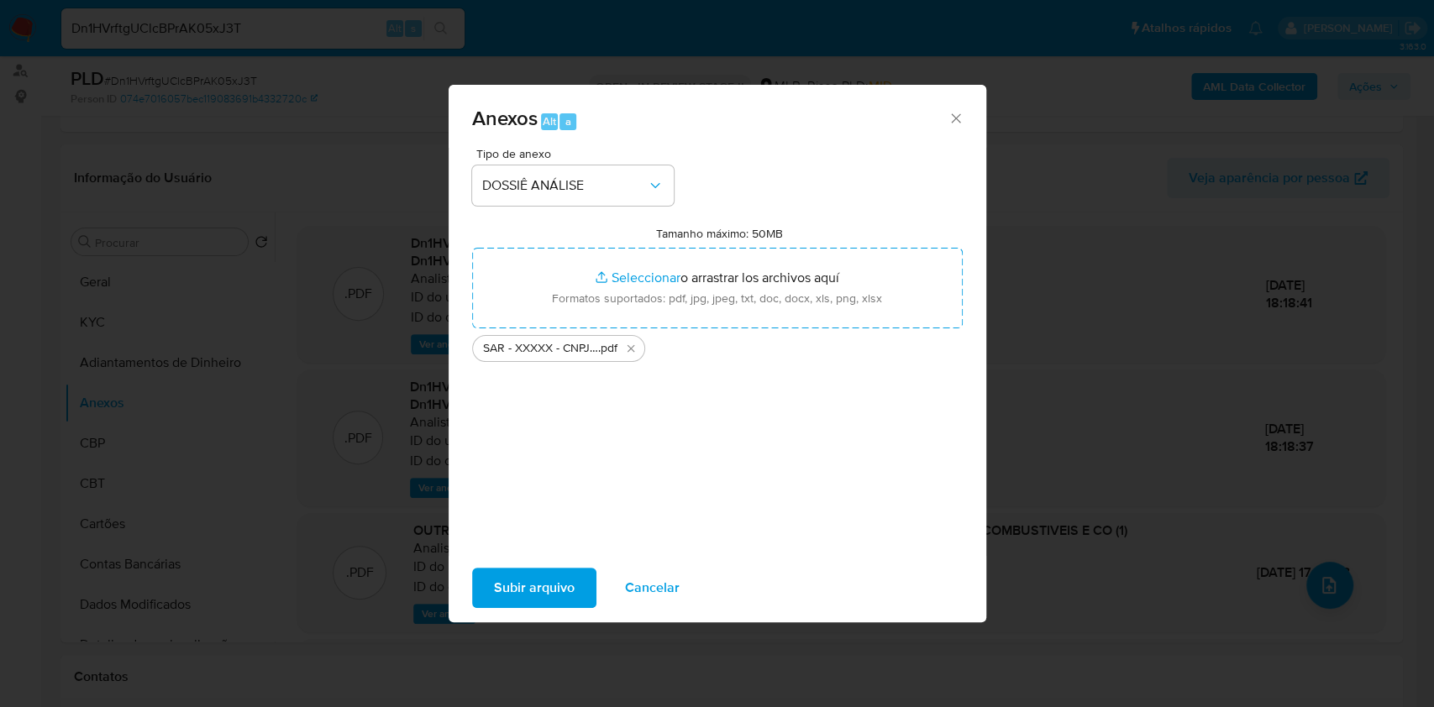
click at [540, 585] on span "Subir arquivo" at bounding box center [534, 587] width 81 height 37
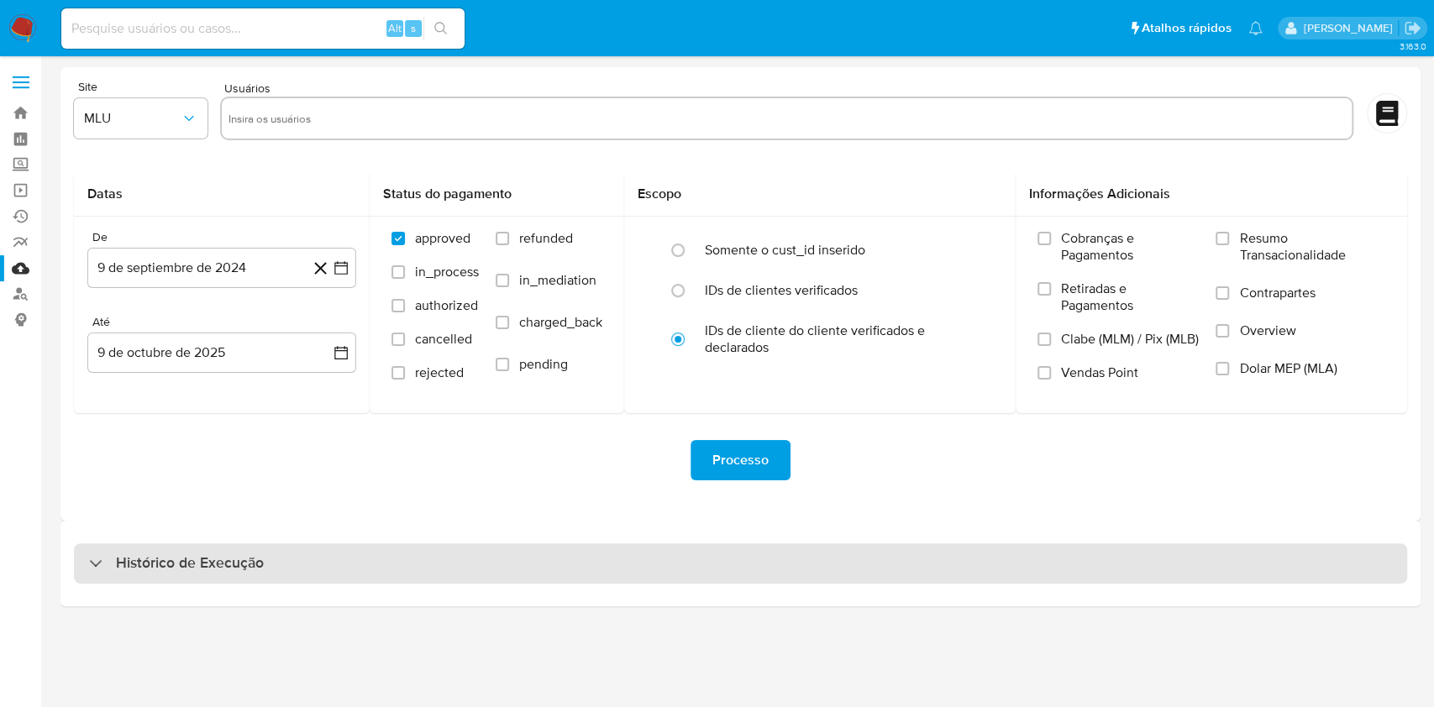
drag, startPoint x: 686, startPoint y: 561, endPoint x: 701, endPoint y: 559, distance: 15.2
click at [687, 561] on div "Histórico de Execução" at bounding box center [740, 563] width 1333 height 40
select select "10"
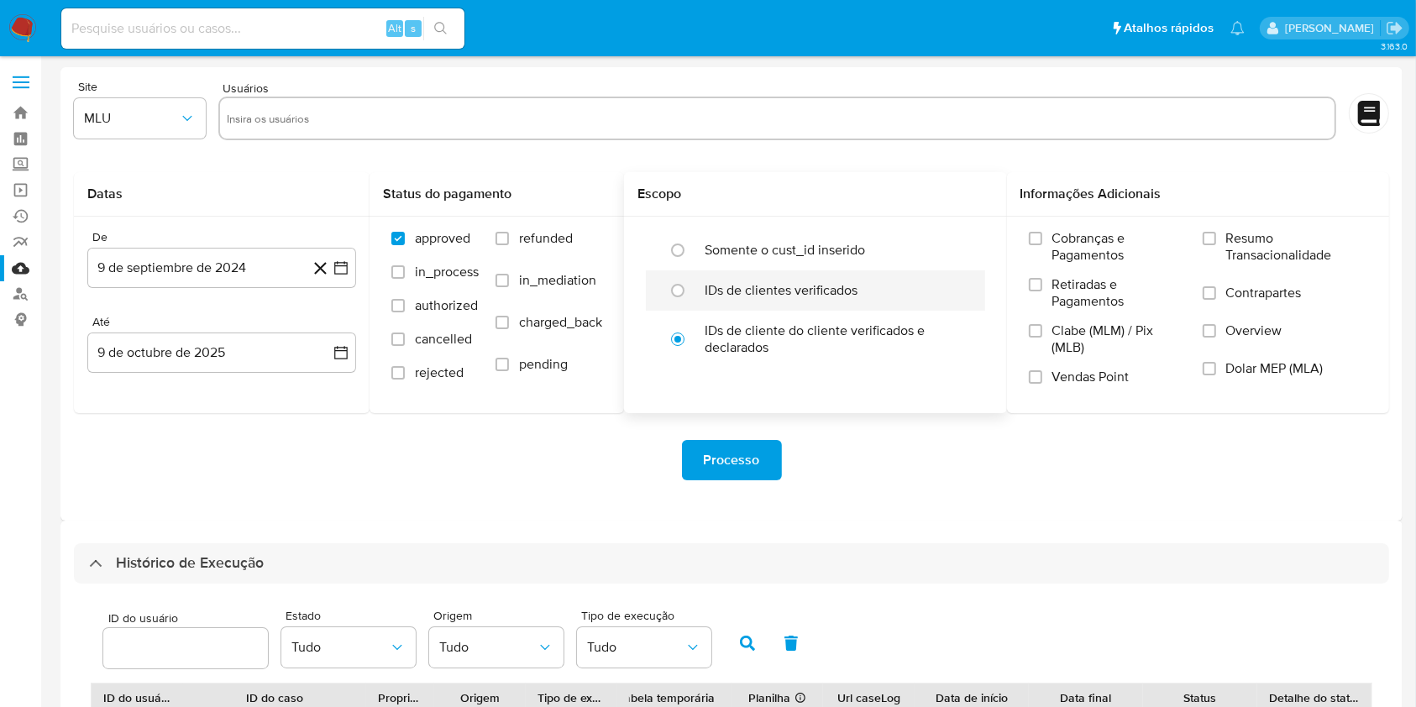
scroll to position [605, 0]
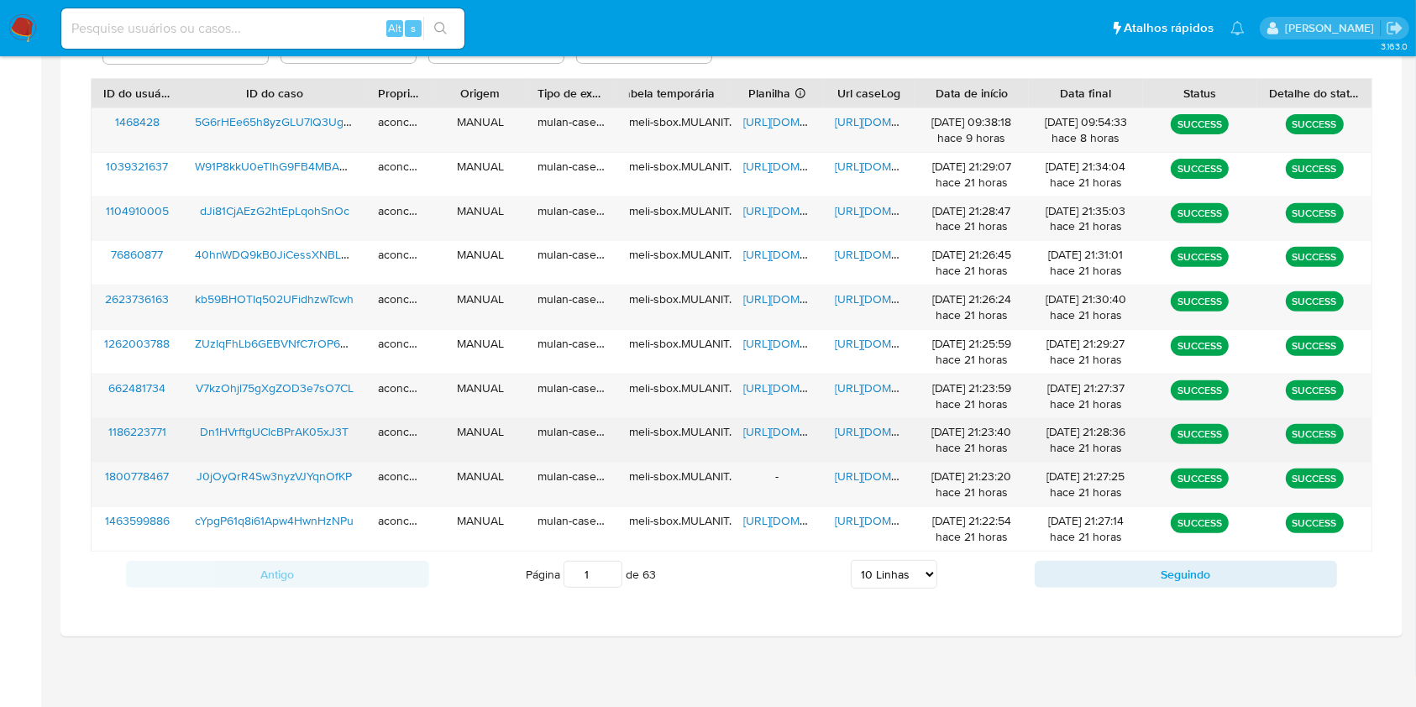
click at [784, 428] on span "[URL][DOMAIN_NAME]" at bounding box center [801, 431] width 116 height 17
click at [869, 424] on span "[URL][DOMAIN_NAME]" at bounding box center [893, 431] width 116 height 17
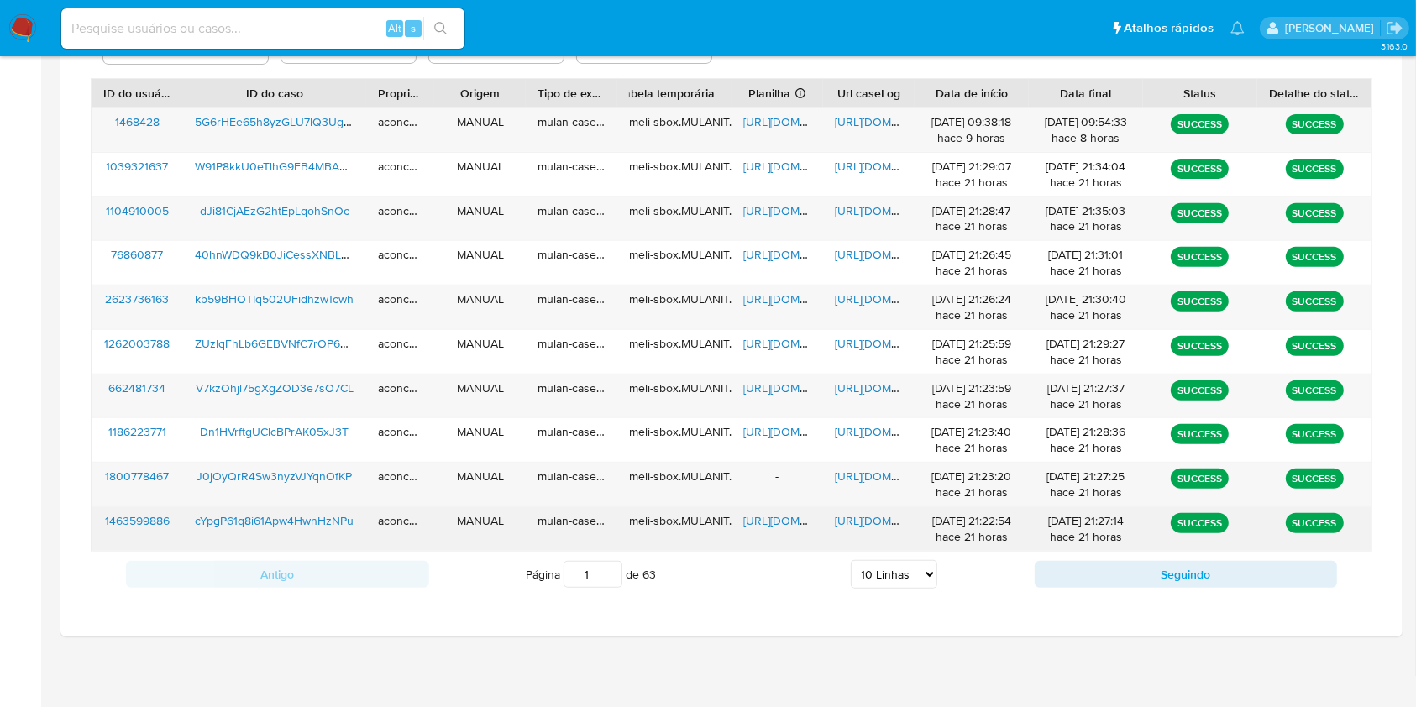
click at [794, 521] on span "[URL][DOMAIN_NAME]" at bounding box center [801, 520] width 116 height 17
click at [872, 518] on span "[URL][DOMAIN_NAME]" at bounding box center [893, 520] width 116 height 17
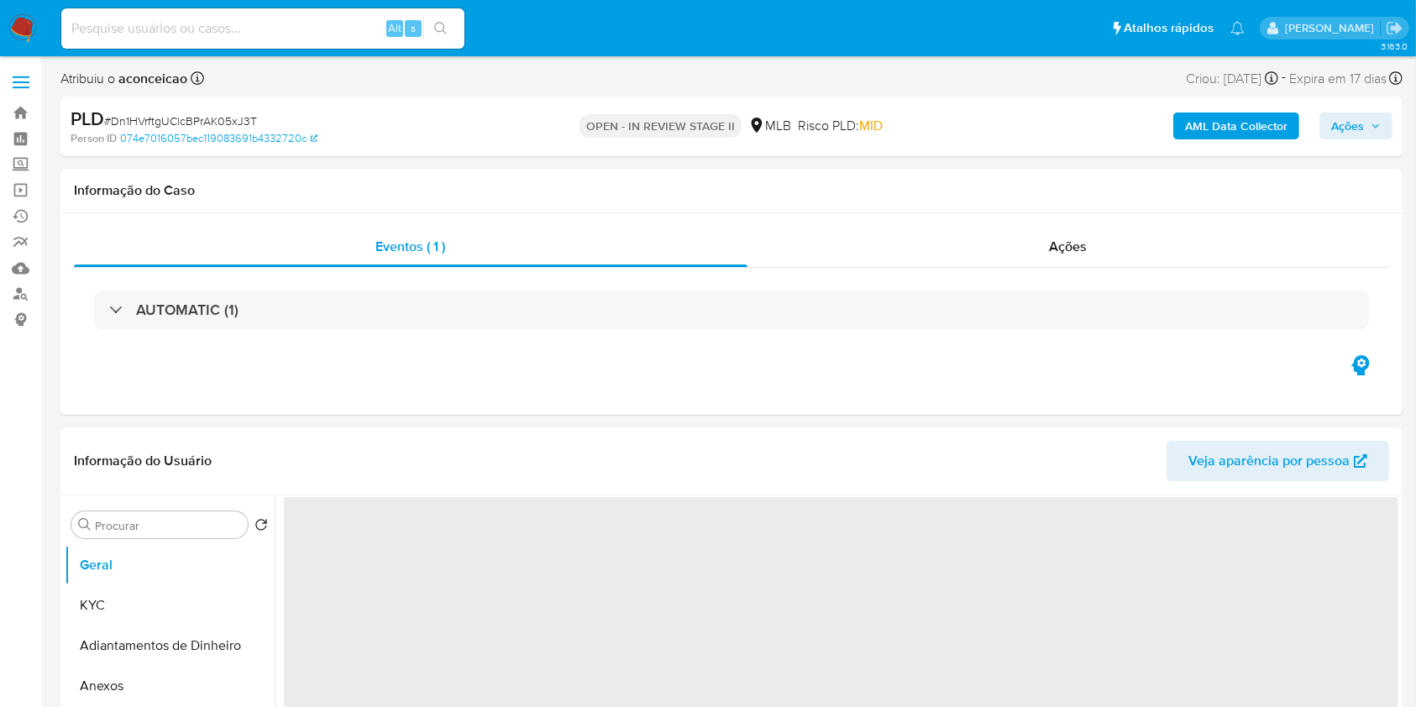
select select "10"
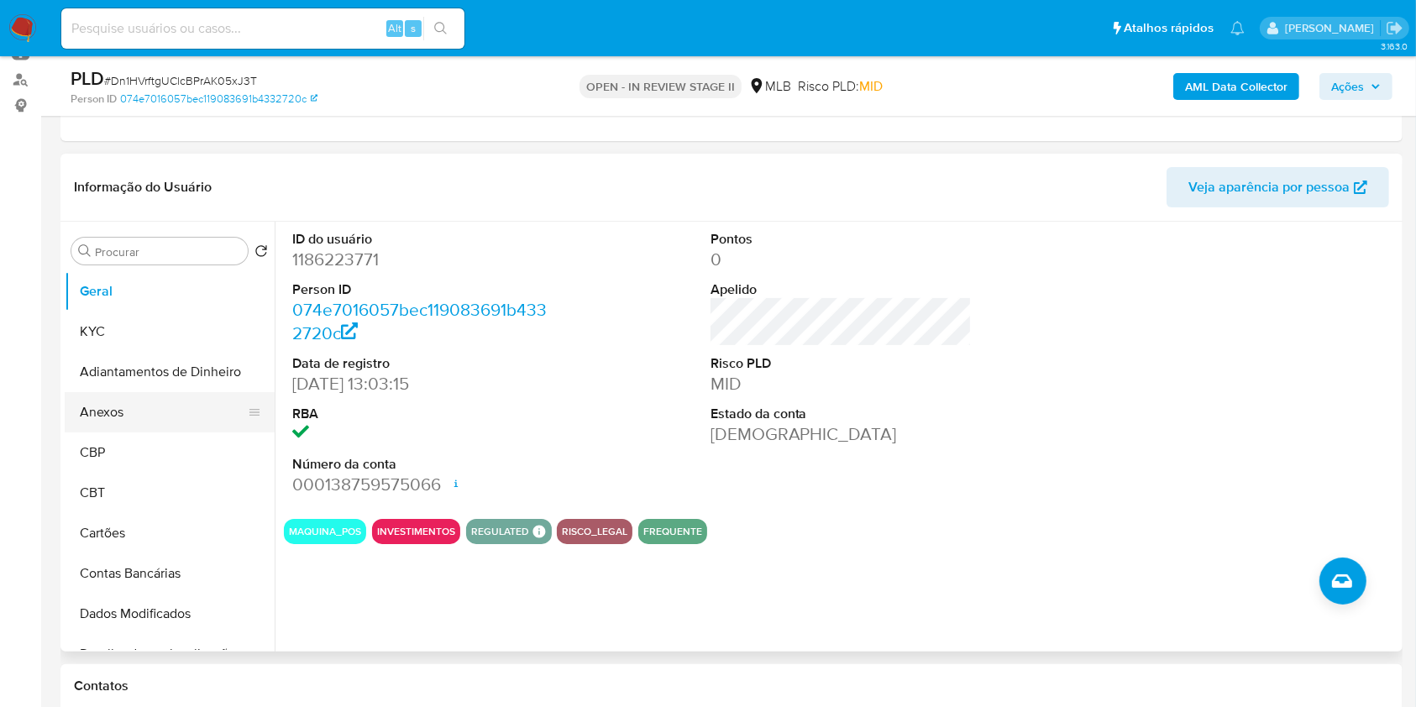
scroll to position [223, 0]
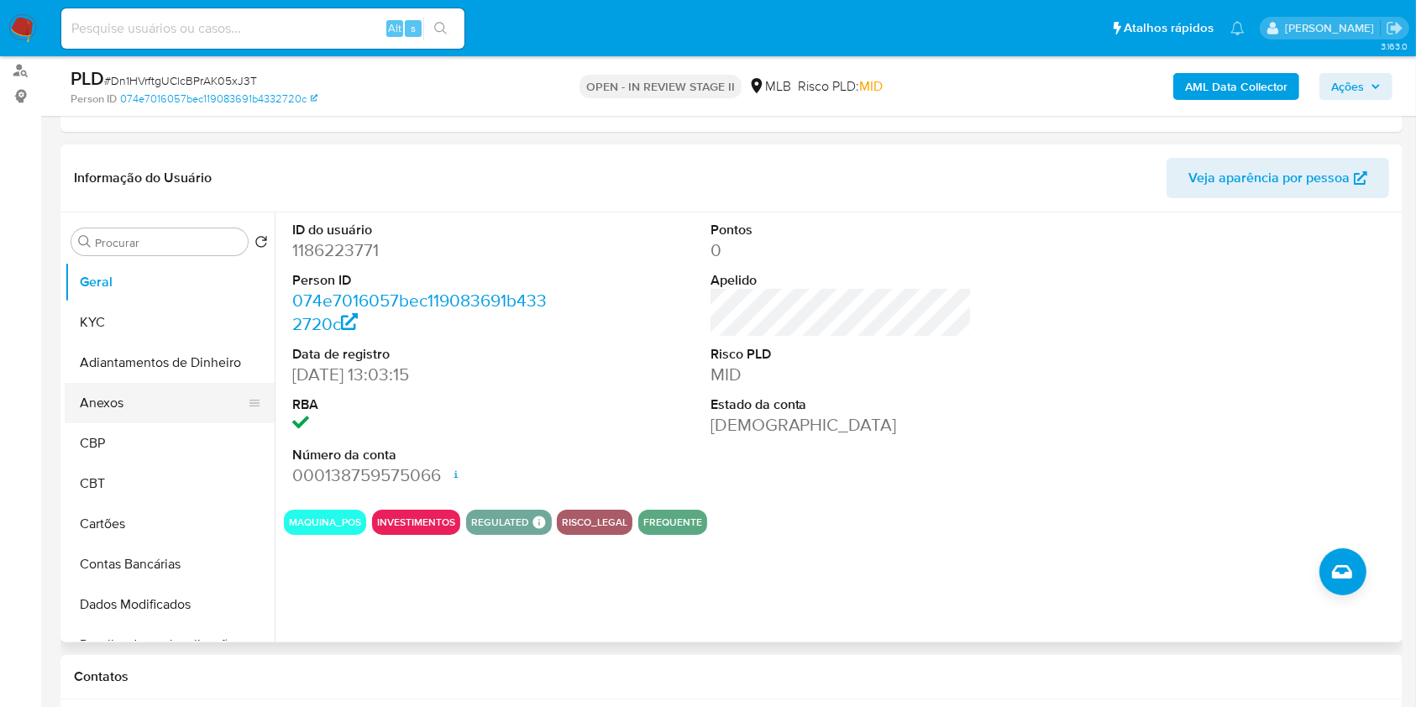
click at [165, 401] on button "Anexos" at bounding box center [163, 403] width 197 height 40
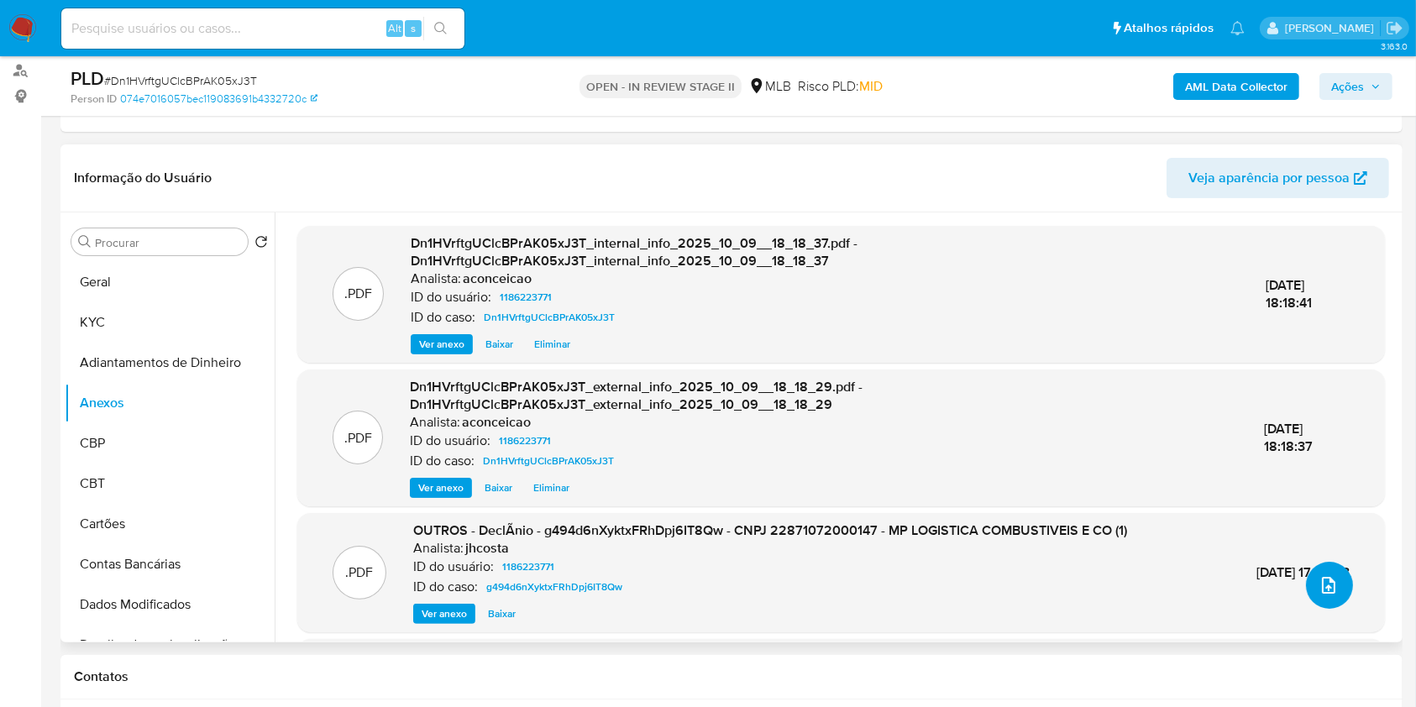
click at [1319, 575] on icon "upload-file" at bounding box center [1329, 585] width 20 height 20
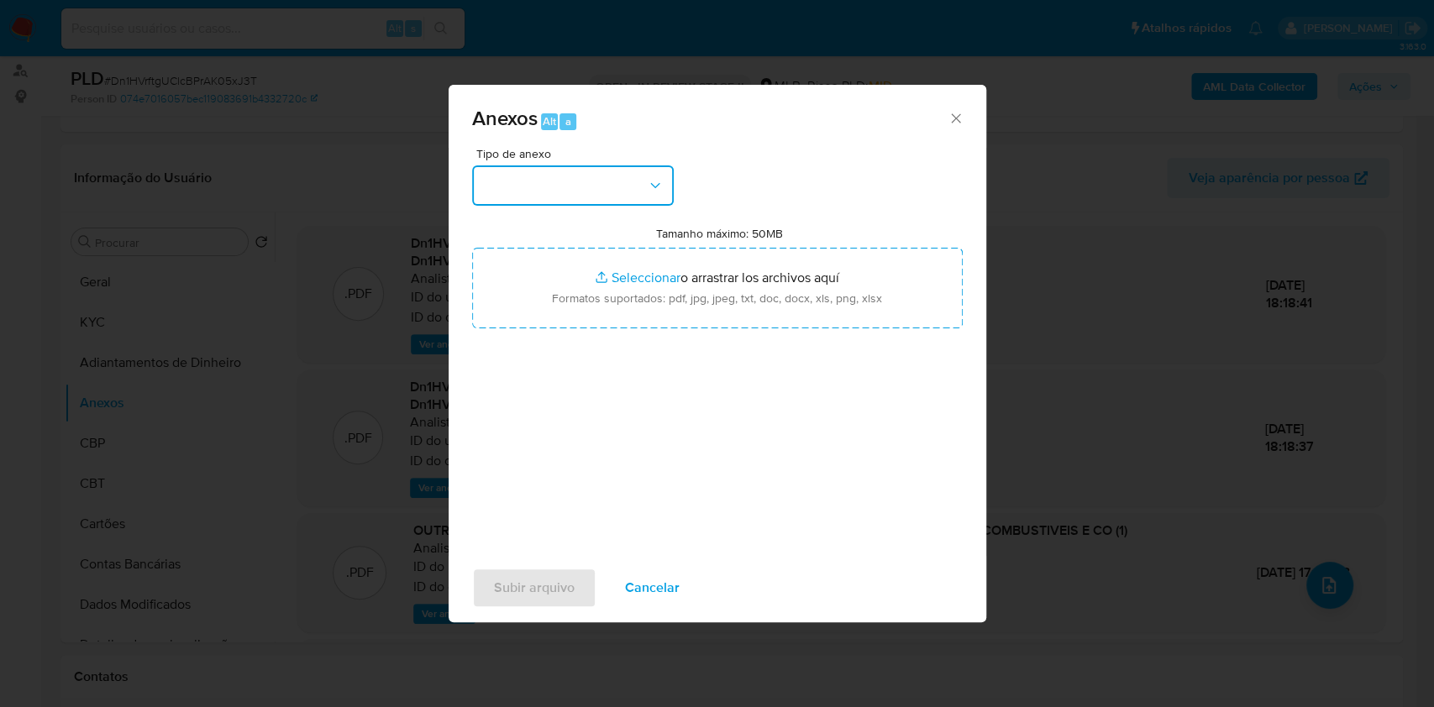
click at [645, 186] on button "button" at bounding box center [573, 185] width 202 height 40
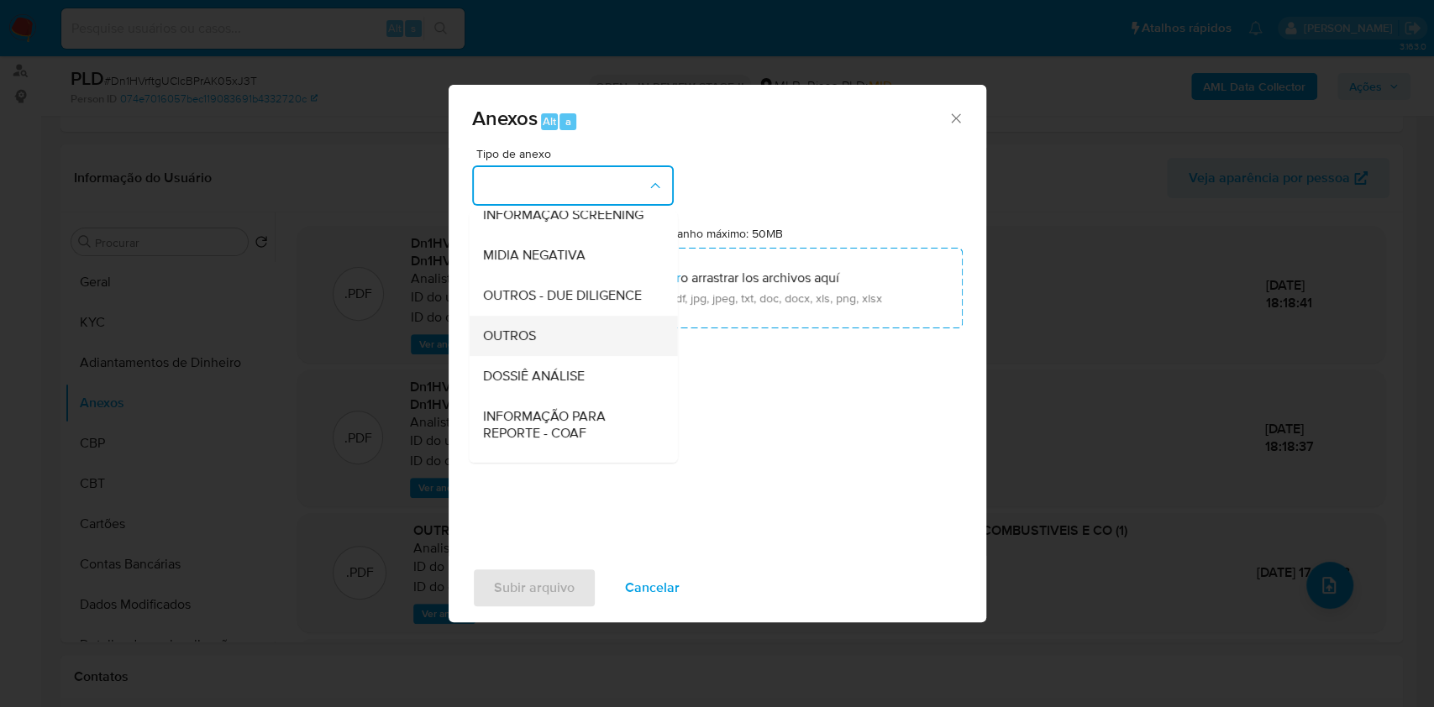
scroll to position [258, 0]
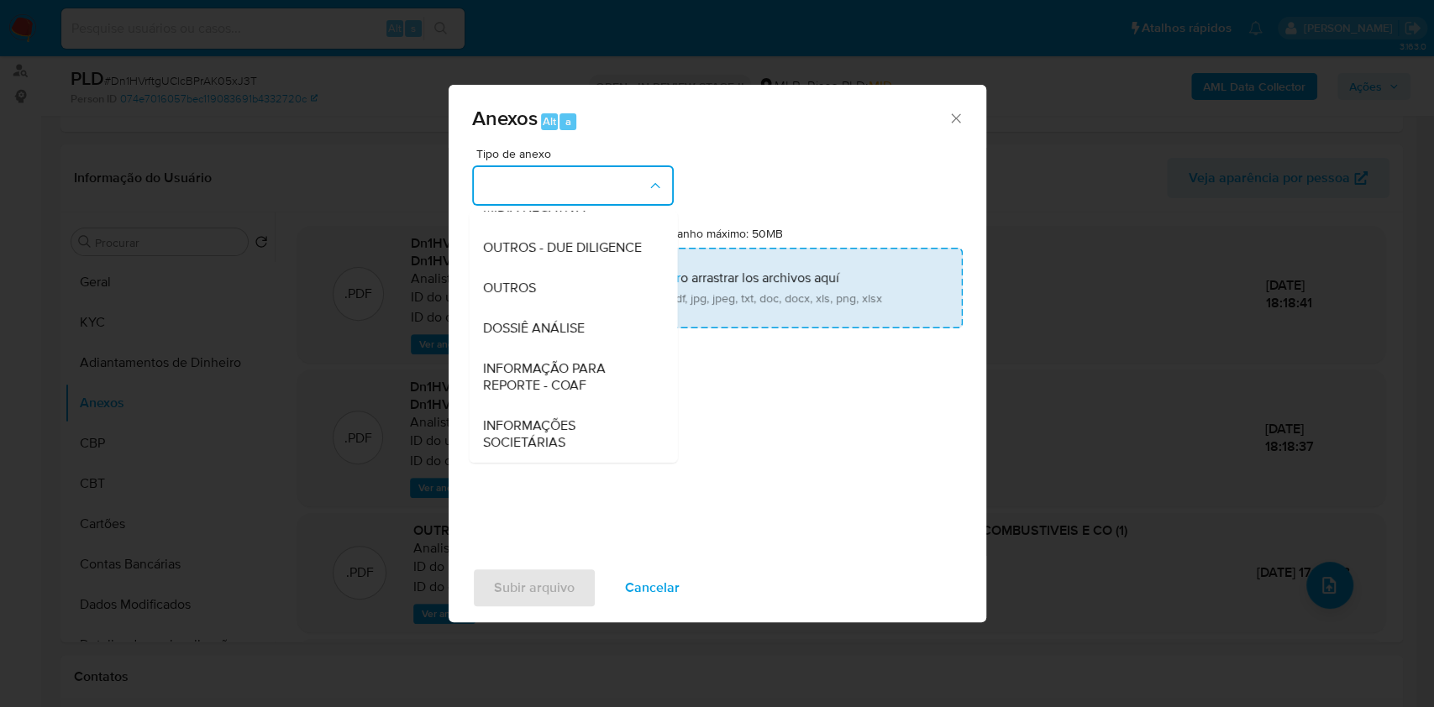
drag, startPoint x: 565, startPoint y: 327, endPoint x: 651, endPoint y: 308, distance: 87.6
click at [565, 328] on span "DOSSIÊ ANÁLISE" at bounding box center [533, 328] width 102 height 17
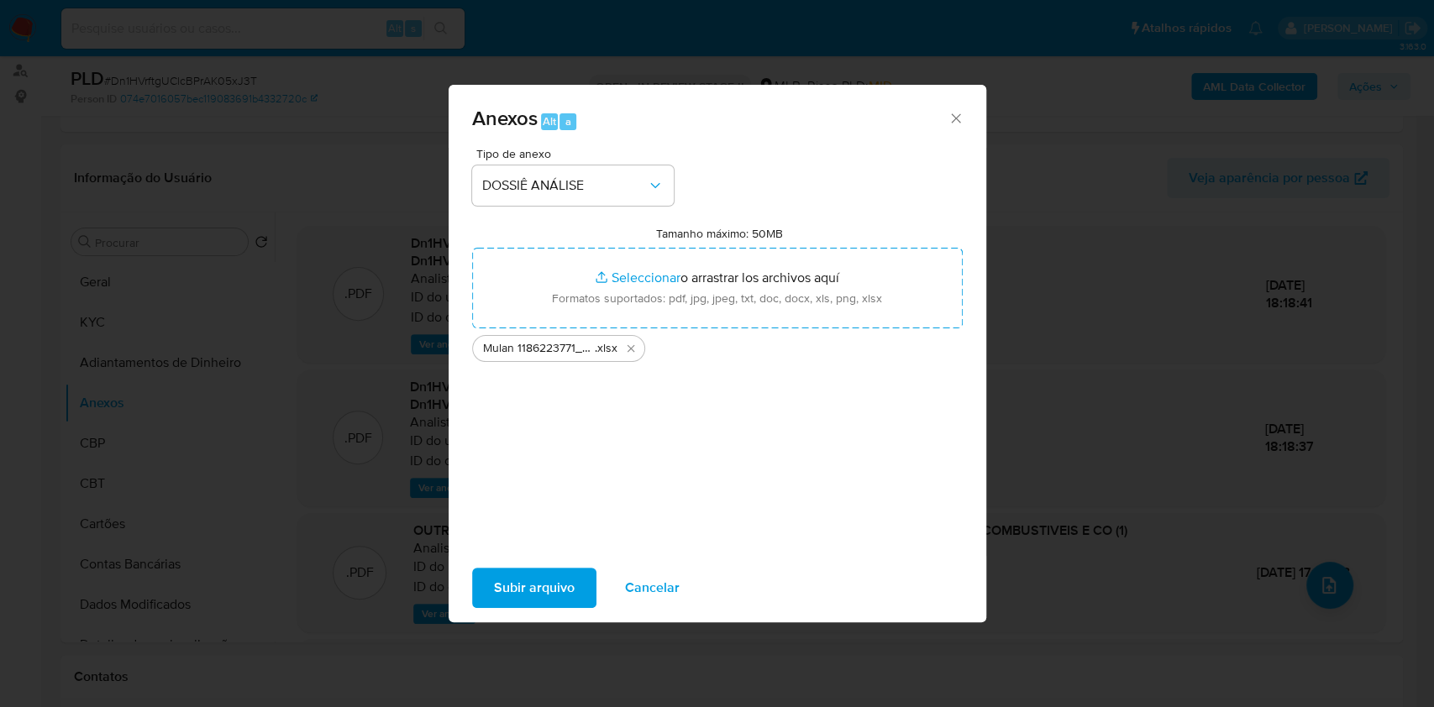
click at [566, 583] on span "Subir arquivo" at bounding box center [534, 587] width 81 height 37
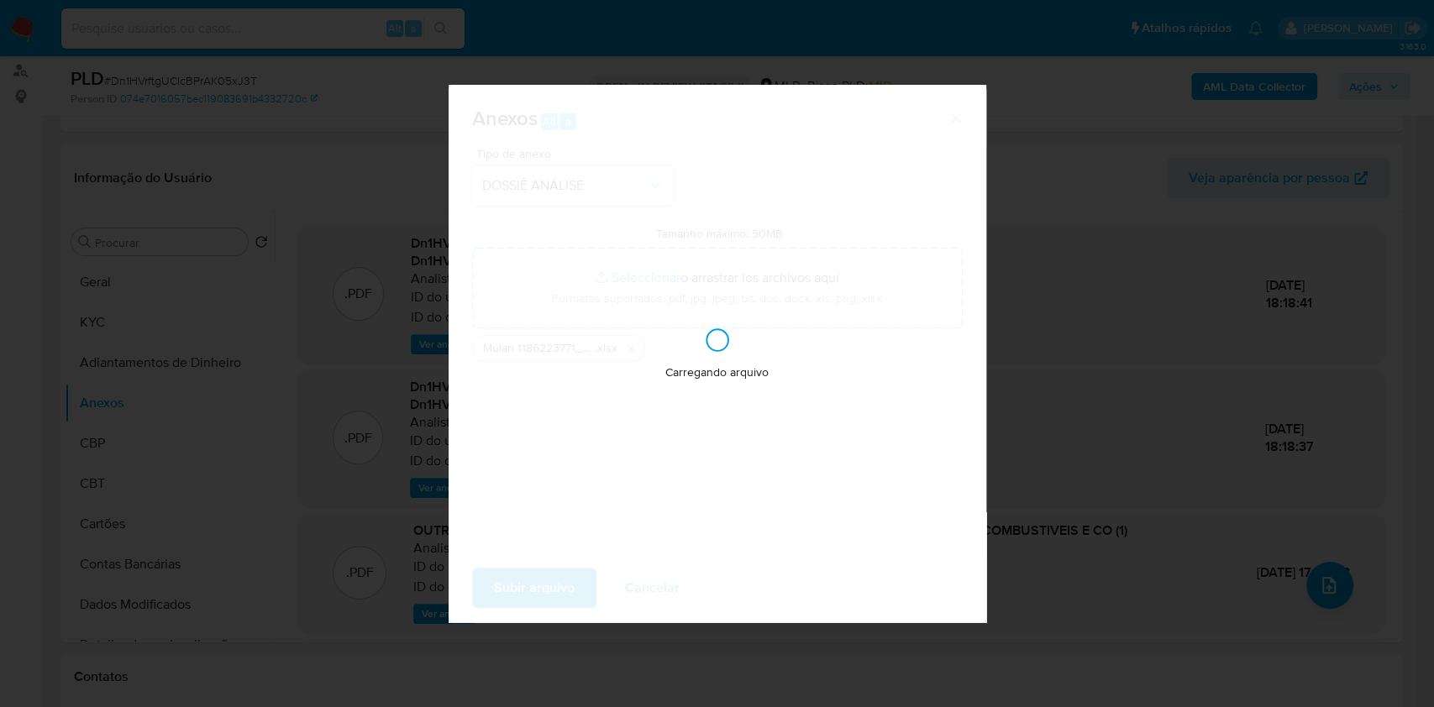
click at [1198, 486] on div "Anexos Alt a Tipo de anexo DOSSIÊ ANÁLISE Tamanho máximo: 50MB Seleccionar arch…" at bounding box center [717, 353] width 1434 height 707
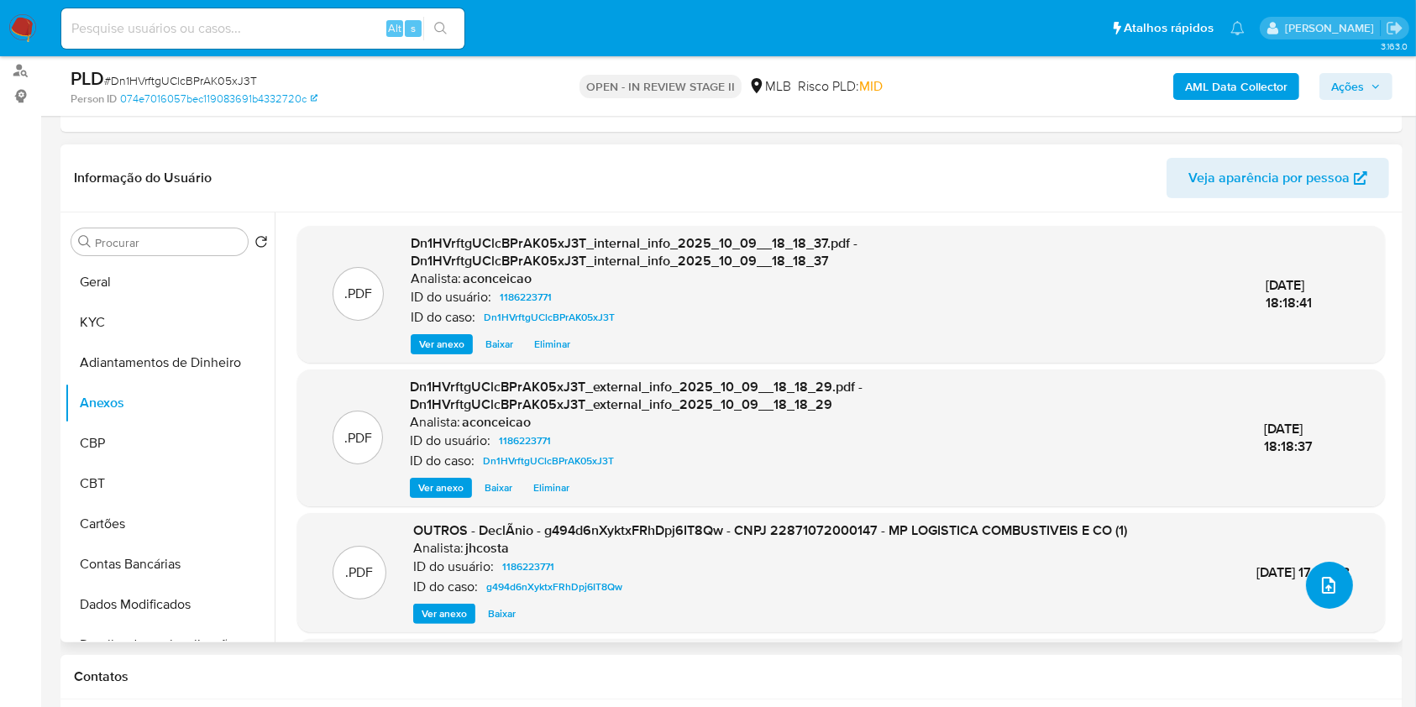
click at [1321, 579] on icon "upload-file" at bounding box center [1329, 585] width 20 height 20
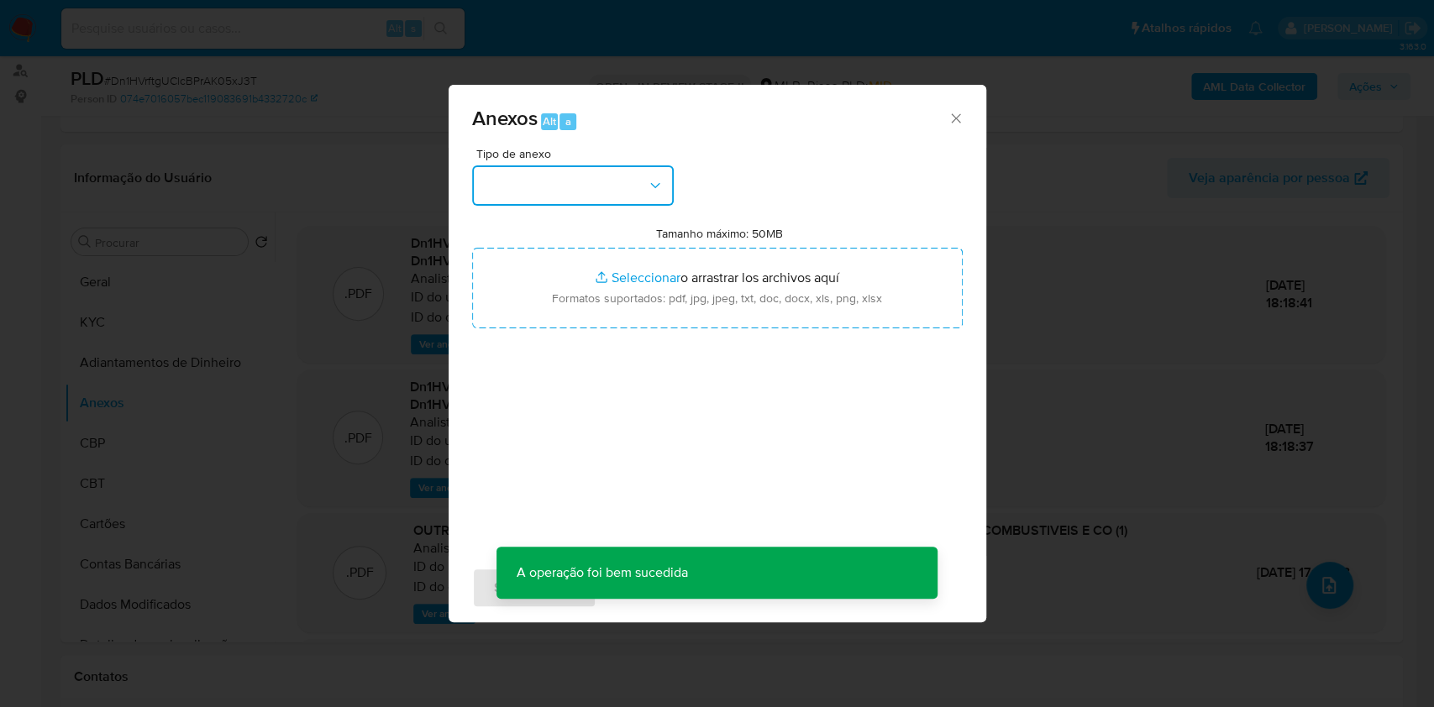
click at [613, 183] on div "Anexos Alt a Tipo de anexo Tamanho máximo: 50MB Seleccionar archivos Selecciona…" at bounding box center [718, 354] width 538 height 538
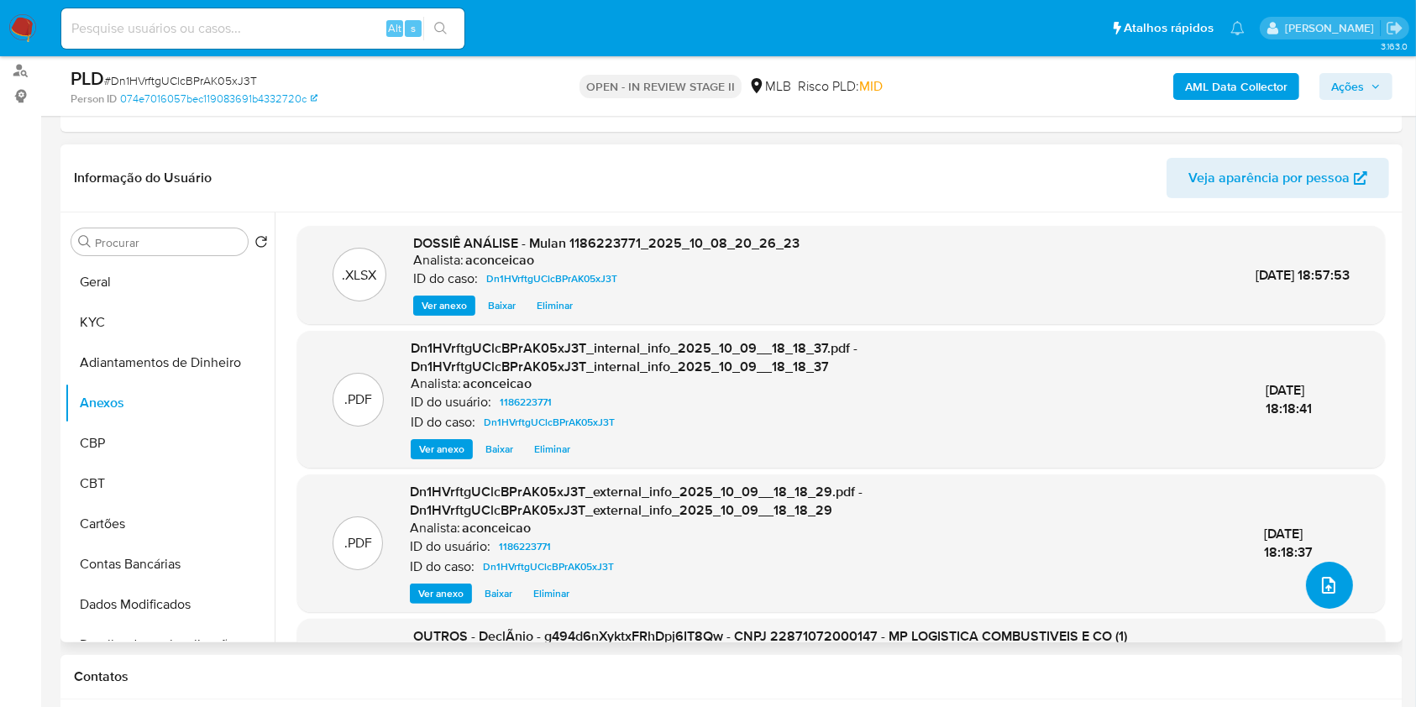
click at [1327, 585] on icon "upload-file" at bounding box center [1328, 585] width 13 height 17
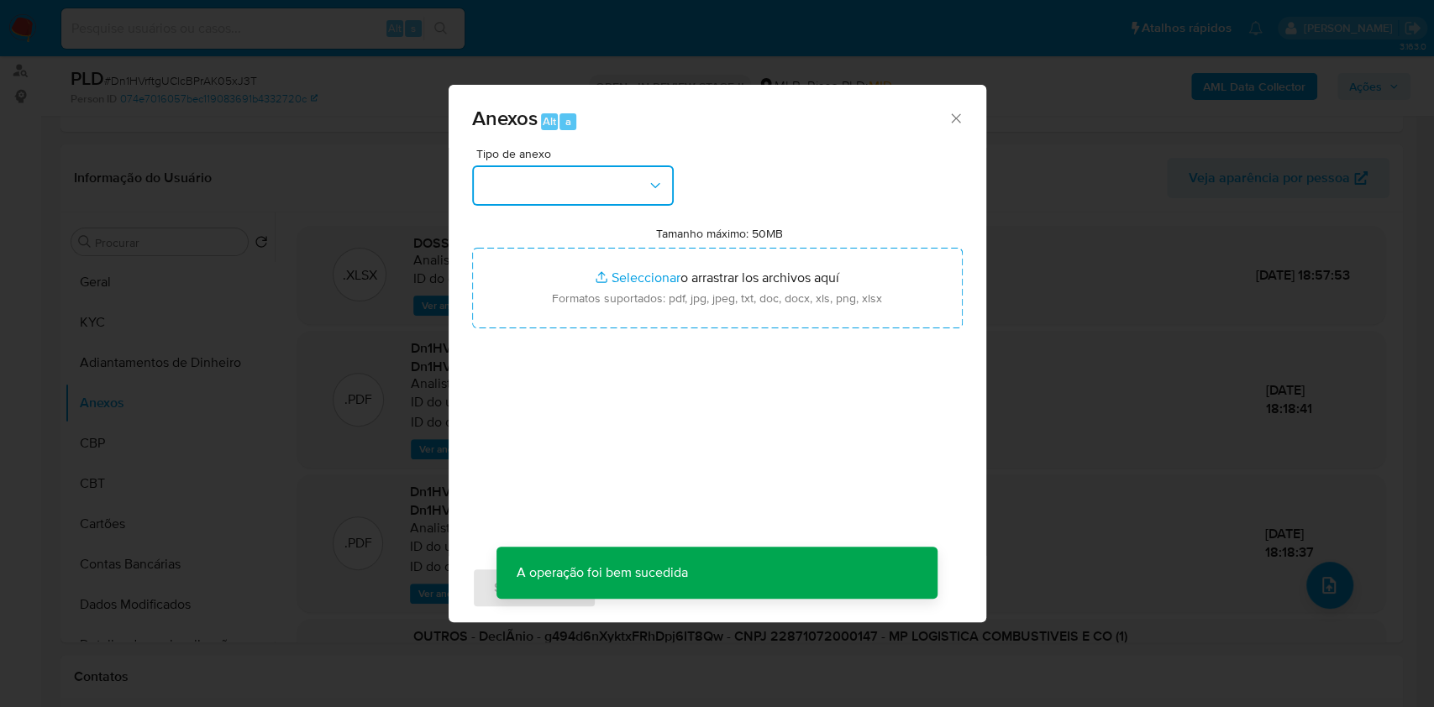
click at [530, 193] on button "button" at bounding box center [573, 185] width 202 height 40
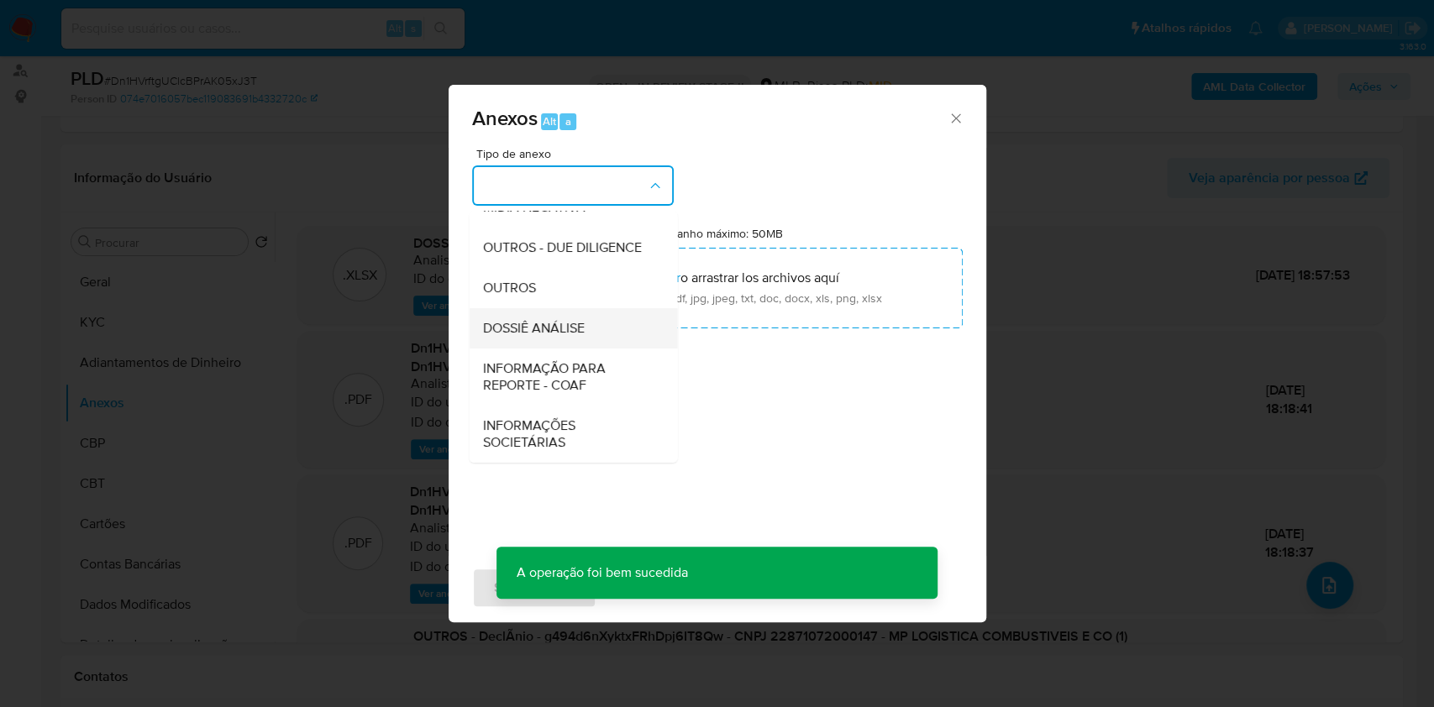
click at [588, 329] on div "DOSSIÊ ANÁLISE" at bounding box center [567, 328] width 171 height 40
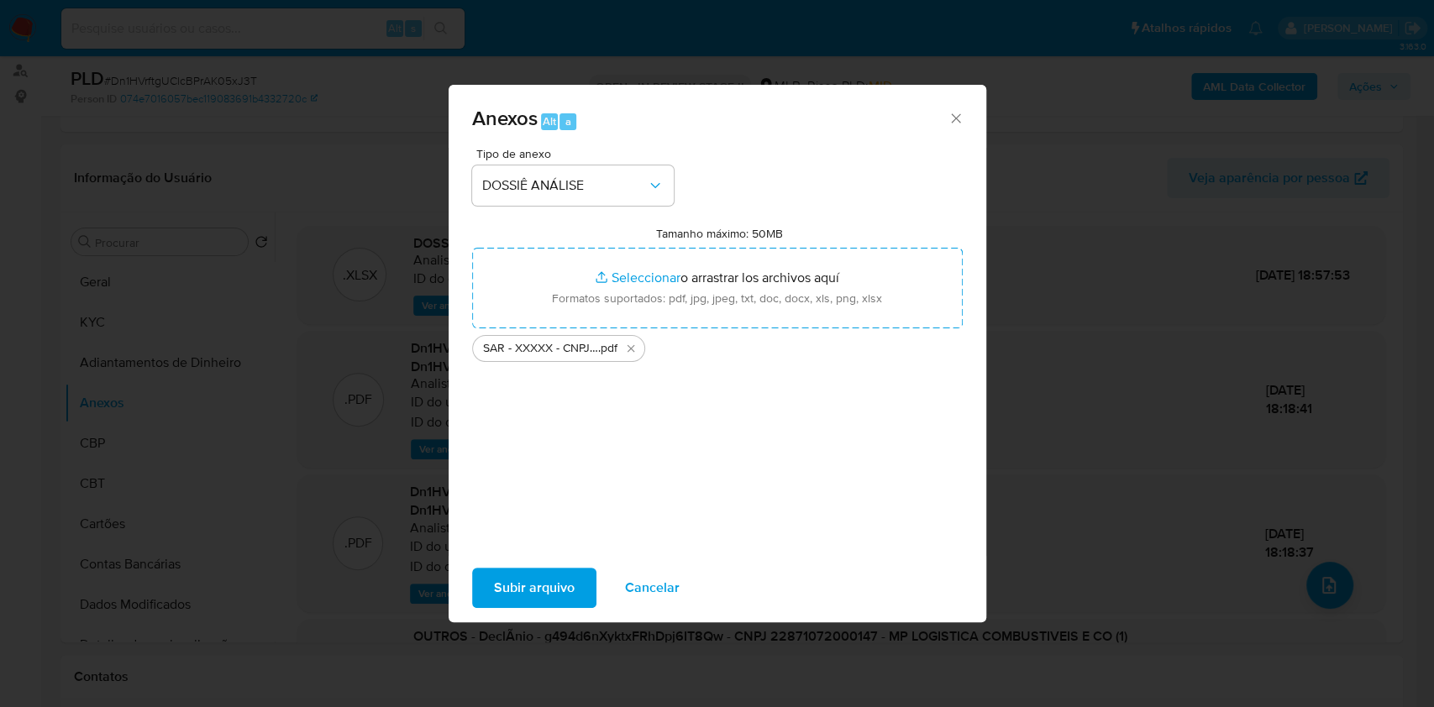
click at [571, 588] on span "Subir arquivo" at bounding box center [534, 587] width 81 height 37
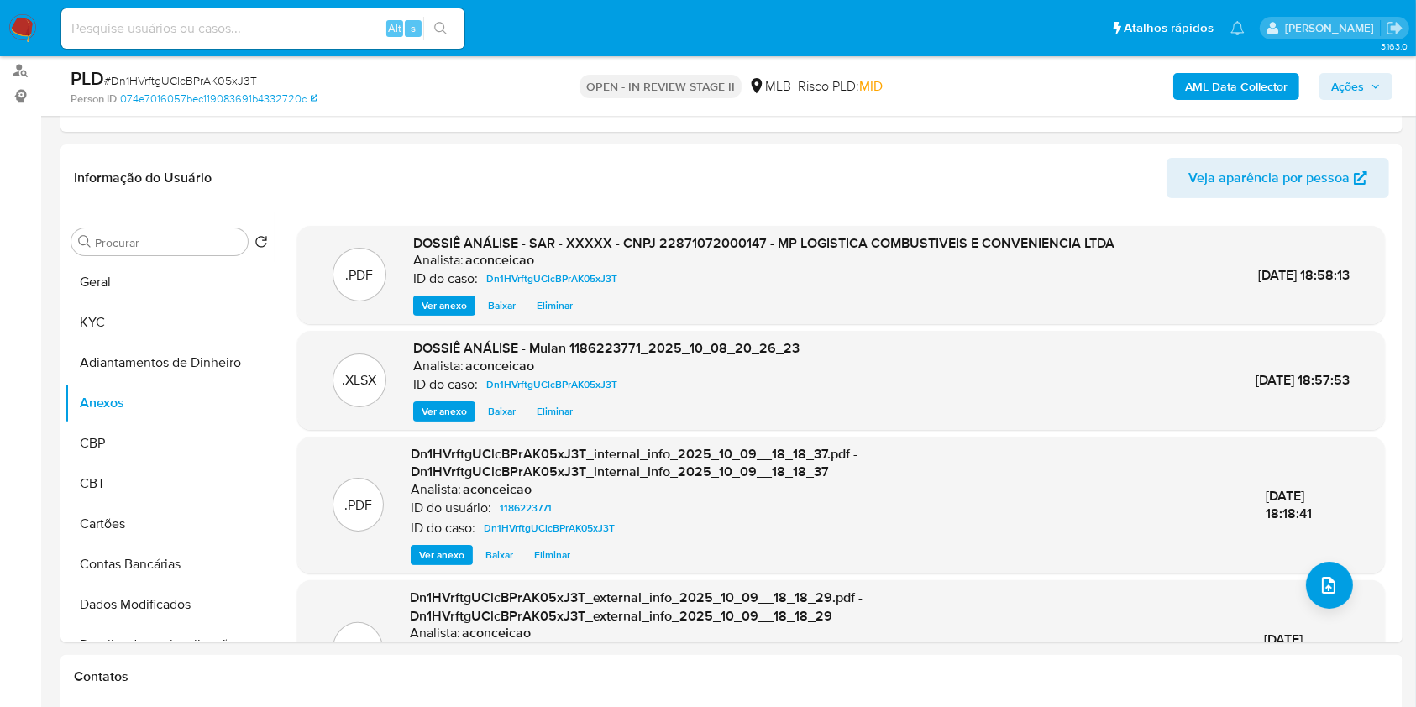
click at [1345, 91] on span "Ações" at bounding box center [1347, 86] width 33 height 27
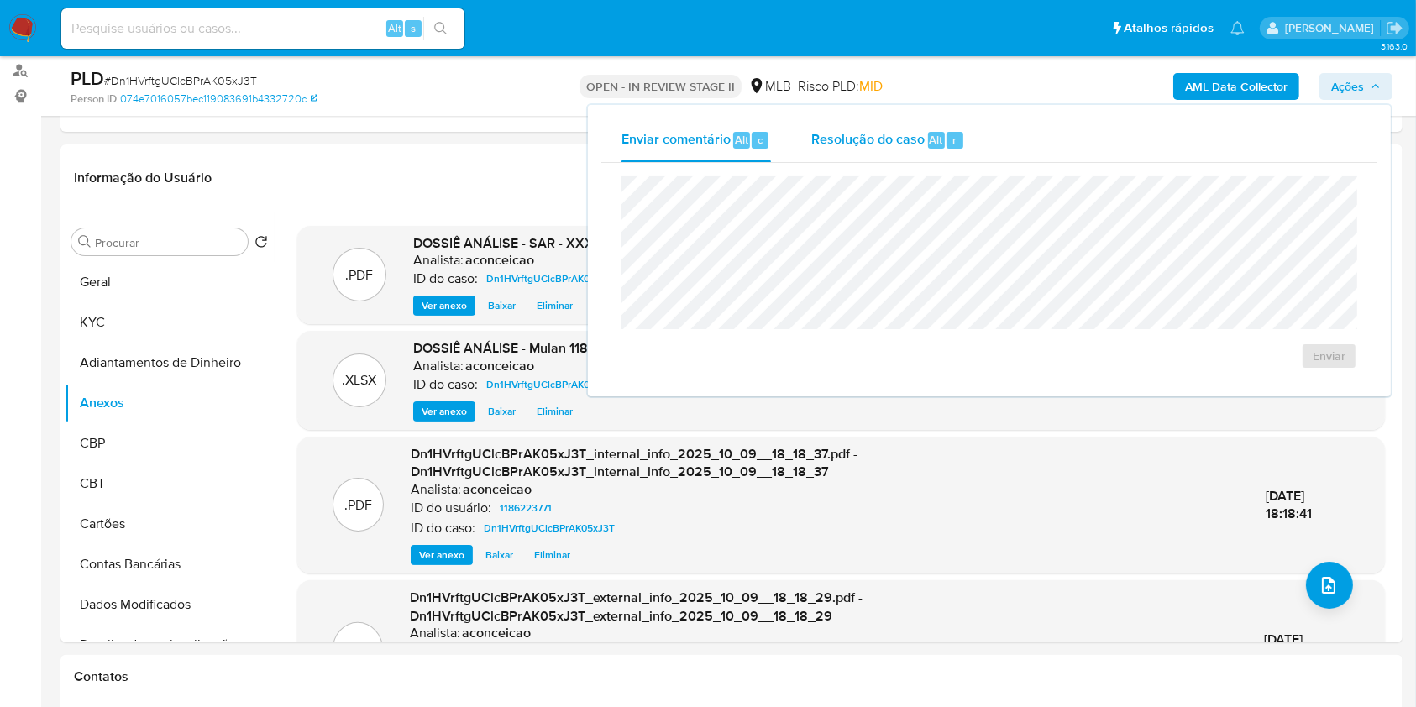
click at [923, 143] on div "Resolução do caso Alt r" at bounding box center [888, 140] width 154 height 44
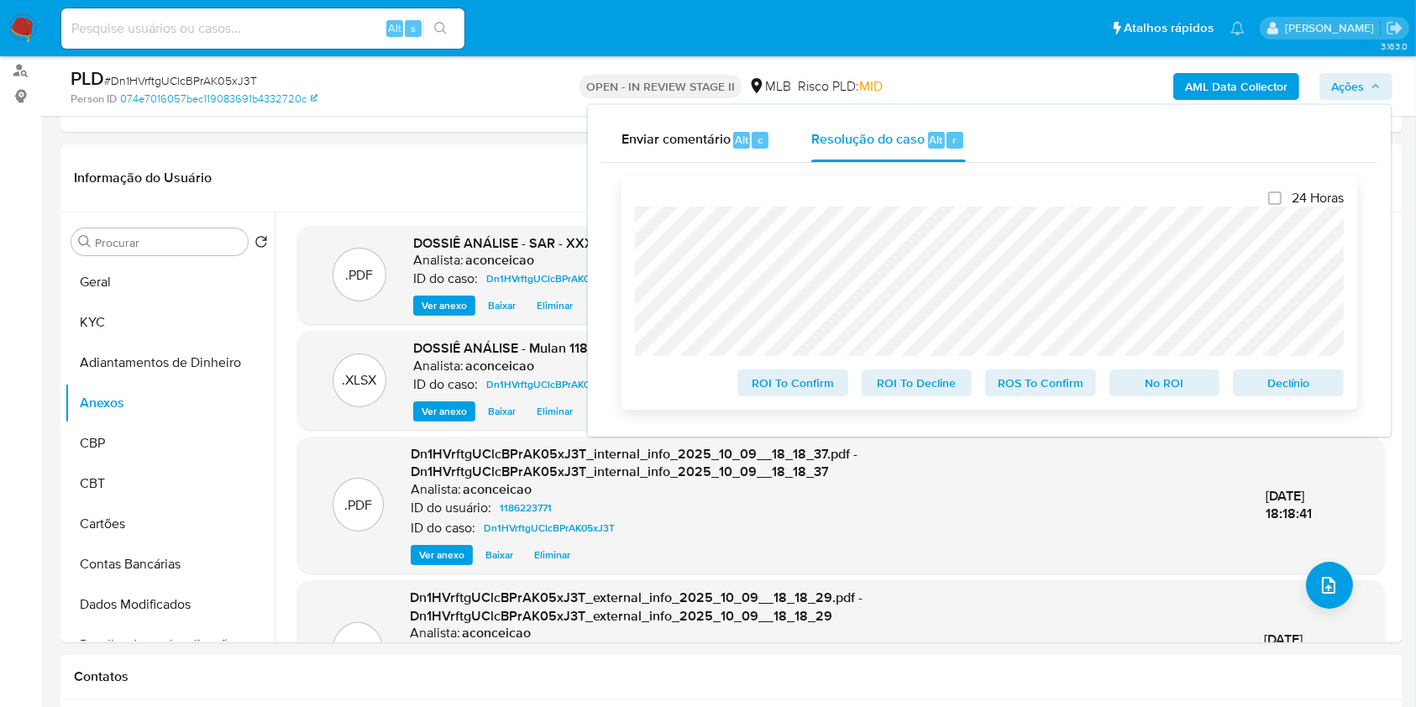
click at [1048, 388] on span "ROS To Confirm" at bounding box center [1040, 383] width 87 height 24
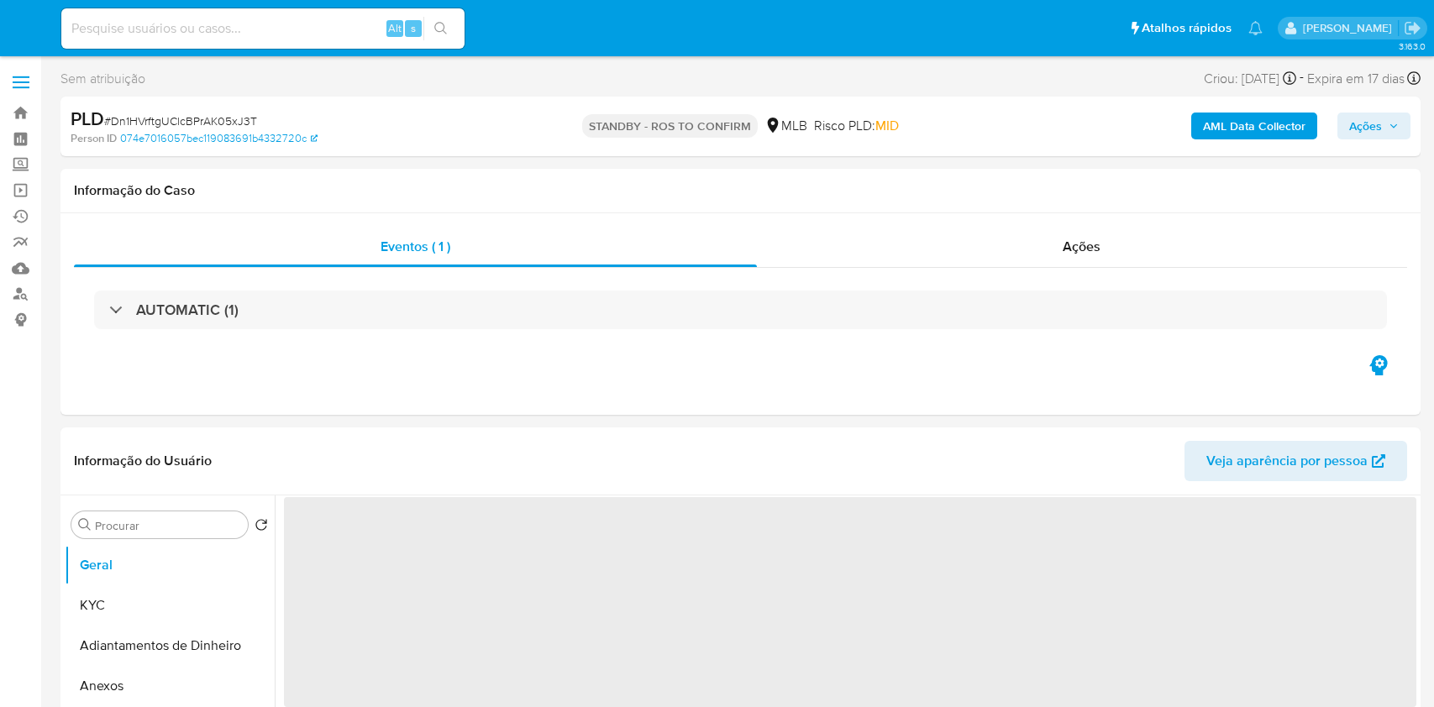
select select "10"
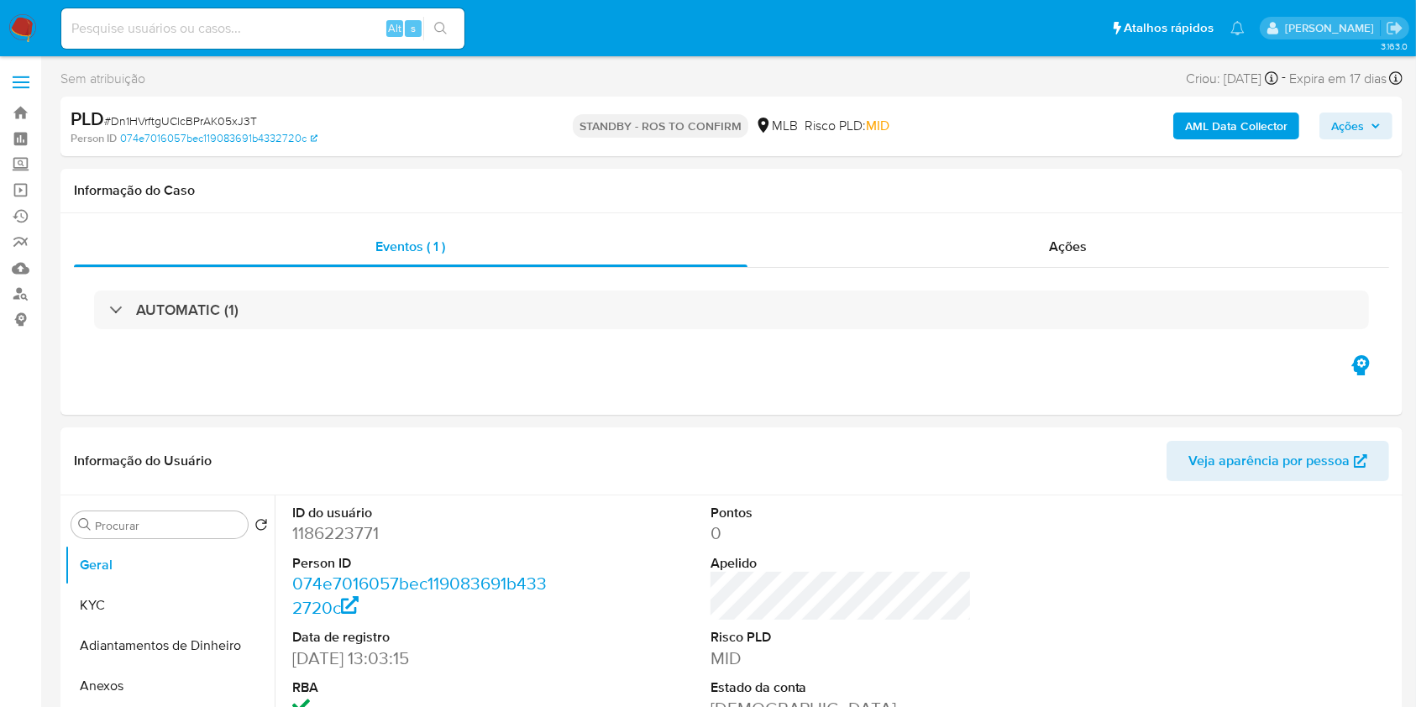
click at [242, 37] on input at bounding box center [262, 29] width 403 height 22
paste input "cYpgP61q8i61Apw4HwnHzNPu"
type input "cYpgP61q8i61Apw4HwnHzNPu"
click at [435, 39] on button "search-icon" at bounding box center [440, 29] width 34 height 24
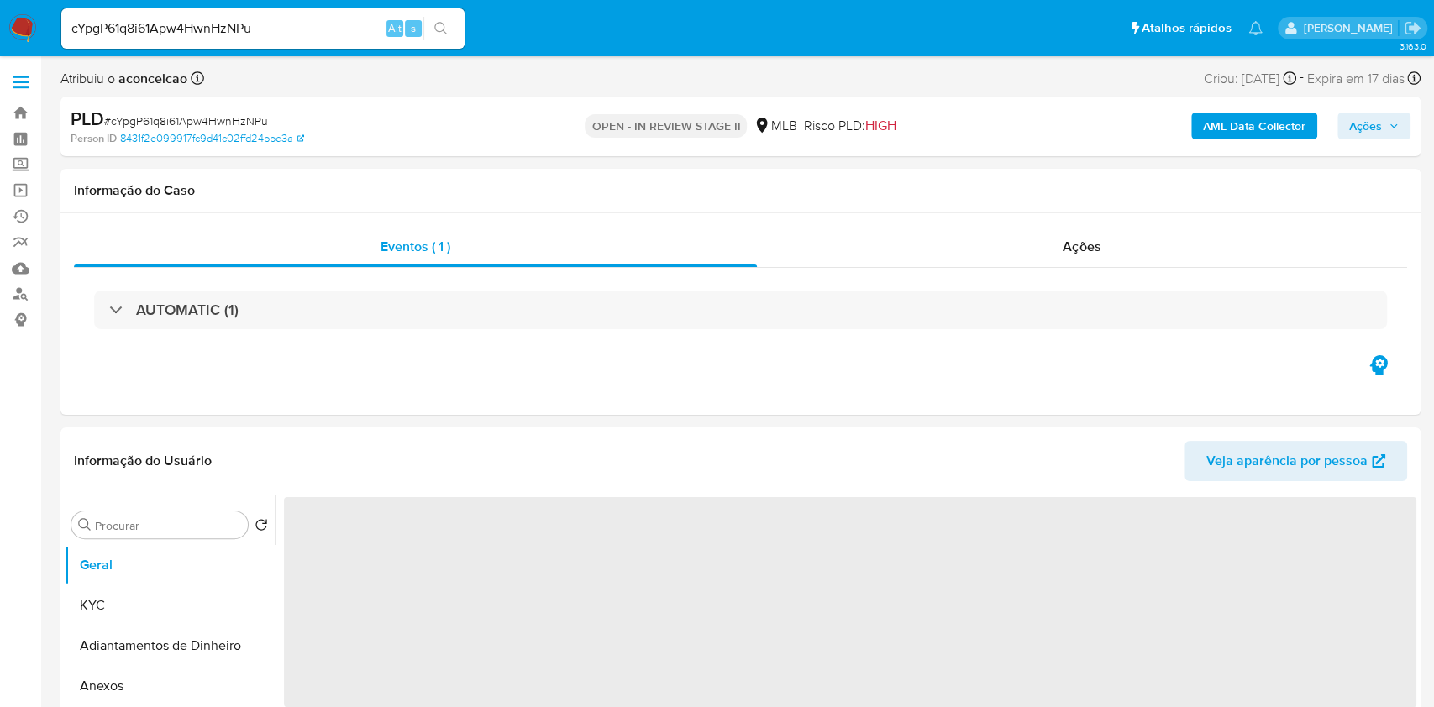
select select "10"
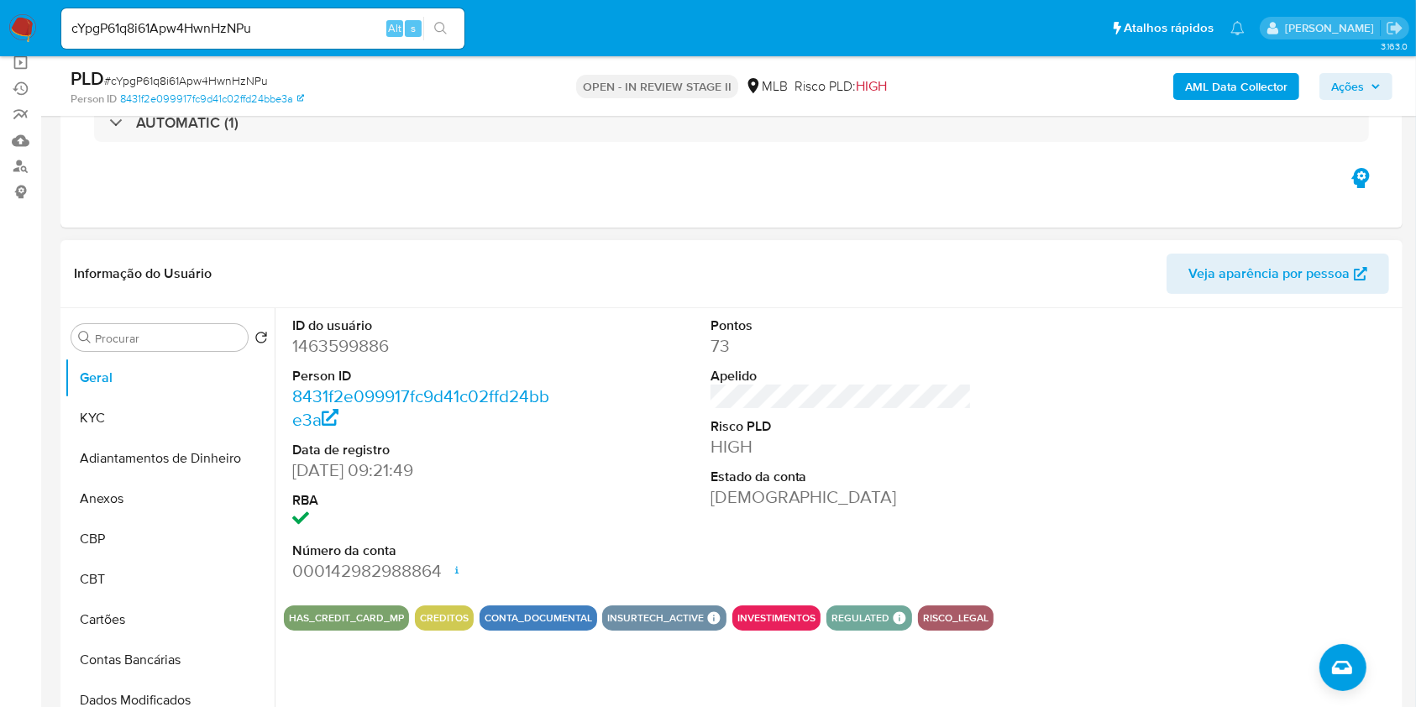
scroll to position [223, 0]
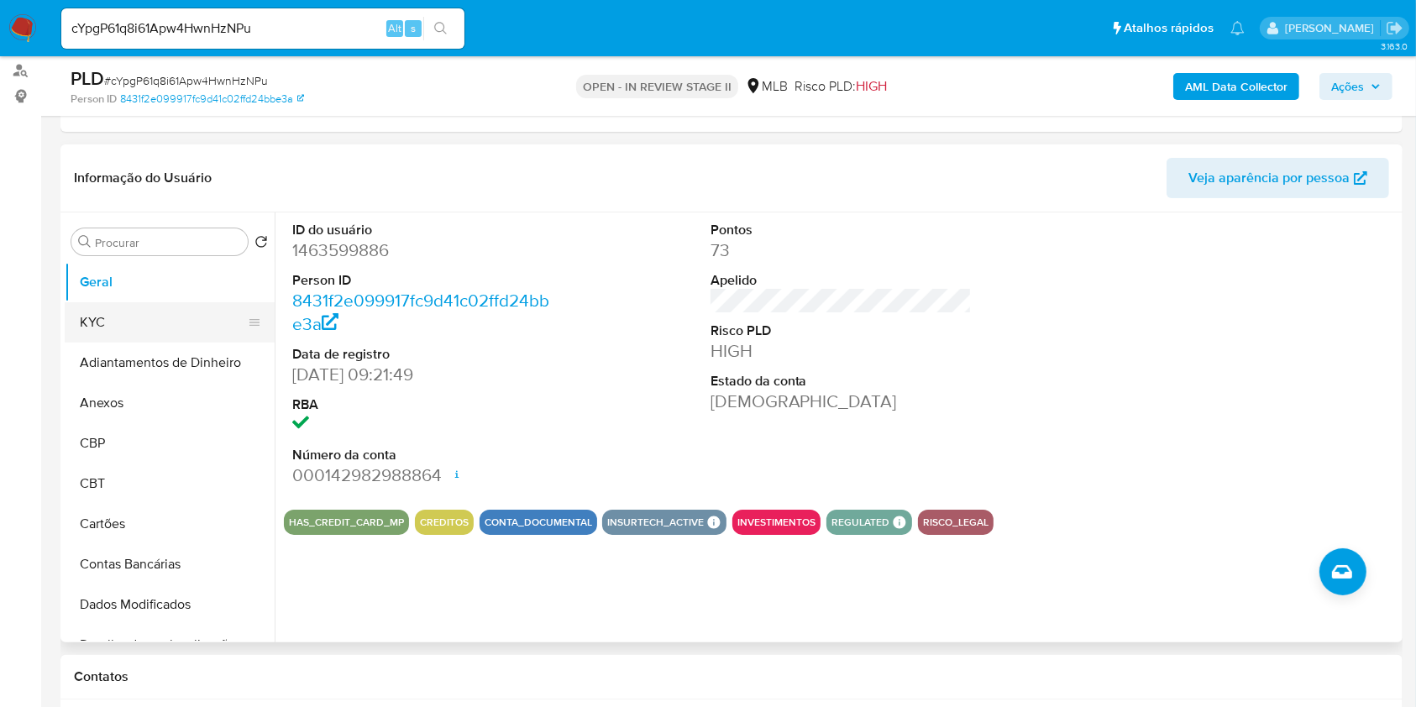
click at [150, 330] on button "KYC" at bounding box center [163, 322] width 197 height 40
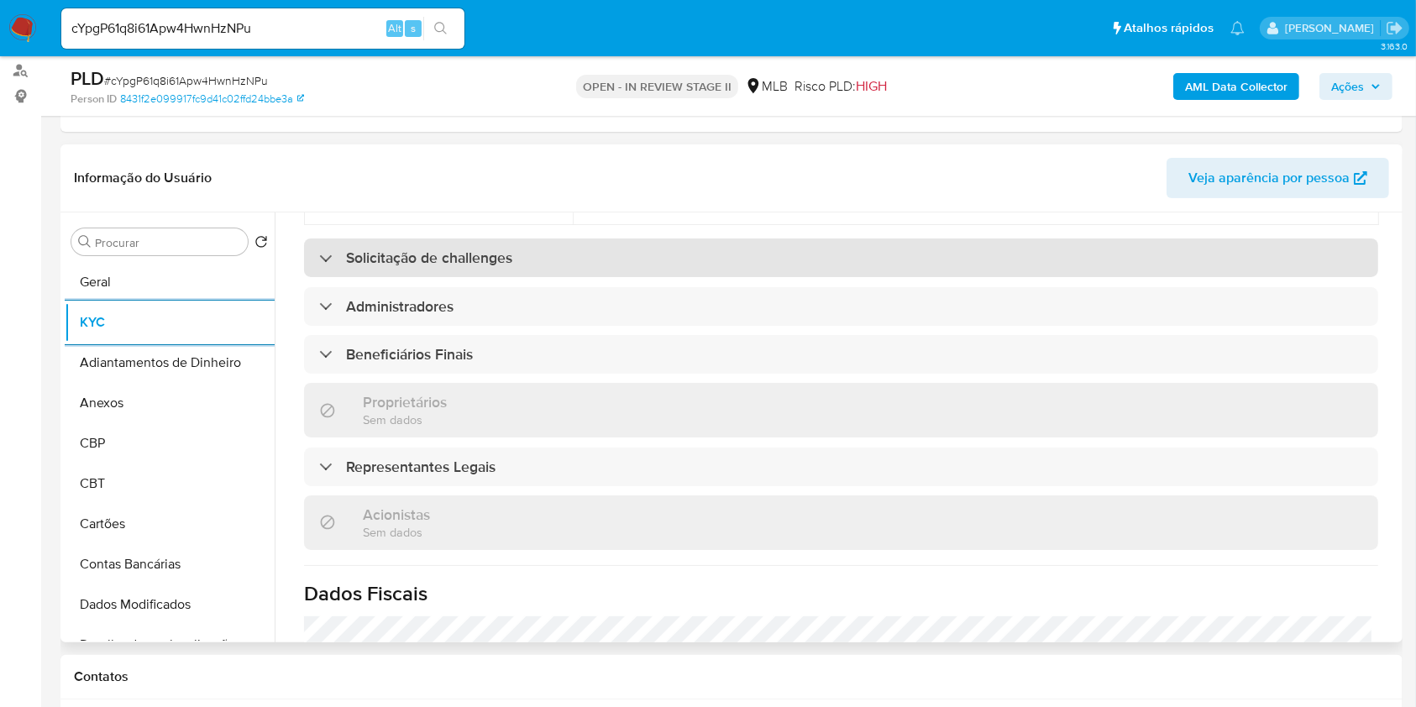
scroll to position [448, 0]
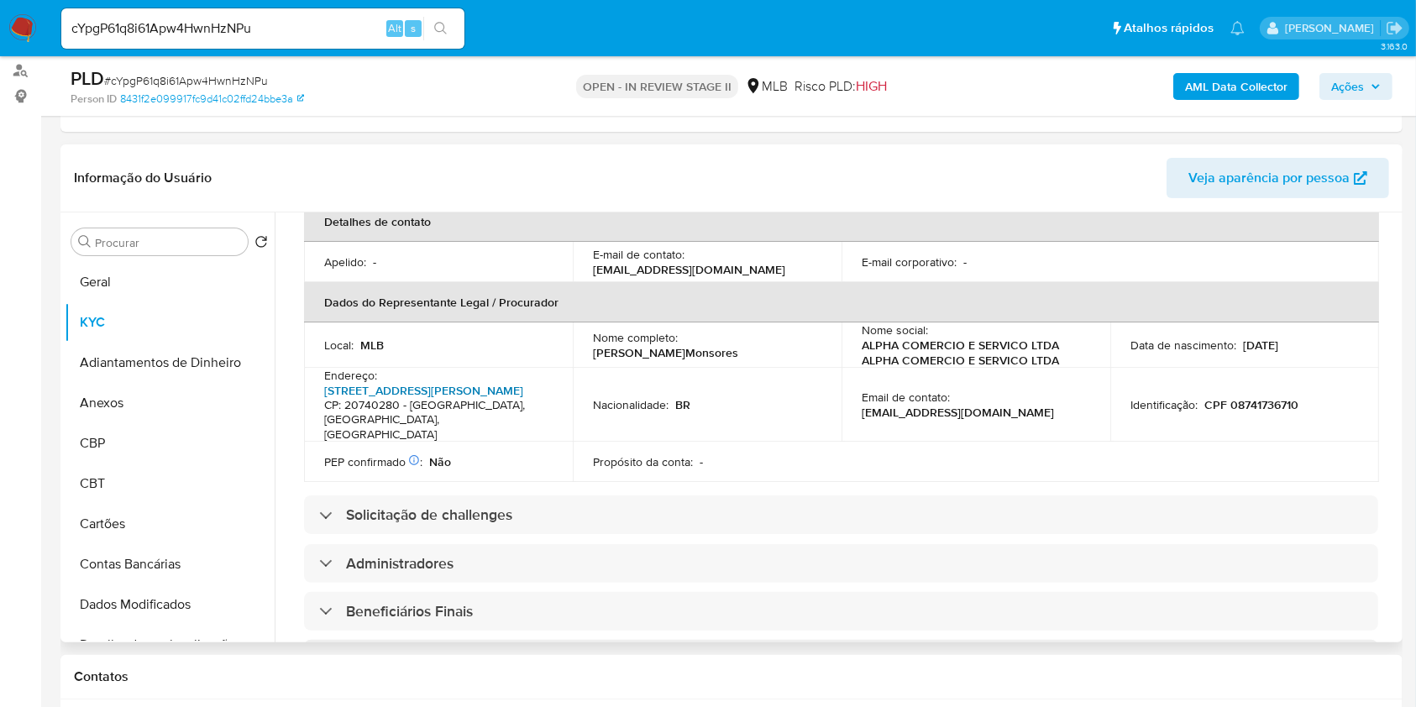
click at [418, 382] on link "Rua Manuel Vitorino 851, Encantado" at bounding box center [423, 390] width 199 height 17
click at [167, 239] on input "Procurar" at bounding box center [168, 242] width 146 height 15
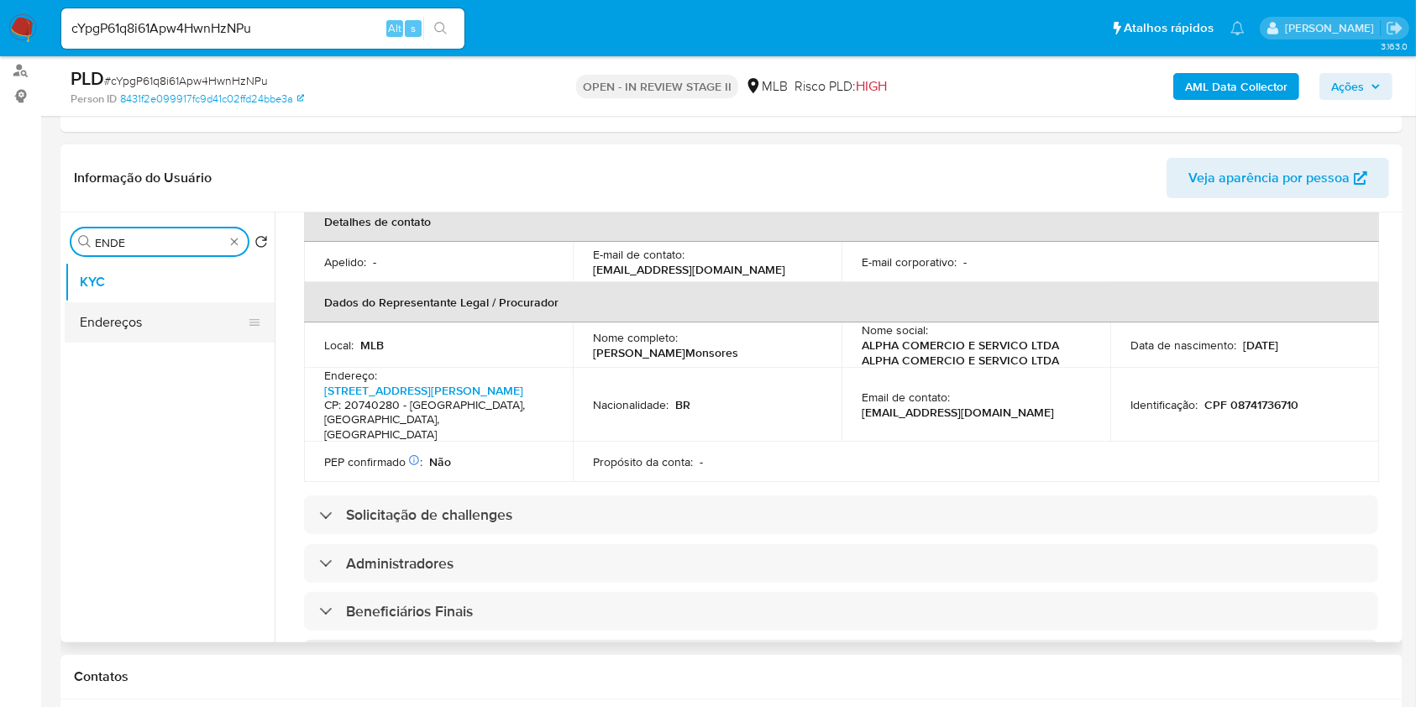
type input "ENDE"
click at [180, 330] on button "Endereços" at bounding box center [163, 322] width 197 height 40
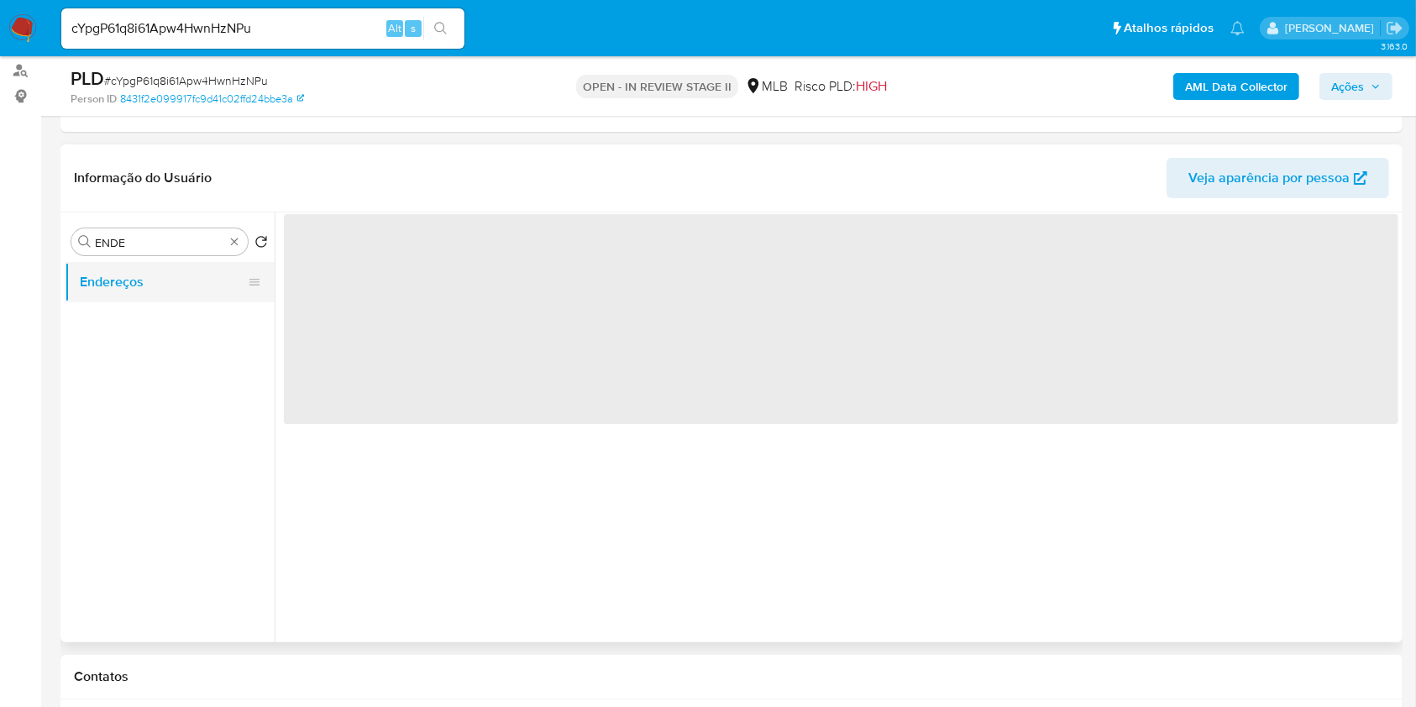
scroll to position [0, 0]
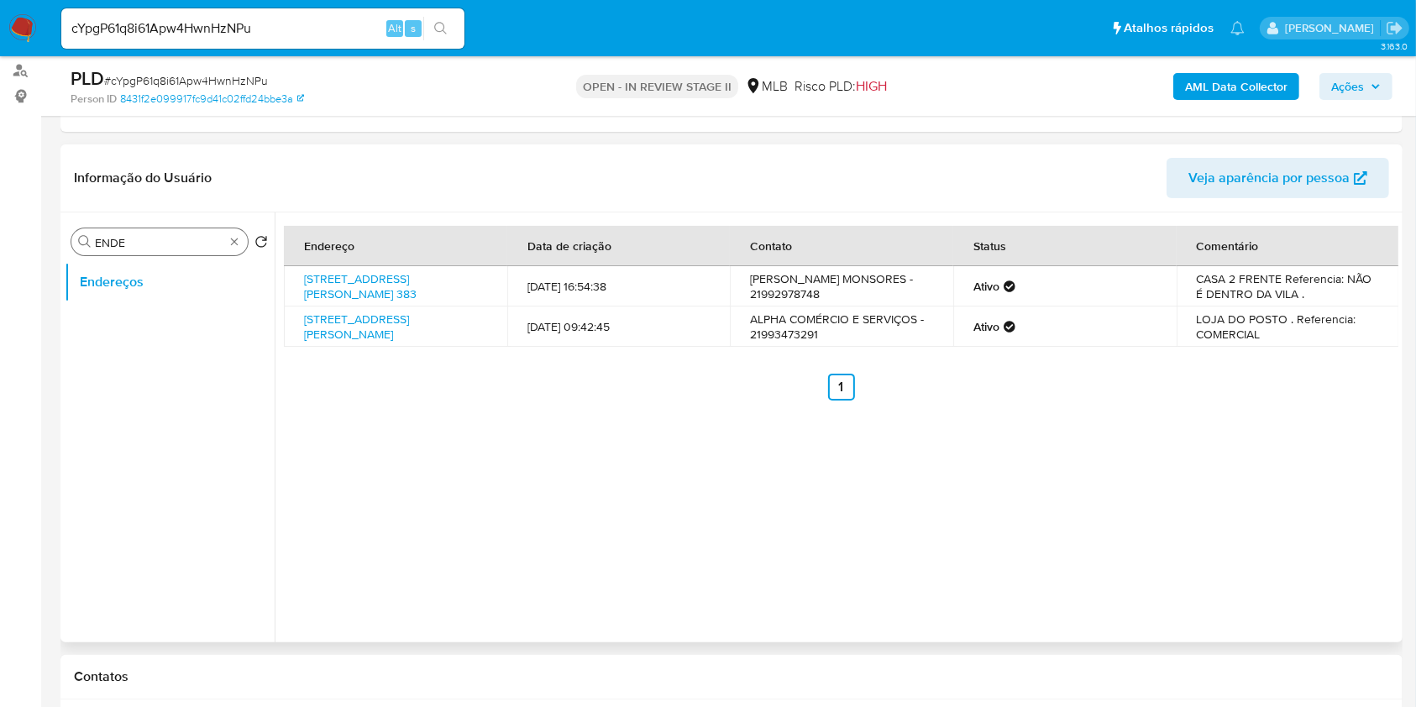
click at [237, 242] on div "Procurar ENDE" at bounding box center [159, 241] width 176 height 27
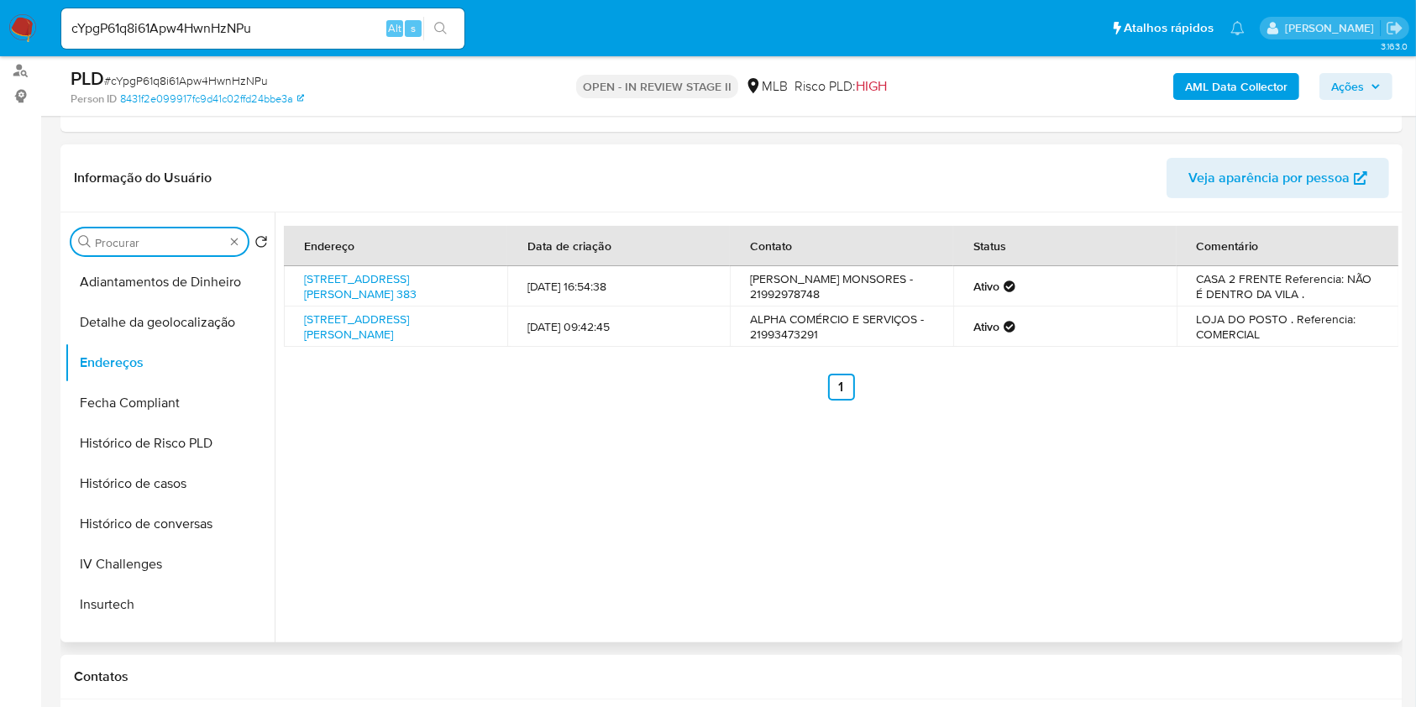
type input "H"
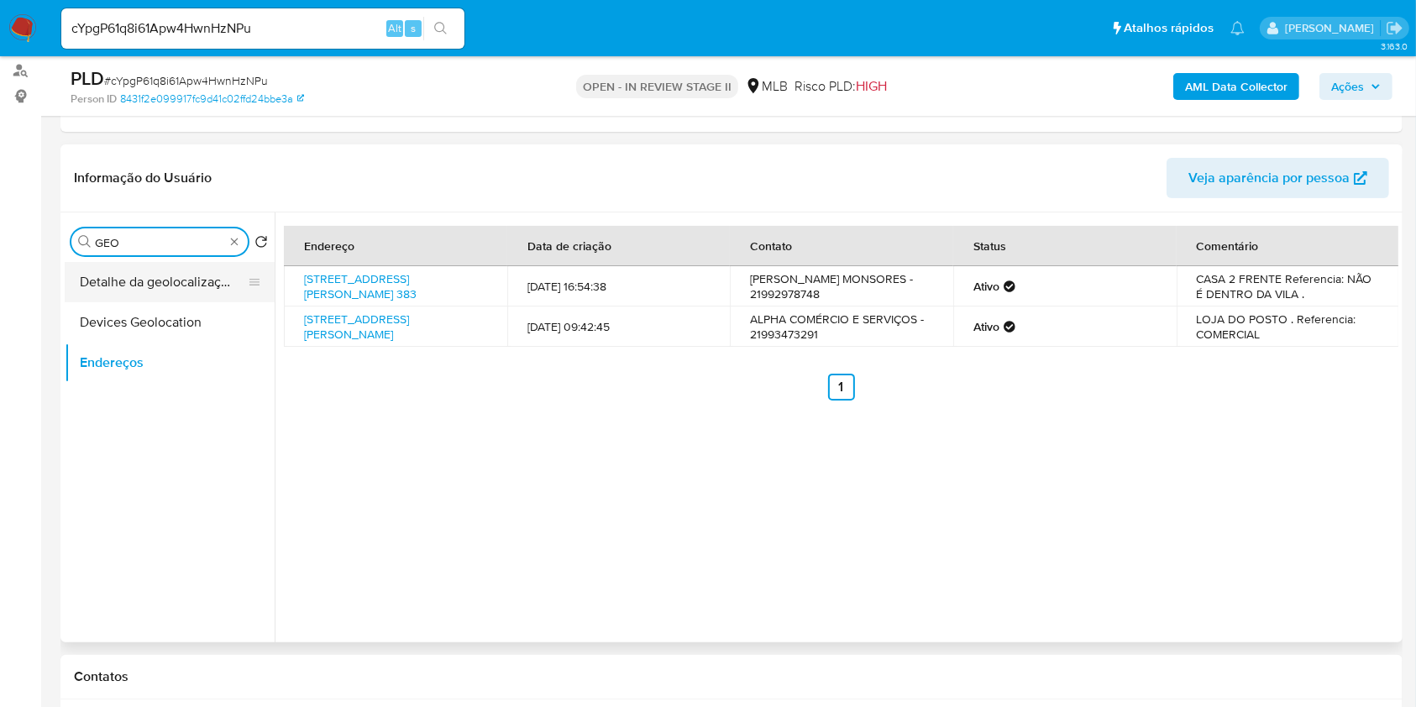
type input "GEO"
click at [208, 294] on button "Detalhe da geolocalização" at bounding box center [163, 282] width 197 height 40
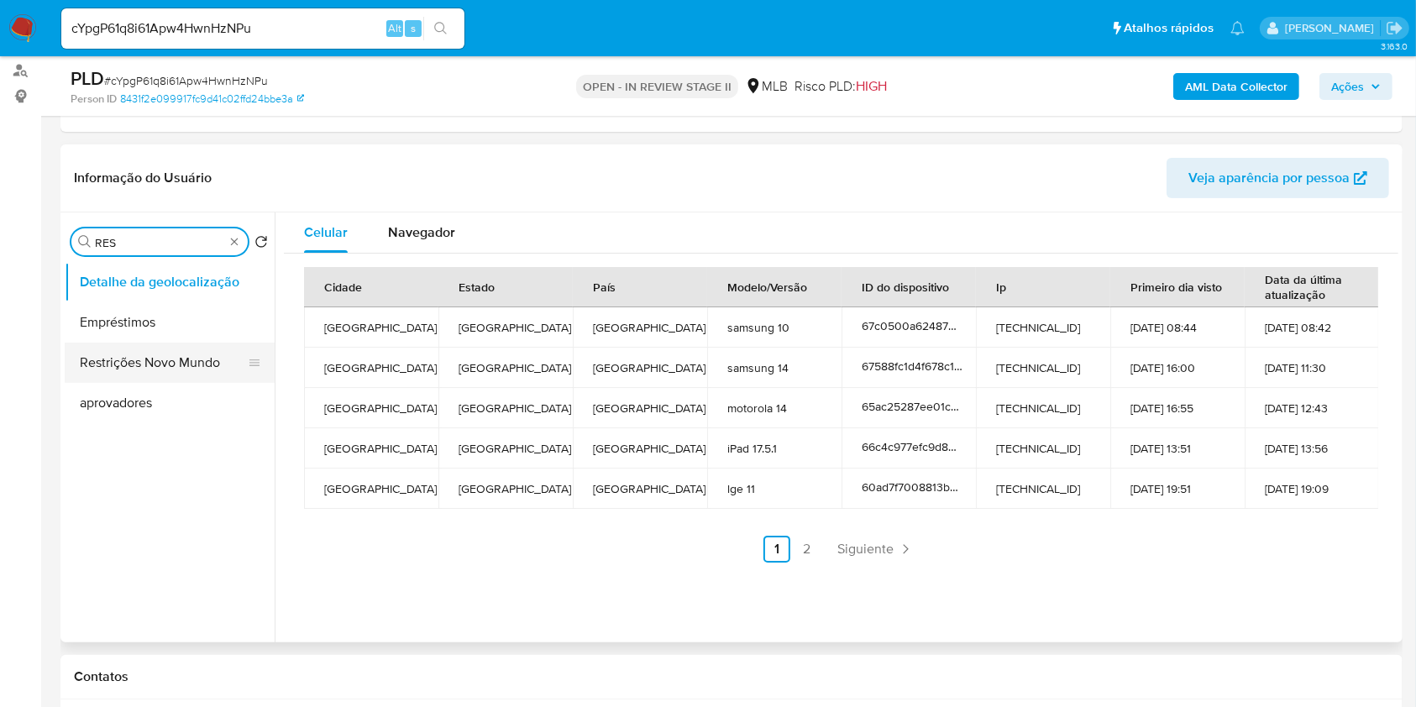
type input "RES"
click at [197, 363] on button "Restrições Novo Mundo" at bounding box center [163, 363] width 197 height 40
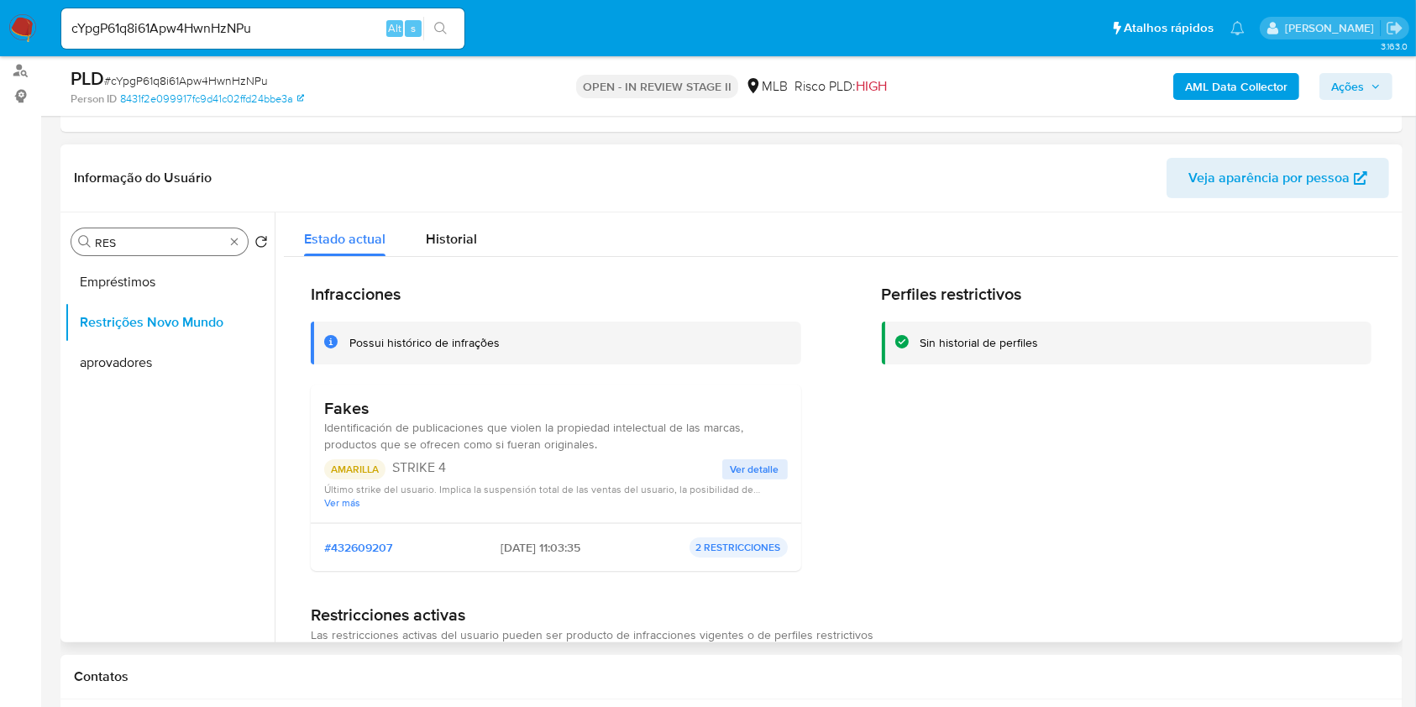
click at [412, 420] on span "Identificación de publicaciones que violen la propiedad intelectual de las marc…" at bounding box center [533, 436] width 419 height 34
click at [242, 241] on div "Procurar RES" at bounding box center [159, 241] width 176 height 27
type input "PO"
click at [213, 285] on button "Dispositivos Point" at bounding box center [163, 282] width 197 height 40
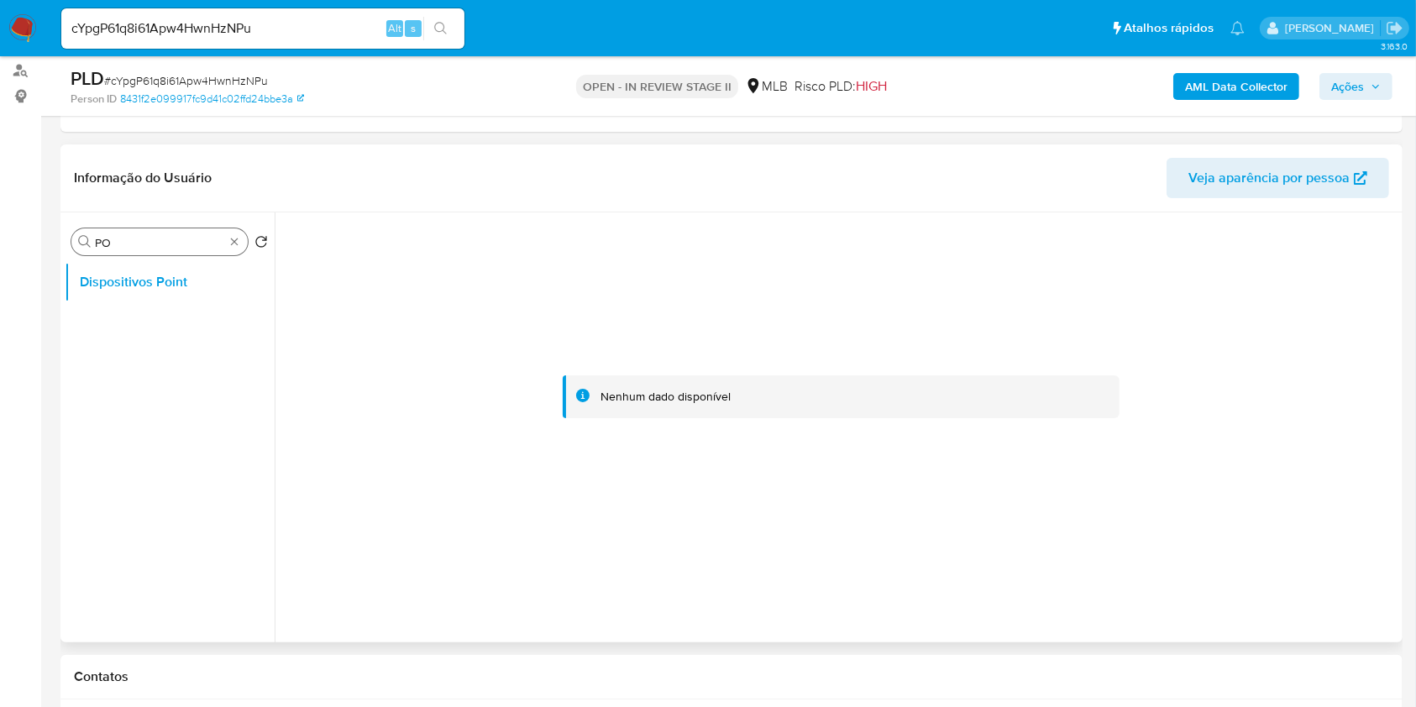
click at [238, 252] on div "Procurar PO" at bounding box center [159, 241] width 176 height 27
type input "´PO"
click at [198, 291] on button "Dispositivos Point" at bounding box center [163, 282] width 197 height 40
click at [242, 245] on div "Procurar ´PO" at bounding box center [159, 241] width 176 height 27
type input "DOC"
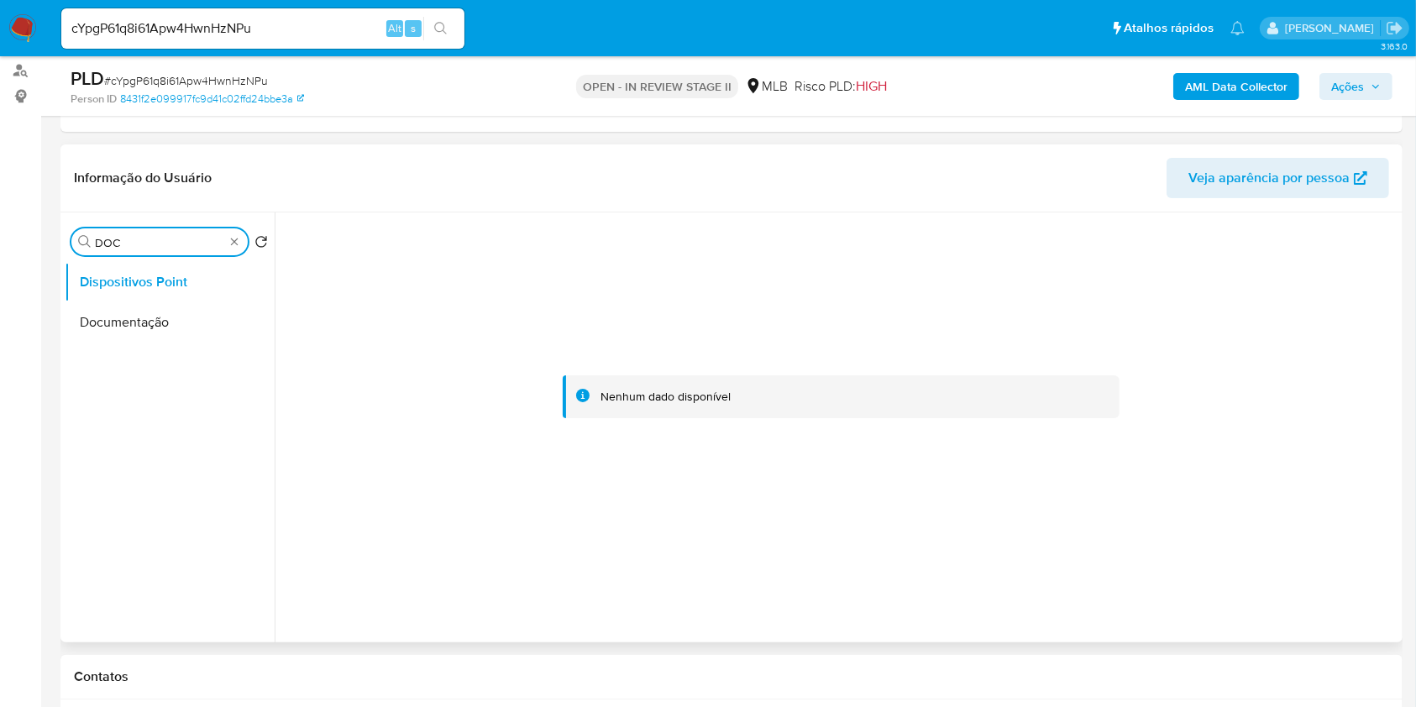
click at [166, 314] on button "Documentação" at bounding box center [170, 322] width 210 height 40
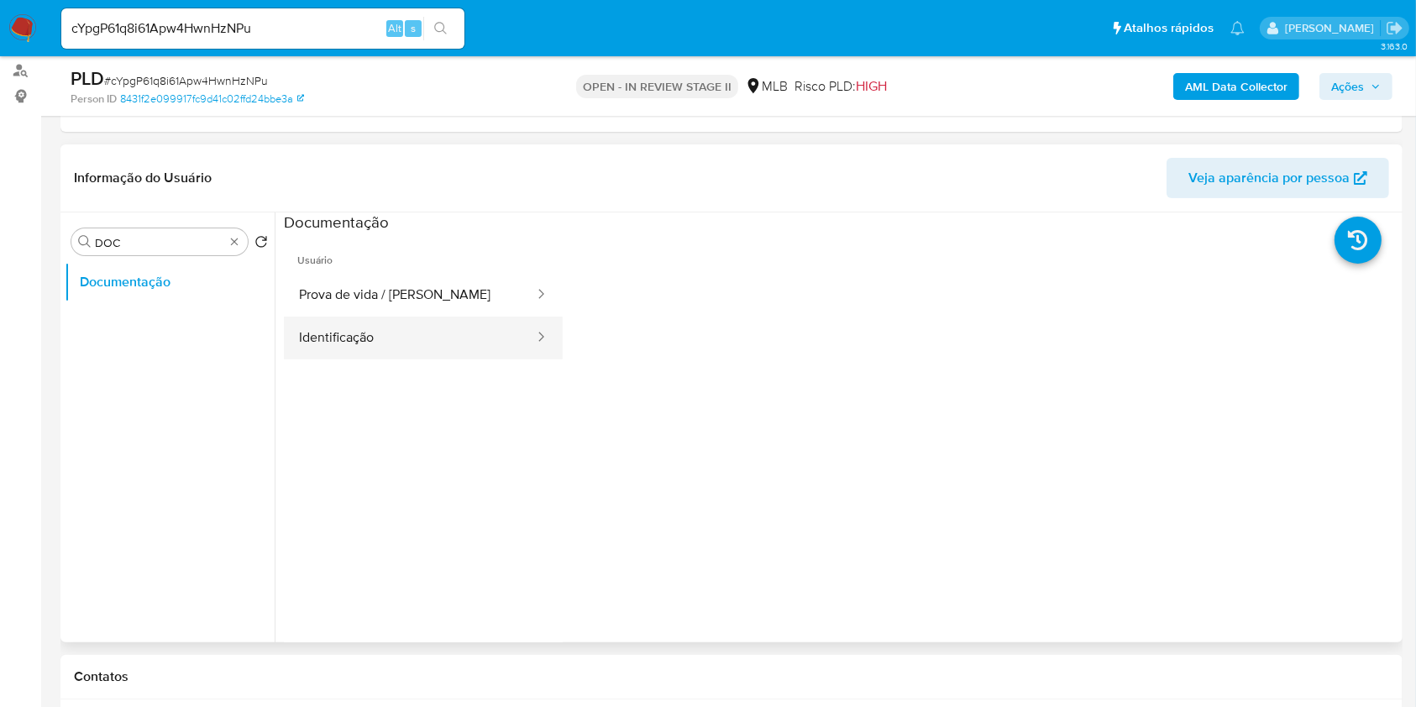
click at [376, 349] on button "Identificação" at bounding box center [410, 338] width 252 height 43
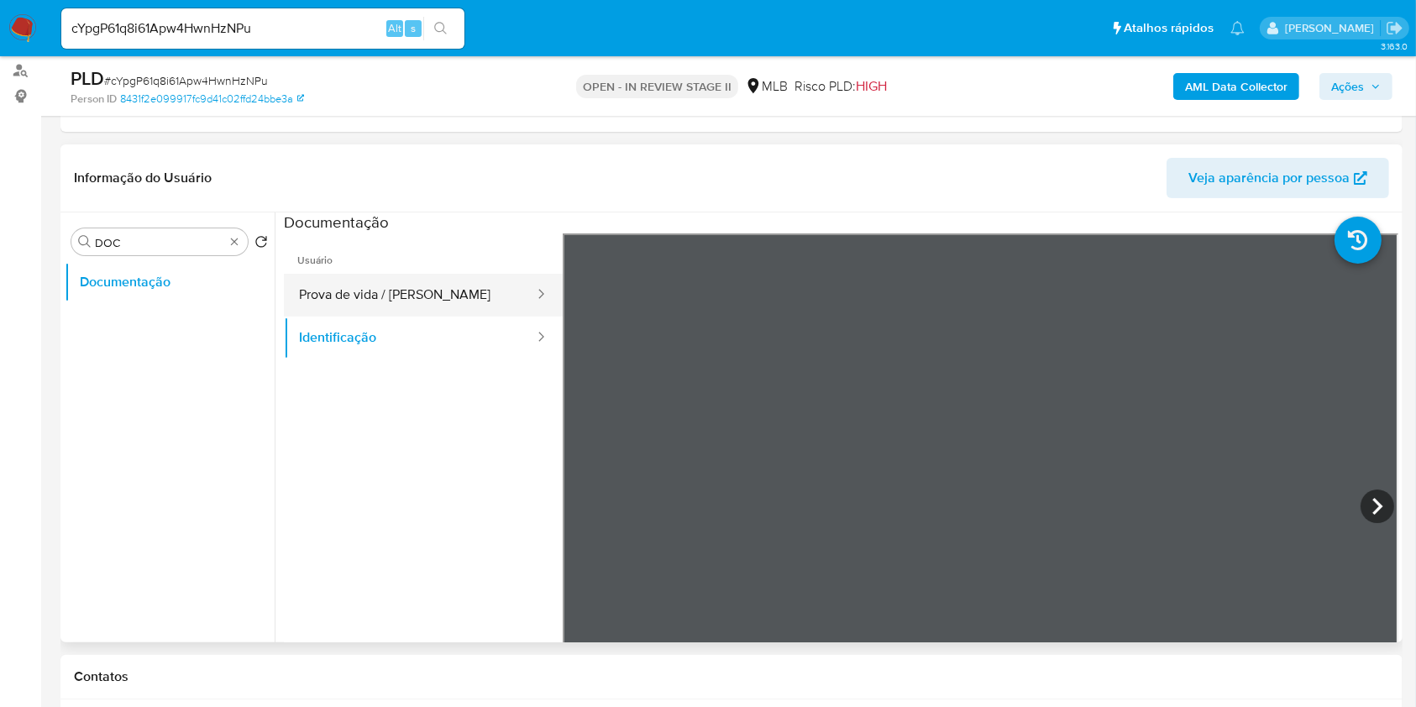
click at [356, 281] on button "Prova de vida / [PERSON_NAME]" at bounding box center [410, 295] width 252 height 43
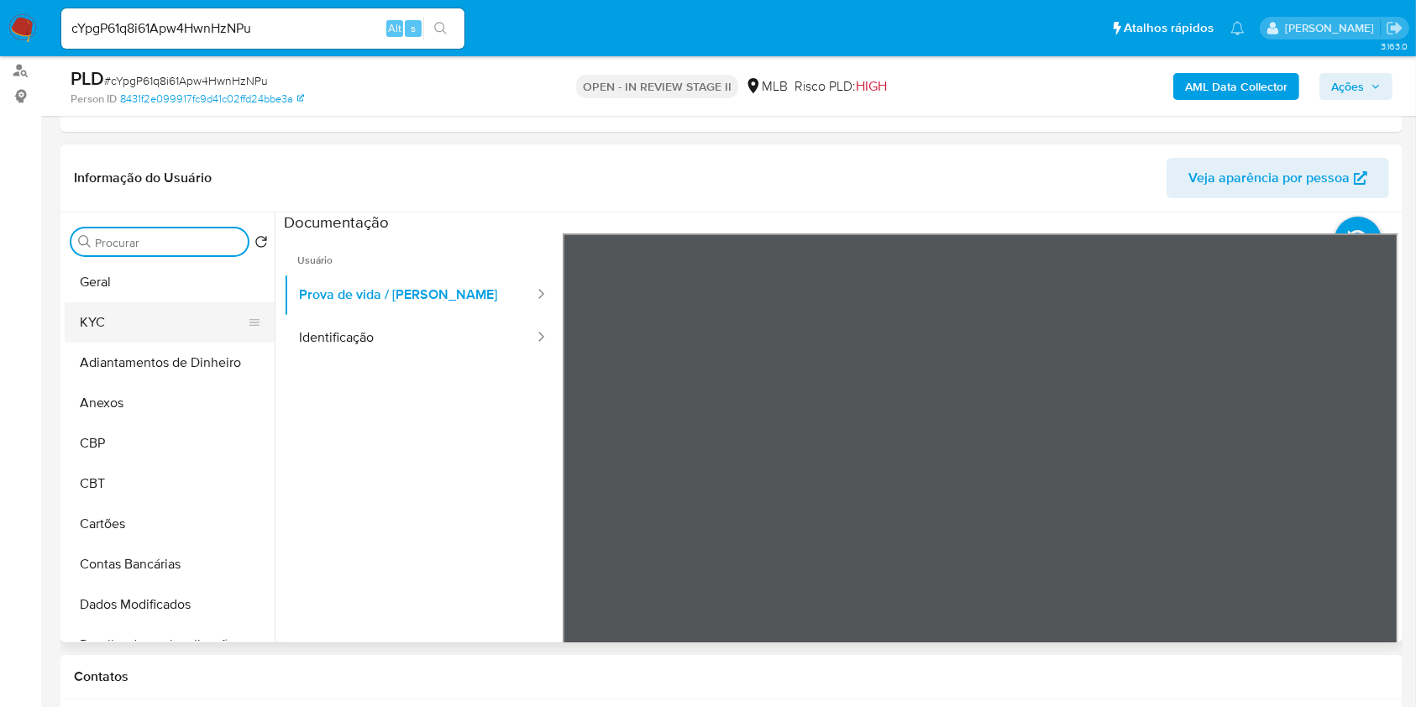
click at [199, 316] on button "KYC" at bounding box center [163, 322] width 197 height 40
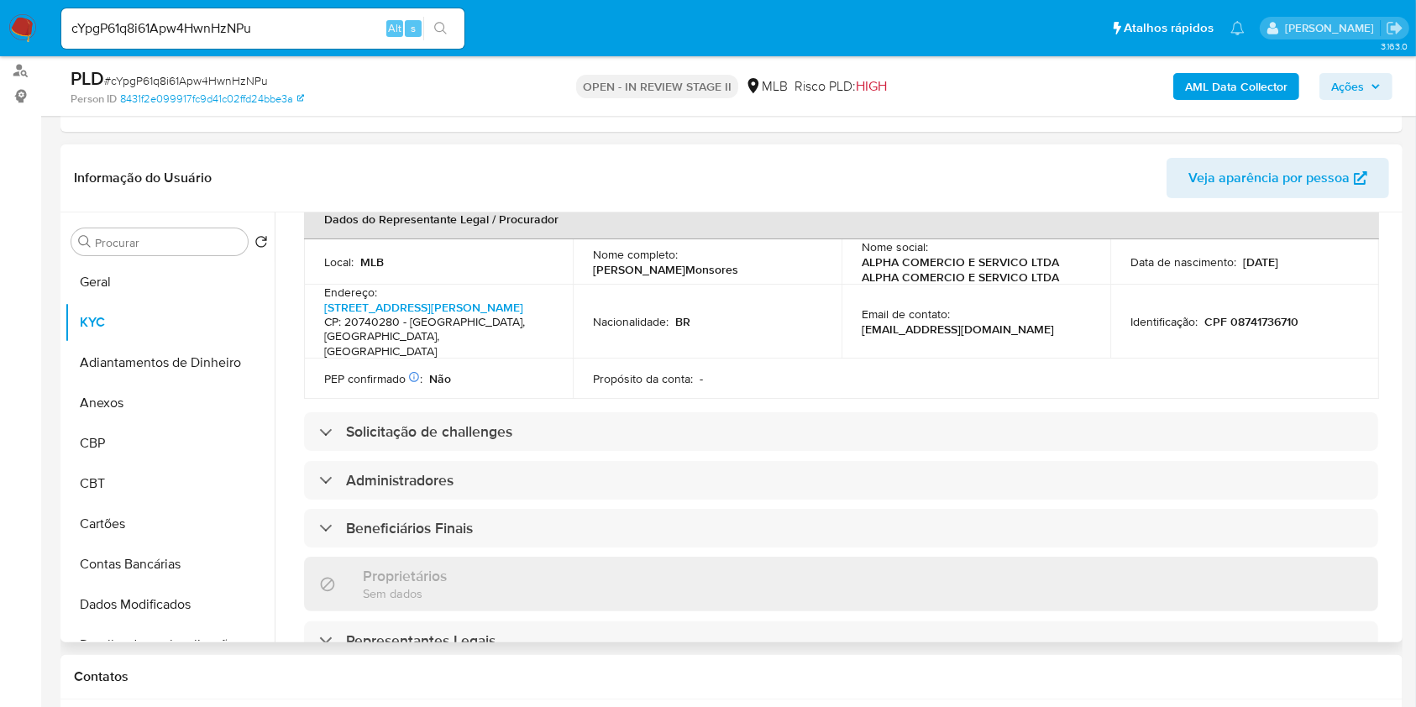
scroll to position [524, 0]
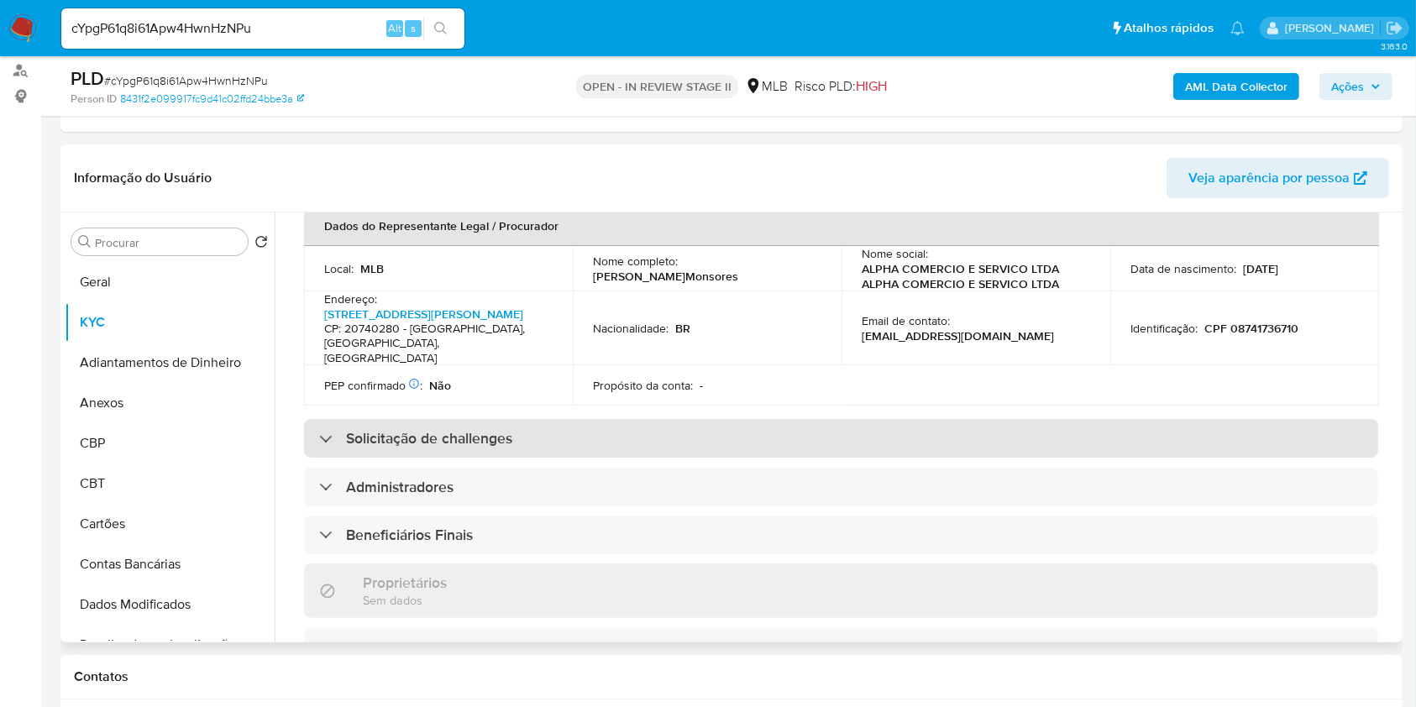
click at [733, 423] on div "Solicitação de challenges" at bounding box center [841, 438] width 1074 height 39
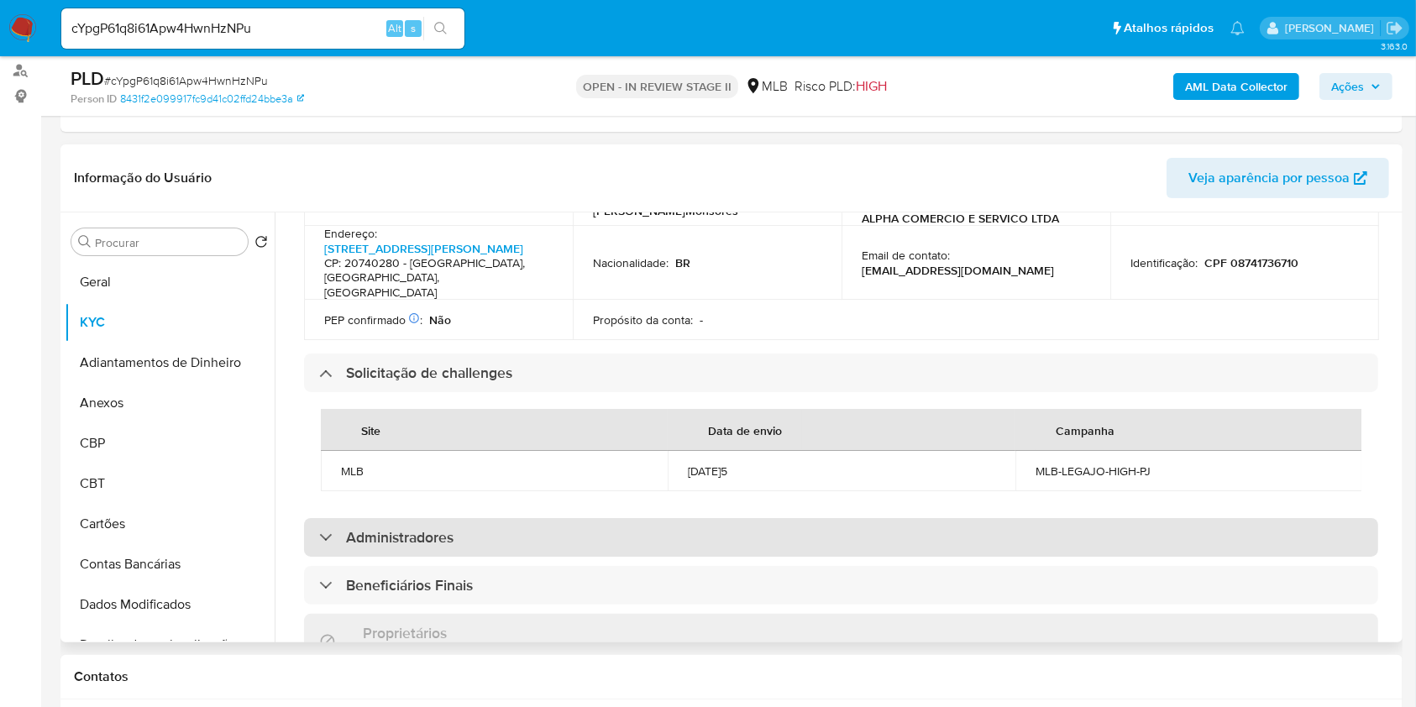
scroll to position [637, 0]
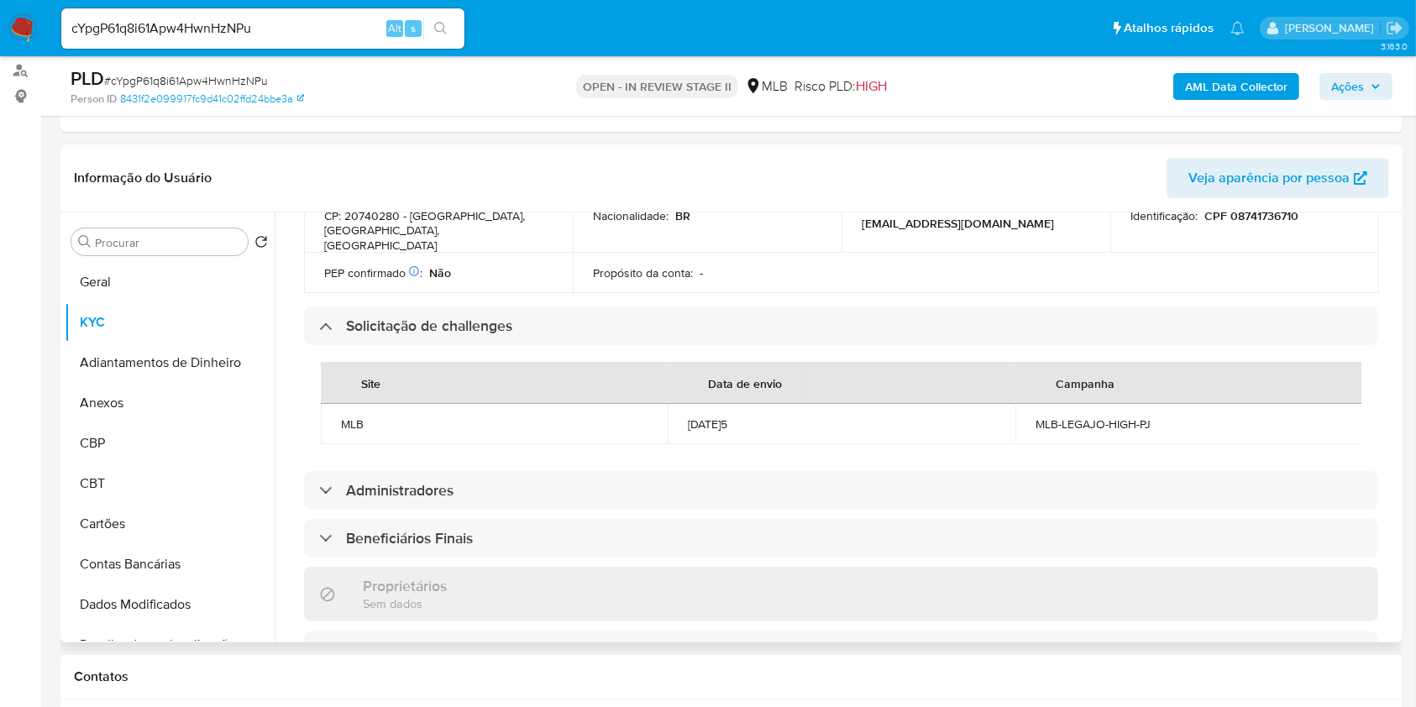
click at [769, 501] on div "Informações da empresa ID do usuário : 1463599886 Nome do comércio : ALPHA.COM …" at bounding box center [841, 382] width 1074 height 1453
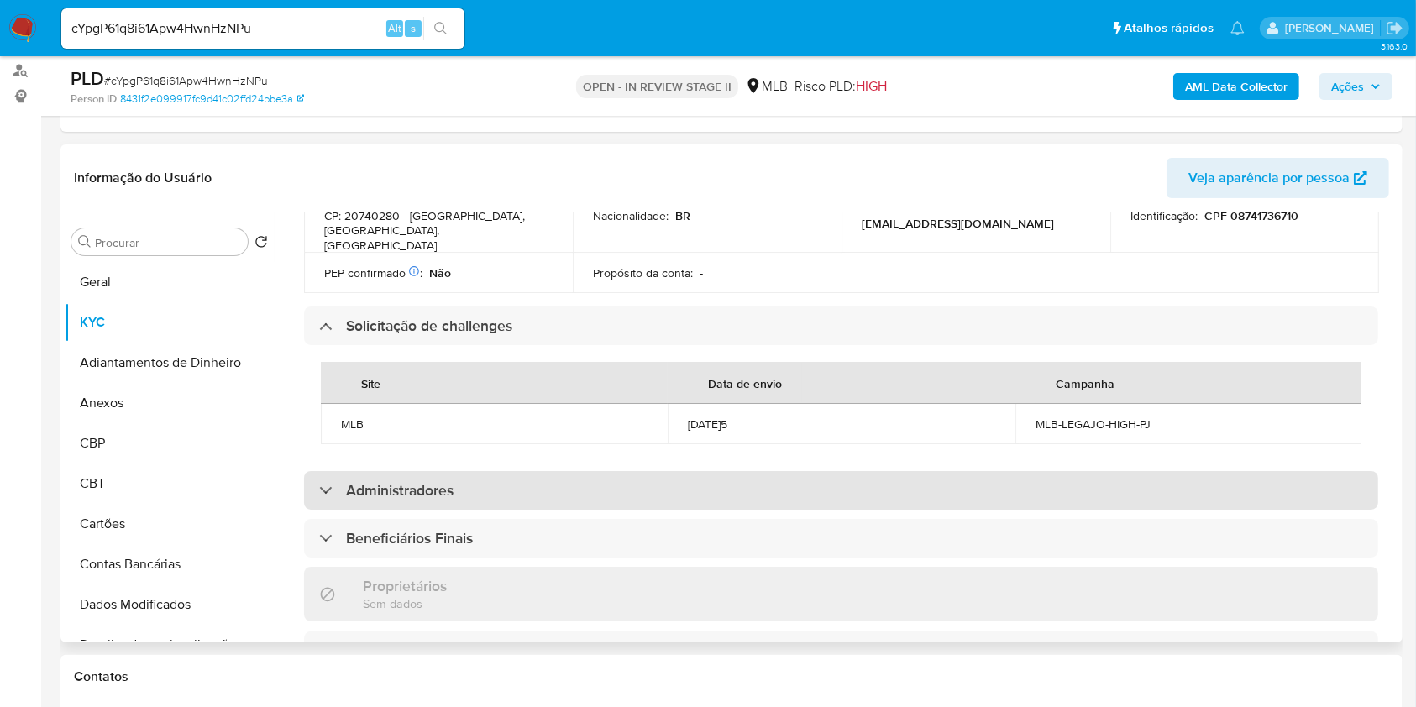
click at [759, 481] on div "Administradores" at bounding box center [841, 490] width 1074 height 39
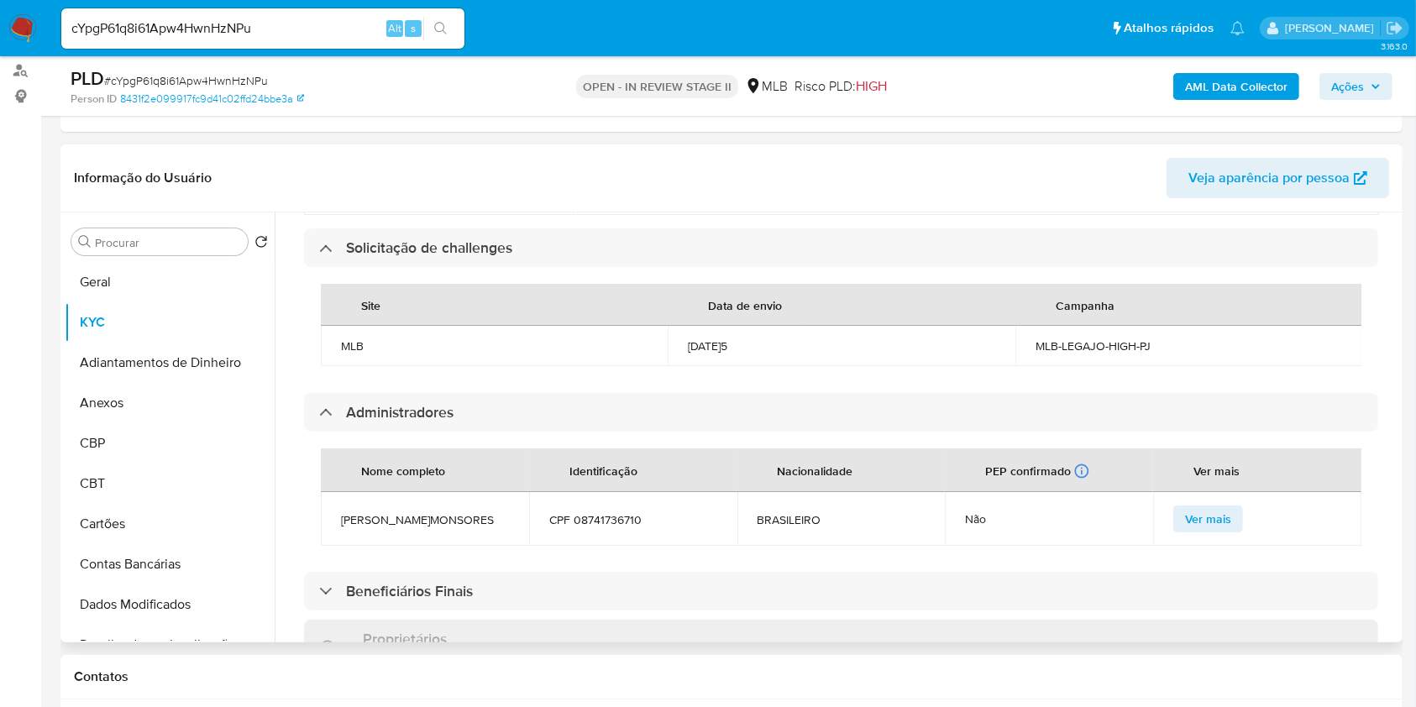
scroll to position [748, 0]
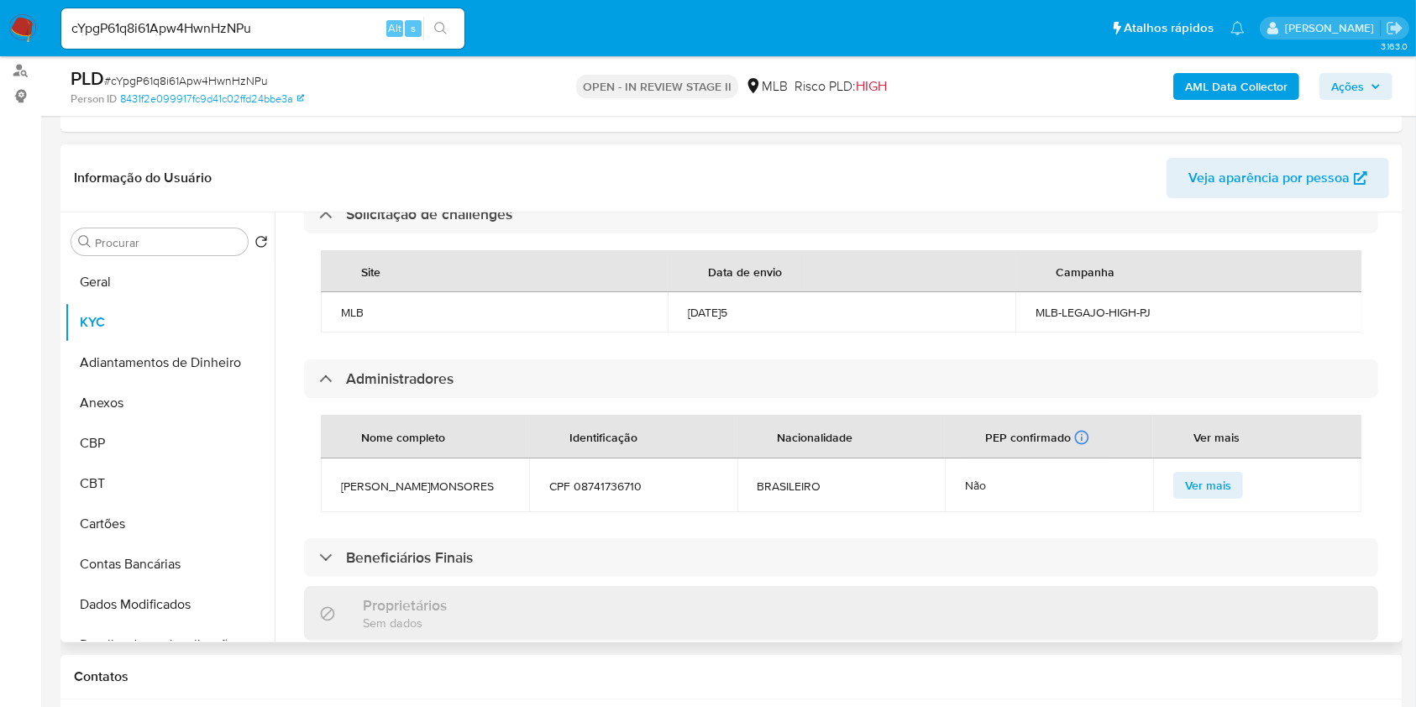
click at [393, 479] on span "RODRIGO MENEZES MONSORES" at bounding box center [425, 486] width 168 height 15
copy span "RODRIGO MENEZES MONSORES"
click at [638, 479] on span "CPF 08741736710" at bounding box center [633, 486] width 168 height 15
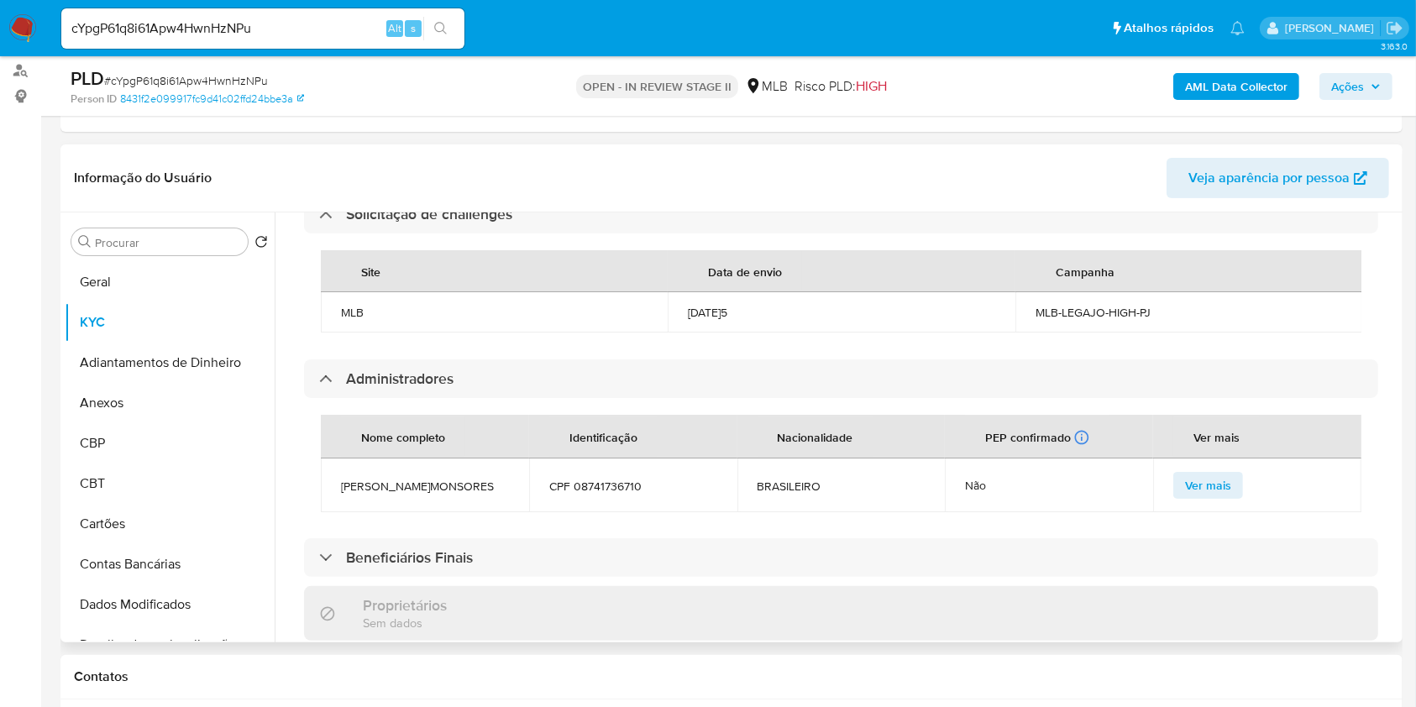
click at [638, 479] on span "CPF 08741736710" at bounding box center [633, 486] width 168 height 15
copy span "CPF 08741736710"
click at [609, 480] on span "CPF 08741736710" at bounding box center [633, 486] width 168 height 15
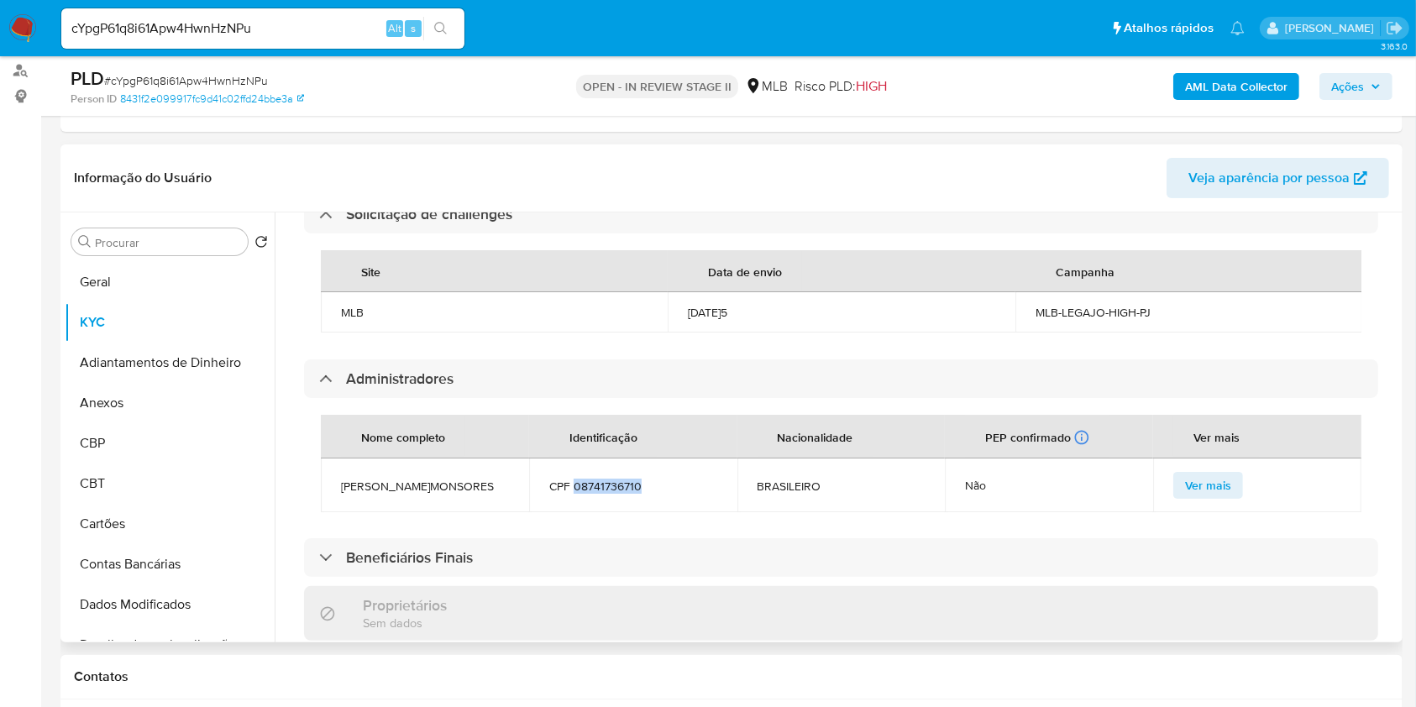
click at [609, 480] on span "CPF 08741736710" at bounding box center [633, 486] width 168 height 15
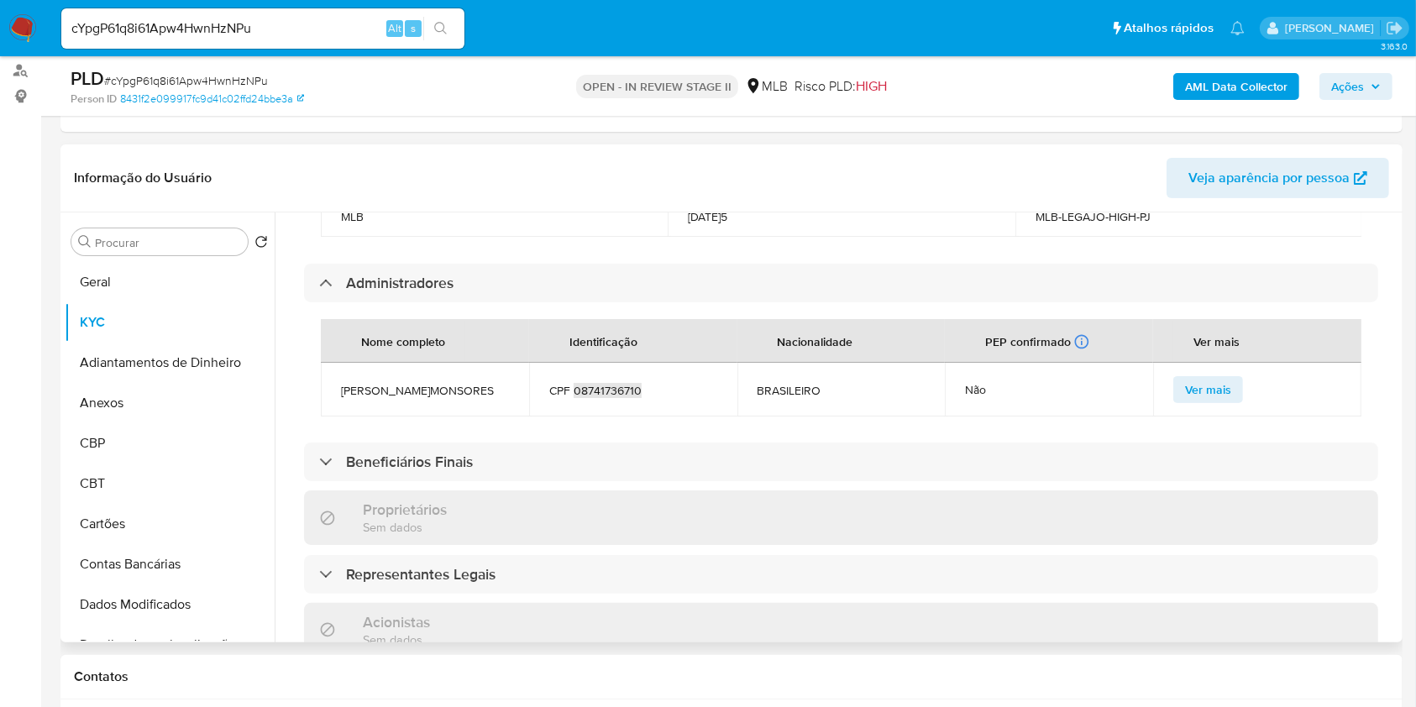
scroll to position [973, 0]
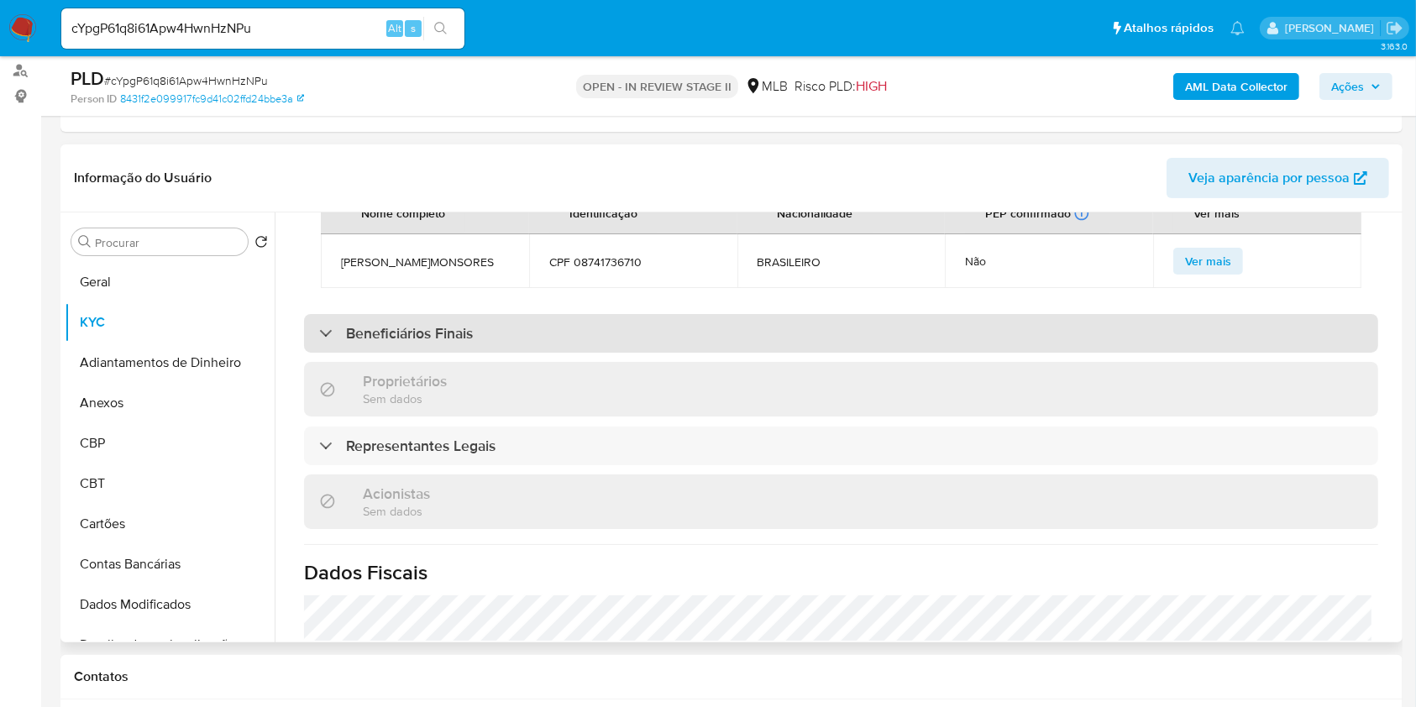
click at [502, 347] on div "Beneficiários Finais" at bounding box center [841, 333] width 1074 height 39
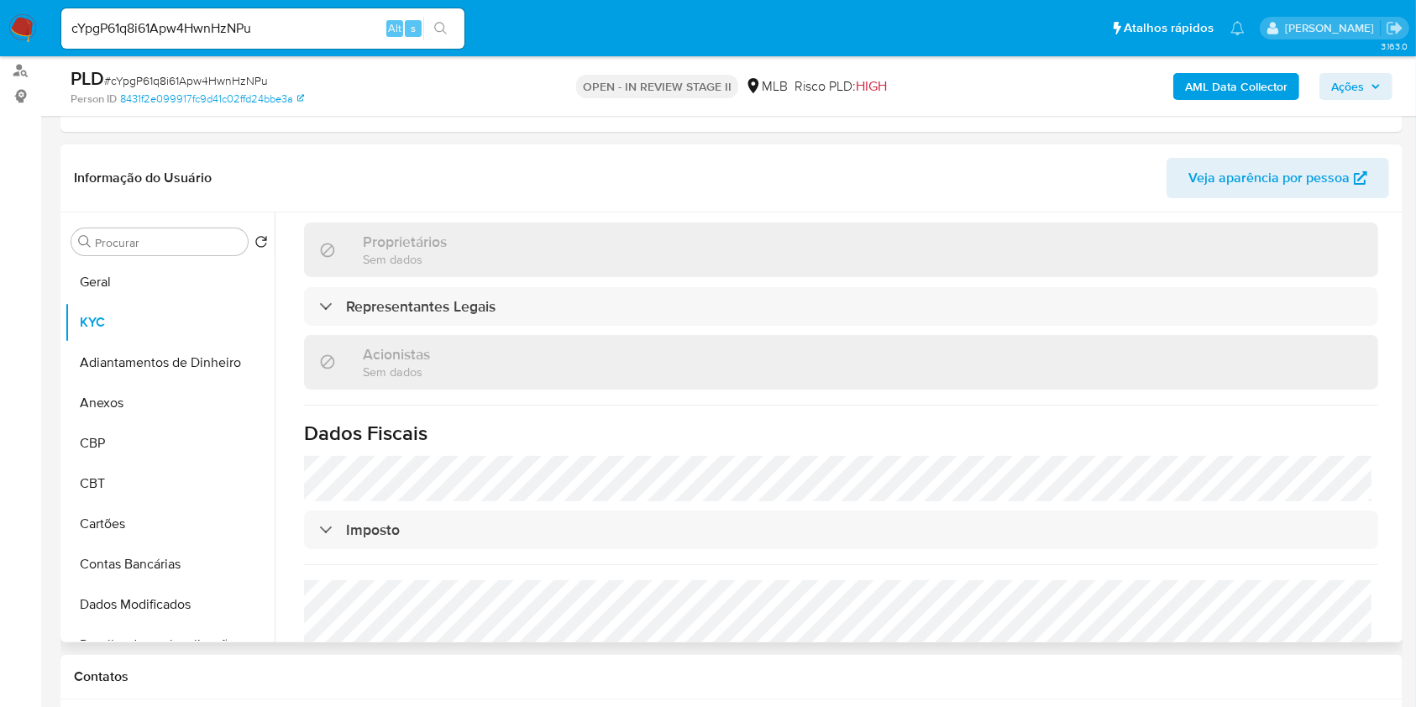
scroll to position [1309, 0]
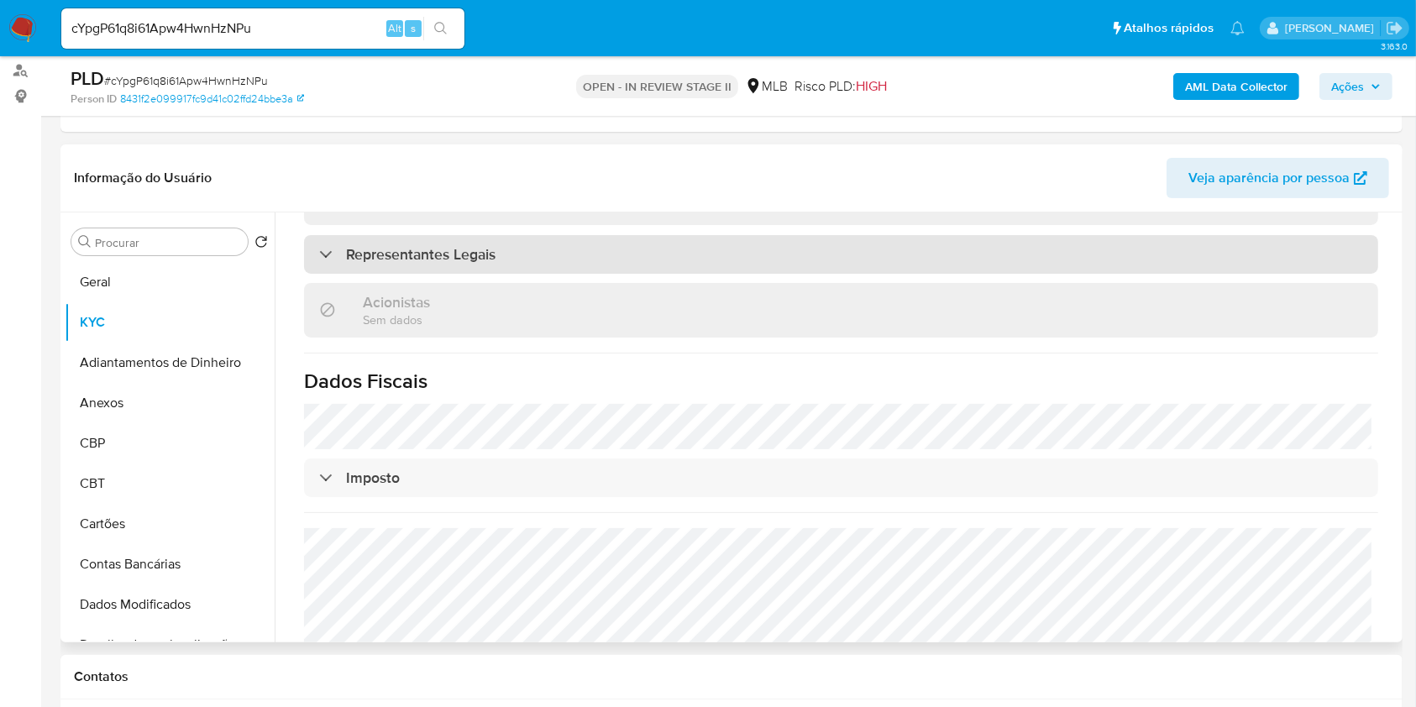
click at [537, 274] on div "Representantes Legais" at bounding box center [841, 254] width 1074 height 39
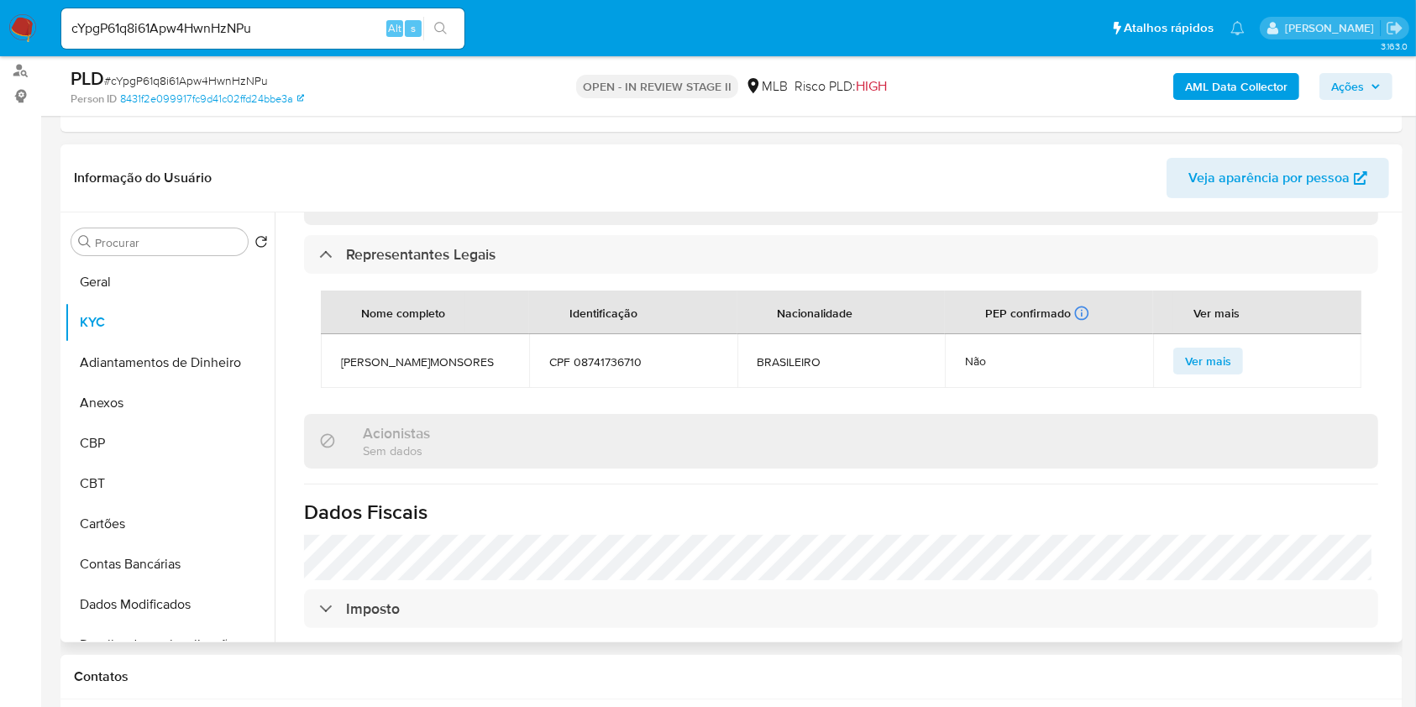
click at [586, 370] on span "CPF 08741736710" at bounding box center [633, 361] width 168 height 15
copy span "08741736710"
click at [160, 398] on button "Anexos" at bounding box center [163, 403] width 197 height 40
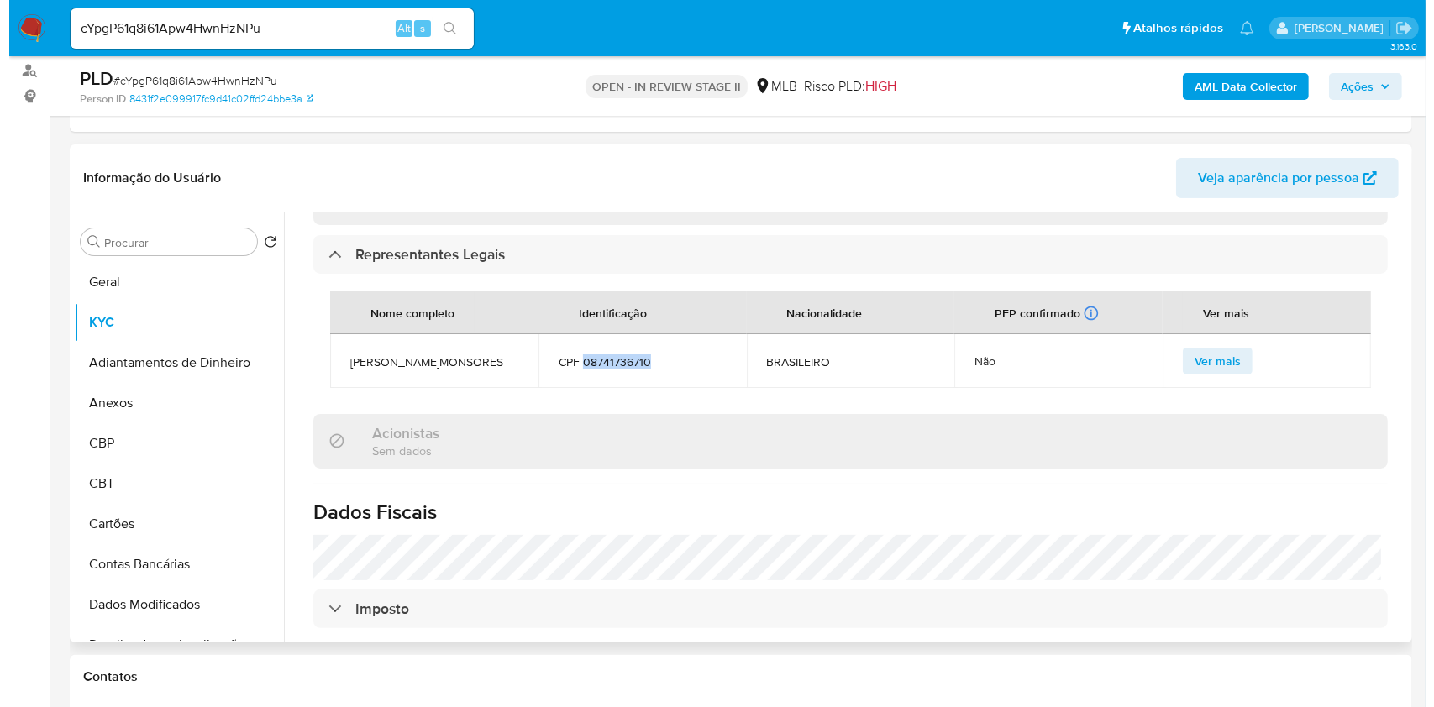
scroll to position [0, 0]
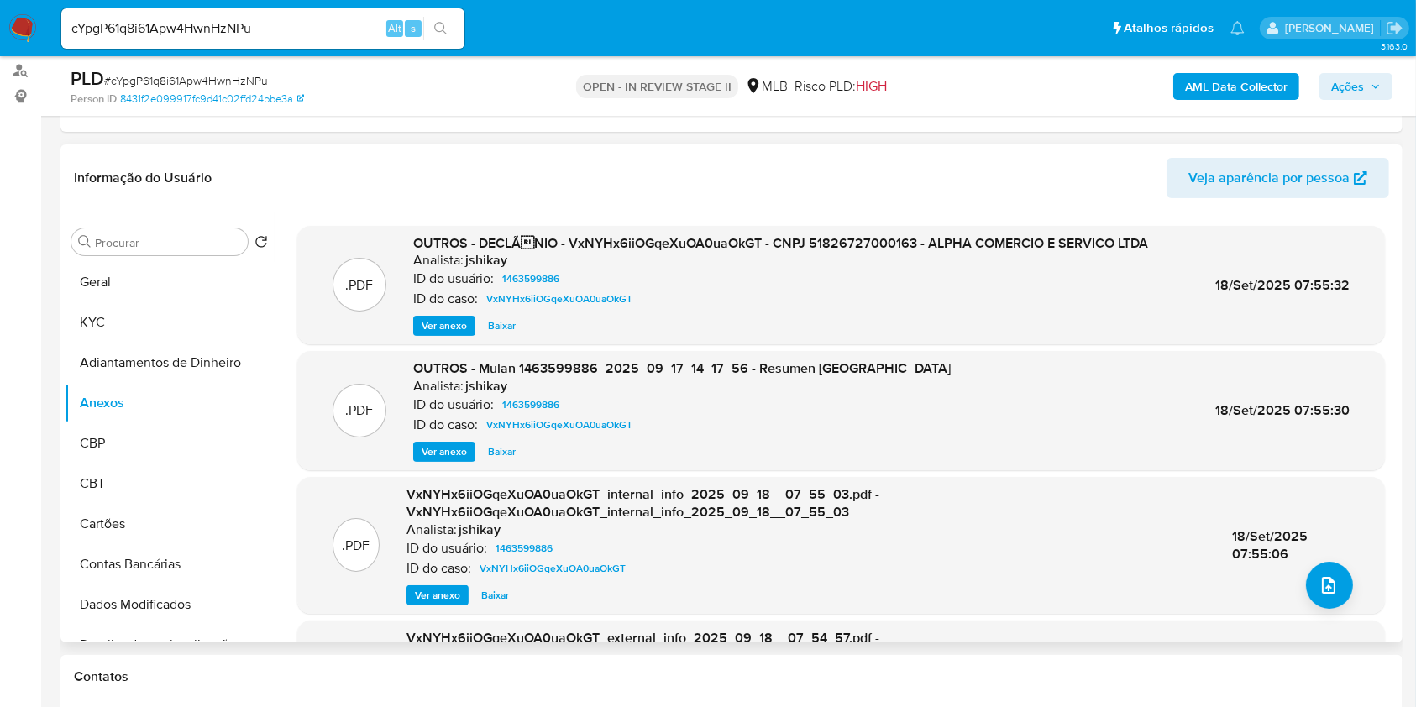
click at [457, 325] on span "Ver anexo" at bounding box center [444, 326] width 45 height 17
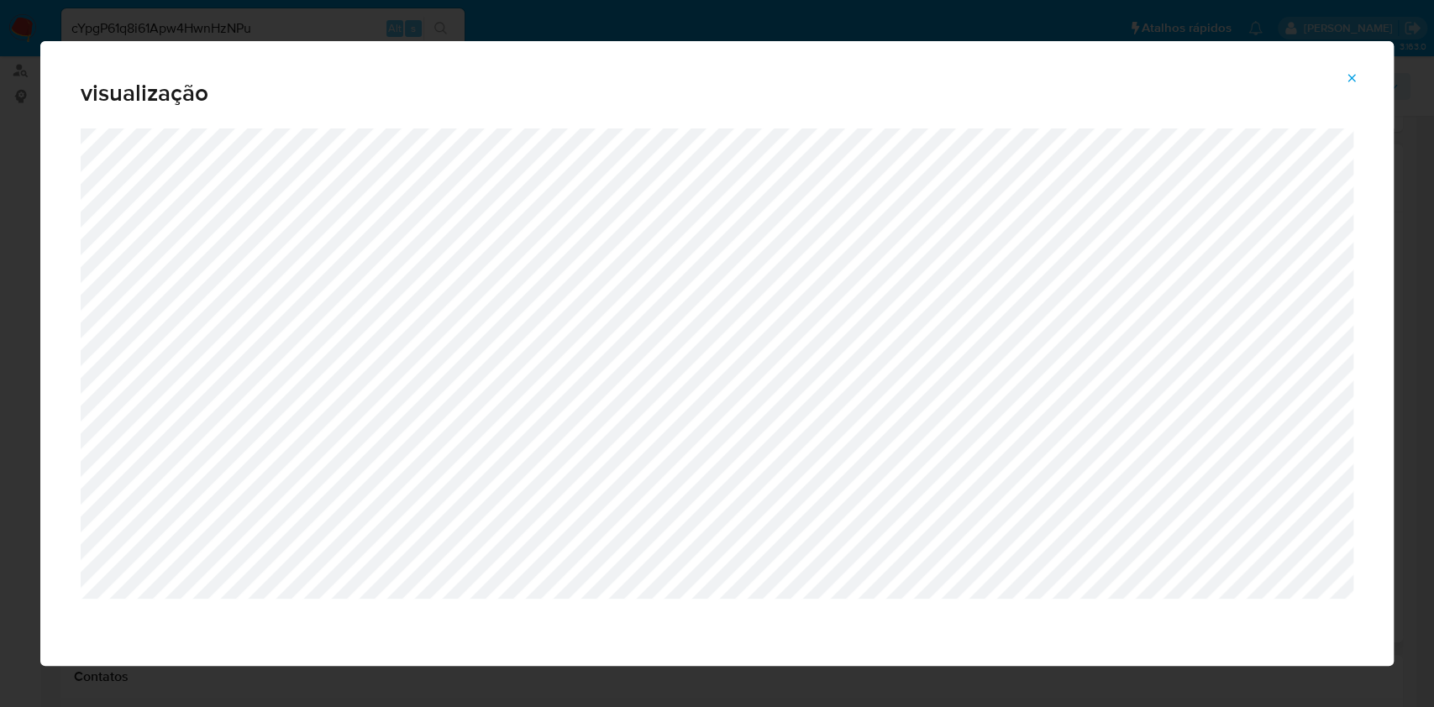
click at [1341, 82] on button "Attachment preview" at bounding box center [1351, 78] width 37 height 27
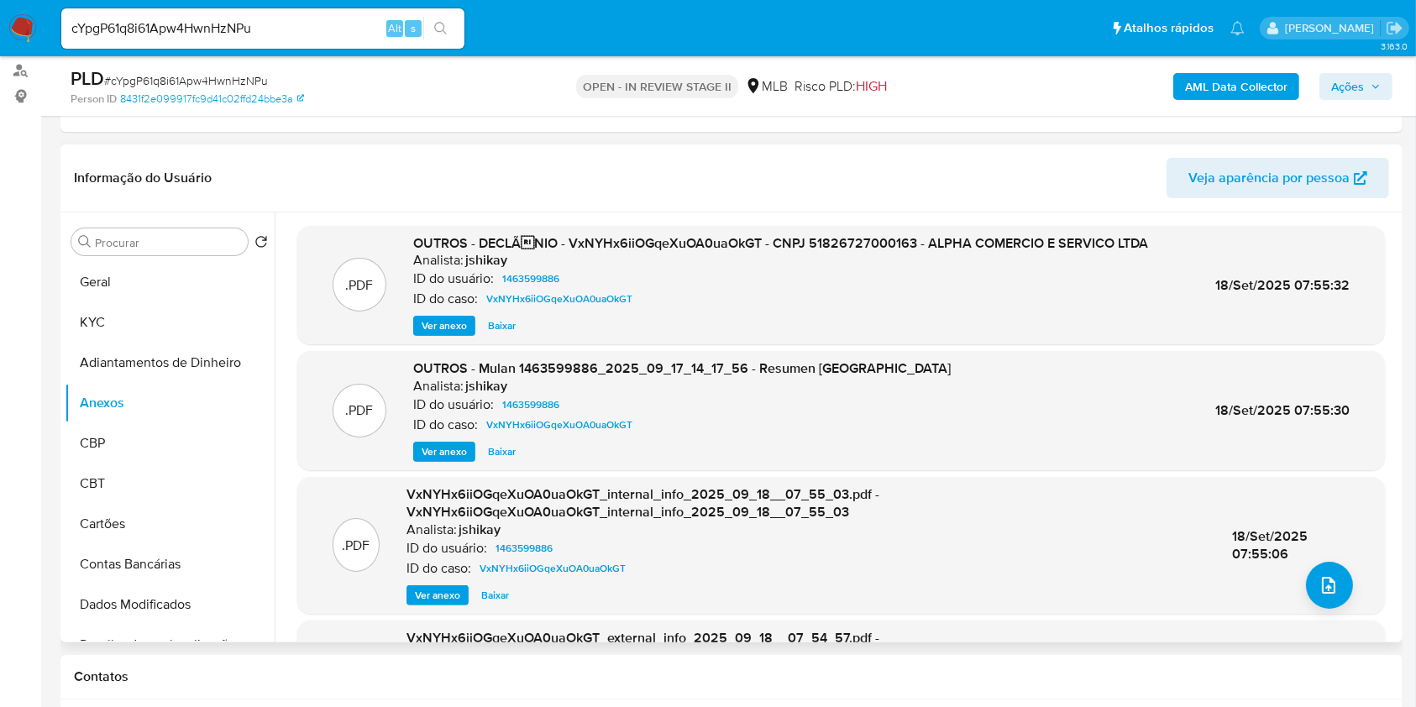
click at [455, 327] on span "Ver anexo" at bounding box center [444, 326] width 45 height 17
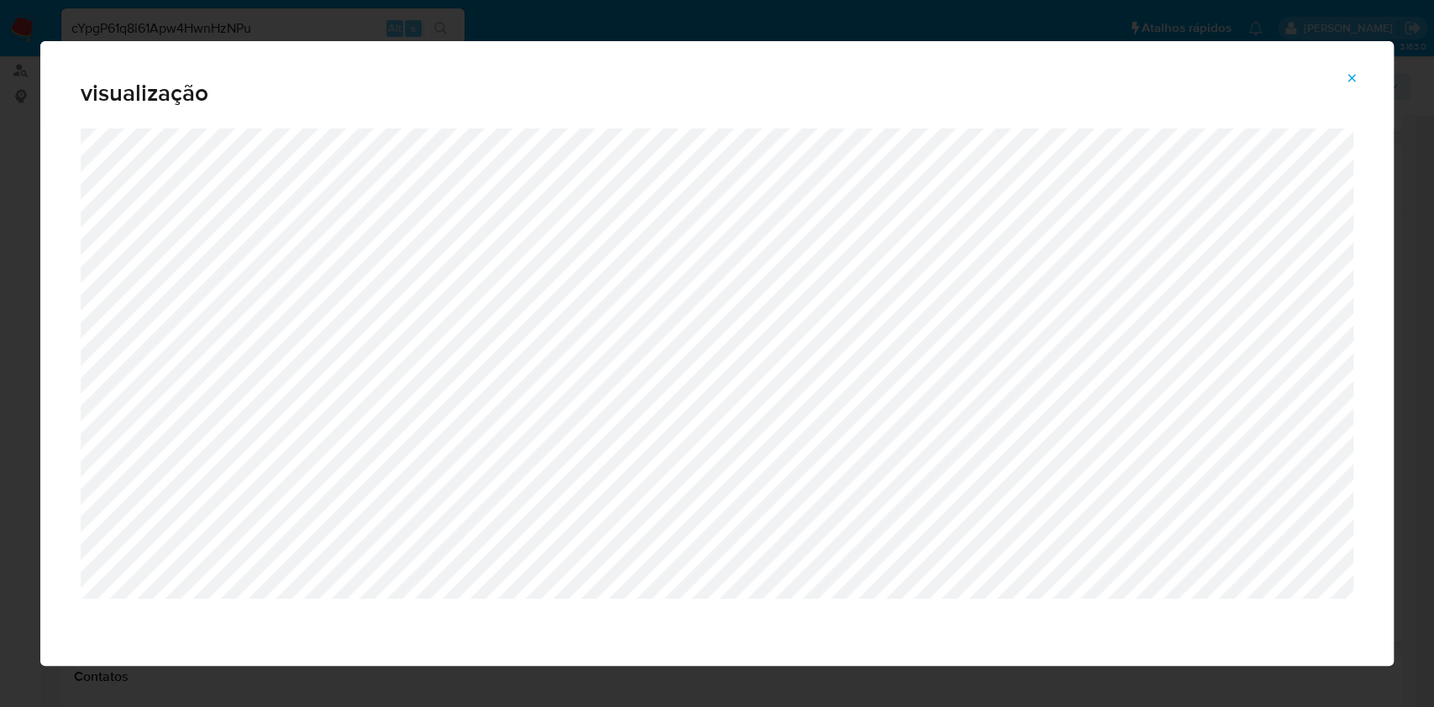
click at [1338, 77] on button "Attachment preview" at bounding box center [1351, 78] width 37 height 27
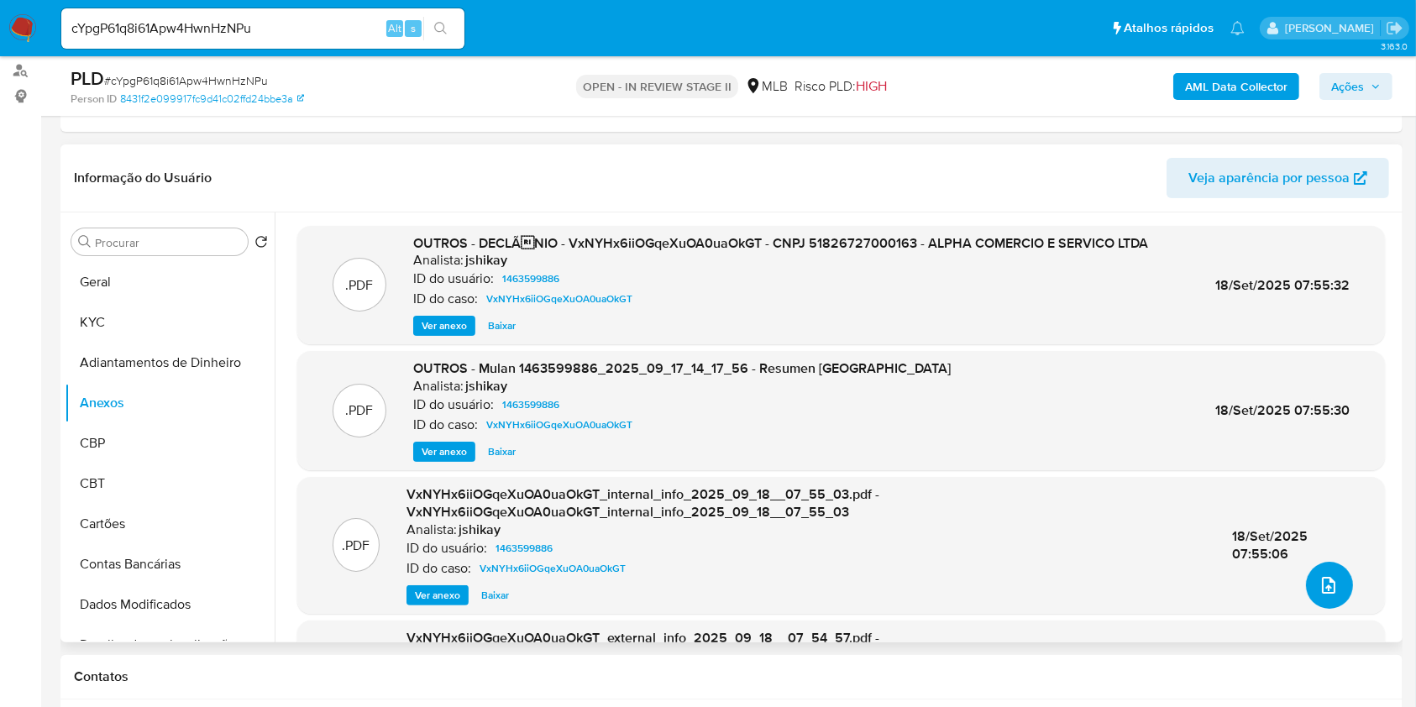
click at [1330, 570] on button "upload-file" at bounding box center [1329, 585] width 47 height 47
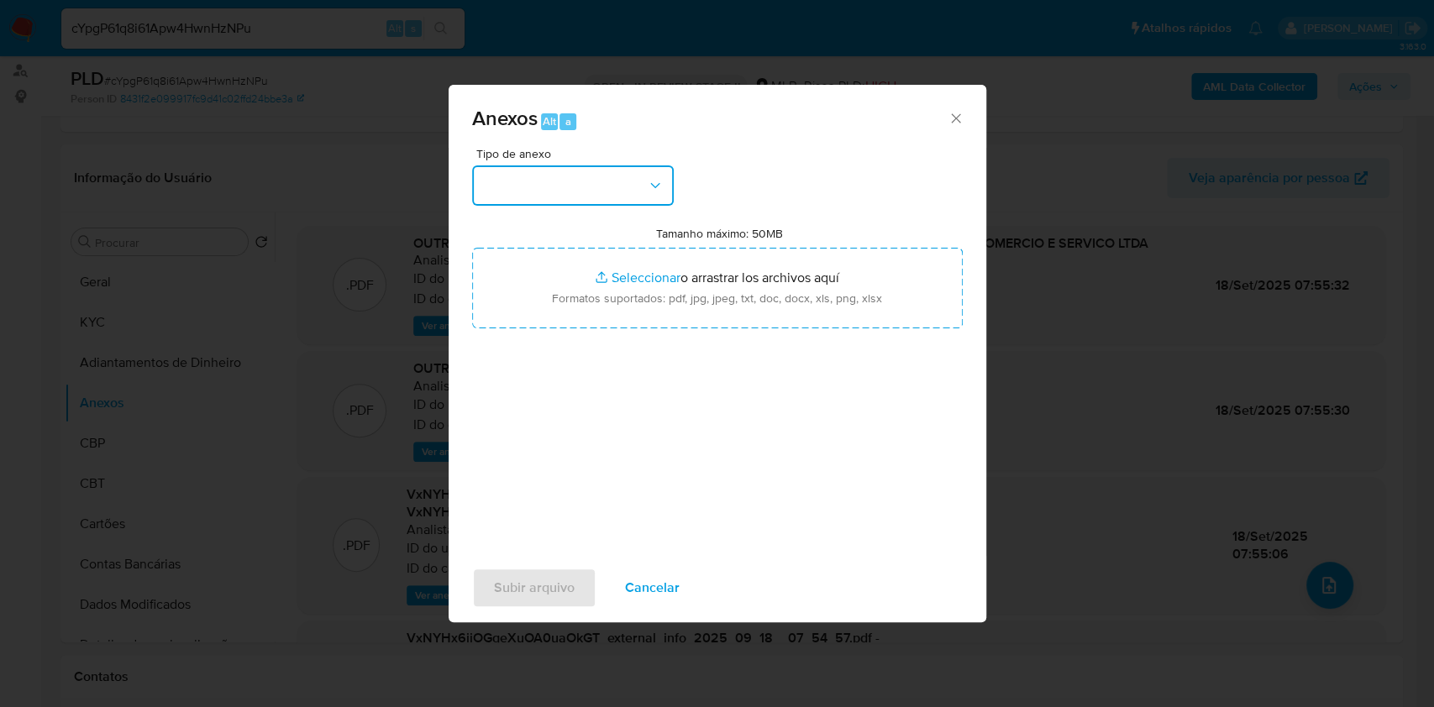
click at [579, 171] on button "button" at bounding box center [573, 185] width 202 height 40
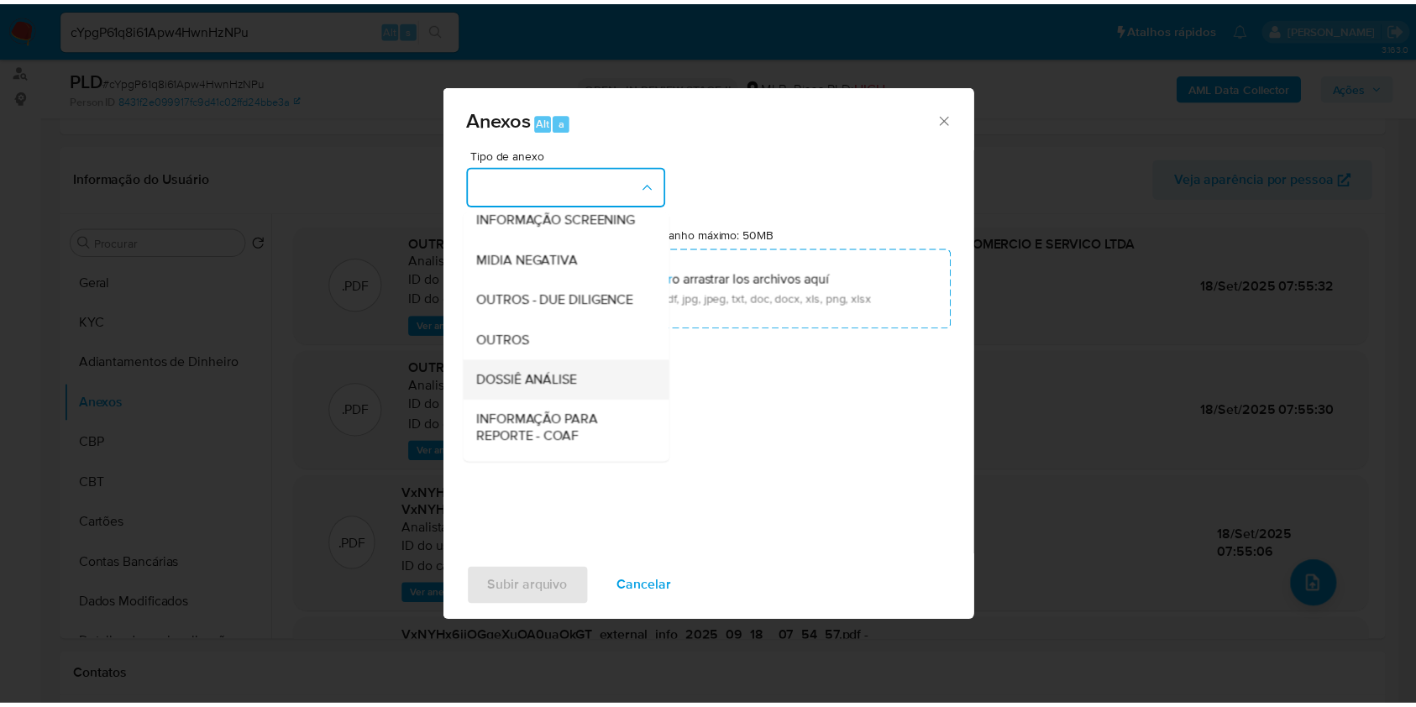
scroll to position [258, 0]
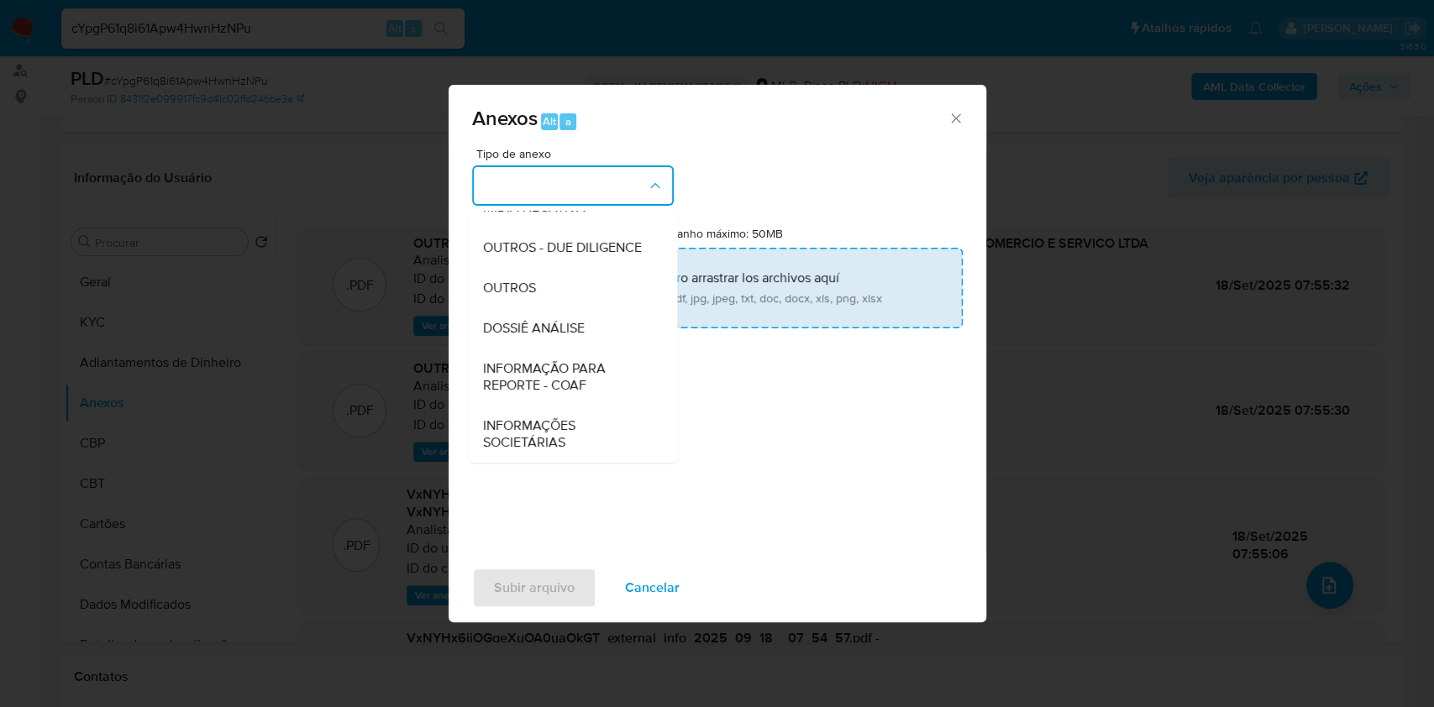
drag, startPoint x: 558, startPoint y: 319, endPoint x: 590, endPoint y: 311, distance: 33.8
click at [559, 320] on span "DOSSIÊ ANÁLISE" at bounding box center [533, 328] width 102 height 17
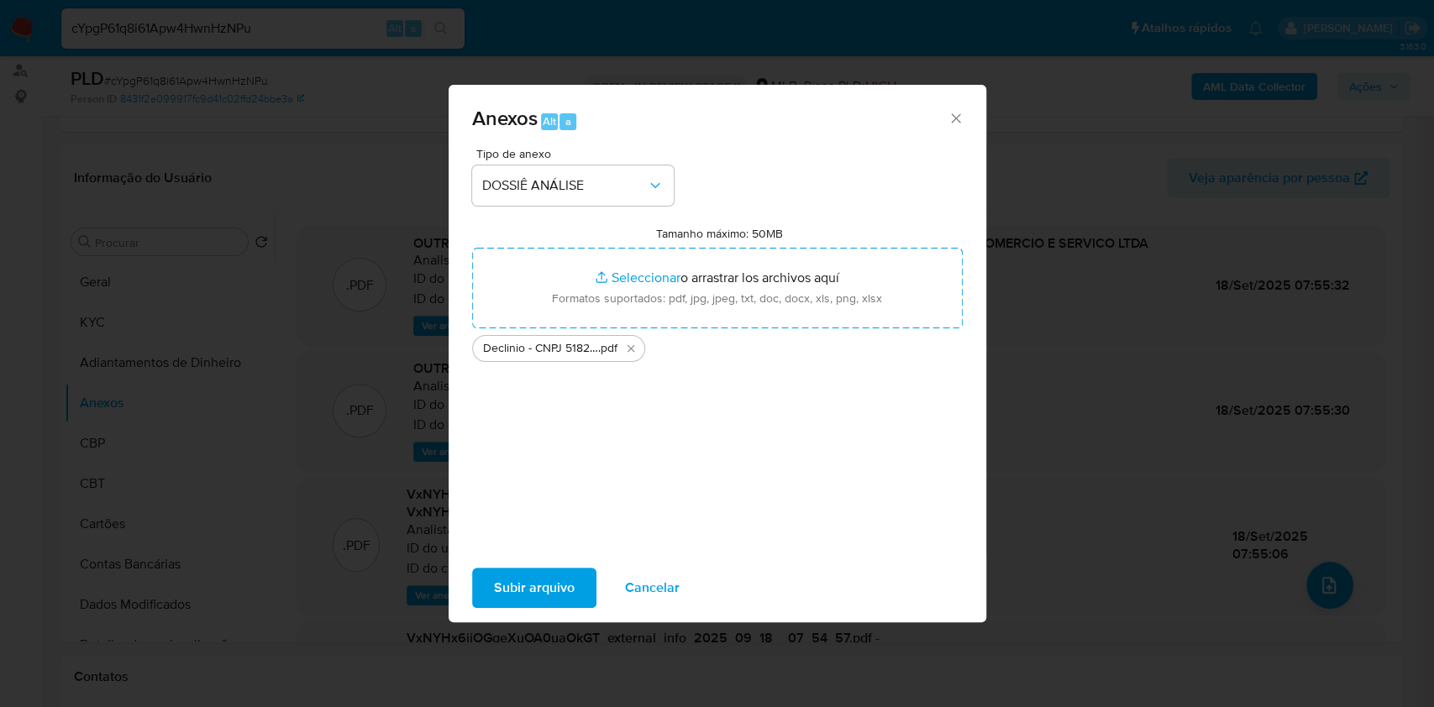
click at [566, 584] on span "Subir arquivo" at bounding box center [534, 587] width 81 height 37
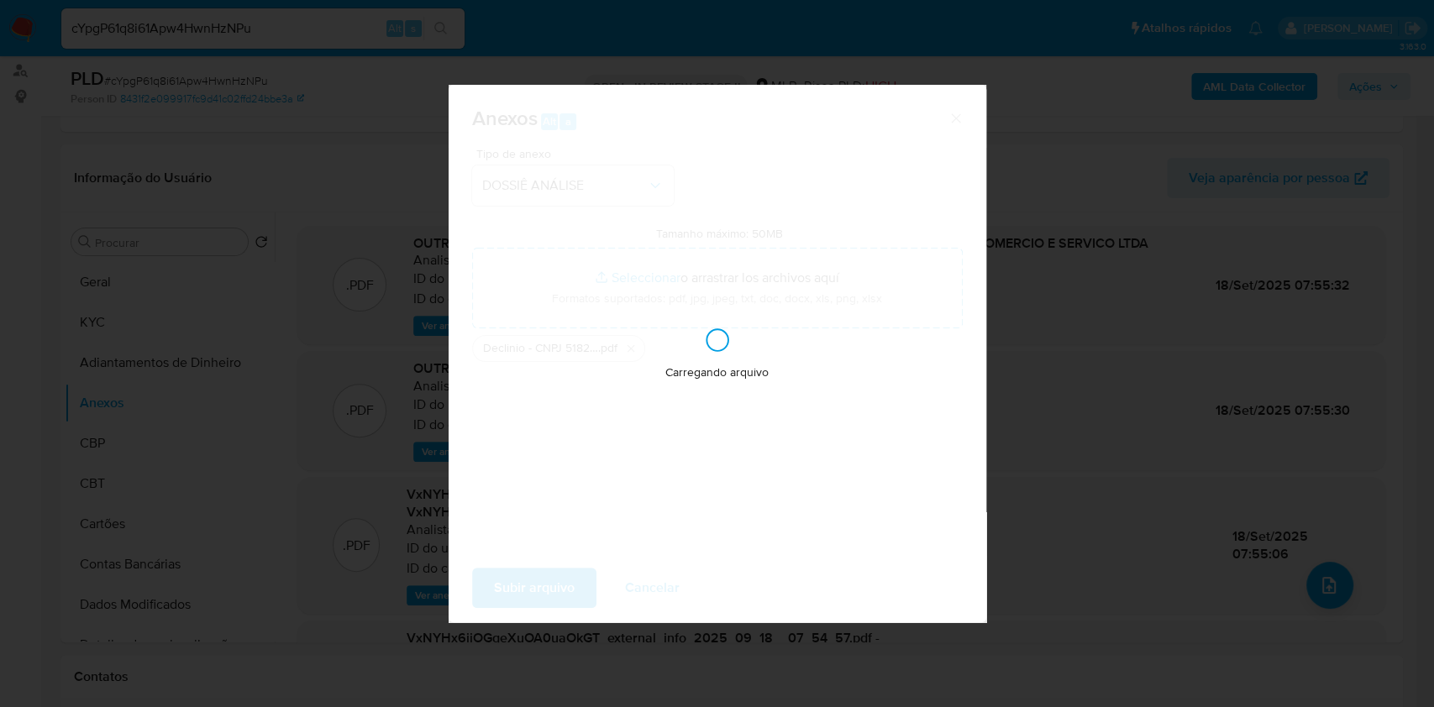
click at [1136, 303] on div "Anexos Alt a Tipo de anexo DOSSIÊ ANÁLISE Tamanho máximo: 50MB Seleccionar arch…" at bounding box center [717, 353] width 1434 height 707
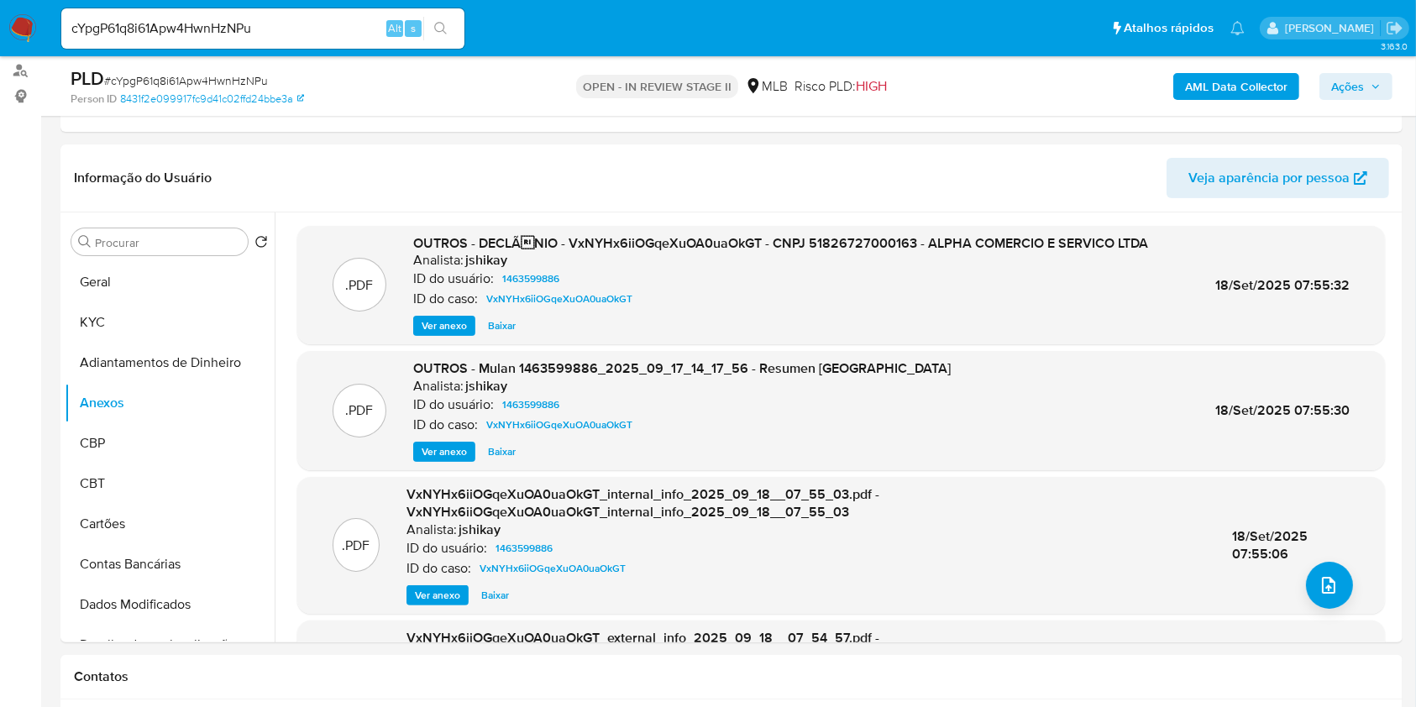
click at [1350, 91] on span "Ações" at bounding box center [1347, 86] width 33 height 27
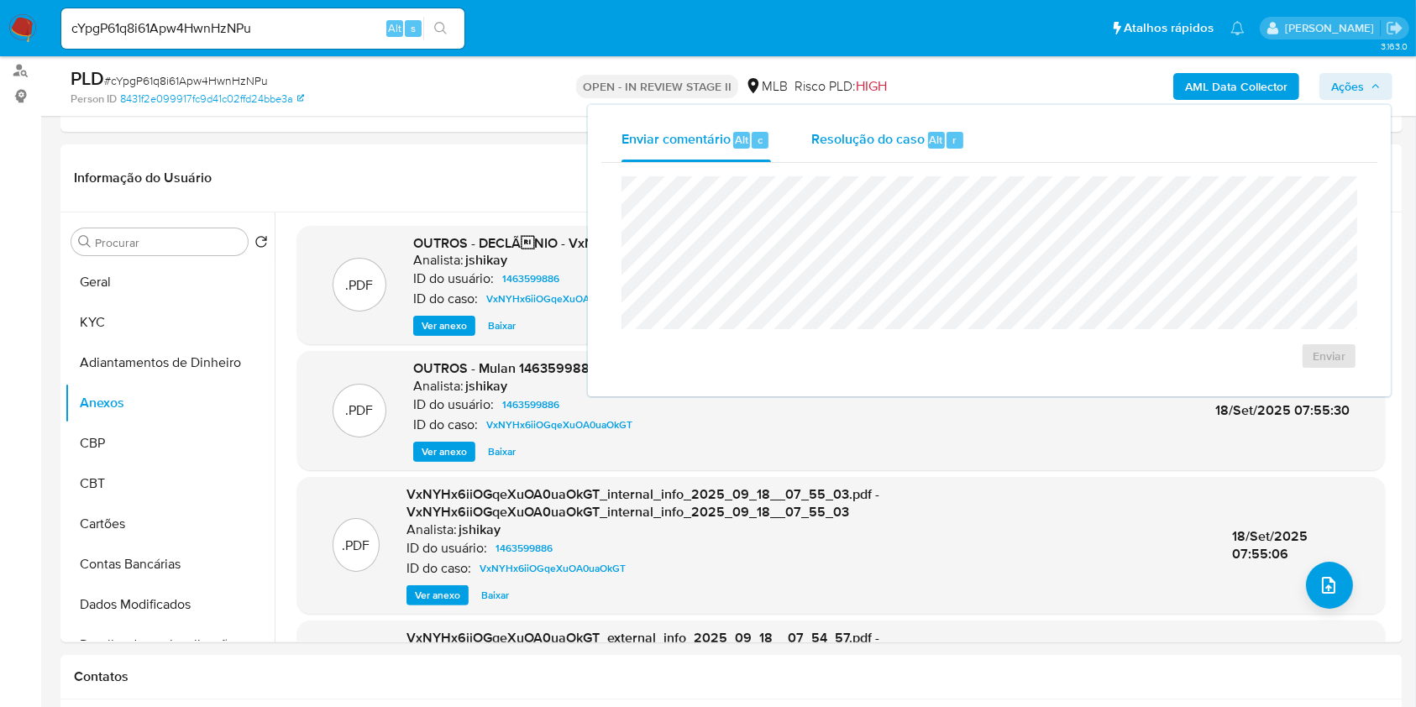
click at [907, 130] on span "Resolução do caso" at bounding box center [867, 138] width 113 height 19
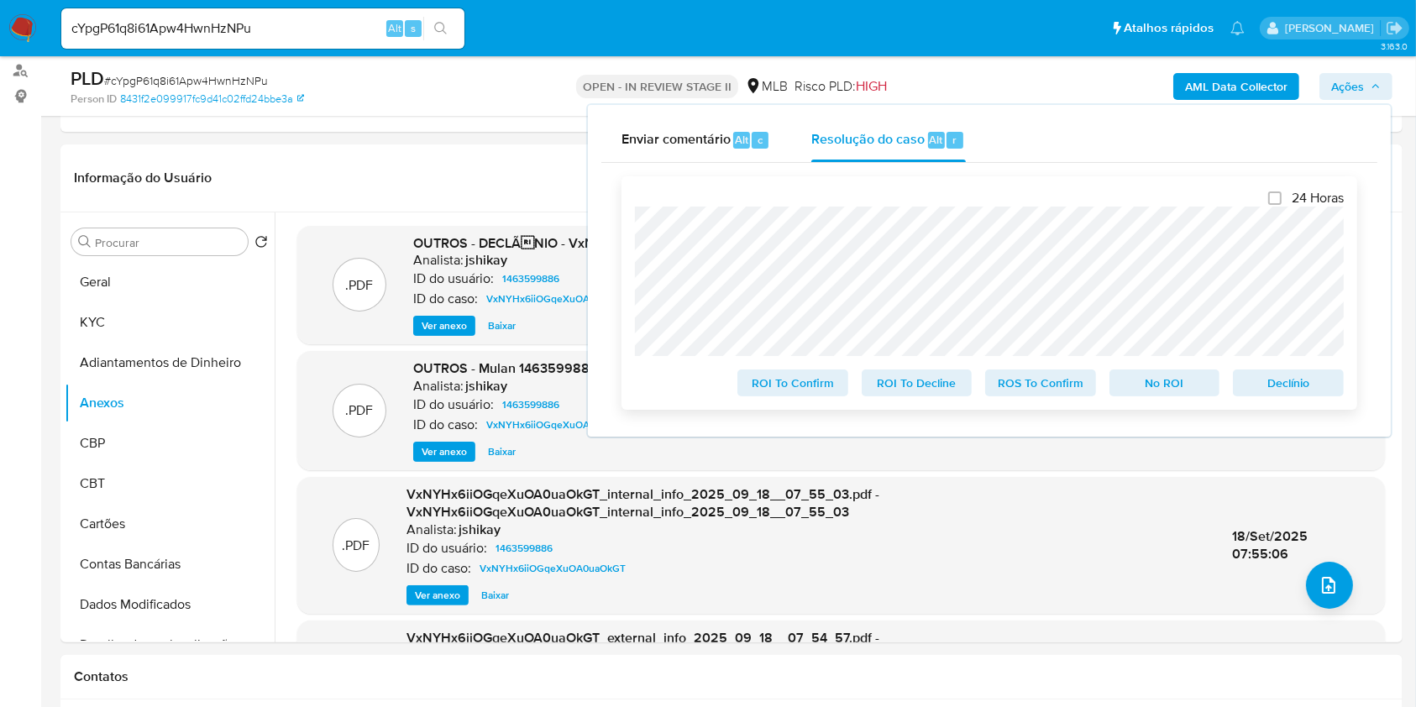
drag, startPoint x: 1277, startPoint y: 386, endPoint x: 1306, endPoint y: 364, distance: 36.6
click at [1279, 384] on span "Declínio" at bounding box center [1288, 383] width 87 height 24
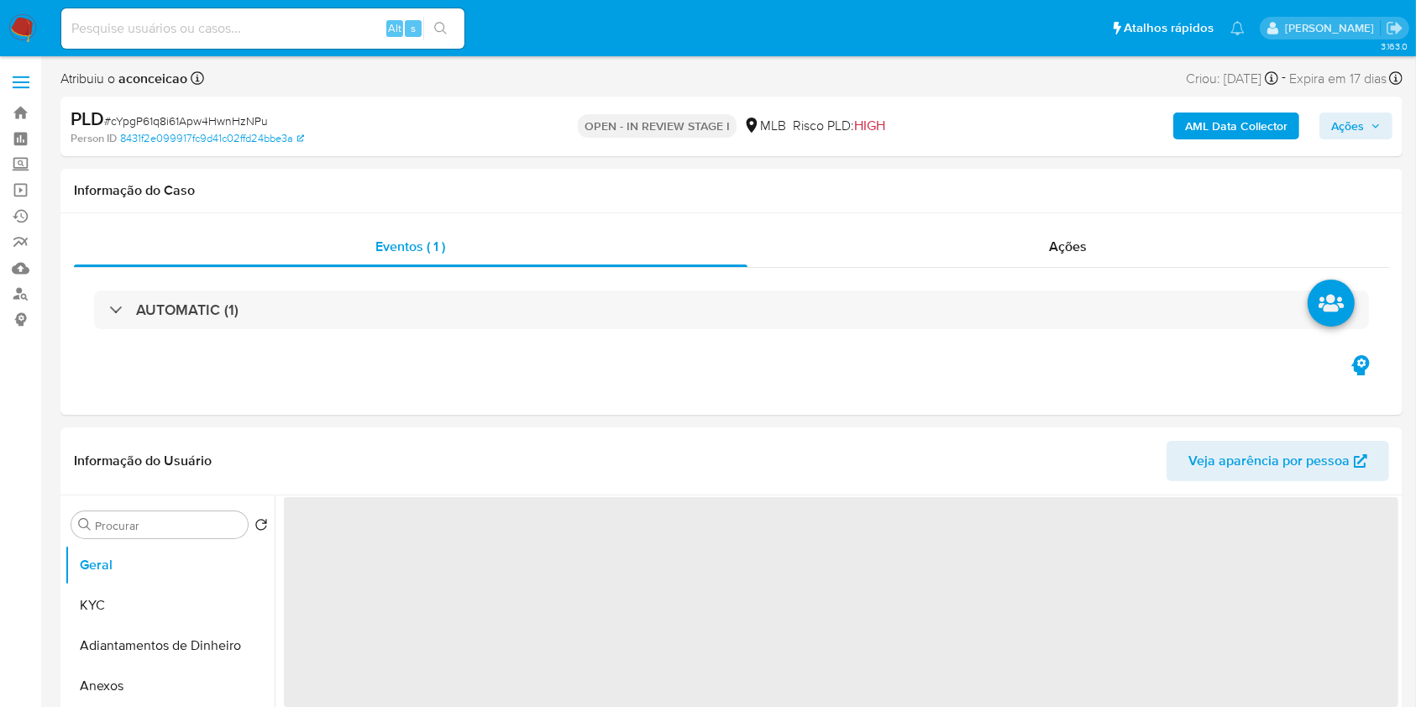
click at [1344, 143] on div "AML Data Collector Ações" at bounding box center [1175, 126] width 436 height 39
select select "10"
drag, startPoint x: 1346, startPoint y: 129, endPoint x: 1325, endPoint y: 126, distance: 20.4
click at [1347, 129] on span "Ações" at bounding box center [1347, 126] width 33 height 27
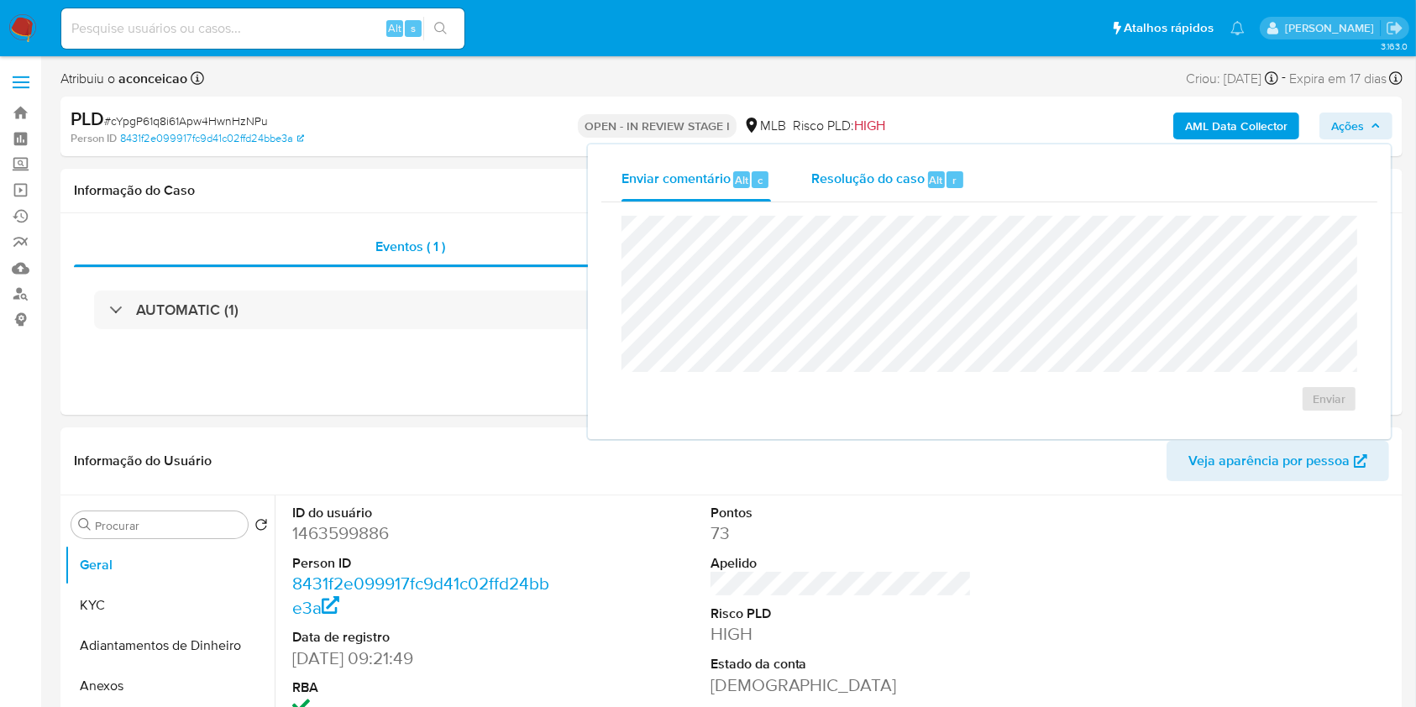
click at [883, 170] on span "Resolução do caso" at bounding box center [867, 179] width 113 height 19
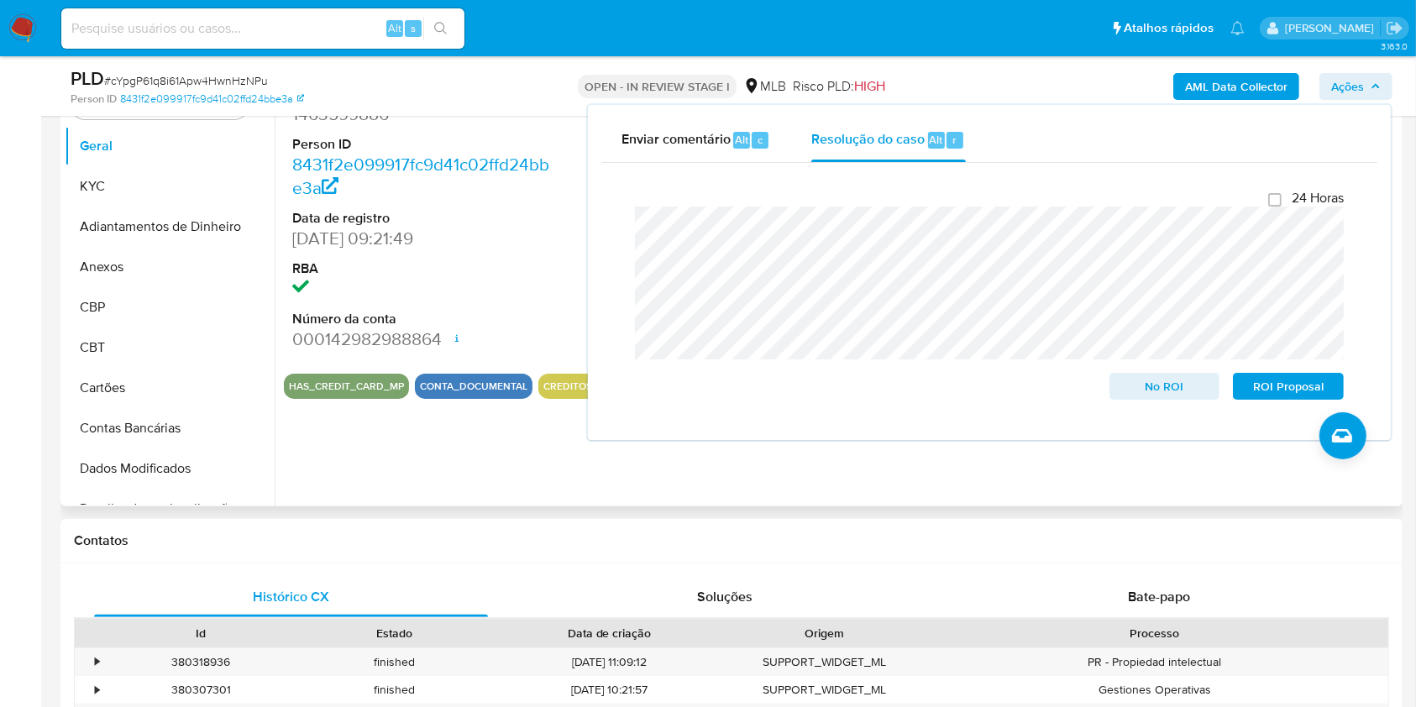
scroll to position [223, 0]
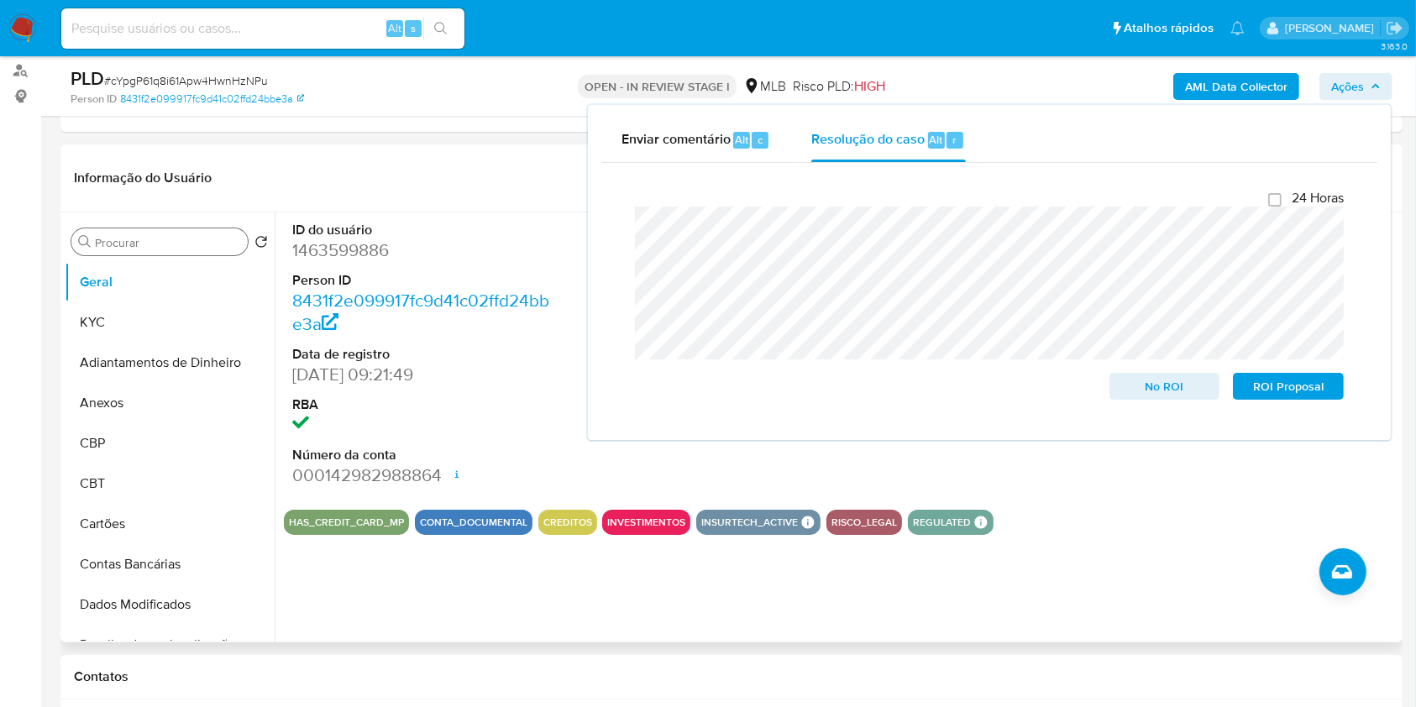
click at [223, 252] on div "Procurar" at bounding box center [159, 241] width 176 height 27
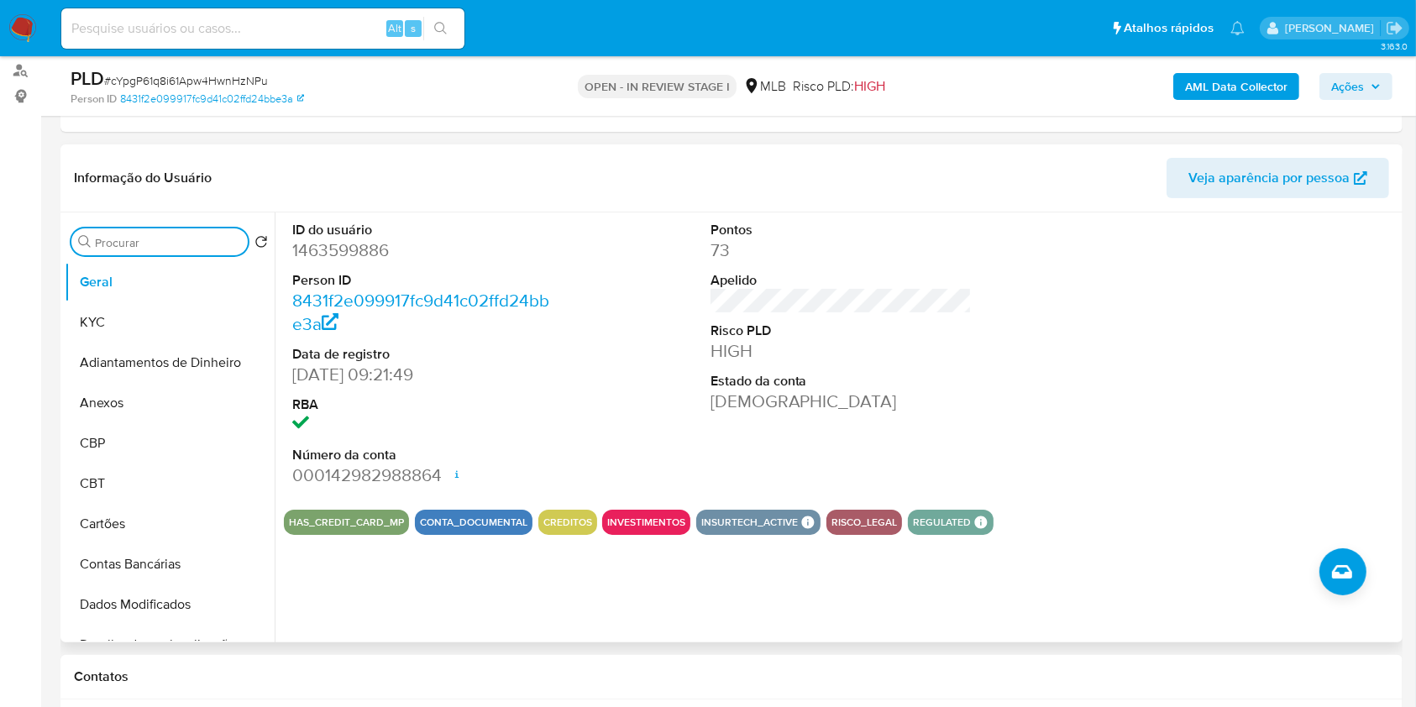
click at [208, 235] on input "Procurar" at bounding box center [168, 242] width 146 height 15
type input "res"
click at [192, 374] on button "Restrições Novo Mundo" at bounding box center [163, 363] width 197 height 40
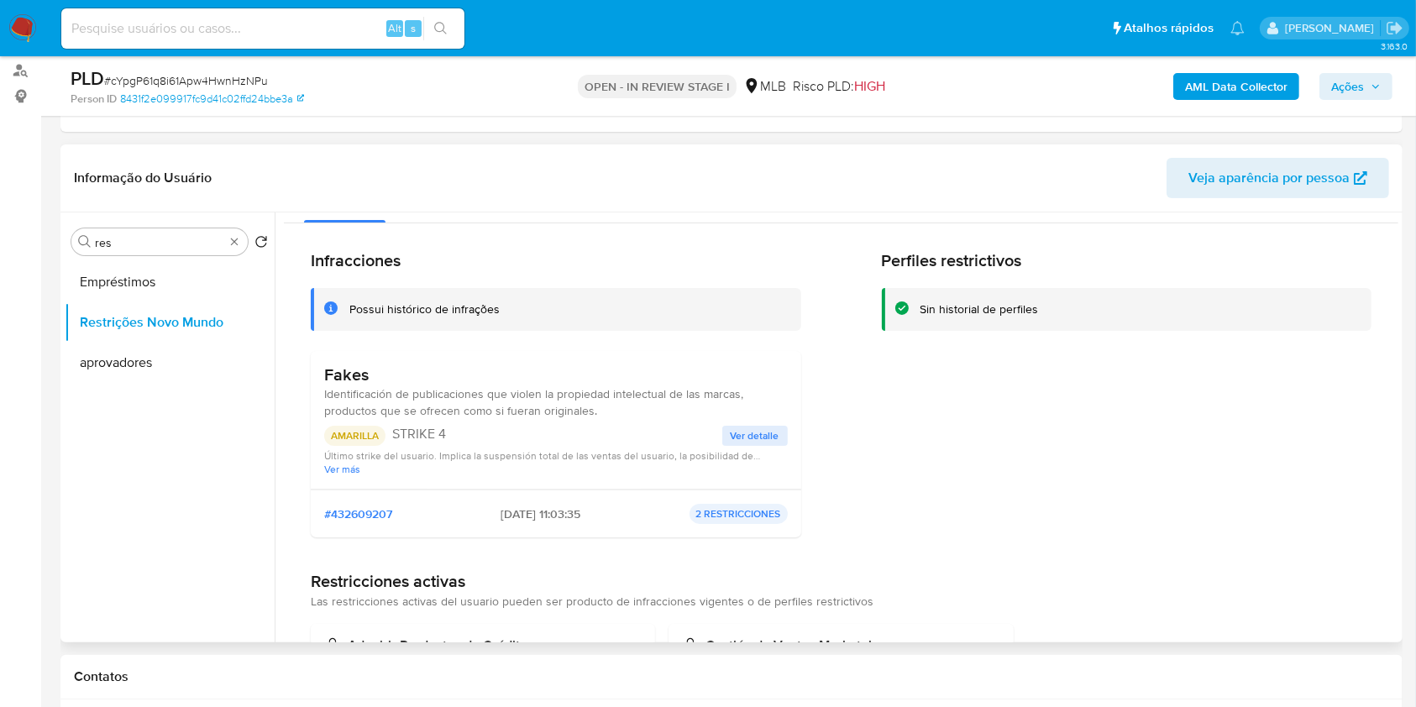
scroll to position [0, 0]
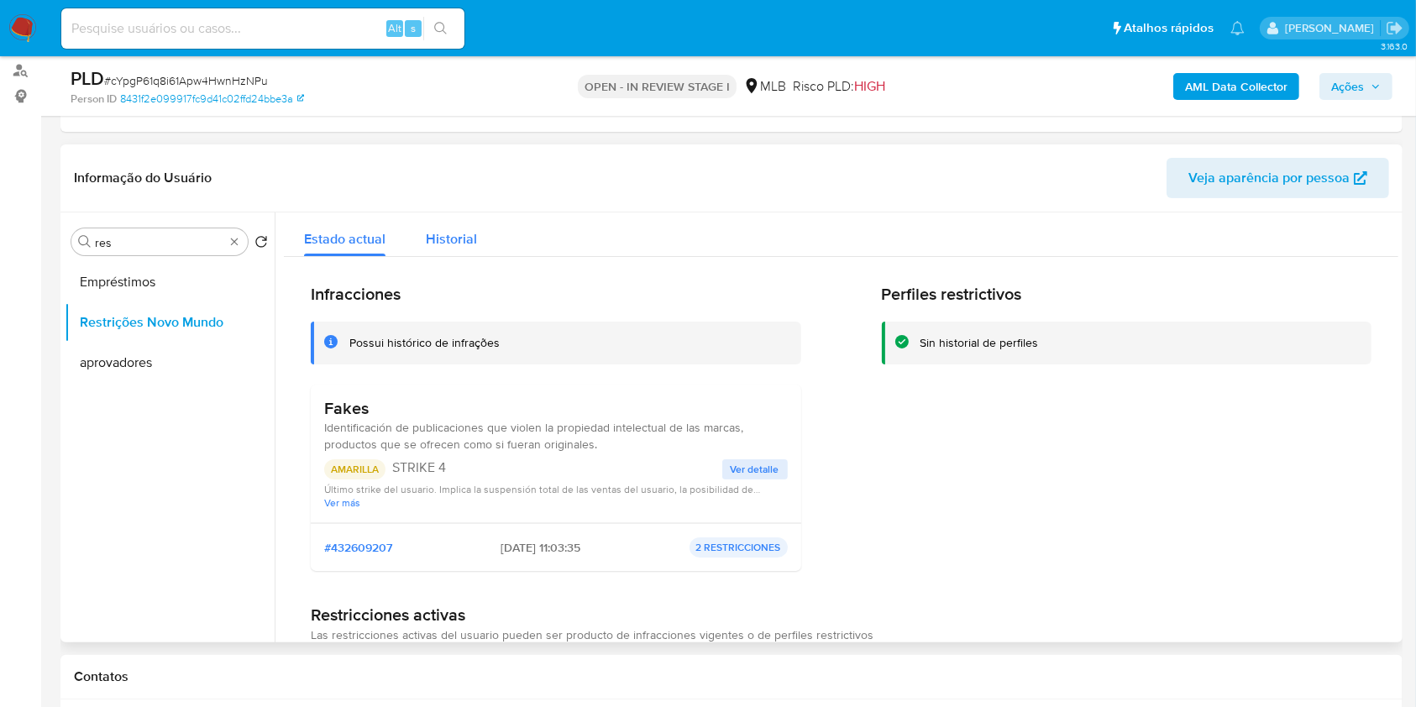
click at [443, 235] on span "Historial" at bounding box center [451, 238] width 51 height 19
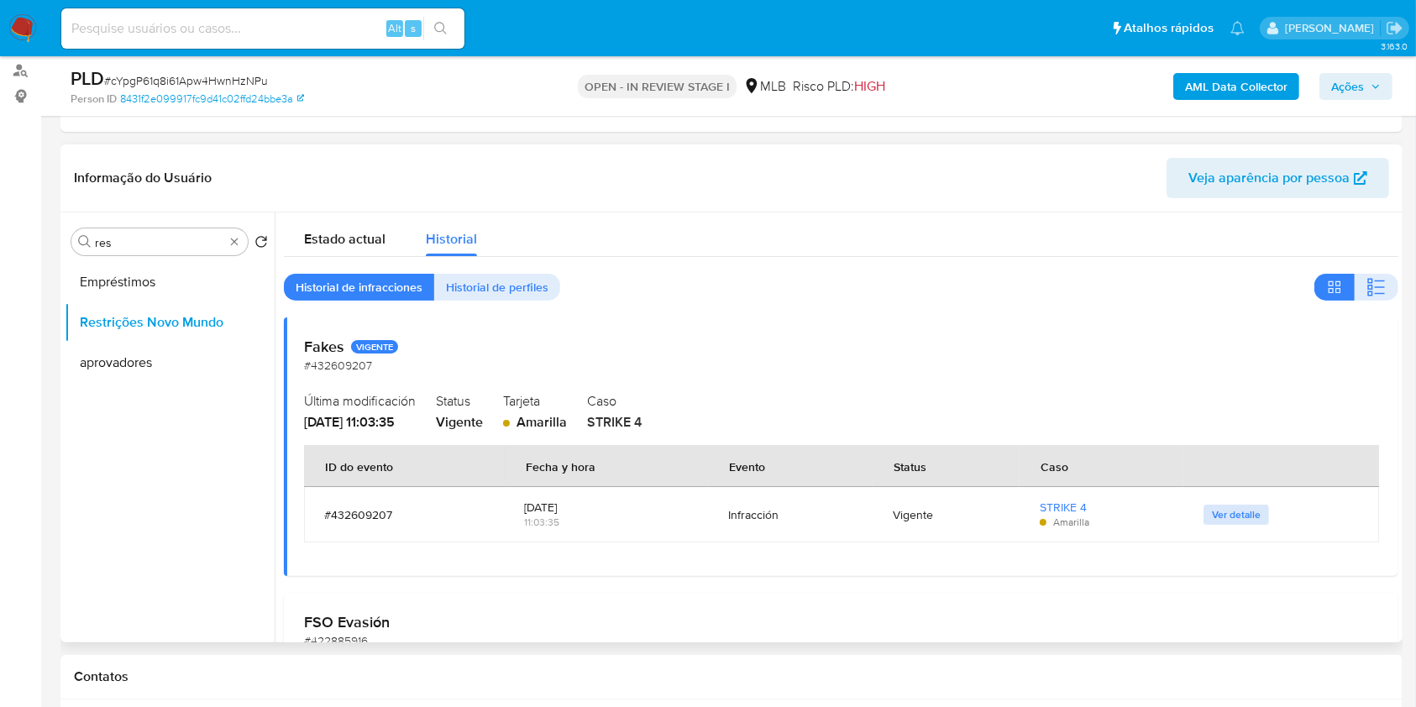
click at [1228, 517] on span "Ver detalle" at bounding box center [1236, 514] width 49 height 17
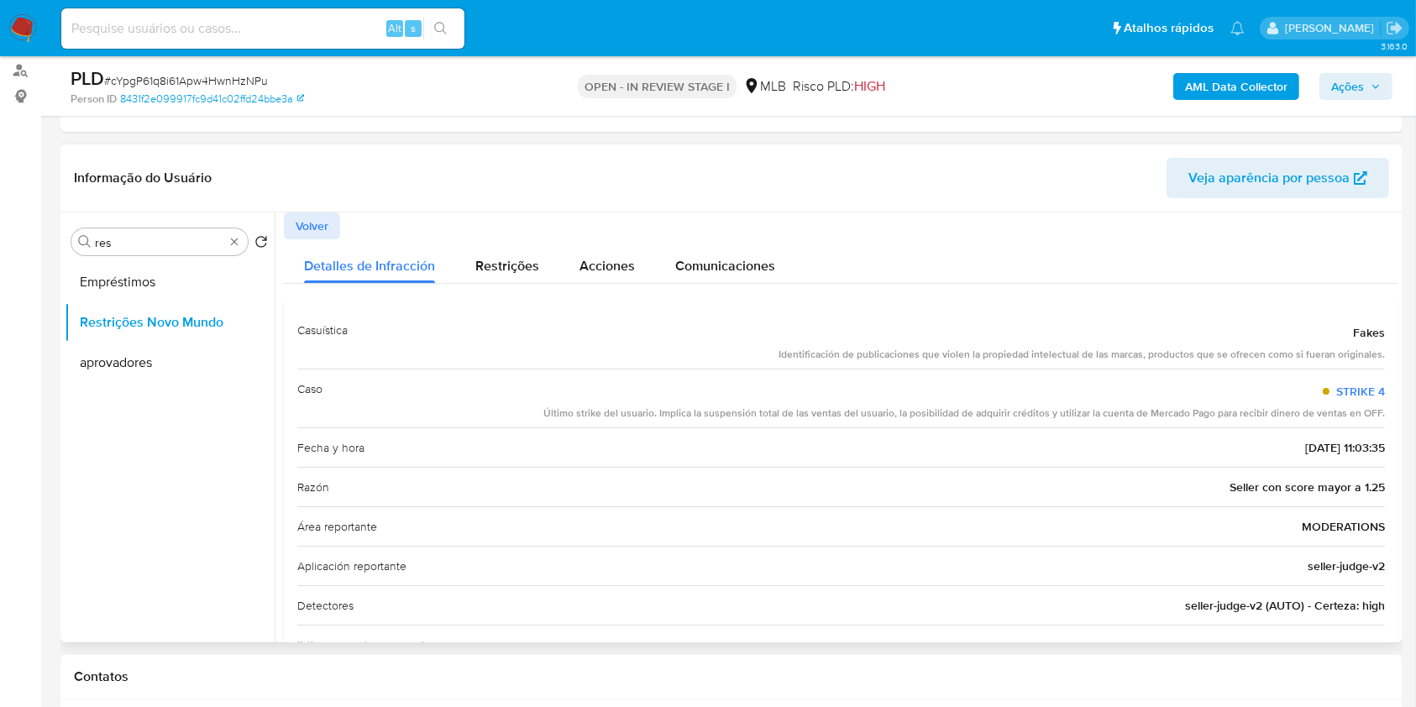
click at [1364, 328] on span "Fakes" at bounding box center [1369, 332] width 32 height 17
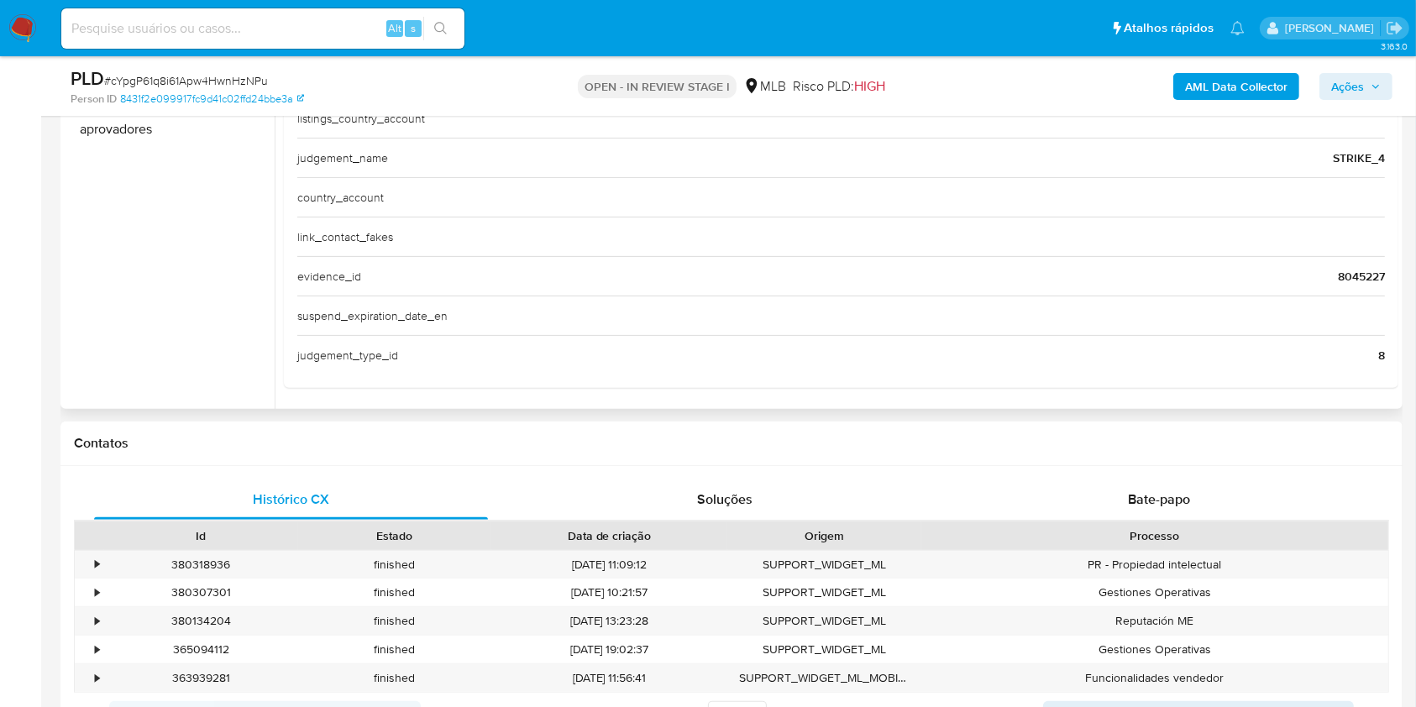
scroll to position [559, 0]
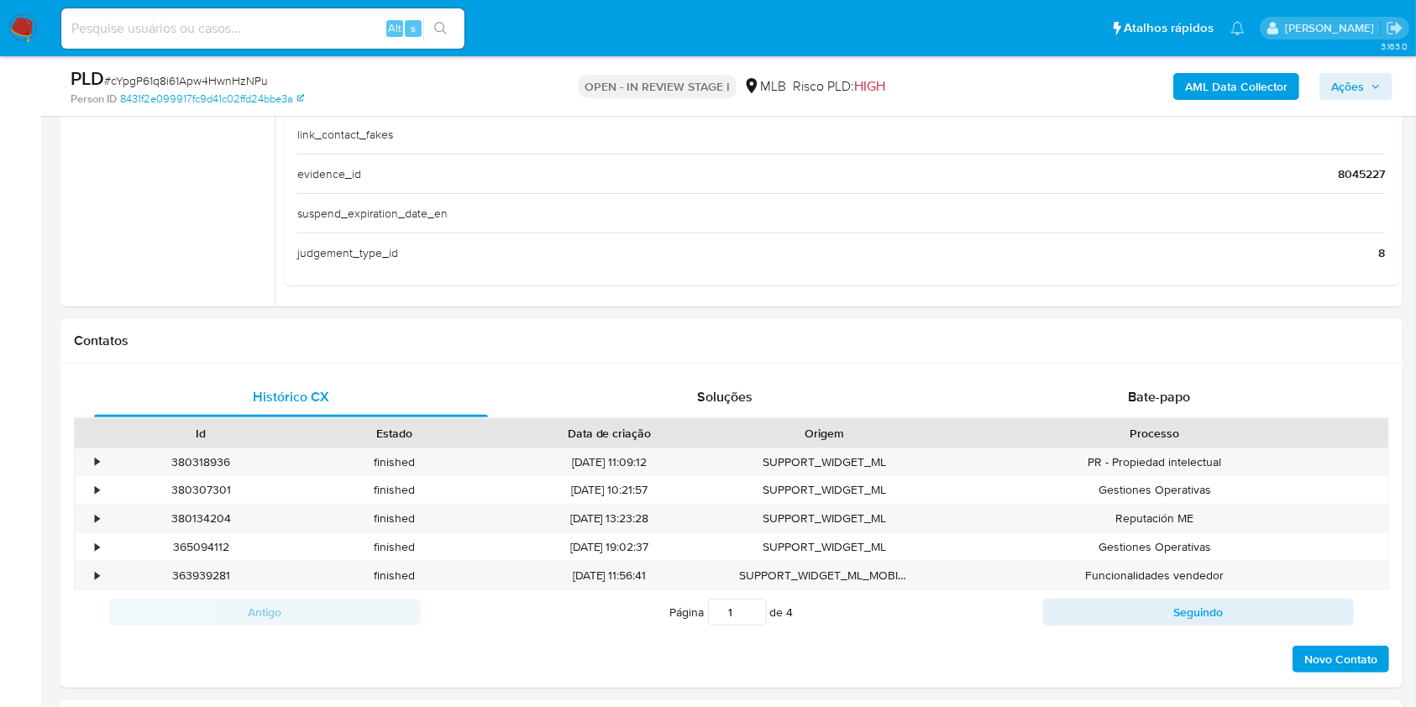
click at [1357, 85] on span "Ações" at bounding box center [1347, 86] width 33 height 27
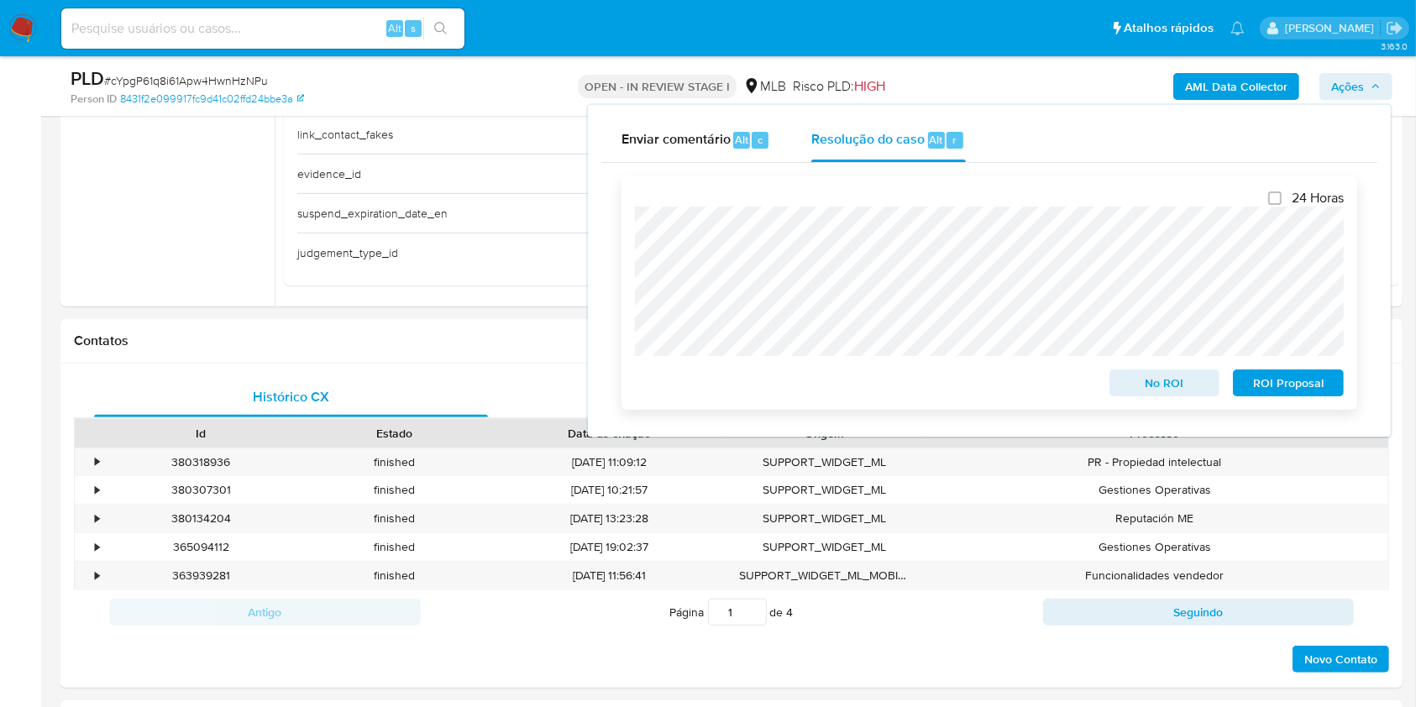
drag, startPoint x: 1178, startPoint y: 381, endPoint x: 1174, endPoint y: 370, distance: 12.5
click at [1178, 380] on span "No ROI" at bounding box center [1164, 383] width 87 height 24
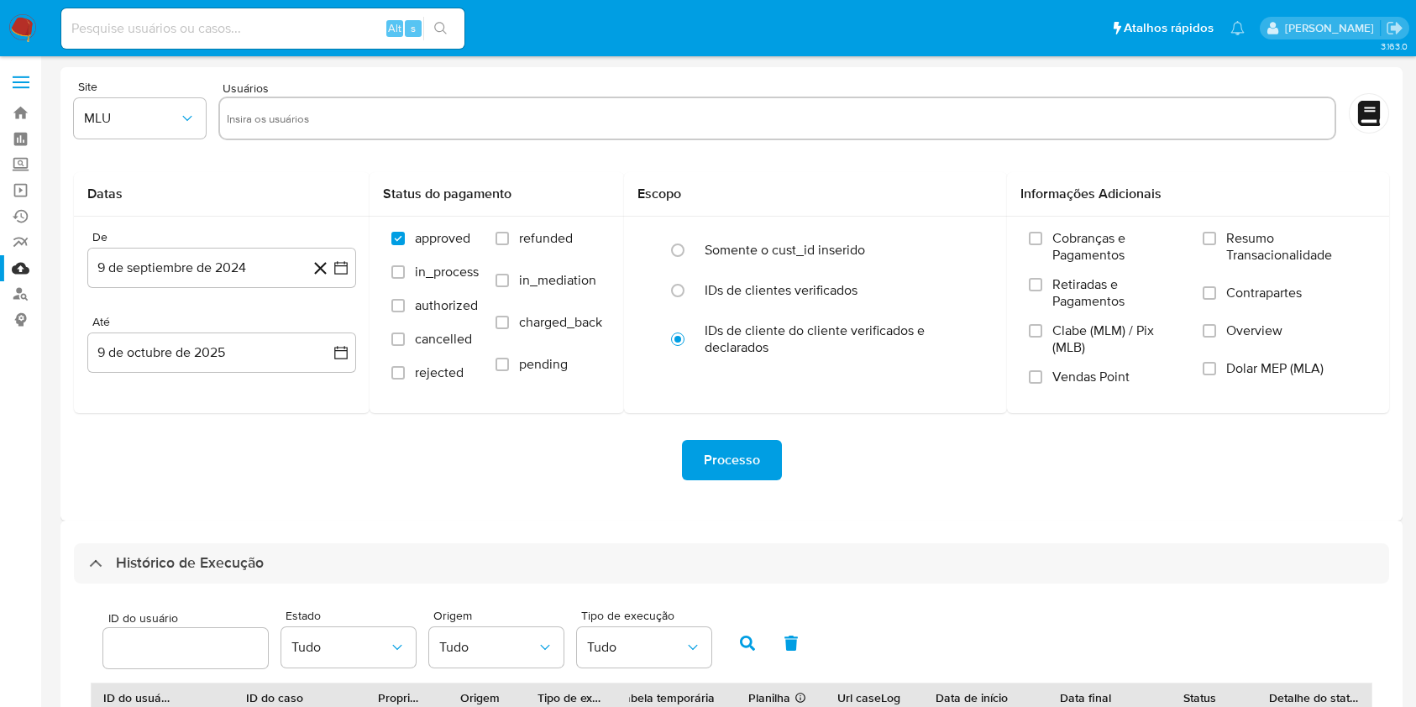
scroll to position [605, 0]
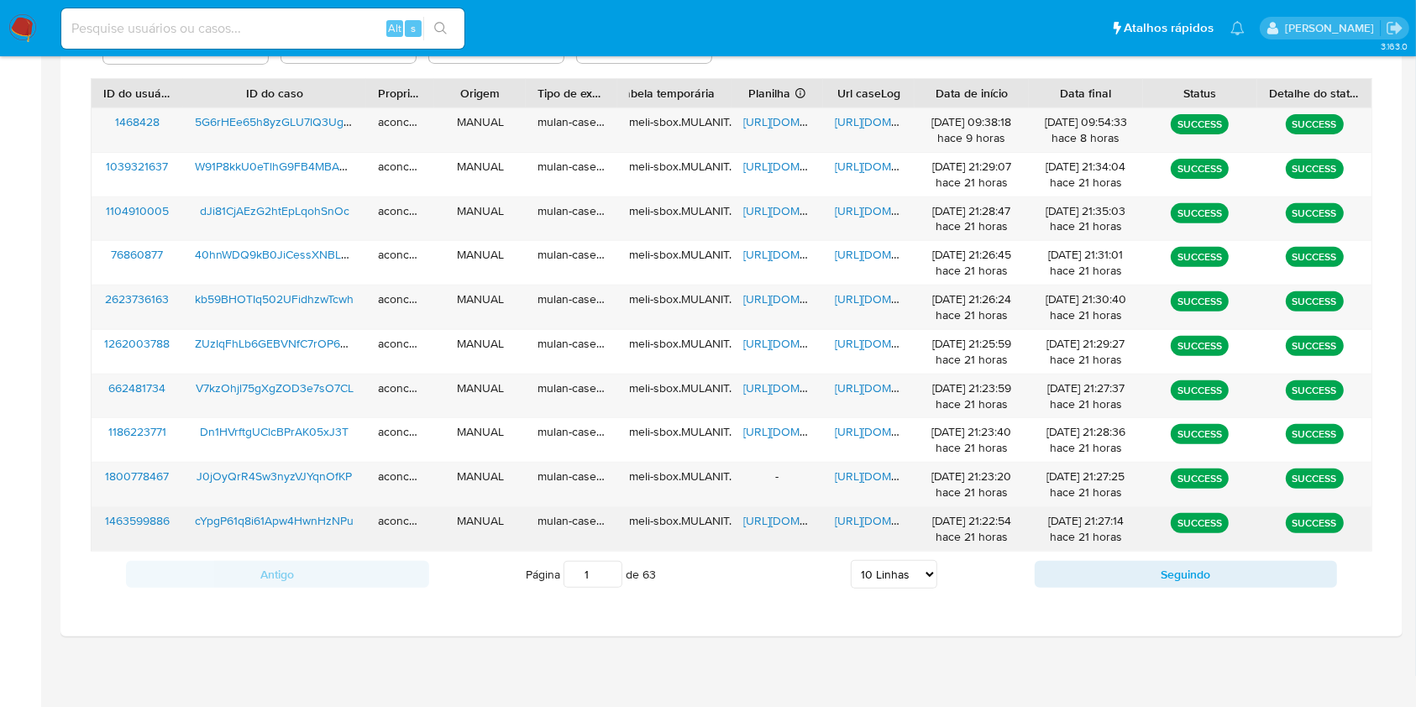
click at [863, 515] on span "[URL][DOMAIN_NAME]" at bounding box center [893, 520] width 116 height 17
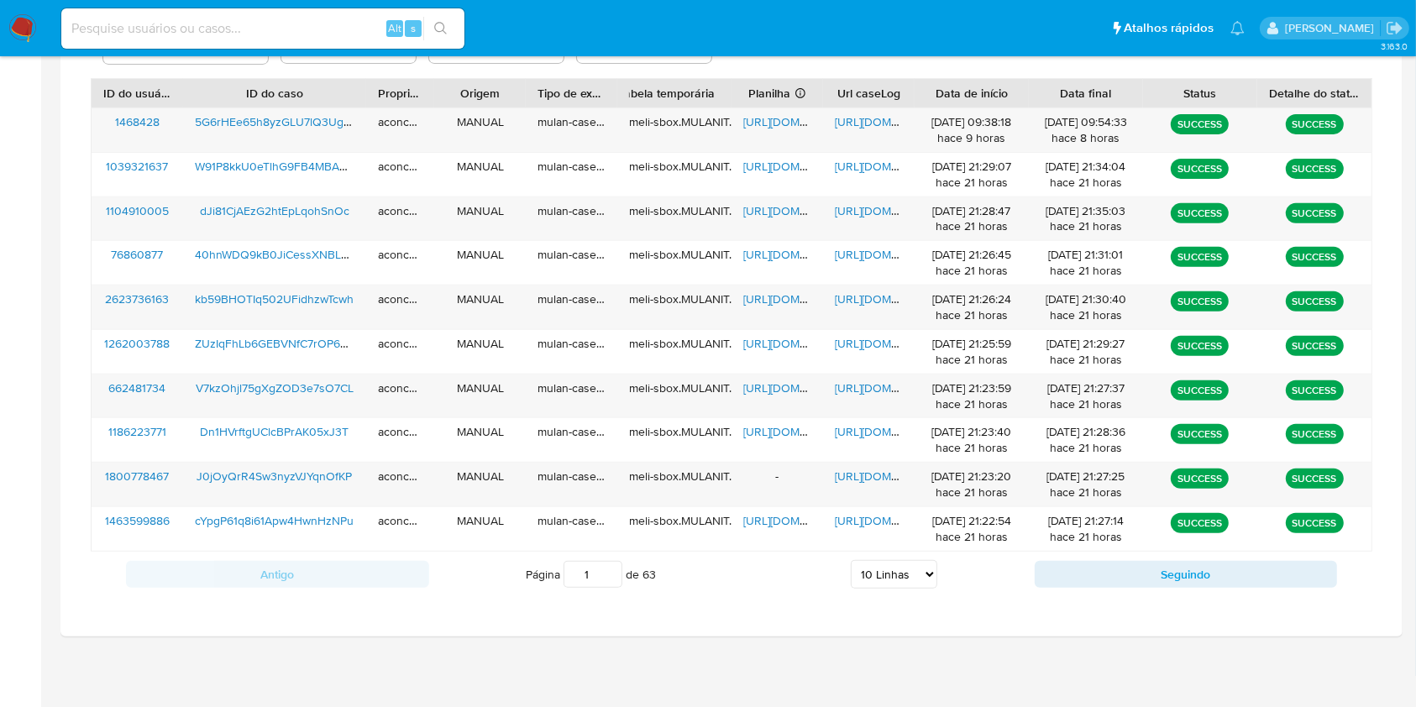
click at [921, 580] on select "5 Linhas 10 Linhas 20 Linhas 25 Linhas 50 Linhas 100 Linhas" at bounding box center [894, 574] width 87 height 29
select select "20"
click at [851, 560] on select "5 Linhas 10 Linhas 20 Linhas 25 Linhas 50 Linhas 100 Linhas" at bounding box center [894, 574] width 87 height 29
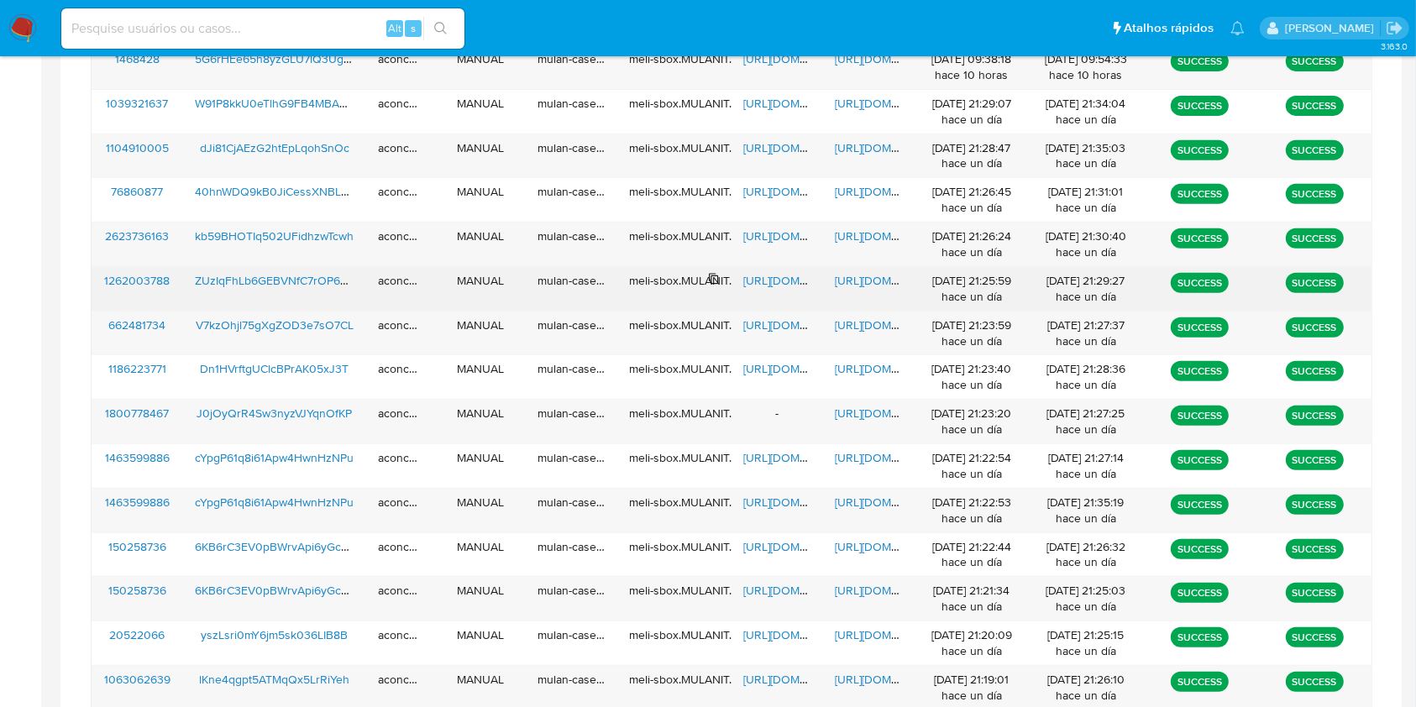
scroll to position [828, 0]
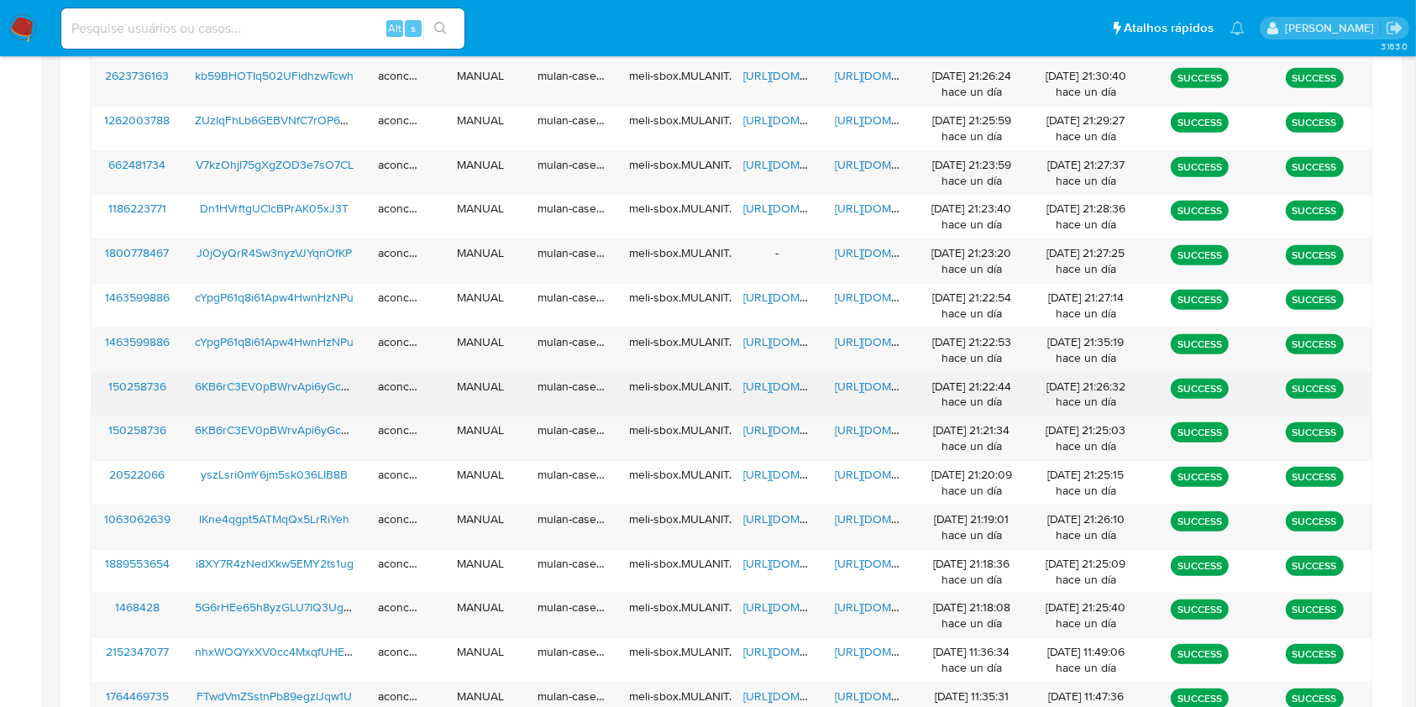
click at [779, 386] on span "https://docs.google.com/spreadsheets/d/1rc6a7TNBHKWX6ouchP6vwA1h771eKaIRVhA9PuW…" at bounding box center [801, 386] width 116 height 17
click at [858, 378] on span "https://docs.google.com/document/d/1Eq7ipMyXniBLrDyqIDkqS5Ouon0UMCLvtNA8_VSuIOc…" at bounding box center [893, 386] width 116 height 17
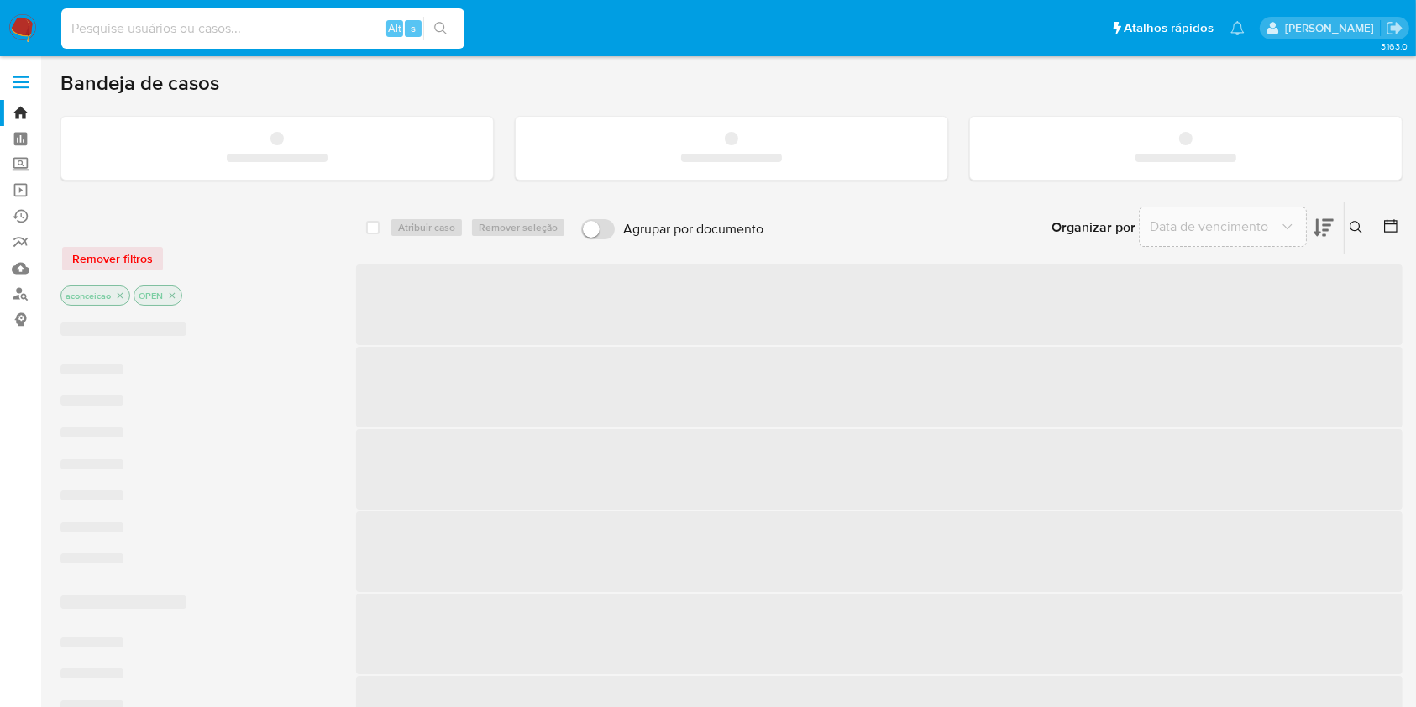
click at [200, 22] on input at bounding box center [262, 29] width 403 height 22
paste input "6KB6rC3EV0pBWrvApi6yGcmZ"
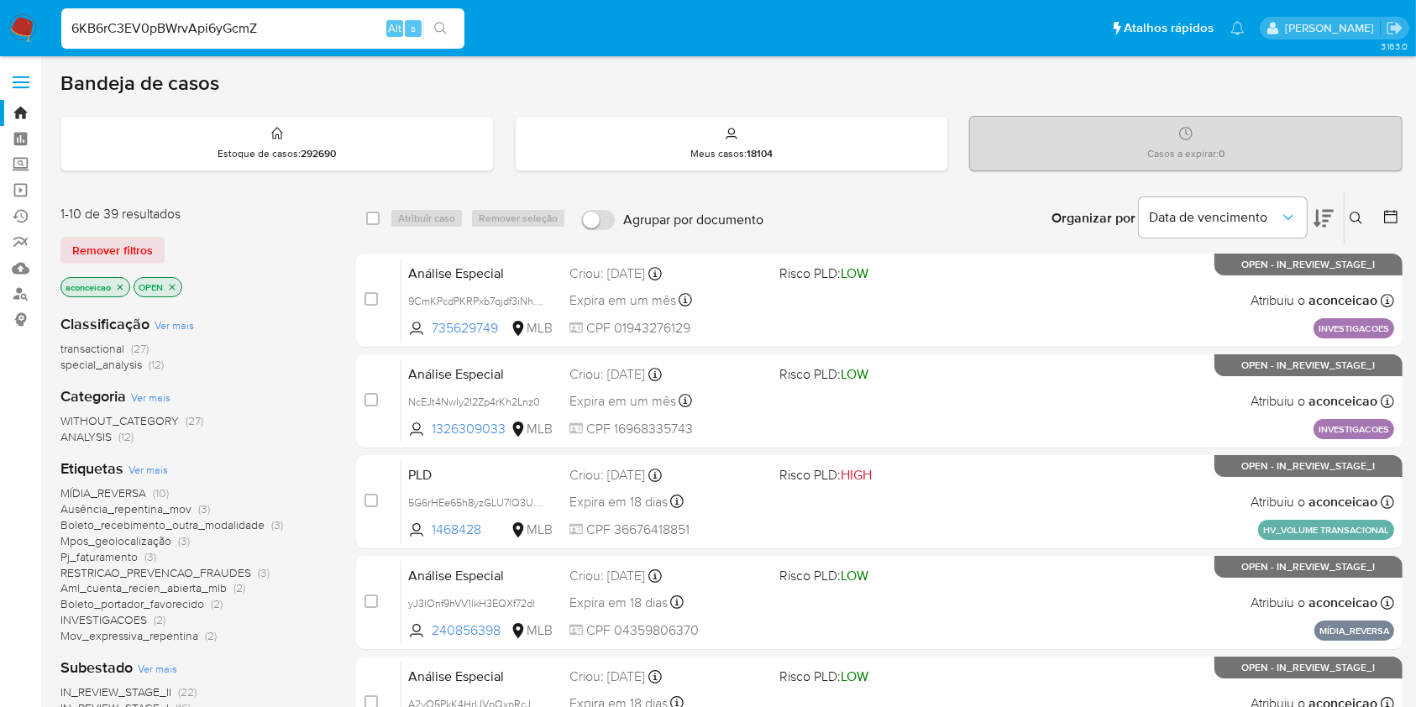
type input "6KB6rC3EV0pBWrvApi6yGcmZ"
click at [429, 25] on button "search-icon" at bounding box center [440, 29] width 34 height 24
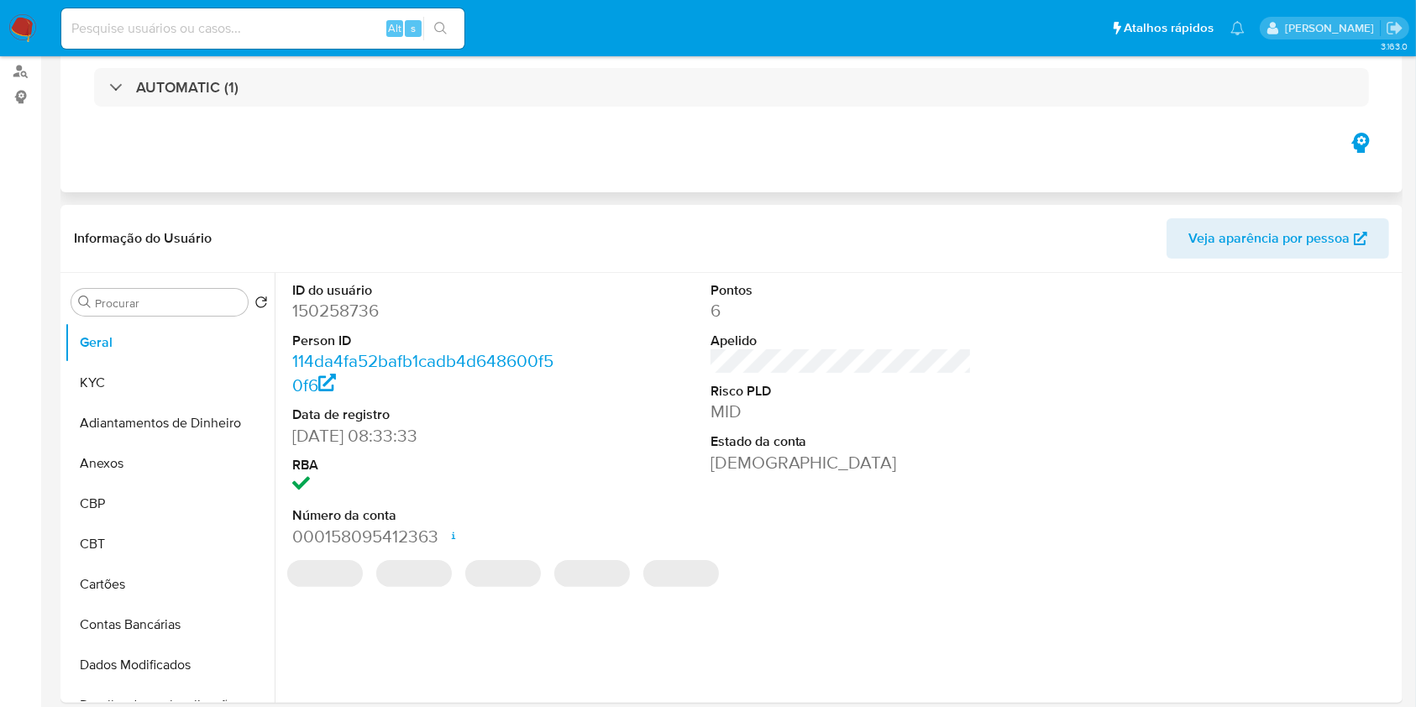
select select "10"
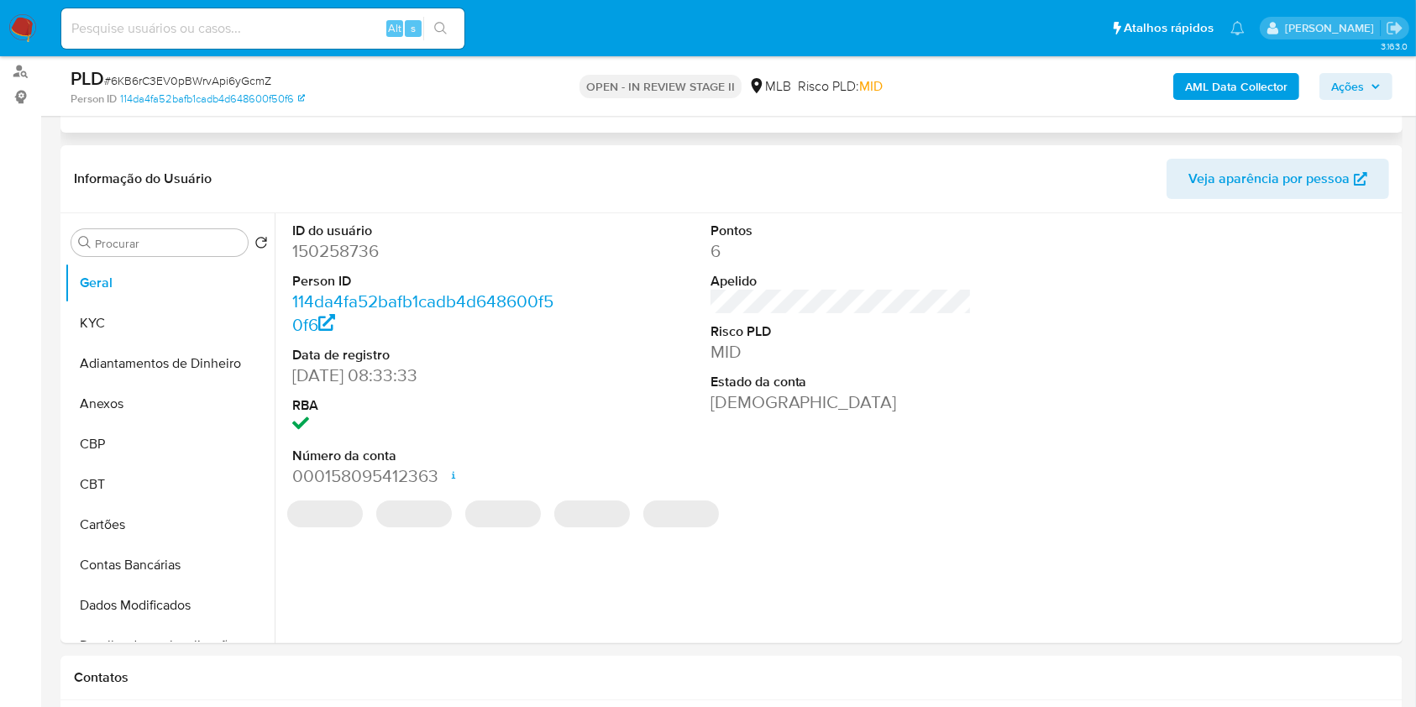
scroll to position [223, 0]
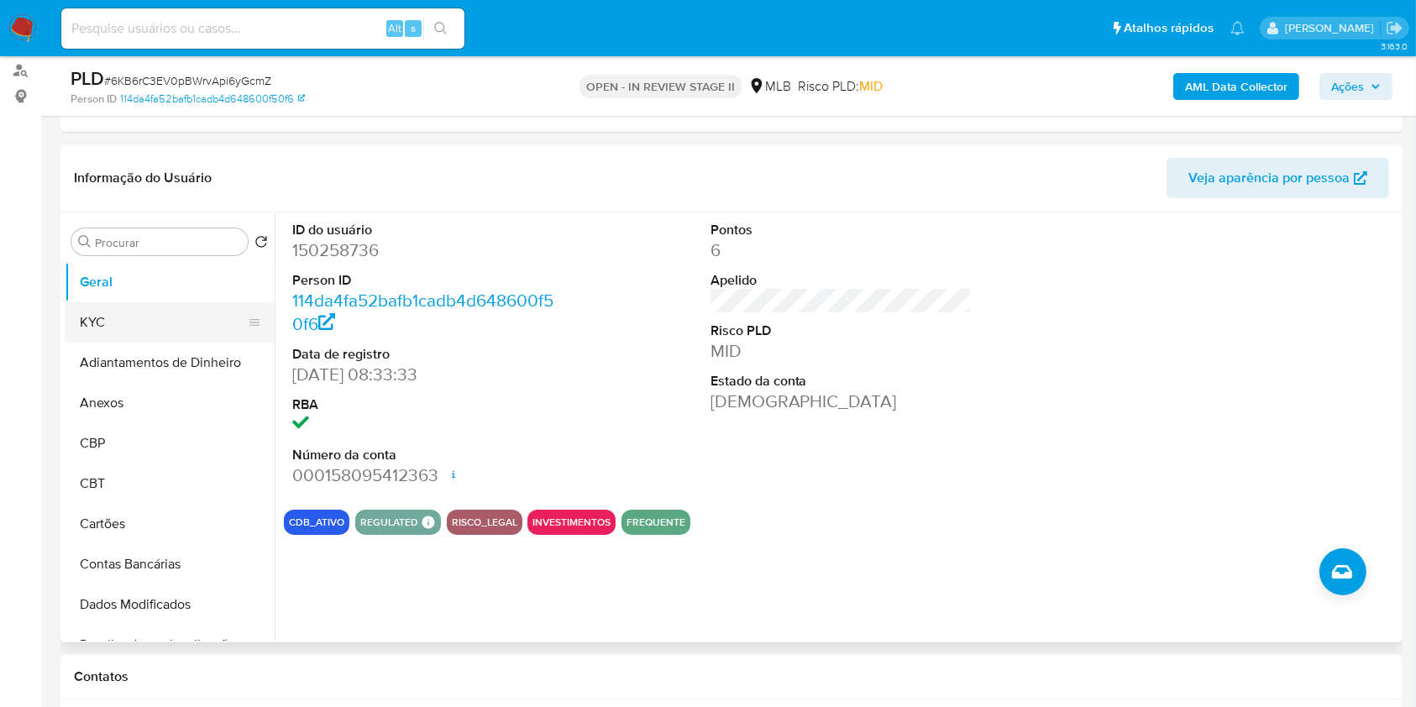
click at [140, 338] on button "KYC" at bounding box center [163, 322] width 197 height 40
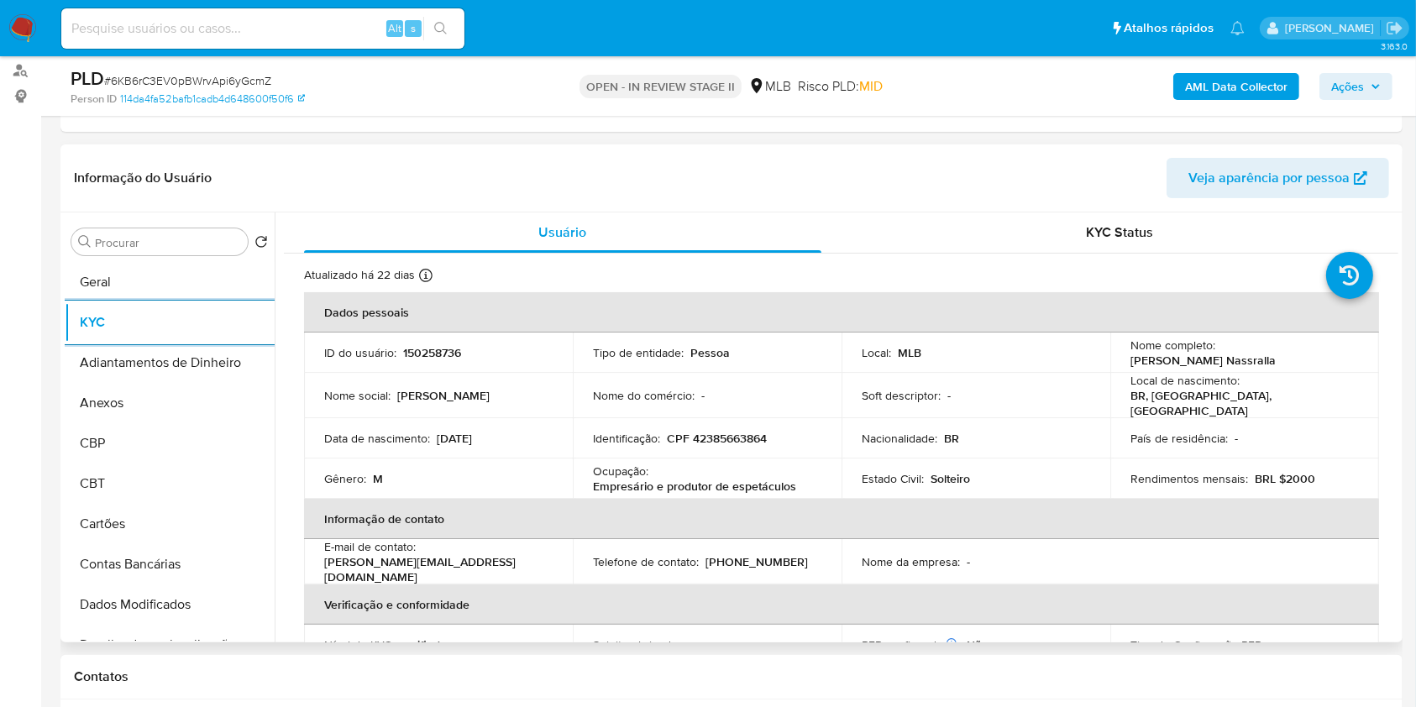
click at [702, 480] on p "Empresário e produtor de espetáculos" at bounding box center [694, 486] width 203 height 15
copy div "Ocupação : Empresário e produtor de espetáculos"
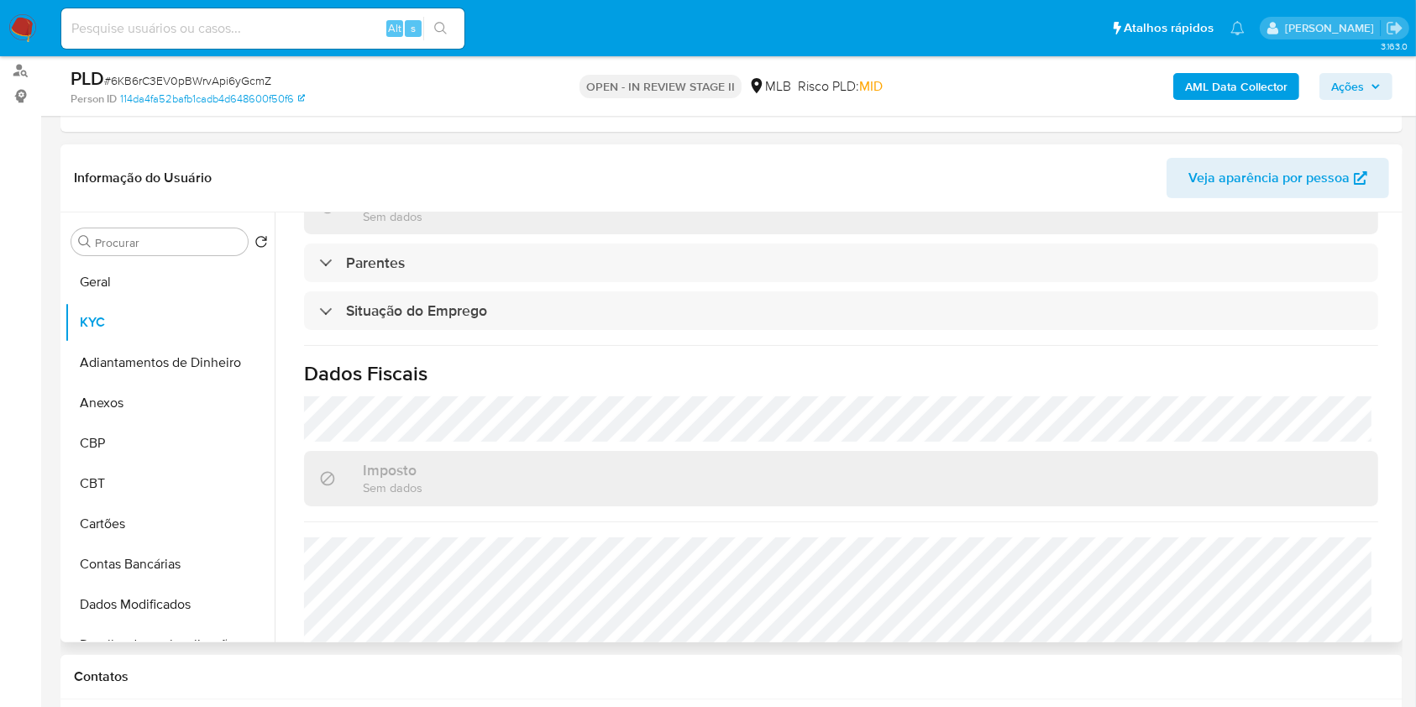
scroll to position [672, 0]
click at [167, 231] on div "Procurar" at bounding box center [159, 241] width 176 height 27
click at [168, 241] on input "Procurar" at bounding box center [168, 242] width 146 height 15
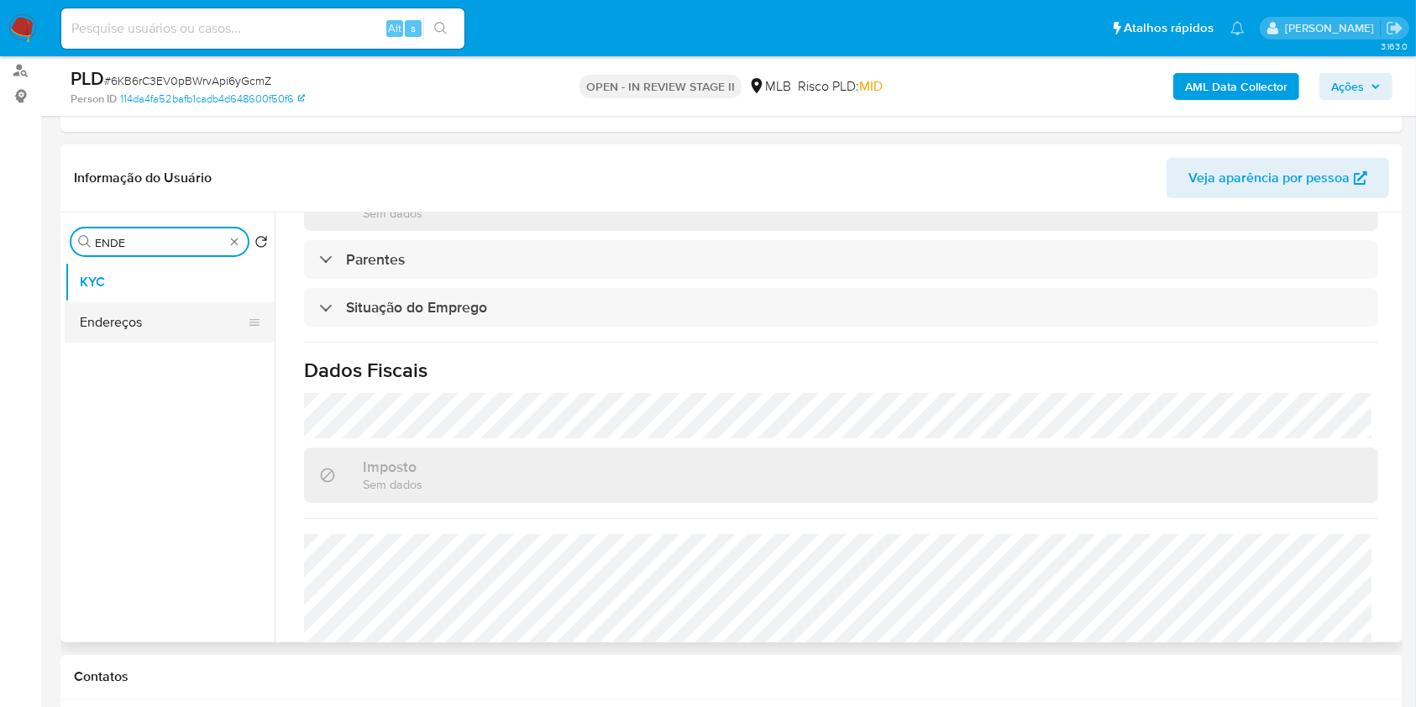
type input "ENDE"
click at [142, 302] on button "Endereços" at bounding box center [163, 322] width 197 height 40
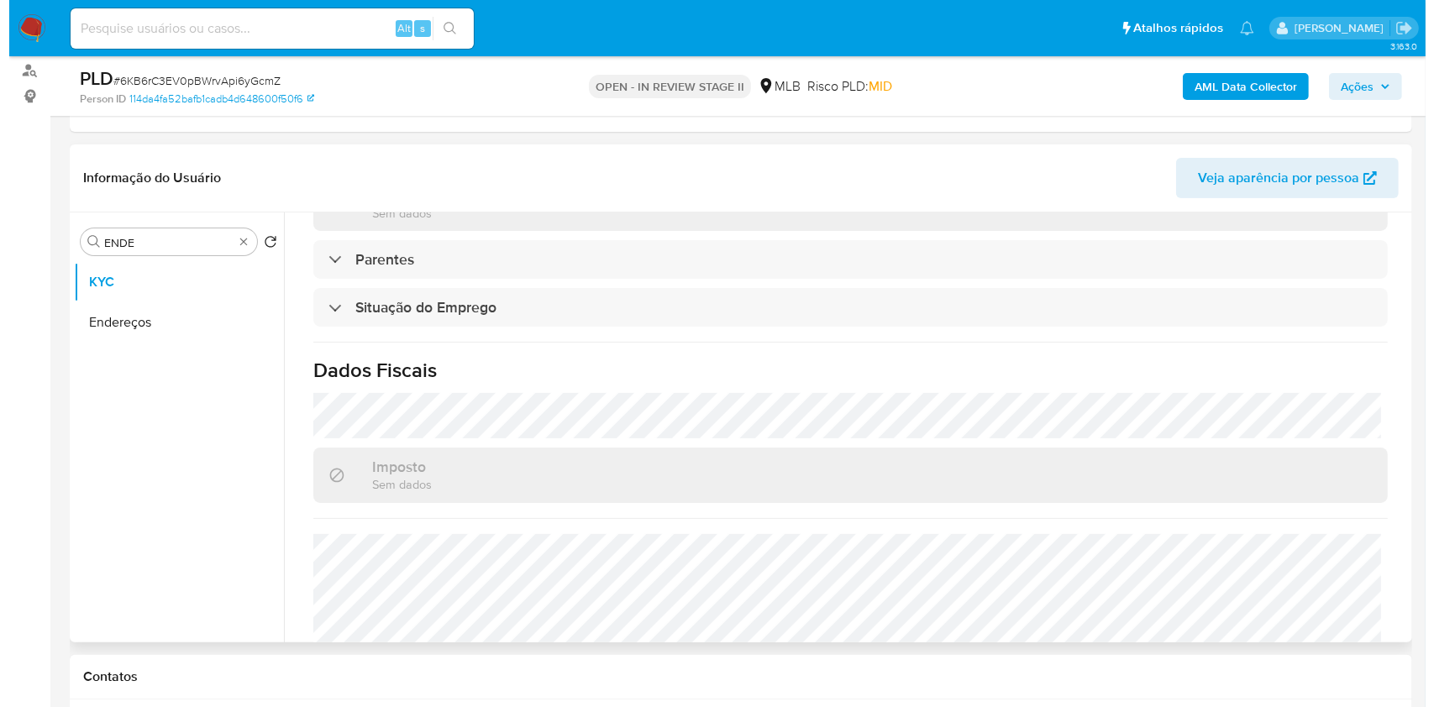
scroll to position [0, 0]
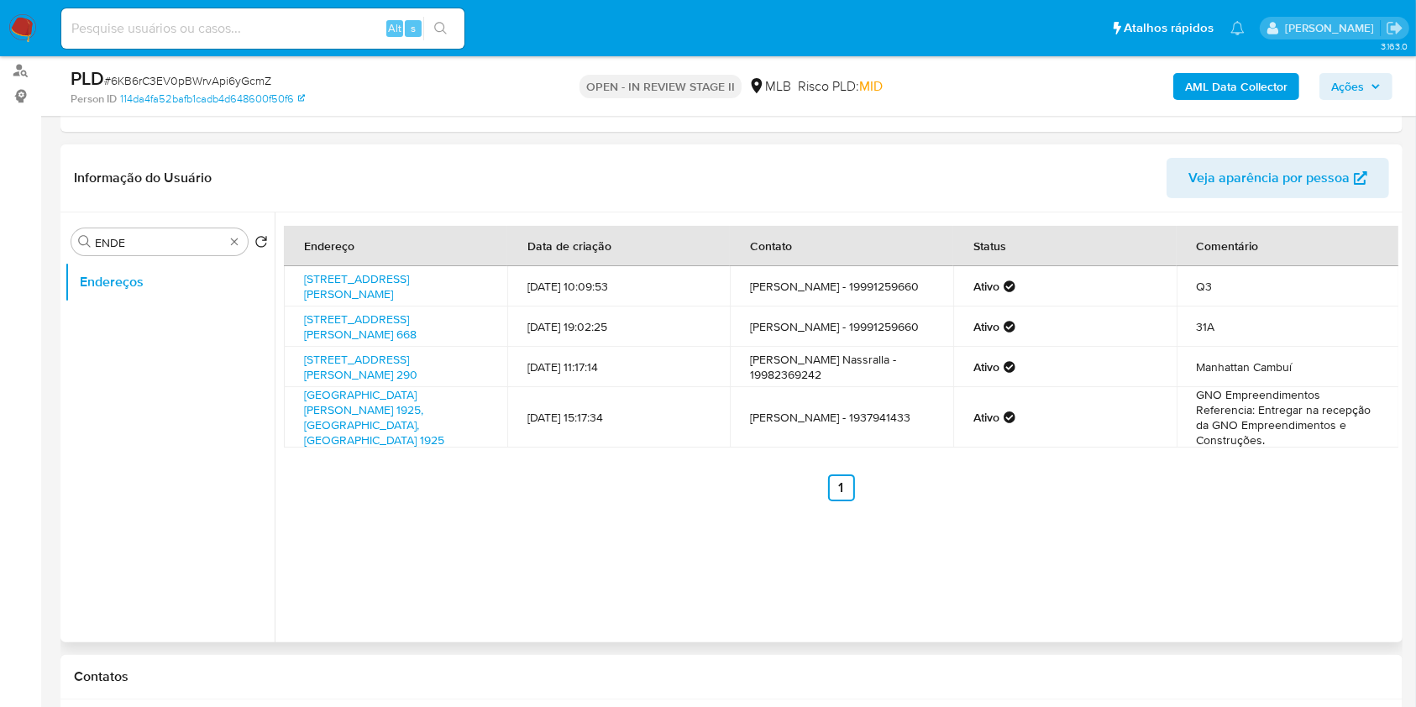
click at [142, 314] on ul "Endereços" at bounding box center [170, 451] width 210 height 379
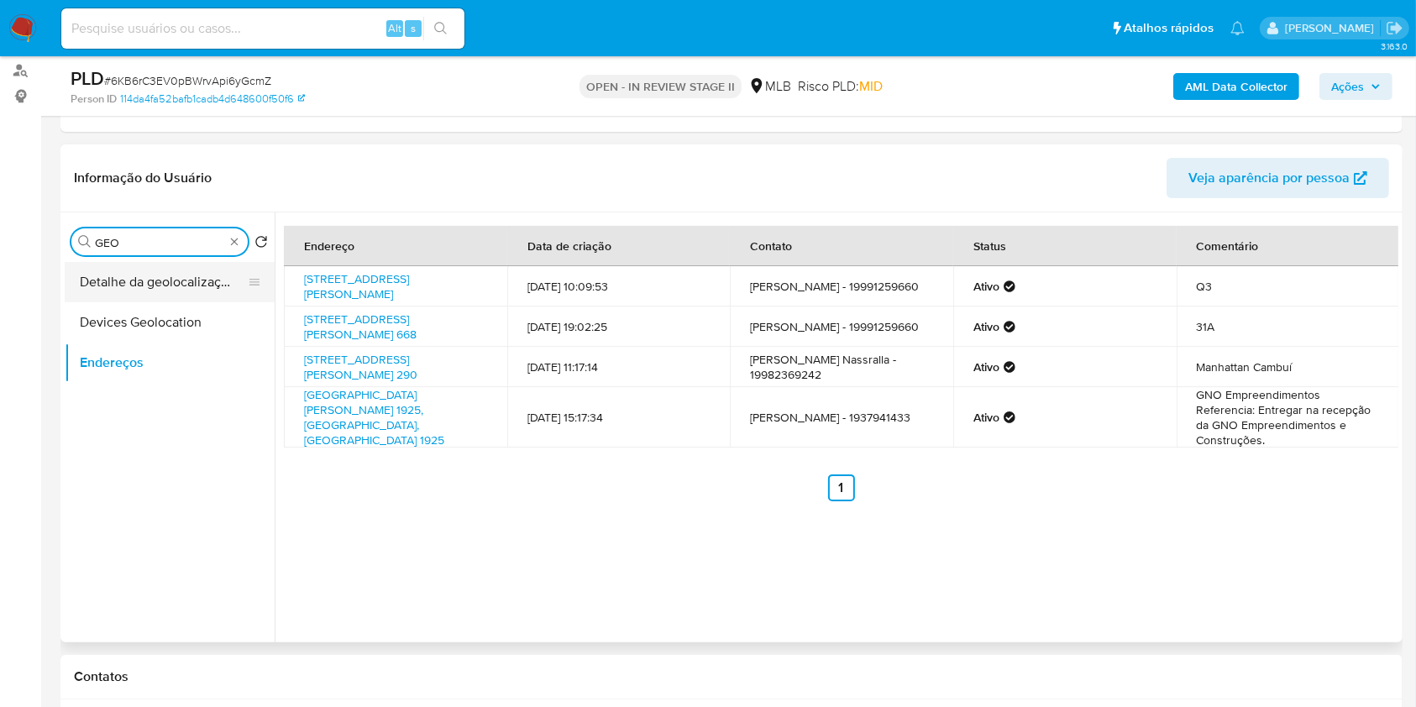
type input "GEO"
click at [195, 284] on button "Detalhe da geolocalização" at bounding box center [163, 282] width 197 height 40
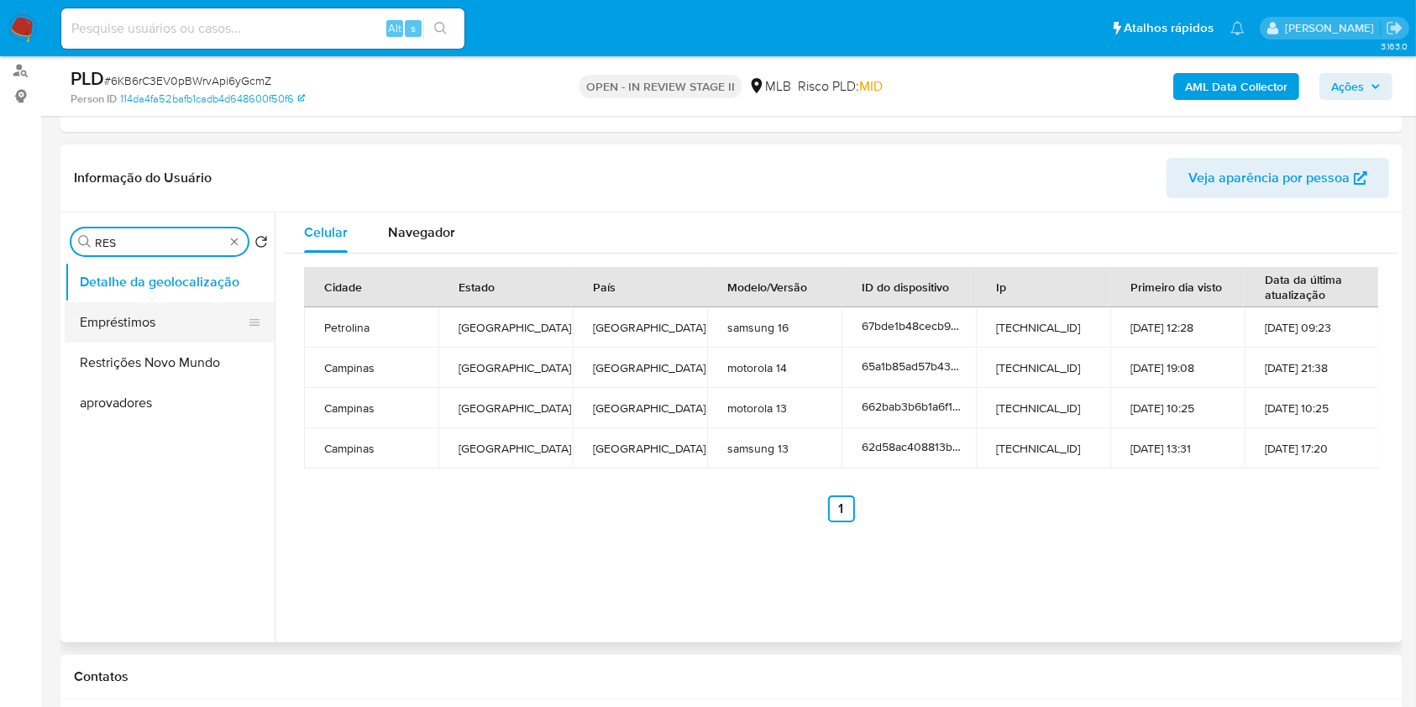
type input "RES"
click at [171, 326] on button "Empréstimos" at bounding box center [163, 322] width 197 height 40
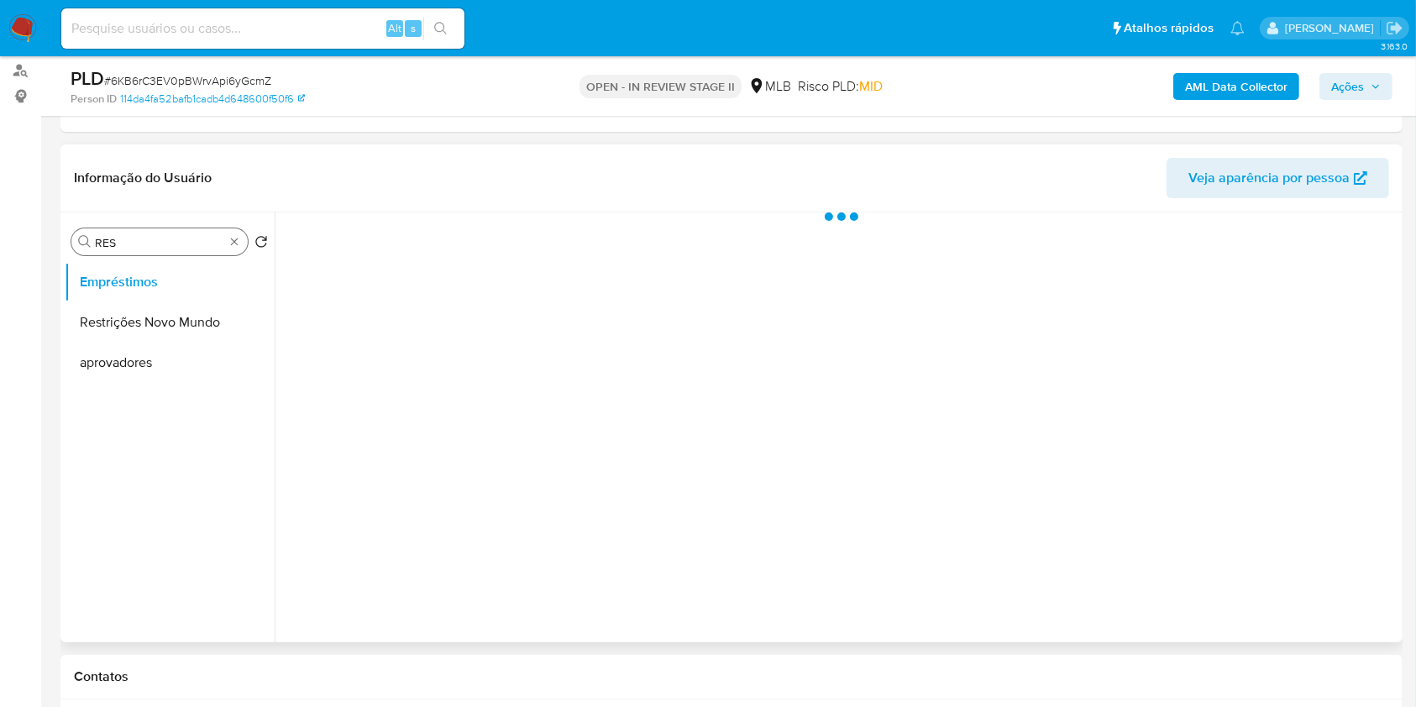
click at [219, 222] on div "Procurar RES Retornar ao pedido padrão Empréstimos Restrições Novo Mundo aprova…" at bounding box center [170, 429] width 210 height 428
click at [176, 331] on button "Restrições Novo Mundo" at bounding box center [163, 322] width 197 height 40
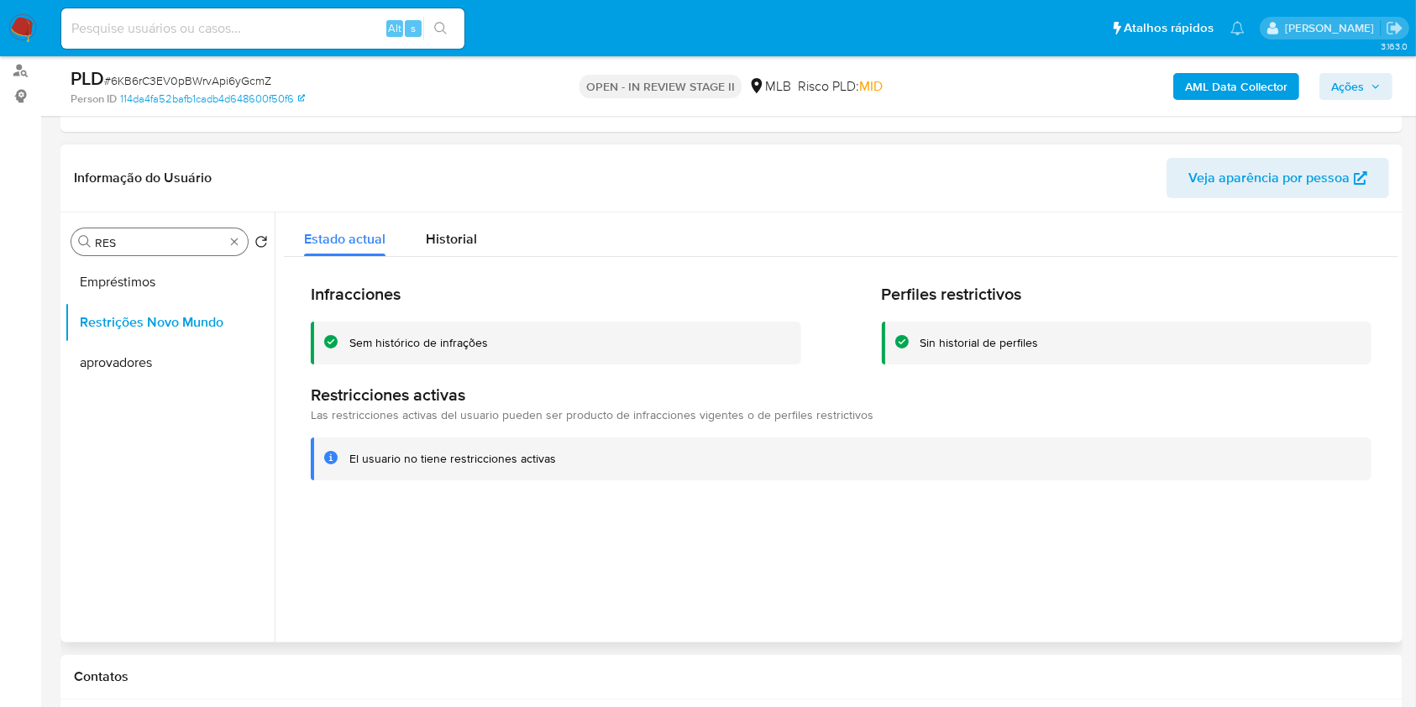
click at [411, 332] on div "Sem histórico de infrações" at bounding box center [556, 343] width 491 height 43
click at [468, 229] on span "Historial" at bounding box center [451, 238] width 51 height 19
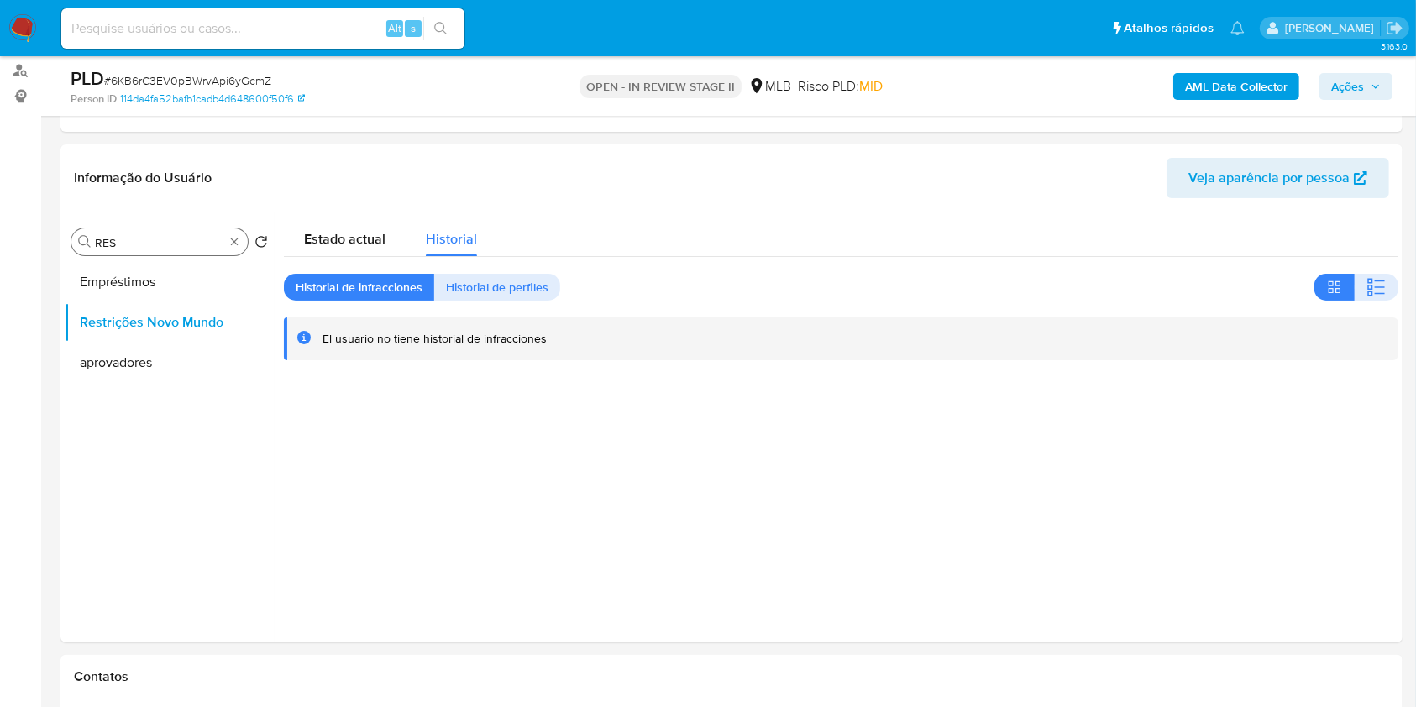
click at [242, 239] on div "Procurar RES" at bounding box center [159, 241] width 176 height 27
type input "PO"
click at [202, 271] on button "Dispositivos Point" at bounding box center [163, 282] width 197 height 40
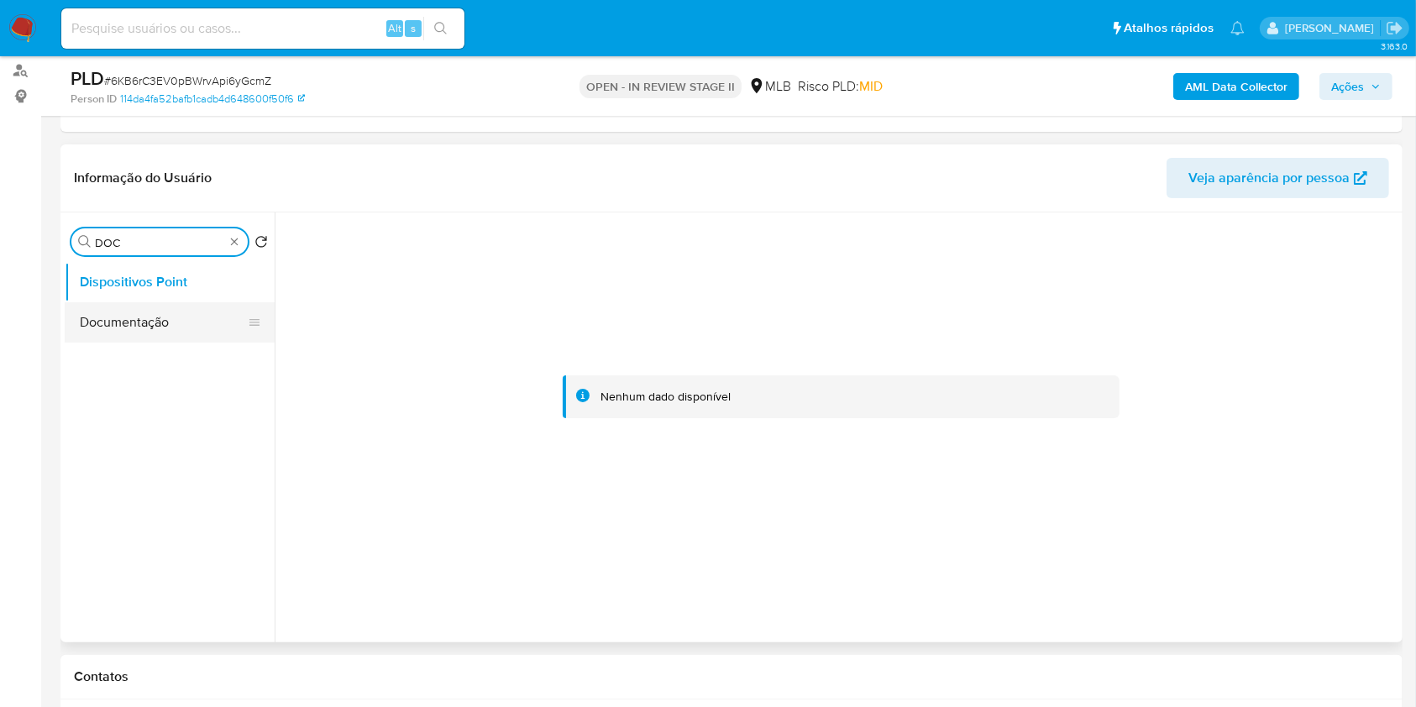
type input "DOC"
click at [163, 322] on button "Documentação" at bounding box center [163, 322] width 197 height 40
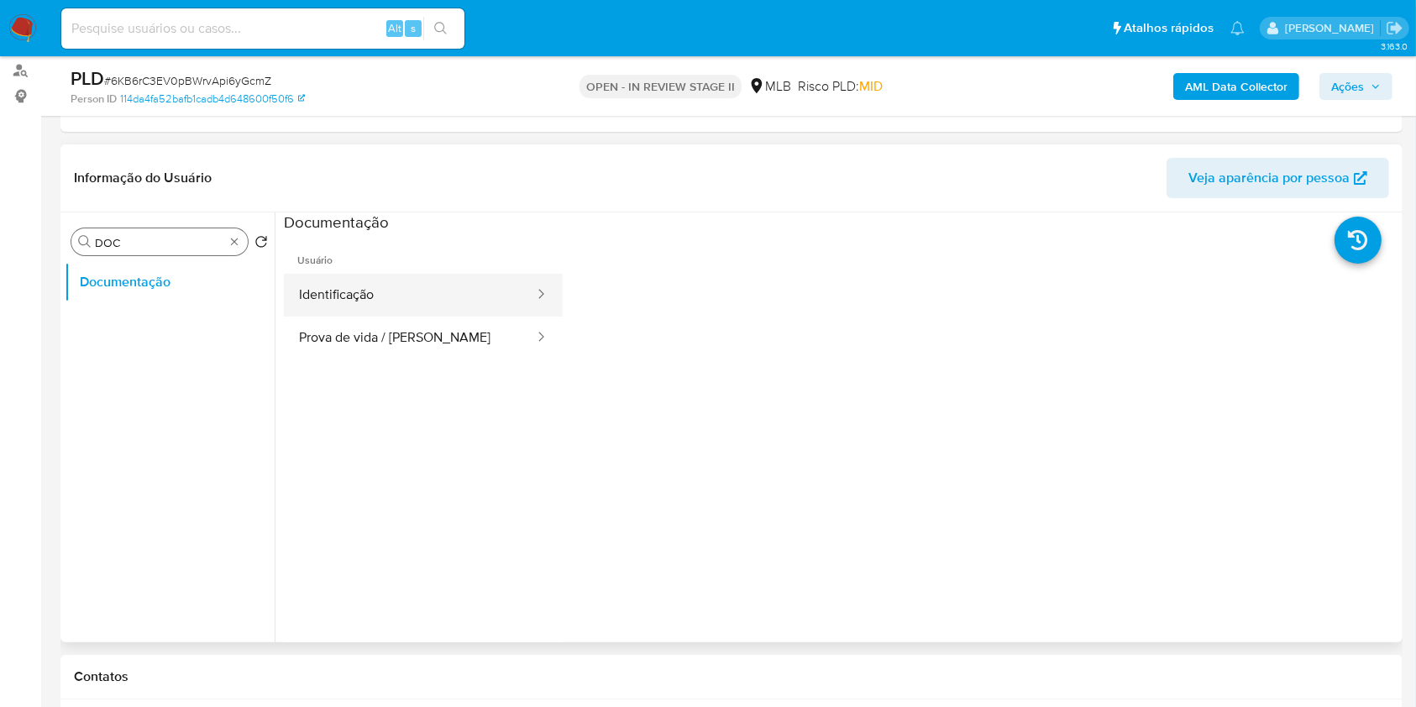
click at [409, 296] on button "Identificação" at bounding box center [410, 295] width 252 height 43
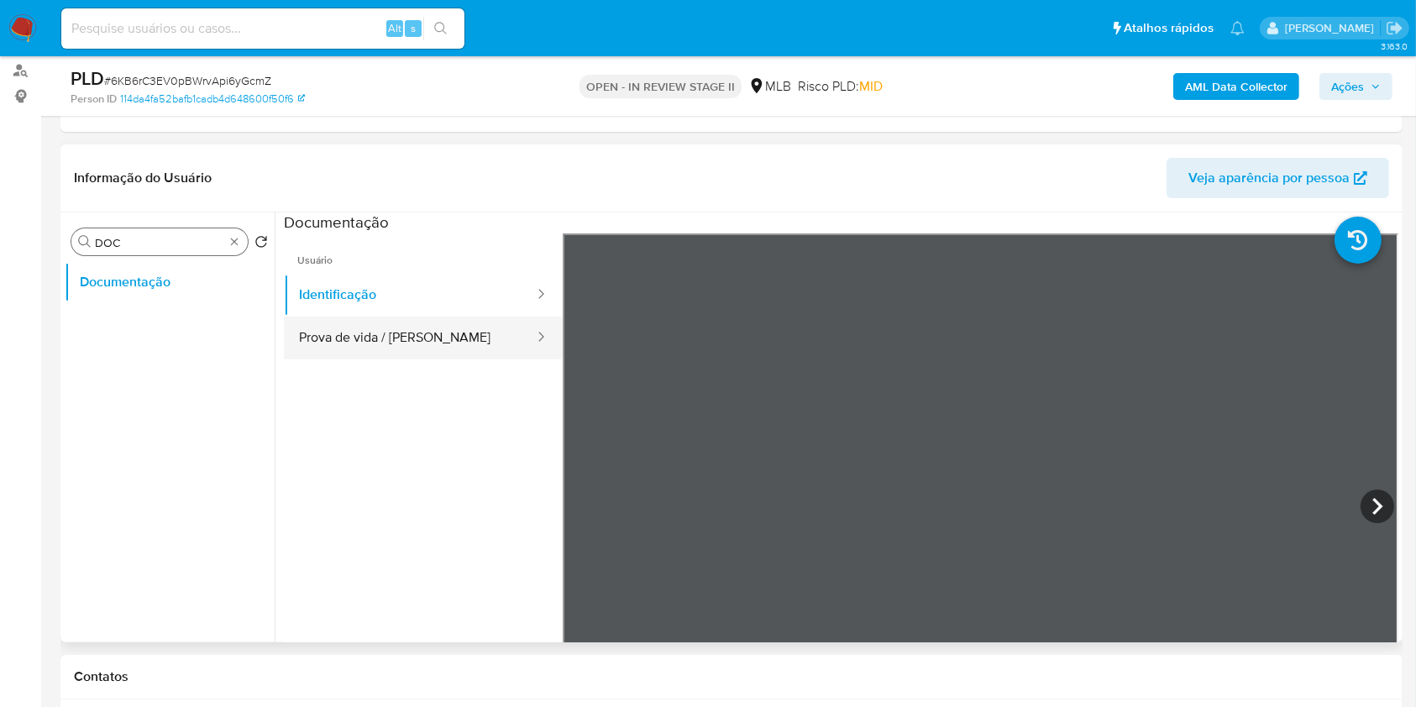
click at [434, 325] on button "Prova de vida / [PERSON_NAME]" at bounding box center [410, 338] width 252 height 43
click at [1220, 84] on b "AML Data Collector" at bounding box center [1236, 86] width 102 height 27
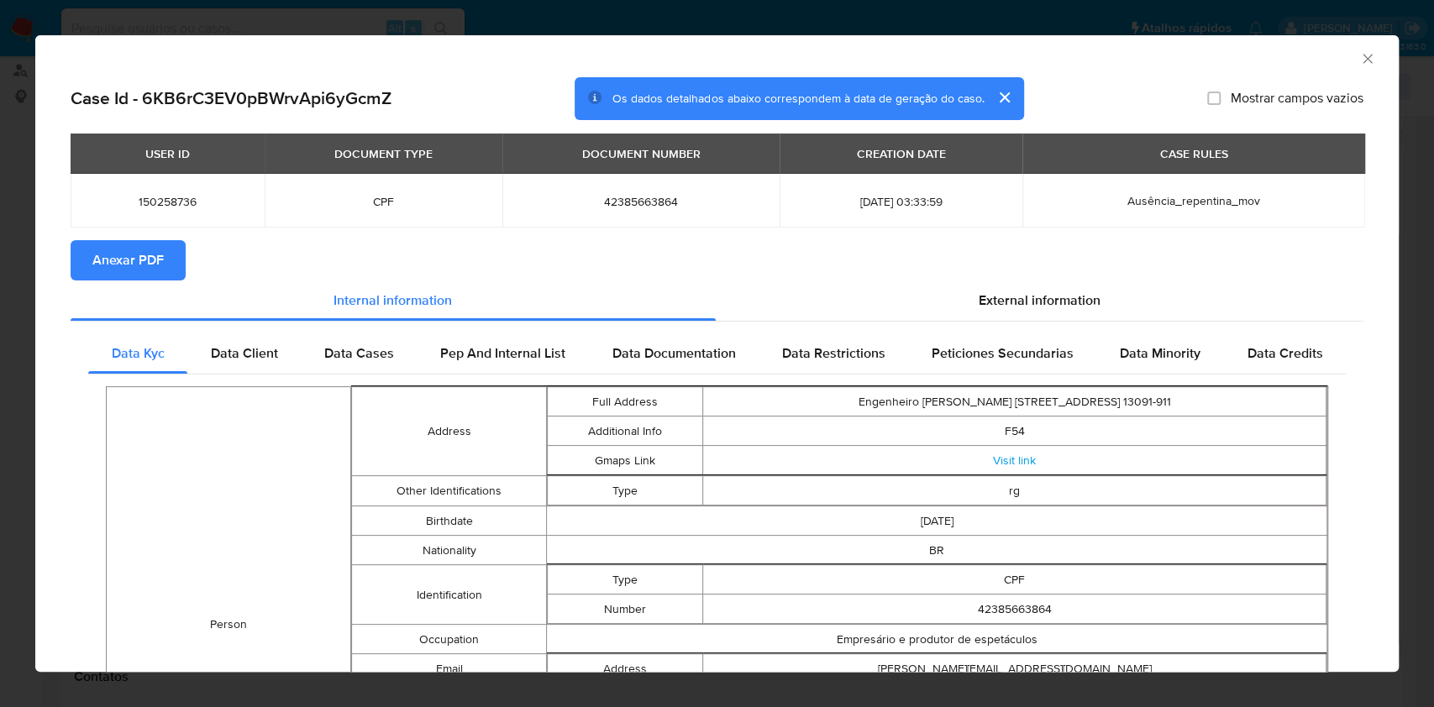
click at [142, 279] on span "Anexar PDF" at bounding box center [127, 260] width 71 height 37
